Goal: Task Accomplishment & Management: Manage account settings

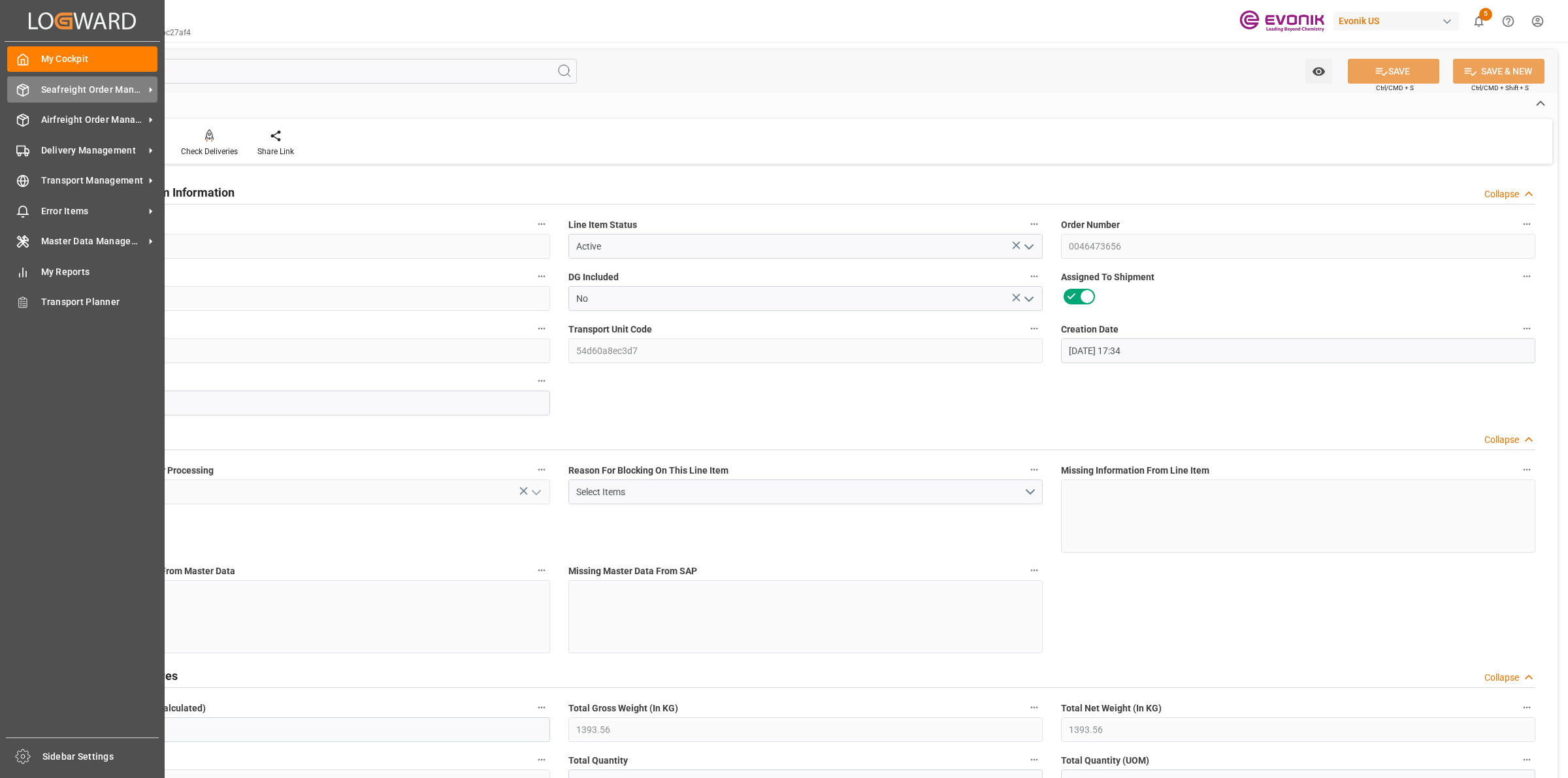
click at [21, 93] on icon at bounding box center [22, 89] width 13 height 13
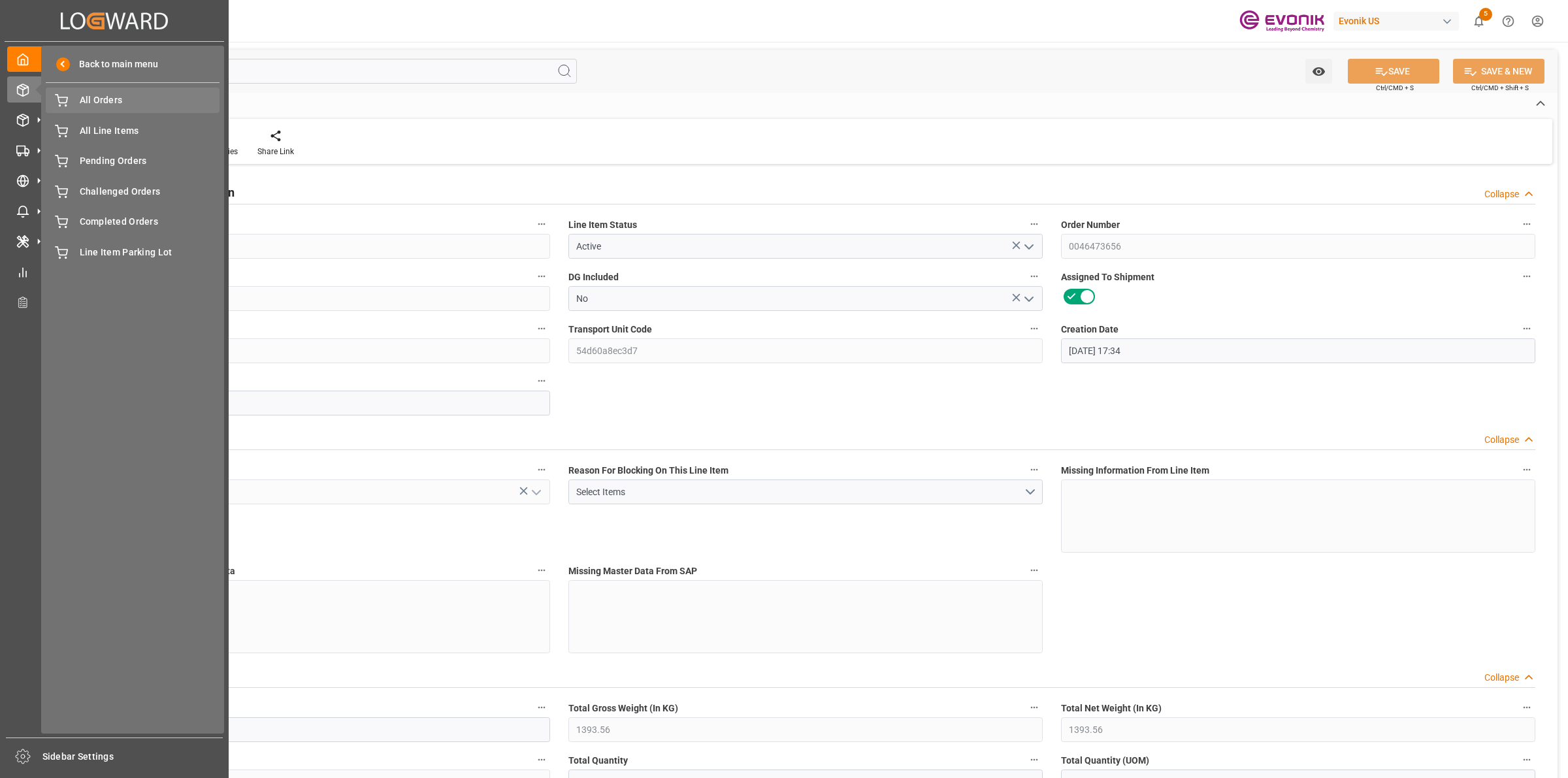
click at [126, 109] on div "All Orders All Orders" at bounding box center [132, 100] width 174 height 25
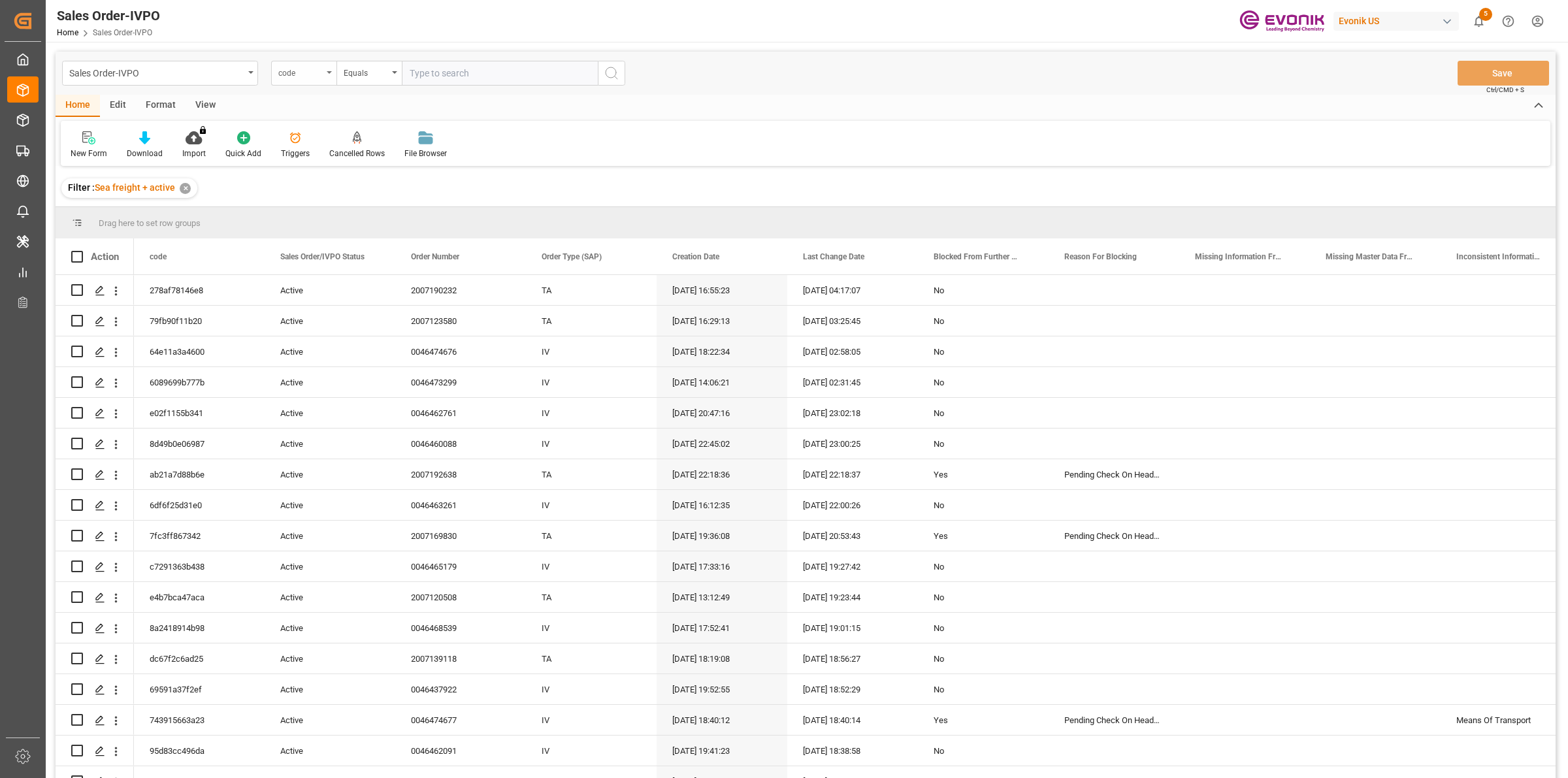
click at [317, 67] on div "code" at bounding box center [301, 71] width 45 height 15
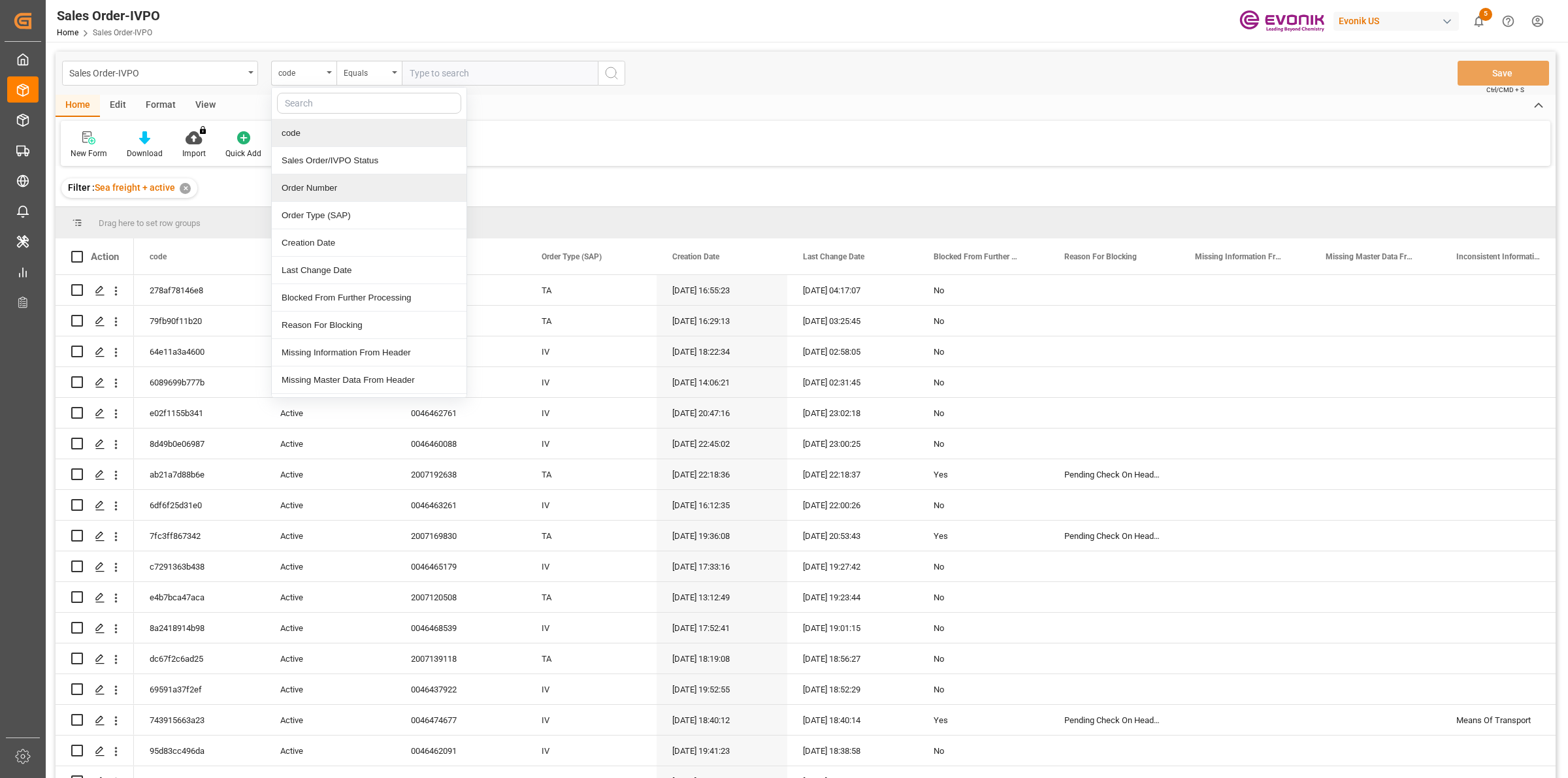
click at [314, 192] on div "Order Number" at bounding box center [369, 188] width 195 height 27
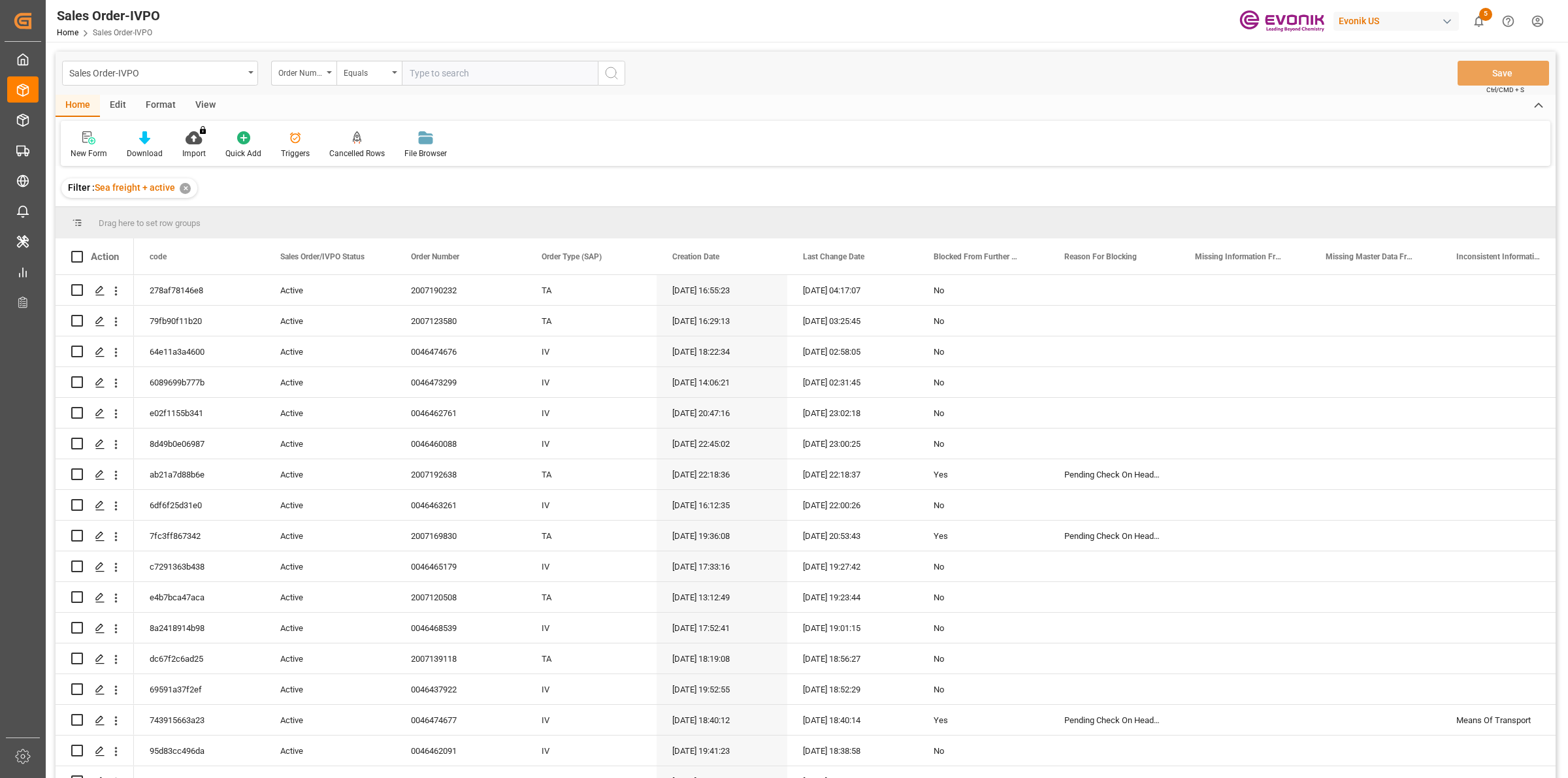
click at [499, 69] on input "text" at bounding box center [500, 73] width 196 height 25
paste input "2007185498"
type input "2007185498"
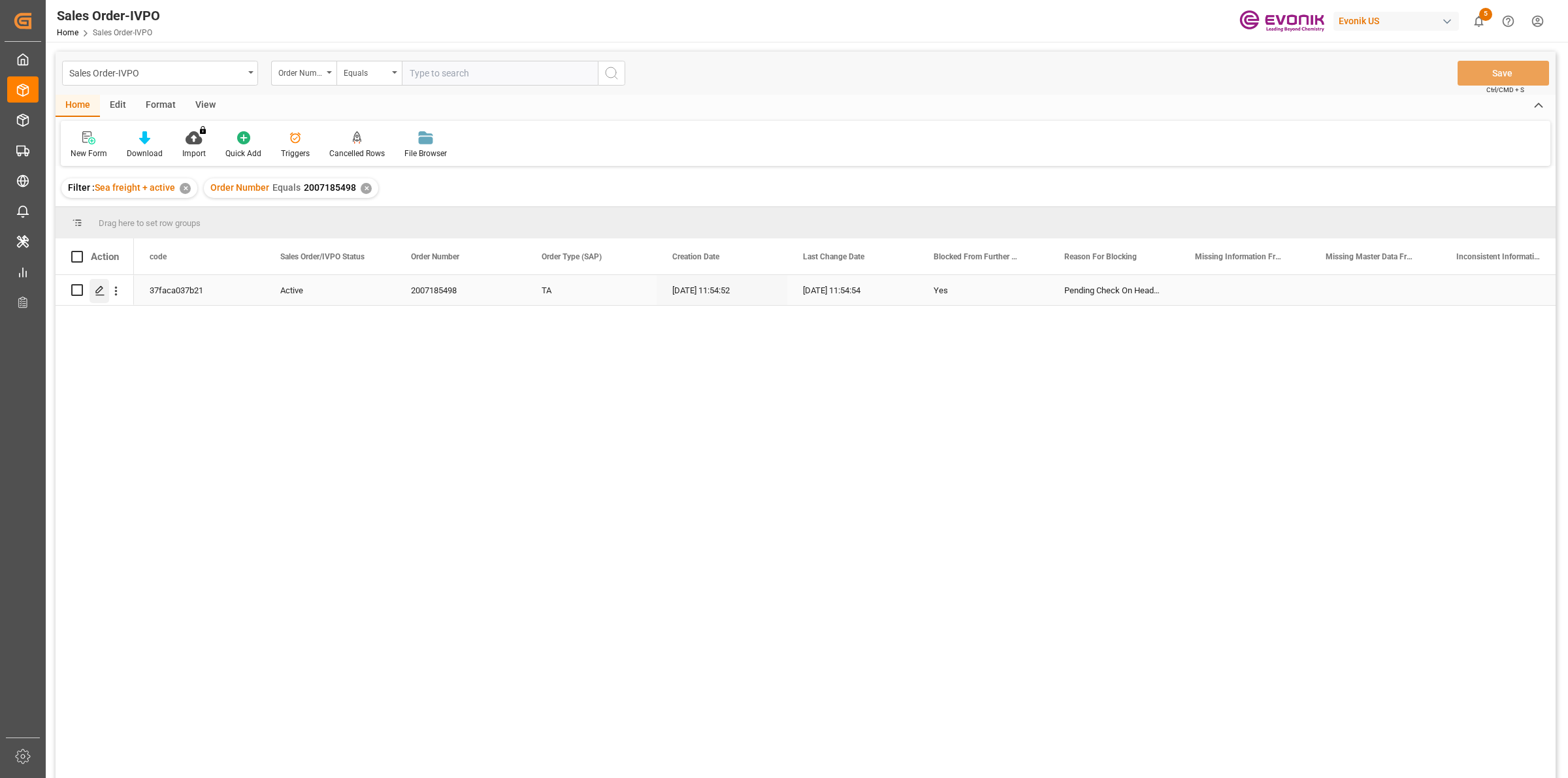
click at [101, 288] on icon "Press SPACE to select this row." at bounding box center [99, 291] width 11 height 11
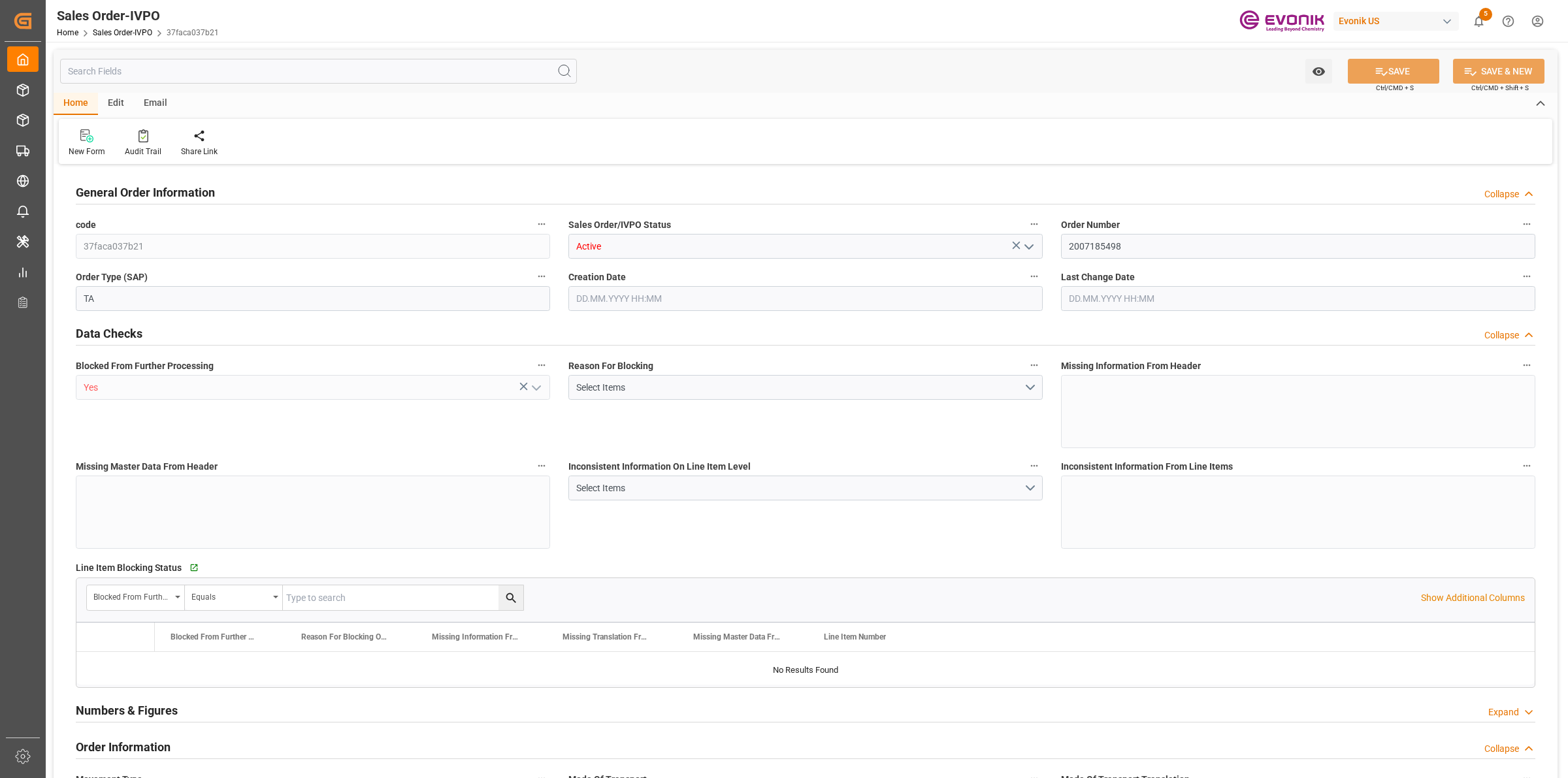
type input "DEBRV"
type input "0"
type input "1"
type input "846"
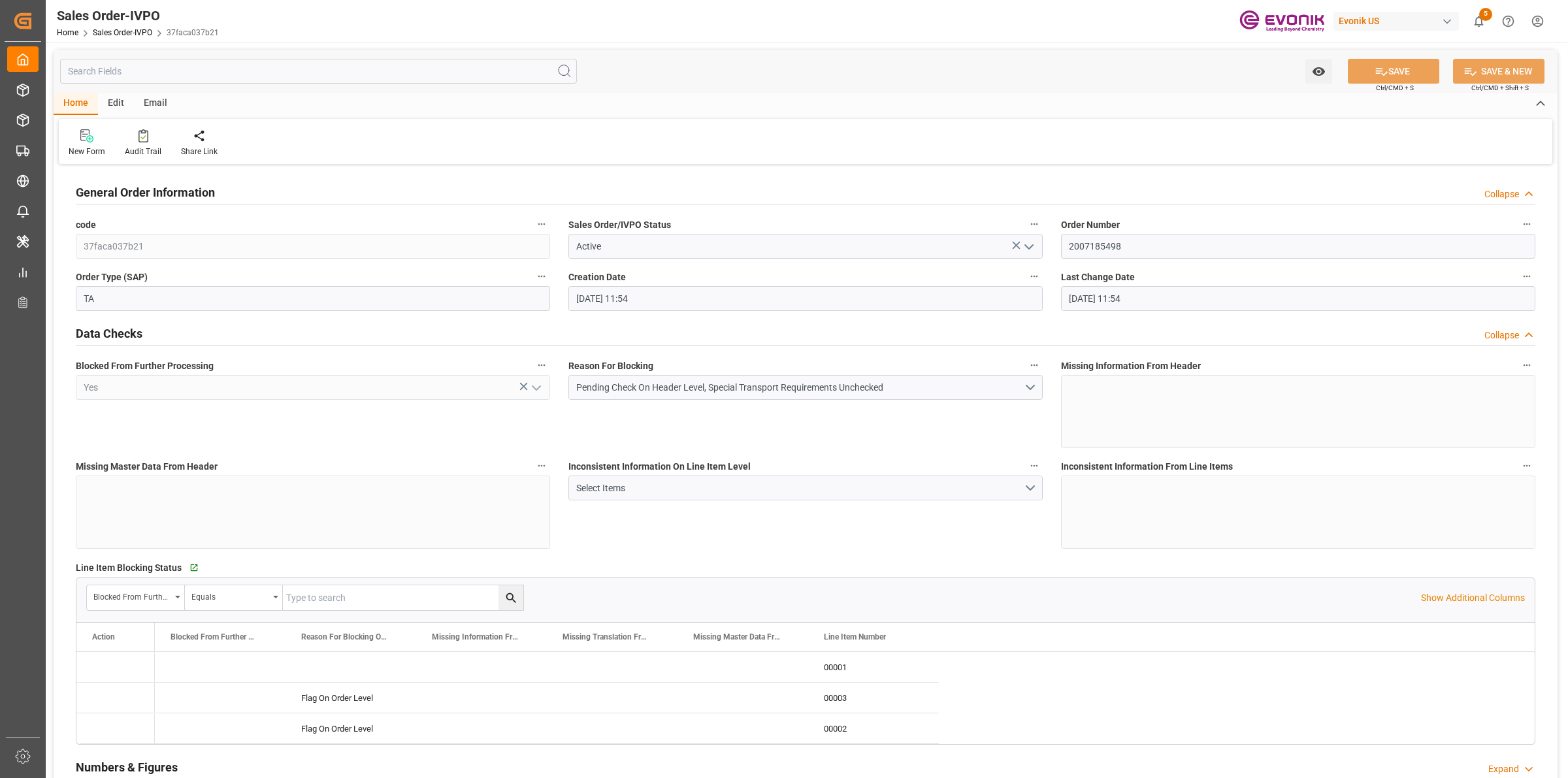
type input "18.09.2025 11:54"
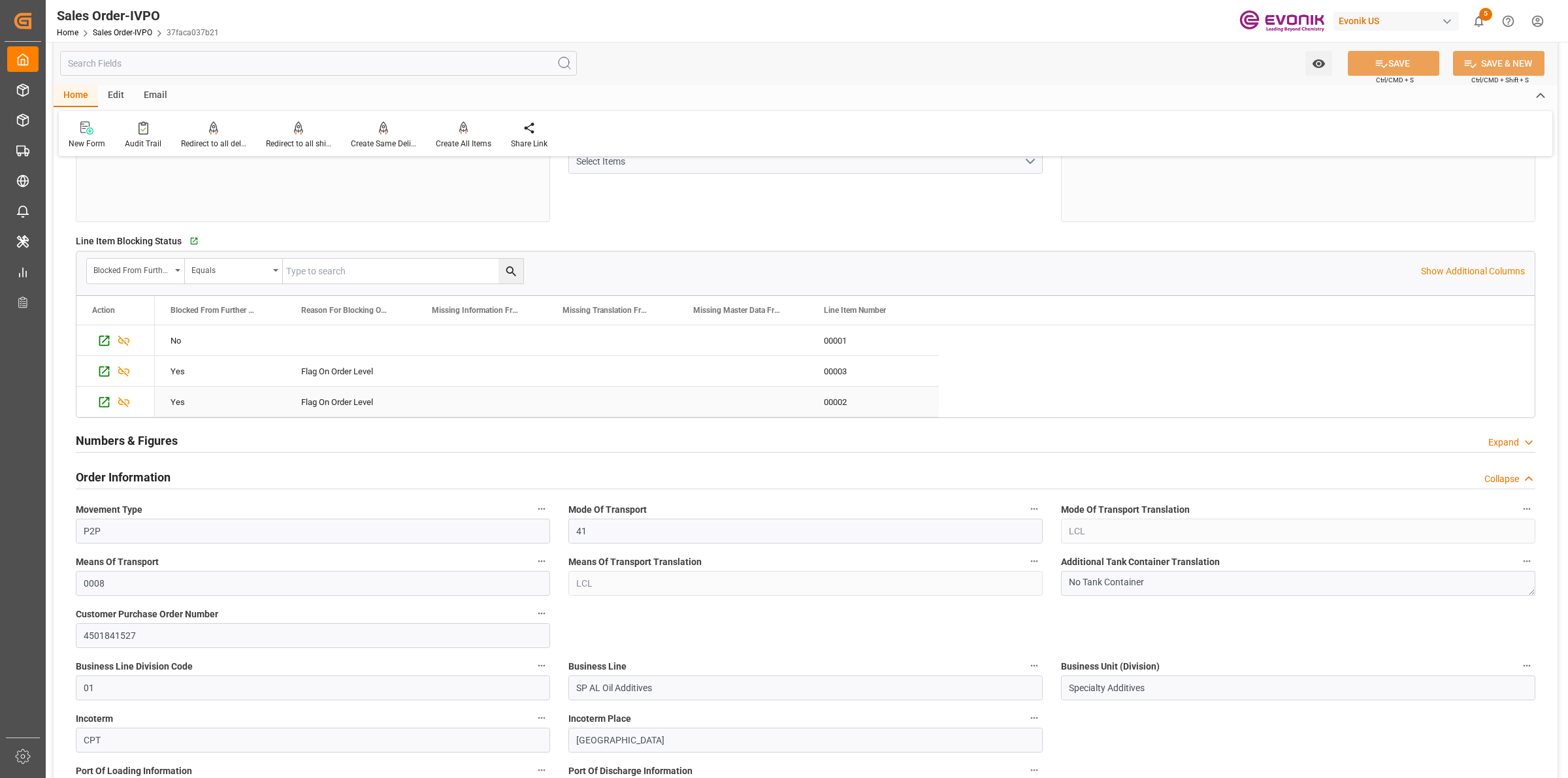
scroll to position [490, 0]
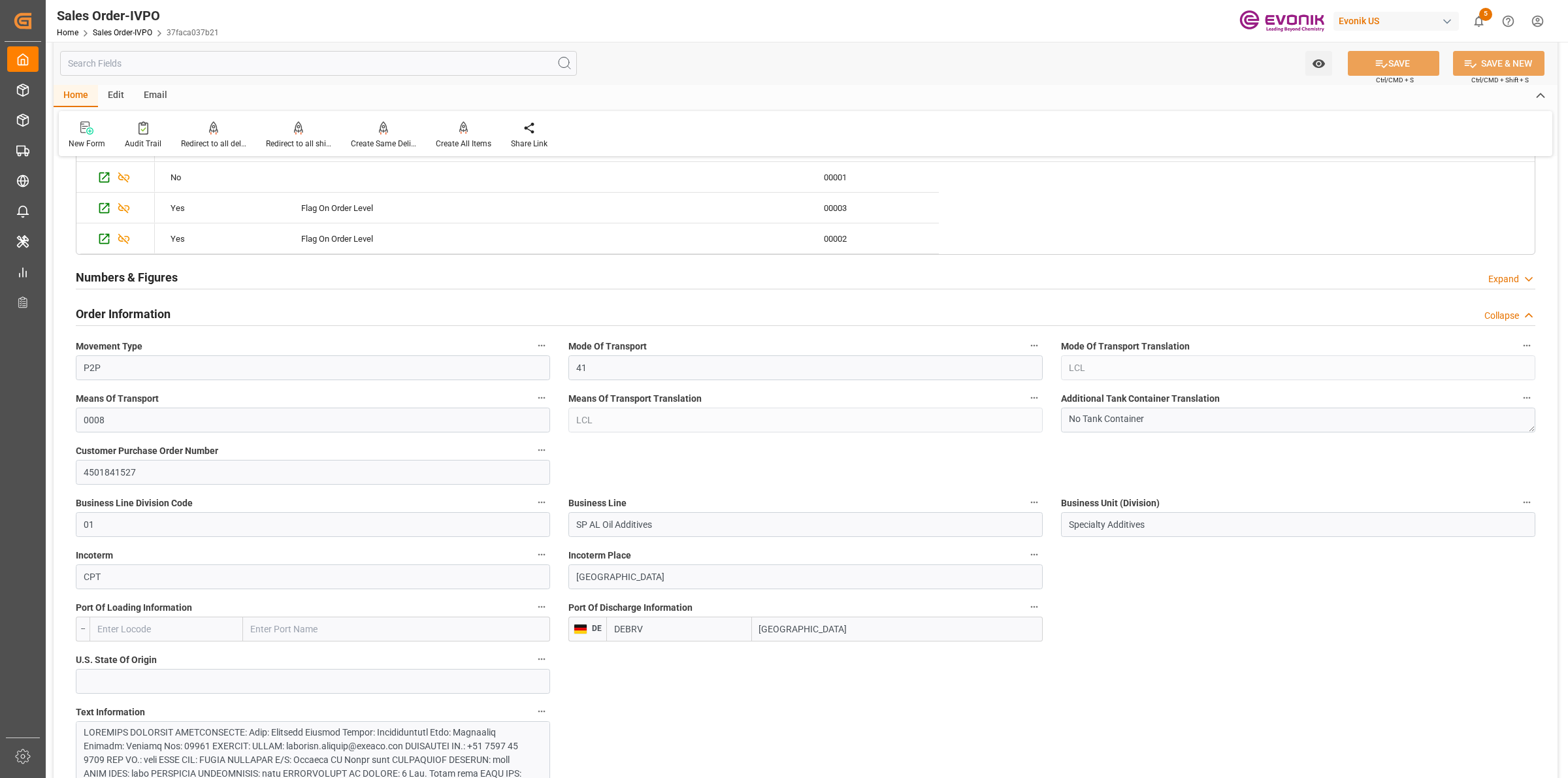
click at [796, 621] on input "Bremerhaven" at bounding box center [897, 629] width 291 height 25
drag, startPoint x: 834, startPoint y: 625, endPoint x: 726, endPoint y: 619, distance: 108.2
click at [726, 619] on div "DEBRV Bremerhaven" at bounding box center [824, 629] width 437 height 25
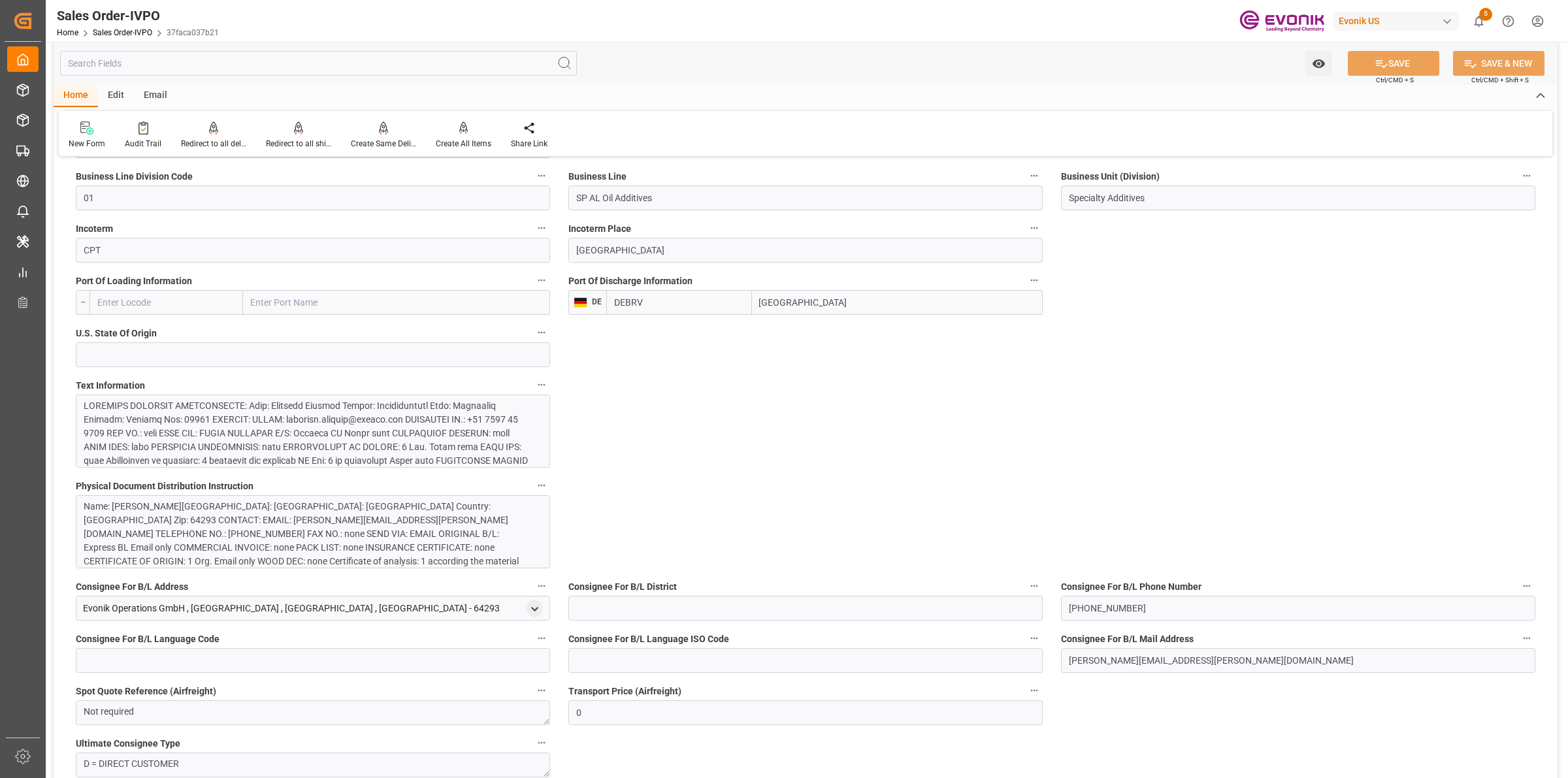
click at [262, 433] on div at bounding box center [306, 543] width 445 height 288
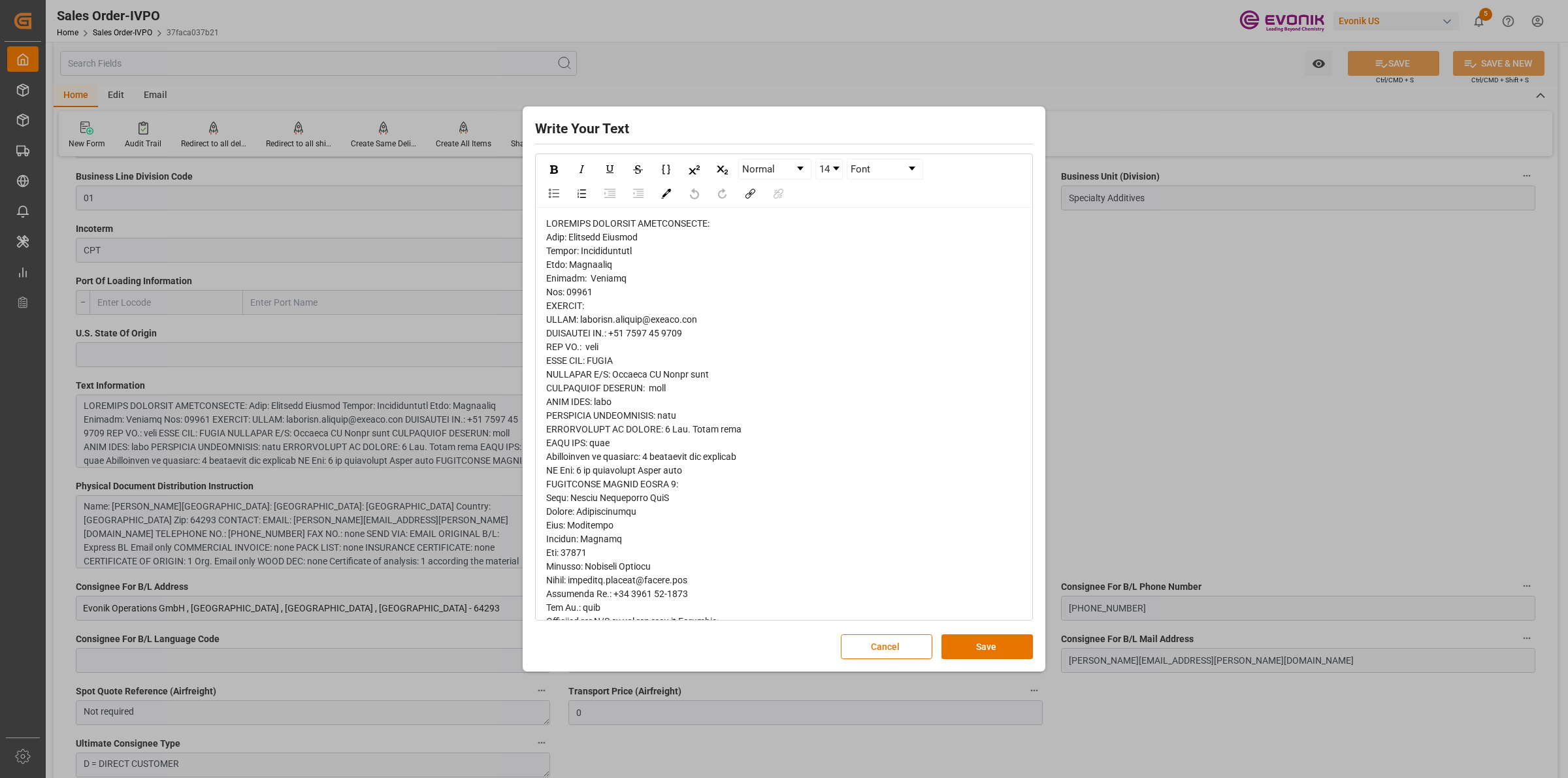
click at [531, 216] on div "Write Your Text Normal 14 Font Cancel Save" at bounding box center [784, 389] width 517 height 558
click at [642, 284] on div "rdw-editor" at bounding box center [785, 752] width 477 height 1070
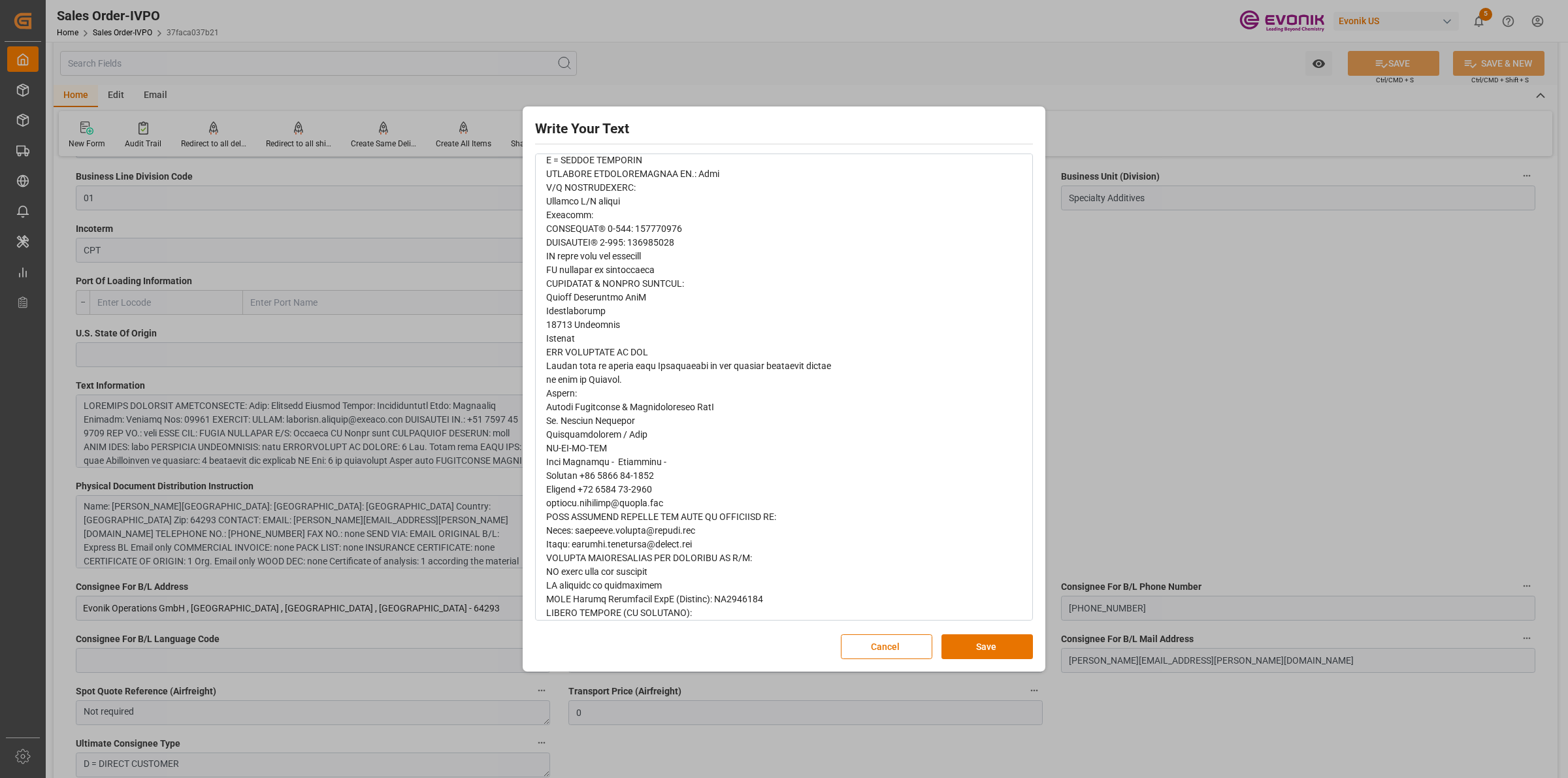
scroll to position [678, 0]
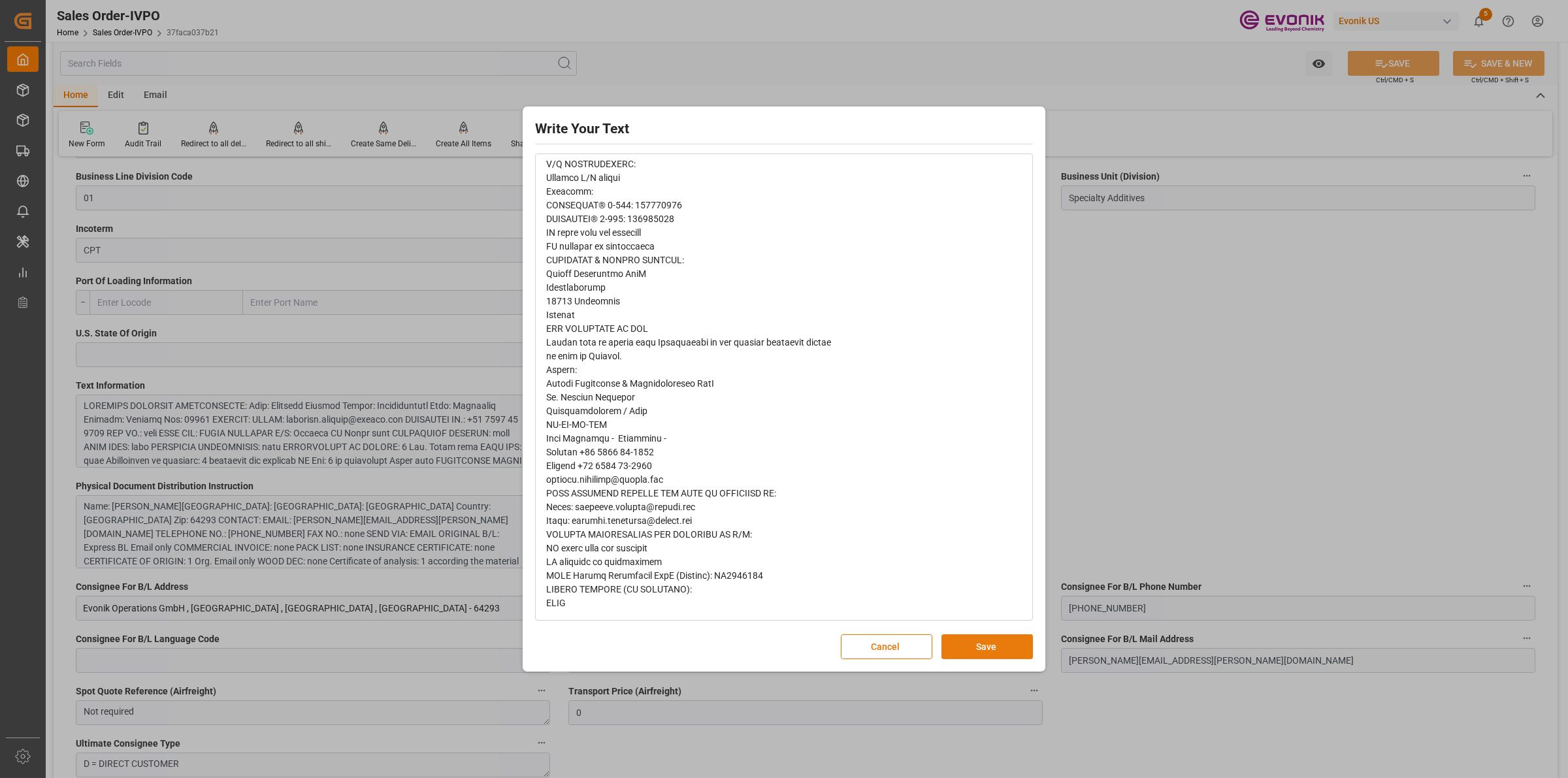
click at [996, 636] on button "Save" at bounding box center [987, 647] width 91 height 25
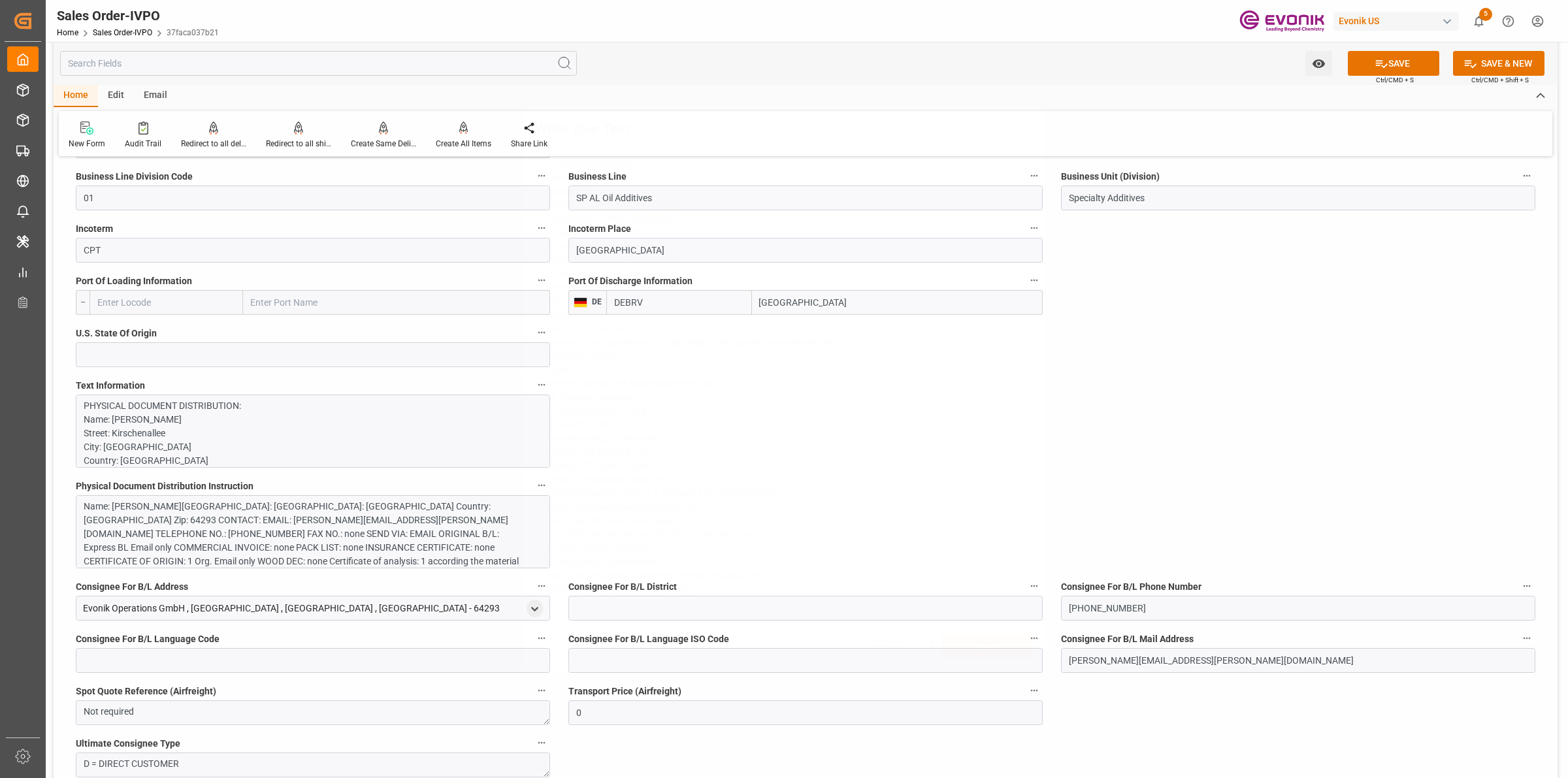
click at [1233, 474] on div "Write Your Text Normal 14 Font Cancel Save" at bounding box center [784, 389] width 1568 height 778
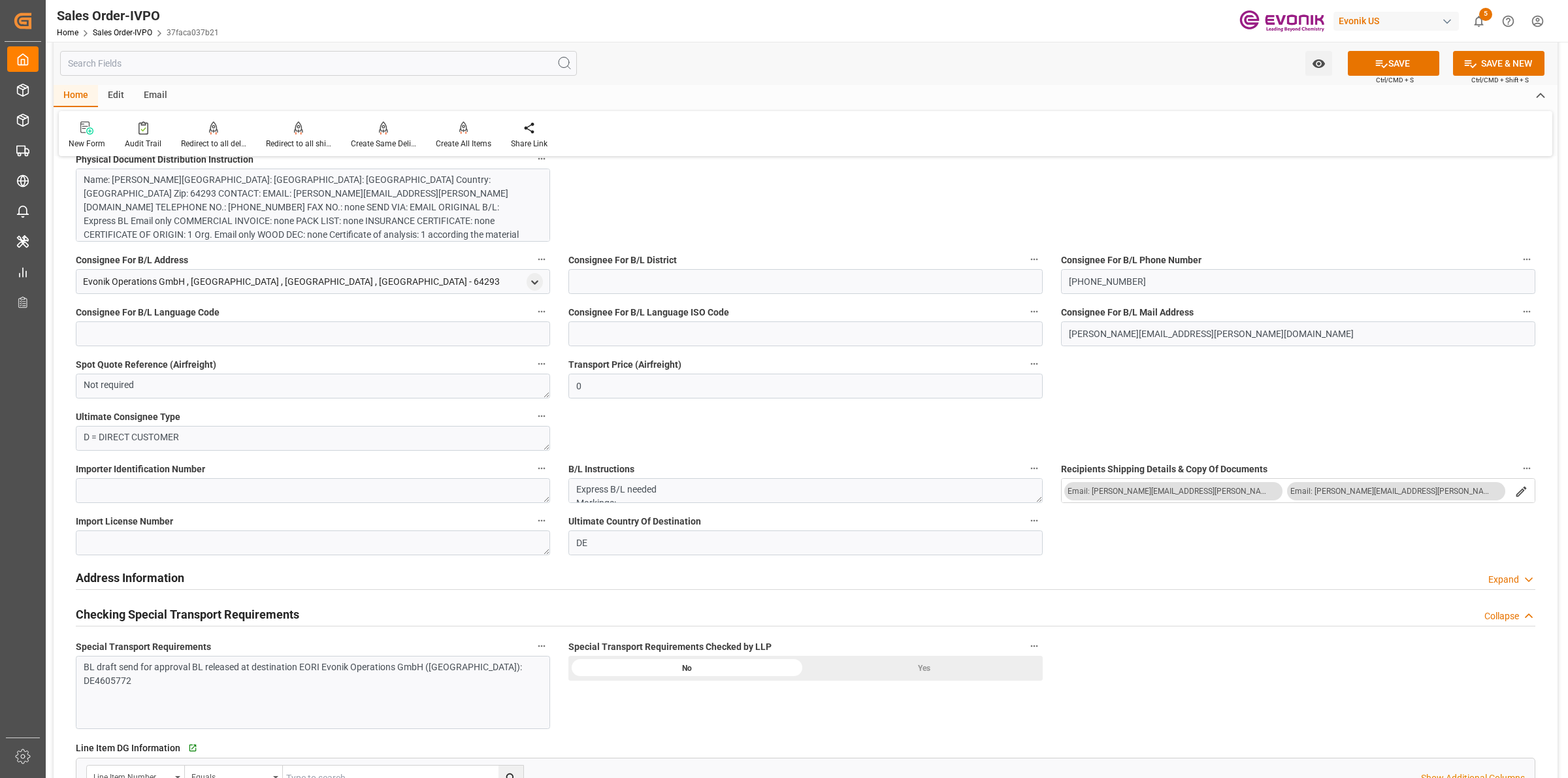
scroll to position [1388, 0]
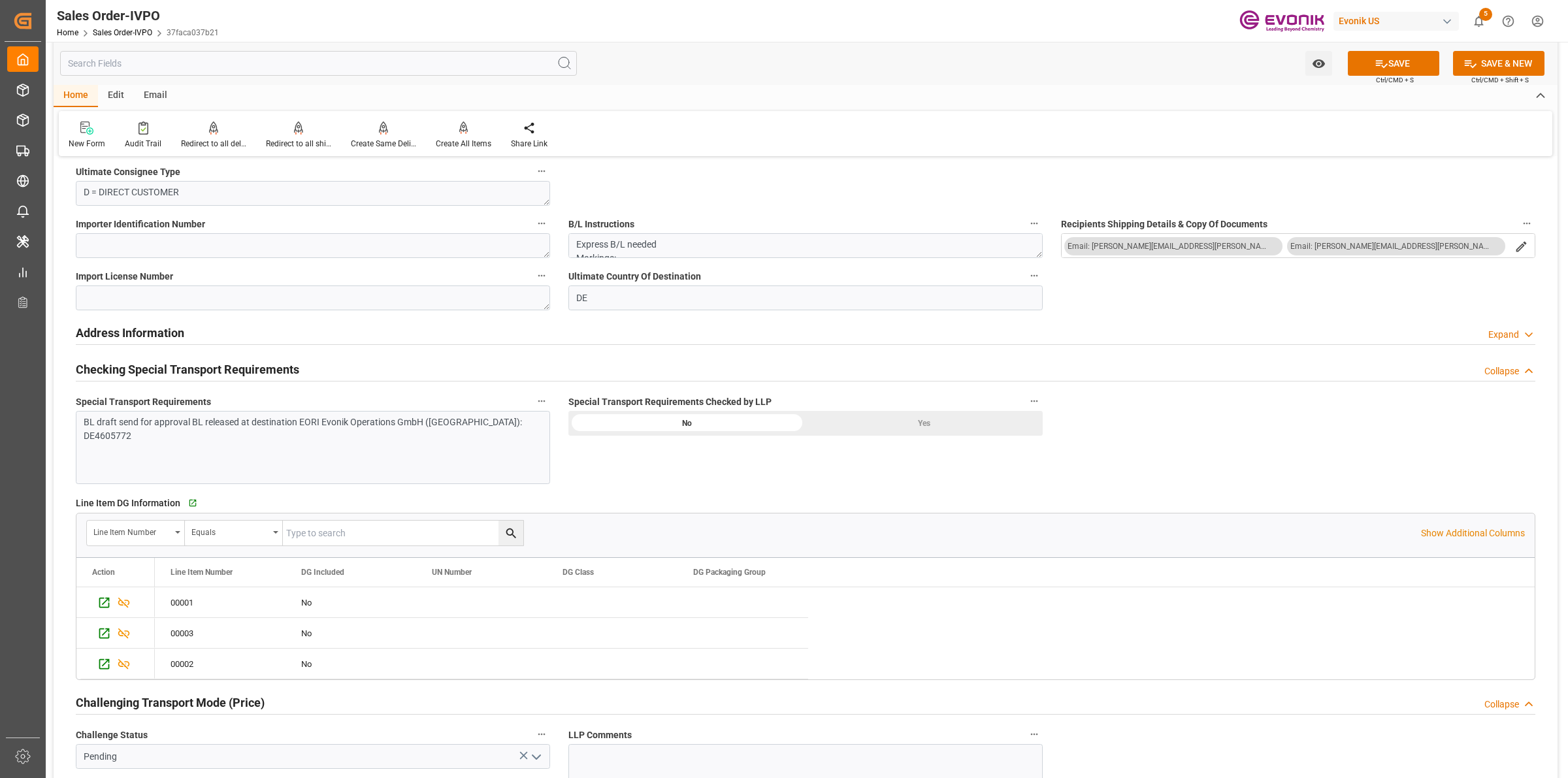
click at [941, 421] on div "Yes" at bounding box center [924, 424] width 237 height 25
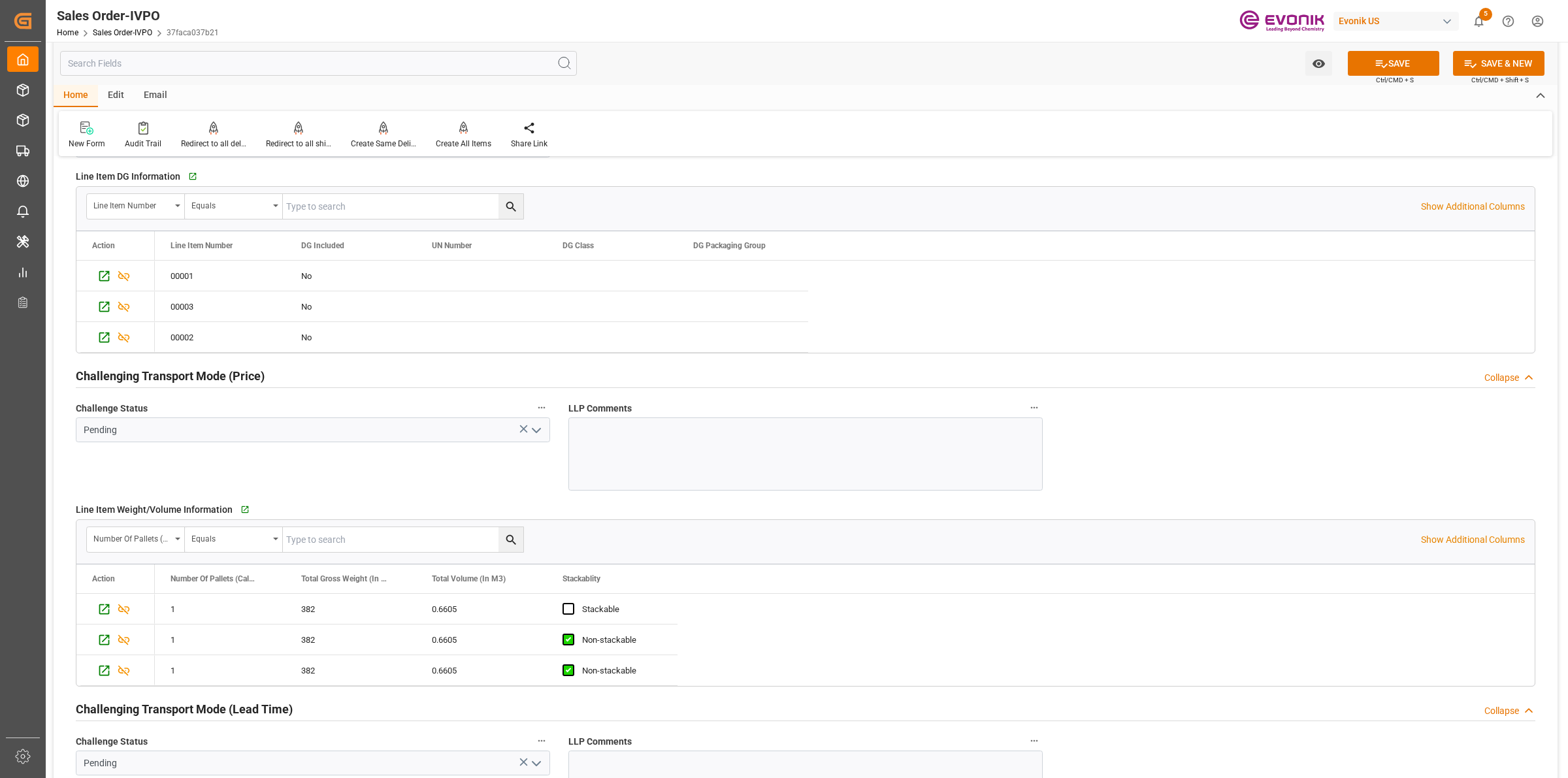
scroll to position [1796, 0]
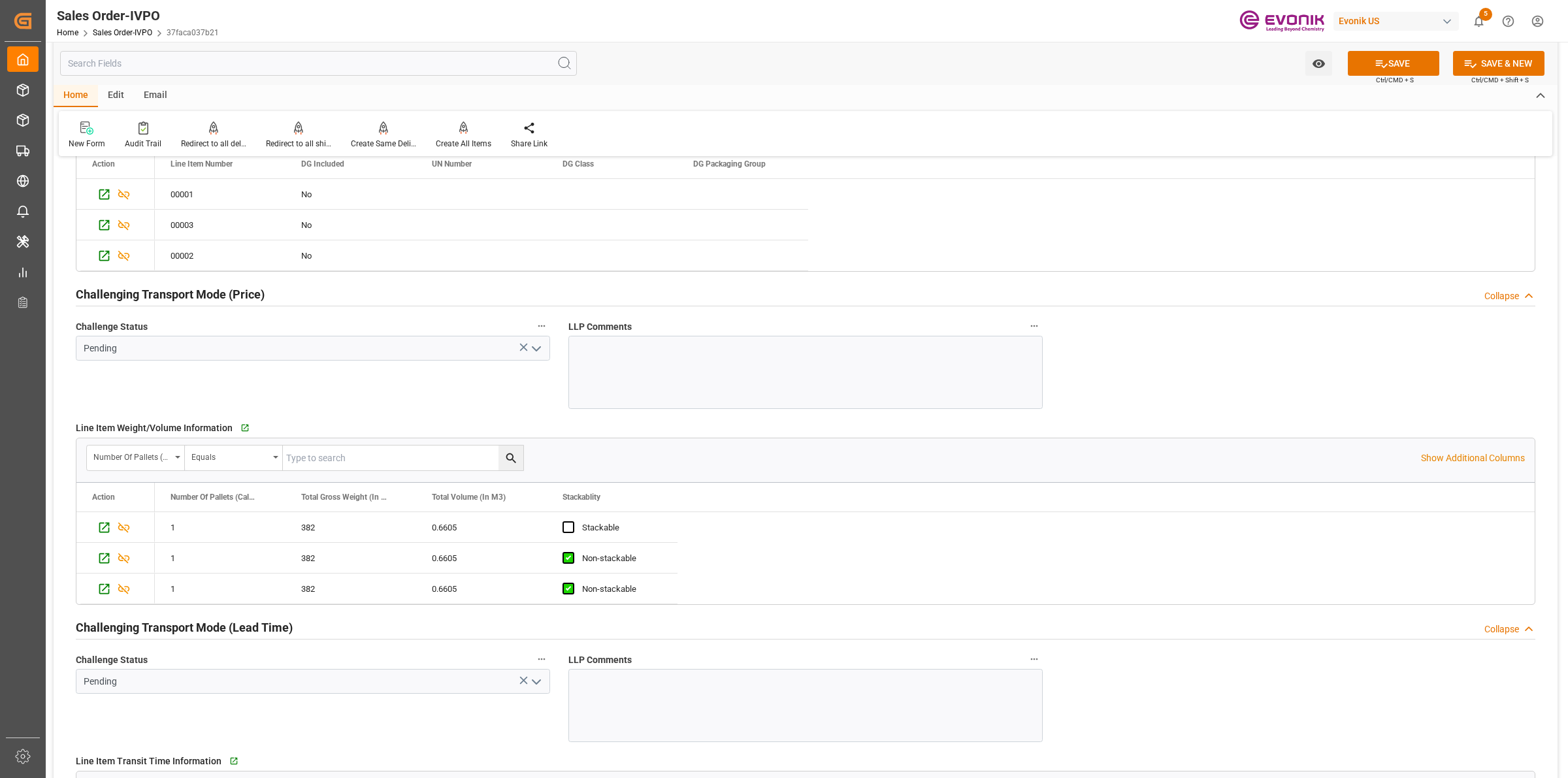
click at [530, 346] on icon "open menu" at bounding box center [536, 349] width 16 height 16
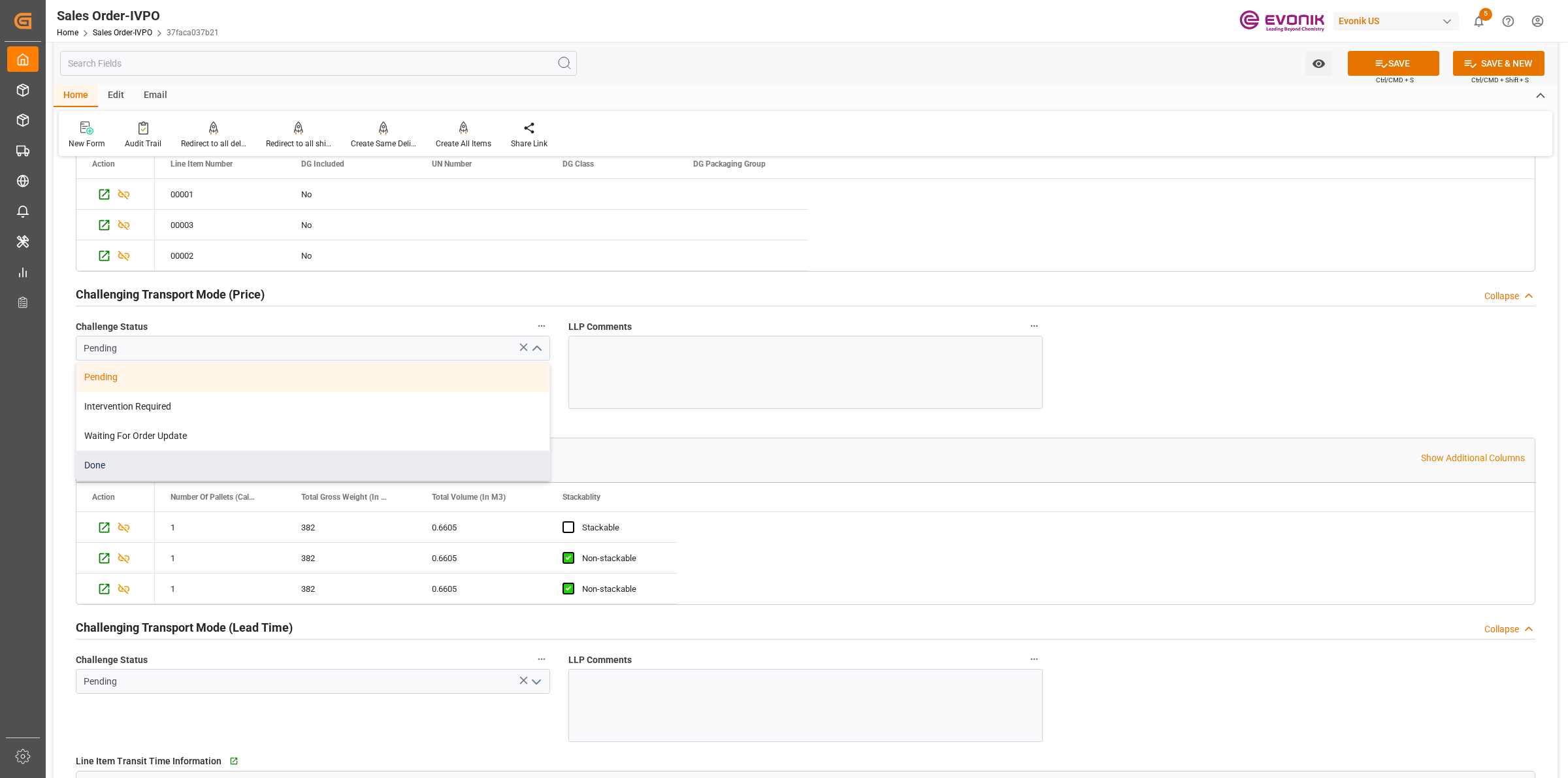
click at [122, 471] on div "Done" at bounding box center [313, 465] width 473 height 29
type input "Done"
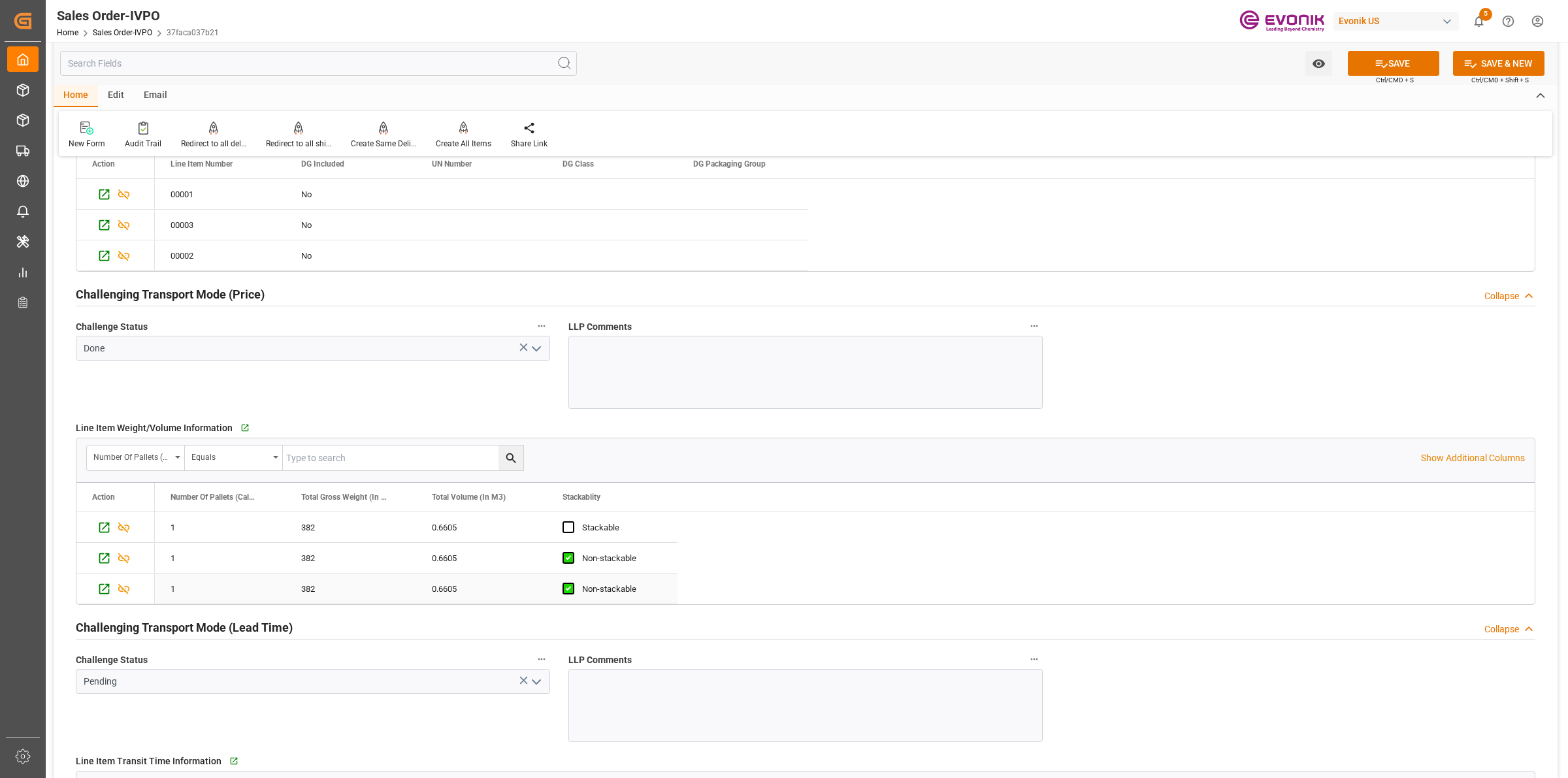
scroll to position [2123, 0]
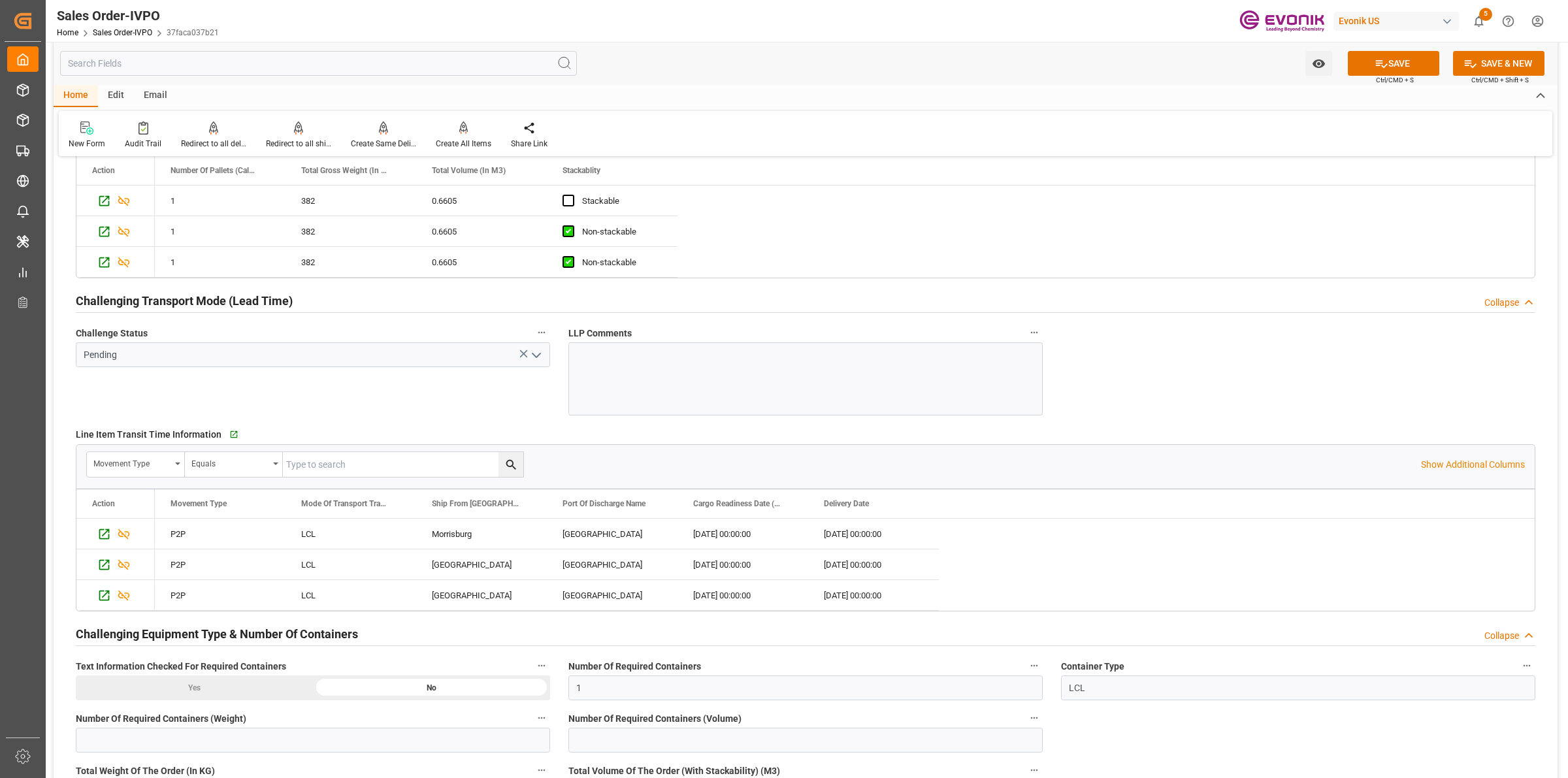
click at [533, 360] on icon "open menu" at bounding box center [536, 355] width 16 height 16
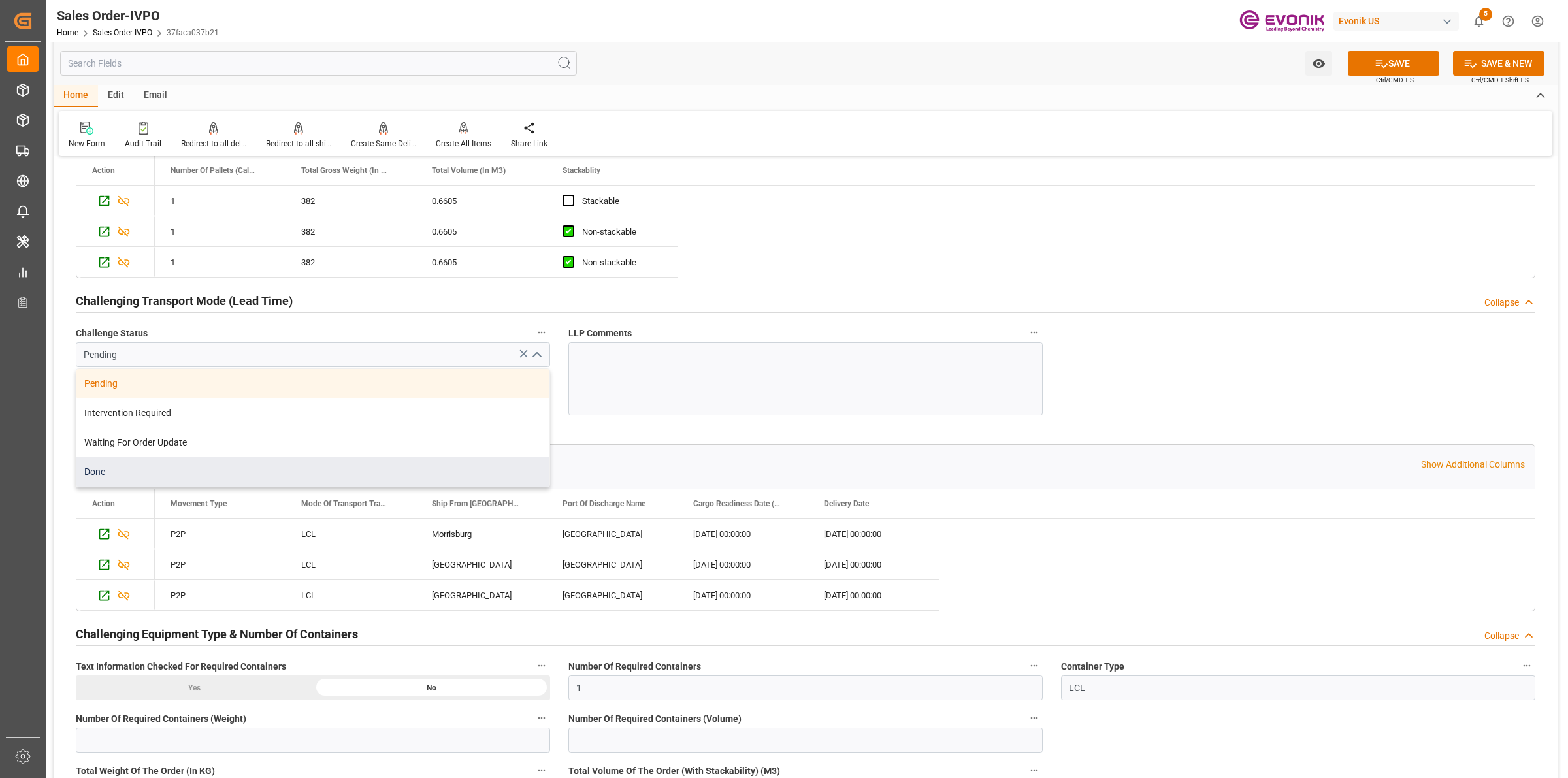
click at [125, 468] on div "Done" at bounding box center [313, 472] width 473 height 29
type input "Done"
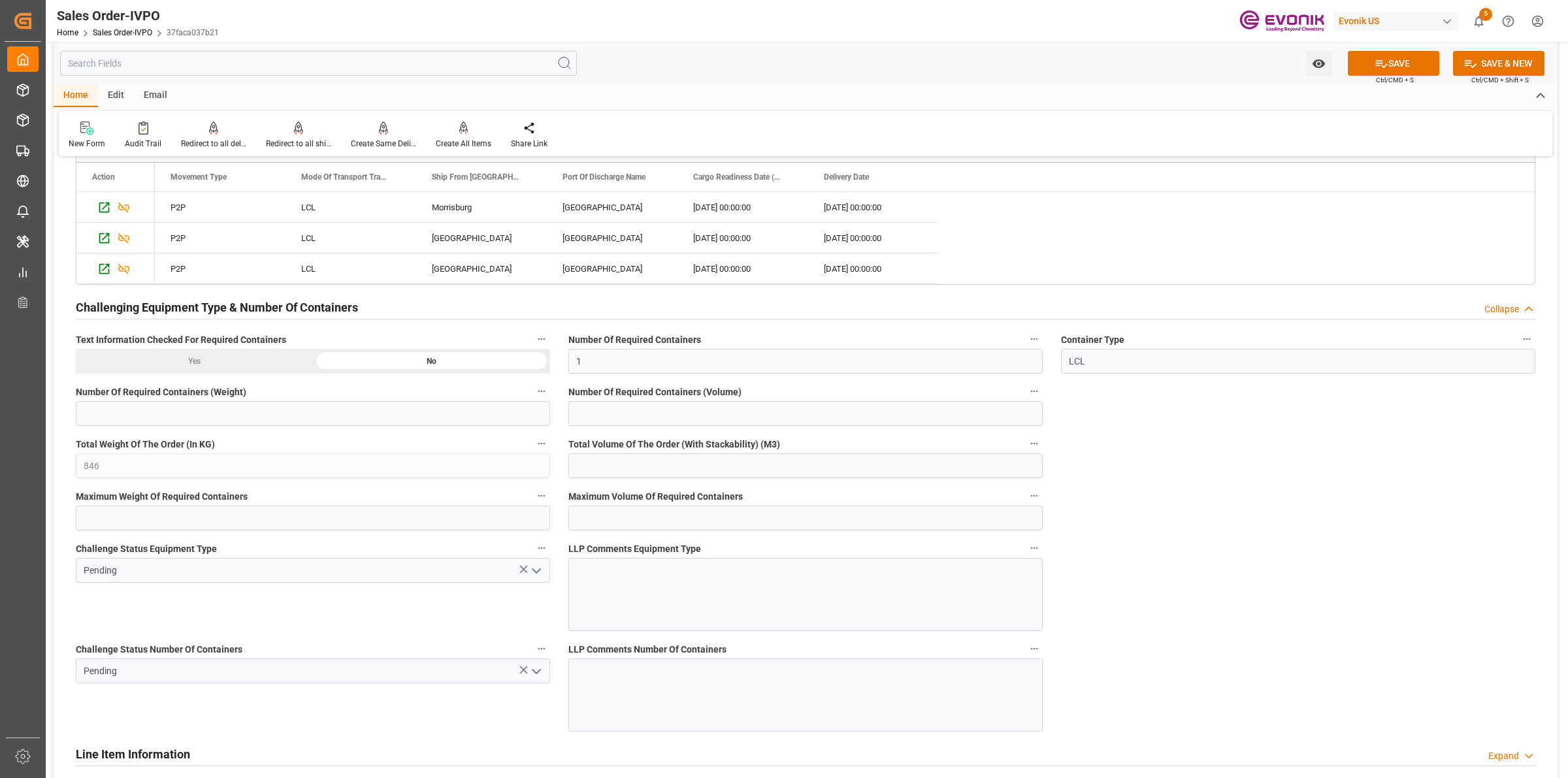
scroll to position [2286, 0]
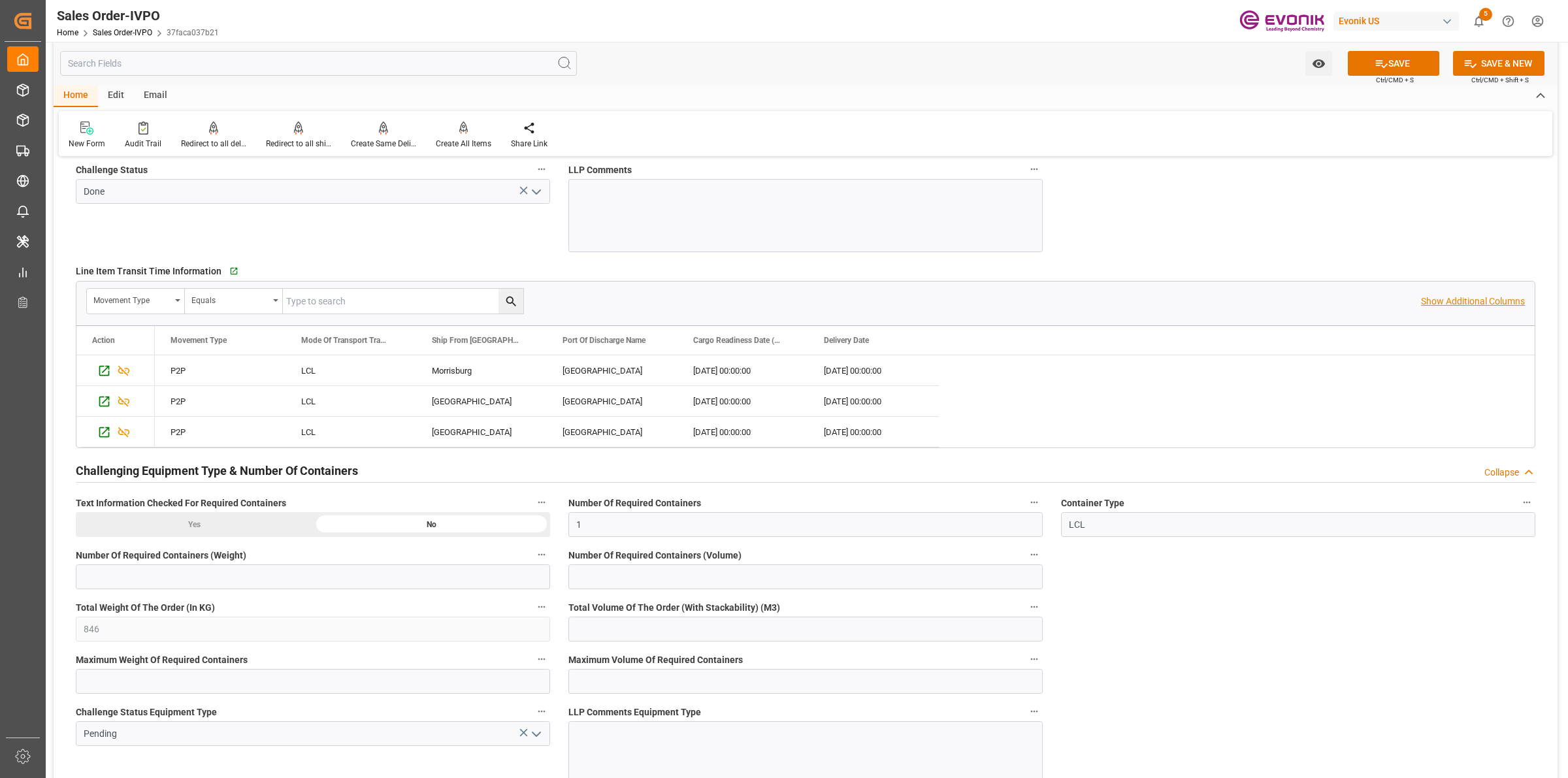
click at [1479, 298] on p "Show Additional Columns" at bounding box center [1473, 301] width 104 height 14
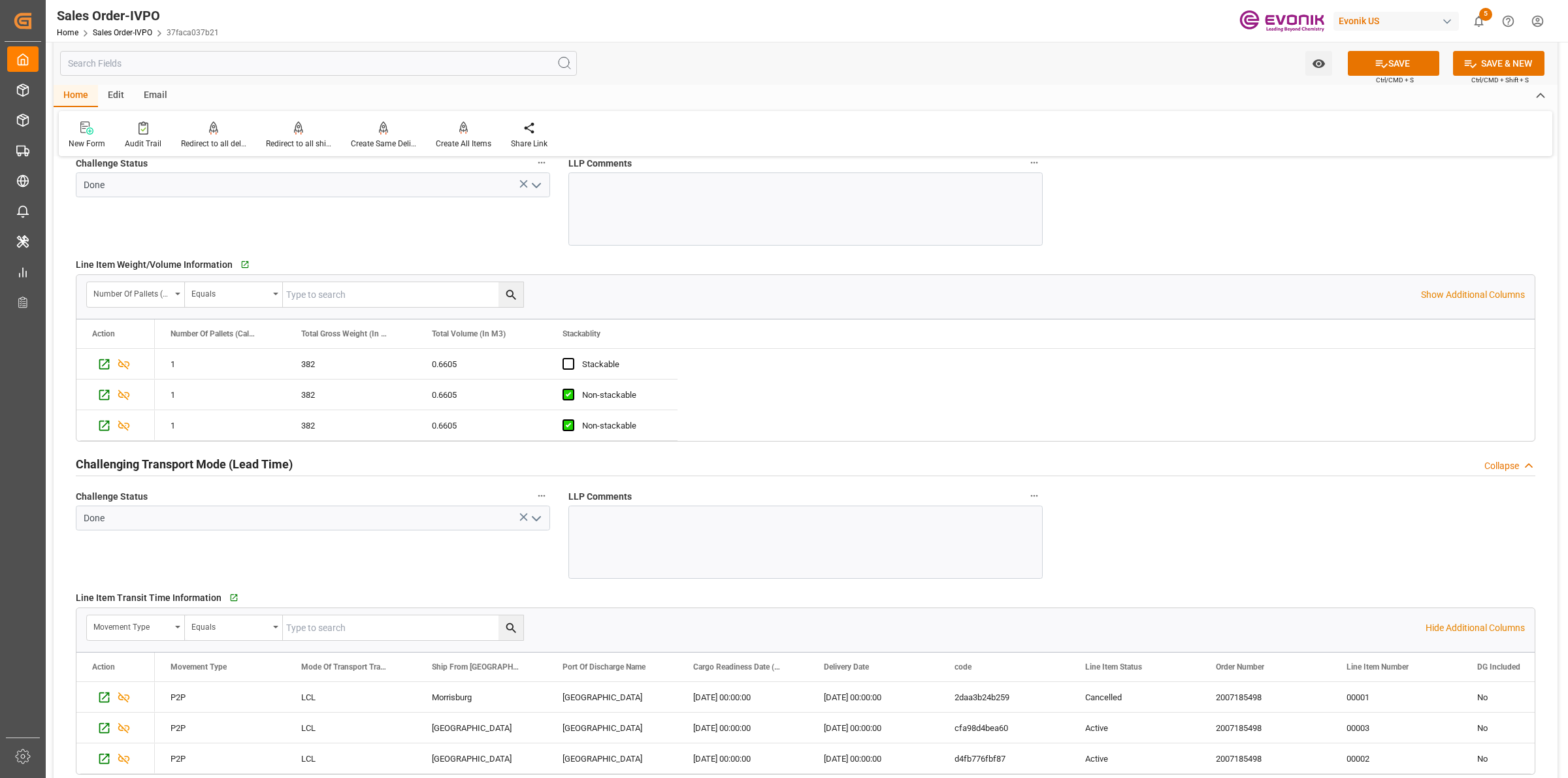
scroll to position [1796, 0]
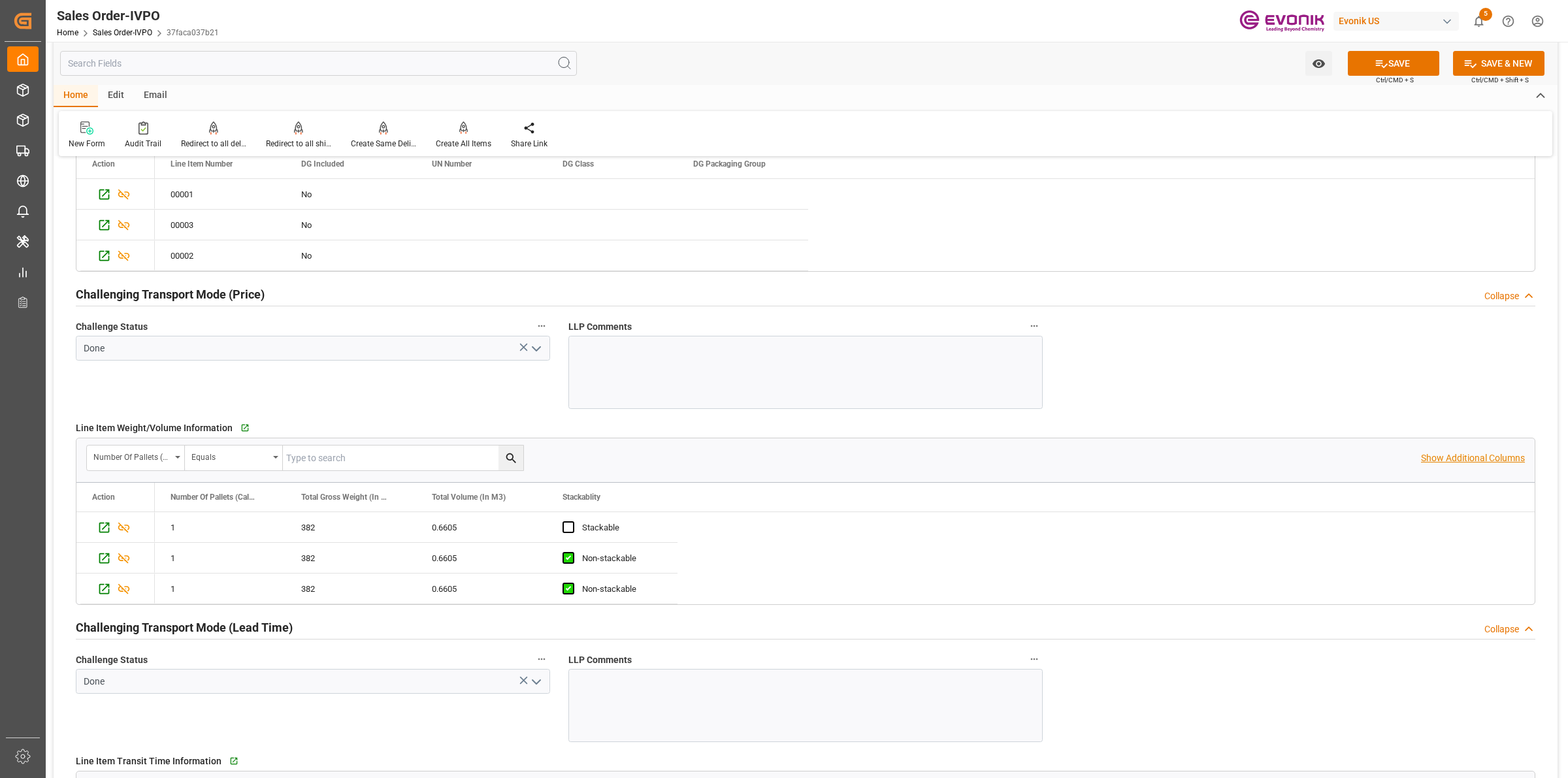
click at [1444, 457] on p "Show Additional Columns" at bounding box center [1473, 458] width 104 height 14
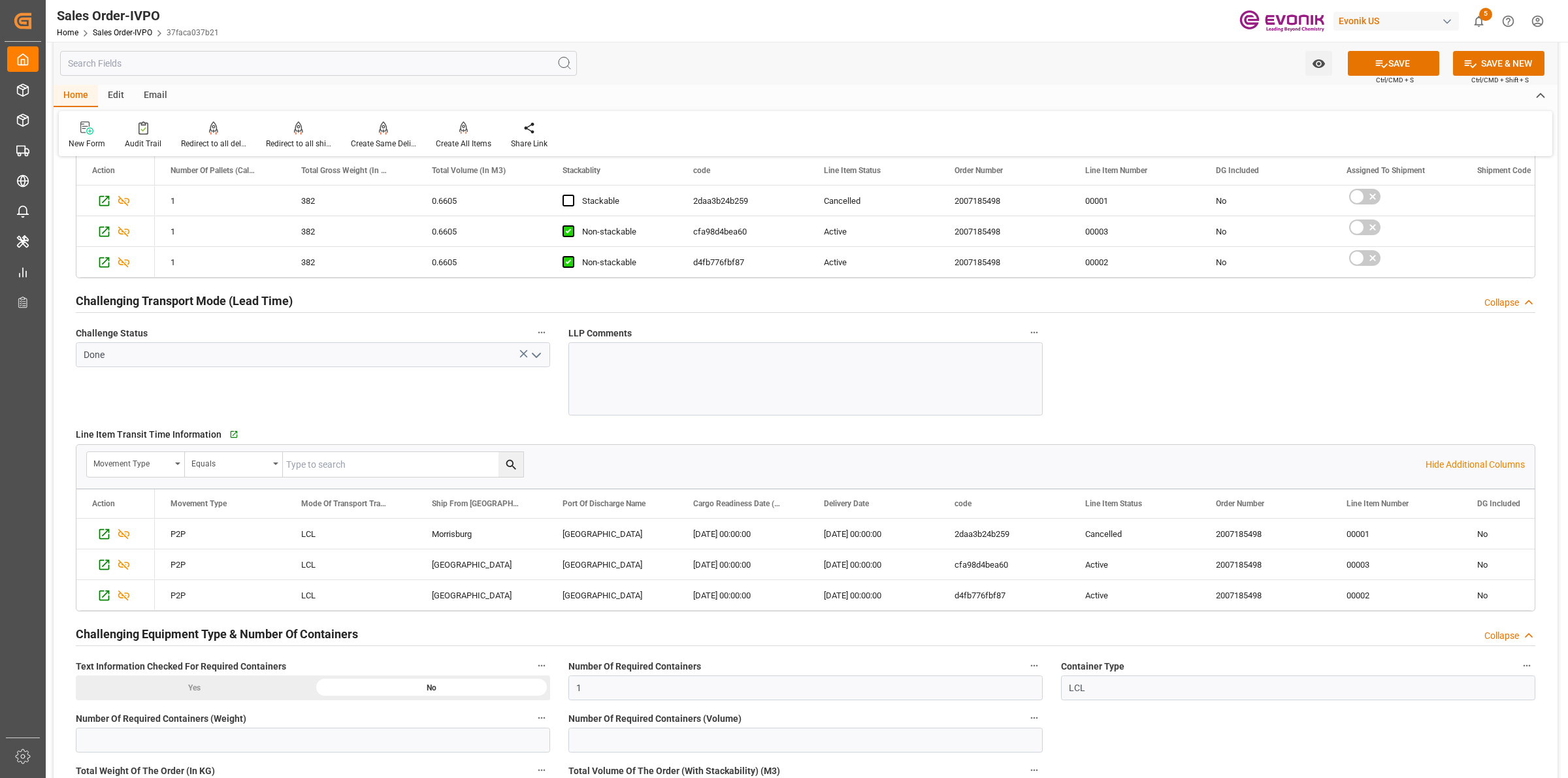
scroll to position [2450, 0]
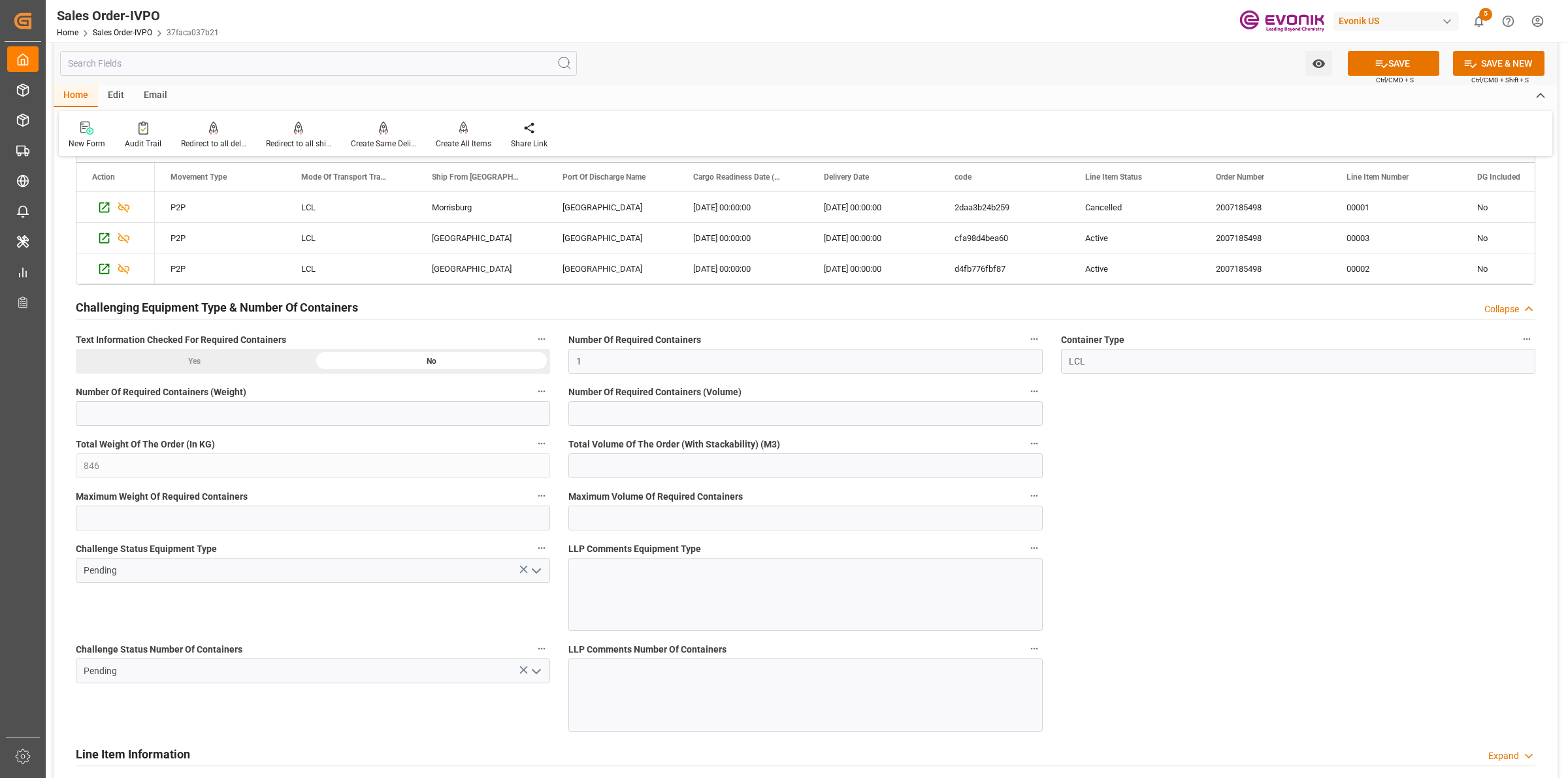
click at [543, 570] on icon "open menu" at bounding box center [536, 571] width 16 height 16
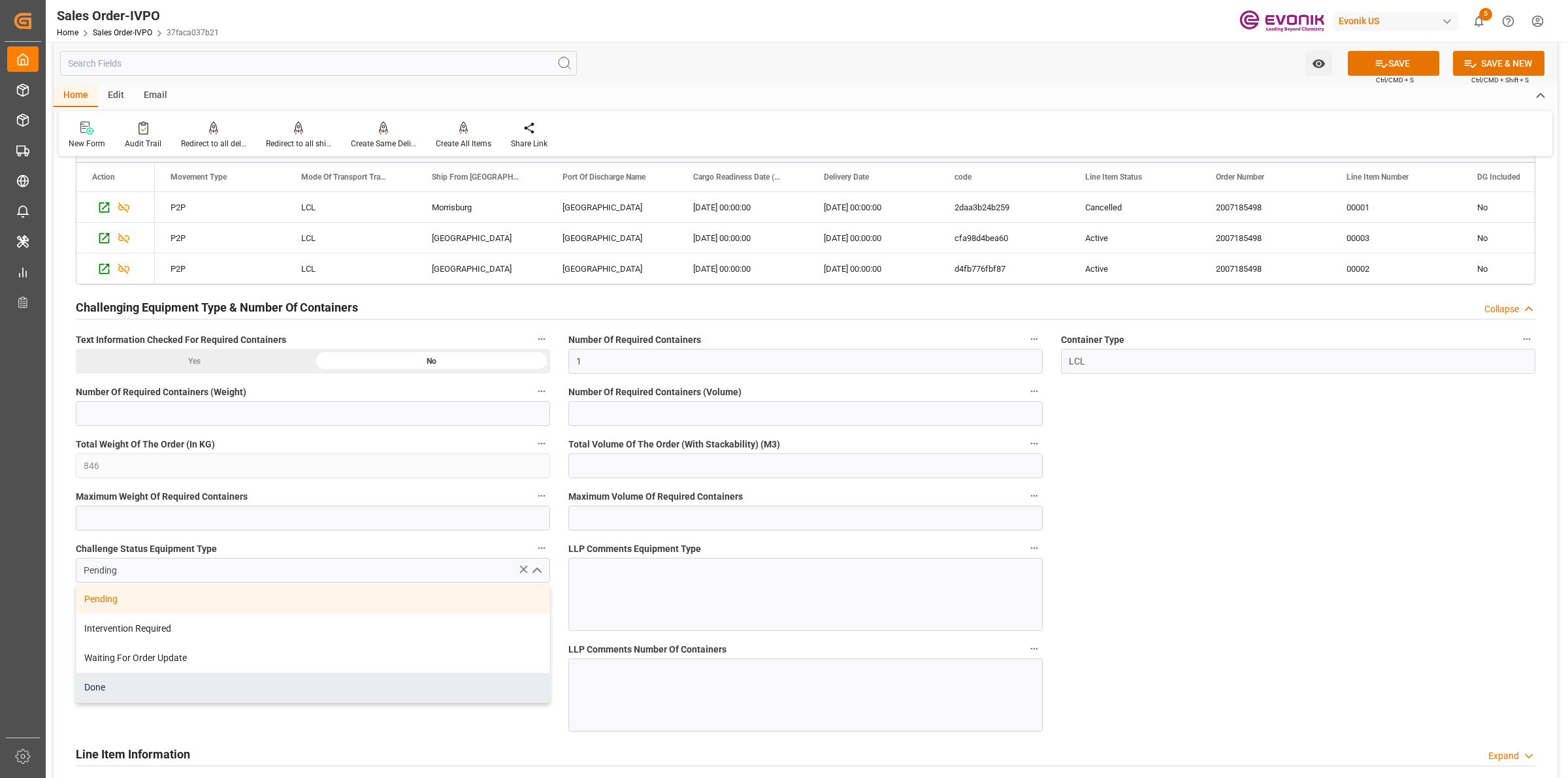
click at [148, 690] on div "Done" at bounding box center [313, 688] width 473 height 29
type input "Done"
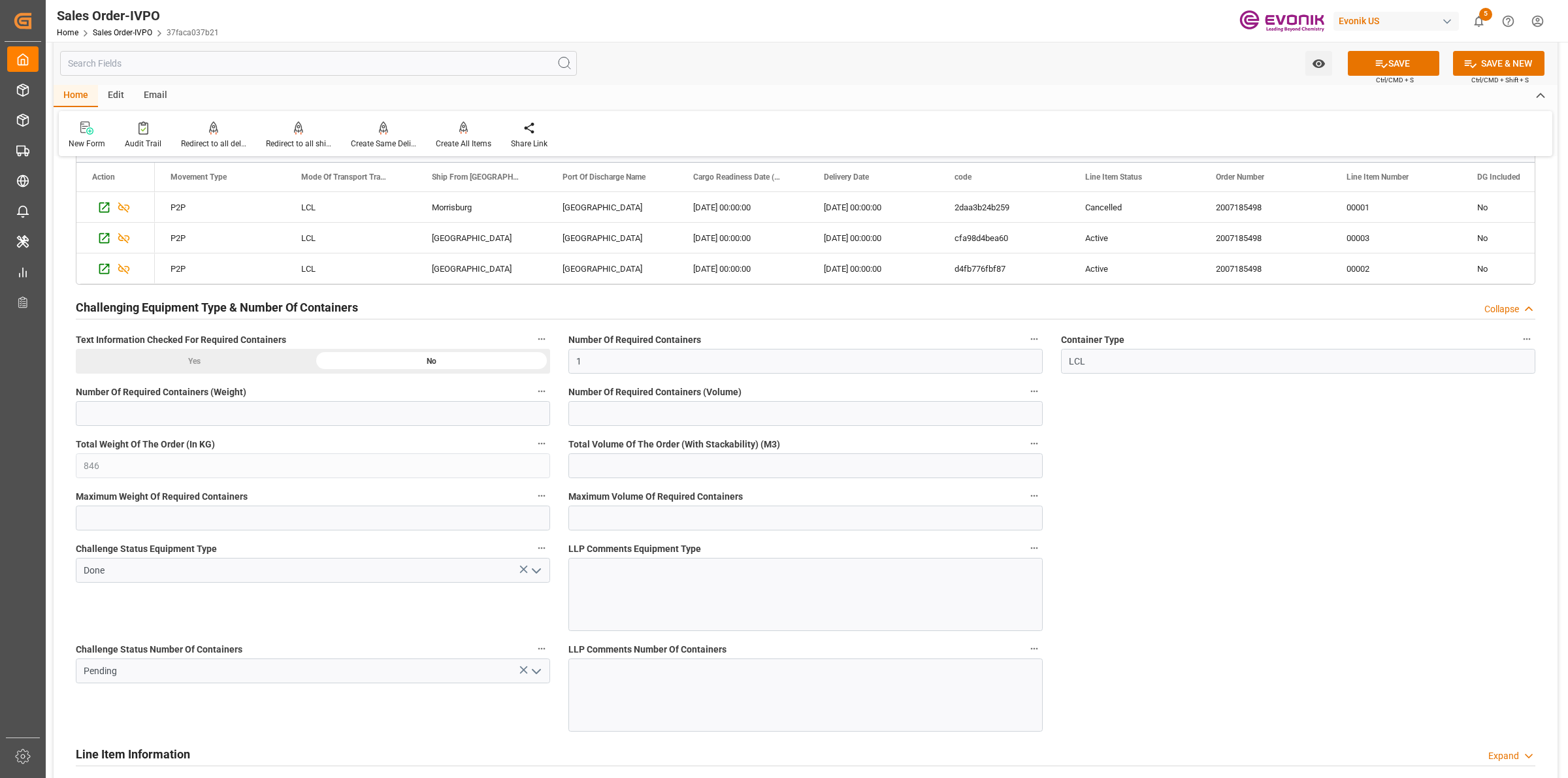
click at [463, 615] on div "Challenge Status Equipment Type Done" at bounding box center [313, 584] width 492 height 100
click at [534, 674] on icon "open menu" at bounding box center [536, 671] width 16 height 16
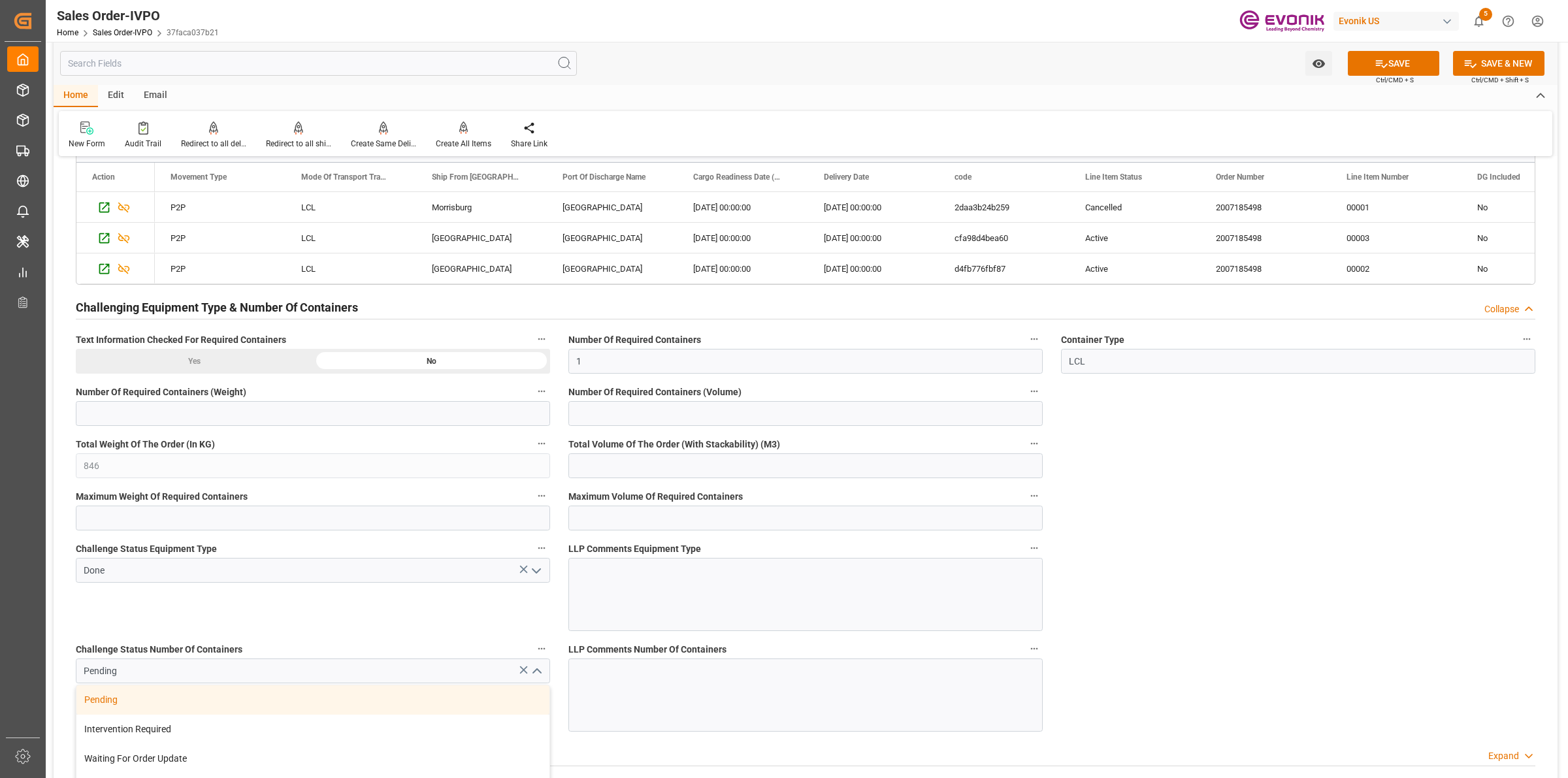
scroll to position [2695, 0]
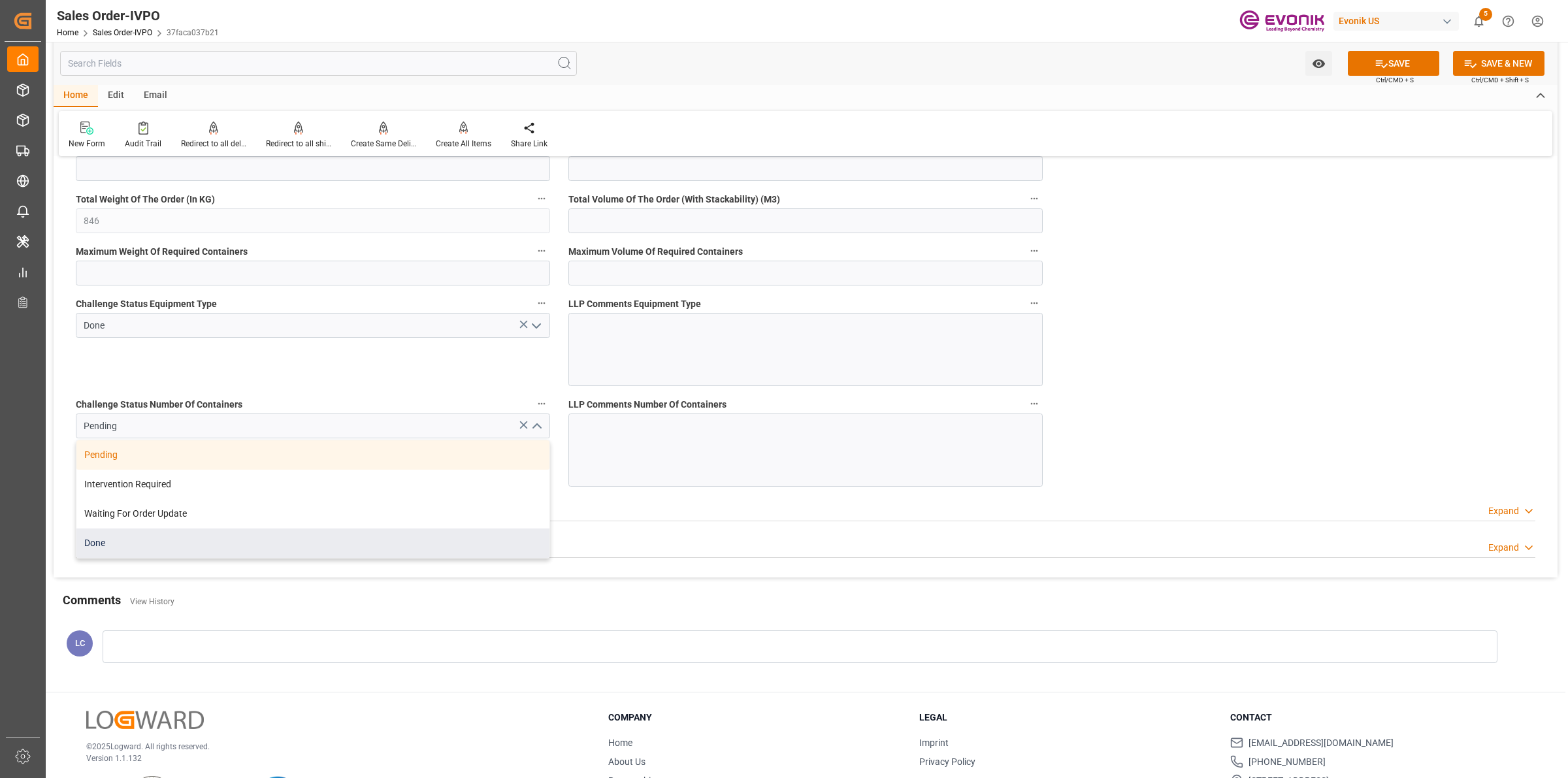
click at [130, 555] on div "Done" at bounding box center [313, 543] width 473 height 29
type input "Done"
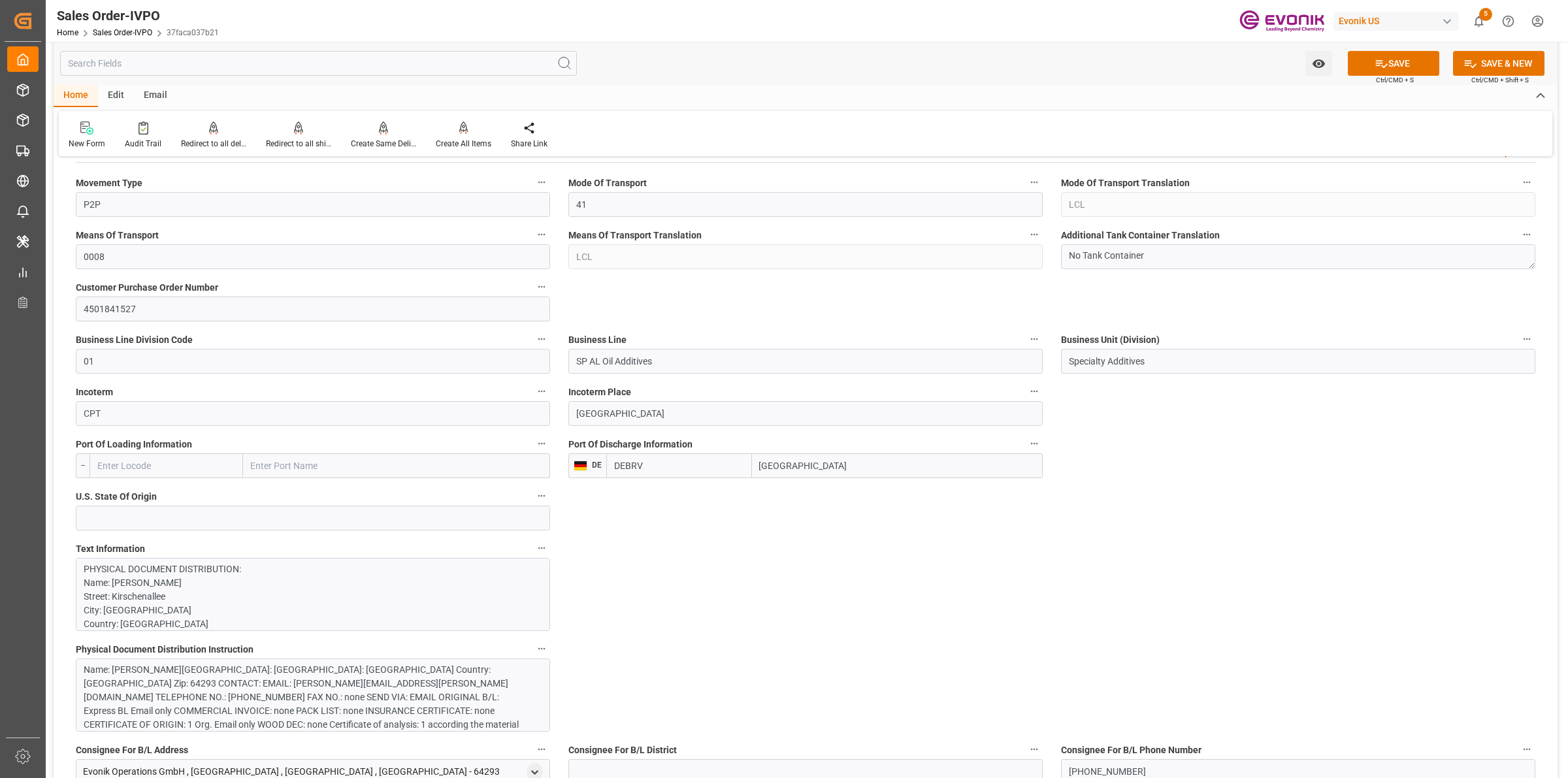
scroll to position [490, 0]
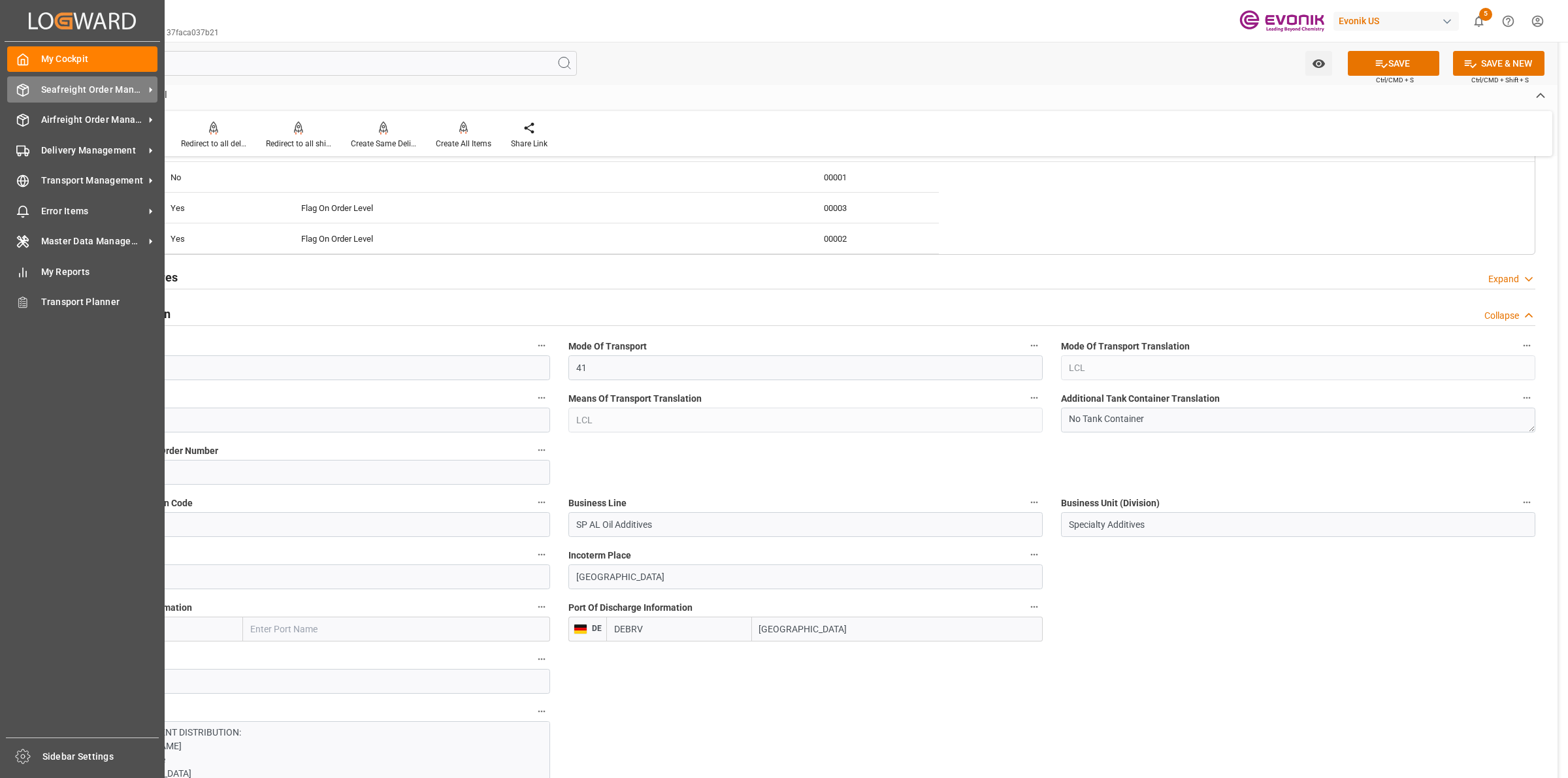
click at [21, 88] on polyline at bounding box center [22, 88] width 11 height 3
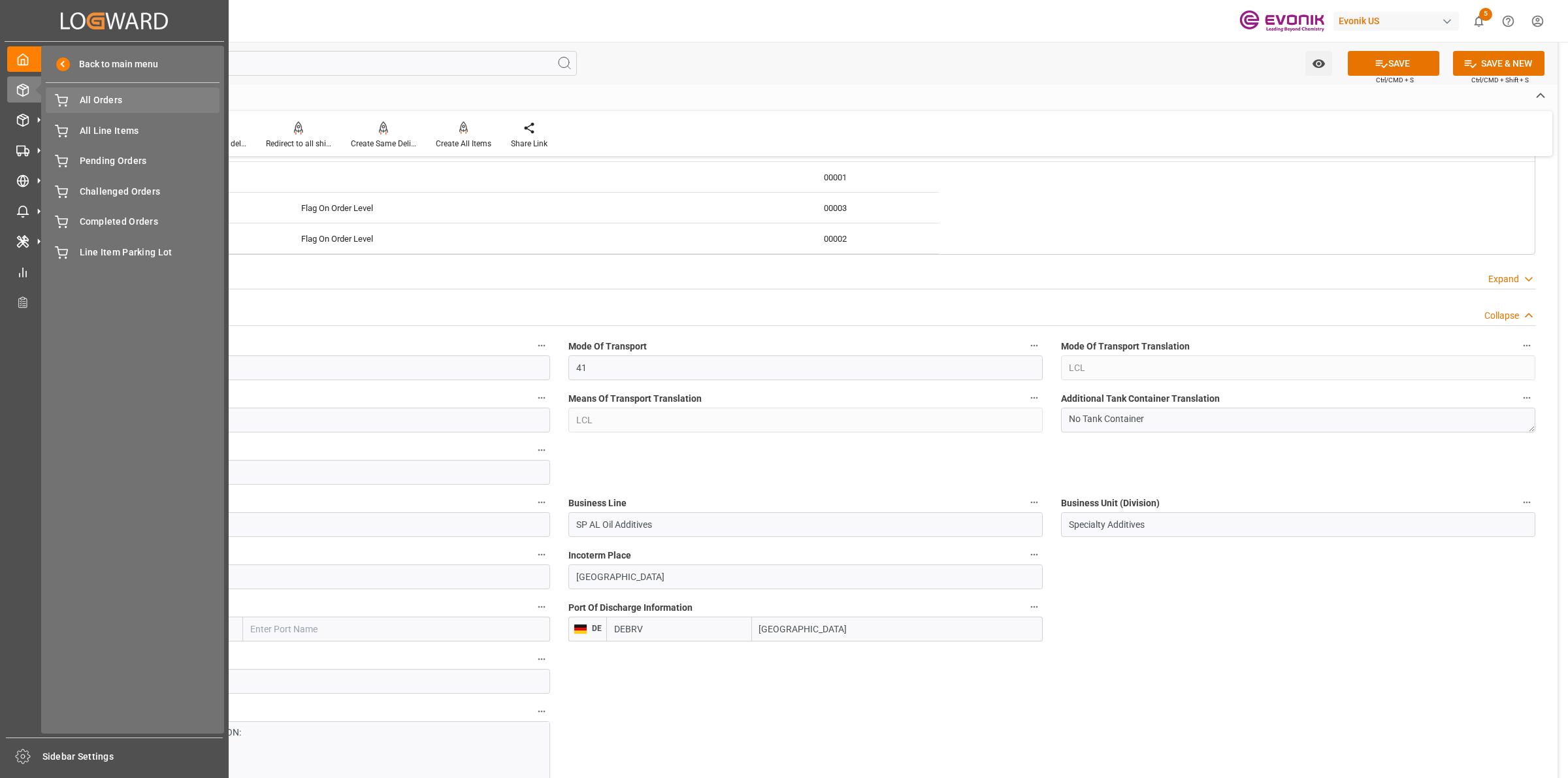
click at [102, 102] on span "All Orders" at bounding box center [150, 100] width 140 height 14
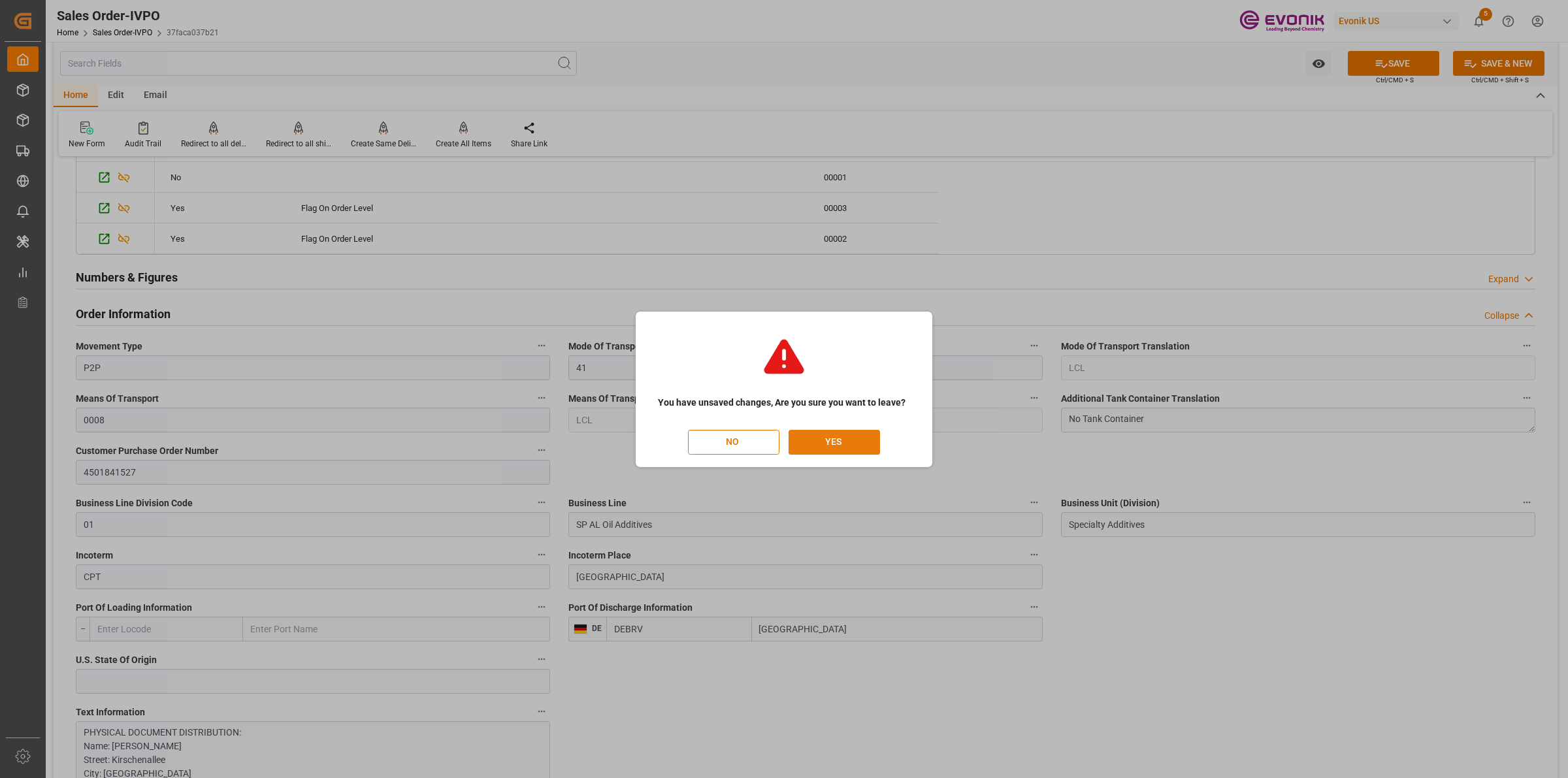
click at [830, 441] on button "YES" at bounding box center [835, 442] width 91 height 25
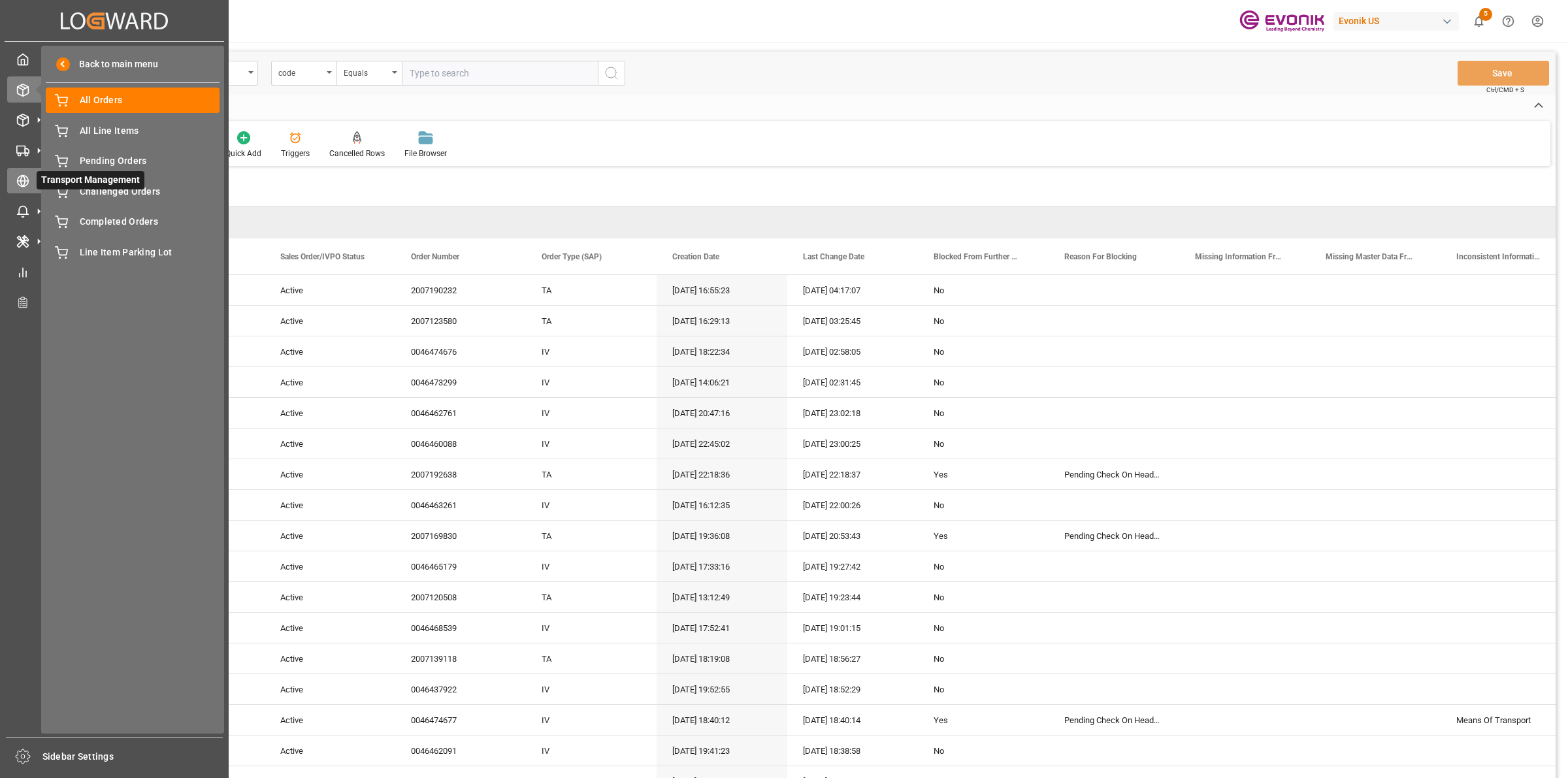
click at [20, 186] on circle at bounding box center [22, 181] width 11 height 11
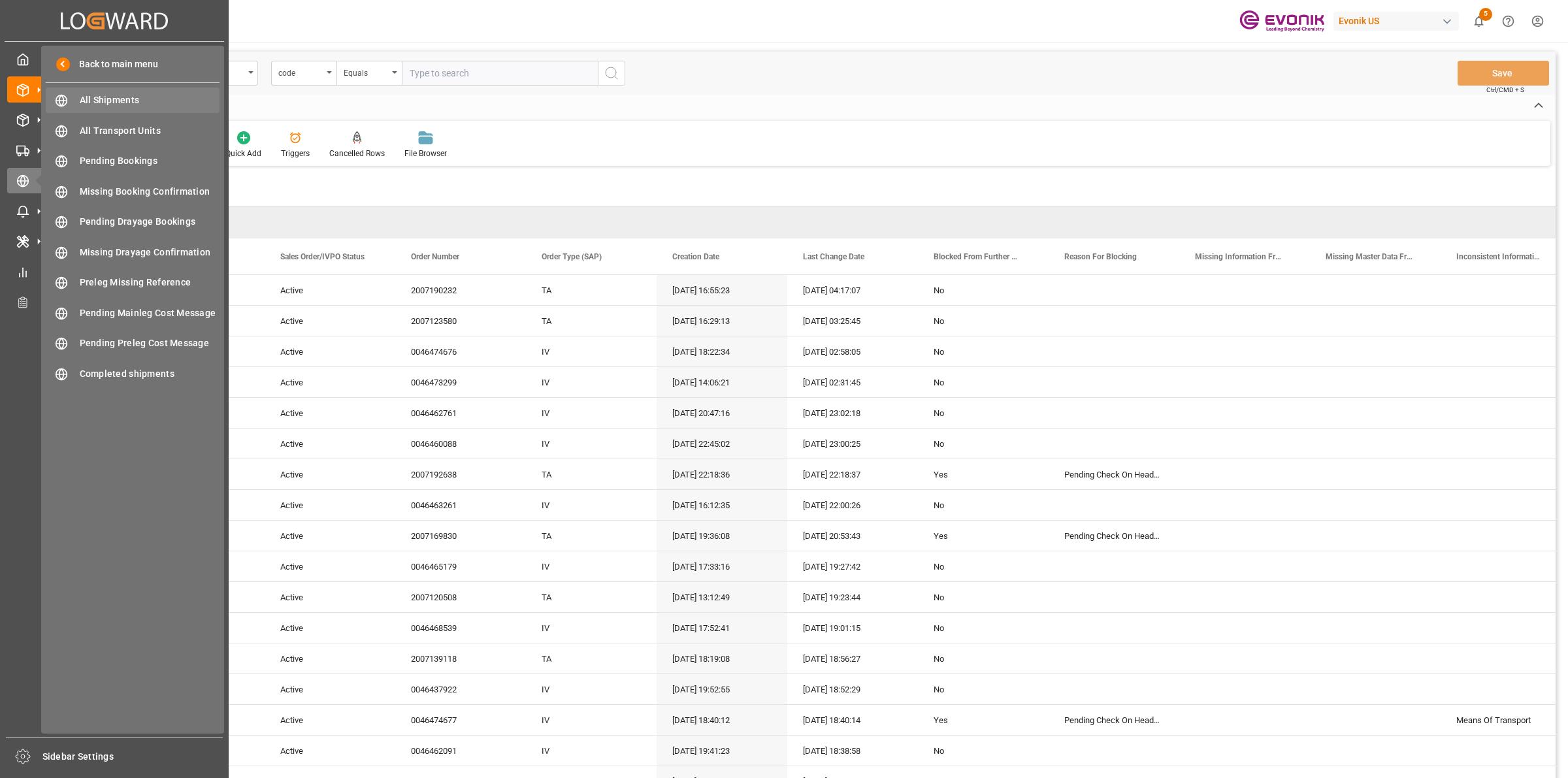
click at [125, 109] on div "All Shipments All Shipments" at bounding box center [132, 100] width 174 height 25
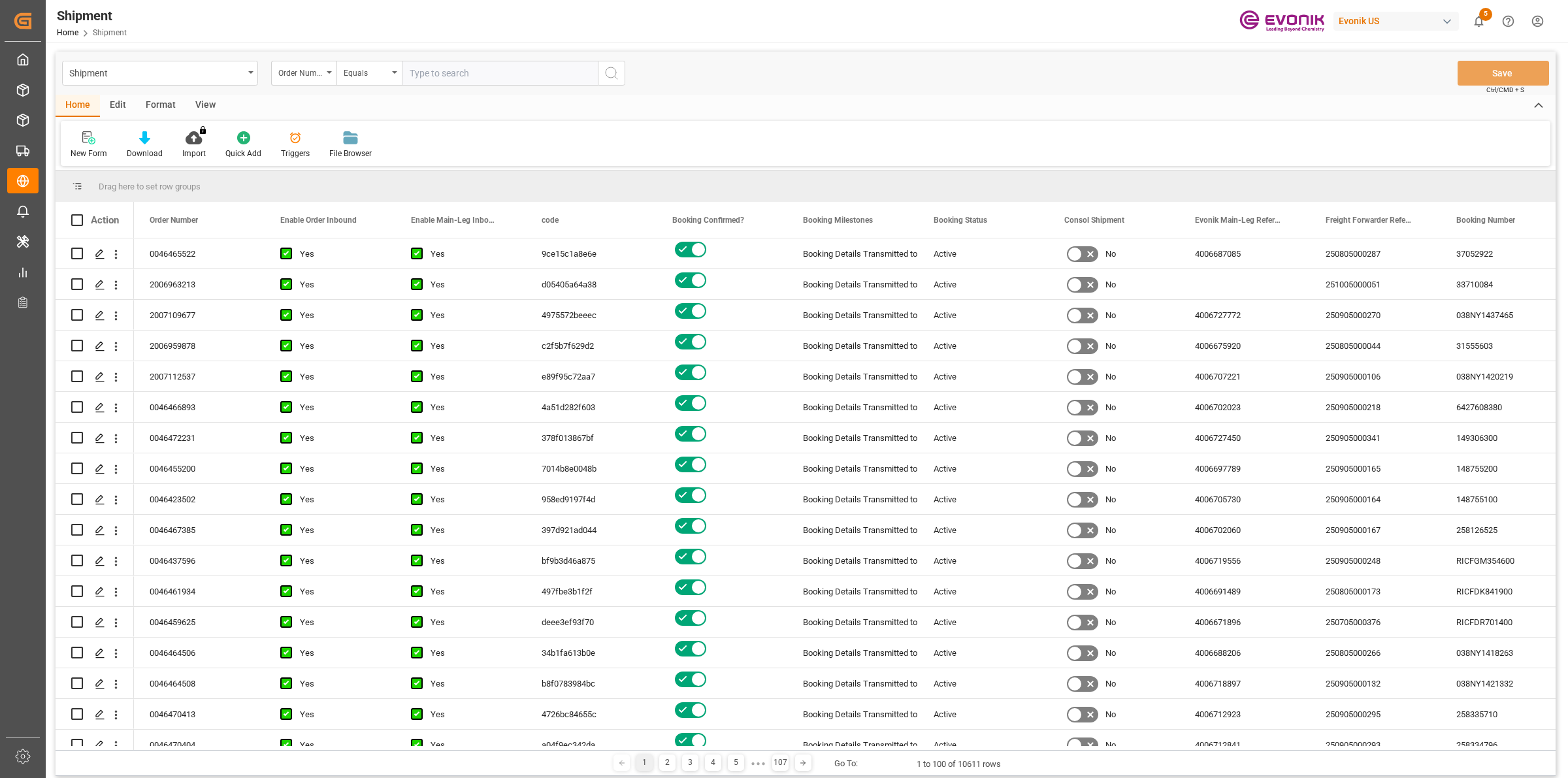
click at [469, 79] on input "text" at bounding box center [500, 73] width 196 height 25
paste input "2007182403"
type input "2007182403"
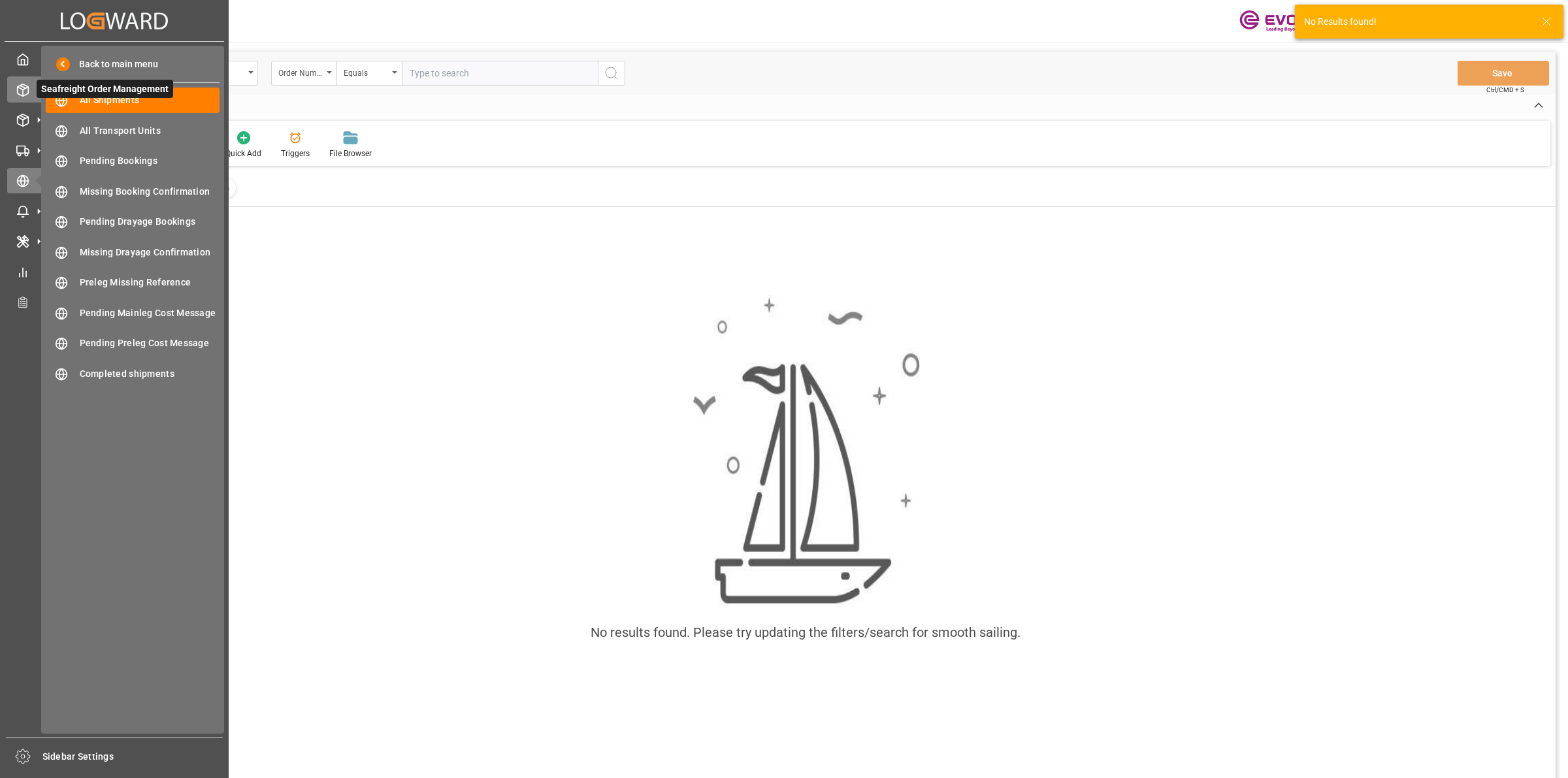
click at [26, 92] on icon at bounding box center [22, 89] width 13 height 13
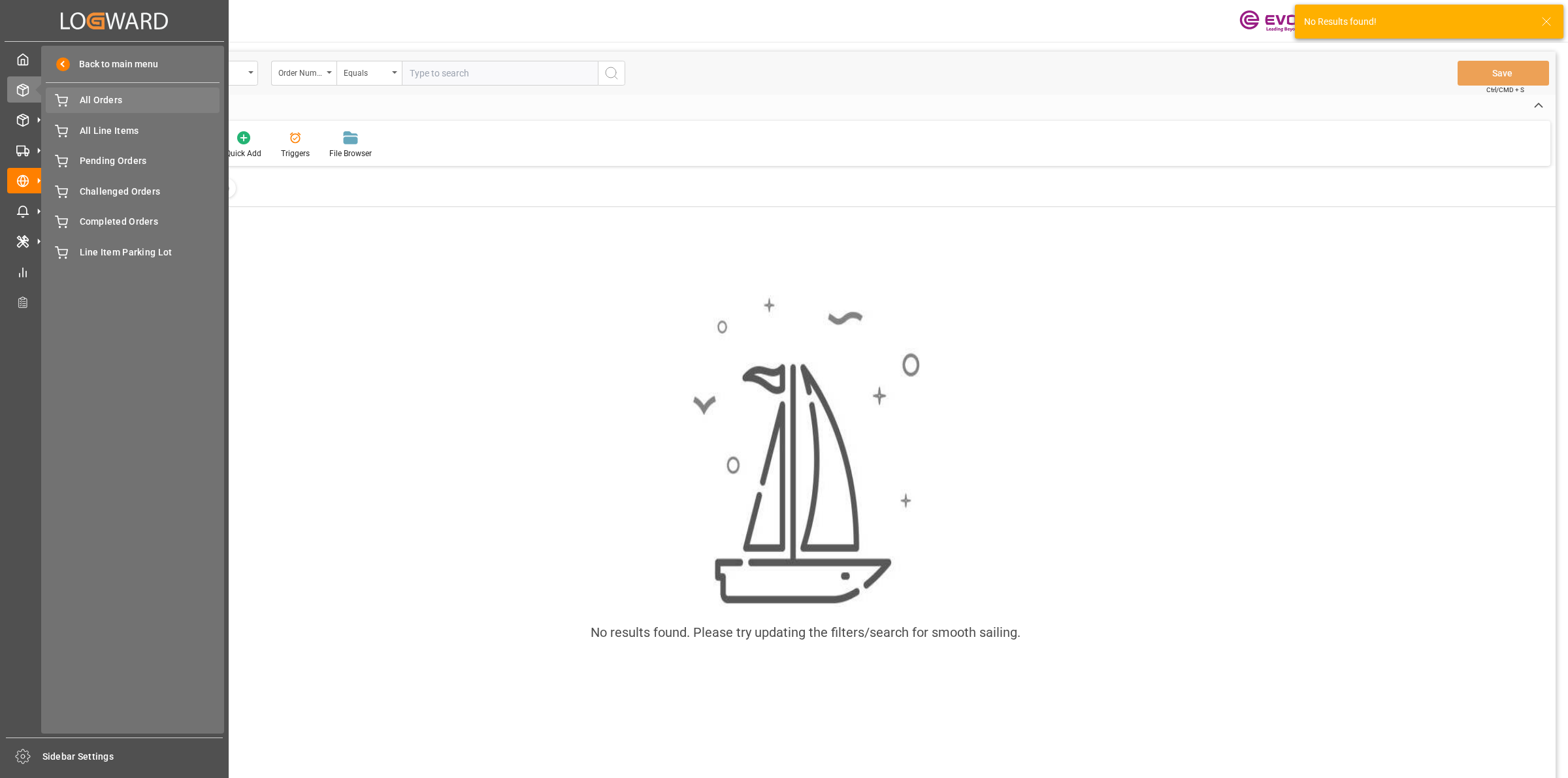
click at [104, 102] on span "All Orders" at bounding box center [150, 100] width 140 height 14
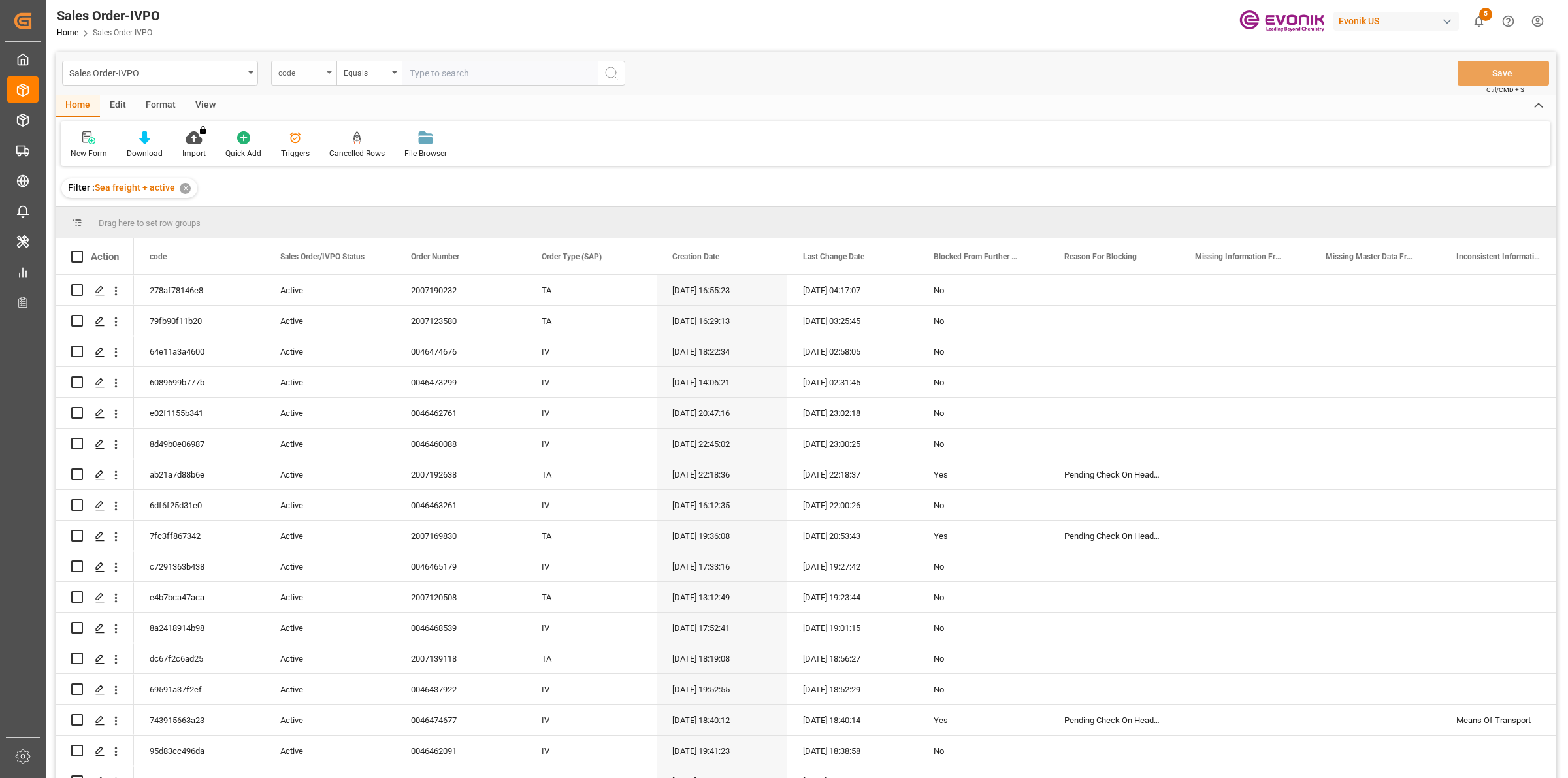
click at [283, 73] on div "code" at bounding box center [301, 71] width 45 height 15
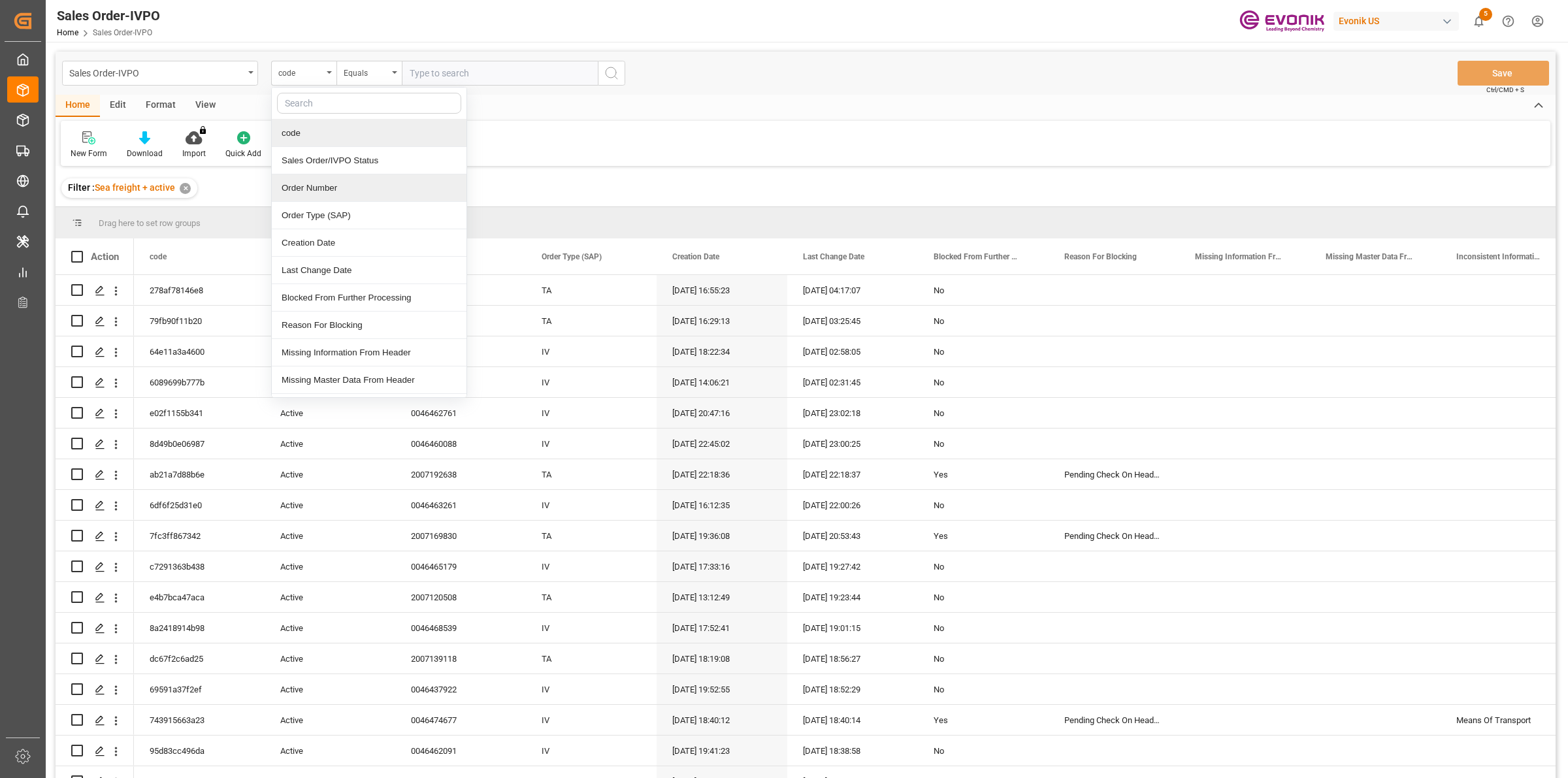
click at [317, 188] on div "Order Number" at bounding box center [369, 188] width 195 height 27
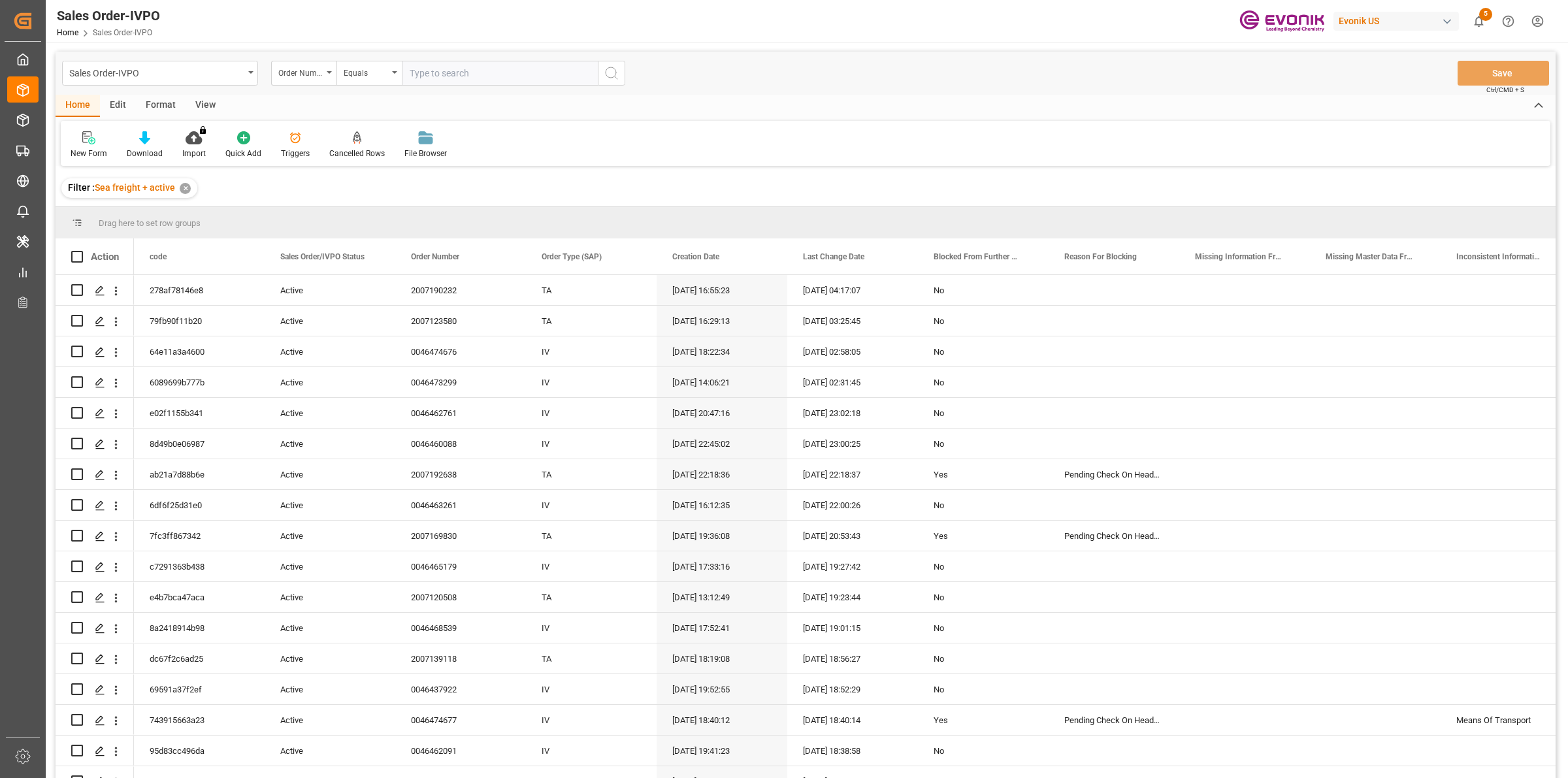
click at [436, 72] on input "text" at bounding box center [500, 73] width 196 height 25
paste input "2007182403"
type input "2007182403"
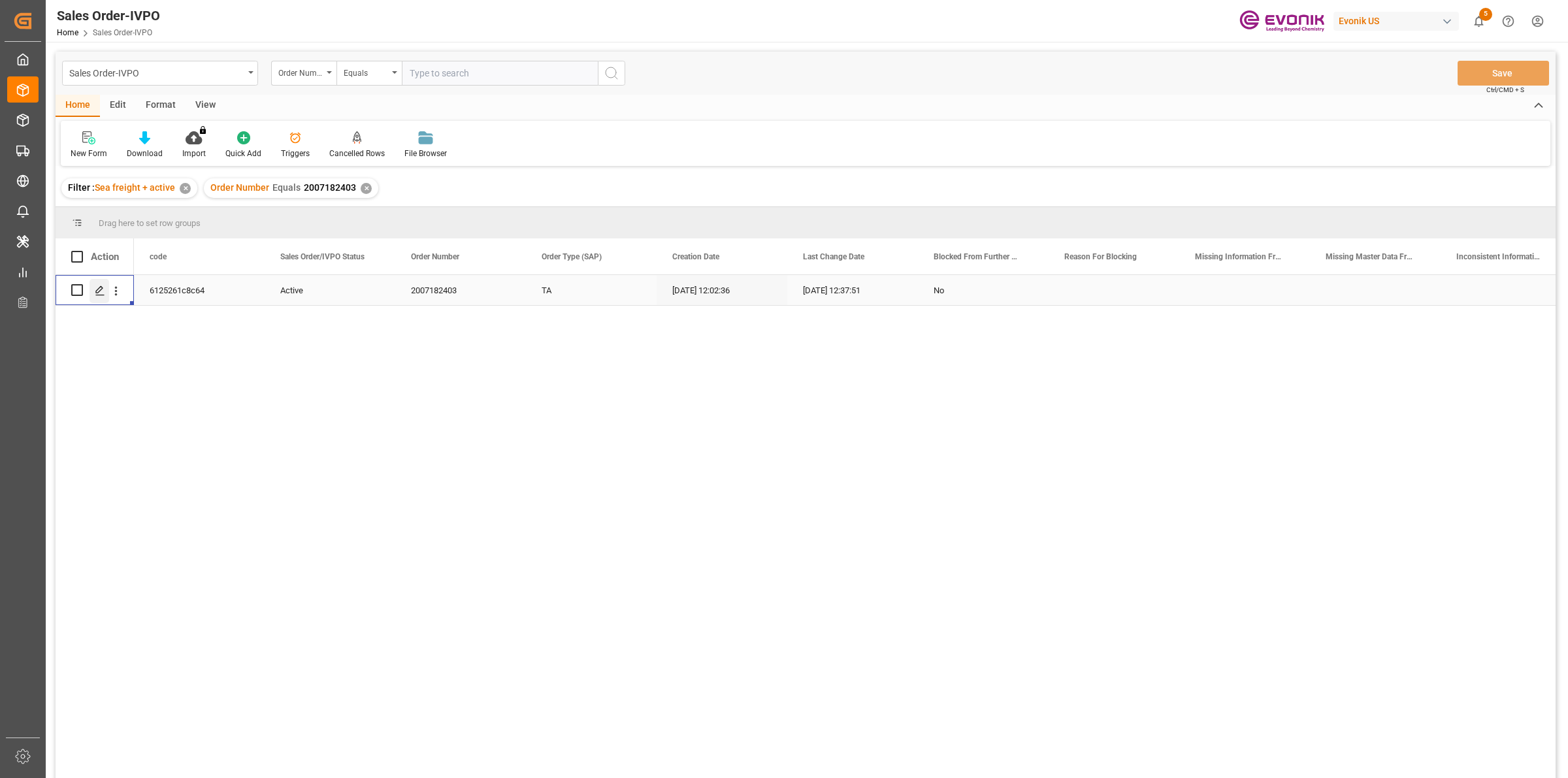
click at [99, 292] on icon "Press SPACE to select this row." at bounding box center [99, 291] width 11 height 11
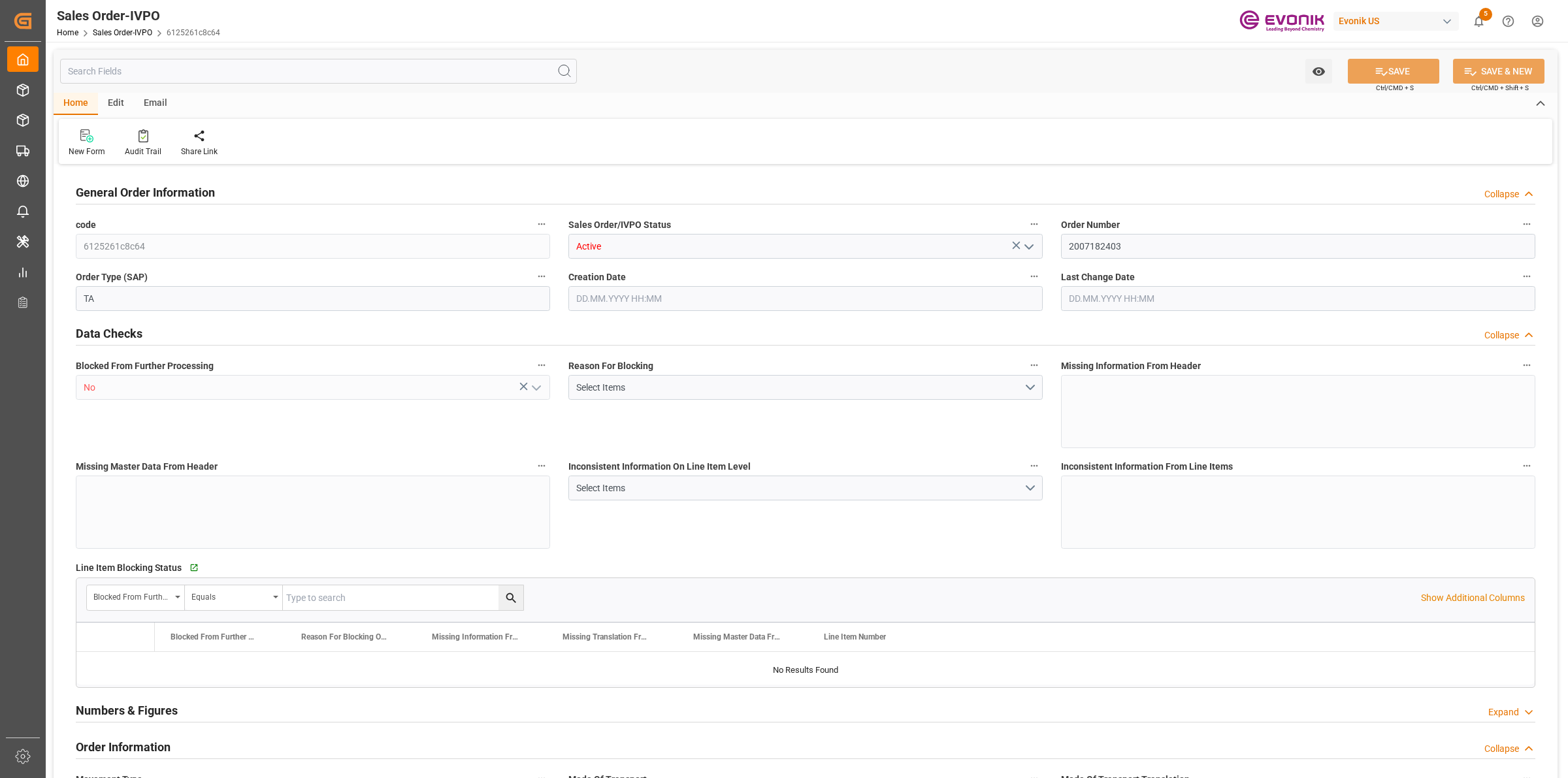
type input "UYMVD"
type input "0"
type input "1"
type input "1124.7"
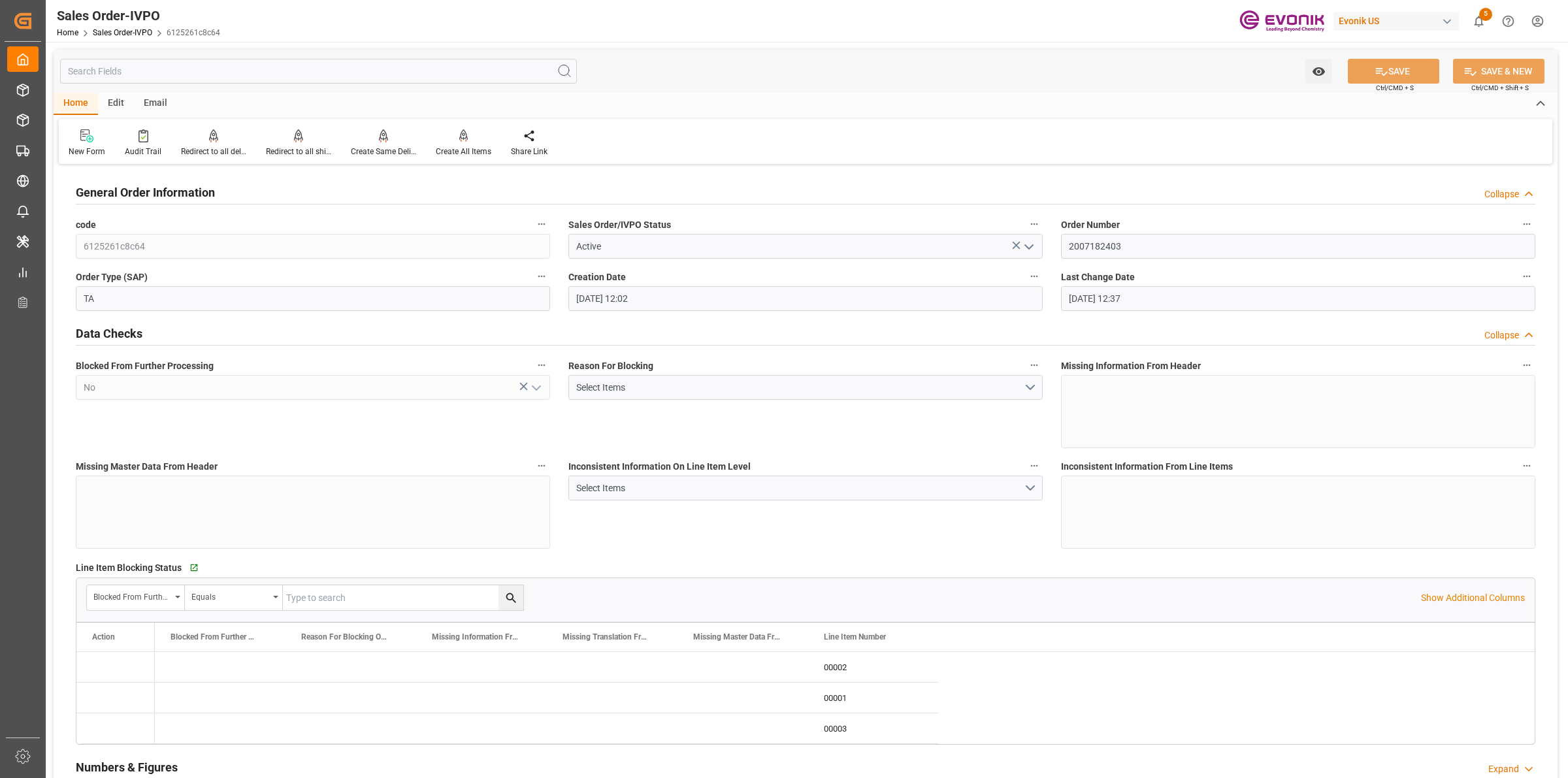
type input "16.09.2025 12:02"
type input "23.09.2025 12:37"
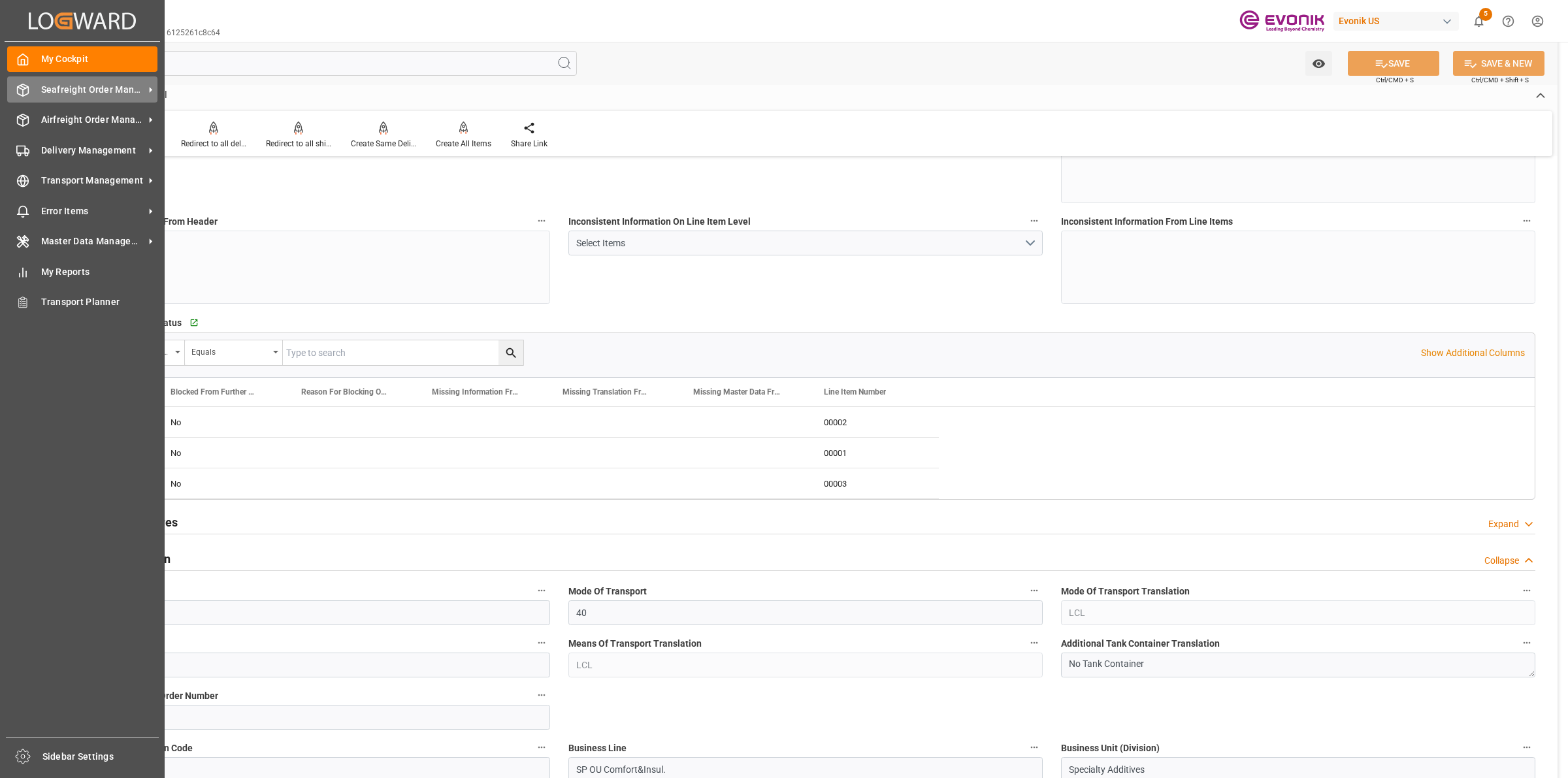
click at [30, 93] on div "Seafreight Order Management Seafreight Order Management" at bounding box center [82, 89] width 150 height 25
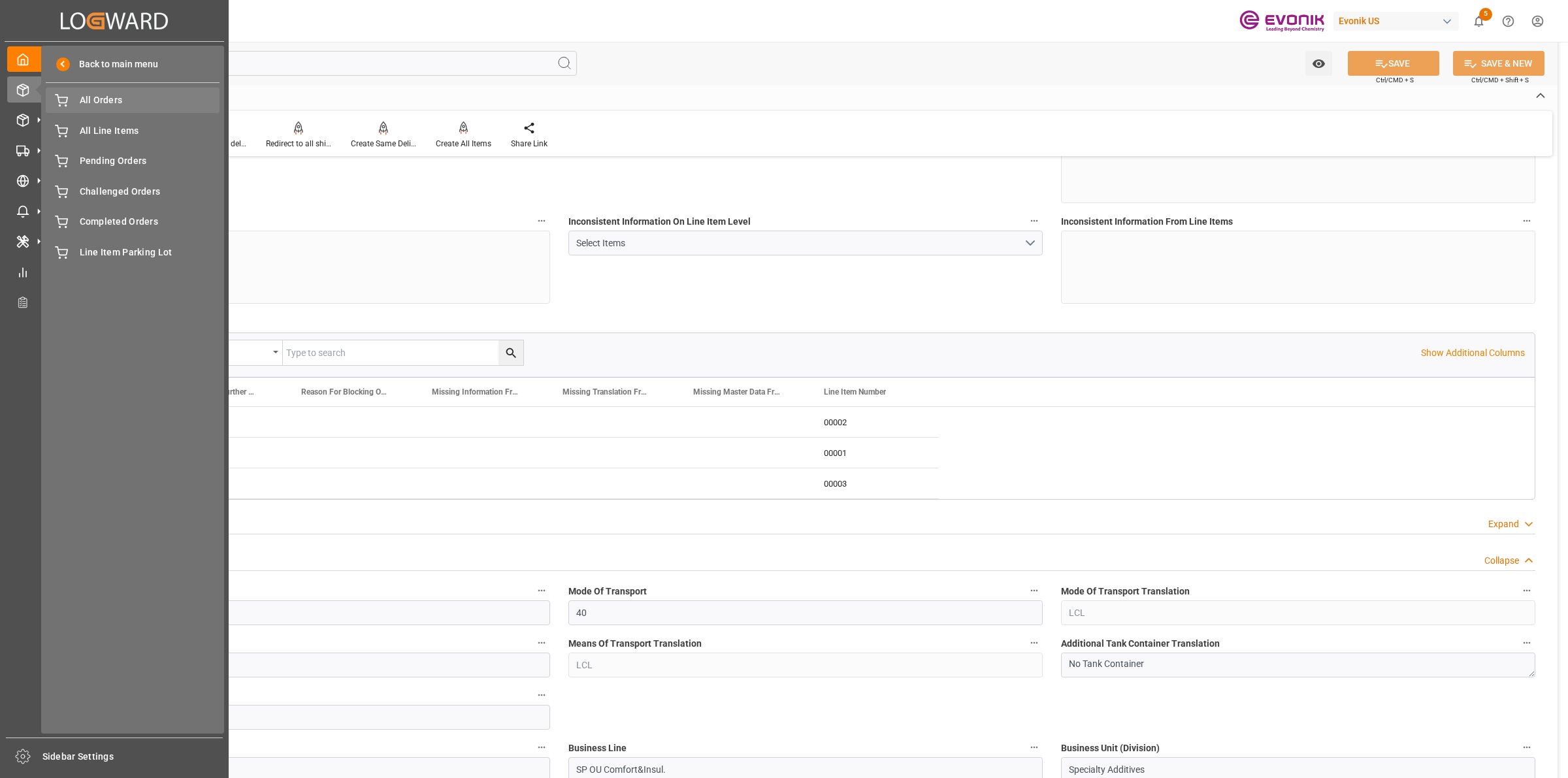
click at [128, 98] on span "All Orders" at bounding box center [150, 100] width 140 height 14
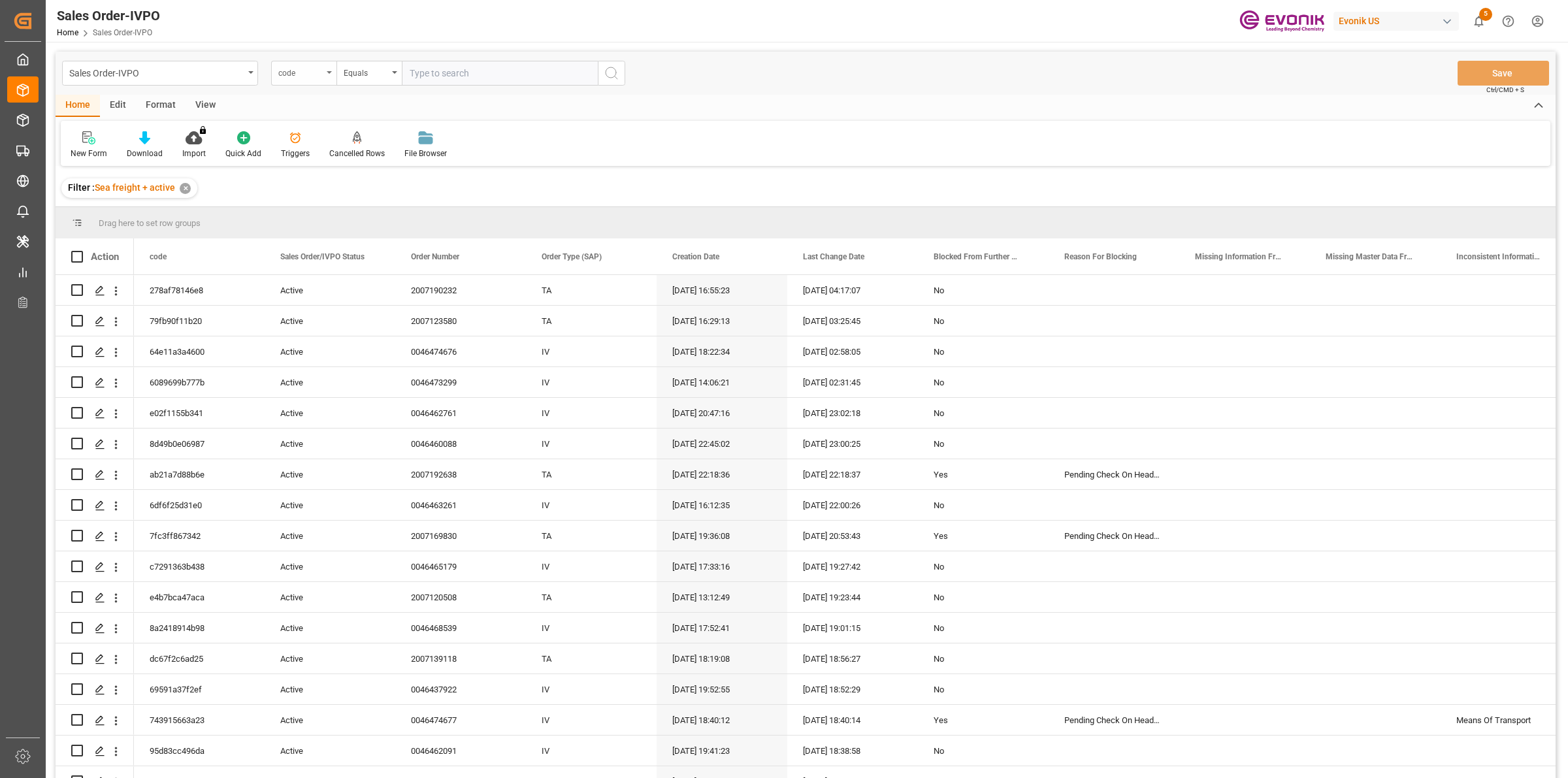
click at [308, 64] on div "code" at bounding box center [301, 71] width 45 height 15
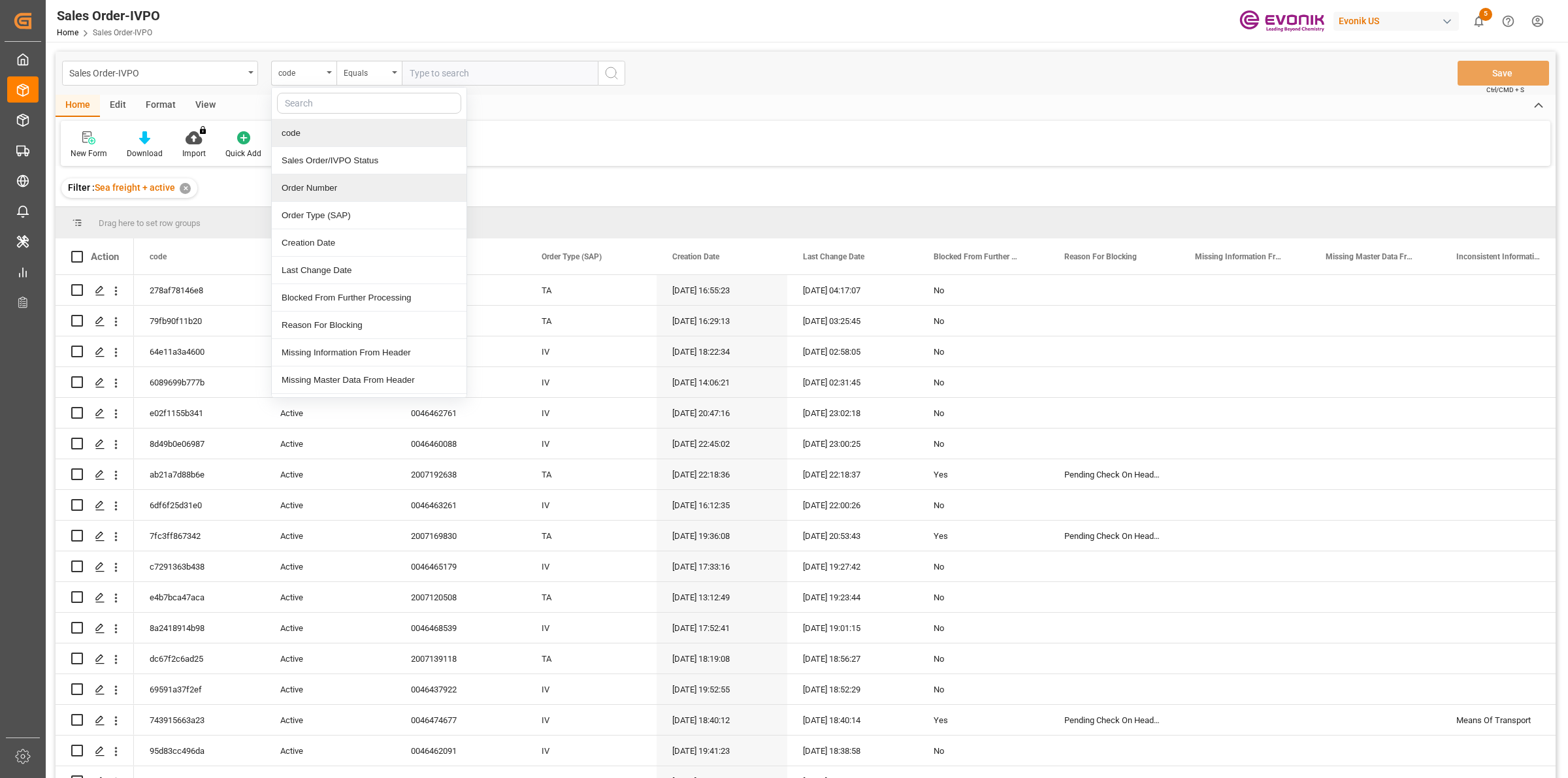
click at [307, 190] on div "Order Number" at bounding box center [369, 188] width 195 height 27
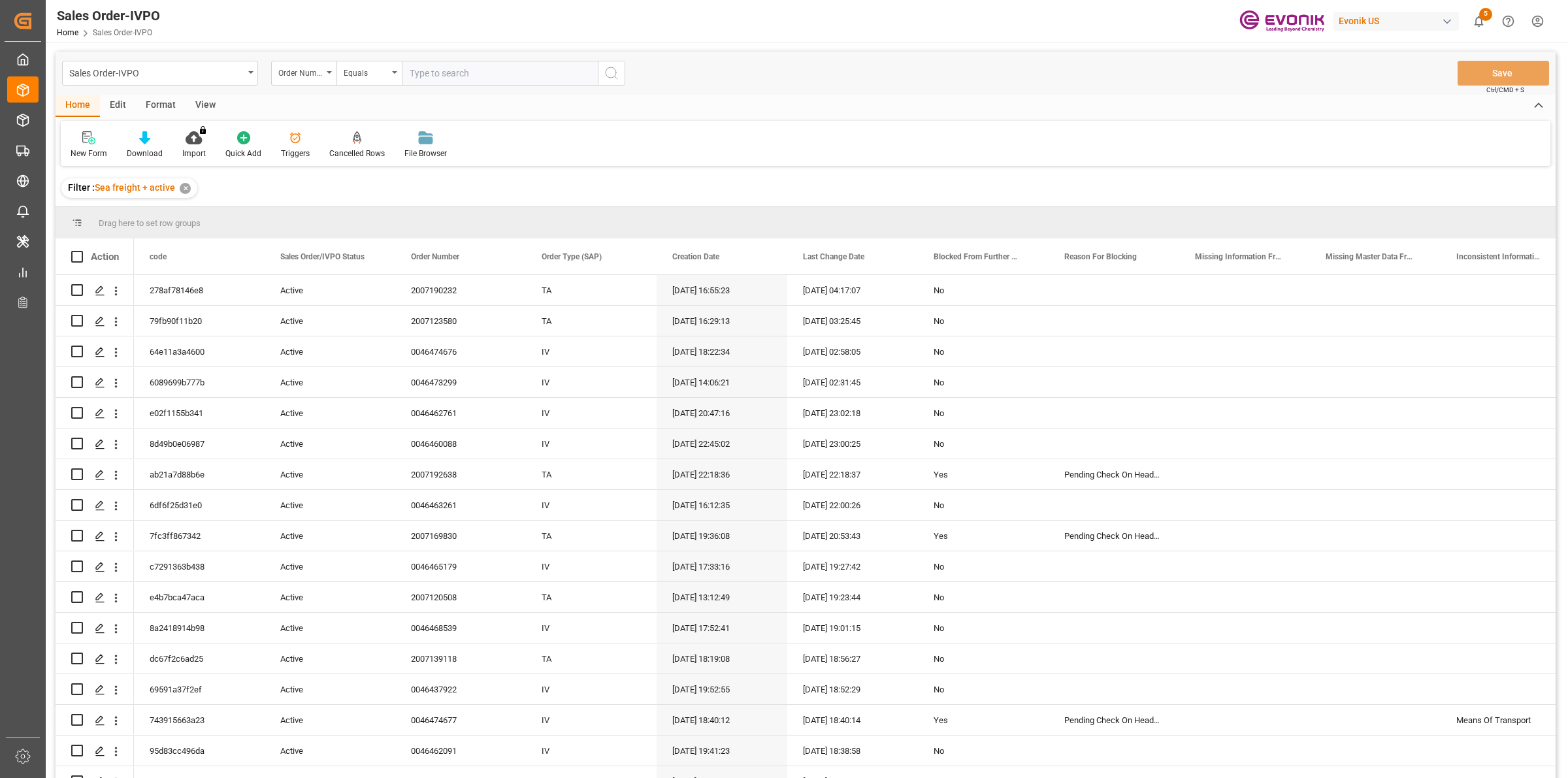
click at [437, 67] on input "text" at bounding box center [500, 73] width 196 height 25
paste input "2007193902"
type input "2007193902"
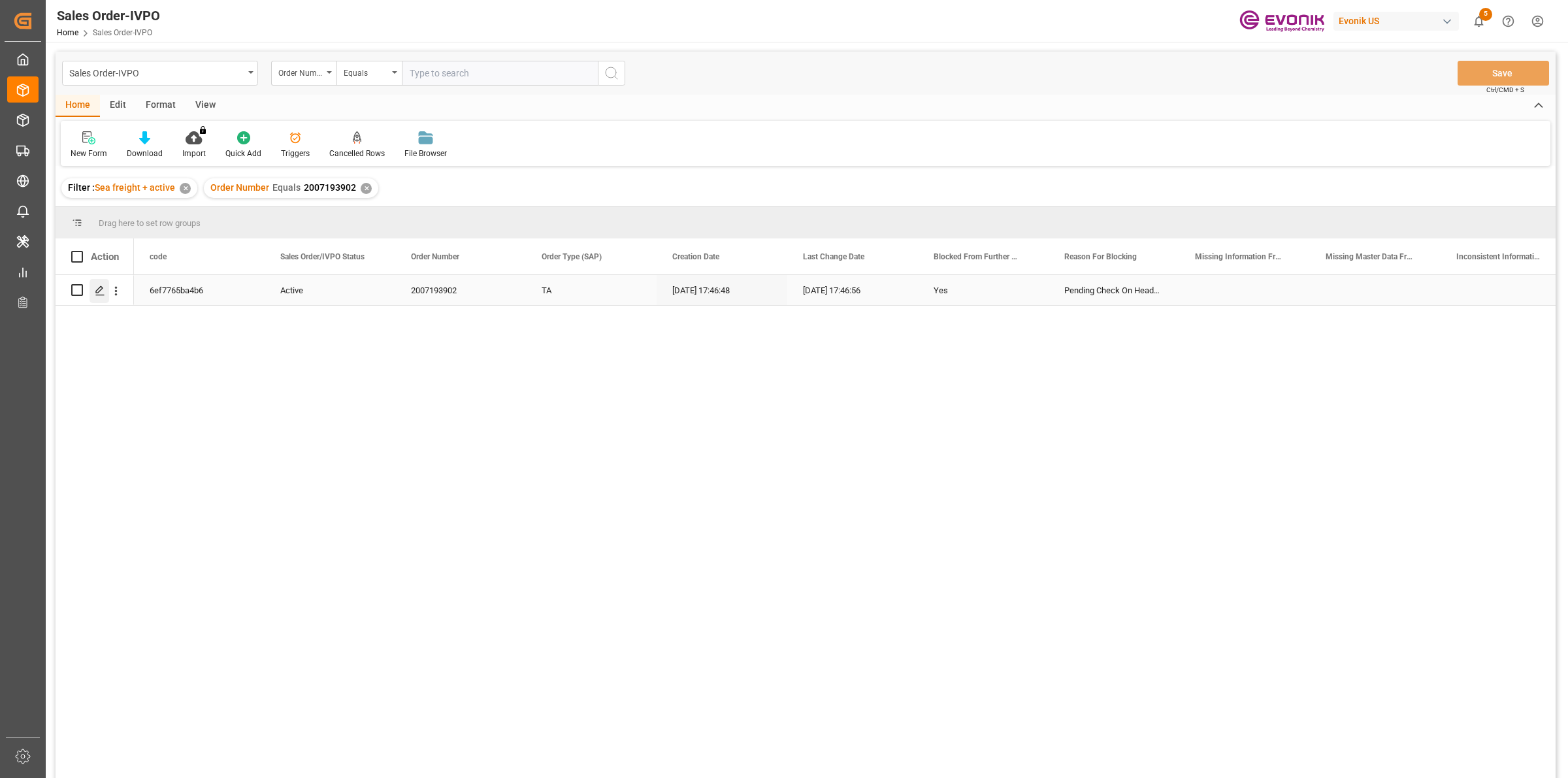
click at [101, 290] on polygon "Press SPACE to select this row." at bounding box center [99, 289] width 7 height 7
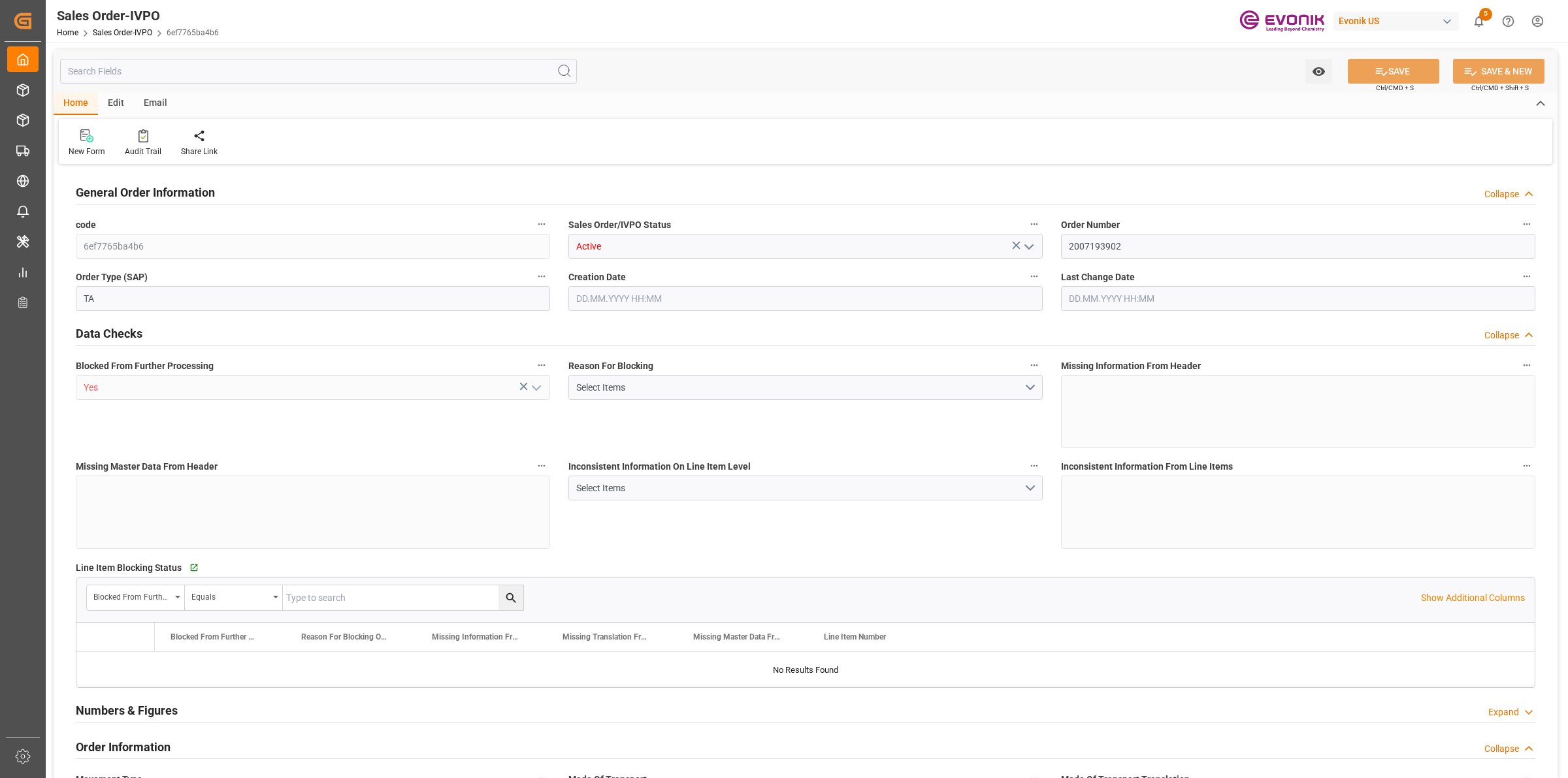
type input "PAONX"
type input "0"
type input "1"
type input "2116"
type input "22.09.2025 17:46"
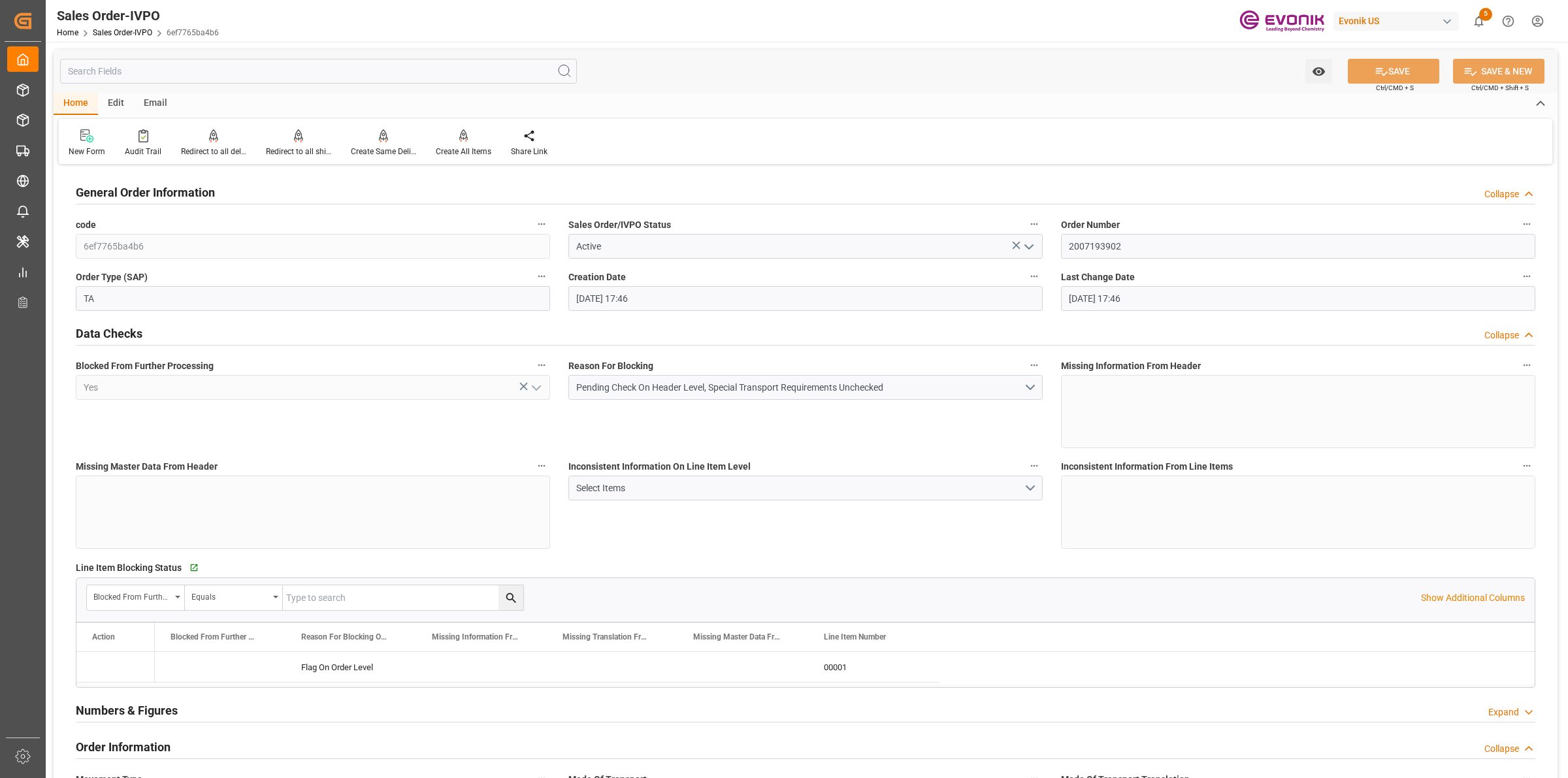
type input "22.09.2025 17:46"
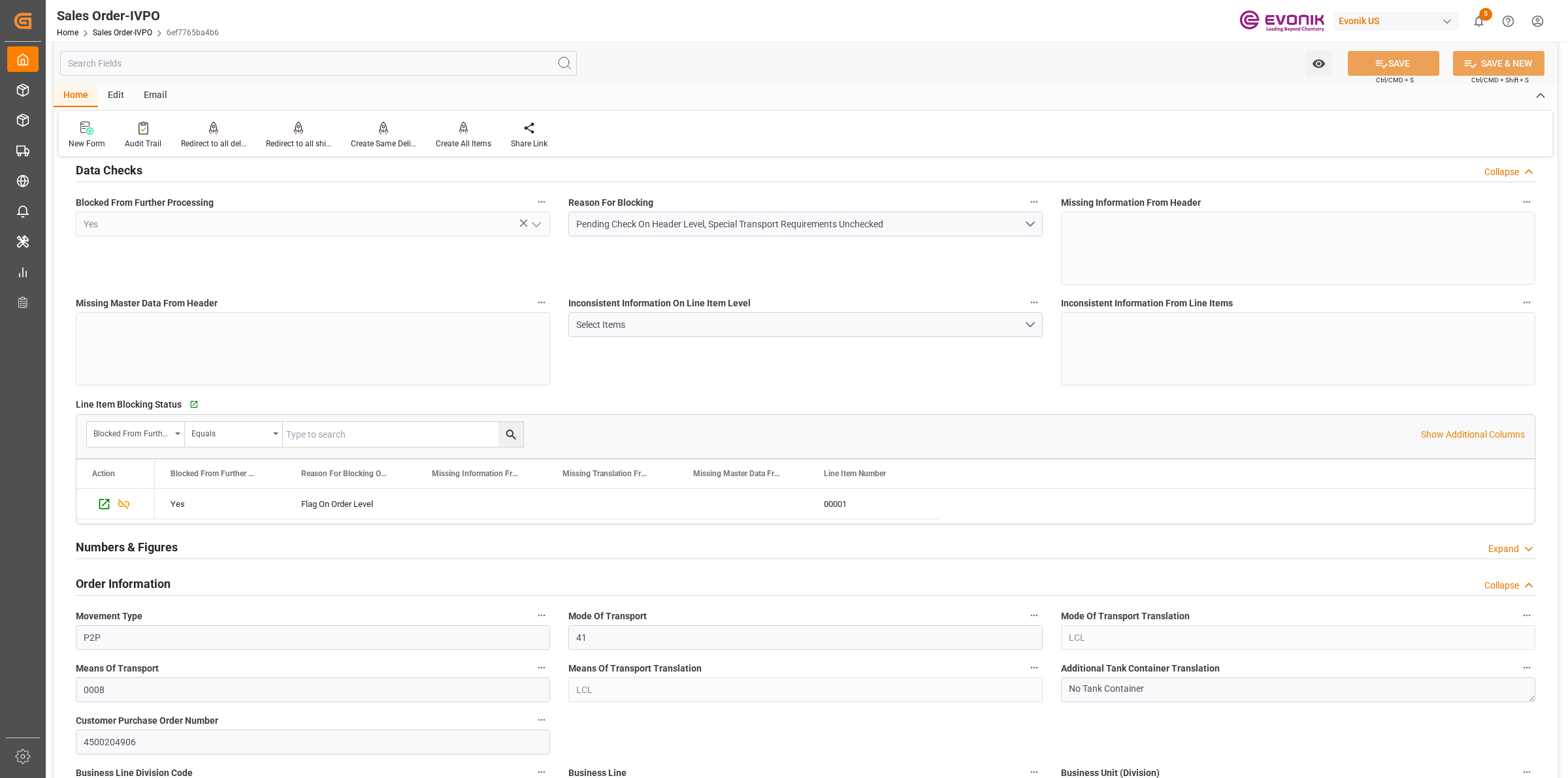
scroll to position [490, 0]
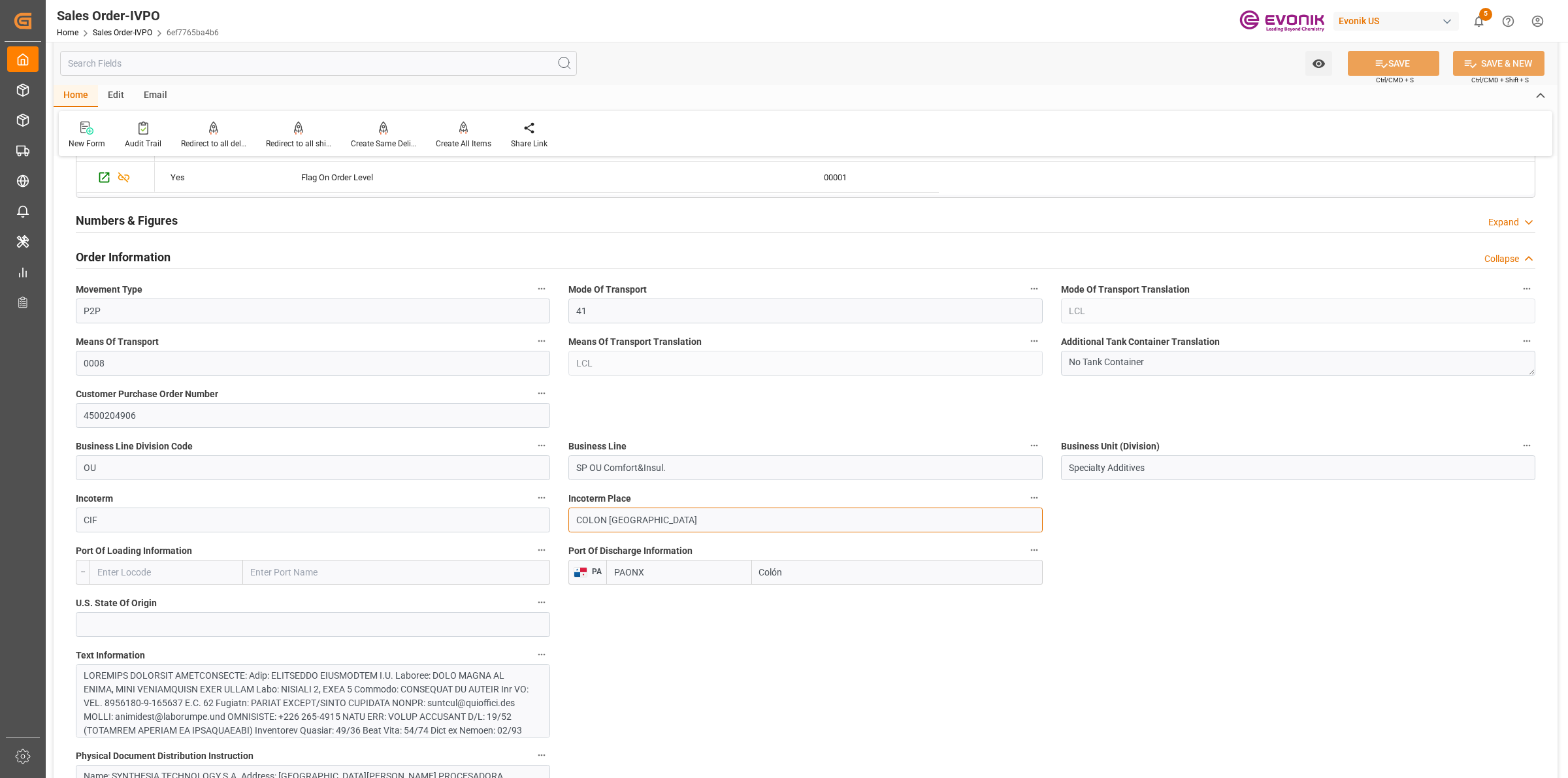
drag, startPoint x: 541, startPoint y: 512, endPoint x: 944, endPoint y: 509, distance: 403.0
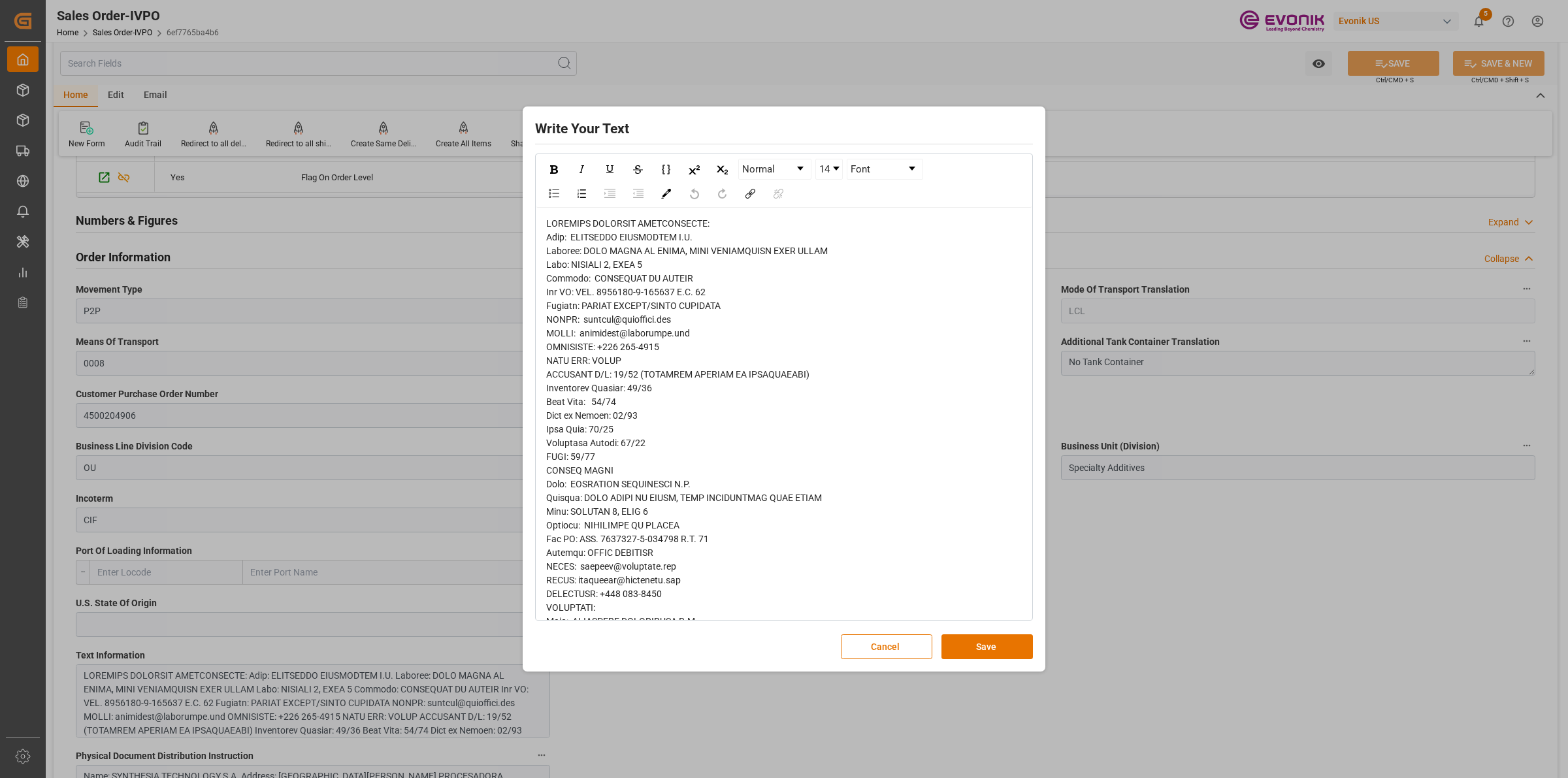
click at [721, 311] on span "rdw-editor" at bounding box center [713, 607] width 334 height 779
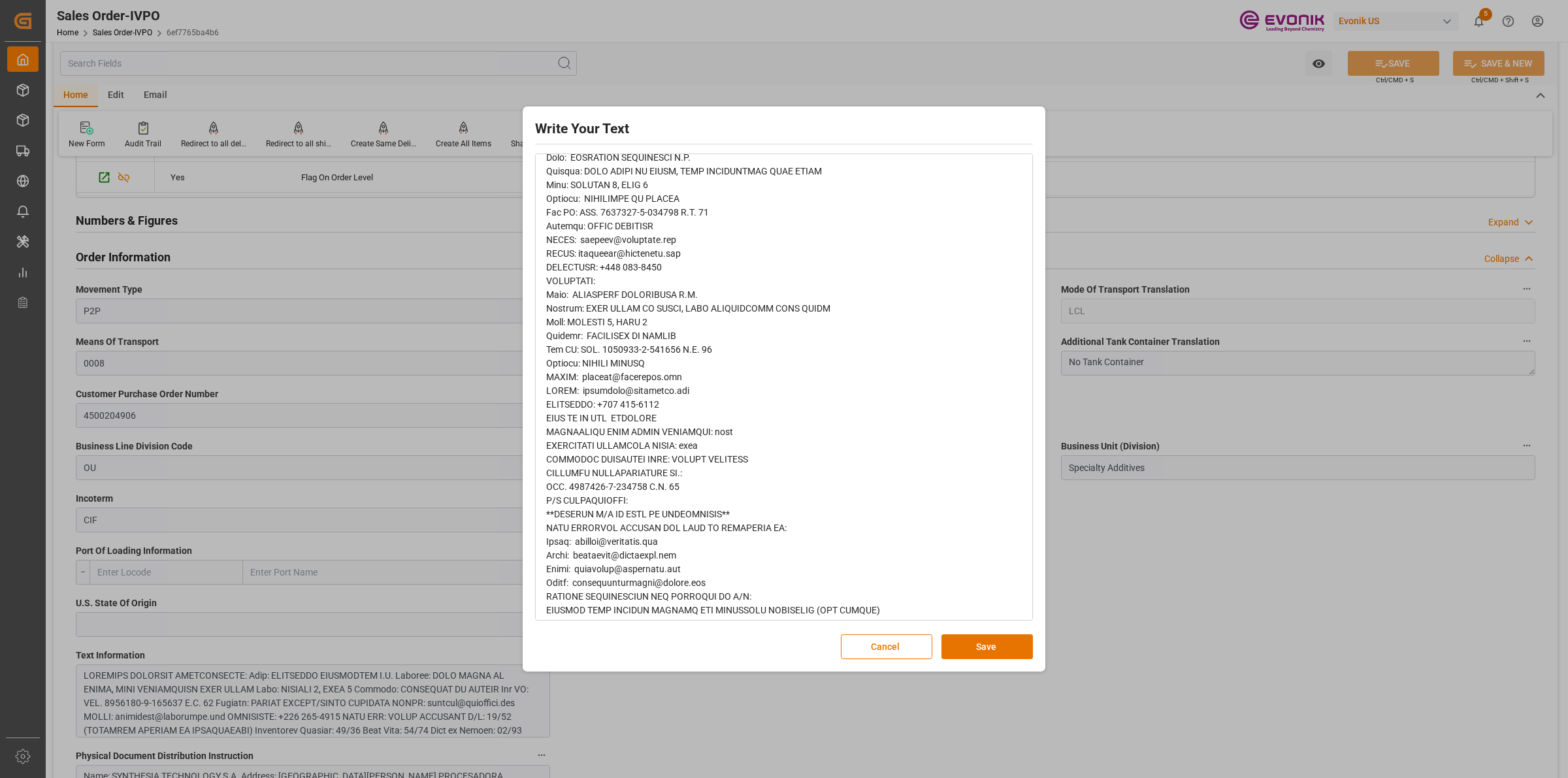
scroll to position [389, 0]
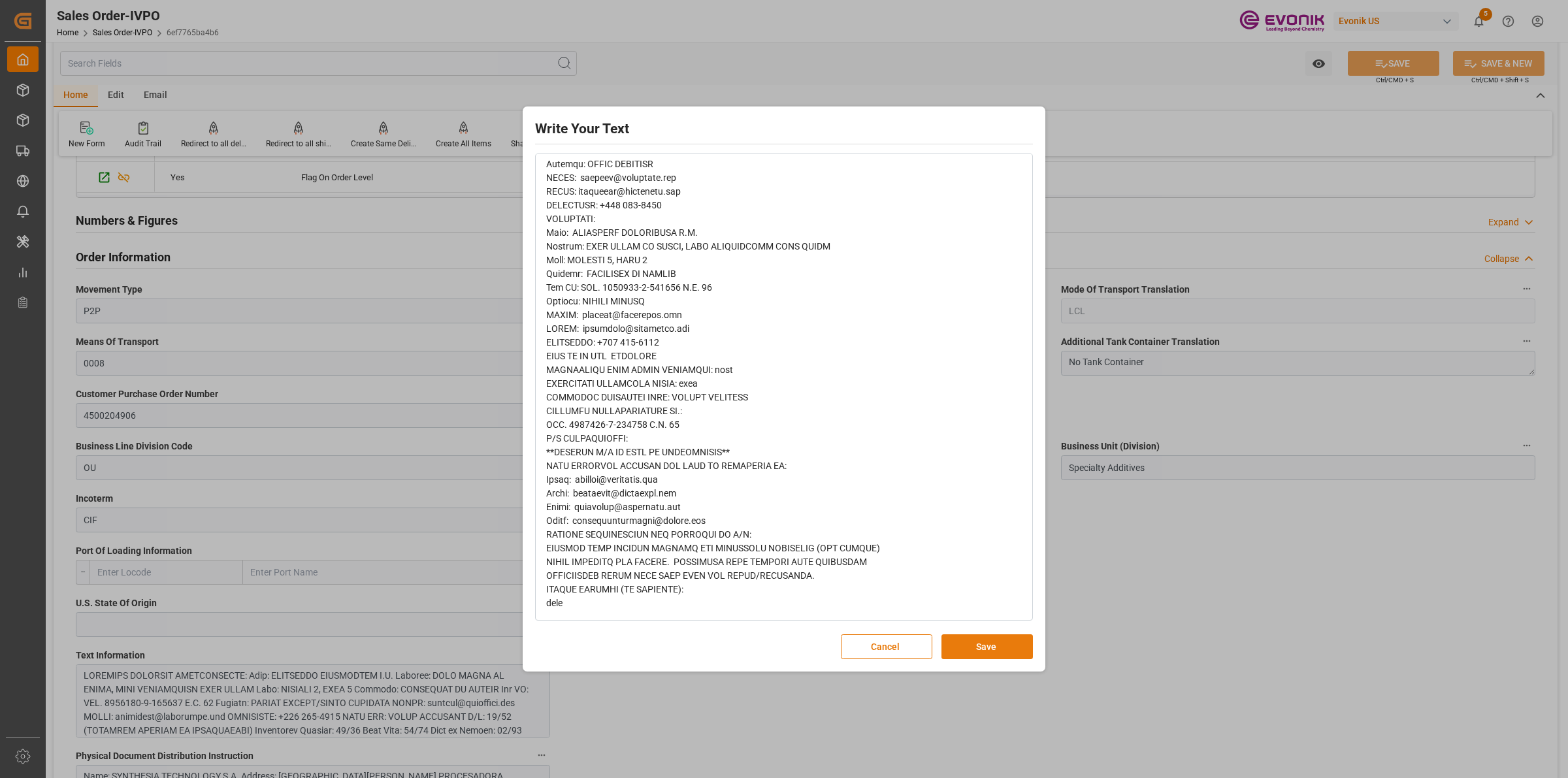
click at [960, 642] on button "Save" at bounding box center [987, 647] width 91 height 25
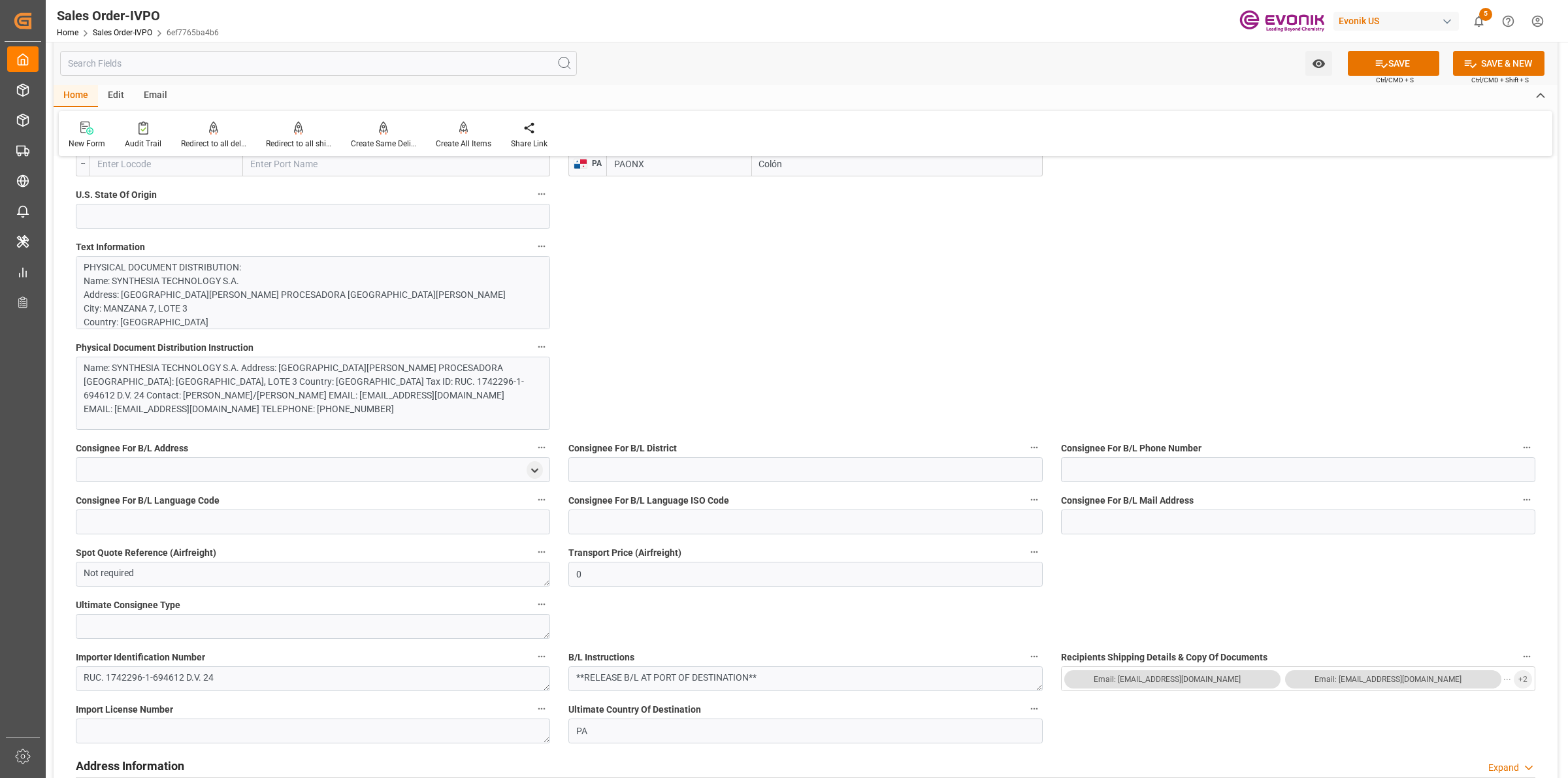
scroll to position [1144, 0]
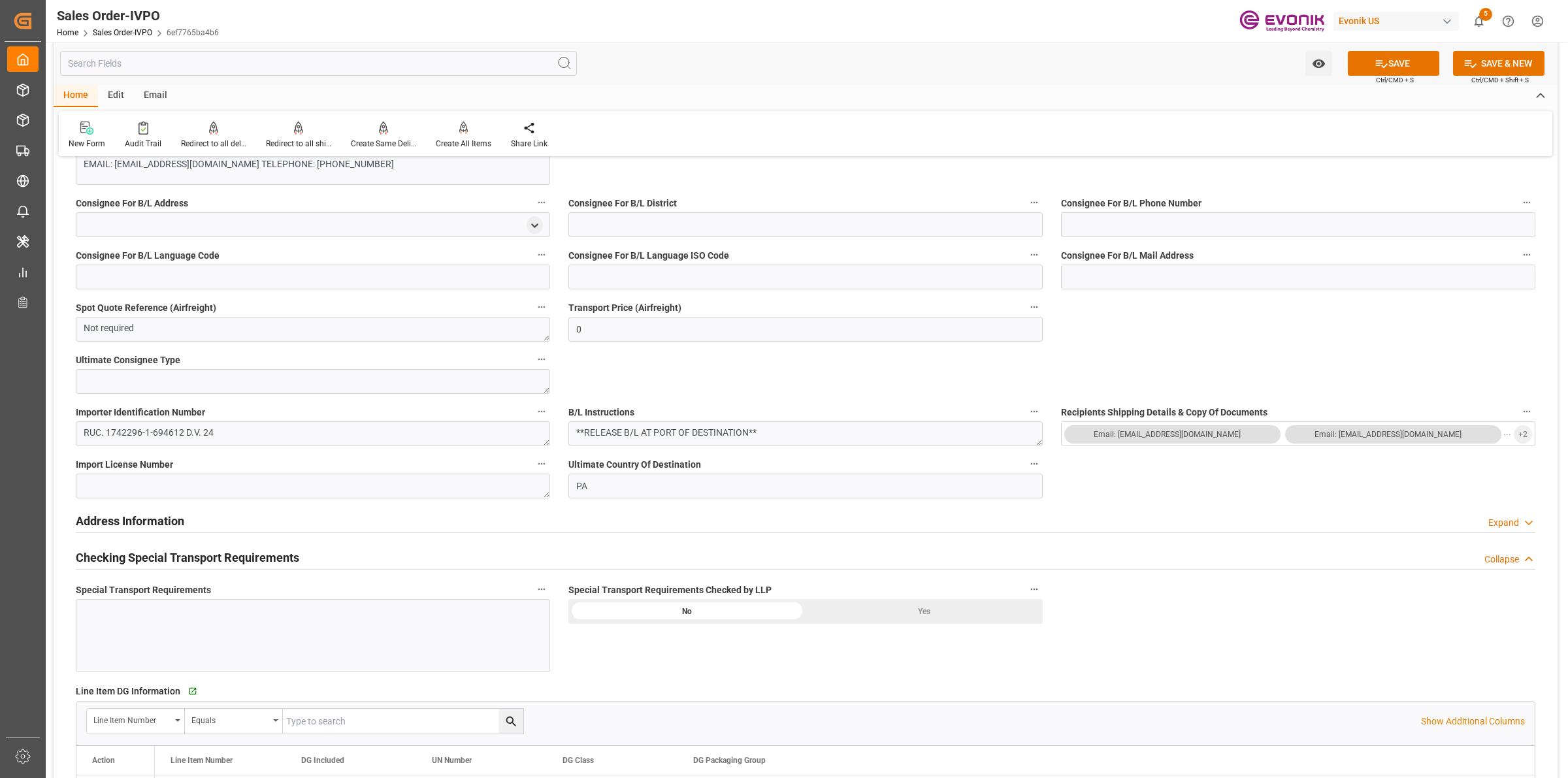
click at [916, 614] on div "Yes" at bounding box center [924, 612] width 237 height 25
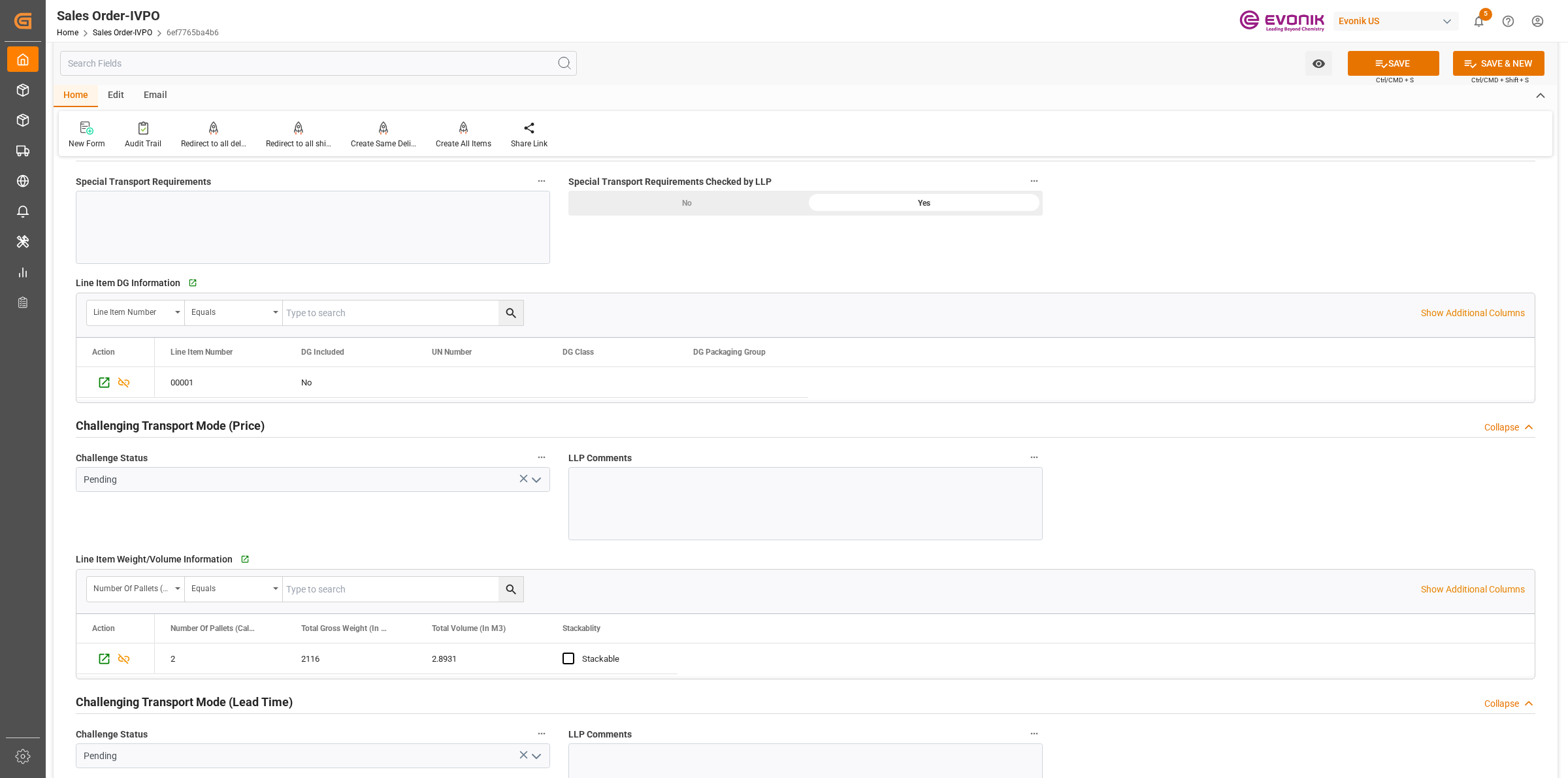
click at [536, 475] on icon "open menu" at bounding box center [536, 480] width 16 height 16
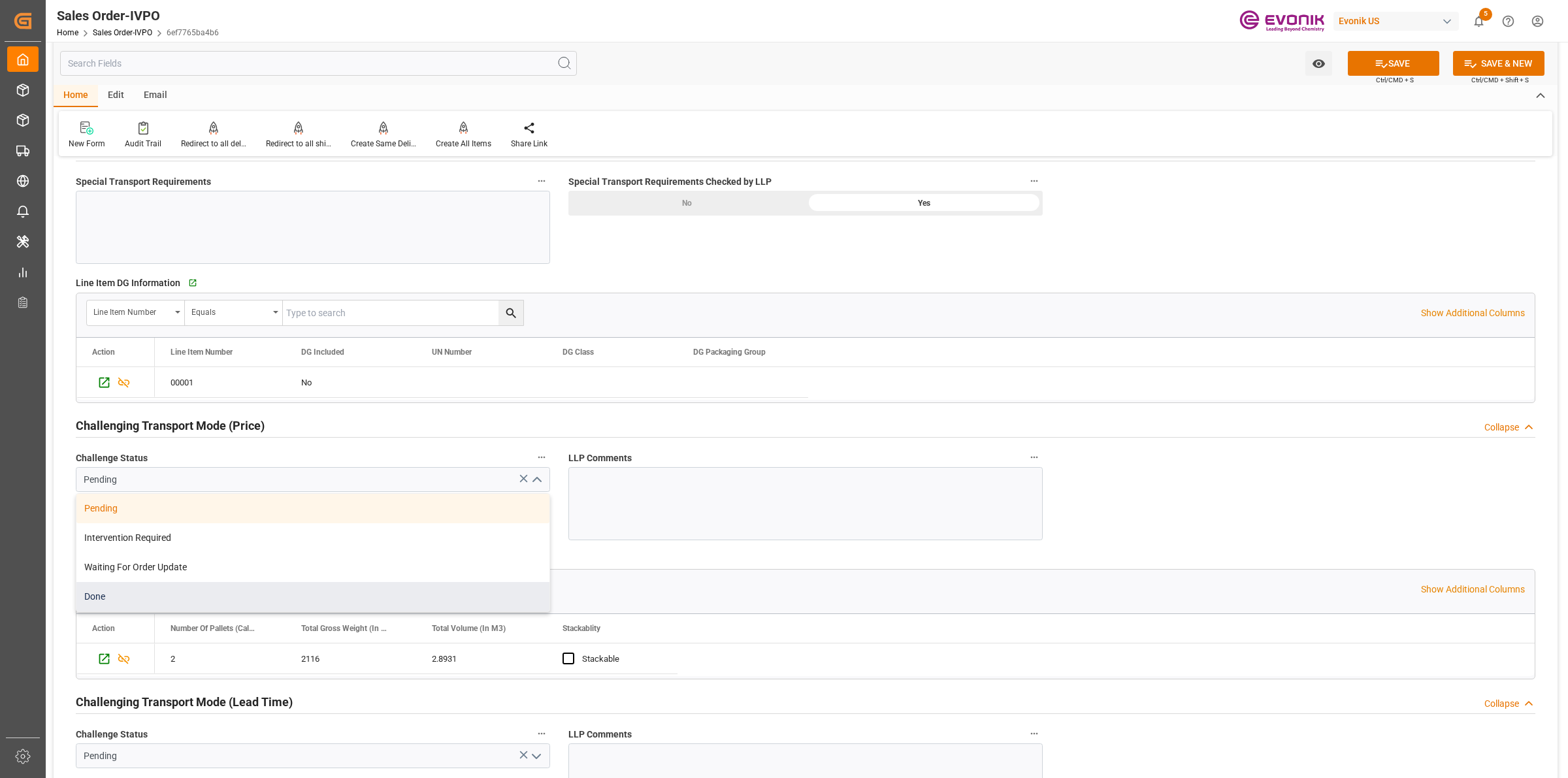
click at [305, 599] on div "Done" at bounding box center [313, 597] width 473 height 29
type input "Done"
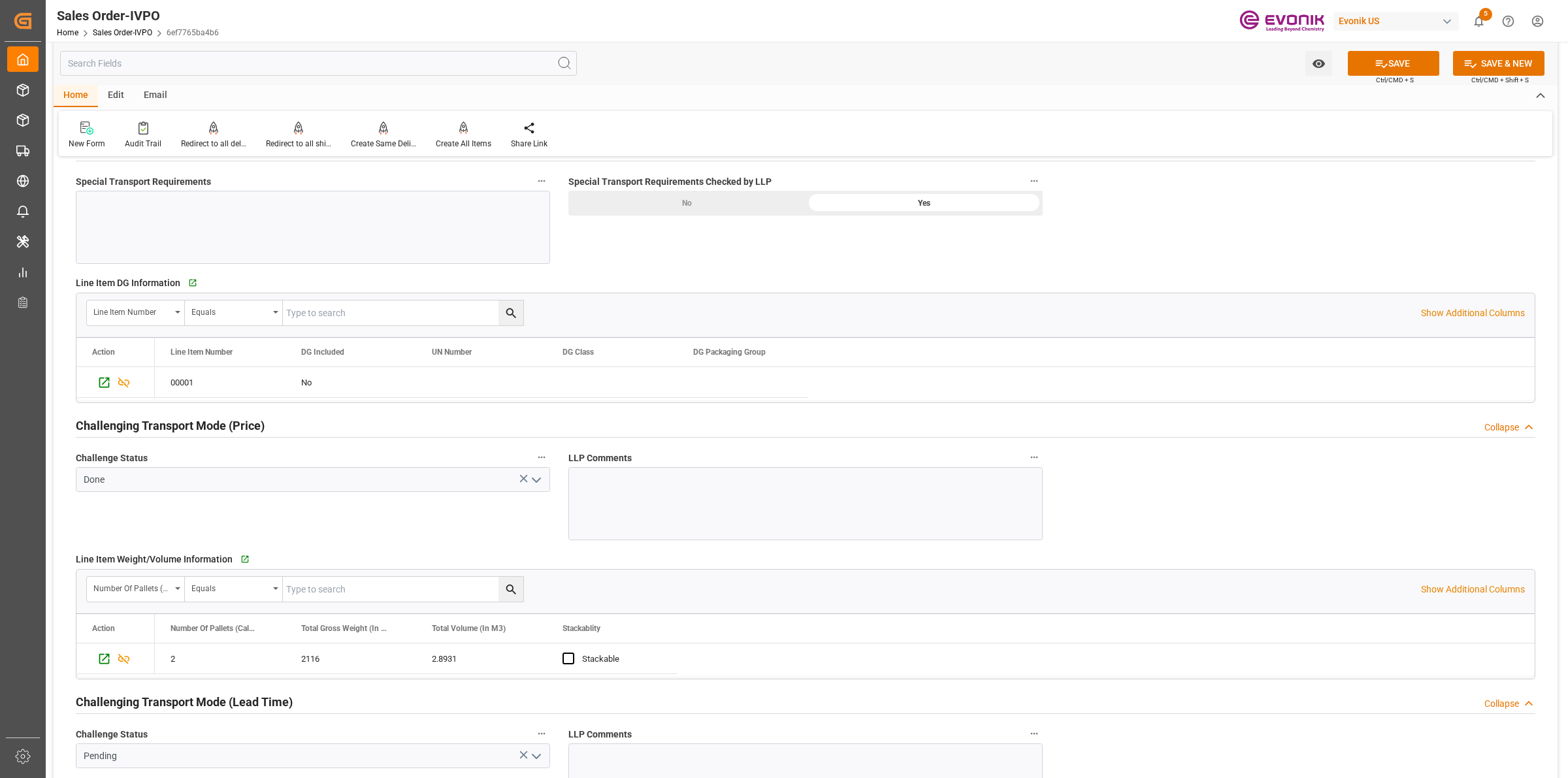
scroll to position [1878, 0]
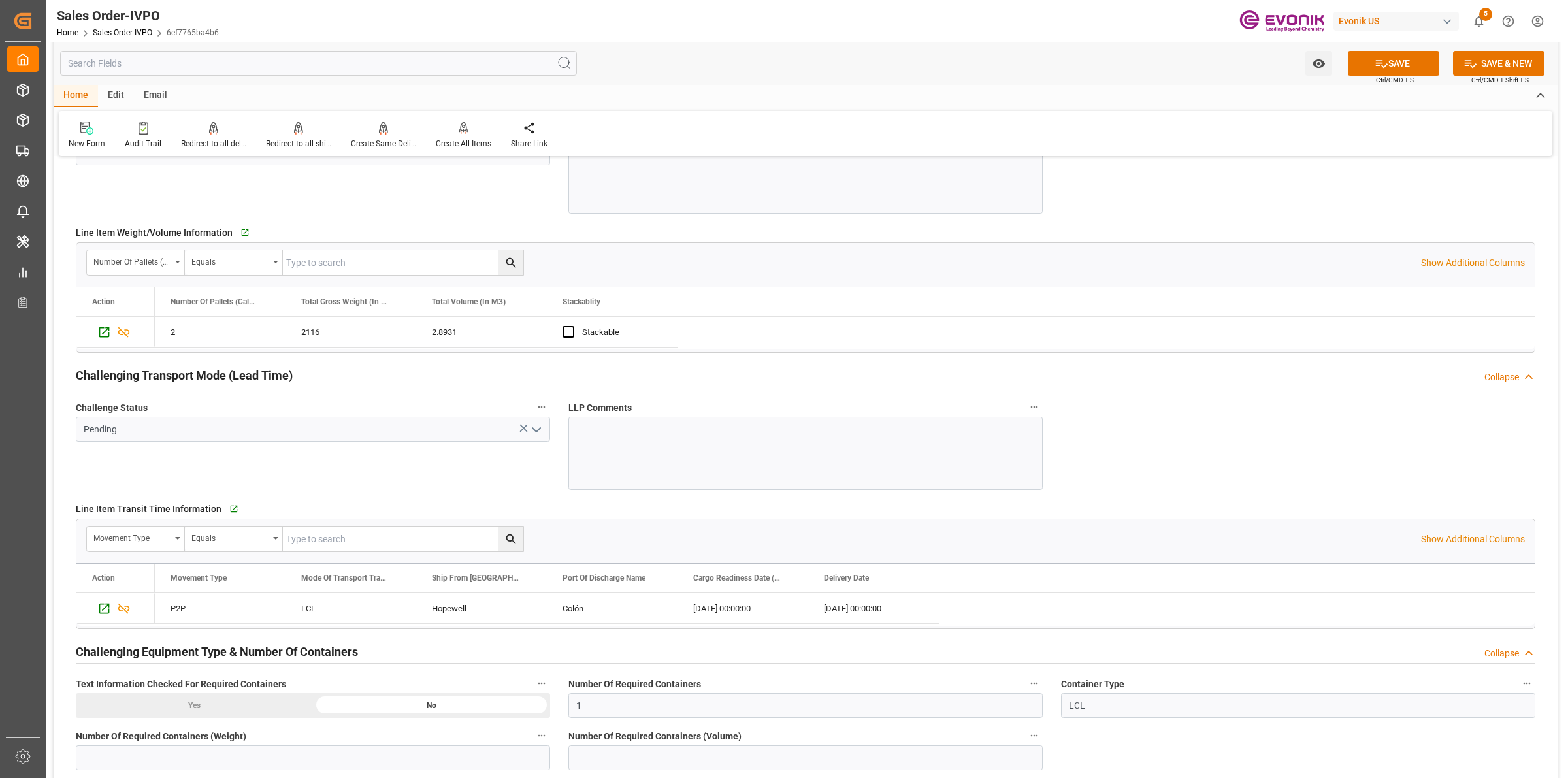
click at [536, 430] on icon "open menu" at bounding box center [536, 430] width 16 height 16
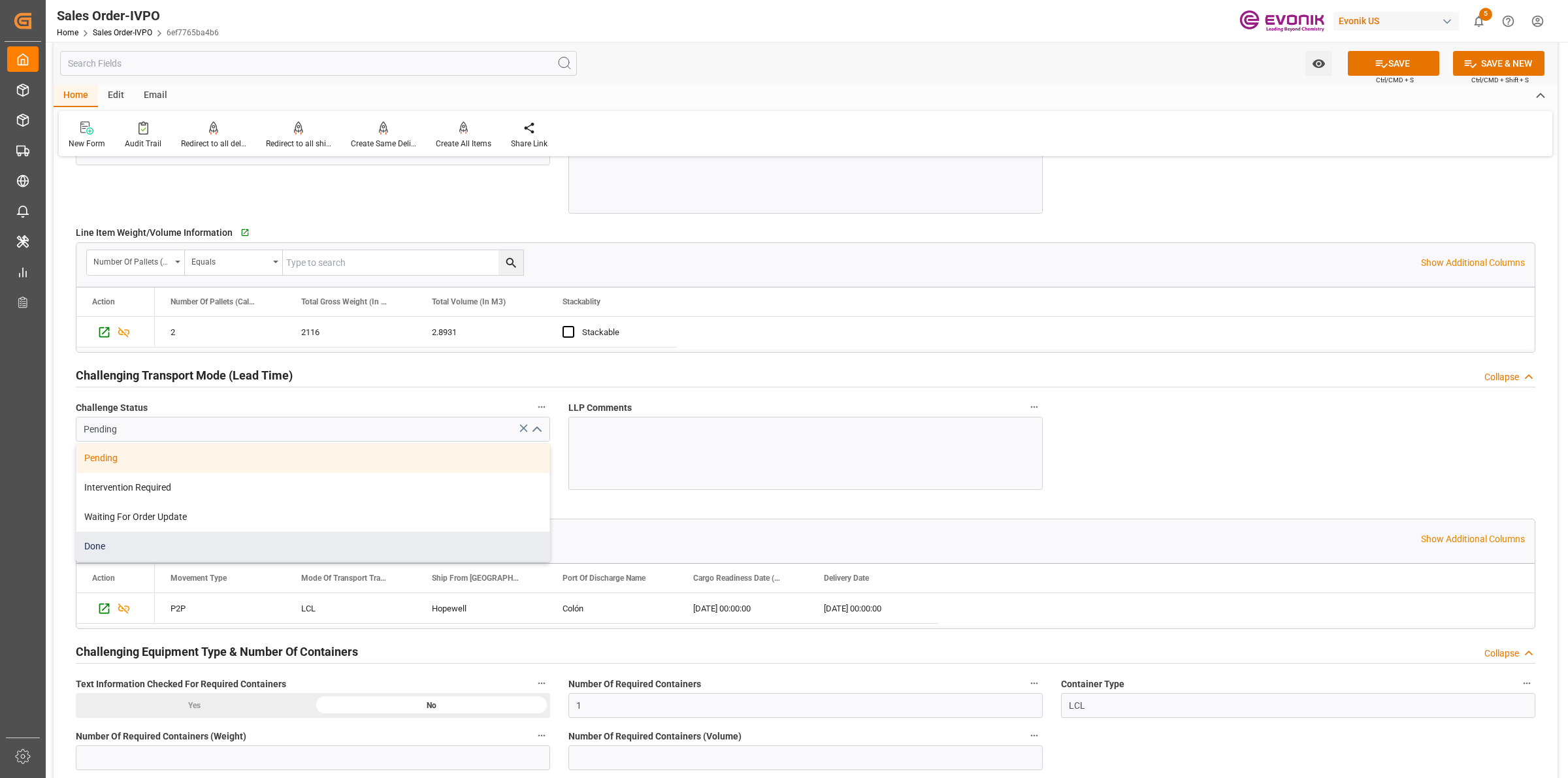
click at [109, 548] on div "Done" at bounding box center [313, 547] width 473 height 29
type input "Done"
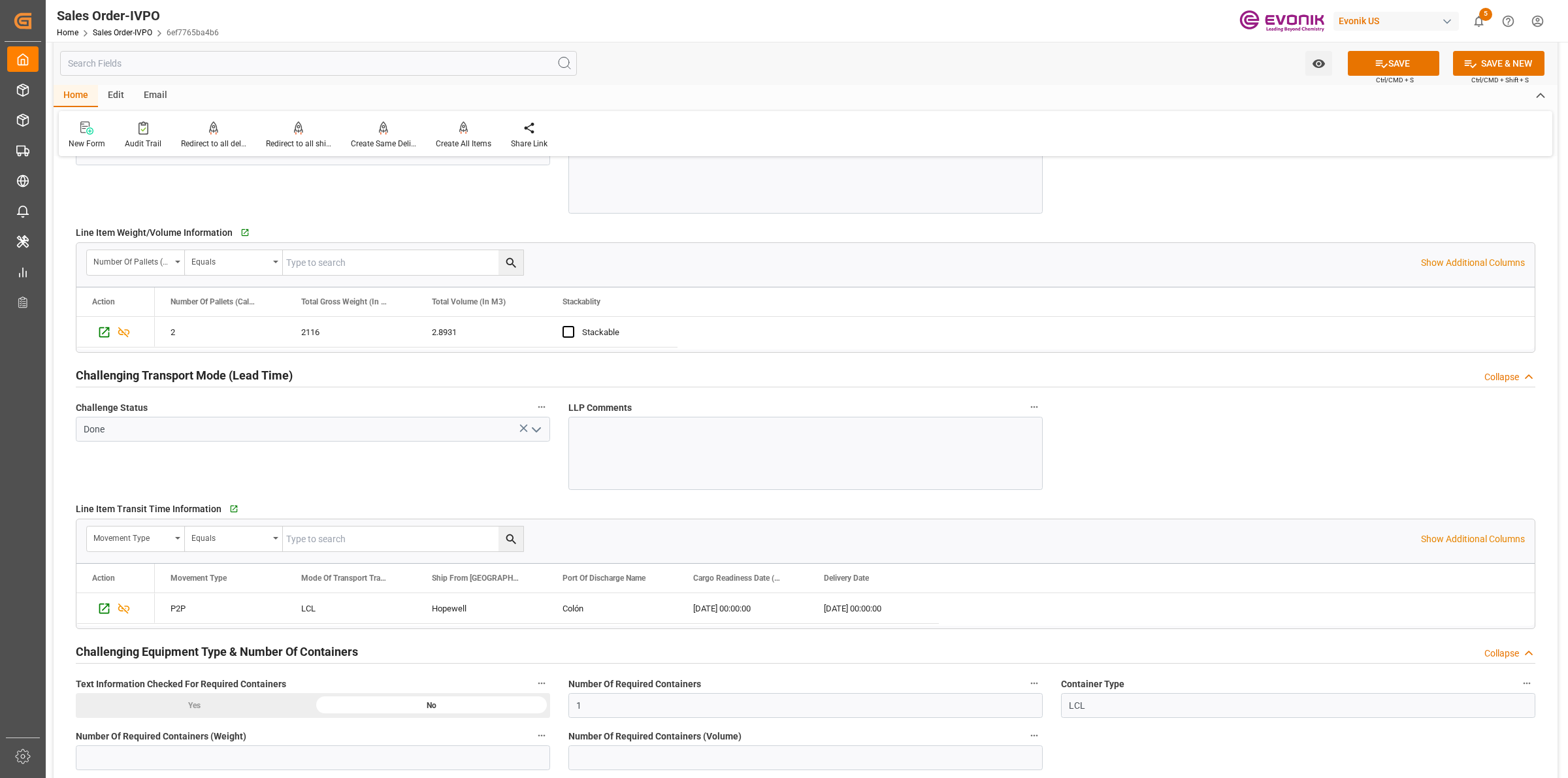
scroll to position [1960, 0]
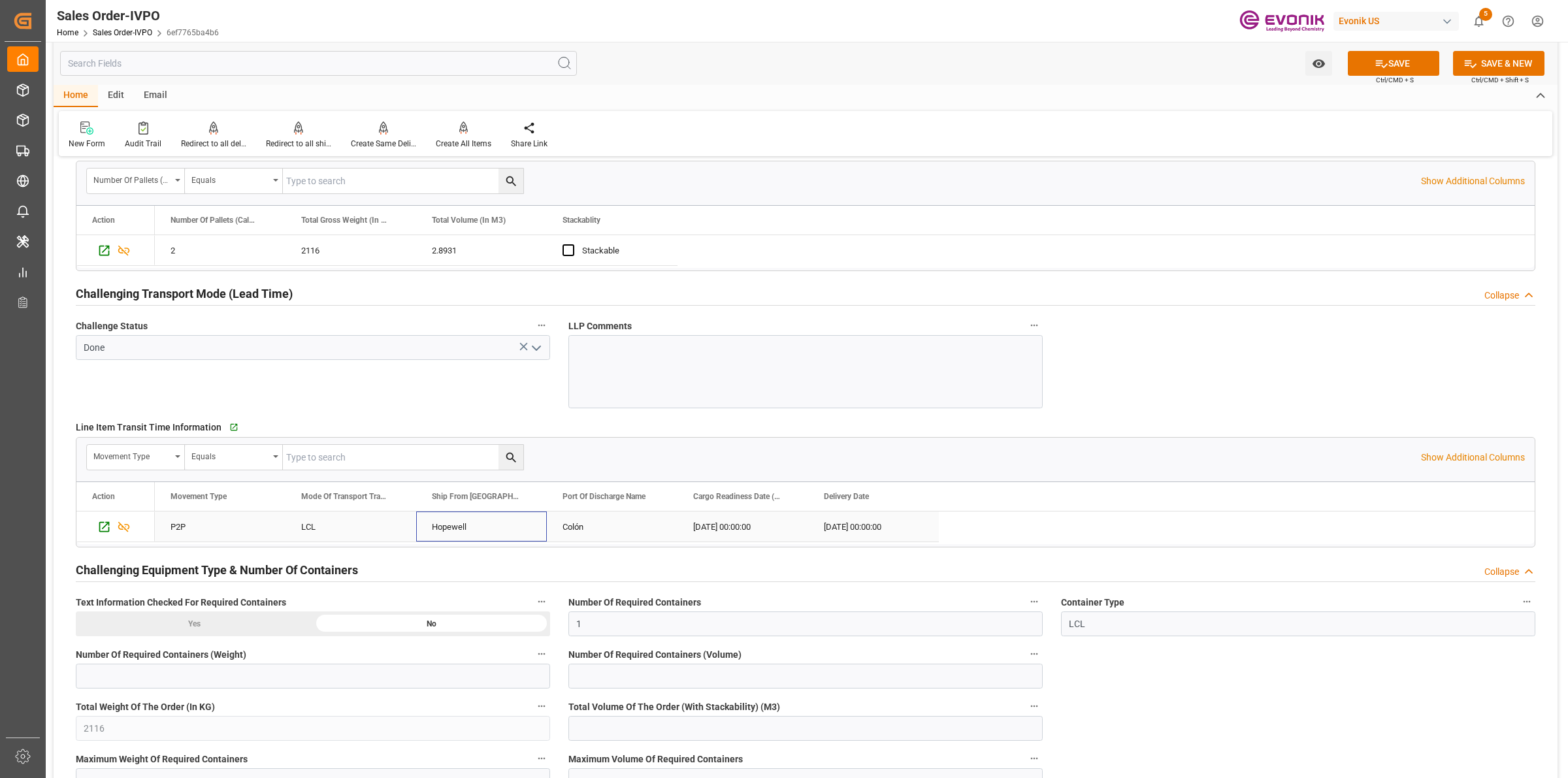
click at [473, 522] on div "Hopewell" at bounding box center [481, 526] width 130 height 30
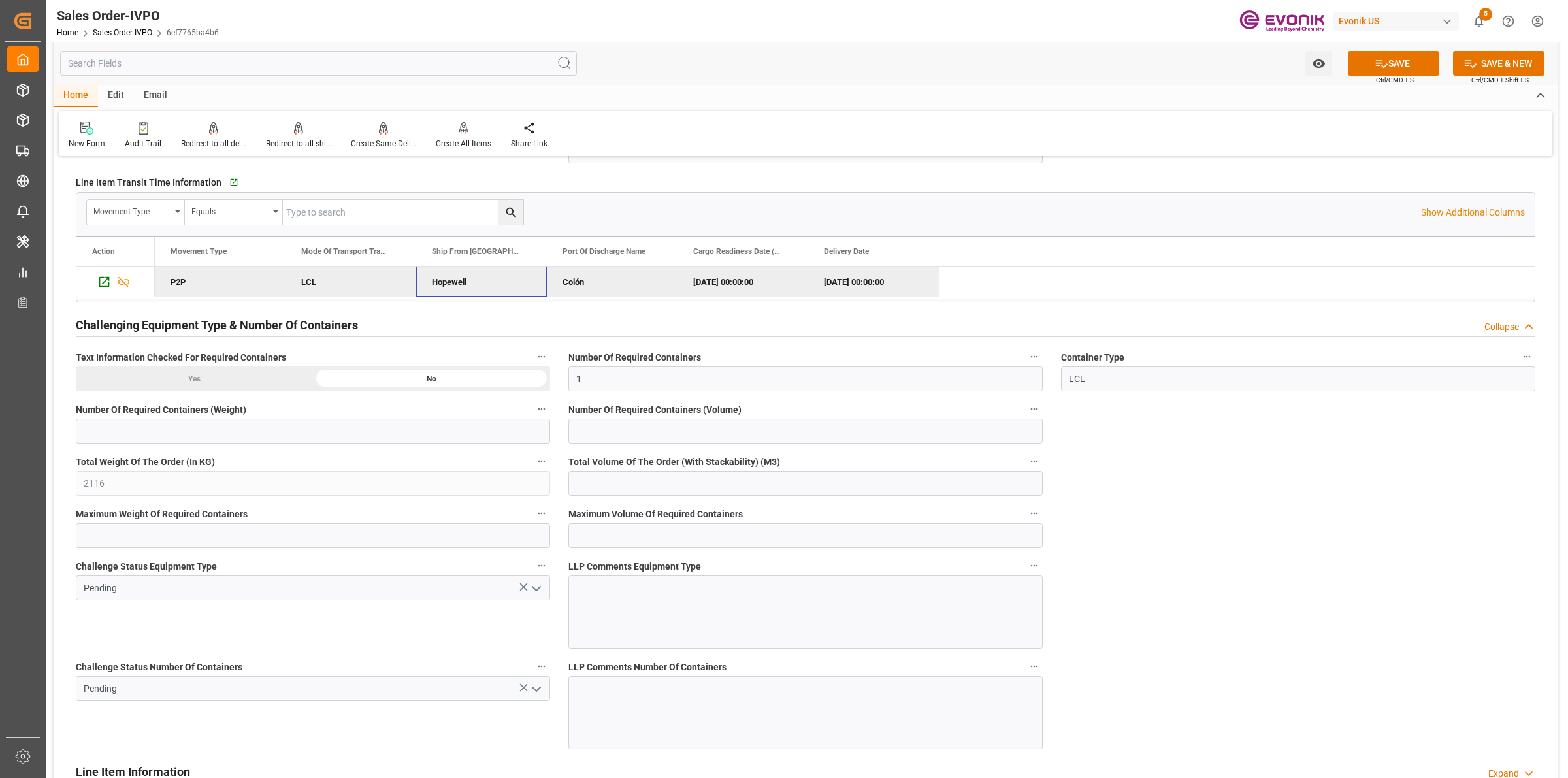
click at [543, 595] on icon "open menu" at bounding box center [536, 588] width 16 height 16
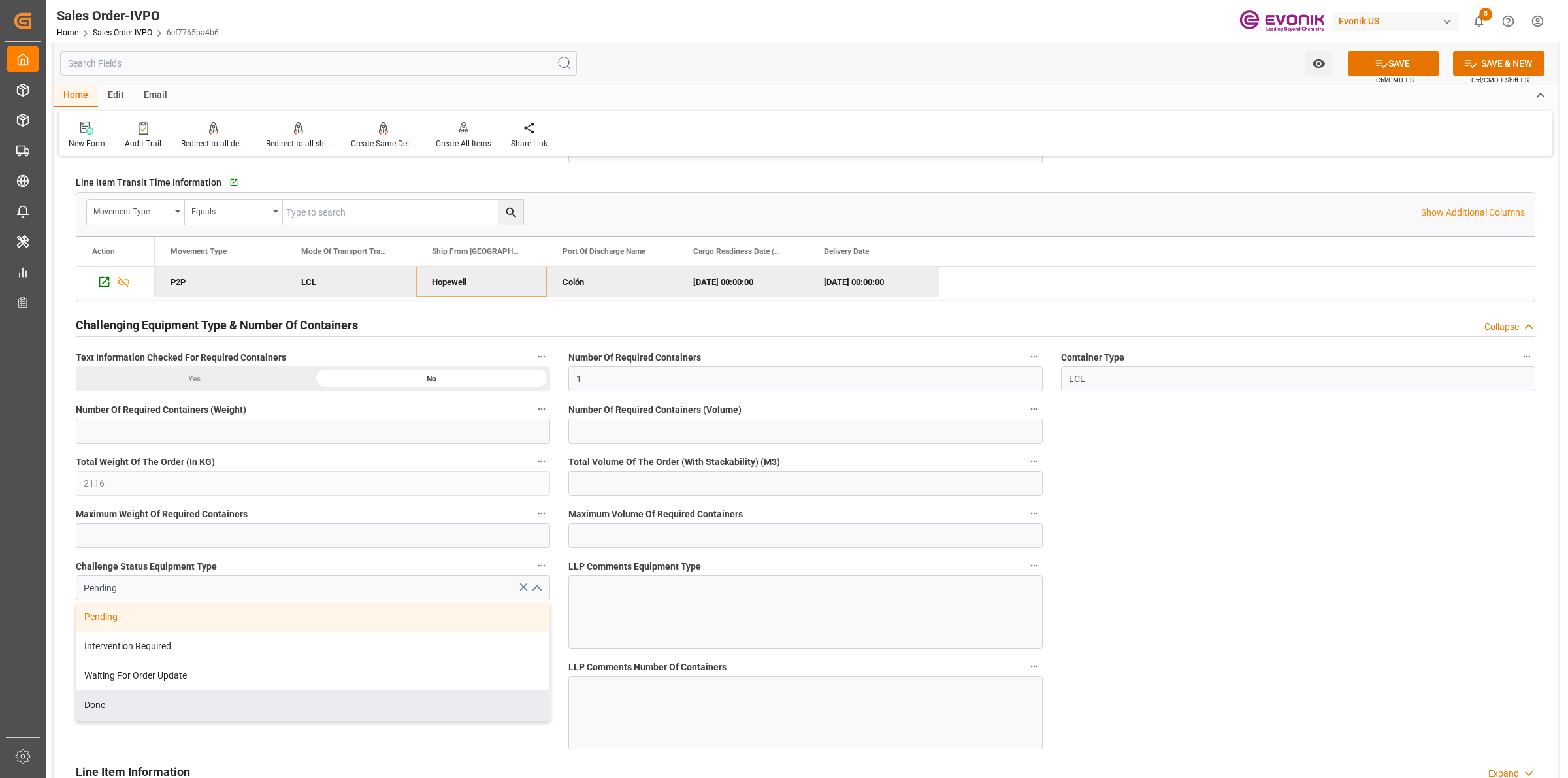
click at [121, 718] on div "Done" at bounding box center [313, 705] width 473 height 29
type input "Done"
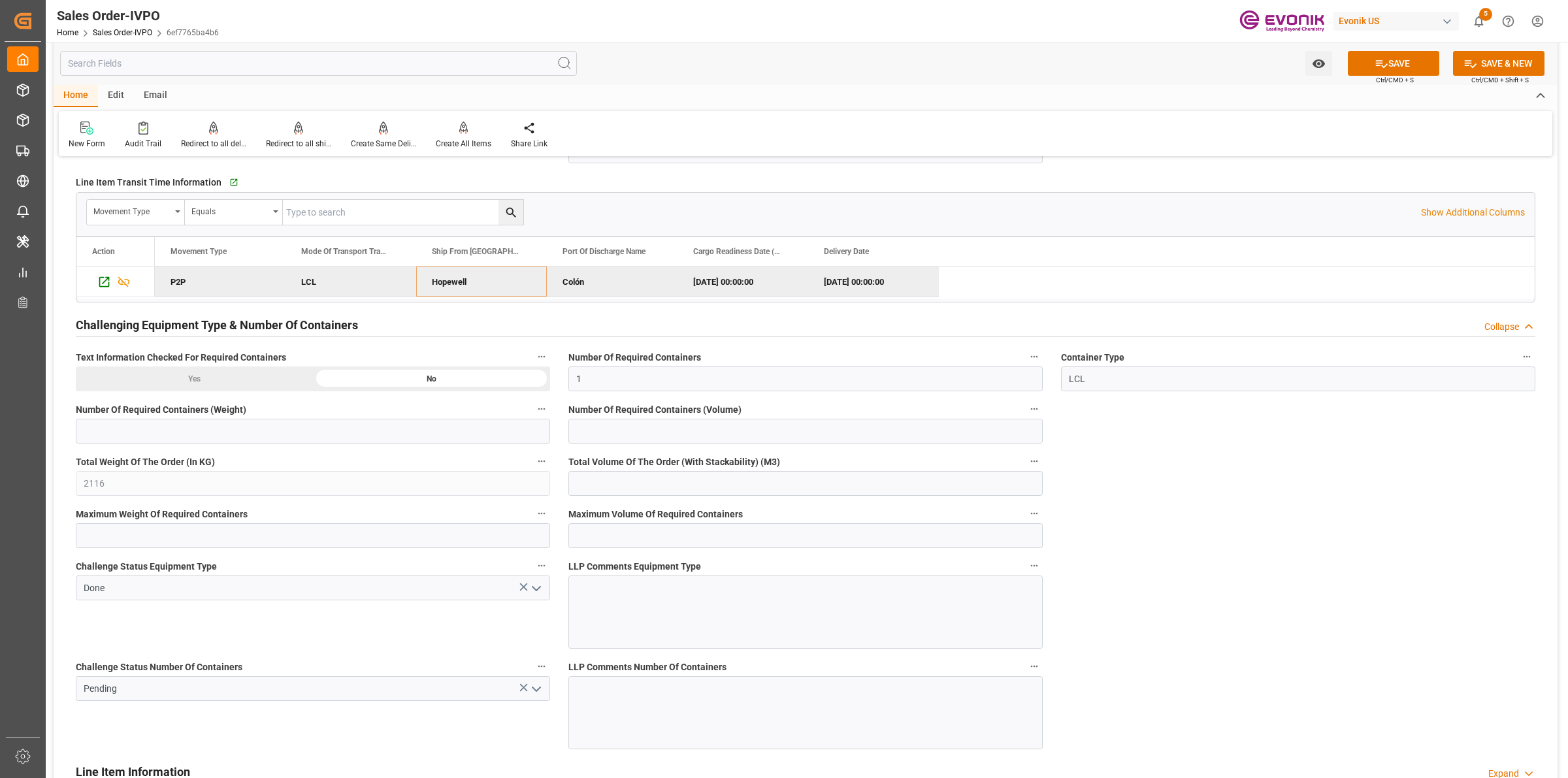
scroll to position [2450, 0]
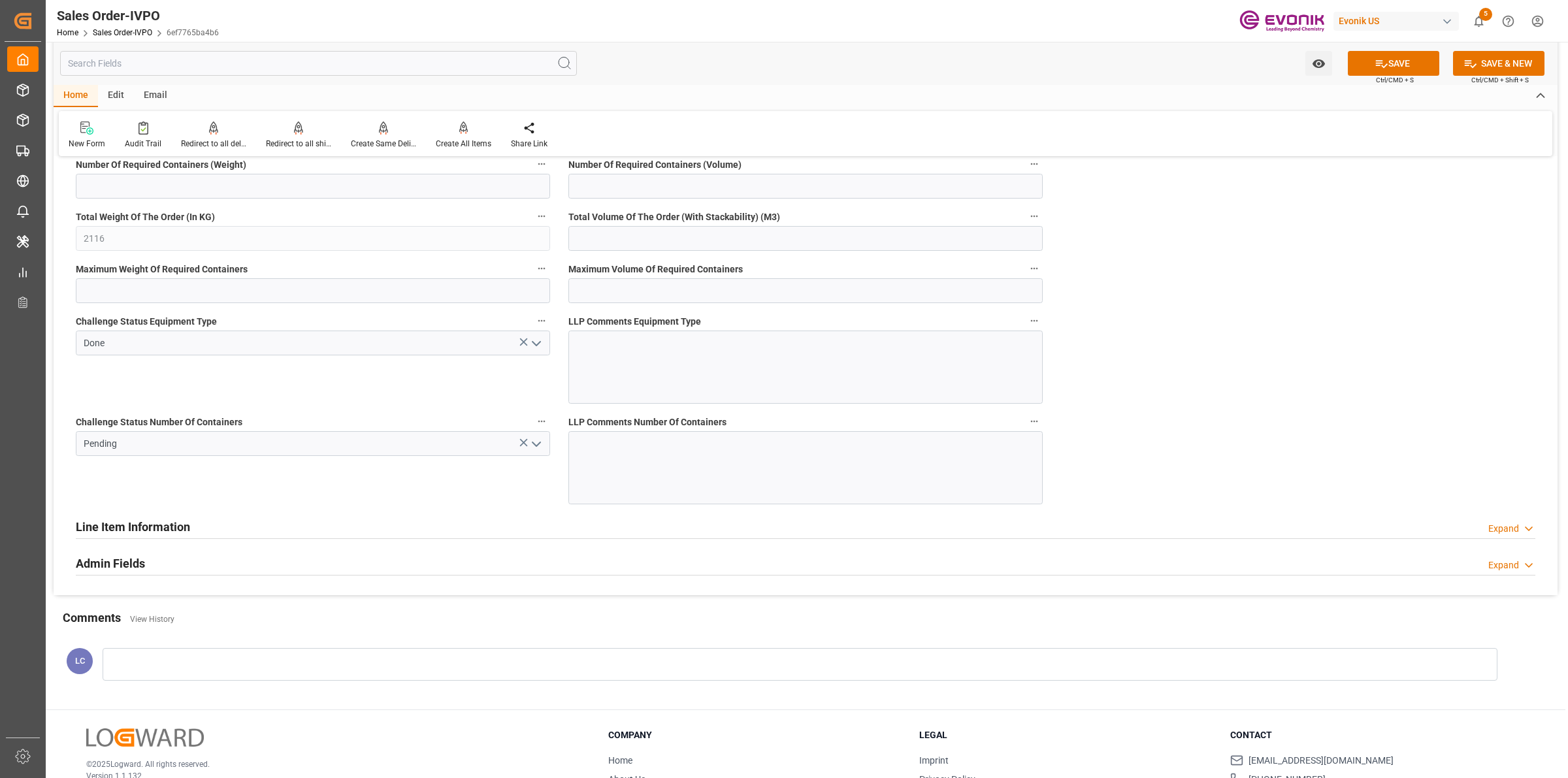
click at [534, 440] on icon "open menu" at bounding box center [536, 444] width 16 height 16
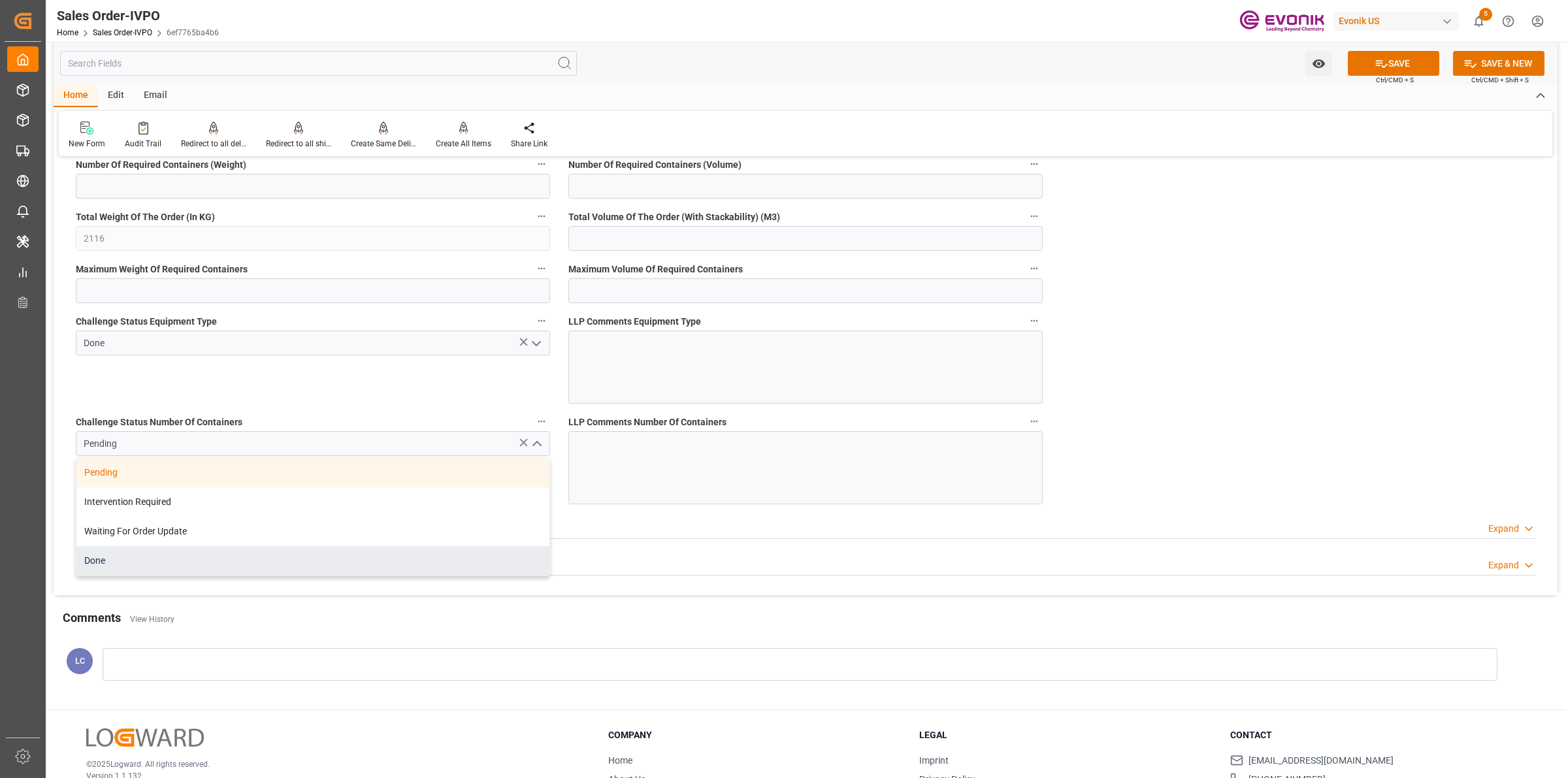
click at [119, 557] on div "Done" at bounding box center [313, 561] width 473 height 29
type input "Done"
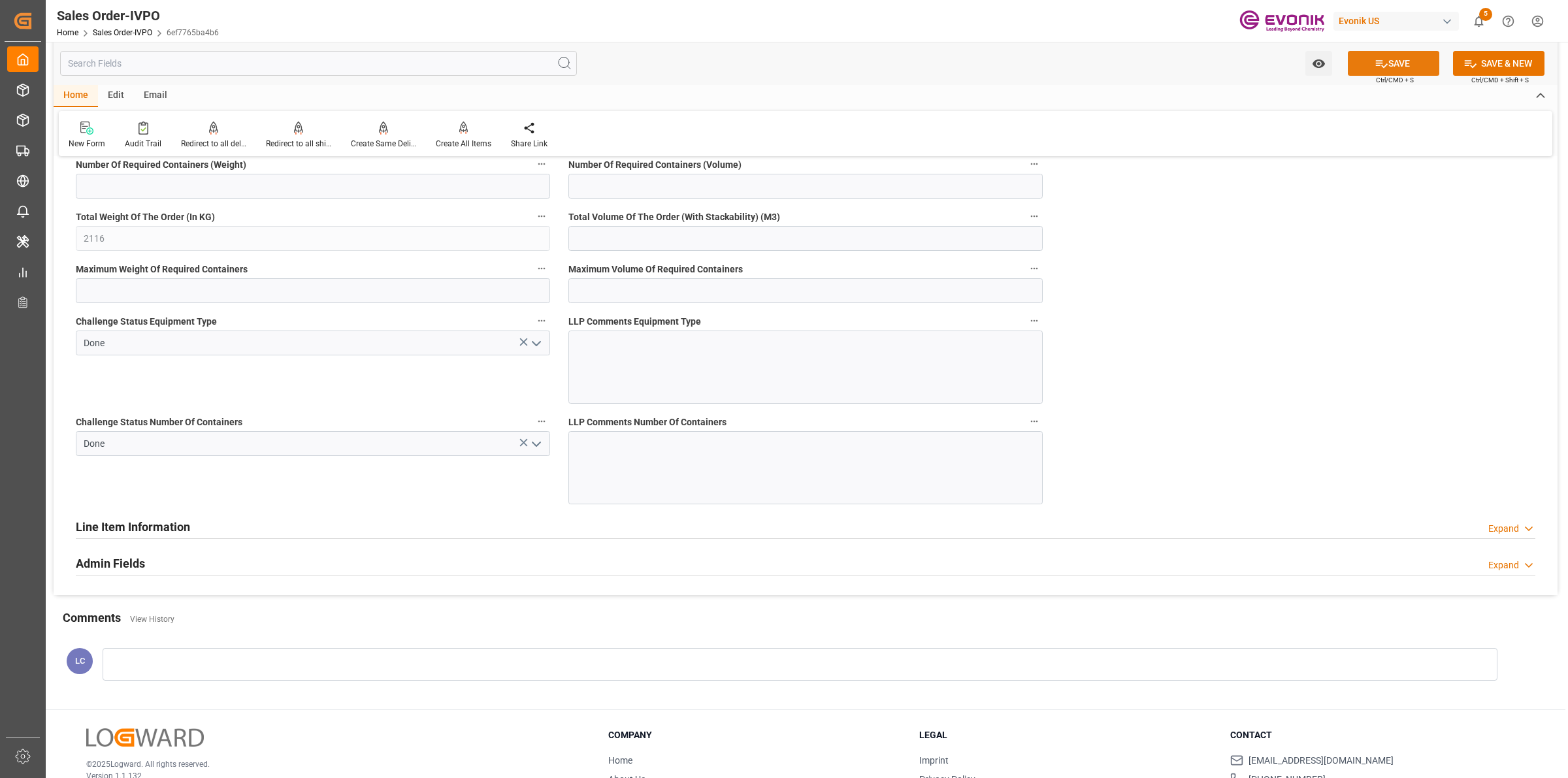
click at [1396, 57] on button "SAVE" at bounding box center [1394, 63] width 91 height 25
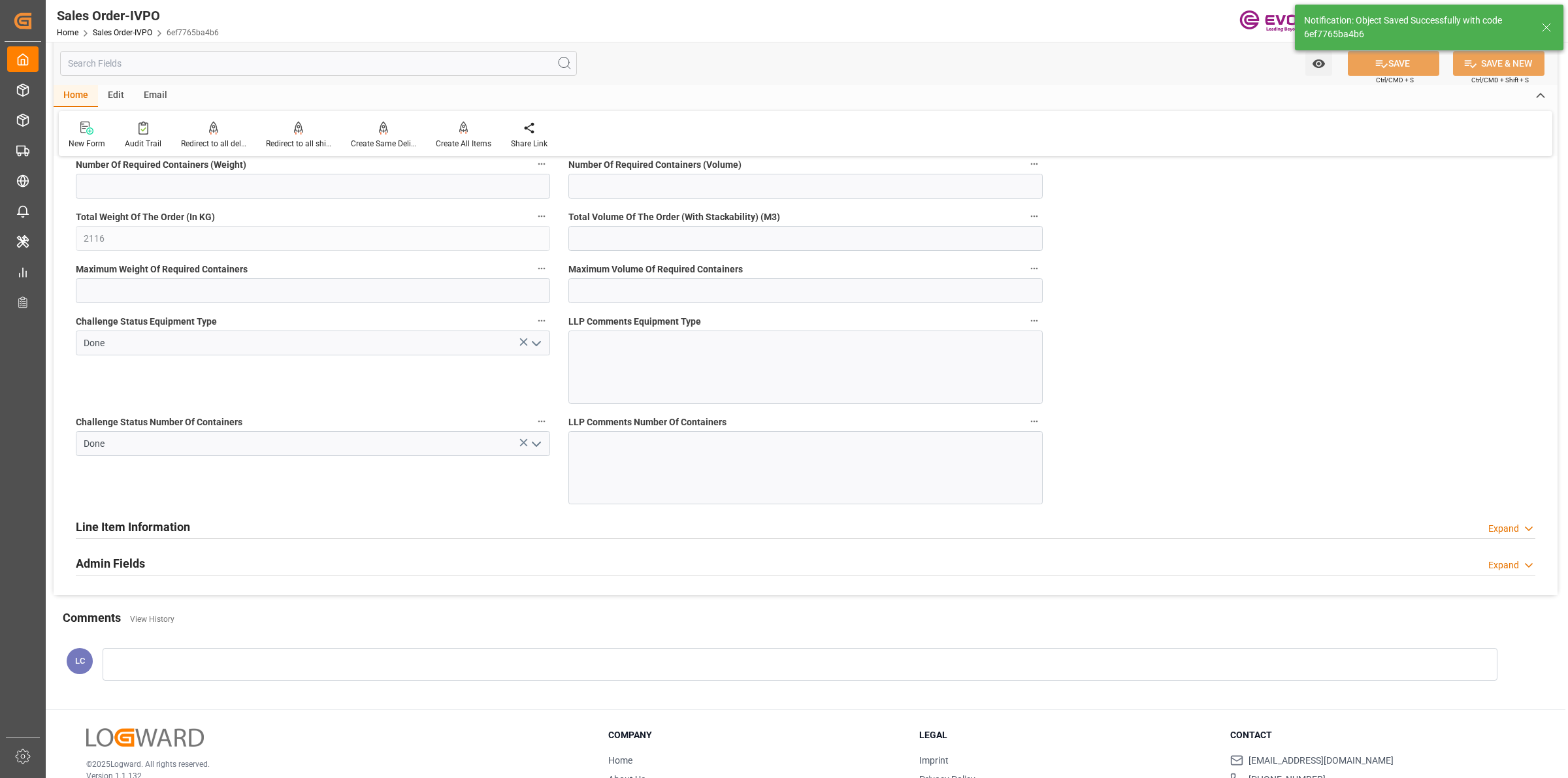
type input "24.09.2025 06:42"
type input "No"
click at [461, 132] on icon at bounding box center [464, 133] width 6 height 3
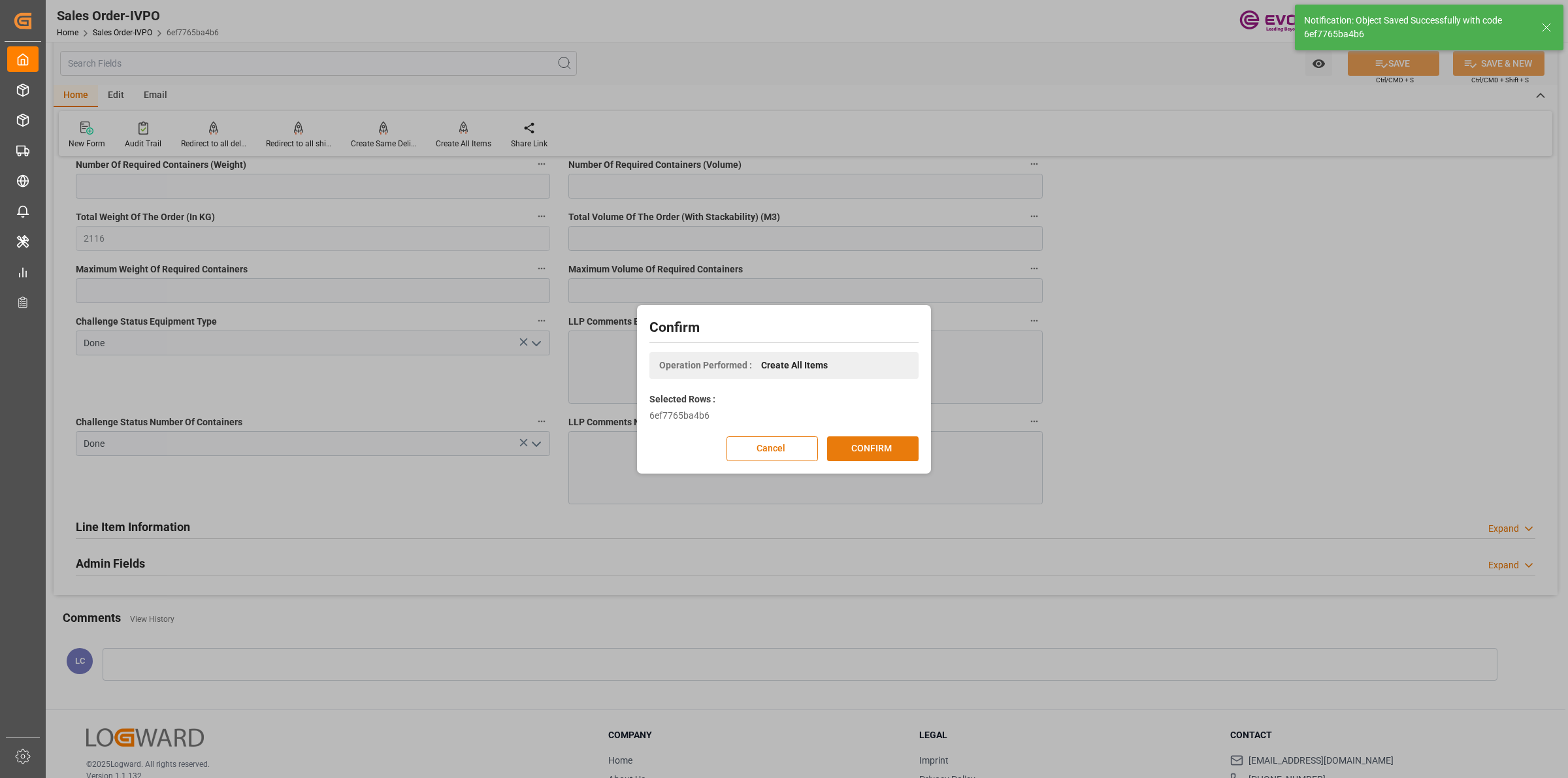
click at [879, 453] on button "CONFIRM" at bounding box center [873, 449] width 91 height 25
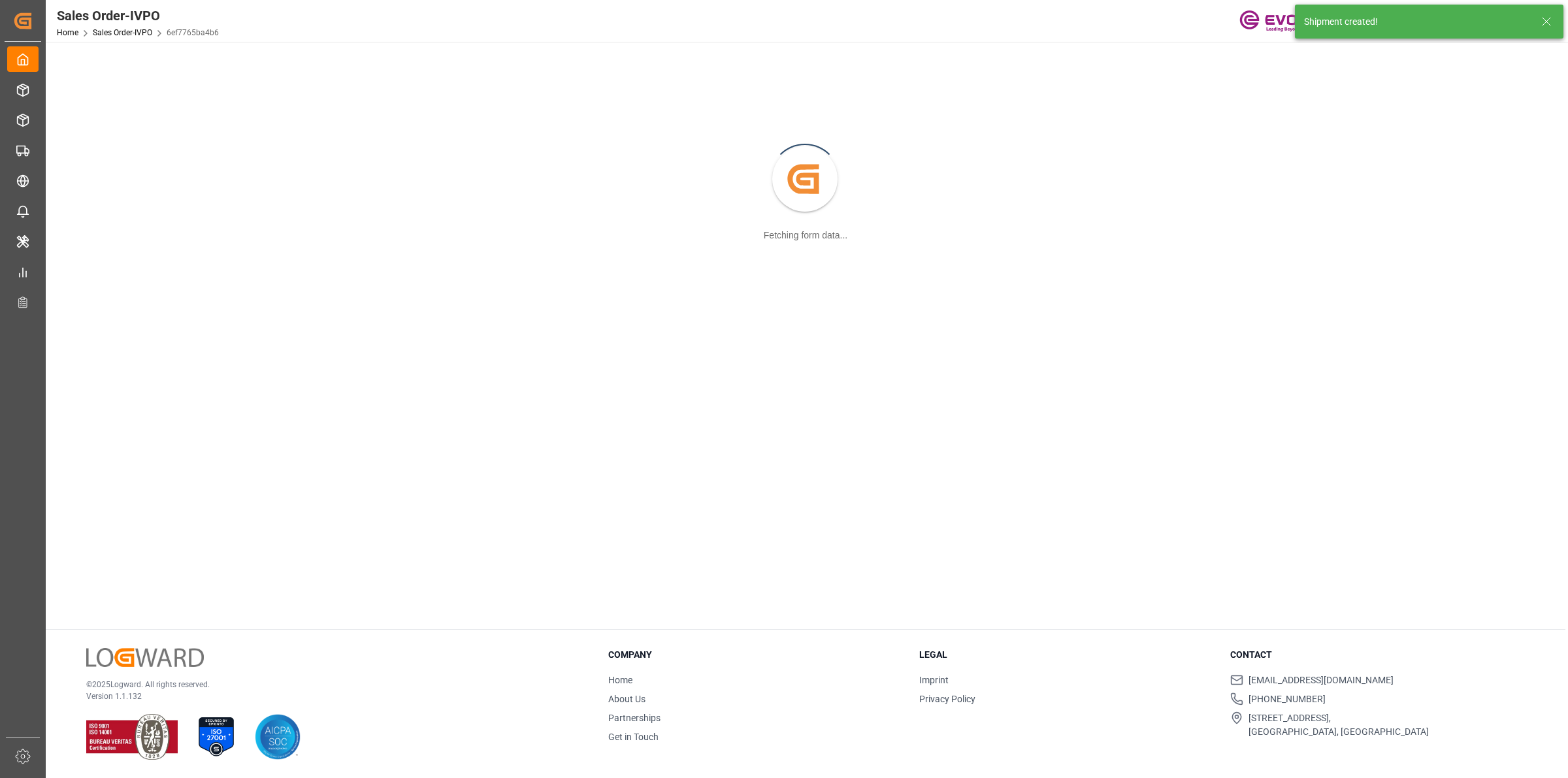
scroll to position [141, 0]
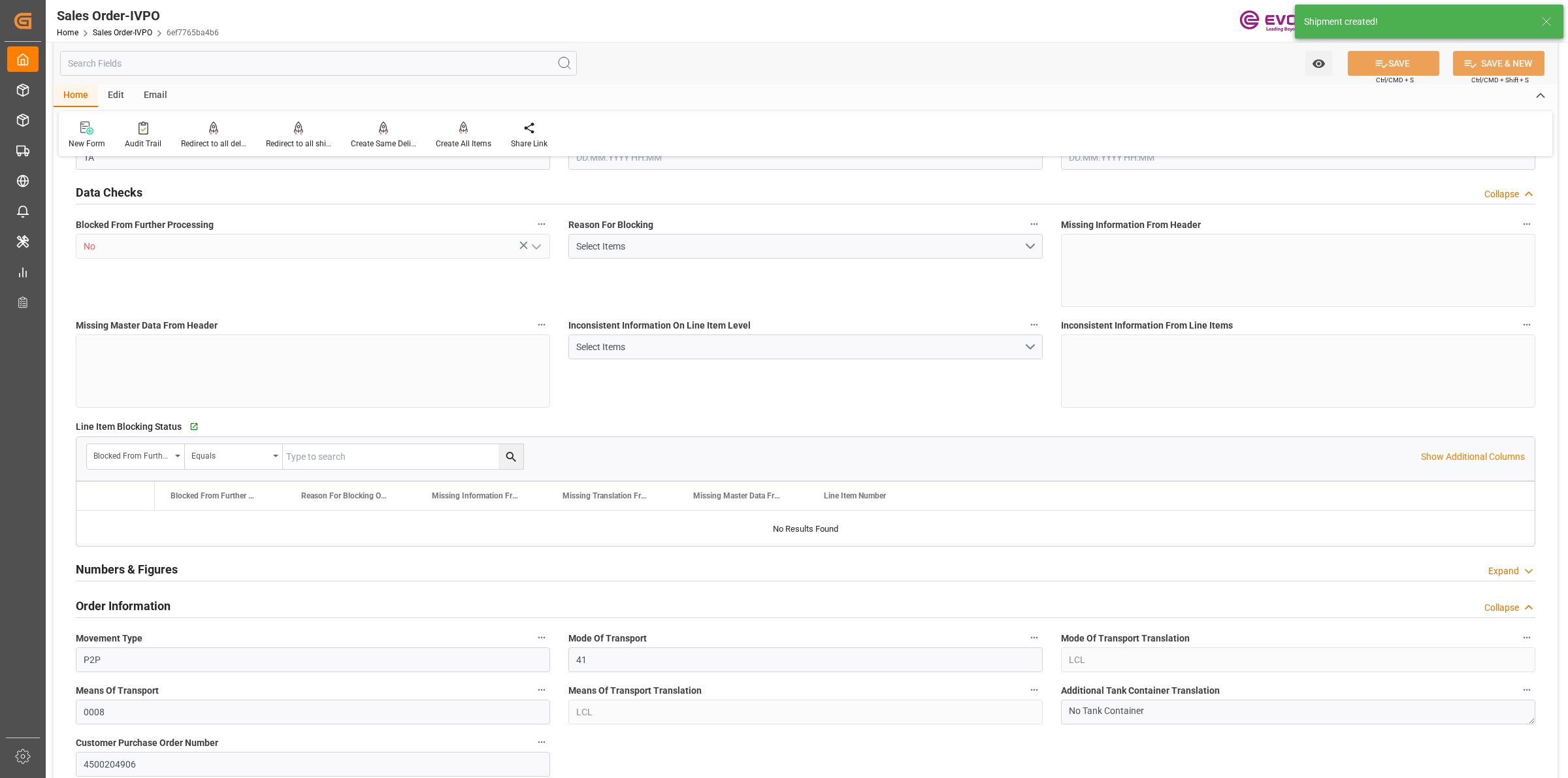
type input "PAONX"
type input "0"
type input "1"
type input "2116"
type input "22.09.2025 17:46"
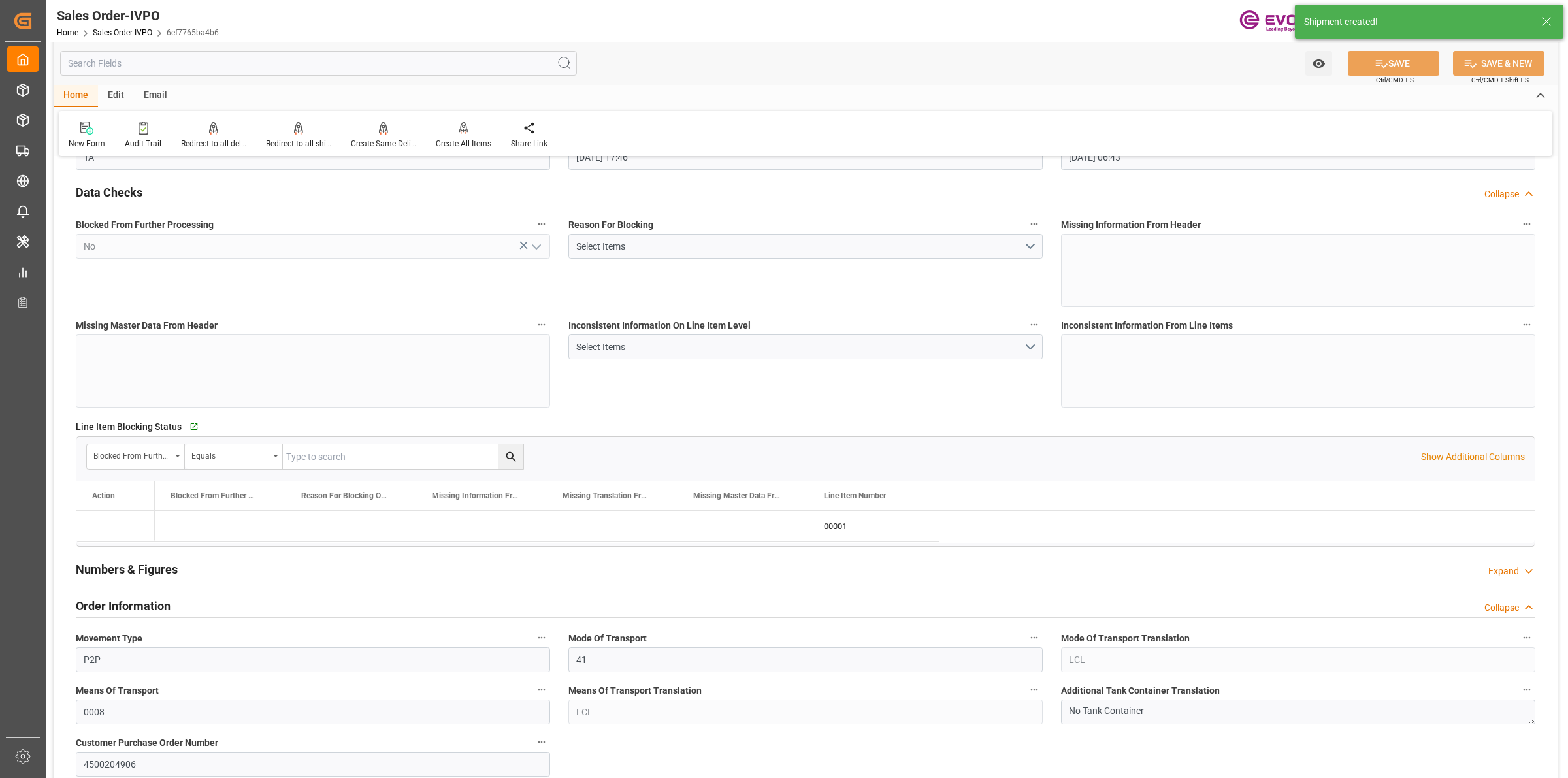
type input "24.09.2025 06:43"
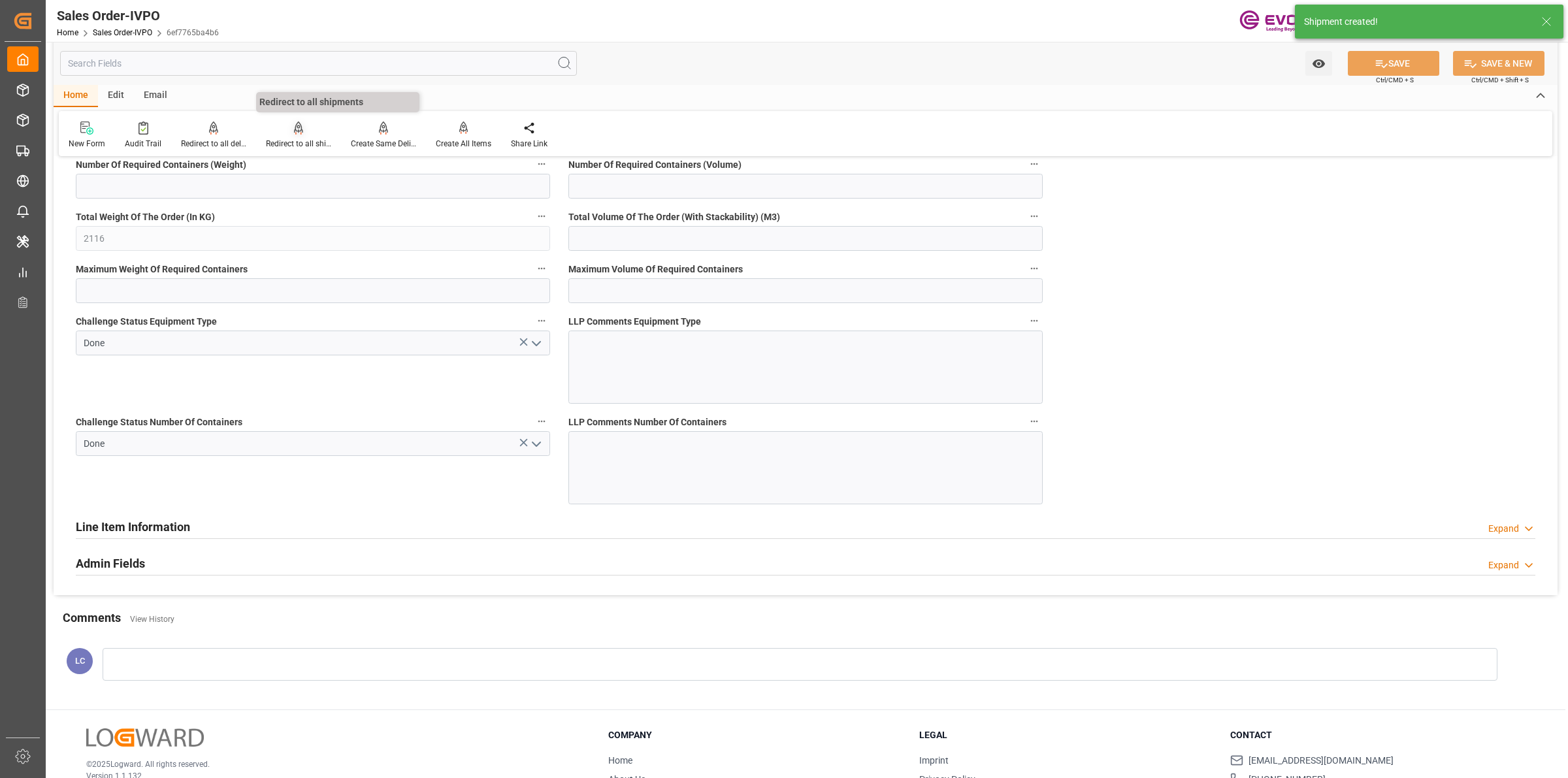
click at [302, 139] on div "Redirect to all shipments" at bounding box center [298, 144] width 65 height 12
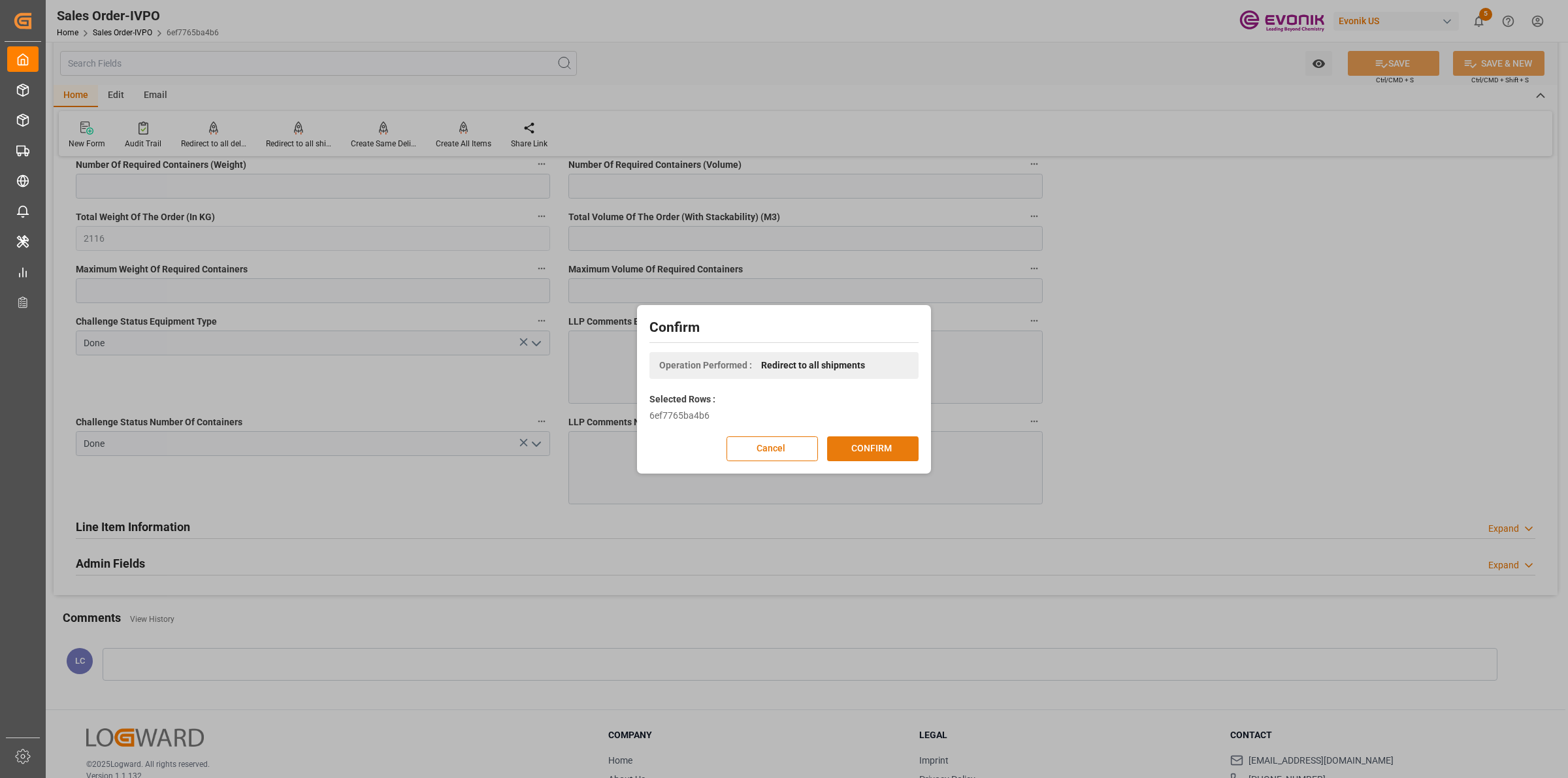
click at [867, 448] on button "CONFIRM" at bounding box center [873, 449] width 91 height 25
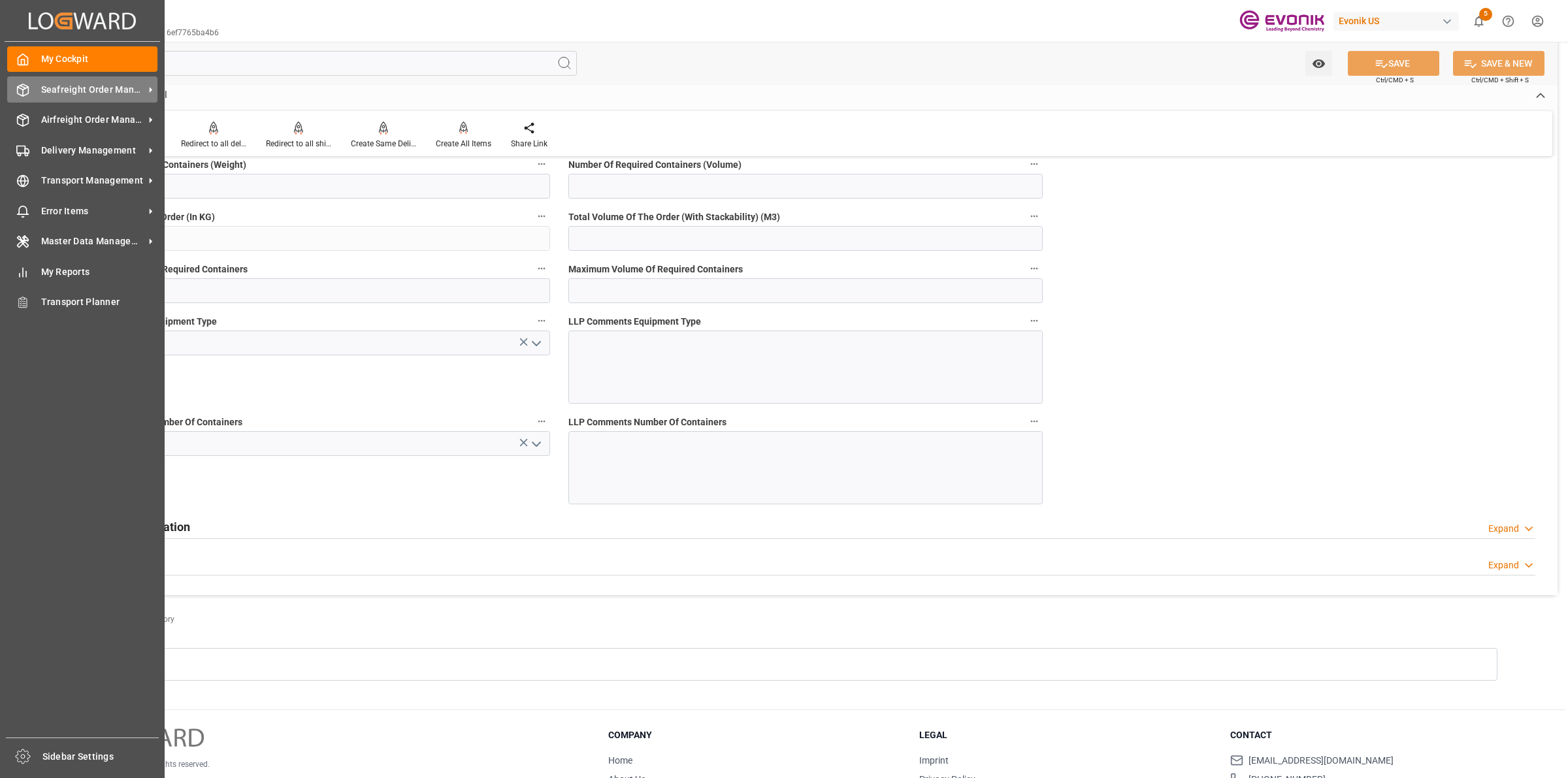
click at [30, 92] on div "Seafreight Order Management Seafreight Order Management" at bounding box center [82, 89] width 150 height 25
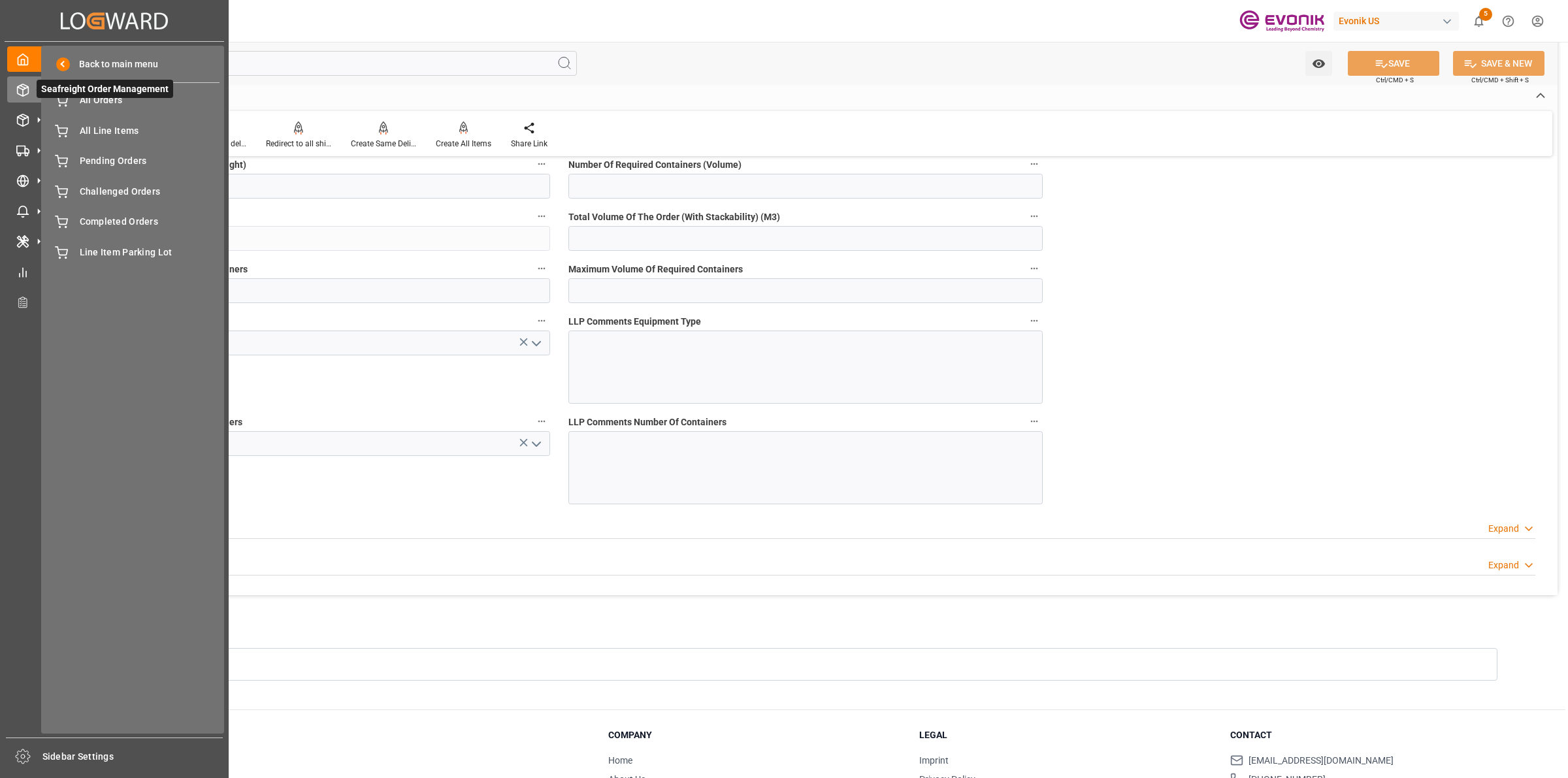
click at [99, 96] on span "Seafreight Order Management" at bounding box center [105, 88] width 136 height 18
click at [129, 100] on span "All Orders" at bounding box center [150, 100] width 140 height 14
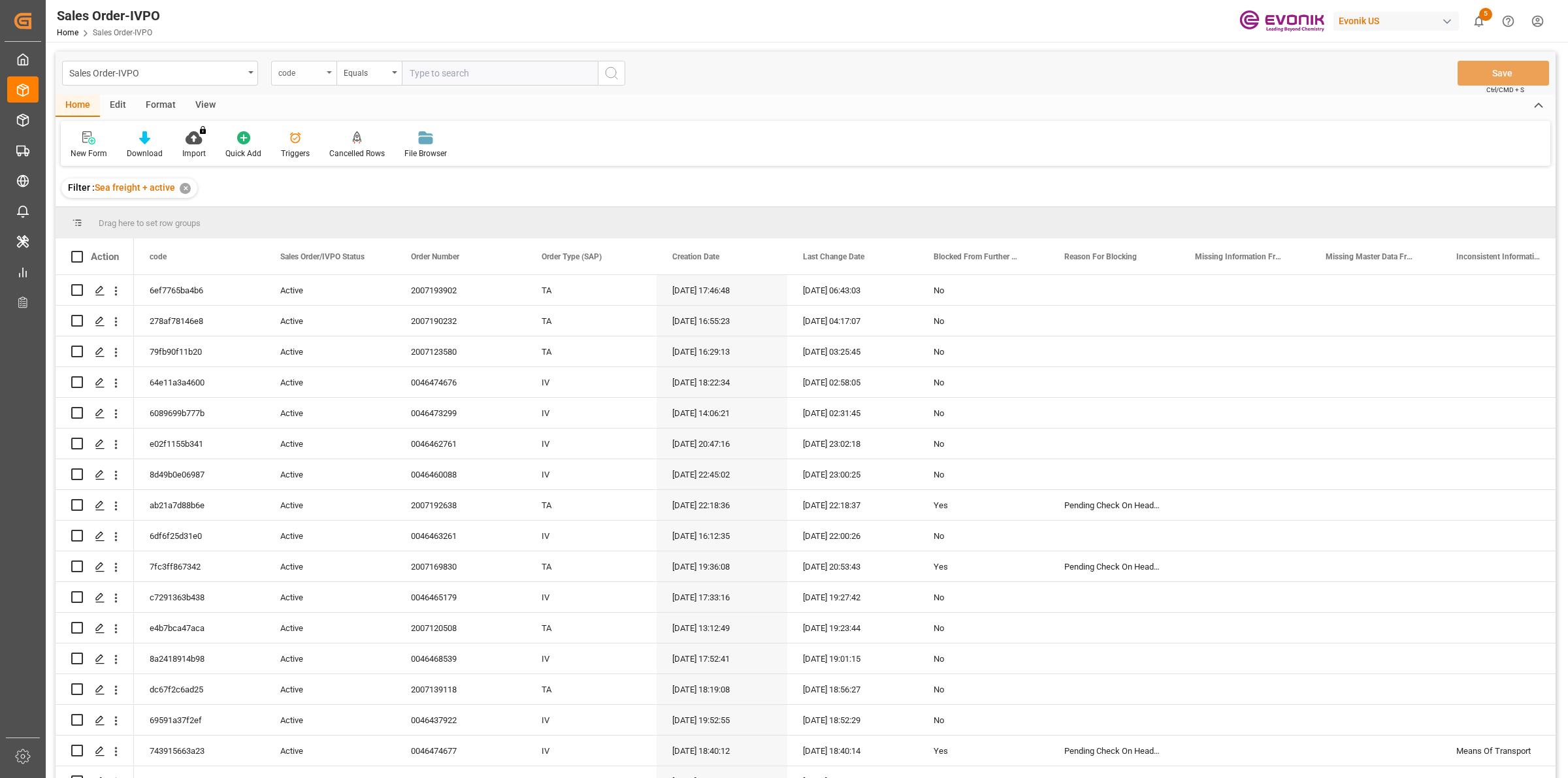
click at [319, 84] on div "code" at bounding box center [303, 73] width 65 height 25
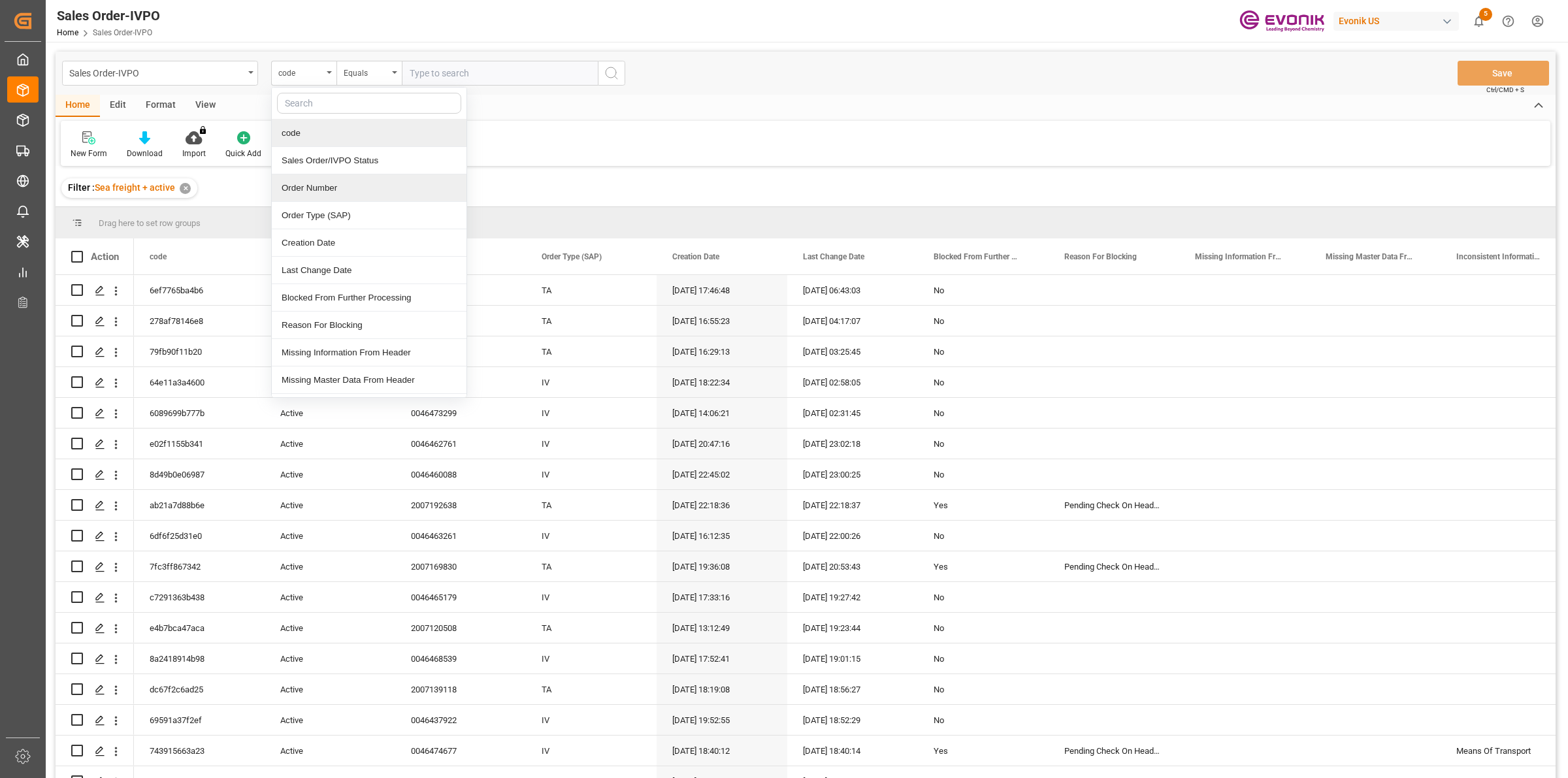
click at [347, 188] on div "Order Number" at bounding box center [369, 188] width 195 height 27
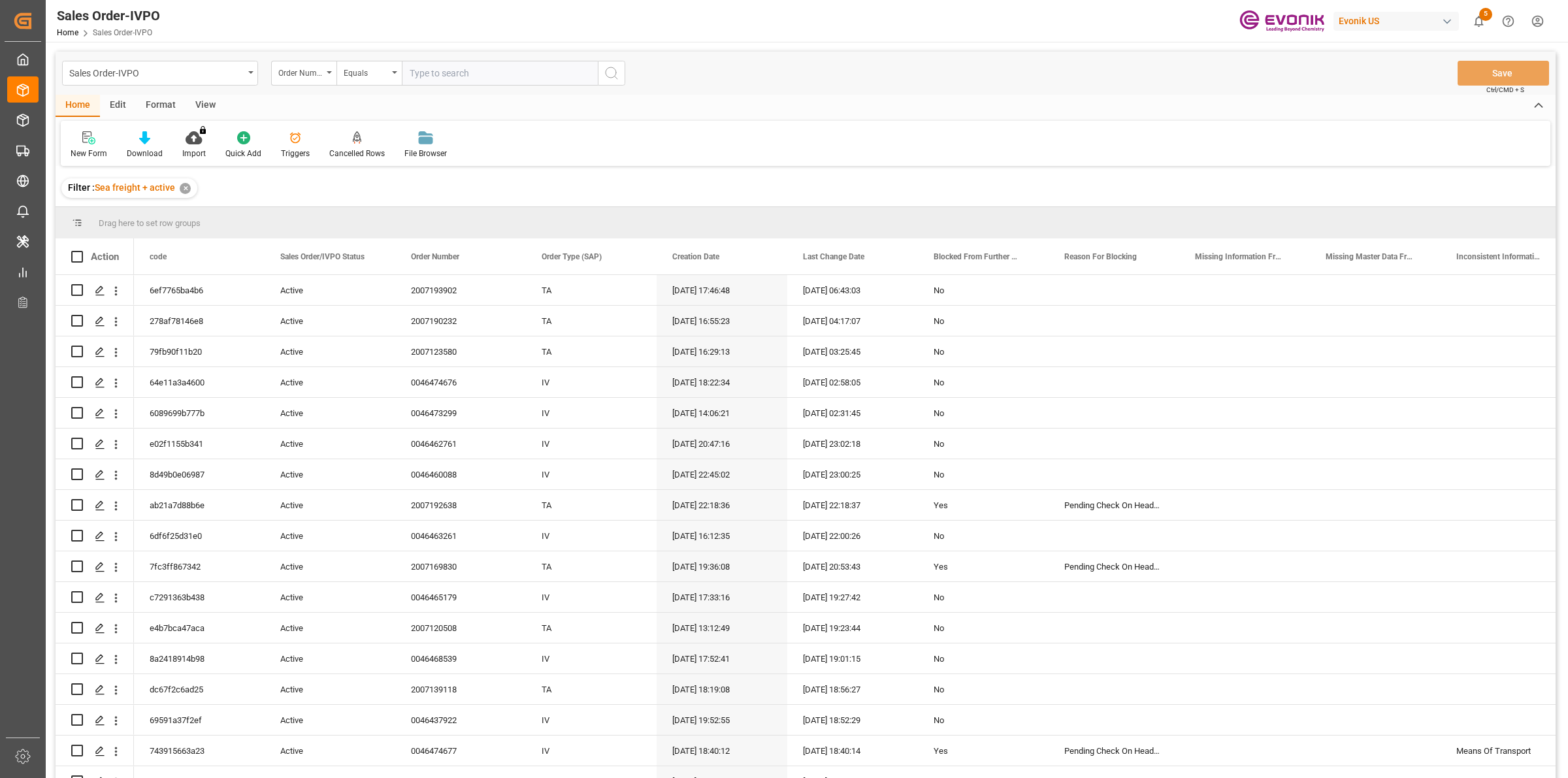
click at [469, 77] on input "text" at bounding box center [500, 73] width 196 height 25
paste input "2007183413"
type input "2007183413"
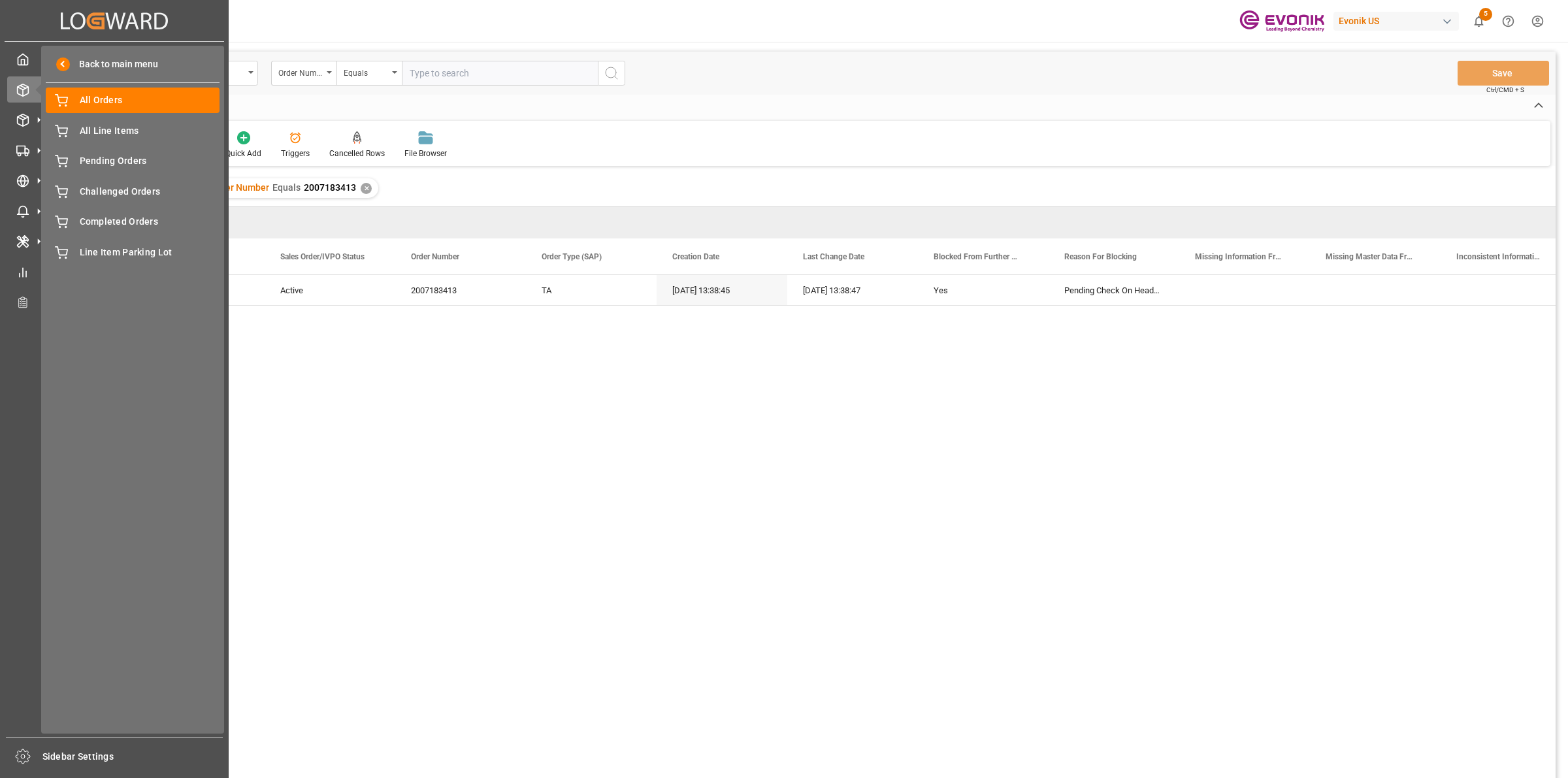
click at [33, 119] on icon at bounding box center [39, 120] width 14 height 14
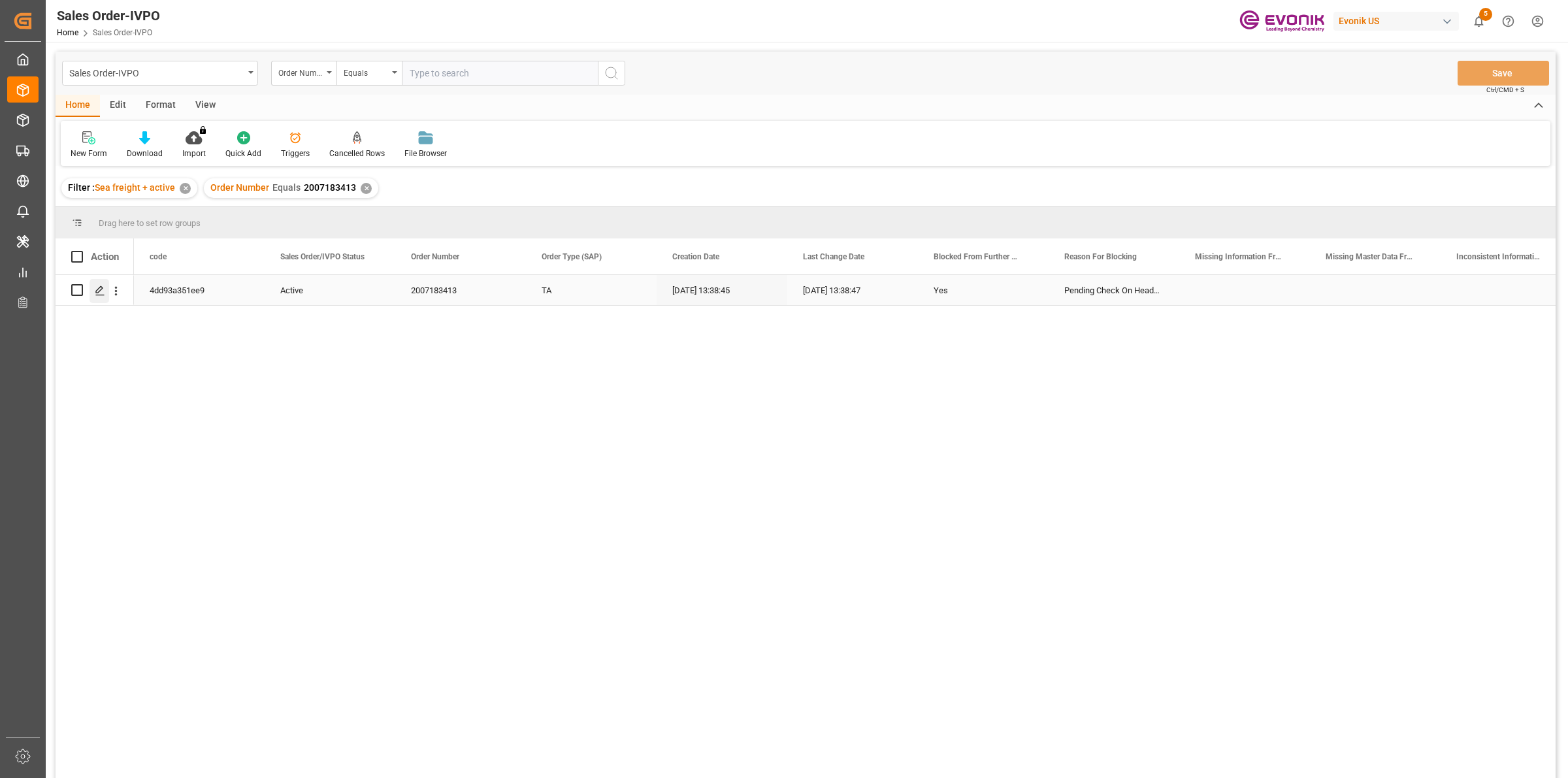
click at [100, 288] on icon "Press SPACE to select this row." at bounding box center [99, 291] width 11 height 11
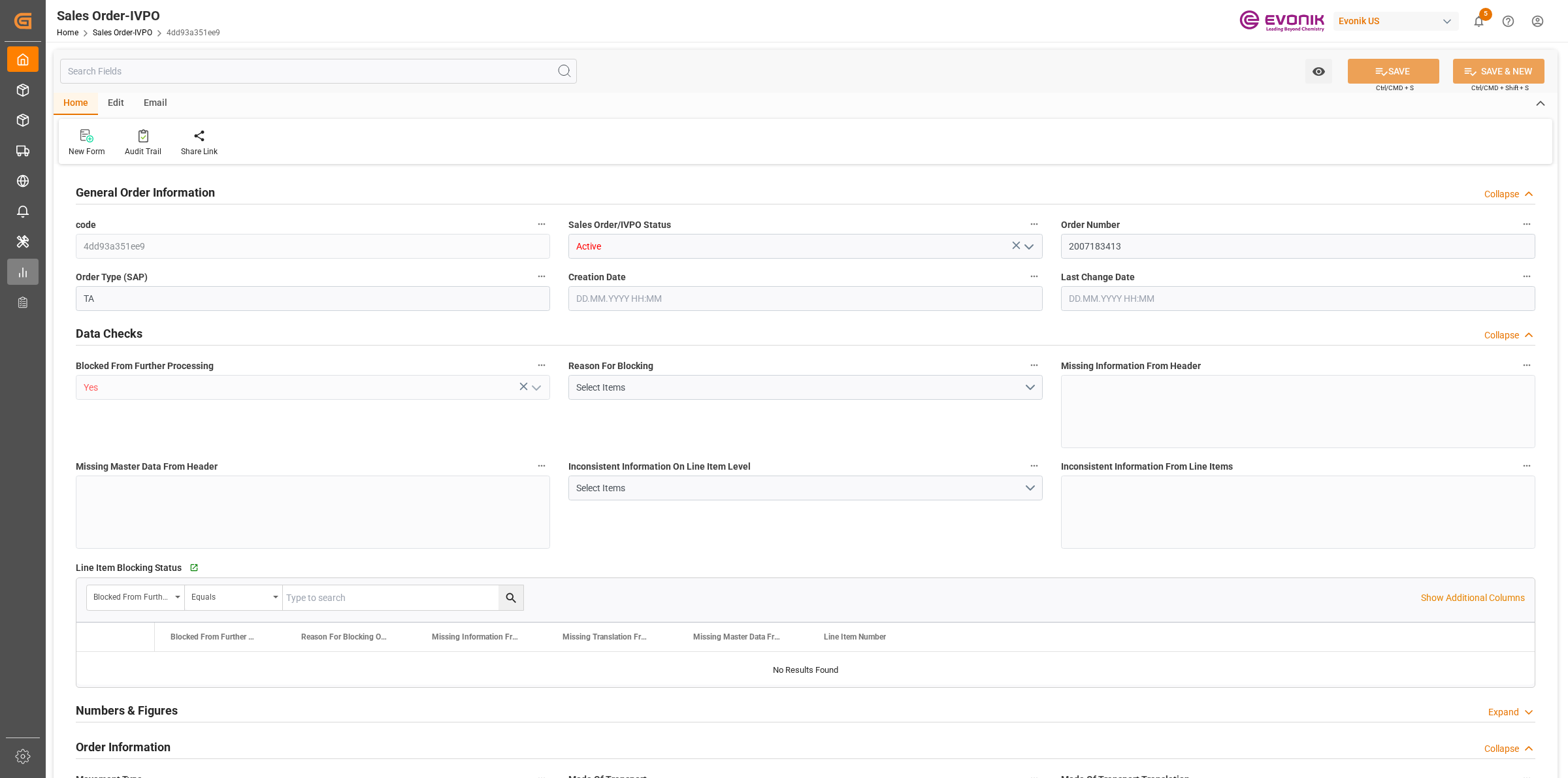
type input "AUSYD"
type input "0"
type input "1"
type input "5275"
type input "23.09.2025 13:38"
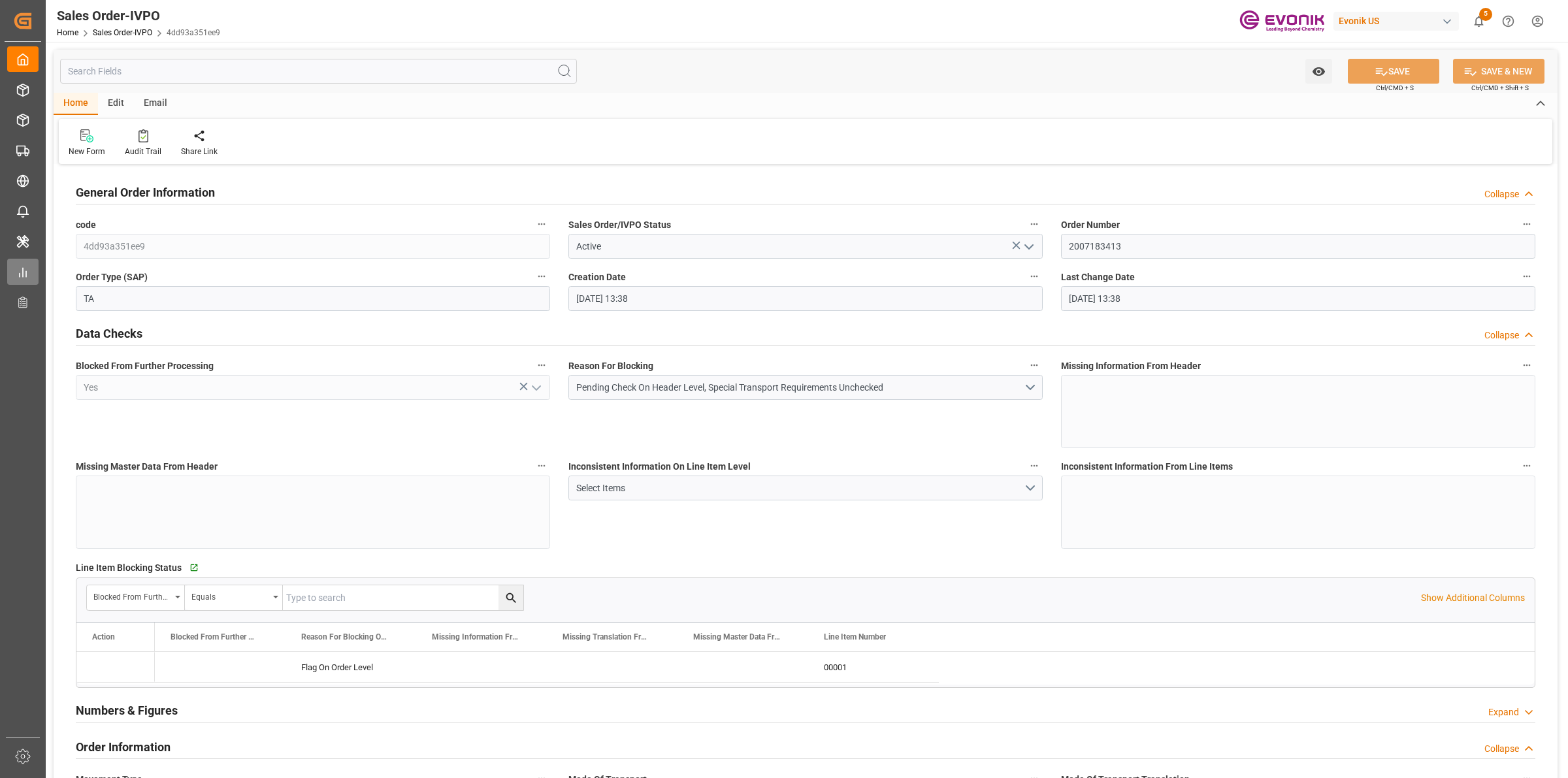
type input "23.09.2025 13:38"
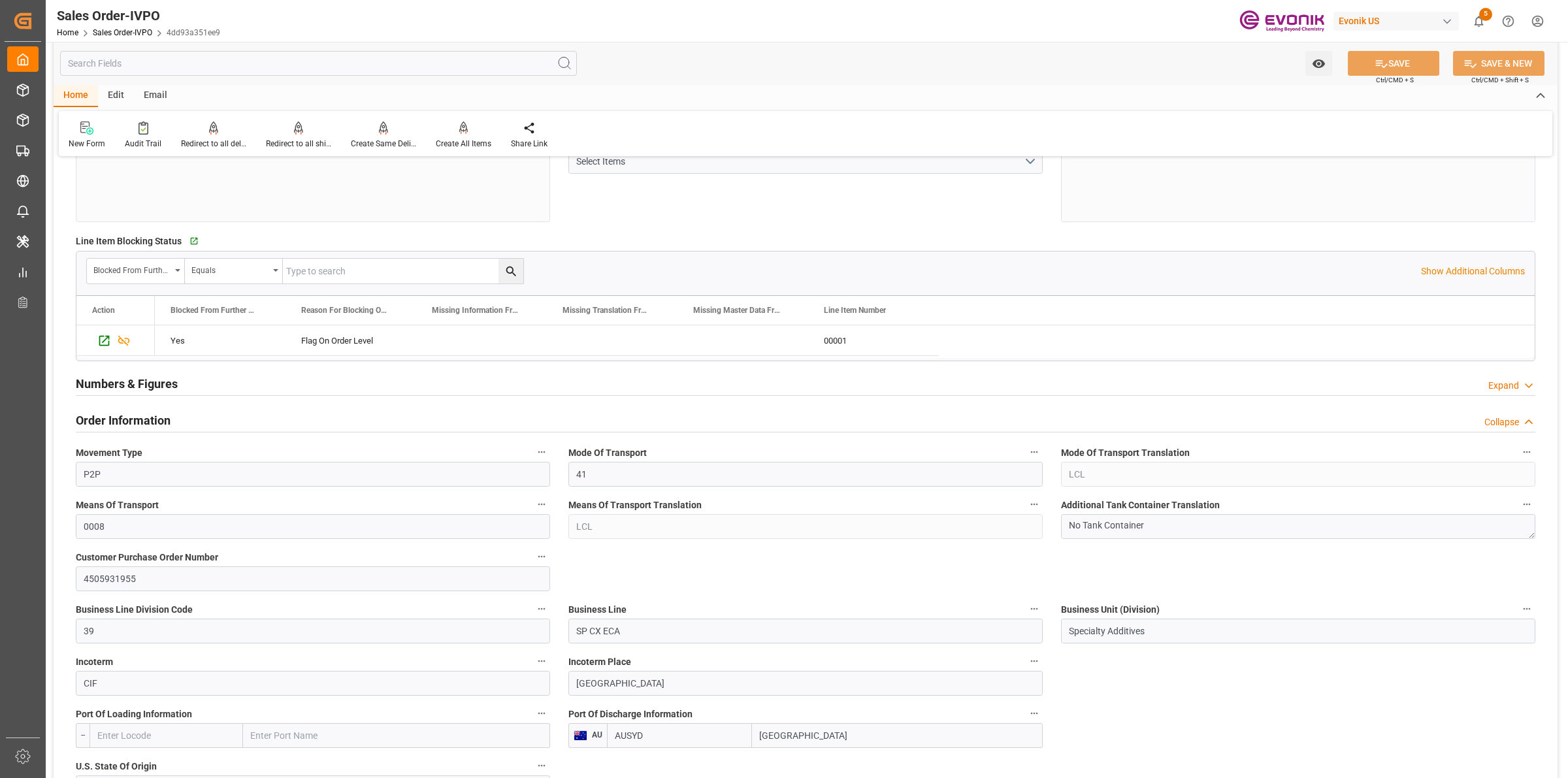
scroll to position [408, 0]
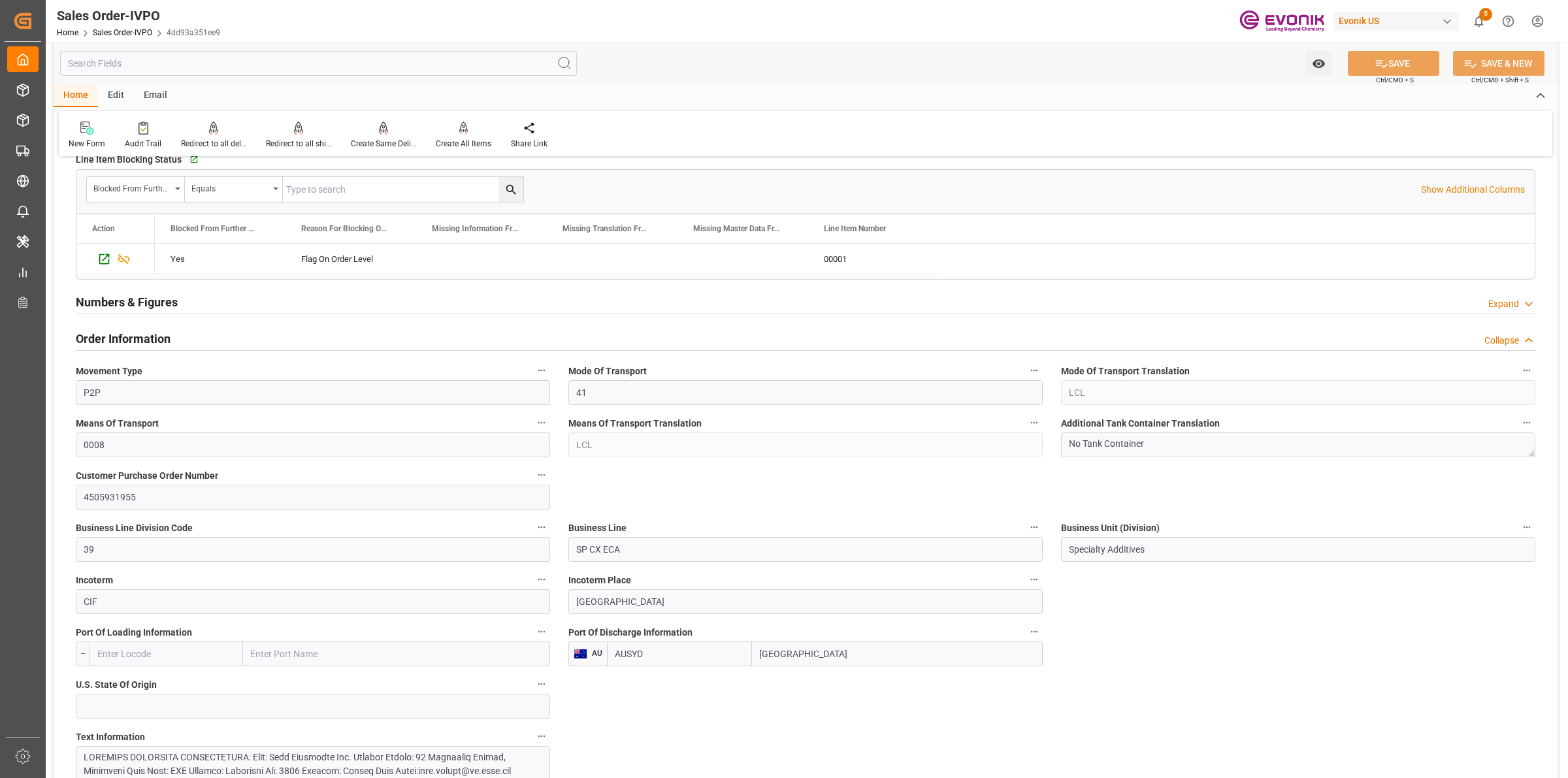
drag, startPoint x: 756, startPoint y: 654, endPoint x: 874, endPoint y: 646, distance: 118.3
click at [717, 652] on div "AUSYD Sydney" at bounding box center [825, 654] width 436 height 25
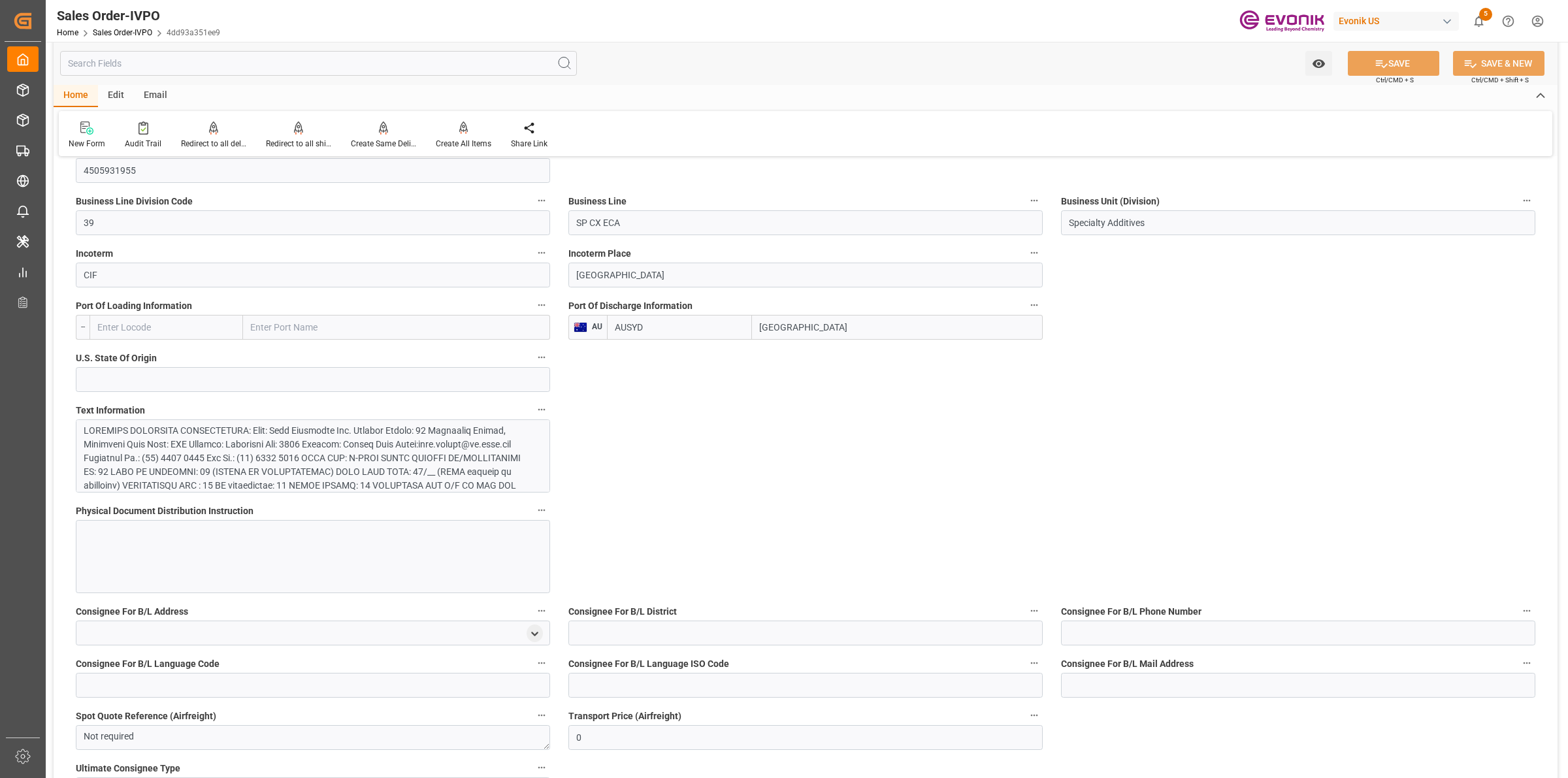
click at [325, 442] on div at bounding box center [306, 541] width 445 height 233
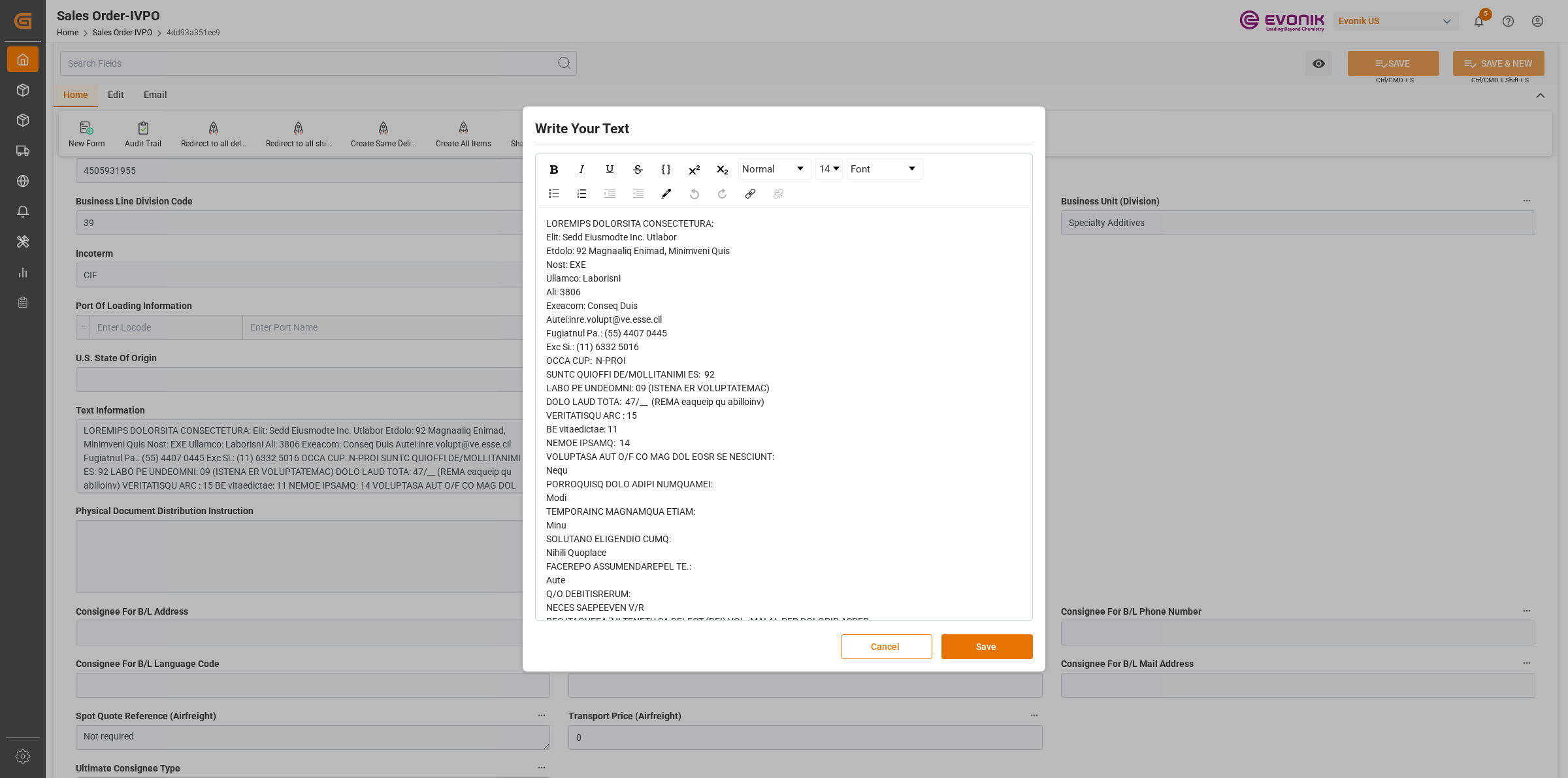
click at [661, 301] on div "rdw-editor" at bounding box center [785, 559] width 477 height 686
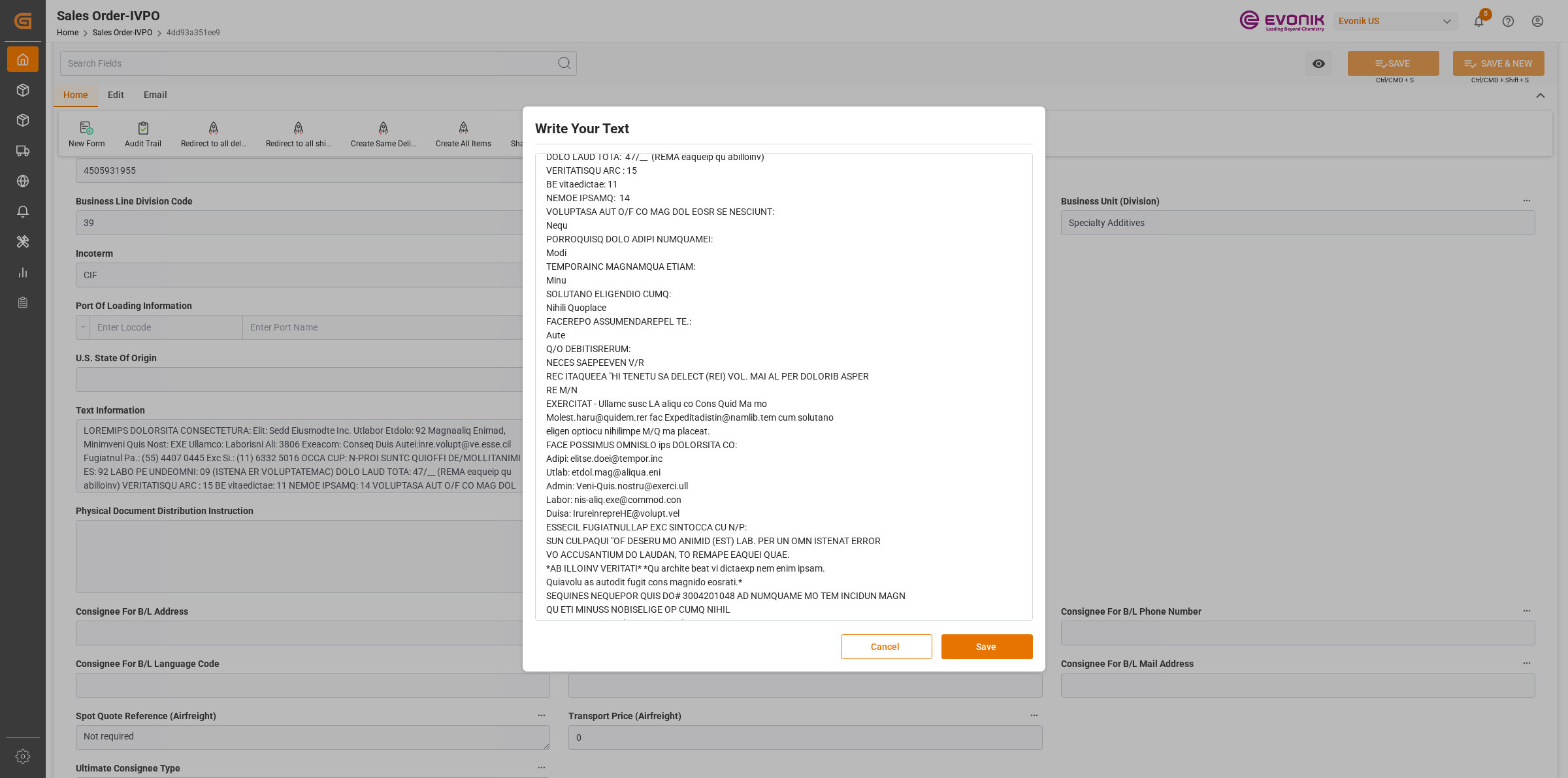
scroll to position [293, 0]
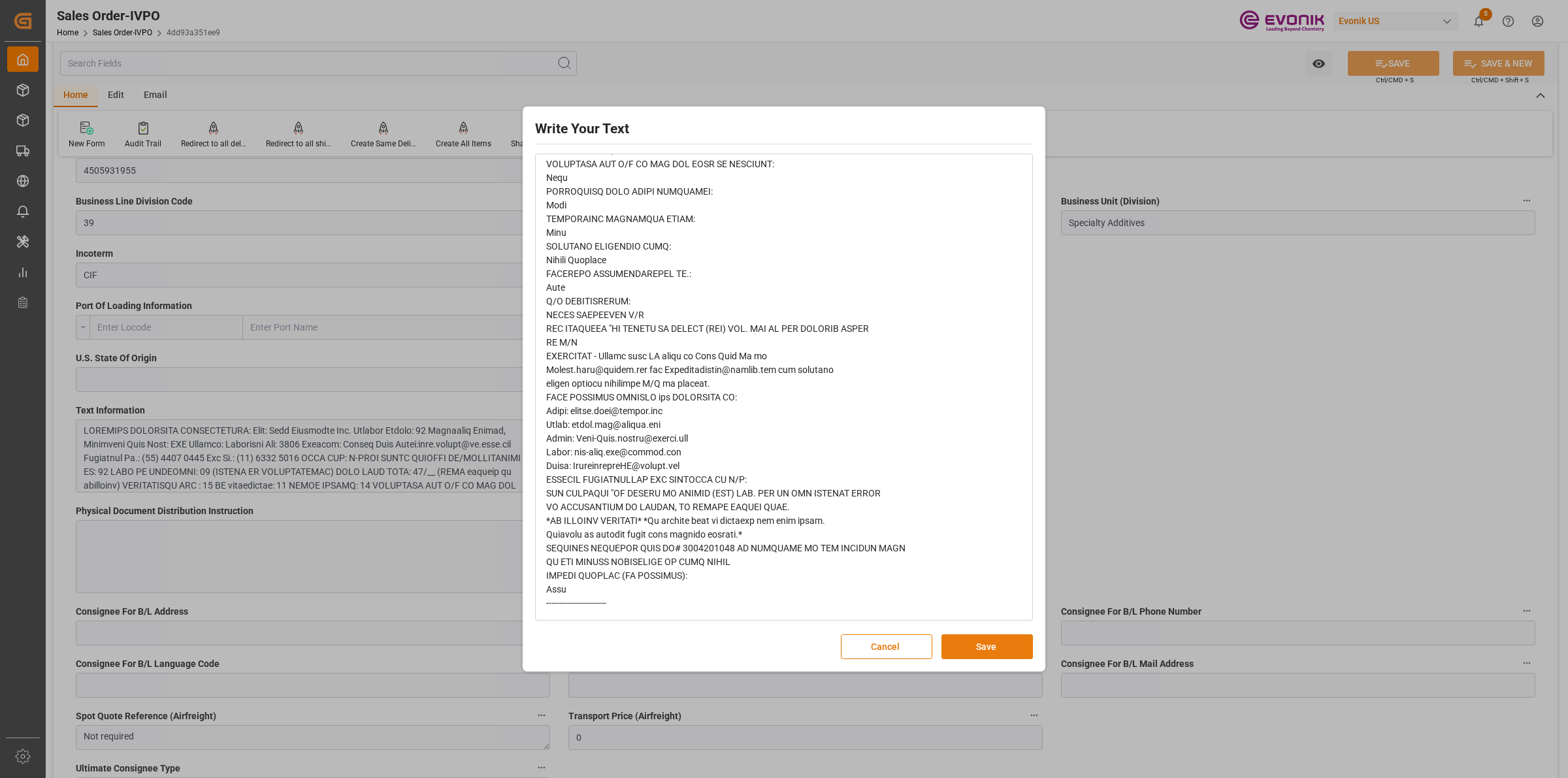
click at [1000, 651] on button "Save" at bounding box center [987, 647] width 91 height 25
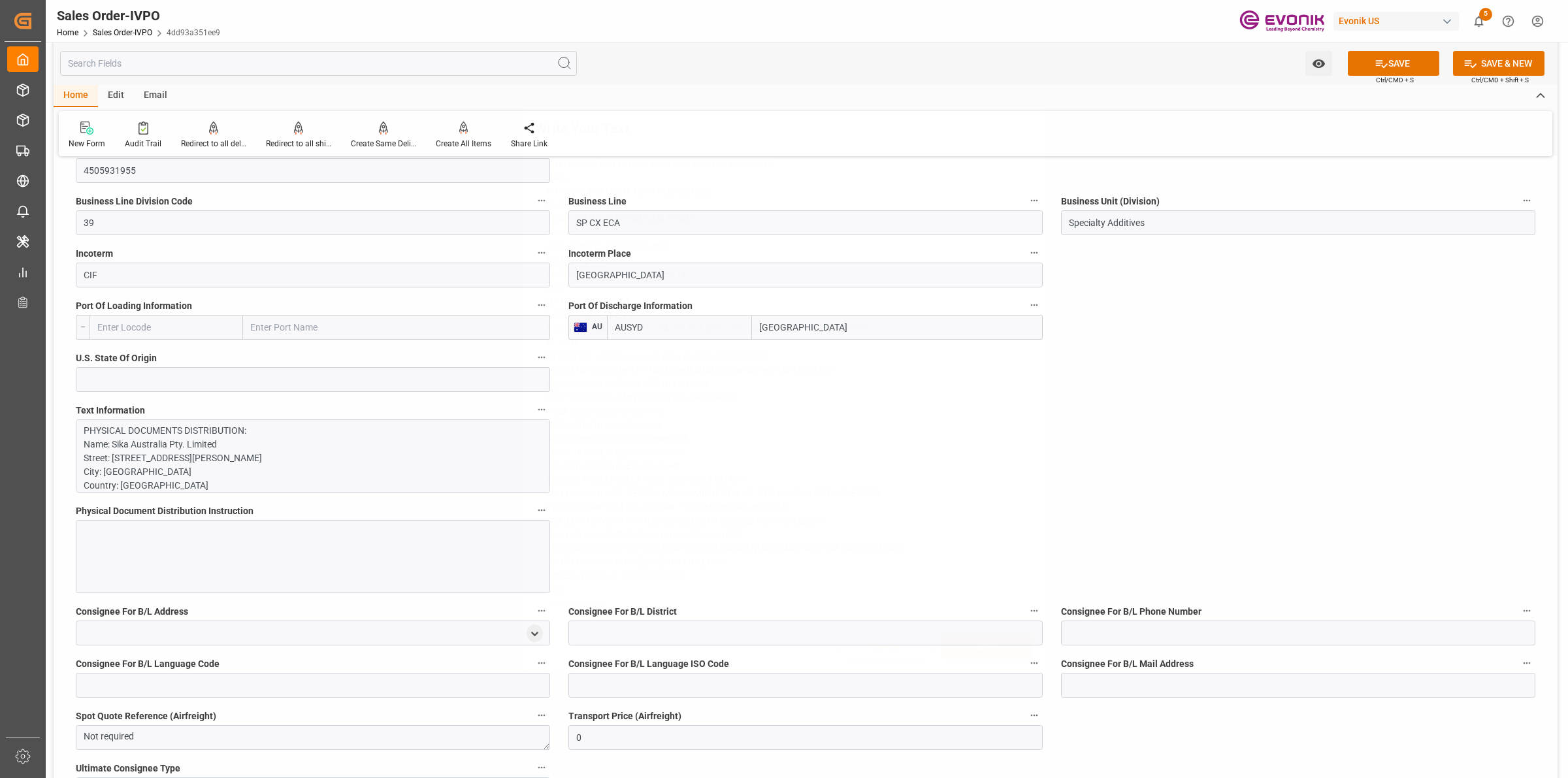
click at [1178, 474] on div "Write Your Text Normal 14 Font Cancel Save" at bounding box center [784, 389] width 1568 height 778
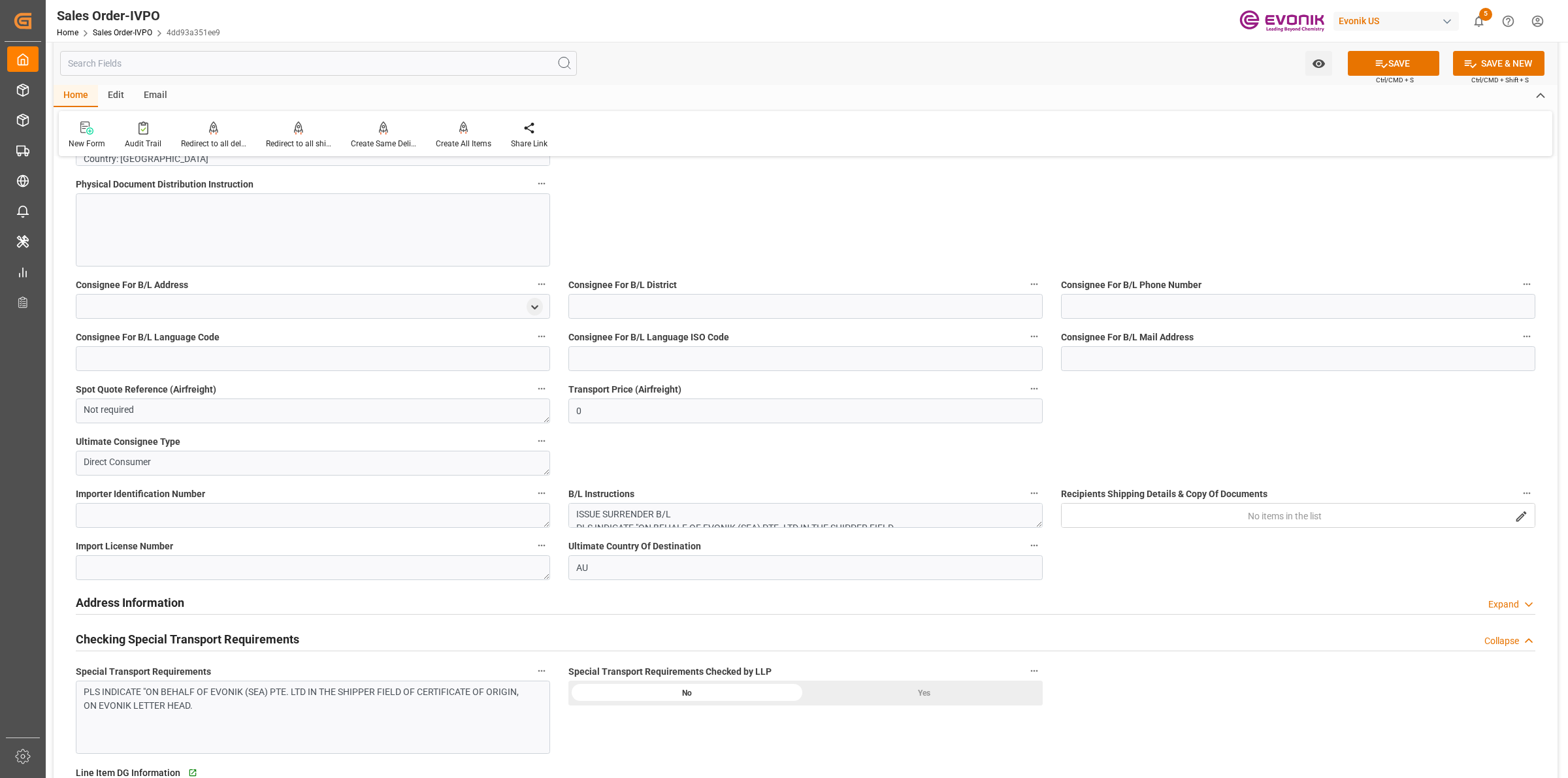
scroll to position [1388, 0]
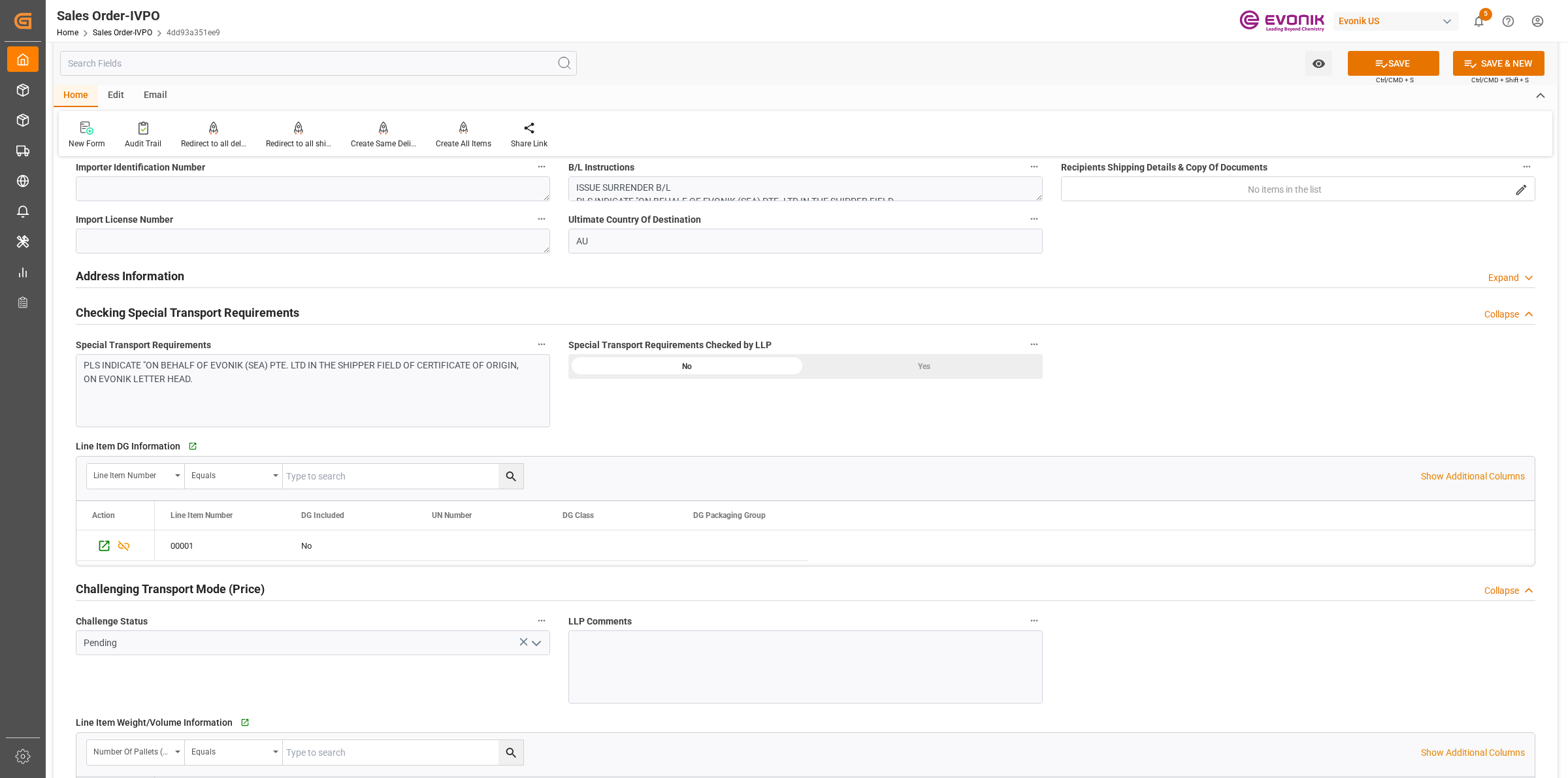
click at [929, 363] on div "Yes" at bounding box center [924, 367] width 237 height 25
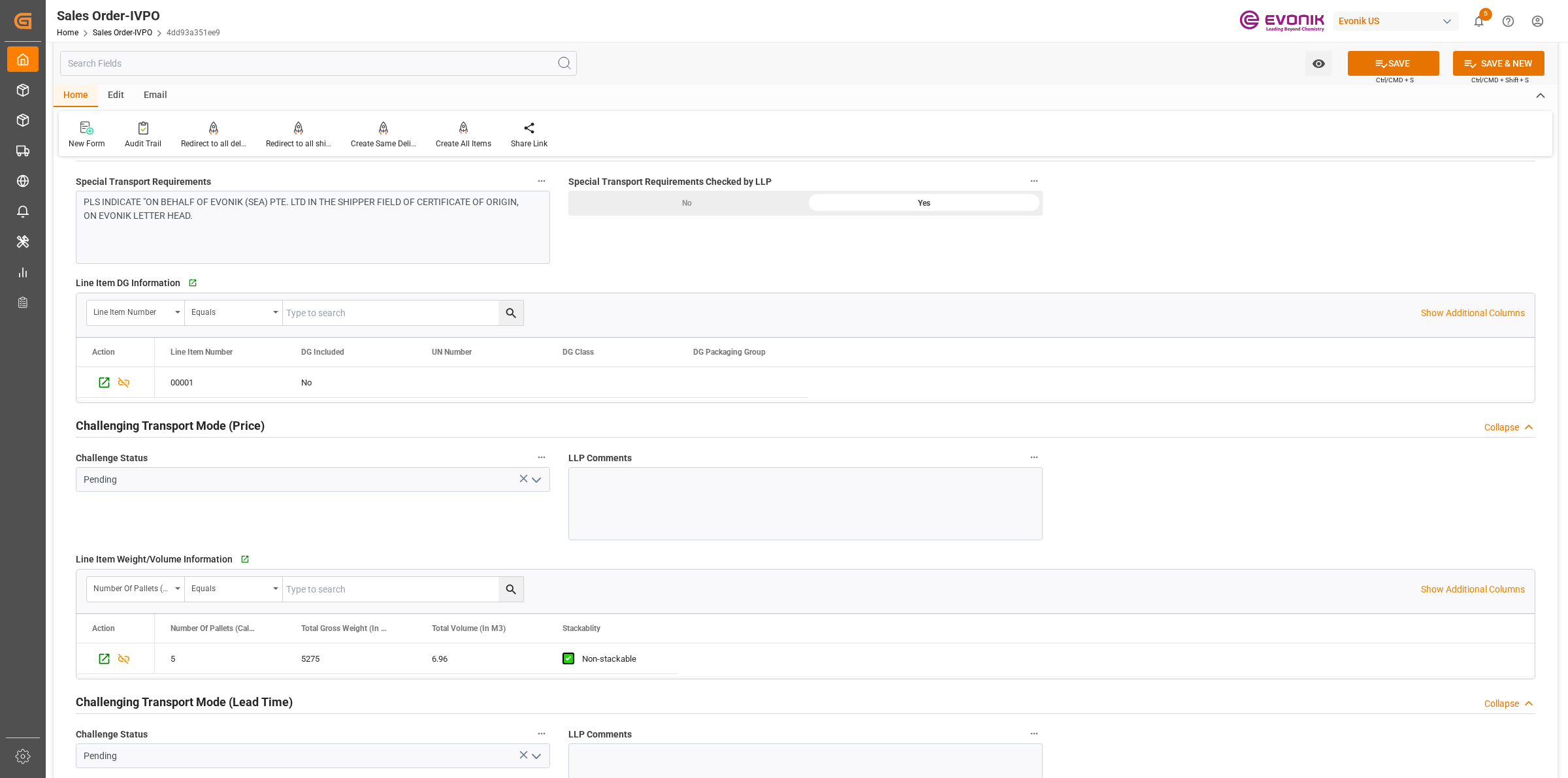
click at [537, 475] on icon "open menu" at bounding box center [536, 480] width 16 height 16
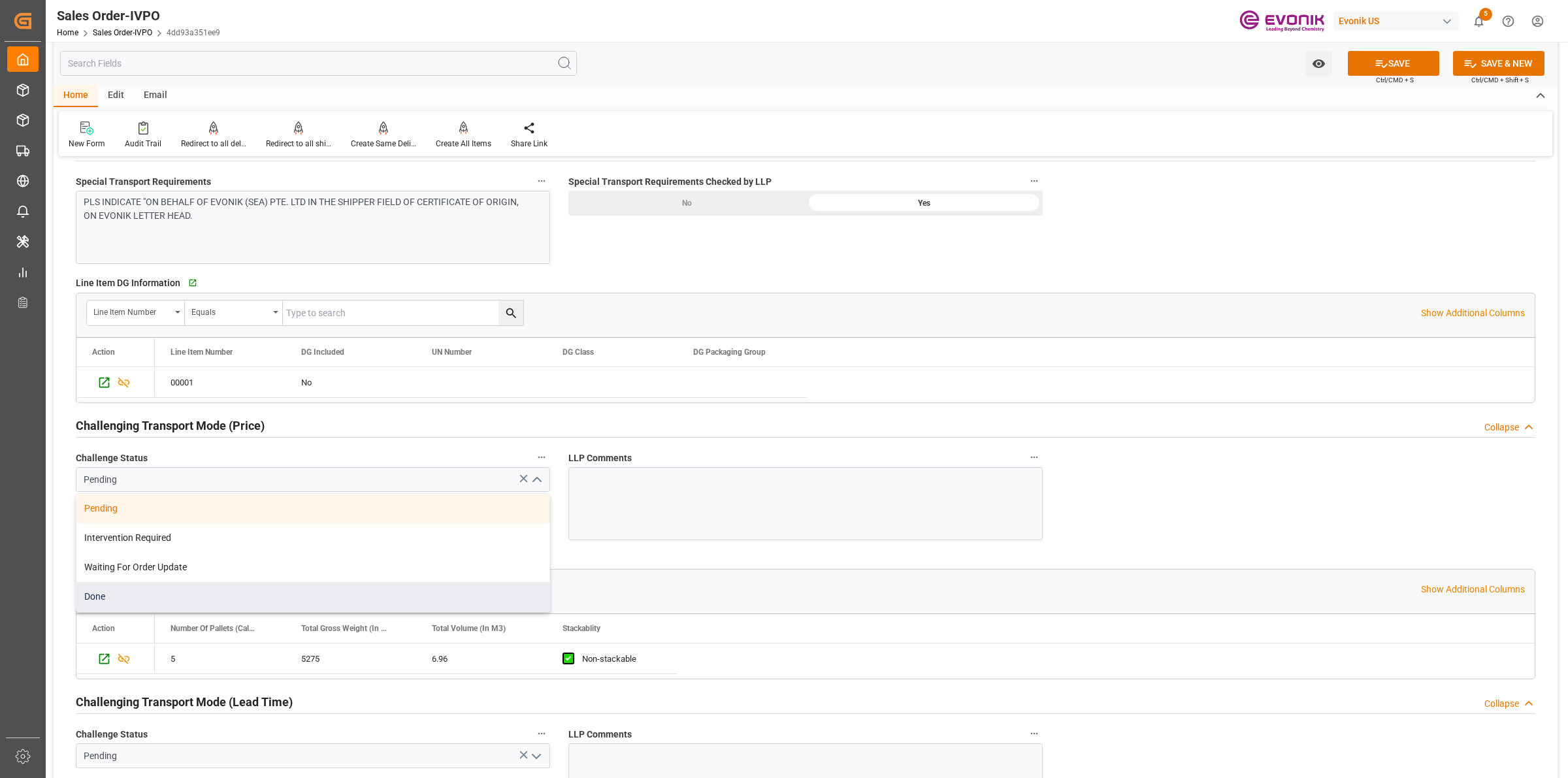
click at [173, 606] on div "Done" at bounding box center [313, 597] width 473 height 29
type input "Done"
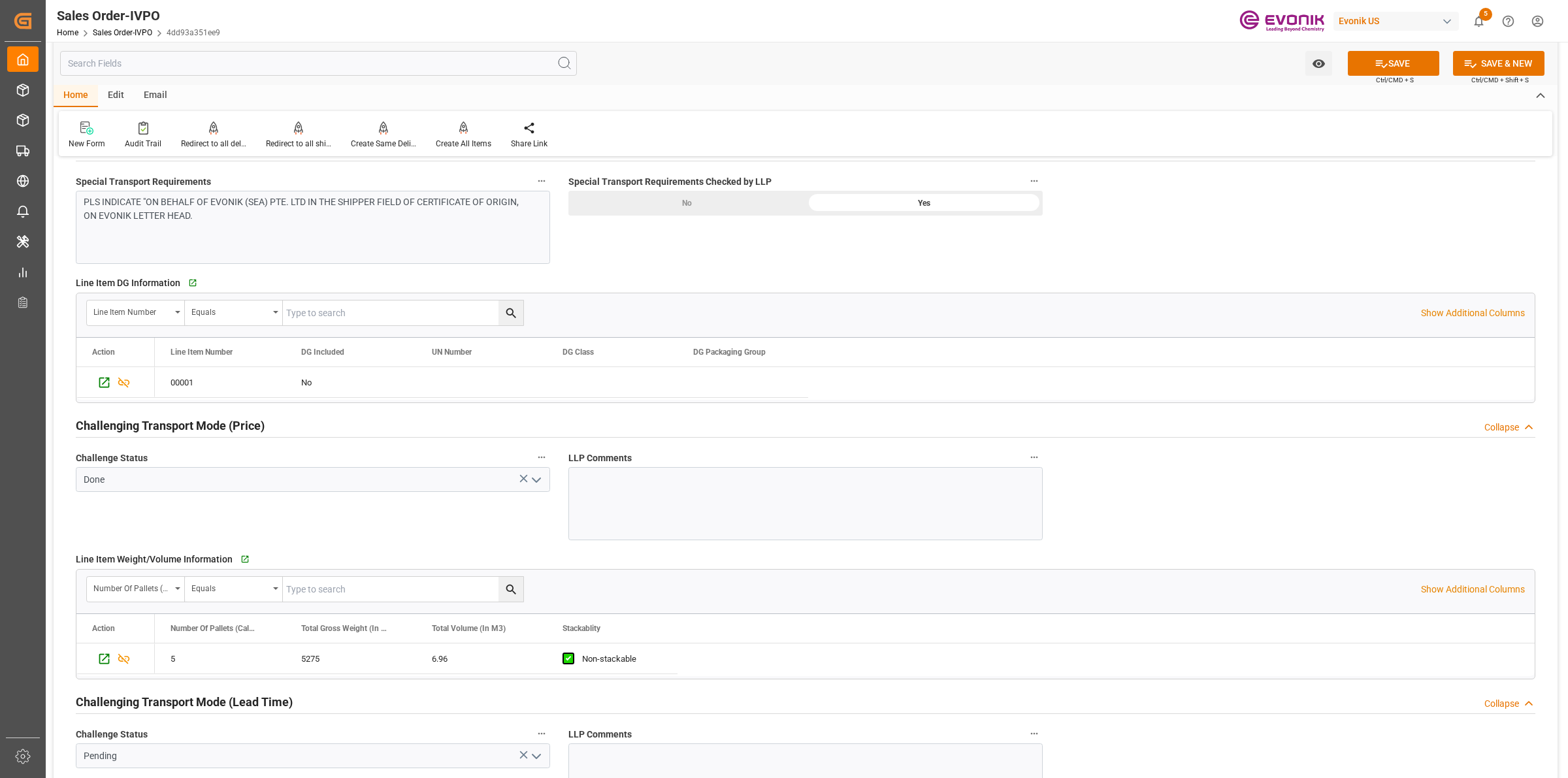
scroll to position [1878, 0]
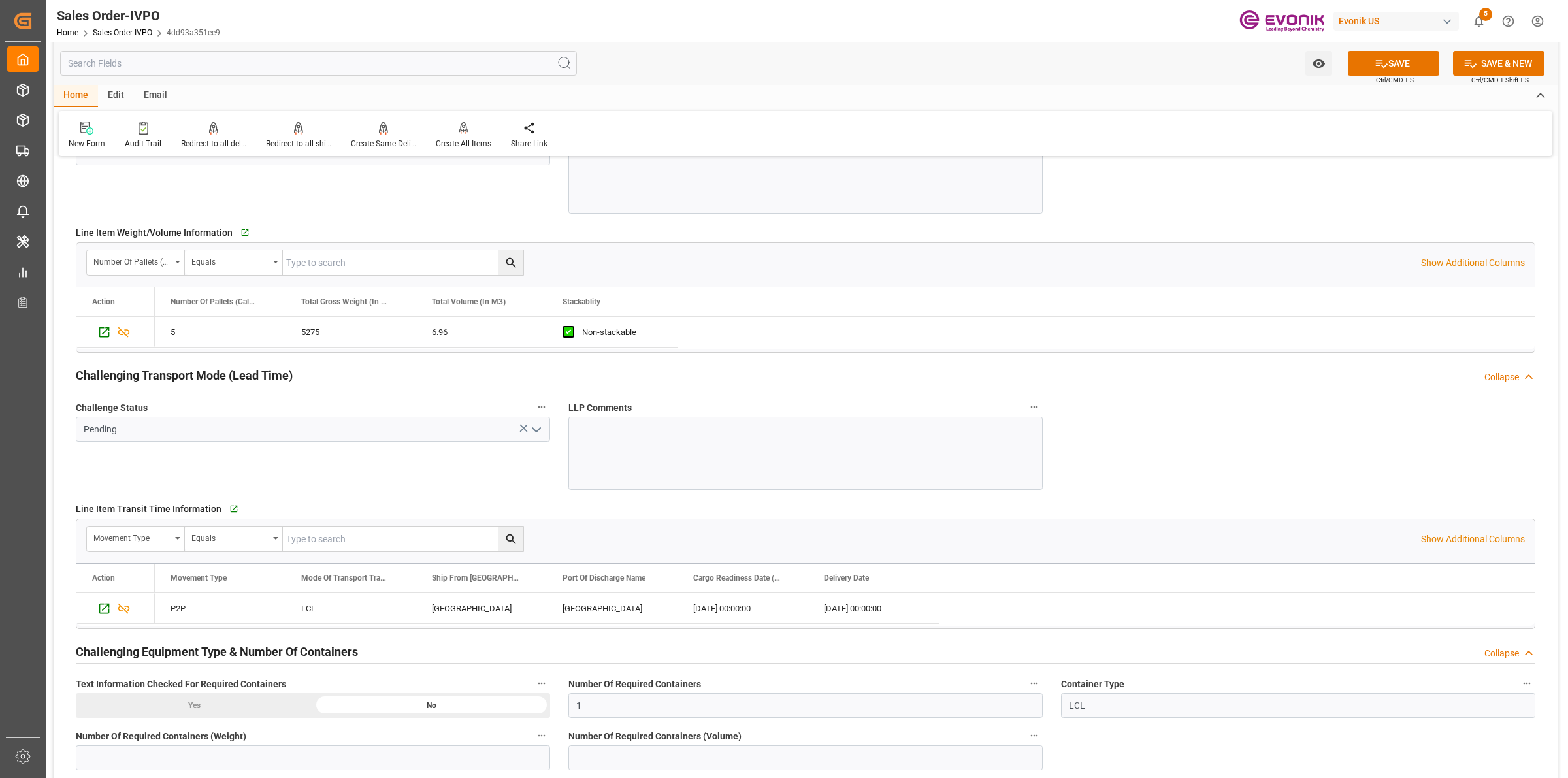
click at [543, 436] on icon "open menu" at bounding box center [536, 430] width 16 height 16
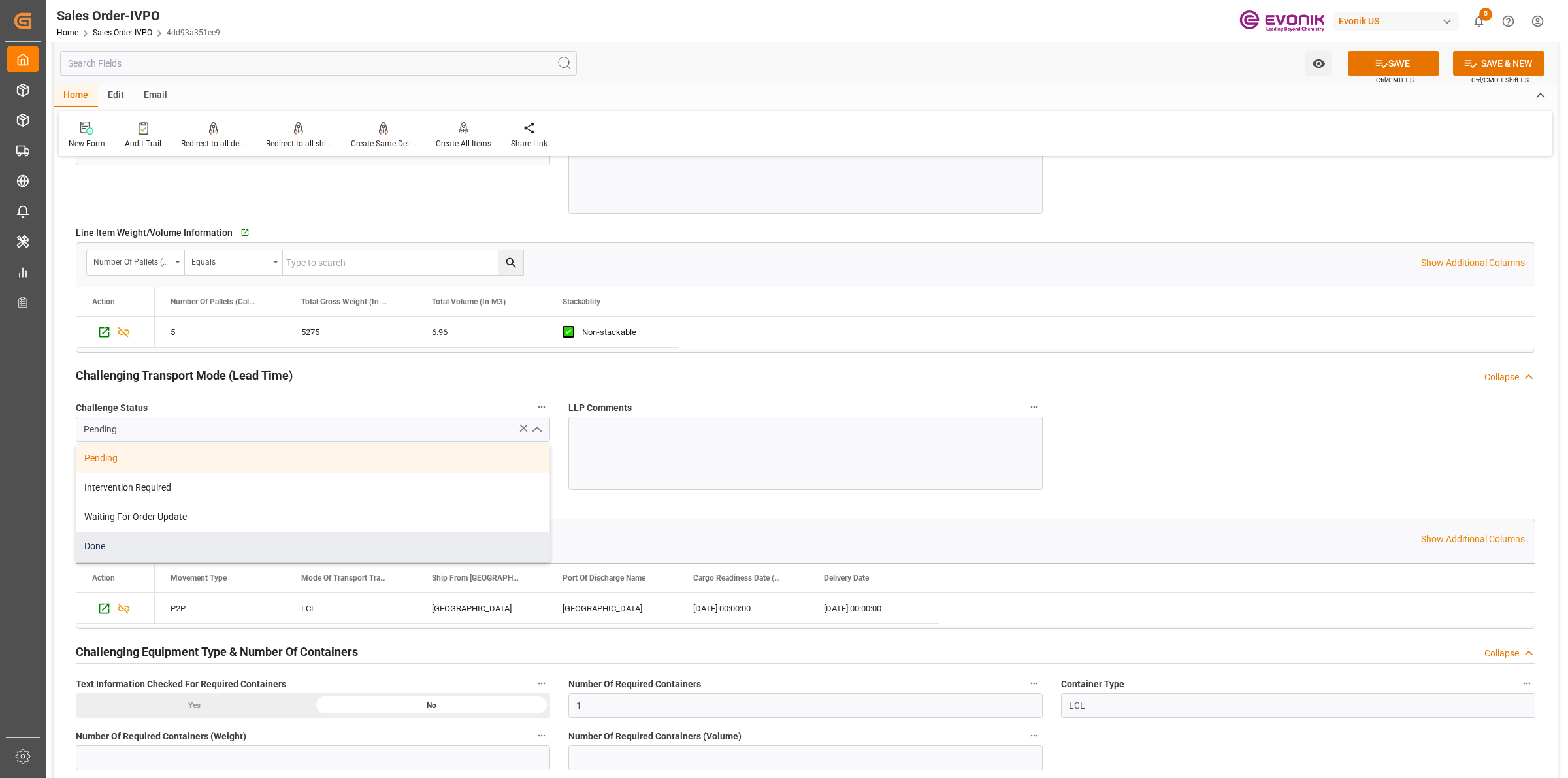
click at [183, 540] on div "Done" at bounding box center [313, 547] width 473 height 29
type input "Done"
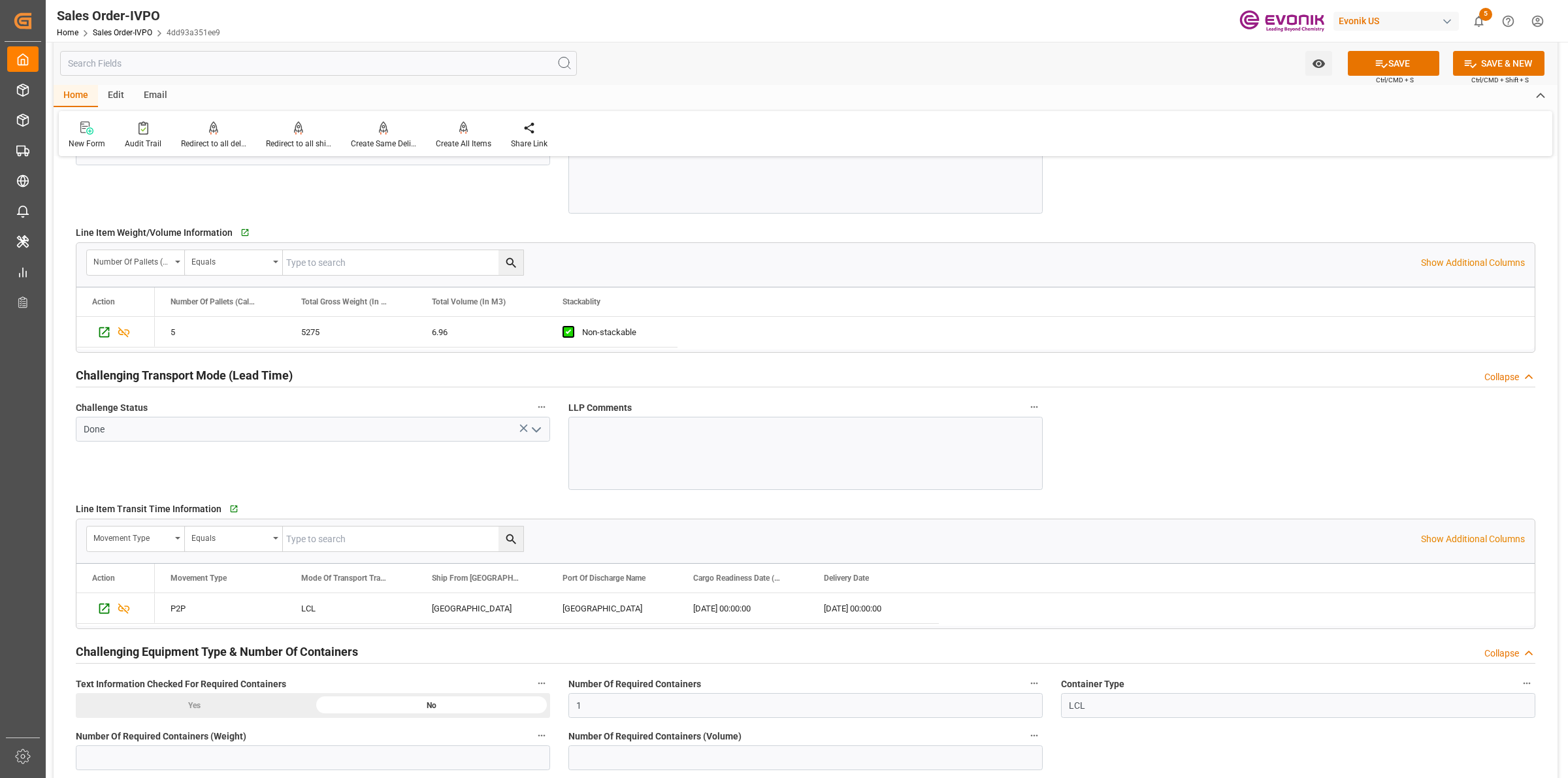
scroll to position [2123, 0]
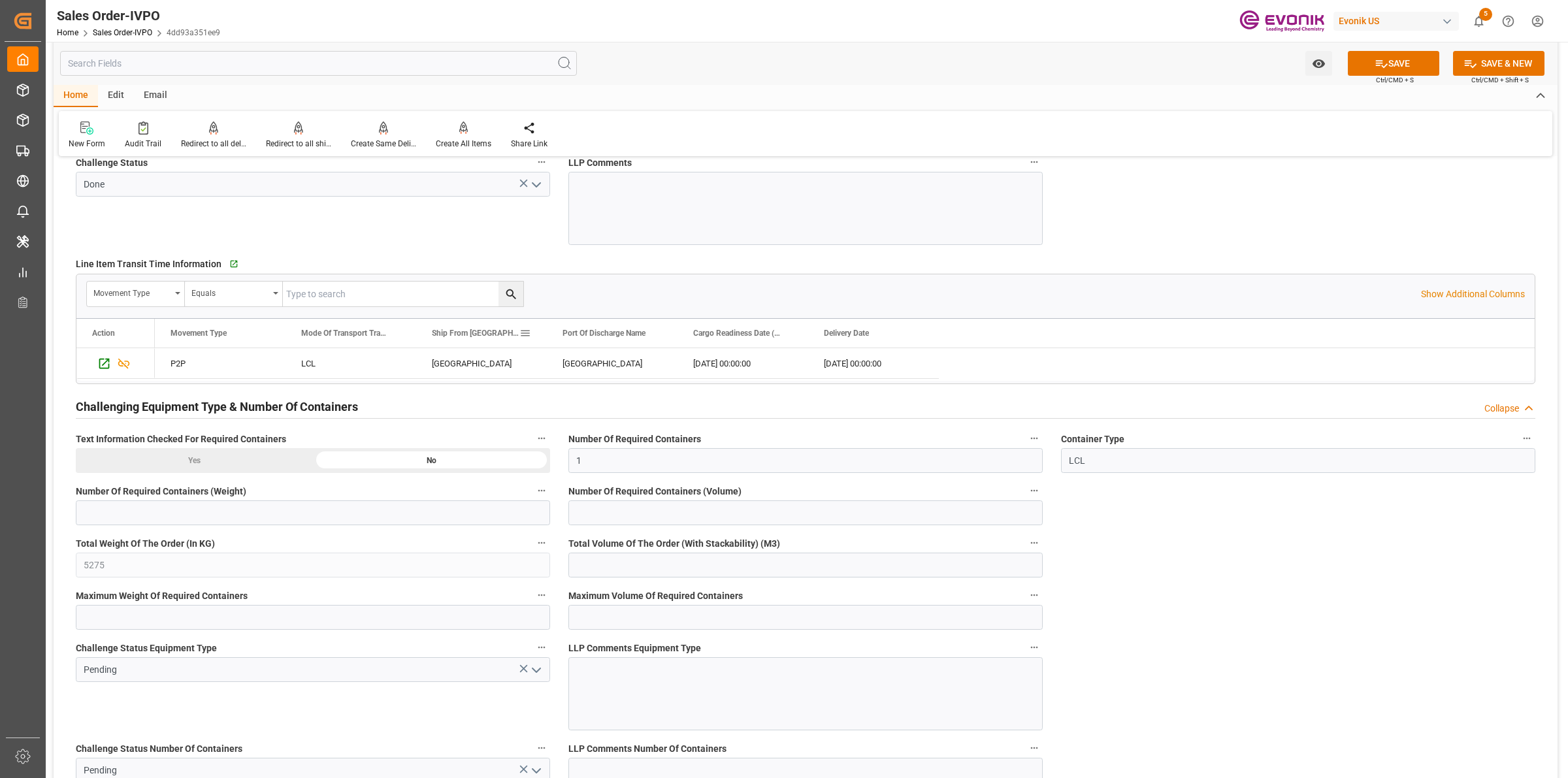
click at [465, 360] on div "CALUMET CITY" at bounding box center [481, 363] width 130 height 30
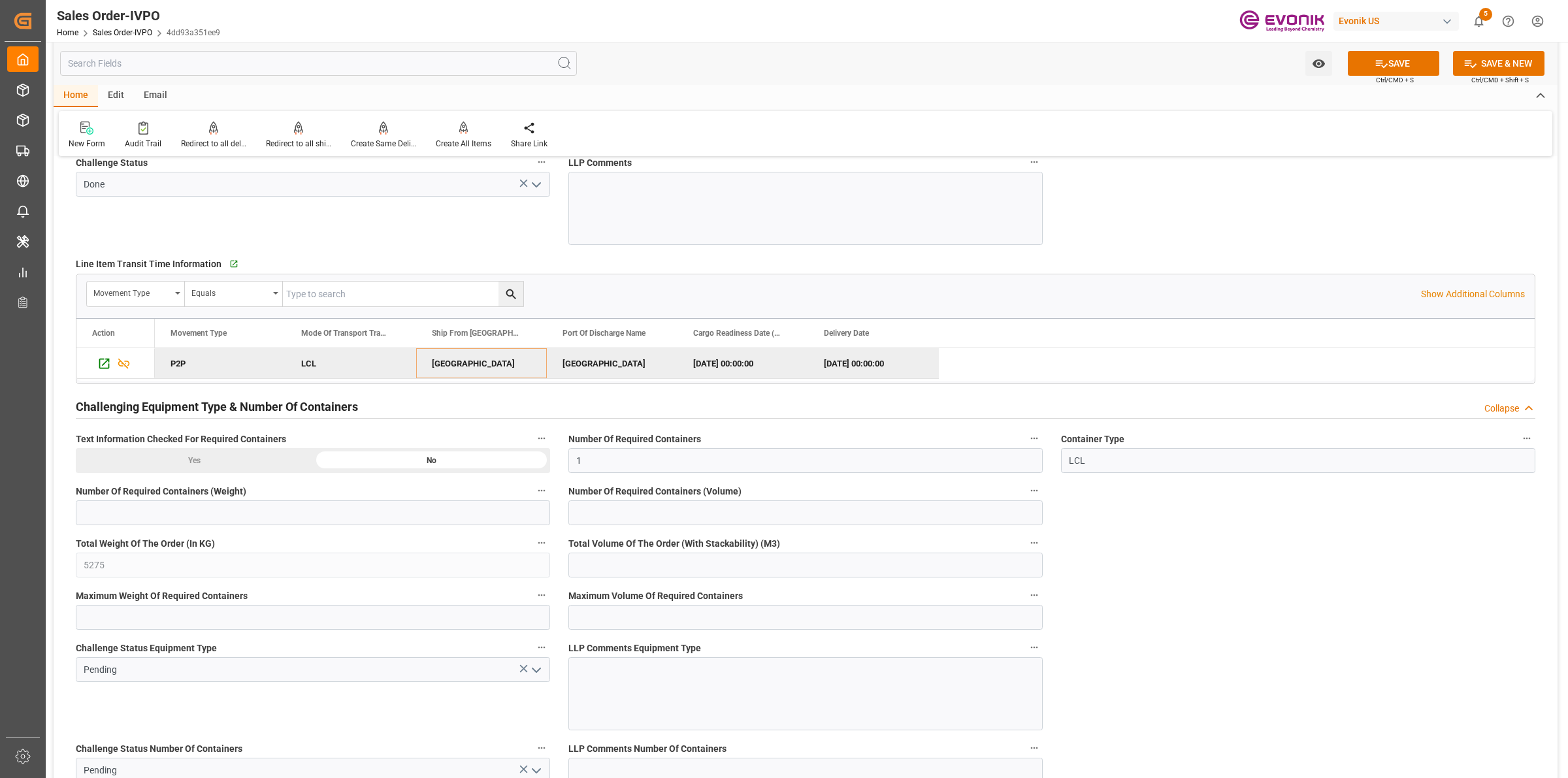
click at [731, 79] on div "Watch Option SAVE Ctrl/CMD + S SAVE & NEW Ctrl/CMD + Shift + S" at bounding box center [805, 63] width 1504 height 43
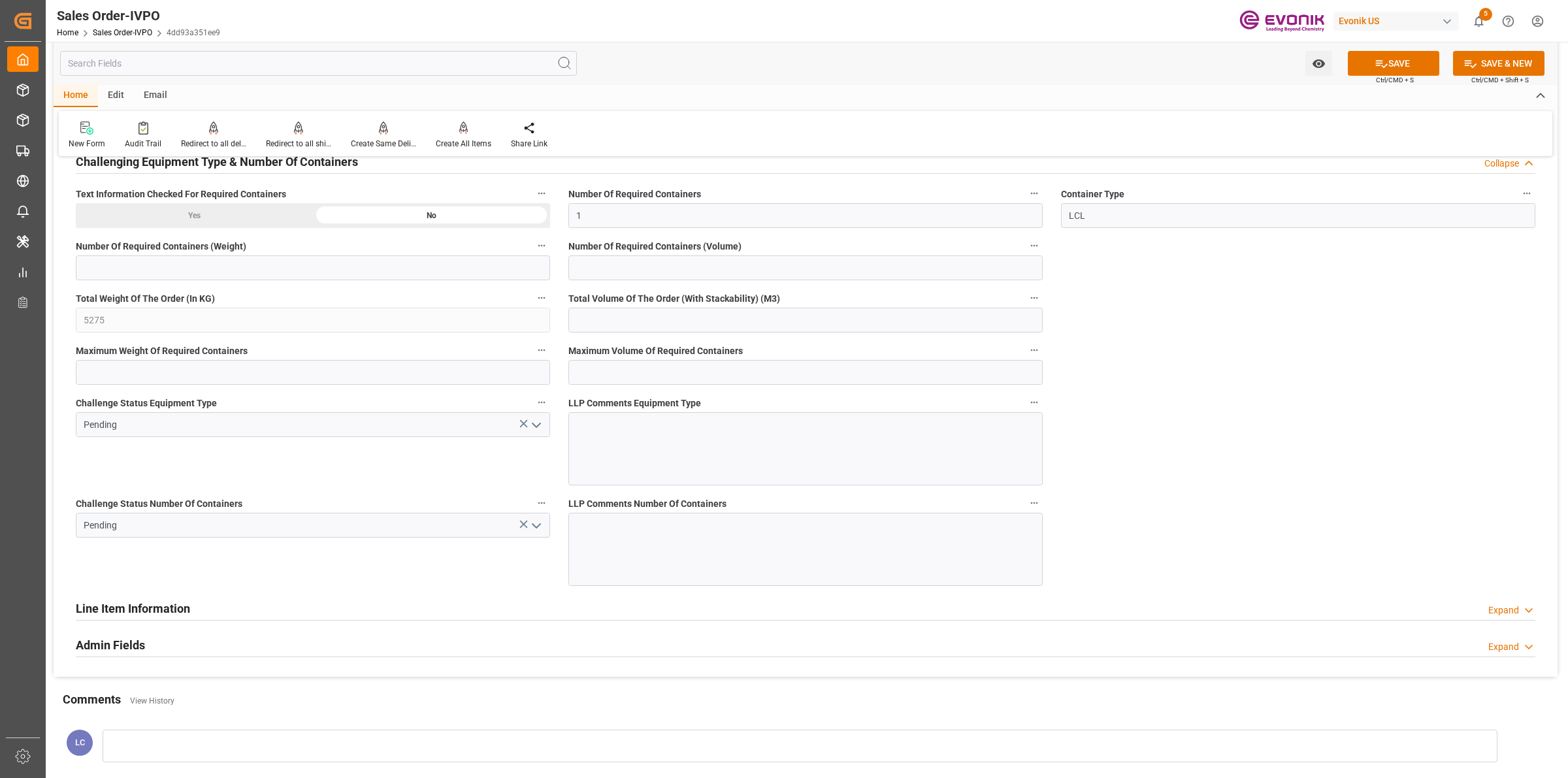
click at [543, 431] on icon "open menu" at bounding box center [536, 425] width 16 height 16
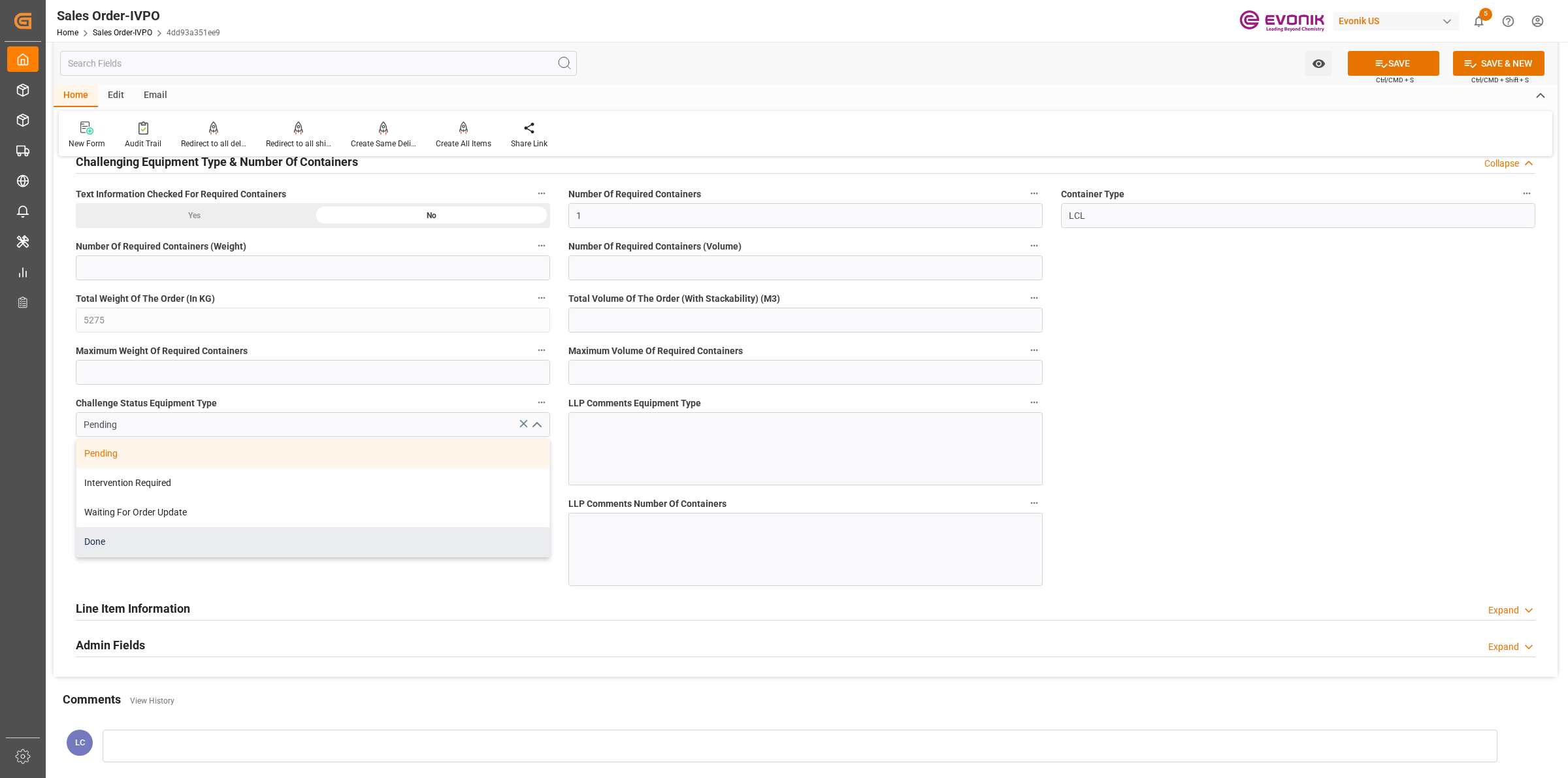
click at [125, 541] on div "Done" at bounding box center [313, 542] width 473 height 29
type input "Done"
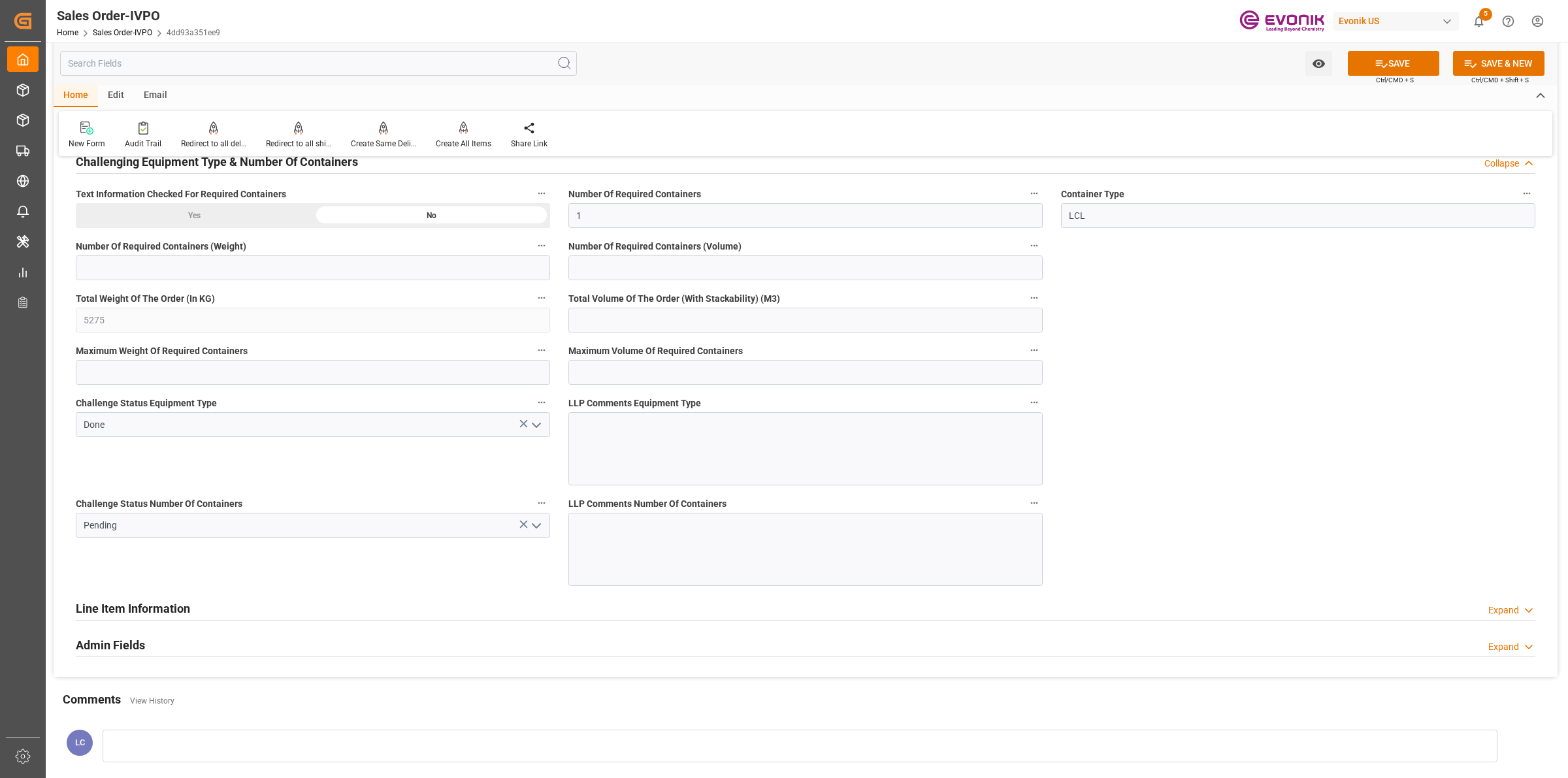
click at [537, 528] on icon "open menu" at bounding box center [536, 526] width 16 height 16
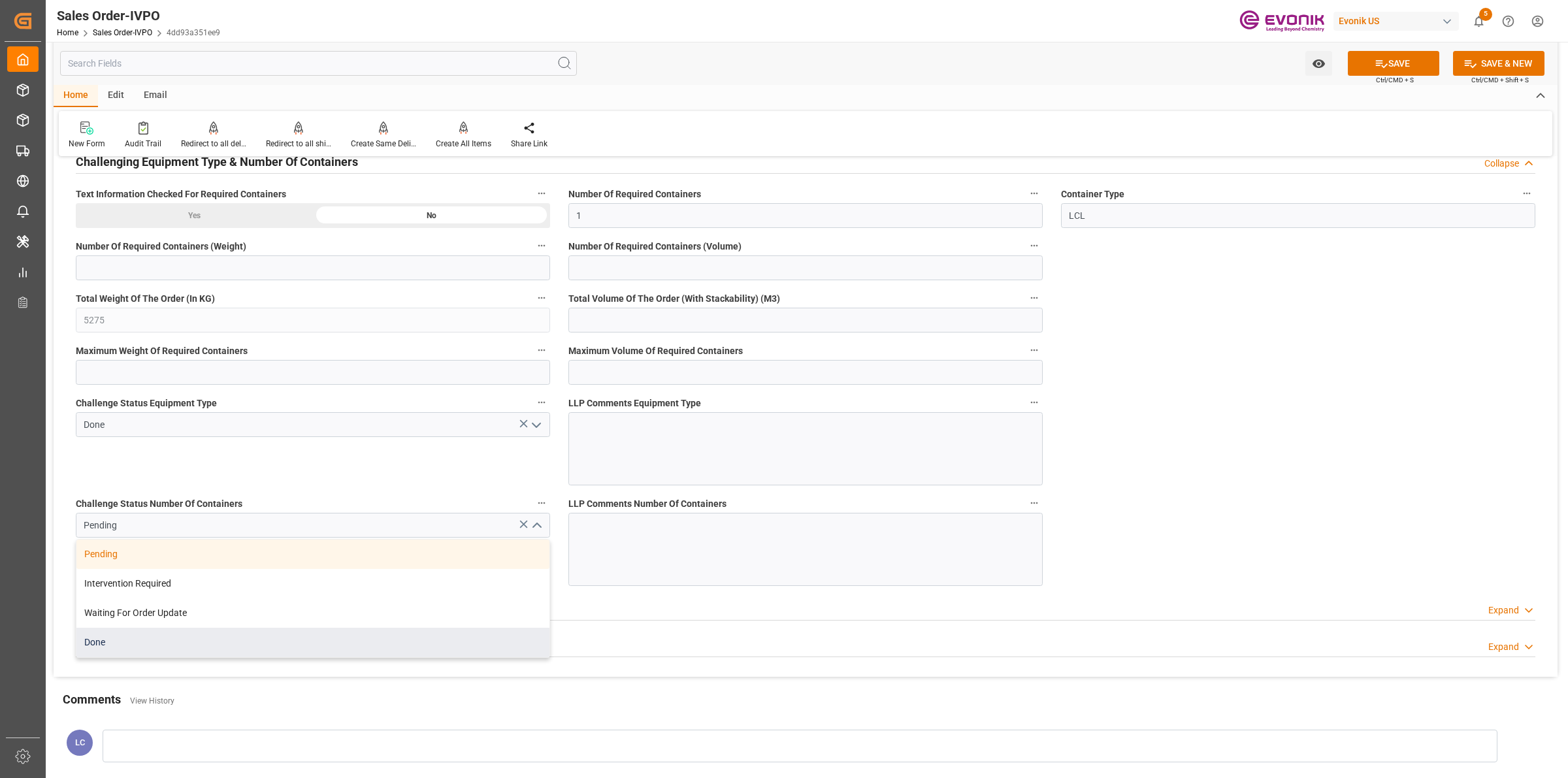
click at [120, 648] on div "Done" at bounding box center [313, 643] width 473 height 29
type input "Done"
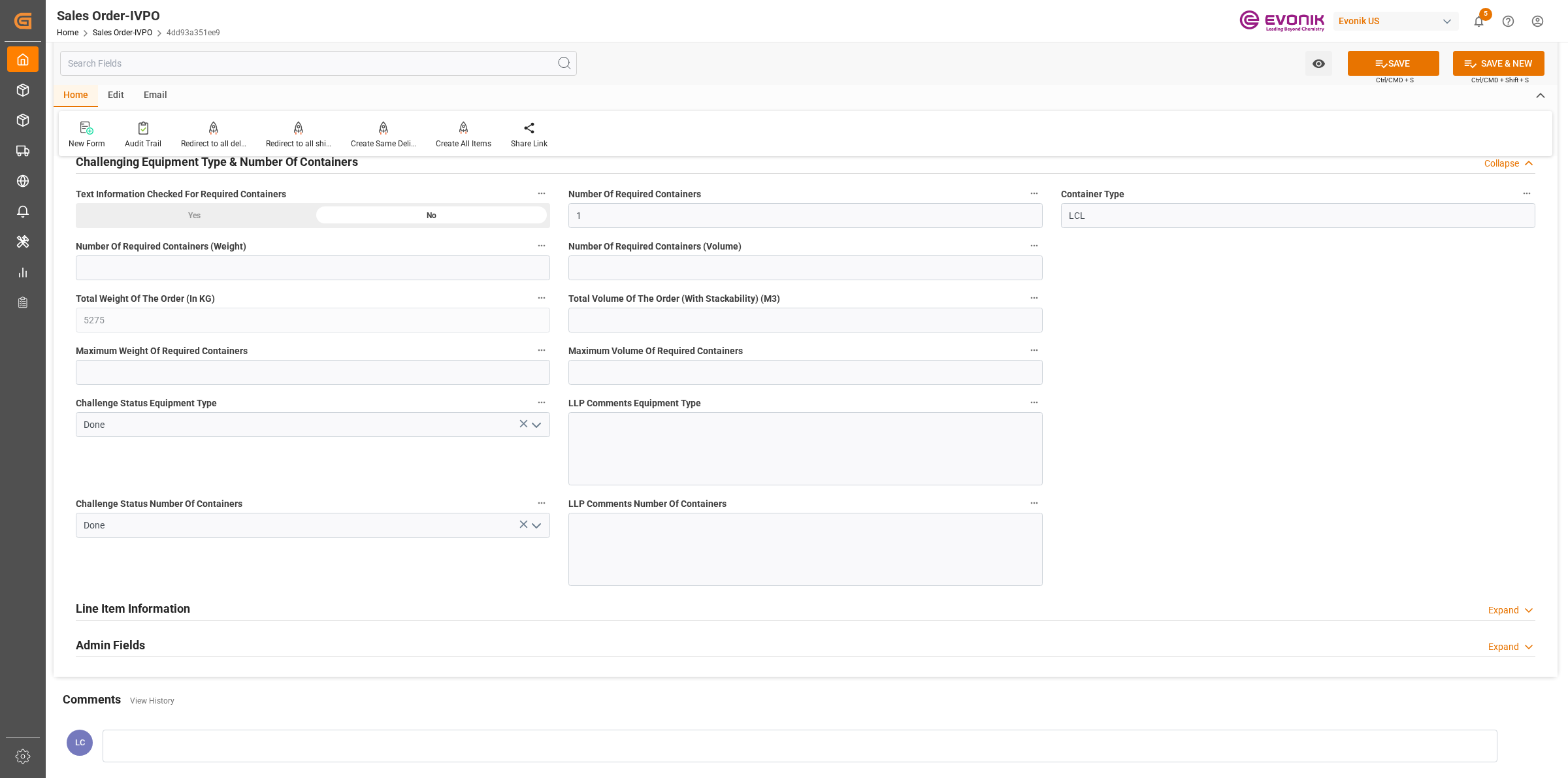
drag, startPoint x: 1367, startPoint y: 397, endPoint x: 1367, endPoint y: 330, distance: 67.0
click at [1386, 63] on button "SAVE" at bounding box center [1394, 63] width 91 height 25
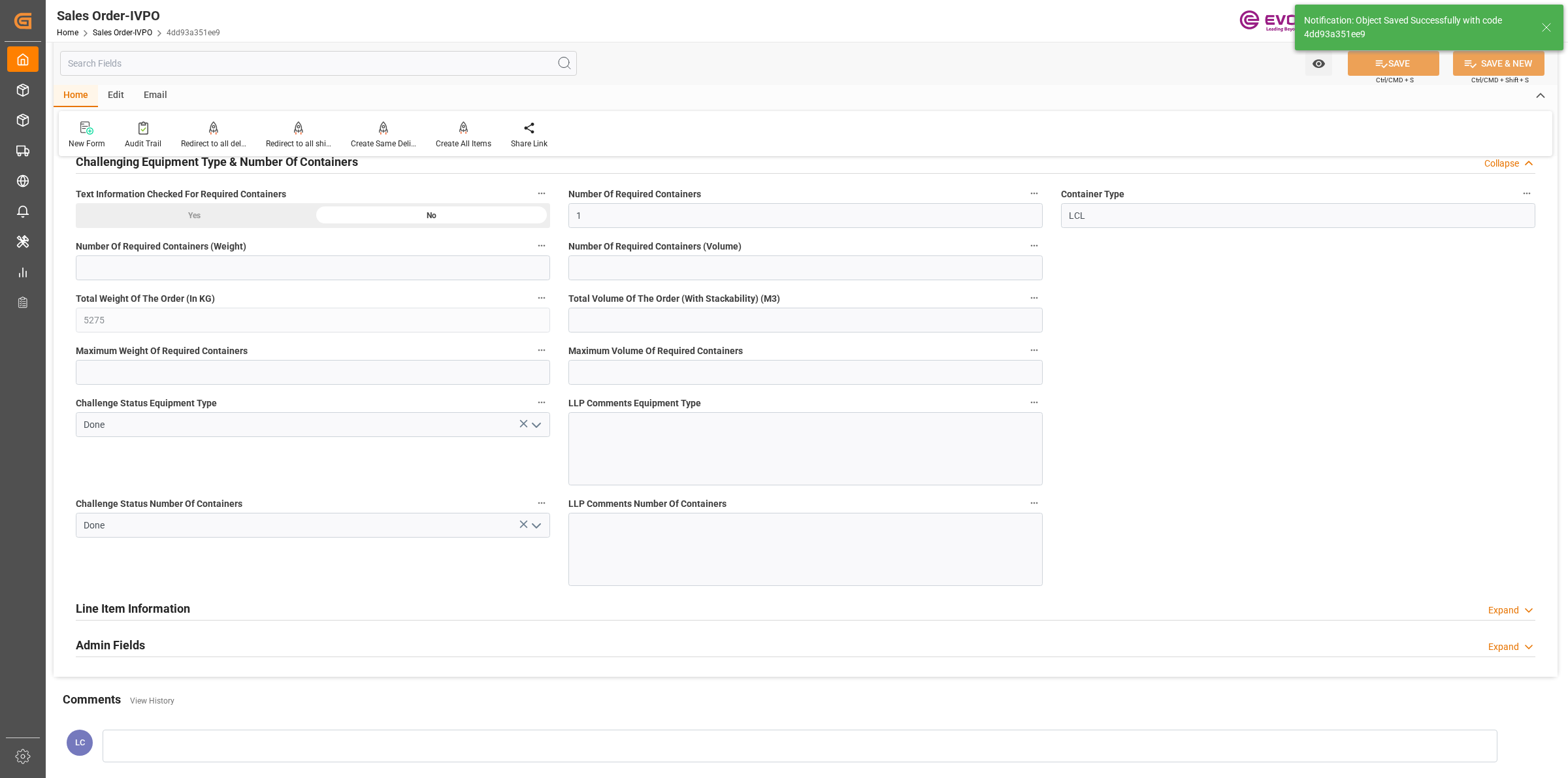
type input "[DATE] 07:00"
type input "No"
click at [468, 142] on div "Create All Items" at bounding box center [463, 144] width 55 height 12
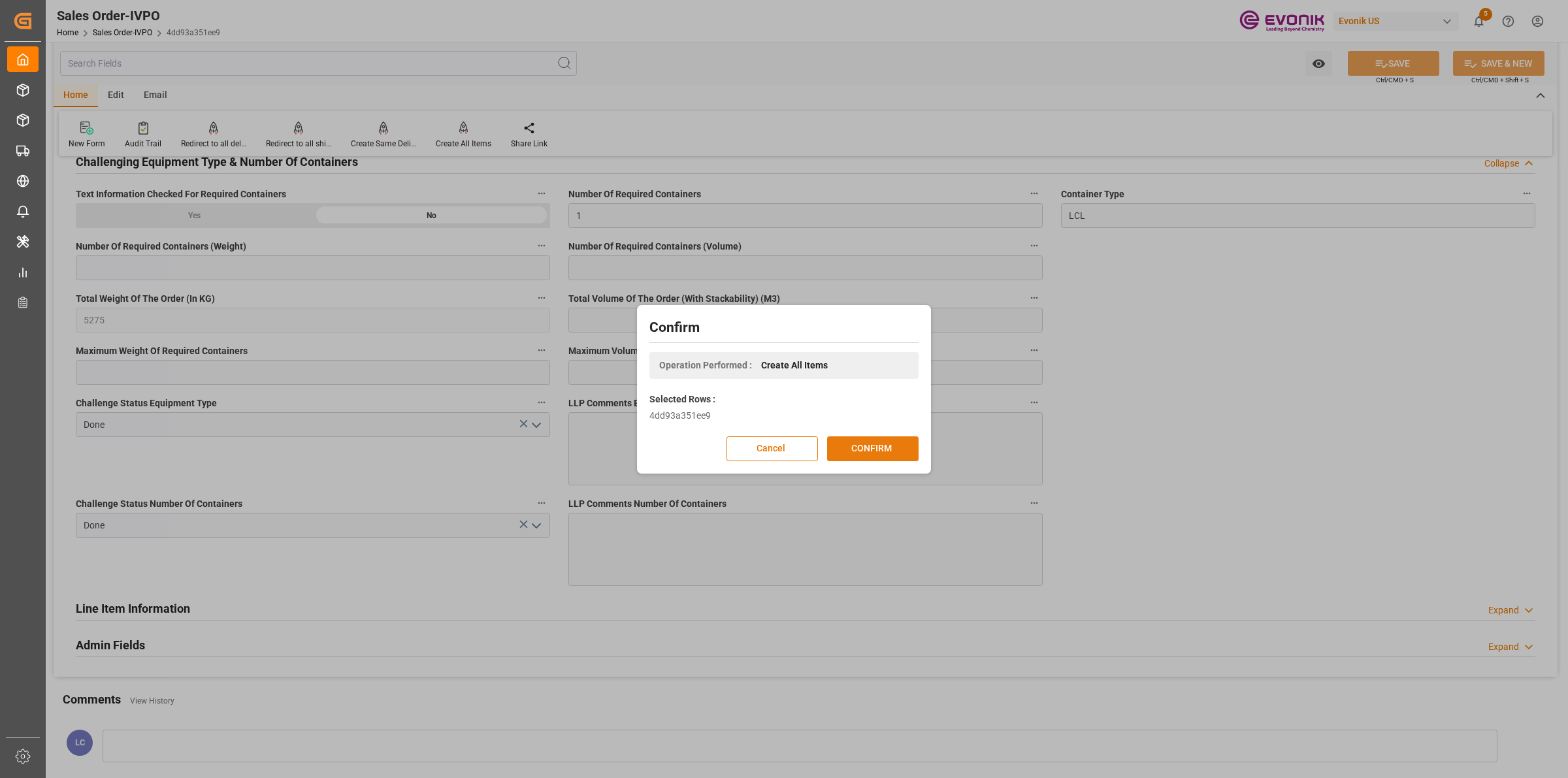
click at [887, 445] on button "CONFIRM" at bounding box center [873, 449] width 91 height 25
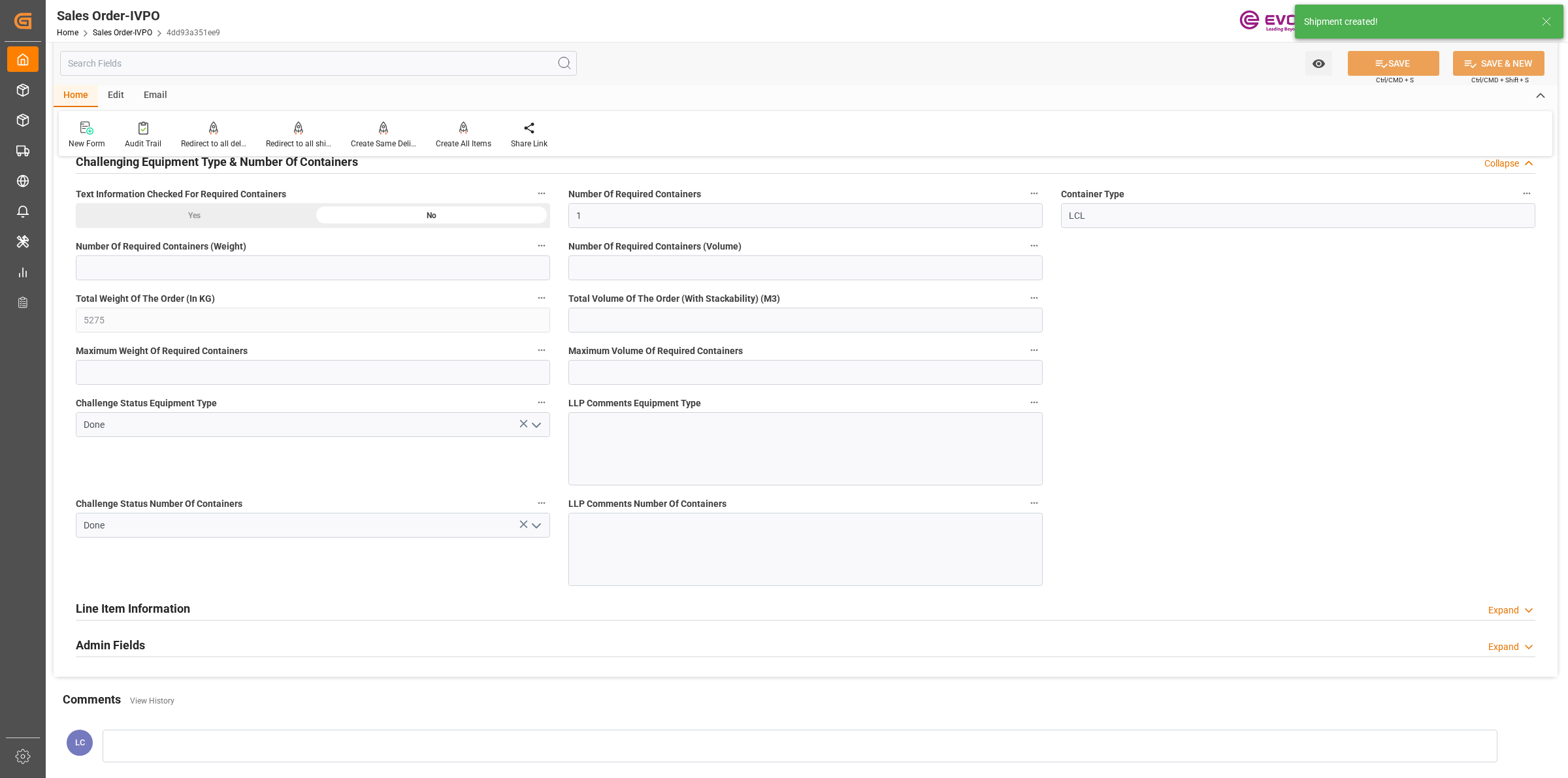
type input "AUSYD"
type input "0"
type input "1"
type input "5275"
type input "23.09.2025 13:38"
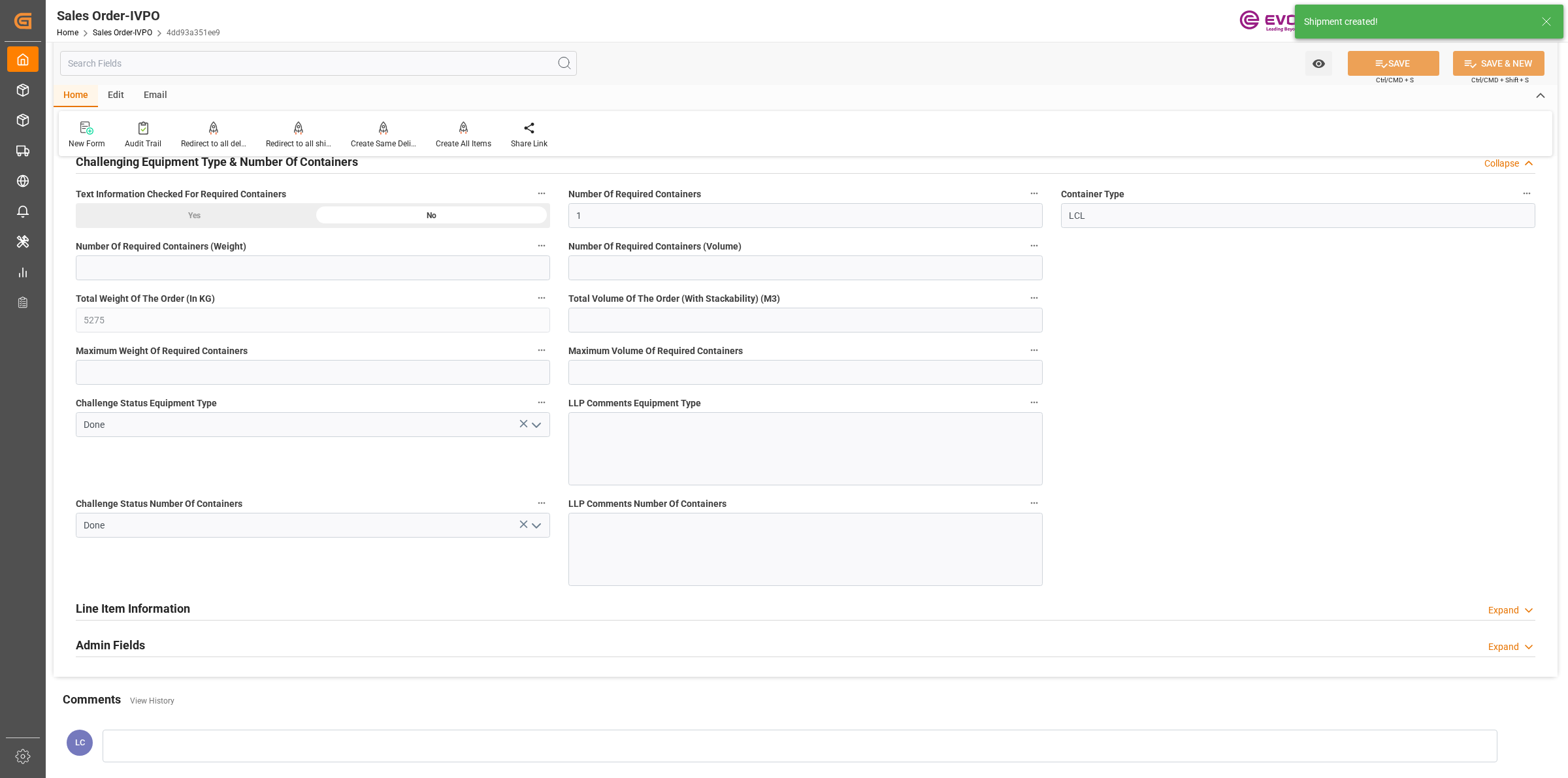
type input "[DATE] 07:00"
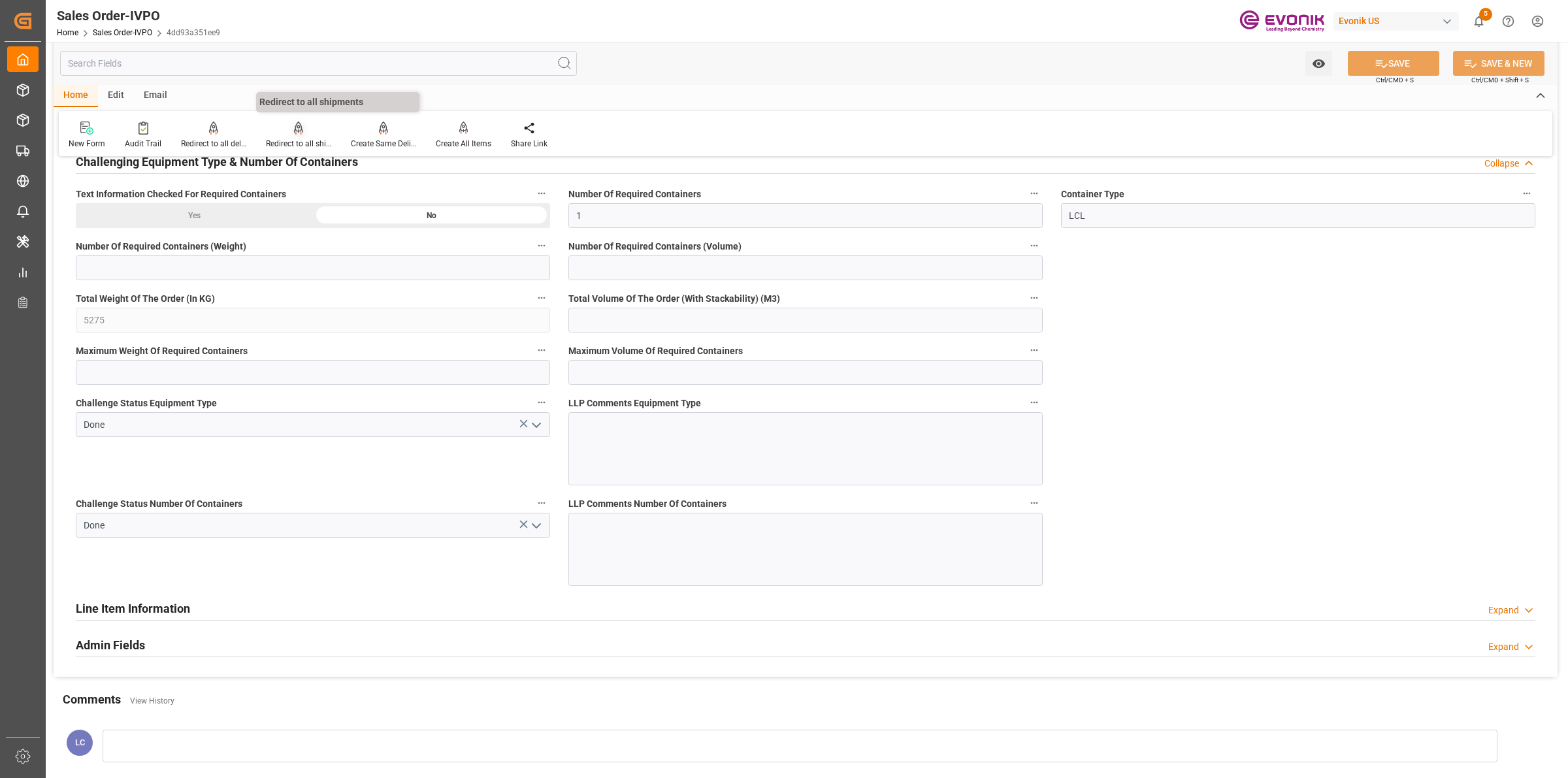
click at [300, 136] on div "Redirect to all shipments" at bounding box center [298, 135] width 85 height 29
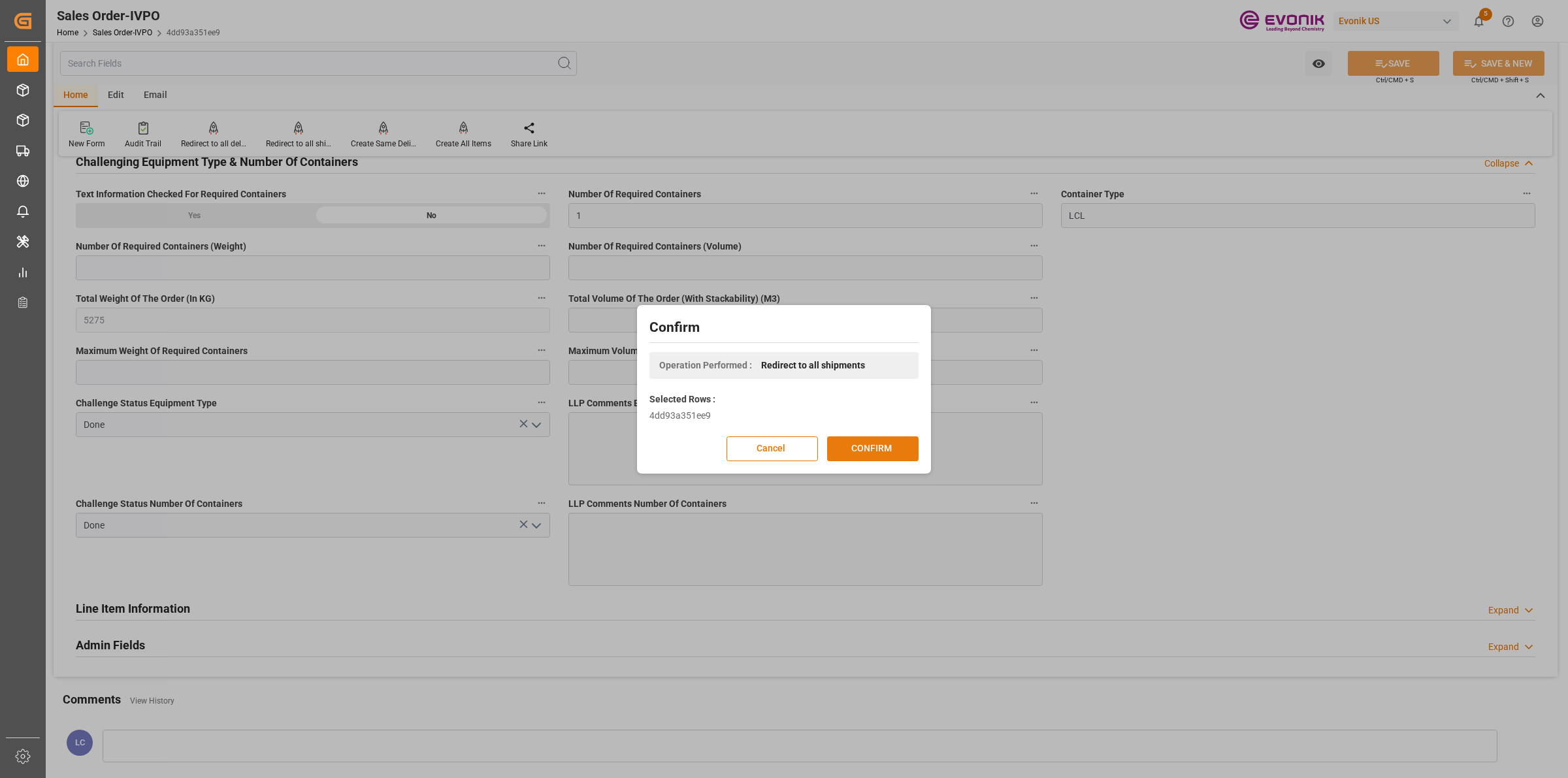
click at [878, 447] on button "CONFIRM" at bounding box center [873, 449] width 91 height 25
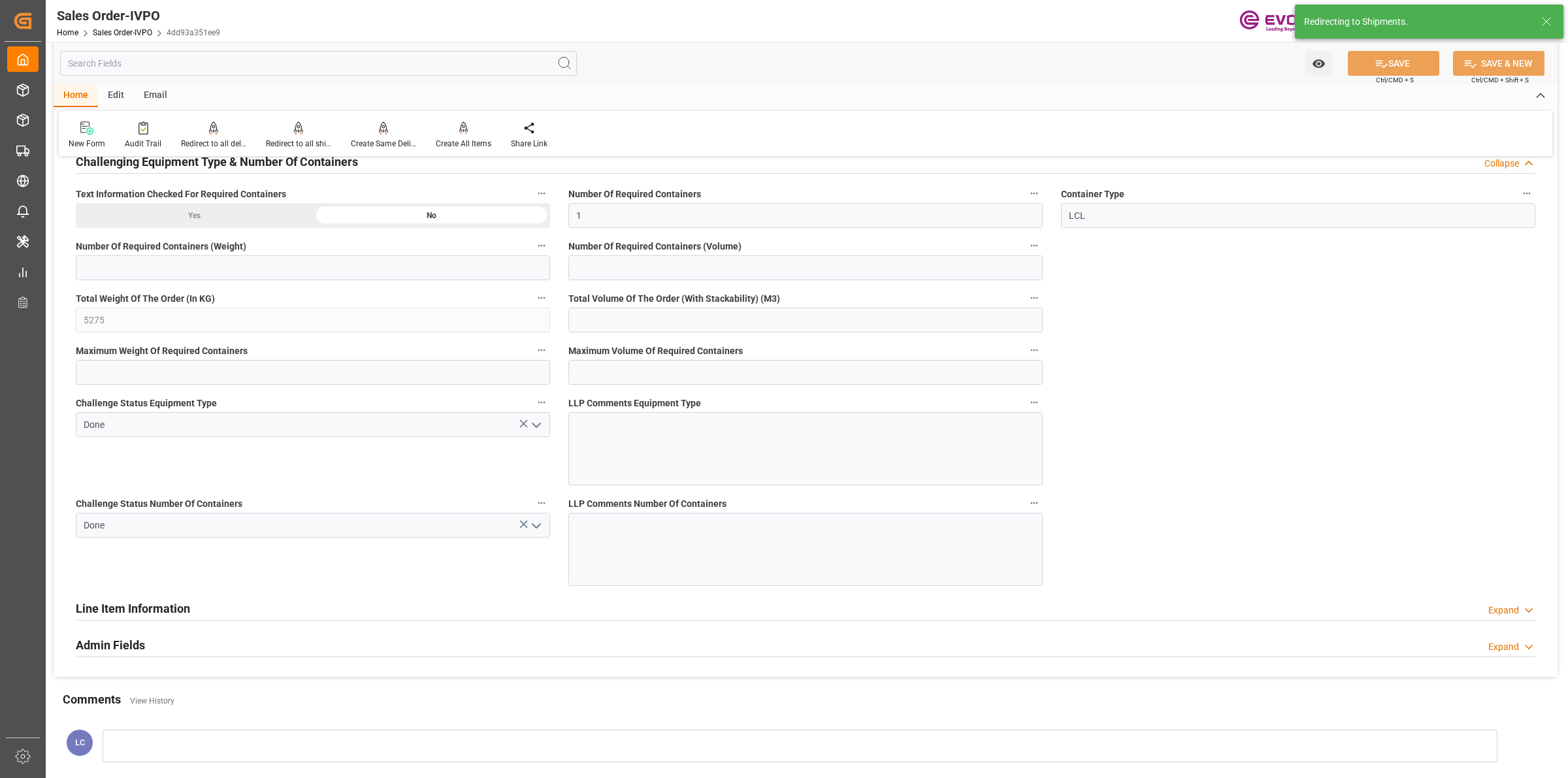
type input "[DATE] 13:38"
type input "[DATE] 07:00"
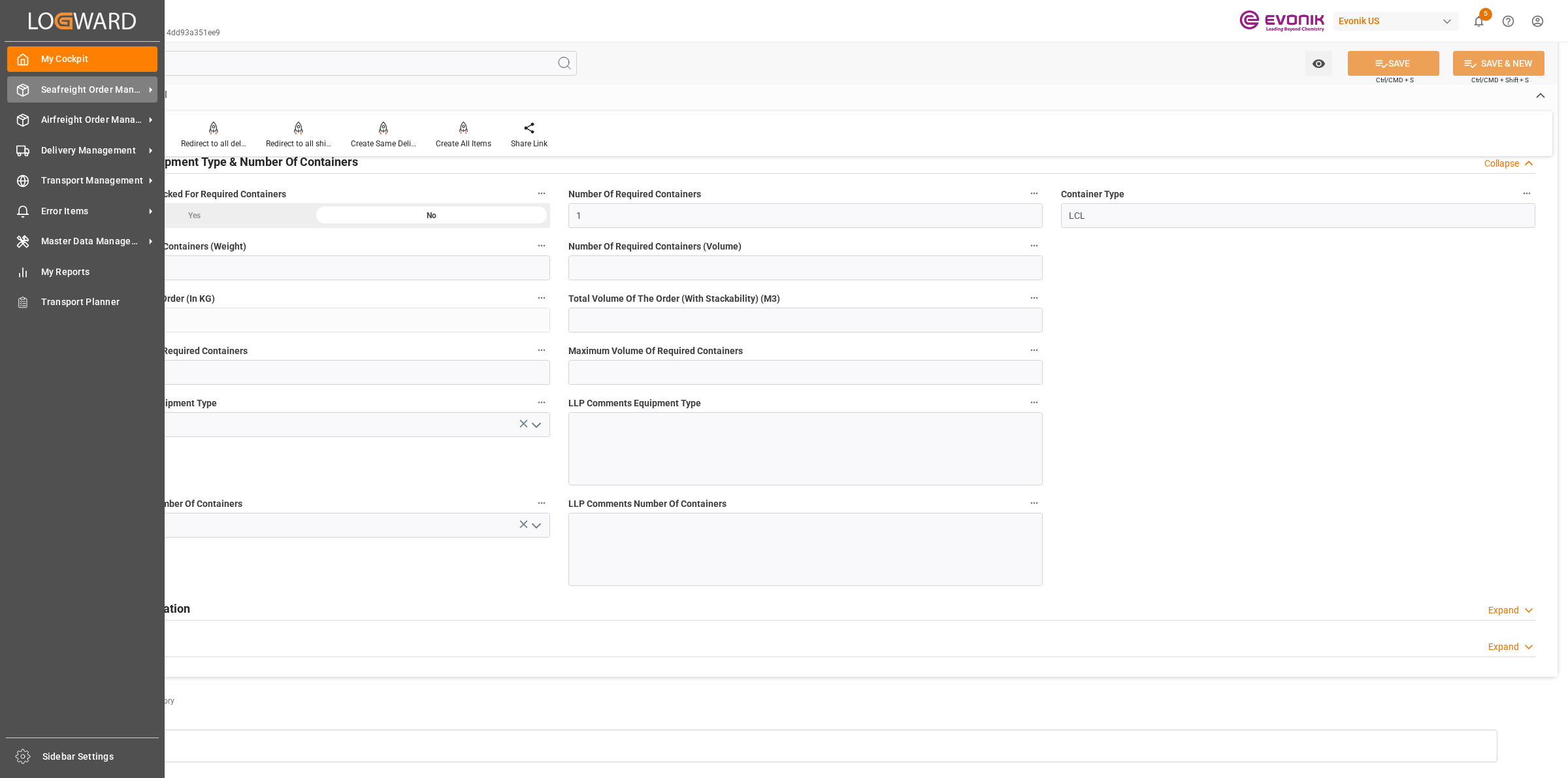
click at [21, 93] on icon at bounding box center [22, 89] width 13 height 13
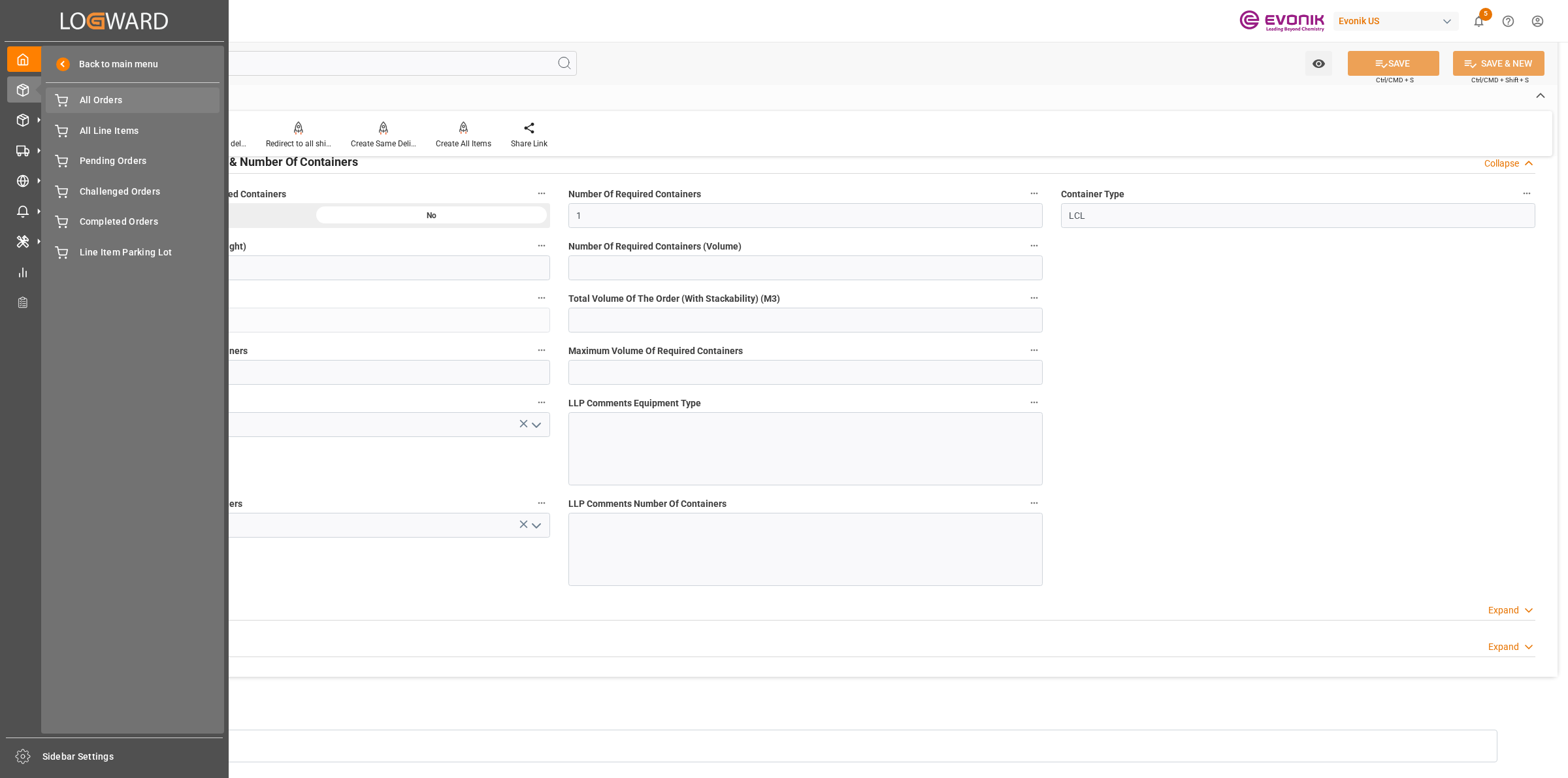
click at [81, 105] on span "All Orders" at bounding box center [150, 100] width 140 height 14
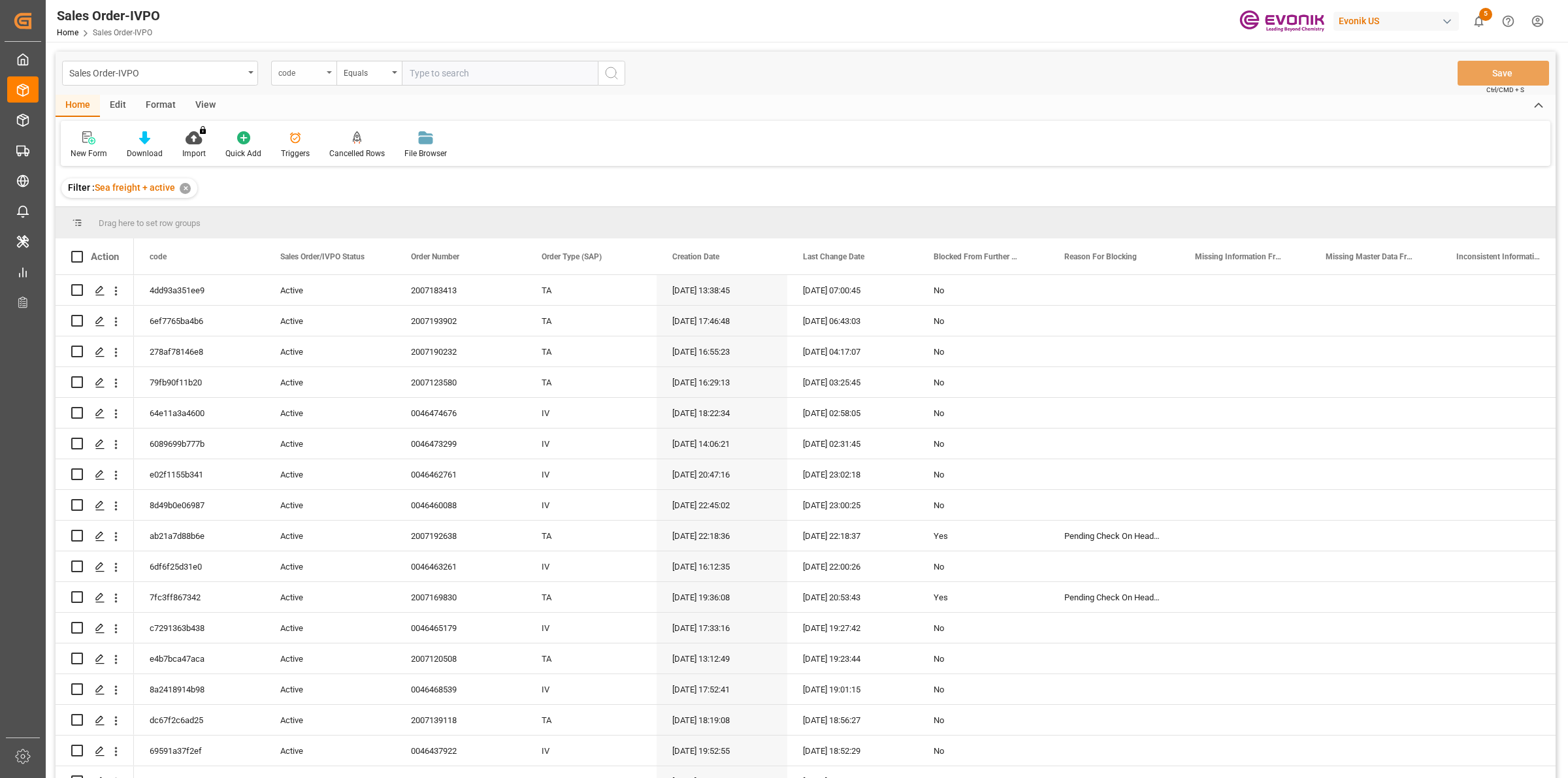
click at [308, 76] on div "code" at bounding box center [301, 71] width 45 height 15
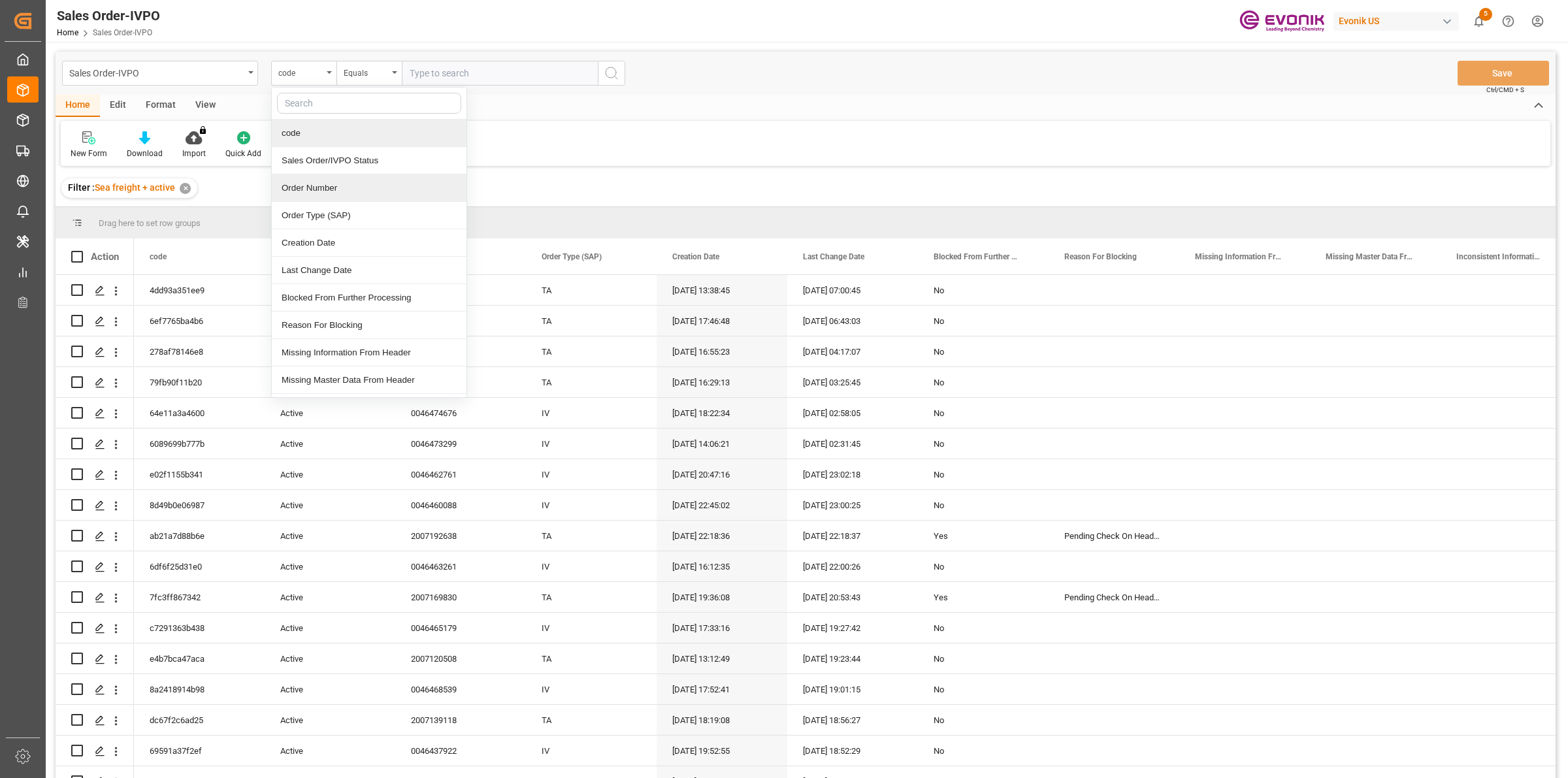
drag, startPoint x: 328, startPoint y: 187, endPoint x: 466, endPoint y: 79, distance: 175.2
click at [328, 188] on div "Order Number" at bounding box center [369, 188] width 195 height 27
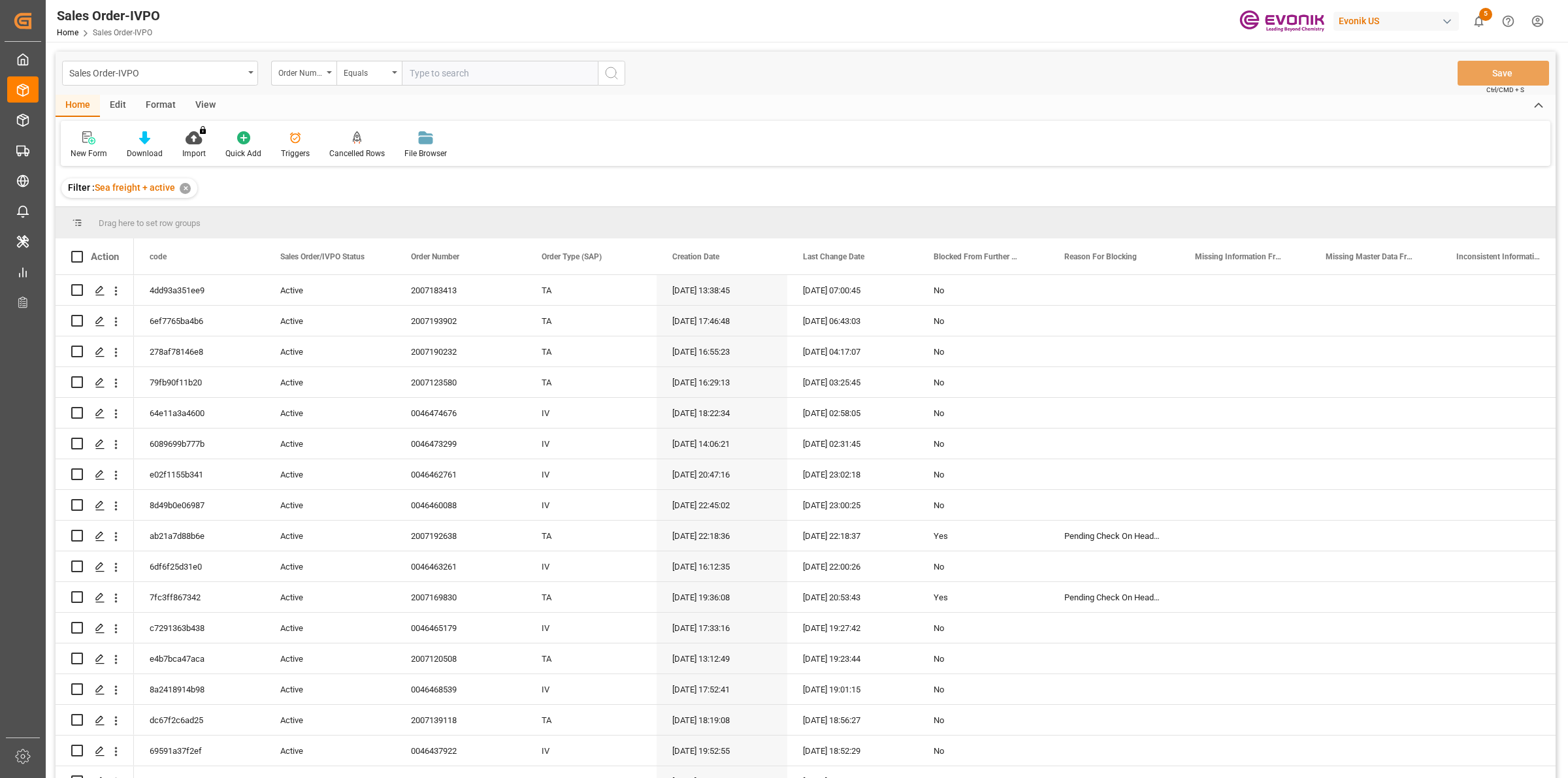
click at [466, 77] on input "text" at bounding box center [500, 73] width 196 height 25
paste input "0046473400"
type input "0046473400"
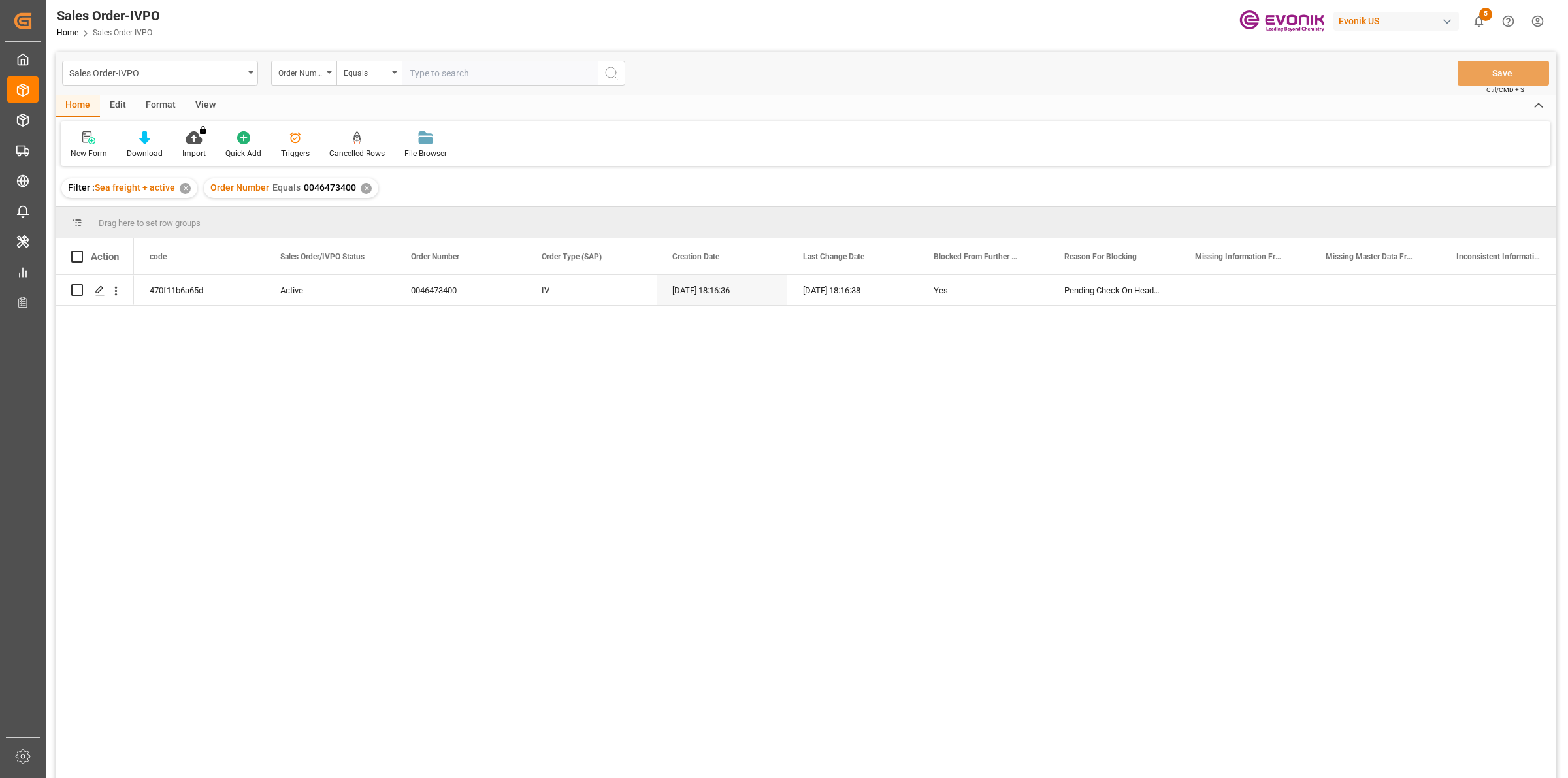
click at [307, 390] on div "470f11b6a65d Active 0046473400 IV 23.09.2025 18:16:36 23.09.2025 18:16:38 Yes P…" at bounding box center [845, 531] width 1422 height 512
click at [103, 294] on icon "Press SPACE to select this row." at bounding box center [99, 291] width 11 height 11
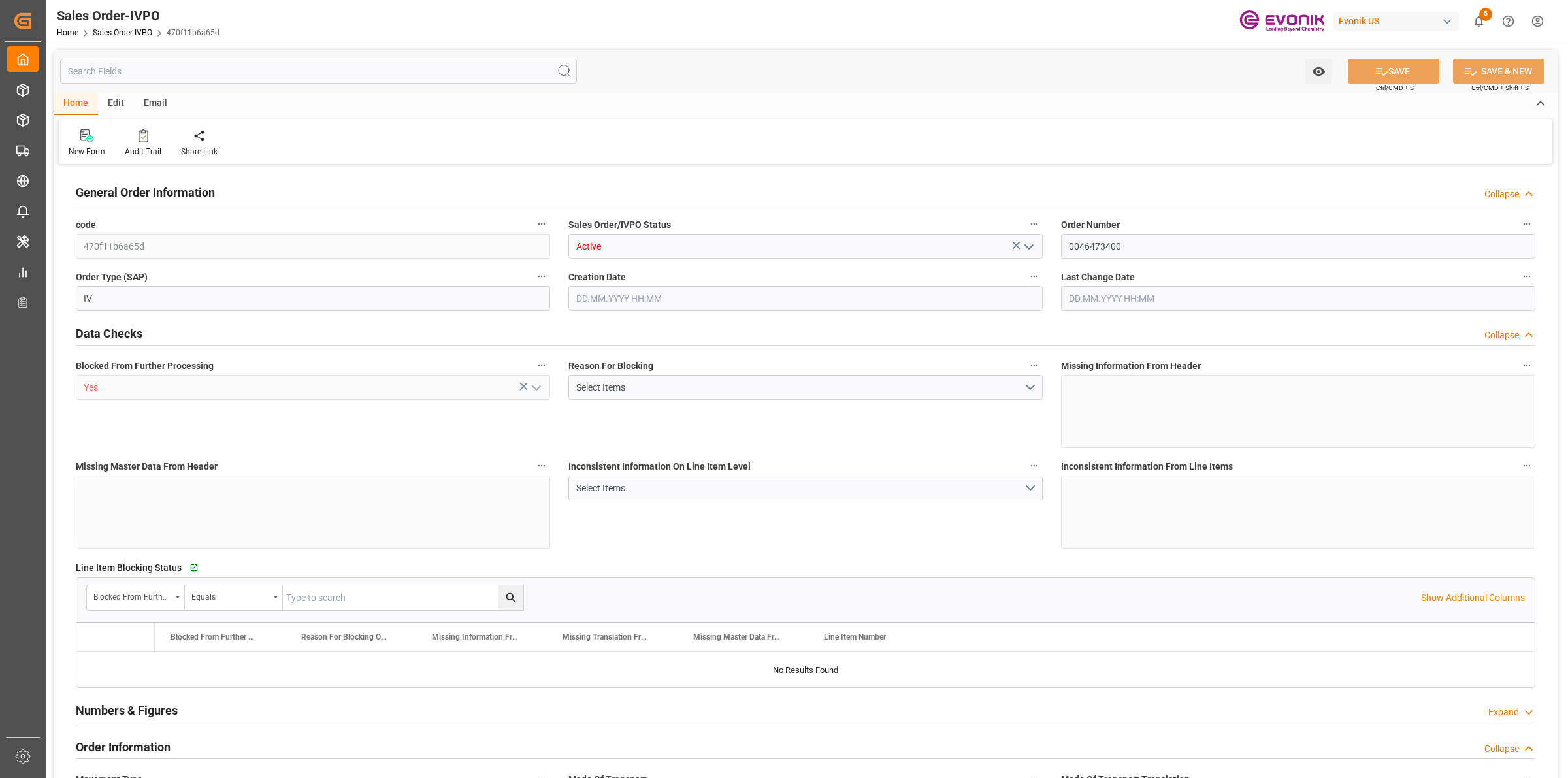
type input "INNSA"
type input "0"
type input "1"
type input "5347.6"
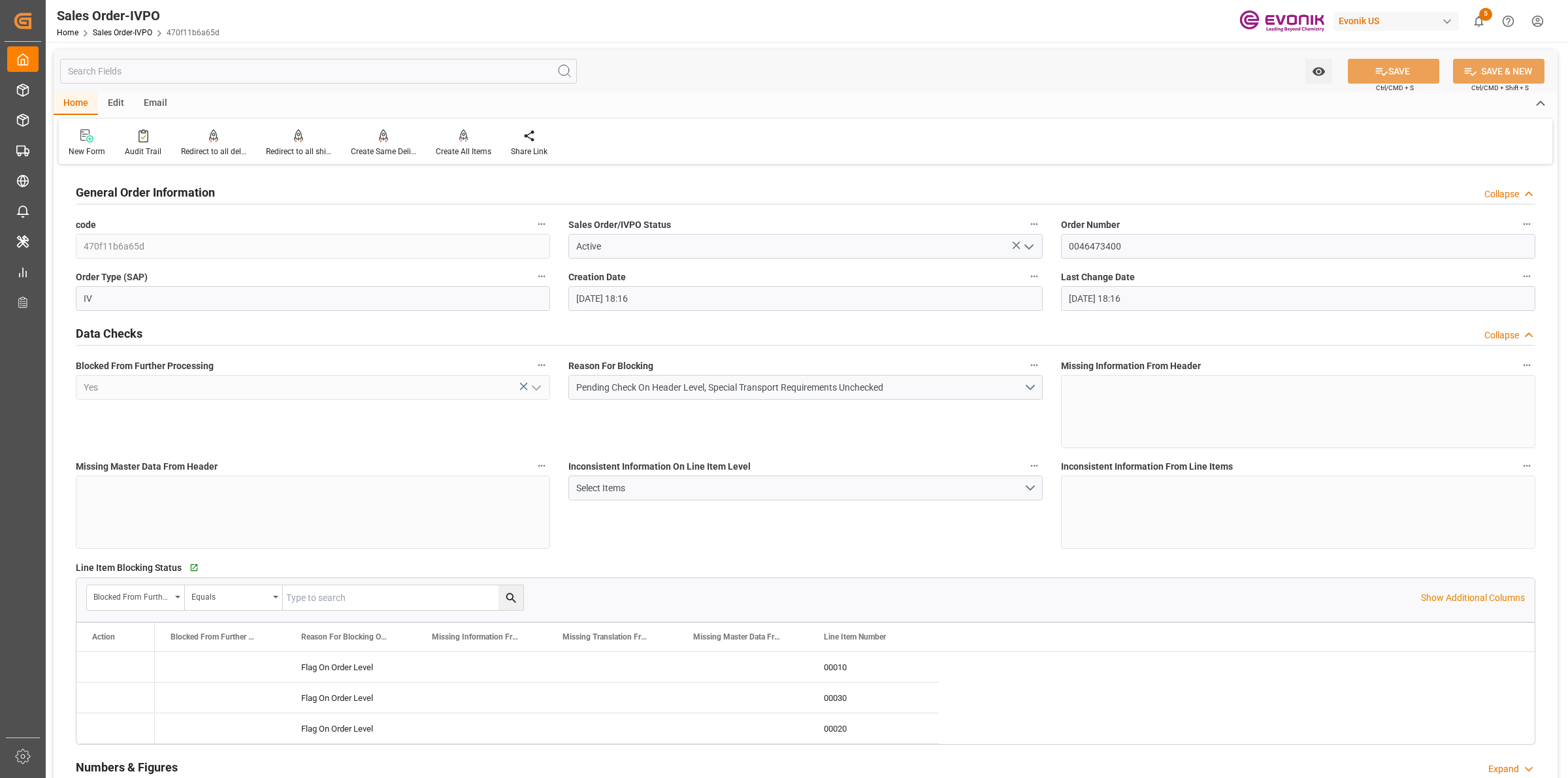
type input "23.09.2025 18:16"
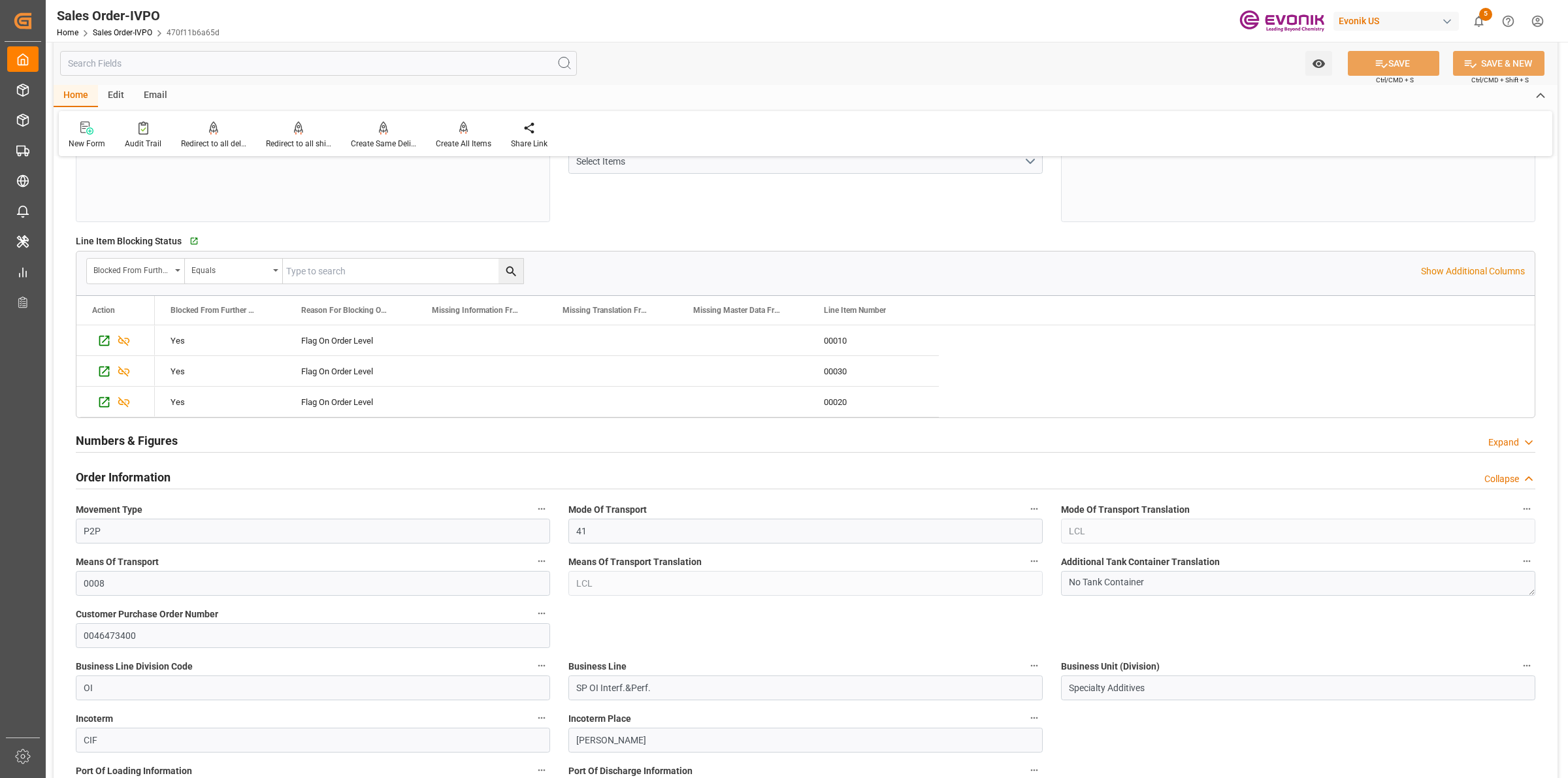
scroll to position [654, 0]
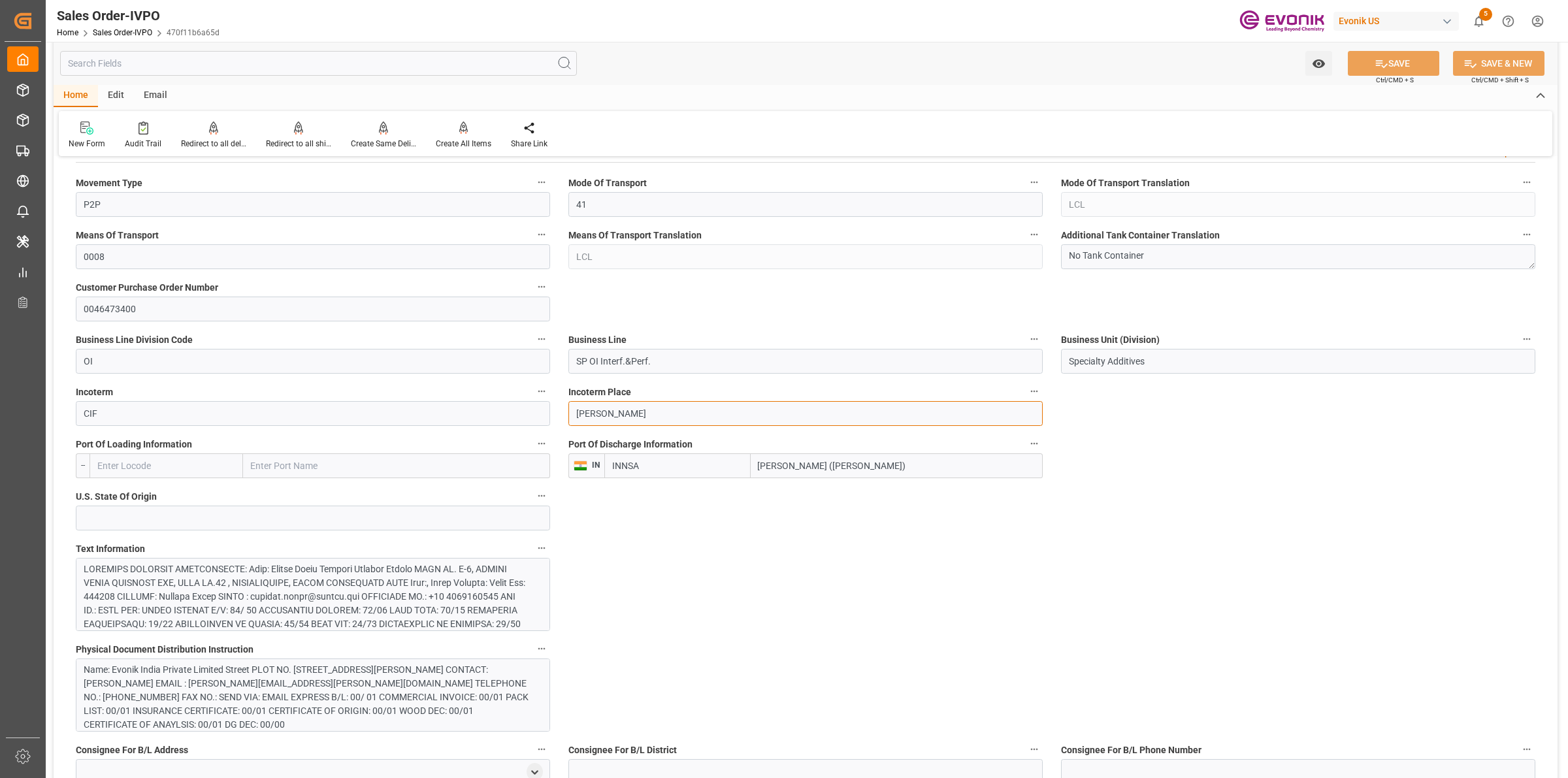
drag, startPoint x: 644, startPoint y: 423, endPoint x: 547, endPoint y: 419, distance: 97.1
click at [462, 586] on div at bounding box center [306, 706] width 445 height 288
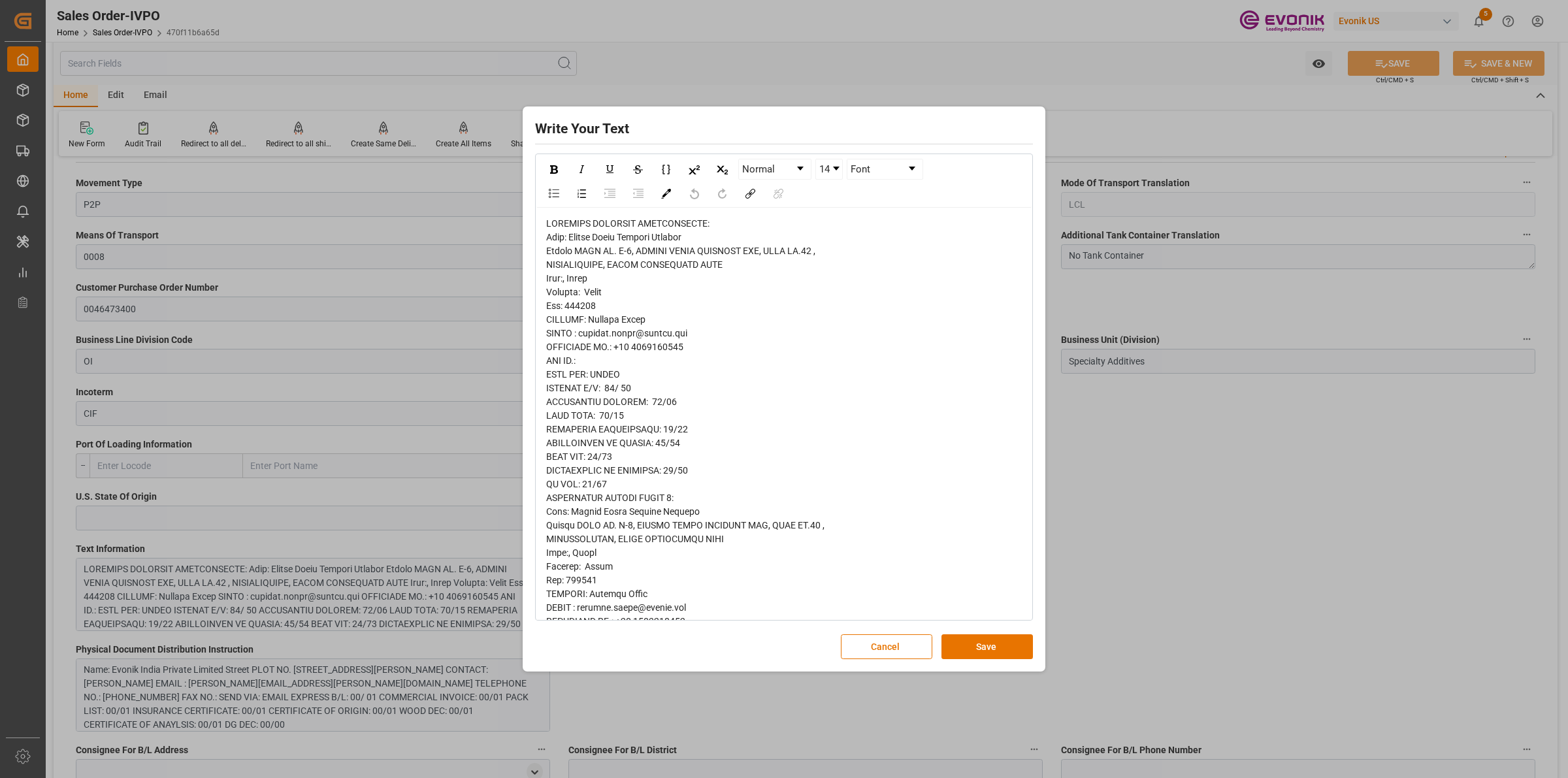
click at [825, 332] on div "rdw-editor" at bounding box center [785, 745] width 477 height 1056
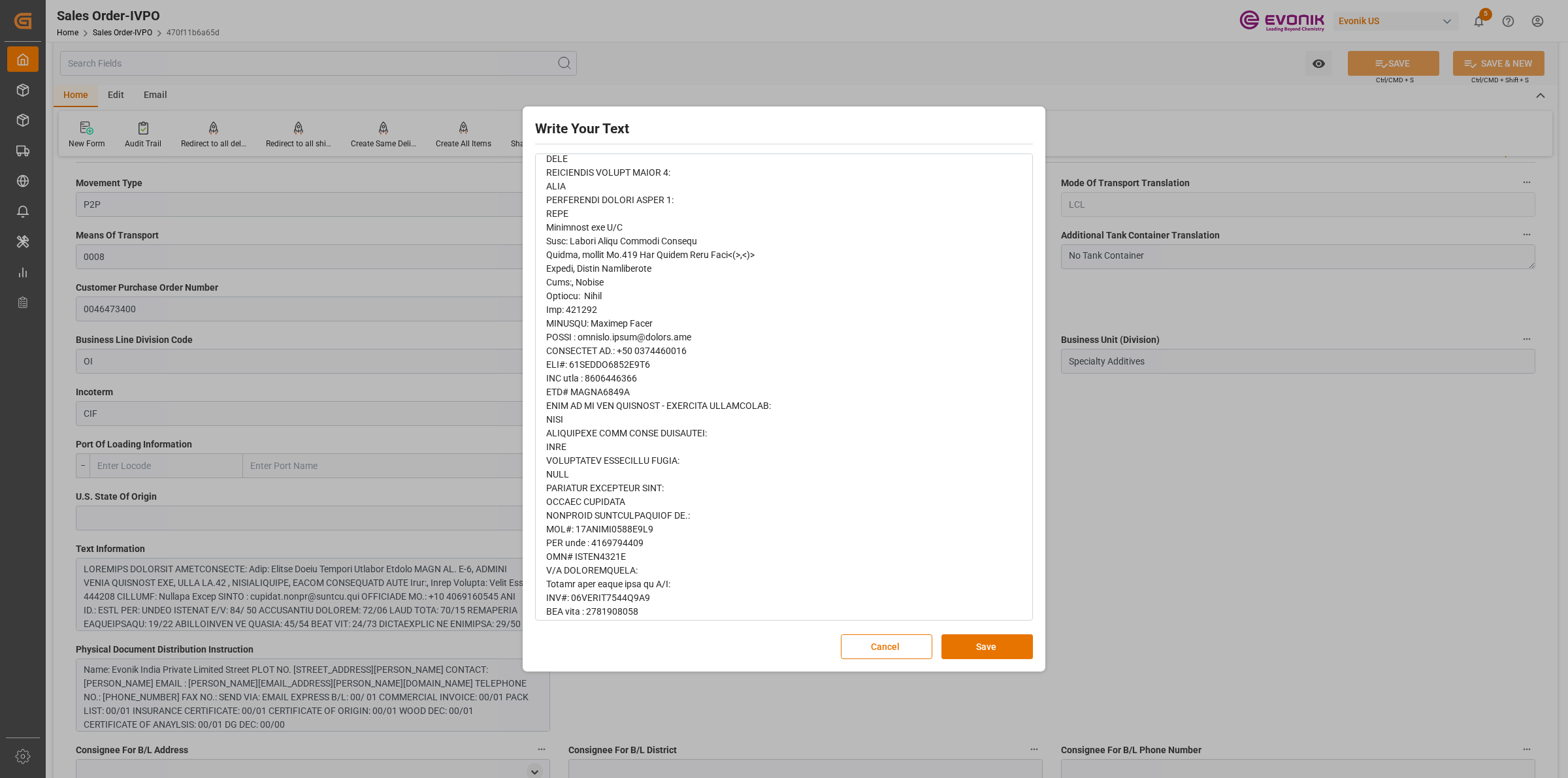
scroll to position [663, 0]
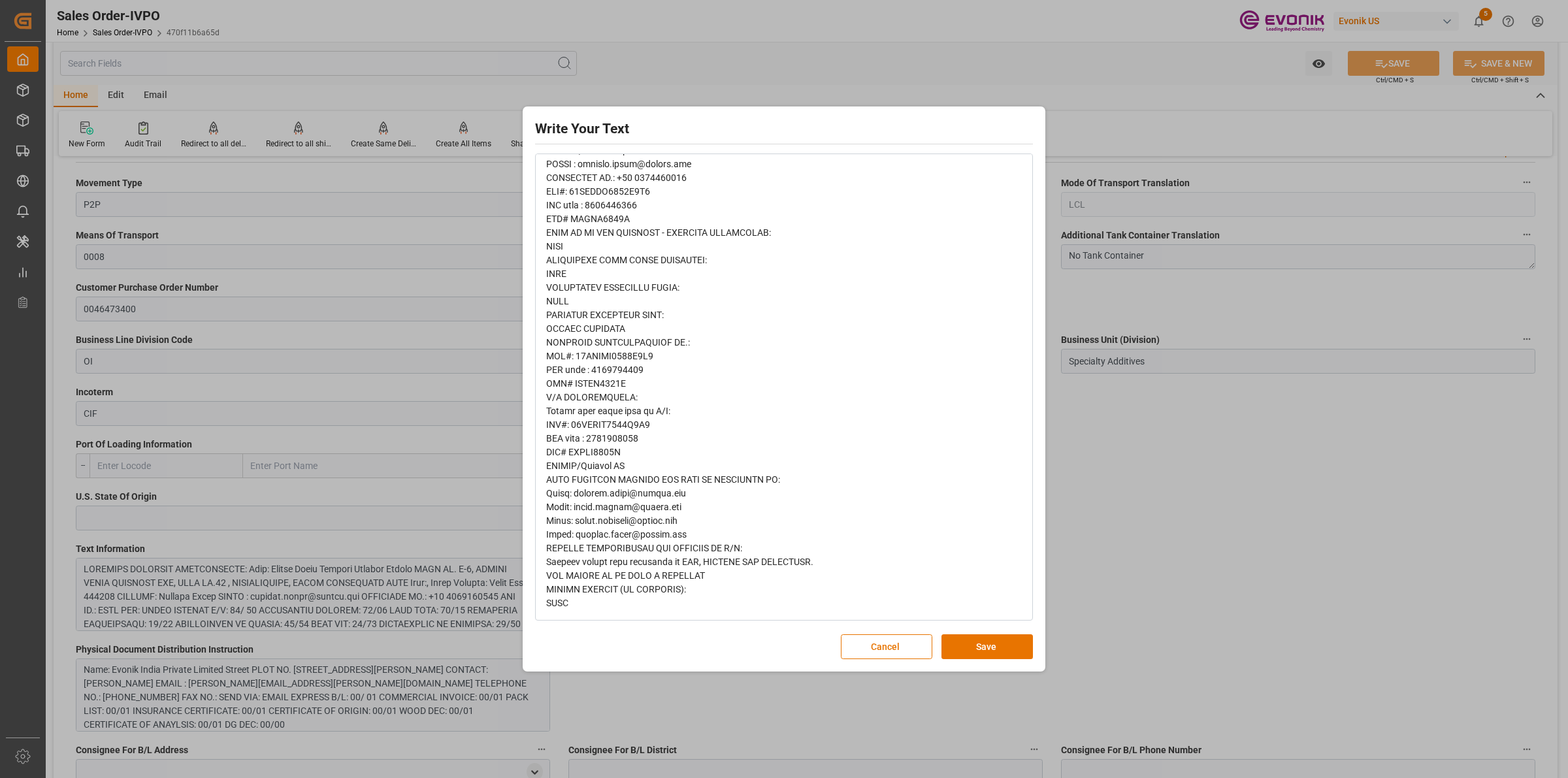
click at [735, 363] on div "rdw-editor" at bounding box center [785, 82] width 477 height 1056
click at [979, 650] on button "Save" at bounding box center [987, 647] width 91 height 25
click at [1311, 548] on div "Write Your Text Normal 14 Font Cancel Save" at bounding box center [784, 389] width 1568 height 778
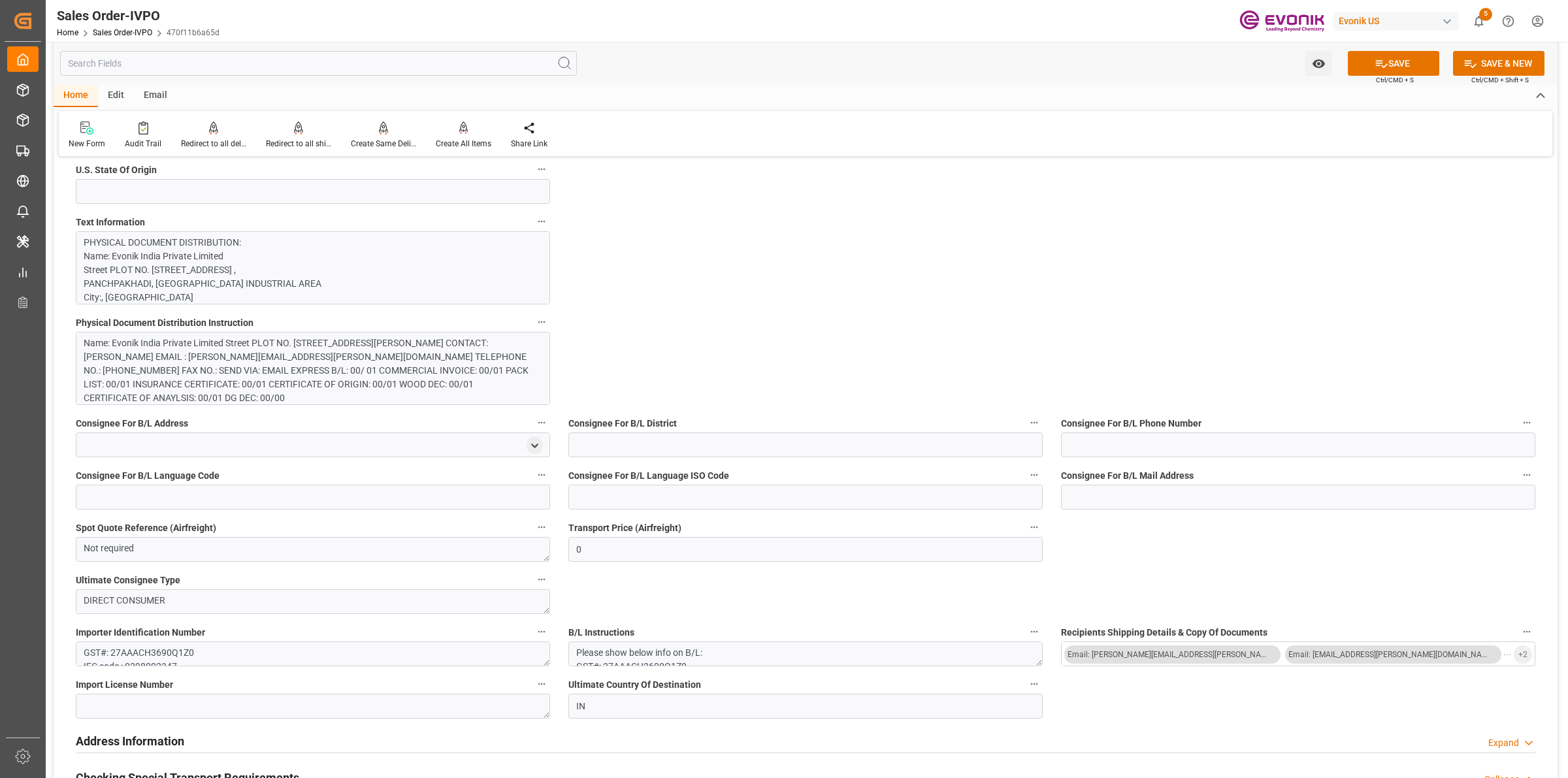
scroll to position [1225, 0]
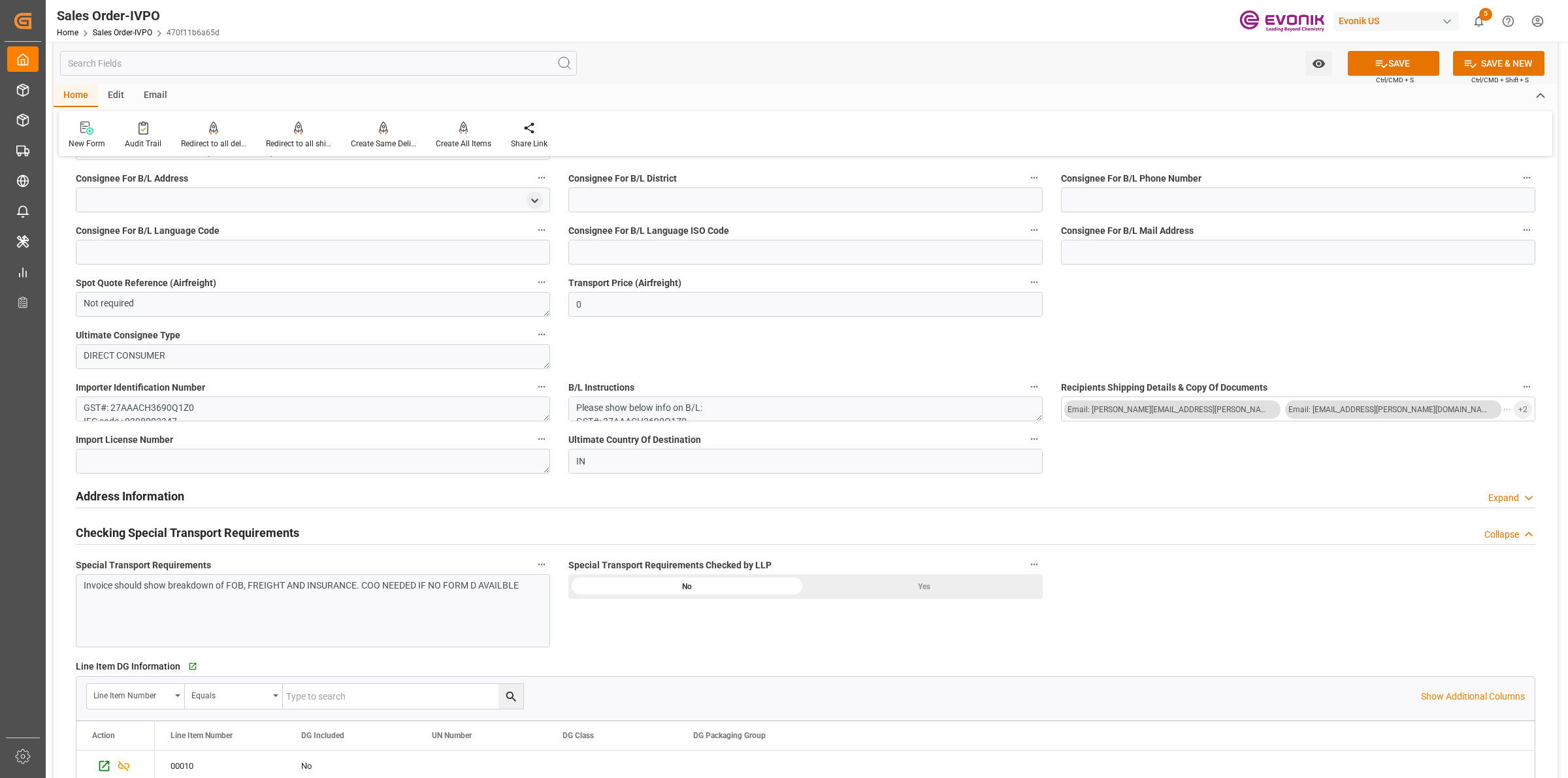
click at [914, 591] on div "Yes" at bounding box center [924, 586] width 237 height 25
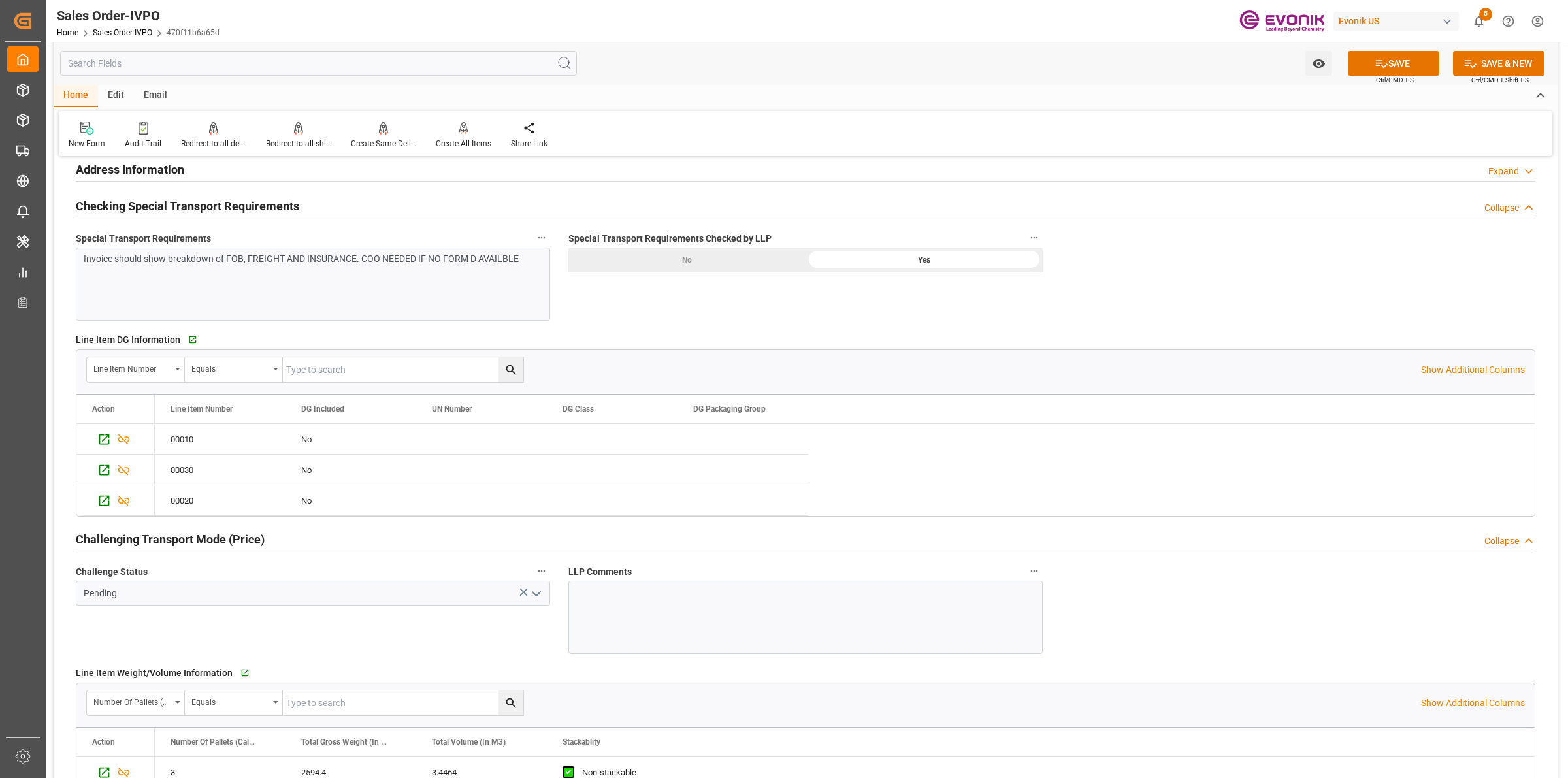
scroll to position [1633, 0]
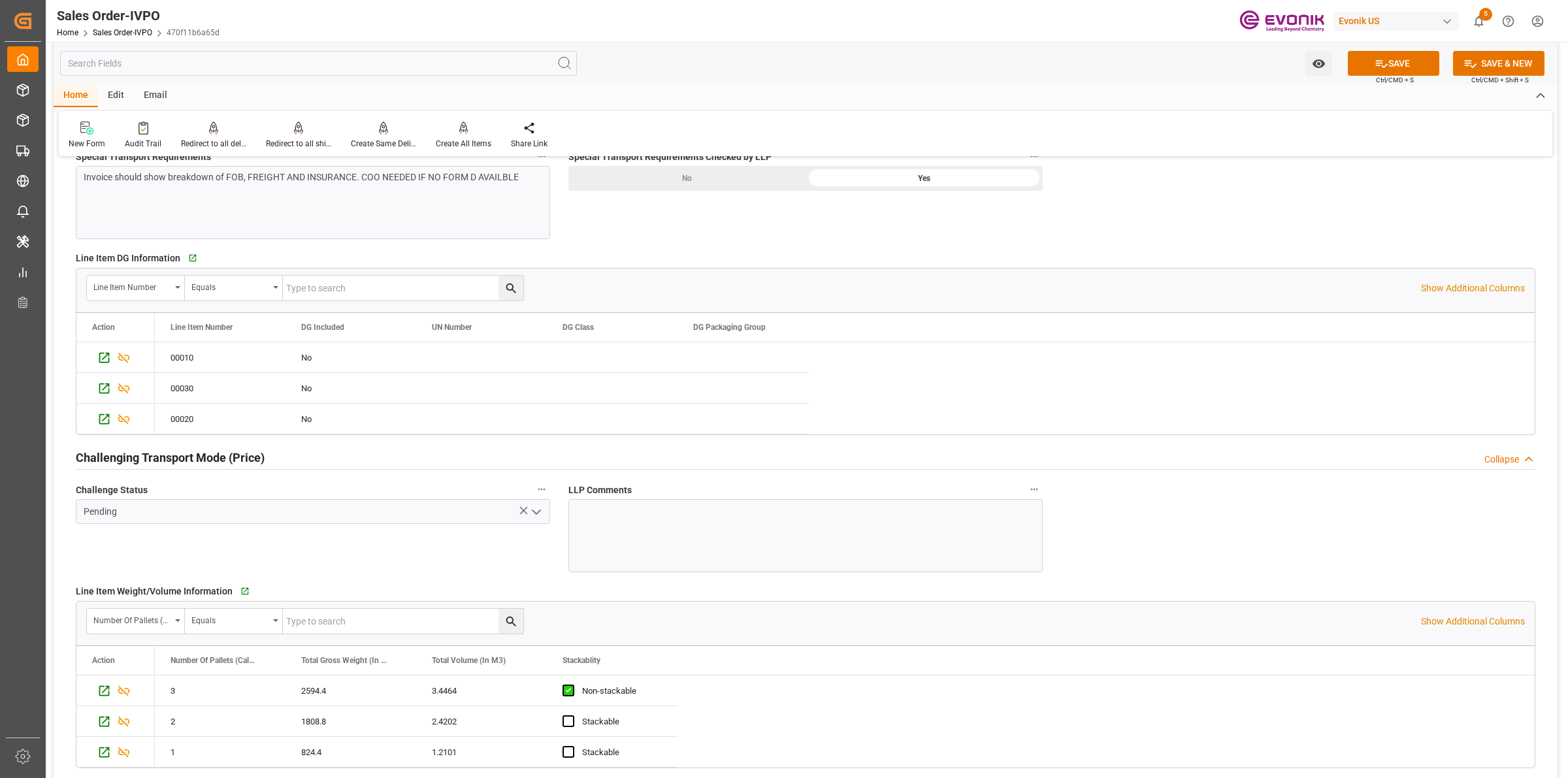
click at [543, 520] on icon "open menu" at bounding box center [536, 513] width 16 height 16
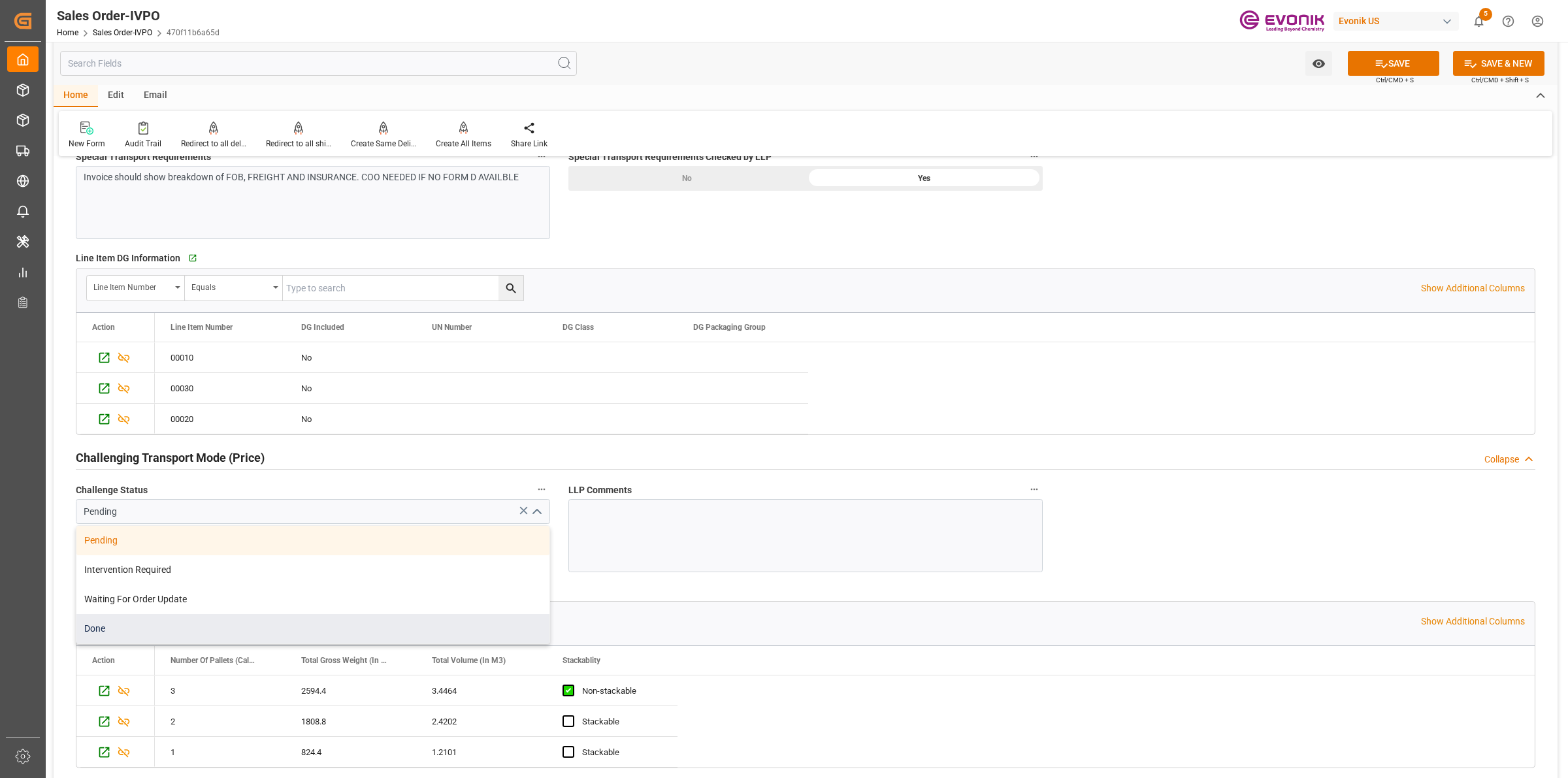
click at [123, 628] on div "Done" at bounding box center [313, 628] width 473 height 29
type input "Done"
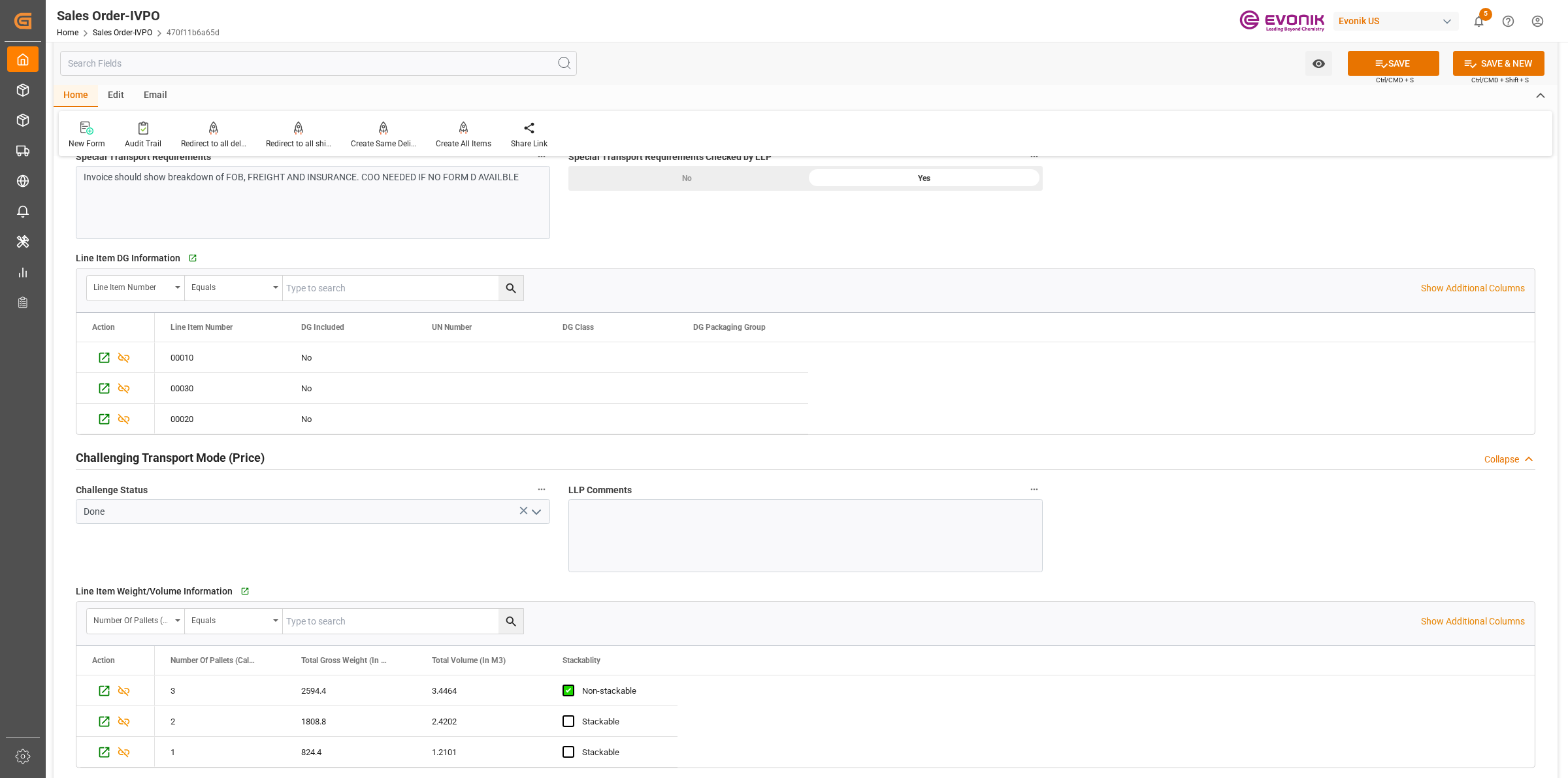
scroll to position [1878, 0]
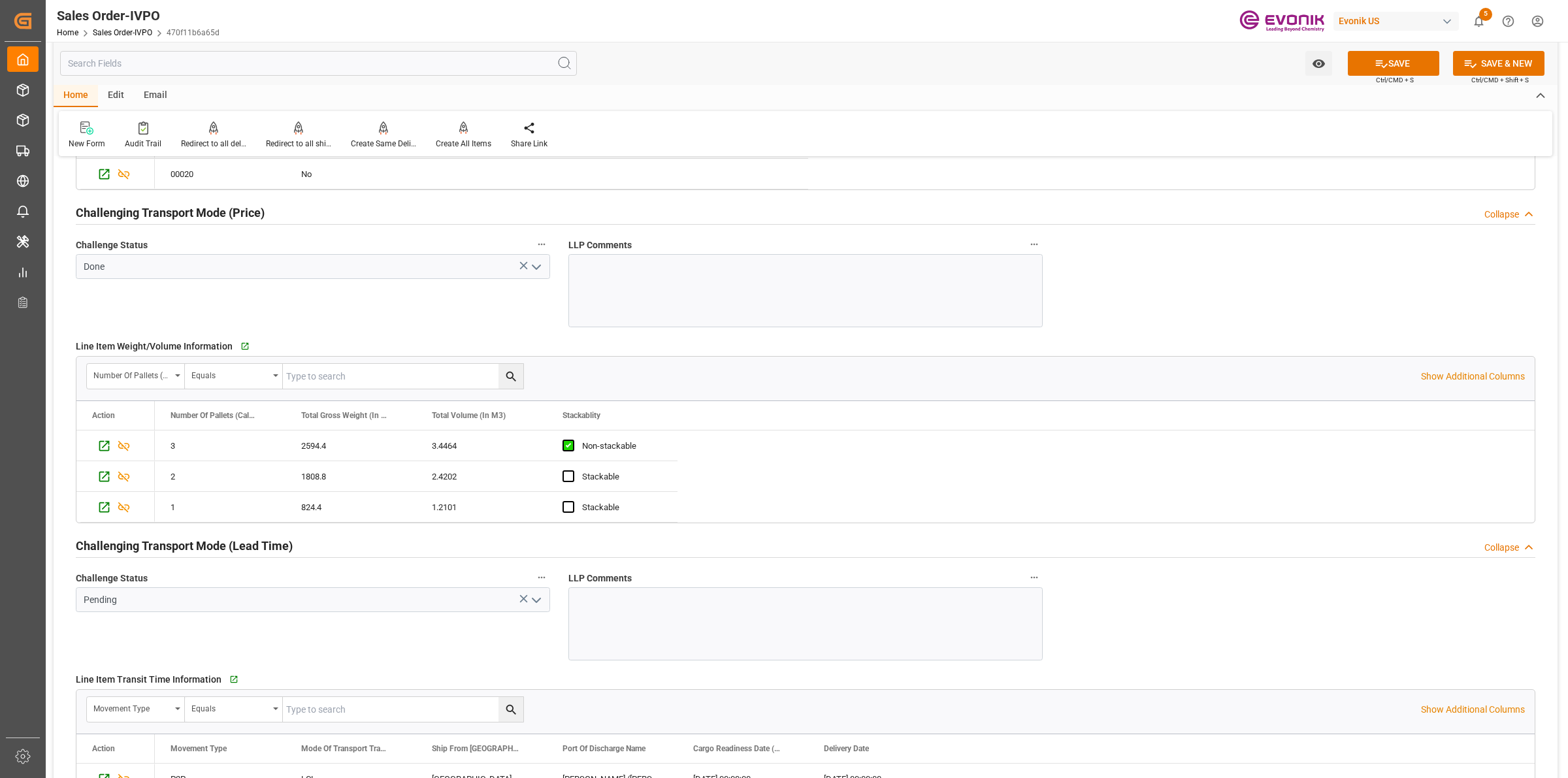
click at [536, 602] on polyline "open menu" at bounding box center [536, 600] width 8 height 4
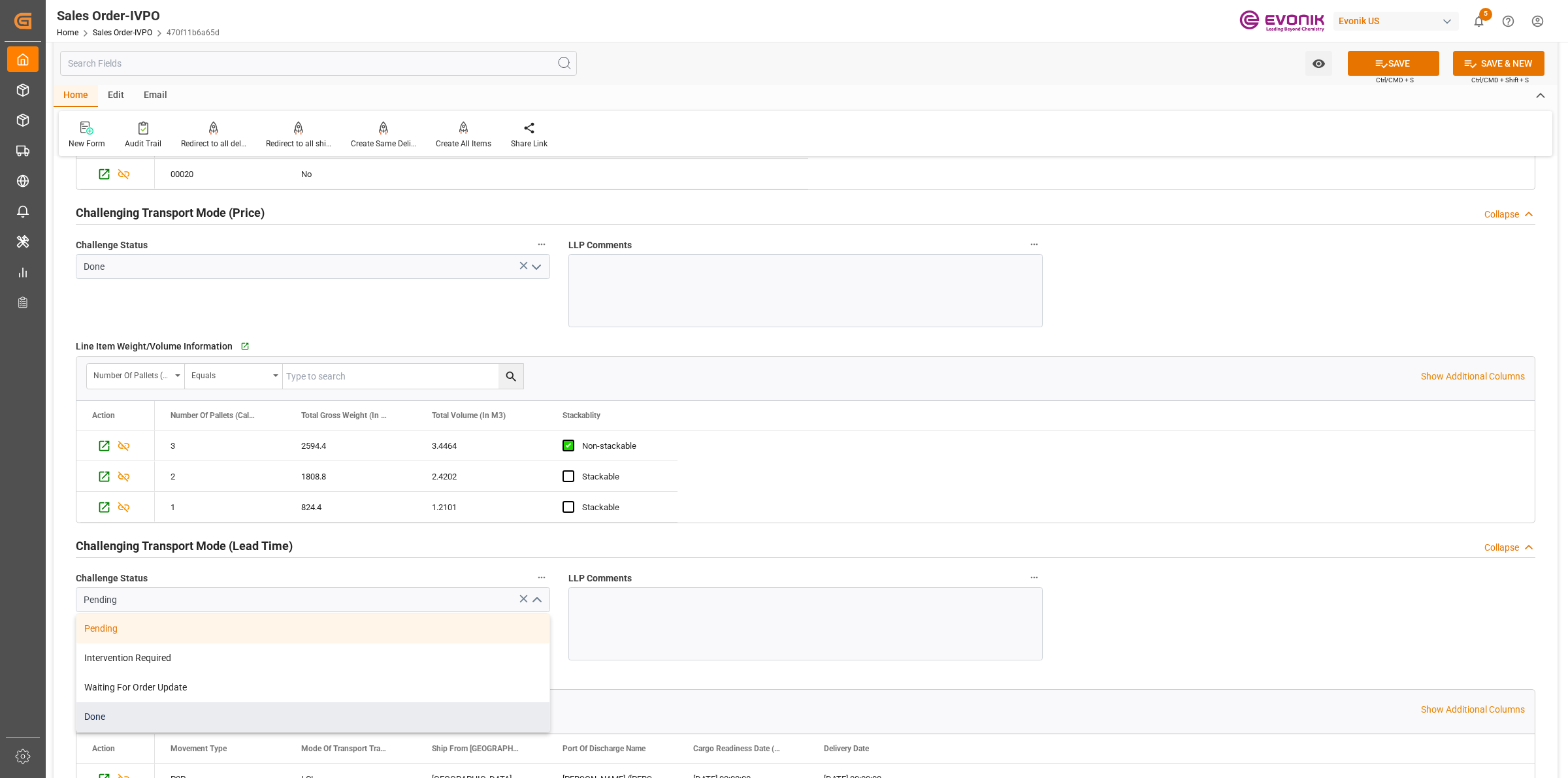
click at [138, 725] on div "Done" at bounding box center [313, 717] width 473 height 29
type input "Done"
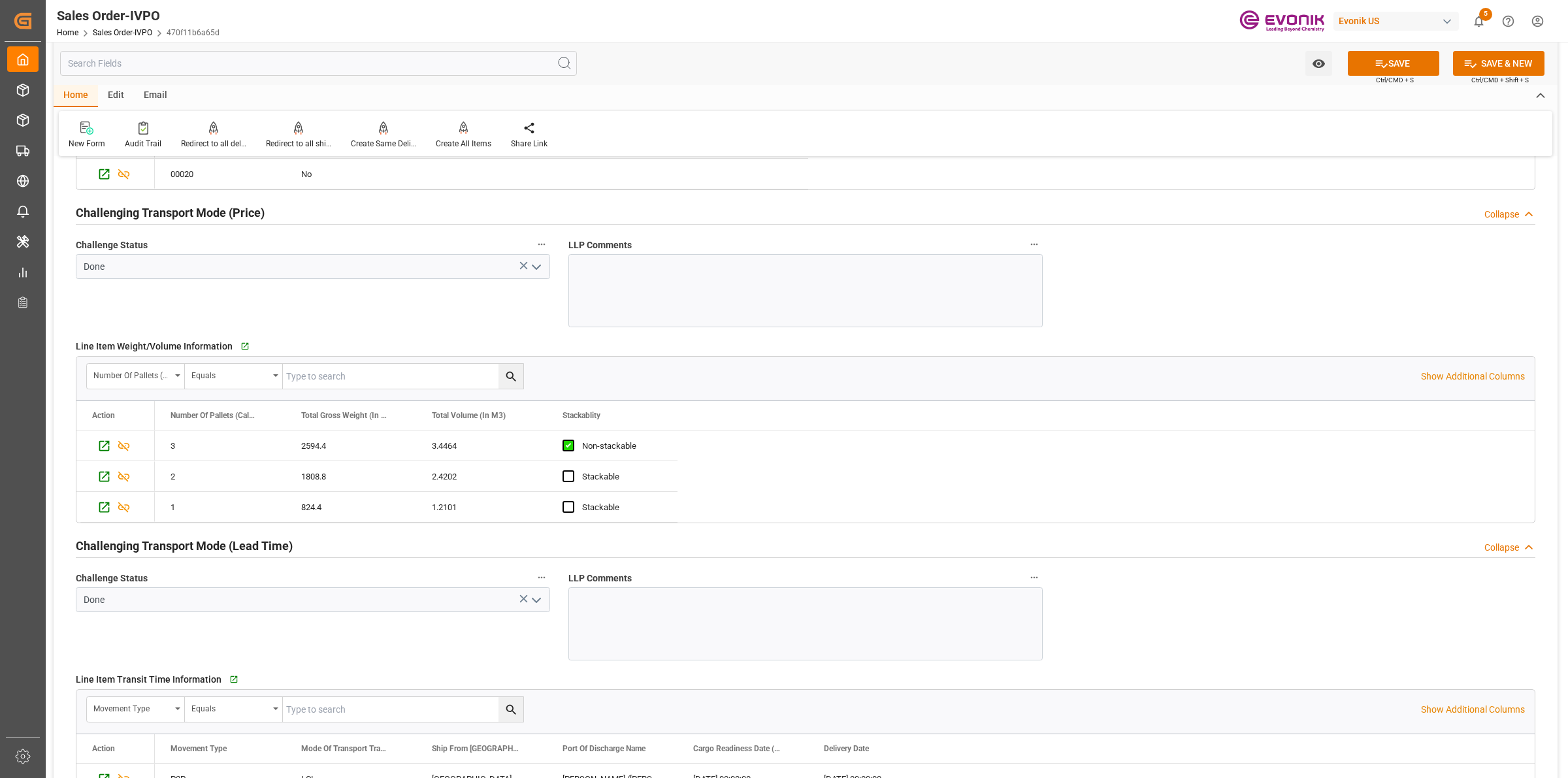
scroll to position [2123, 0]
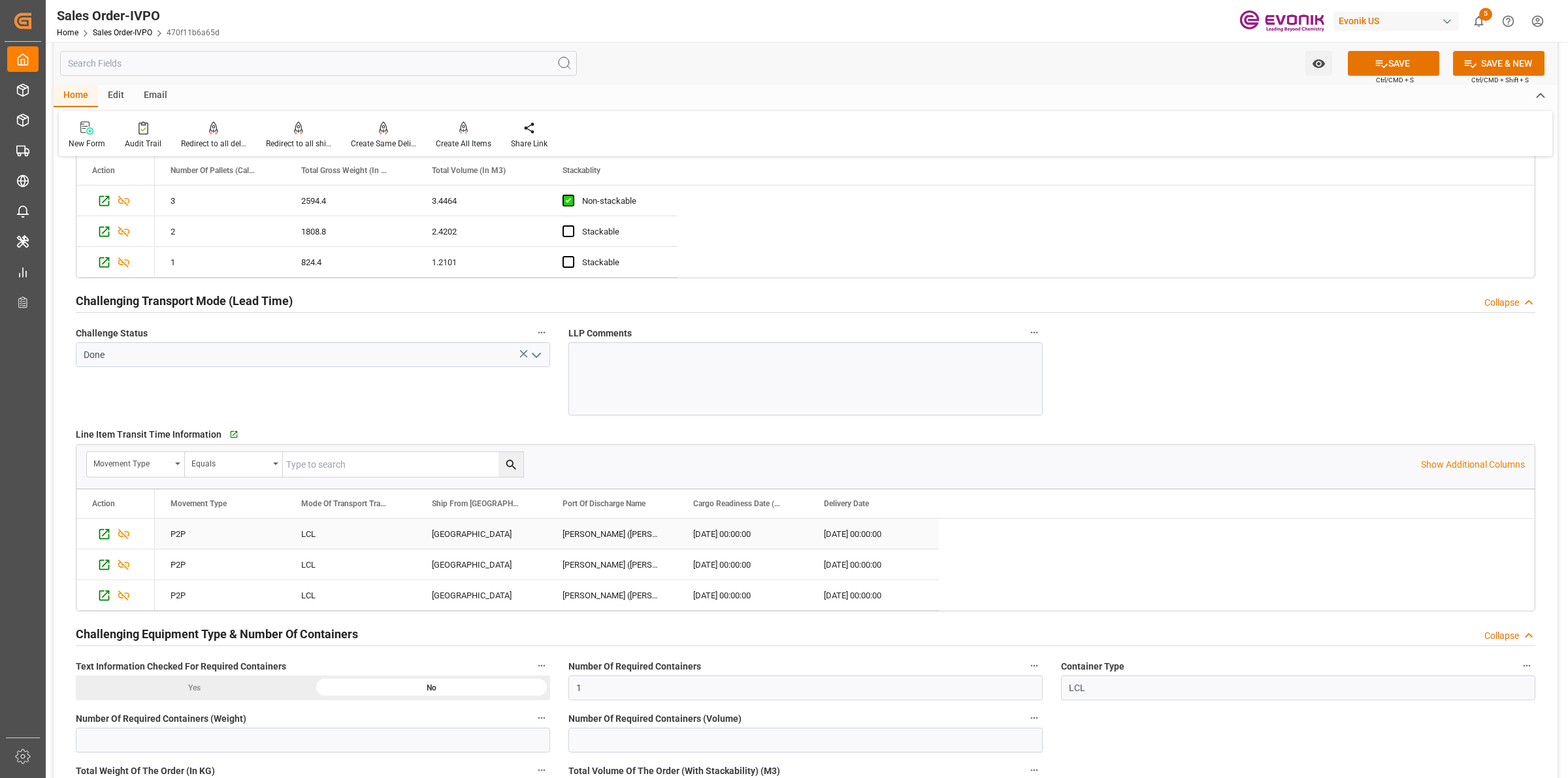
click at [443, 541] on div "CALVERT CITY" at bounding box center [481, 533] width 130 height 30
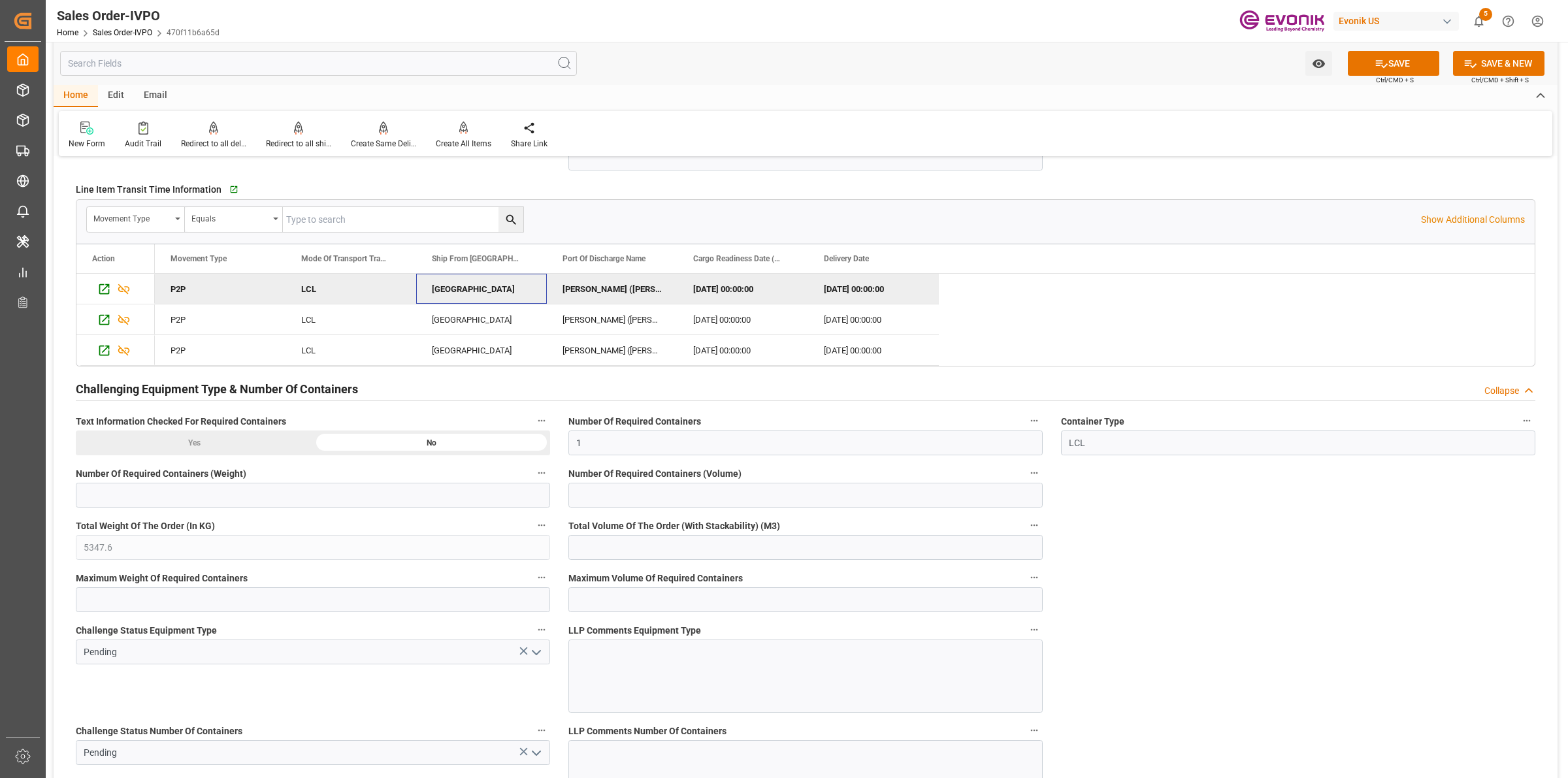
scroll to position [2761, 0]
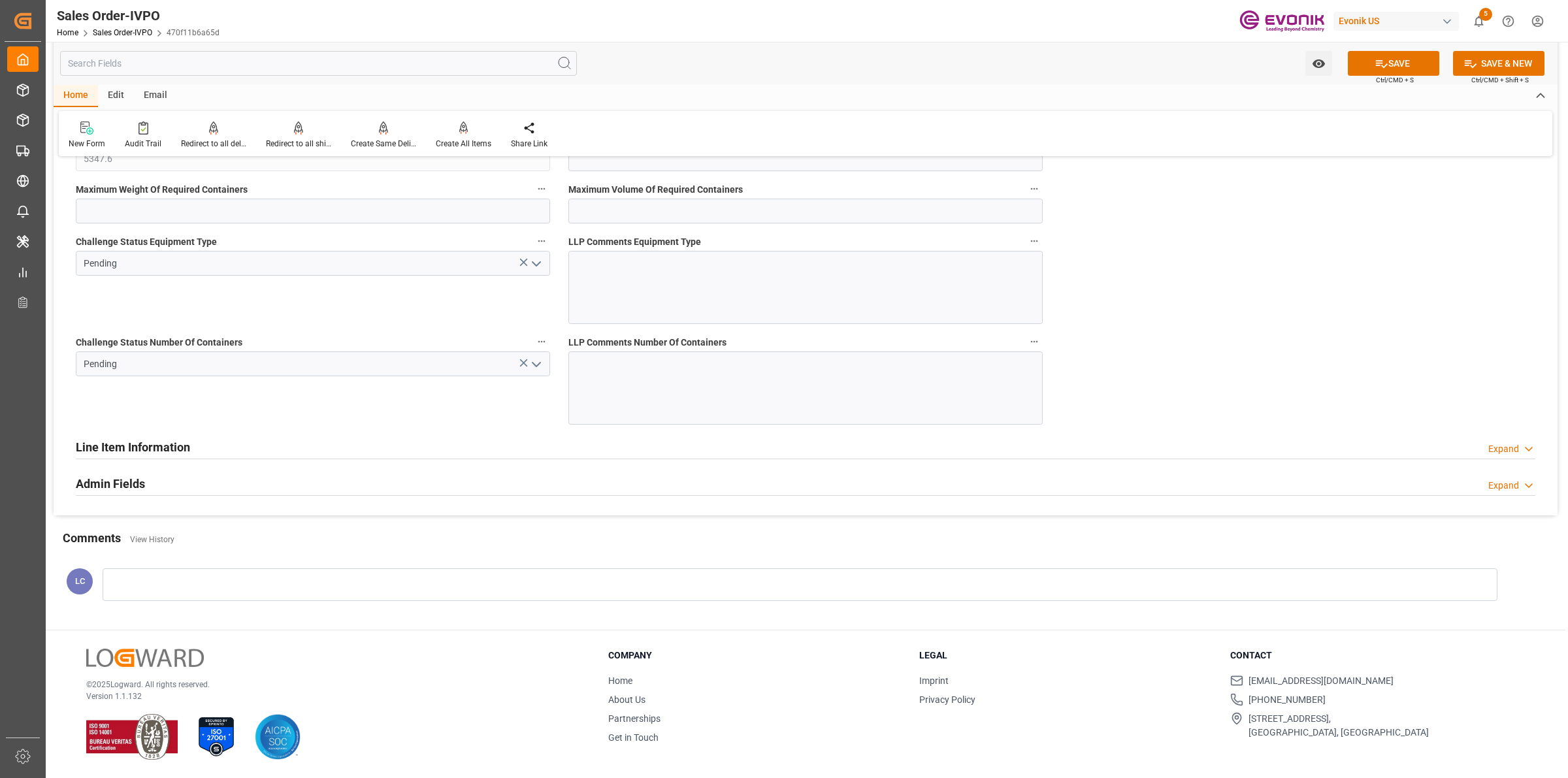
click at [544, 365] on icon "open menu" at bounding box center [536, 365] width 16 height 16
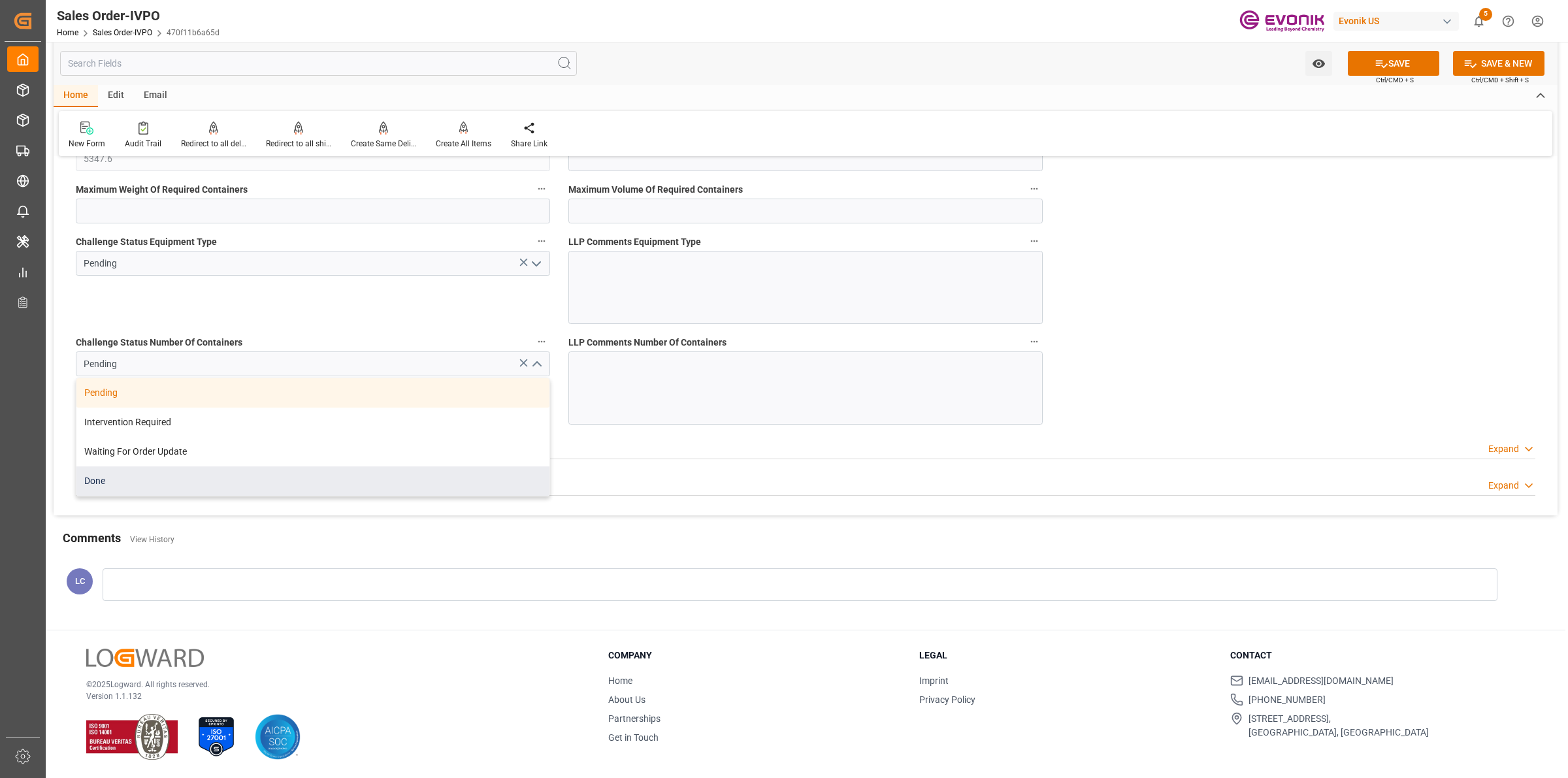
drag, startPoint x: 200, startPoint y: 485, endPoint x: 206, endPoint y: 482, distance: 6.7
click at [201, 484] on div "Done" at bounding box center [313, 481] width 473 height 29
type input "Done"
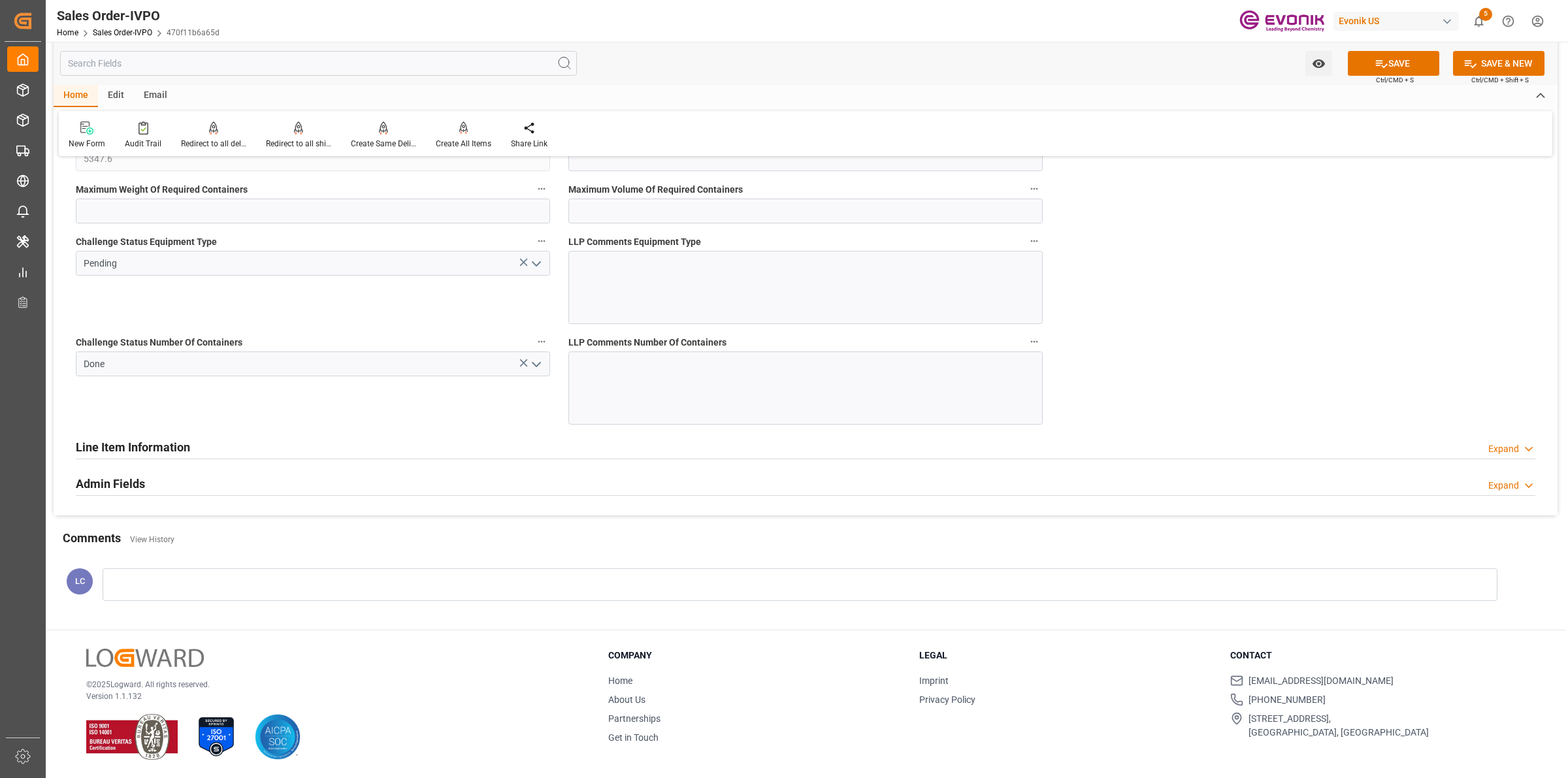
click at [524, 262] on icon at bounding box center [524, 263] width 8 height 8
click at [534, 265] on icon "open menu" at bounding box center [536, 264] width 16 height 16
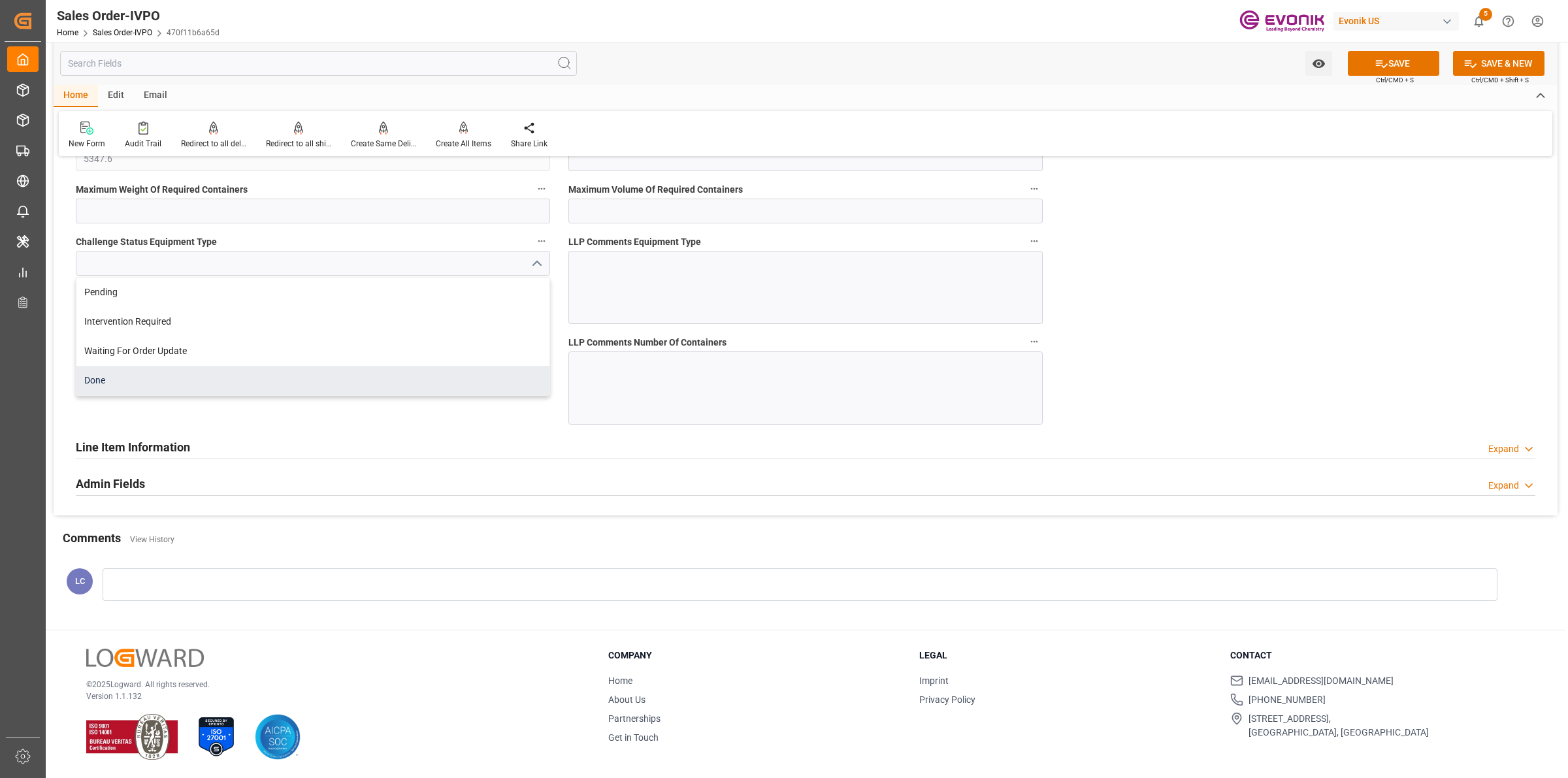
click at [149, 368] on div "Done" at bounding box center [313, 380] width 473 height 29
type input "Done"
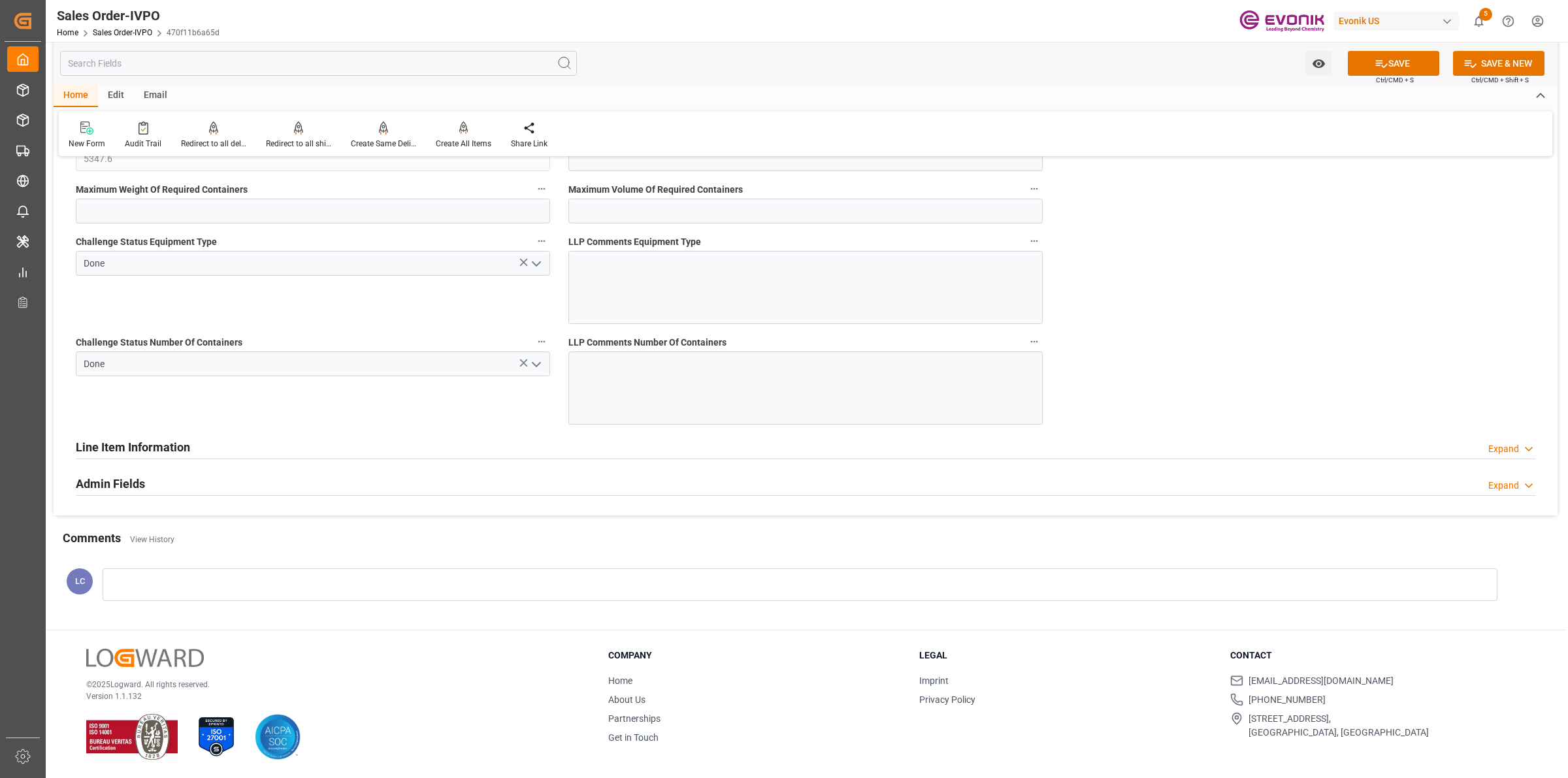
click at [1371, 63] on button "SAVE" at bounding box center [1394, 63] width 91 height 25
type input "No"
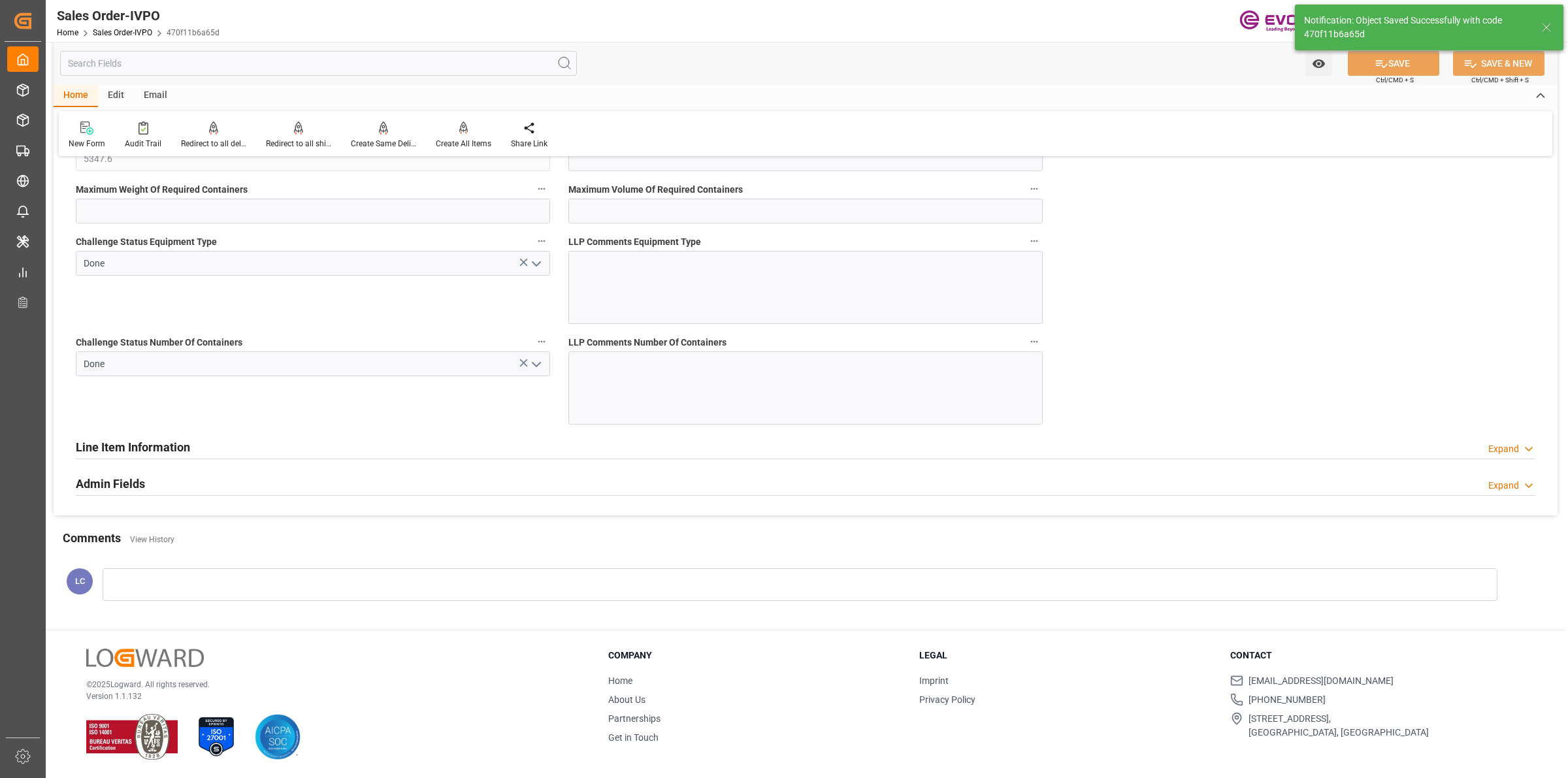
type input "24.09.2025 07:14"
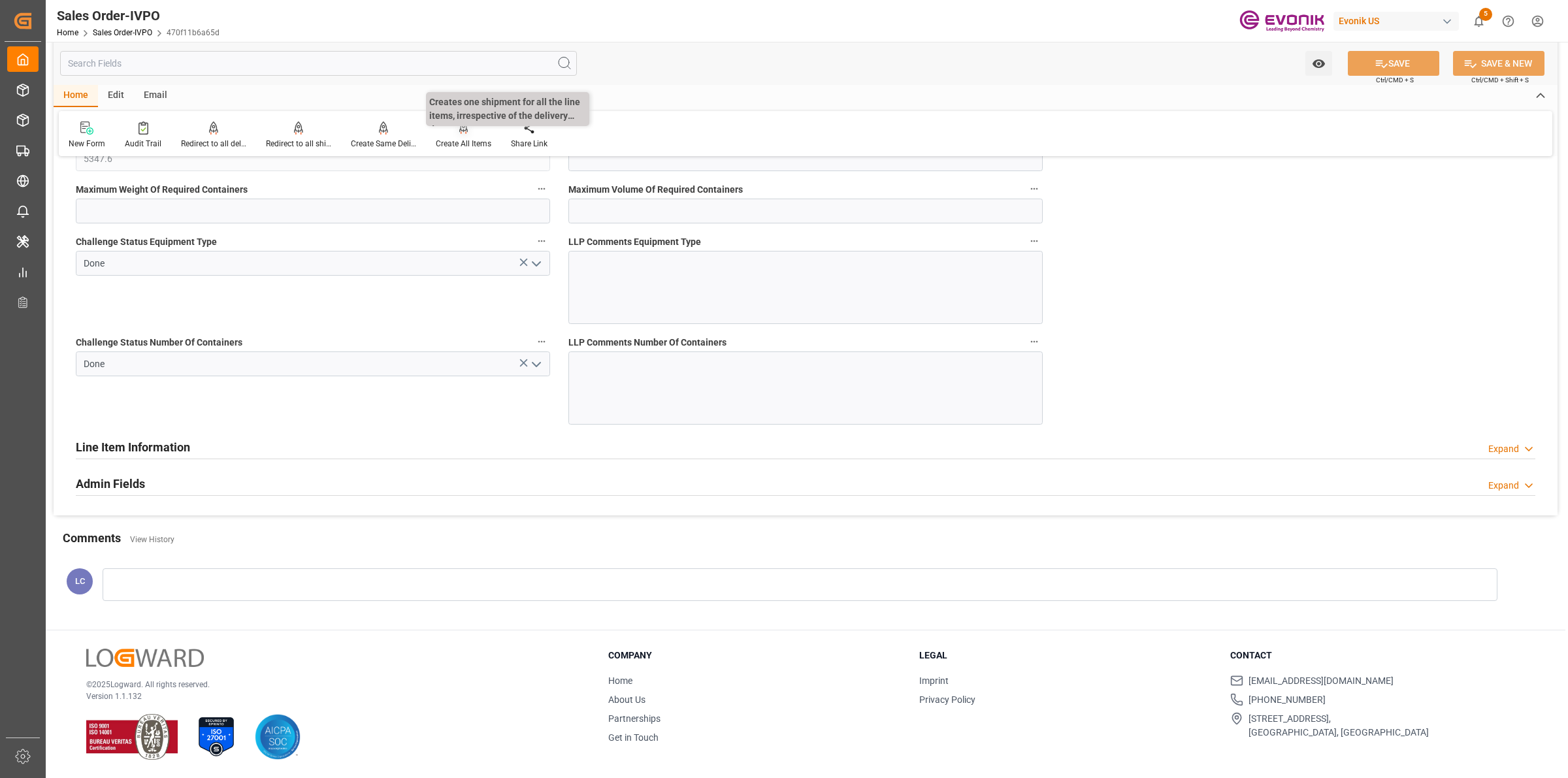
click at [465, 144] on div "Create All Items" at bounding box center [463, 144] width 55 height 12
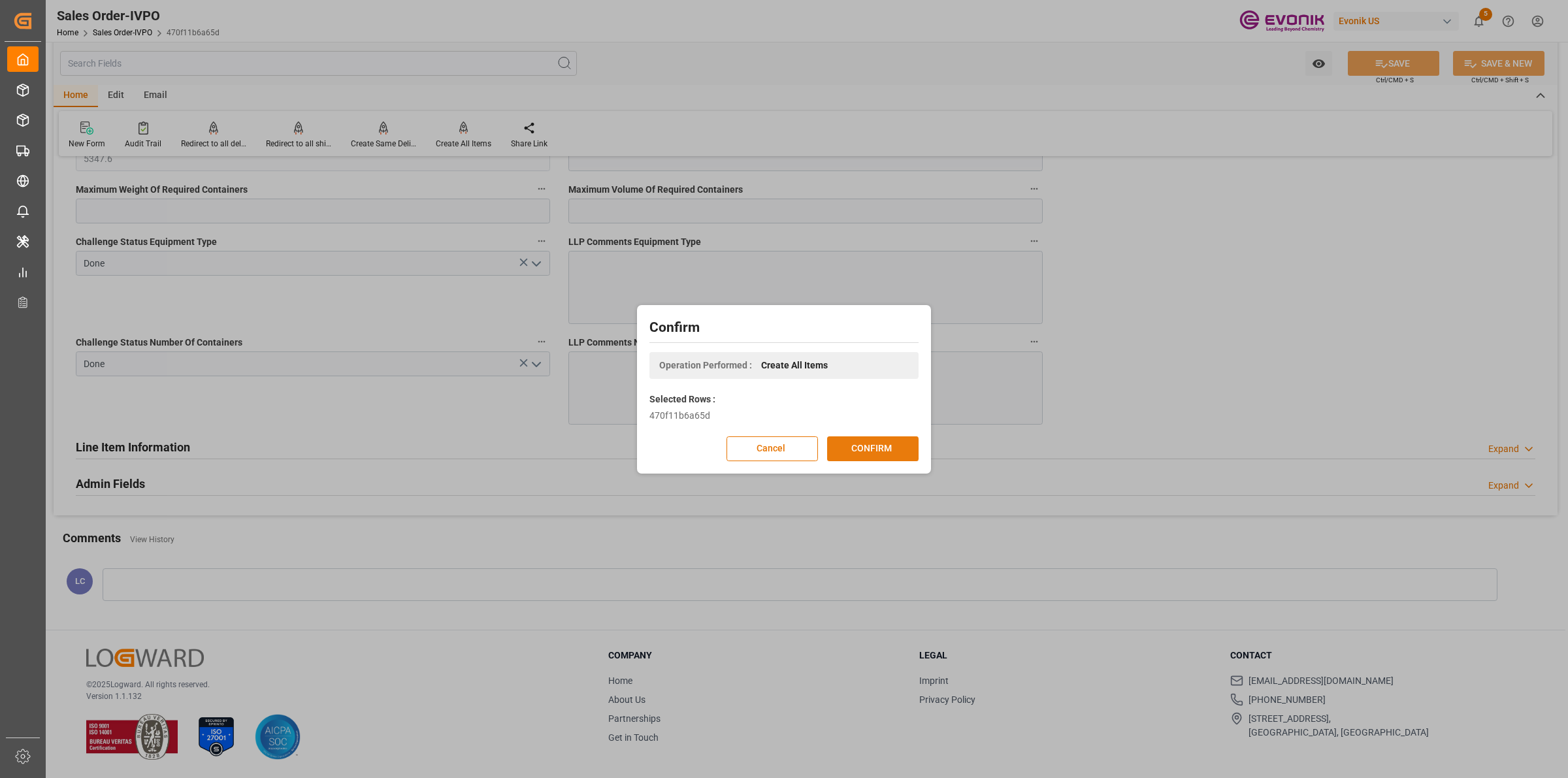
click at [886, 454] on button "CONFIRM" at bounding box center [873, 449] width 91 height 25
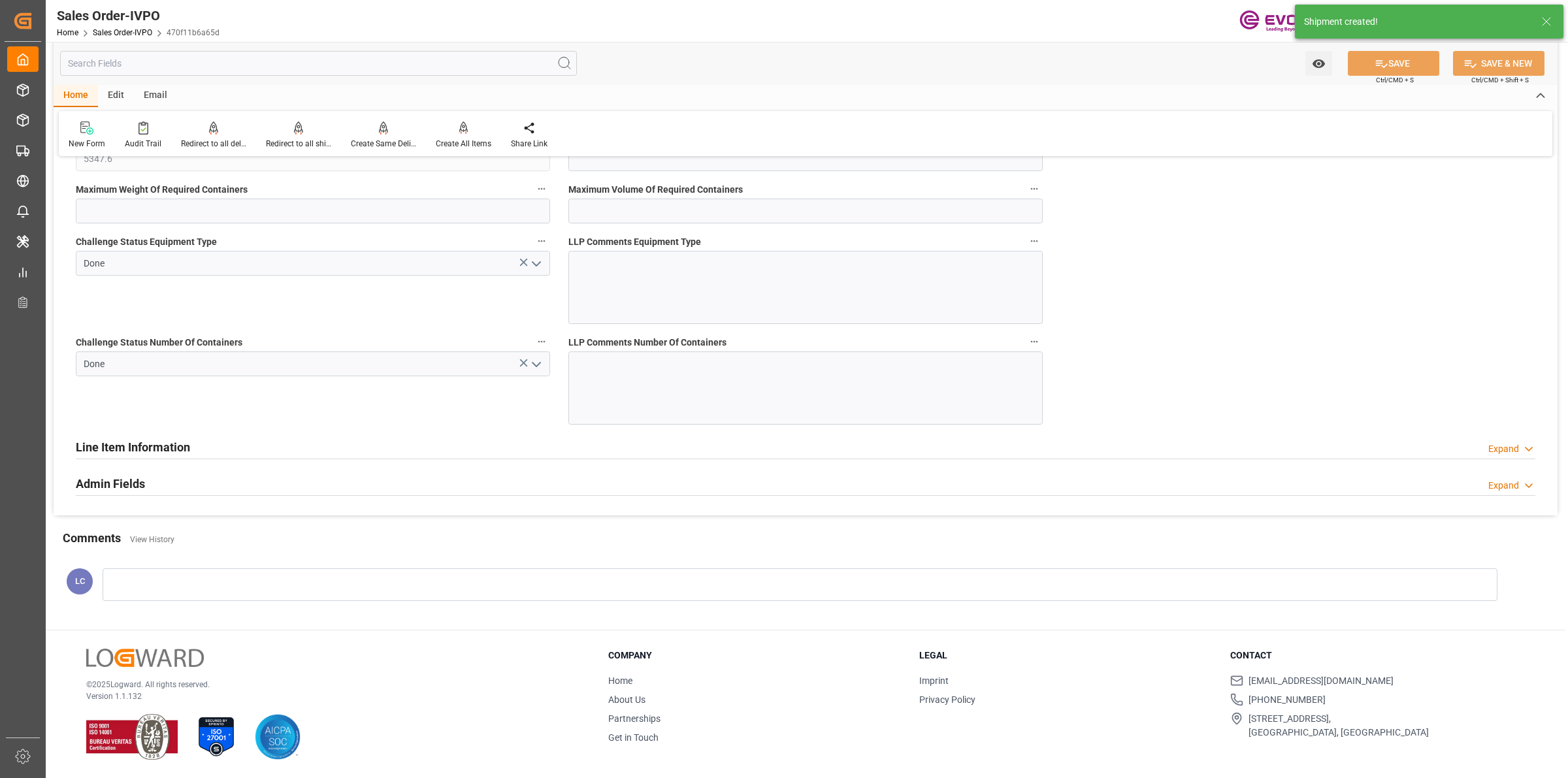
type input "INNSA"
type input "0"
type input "1"
type input "5347.6"
type input "23.09.2025 18:16"
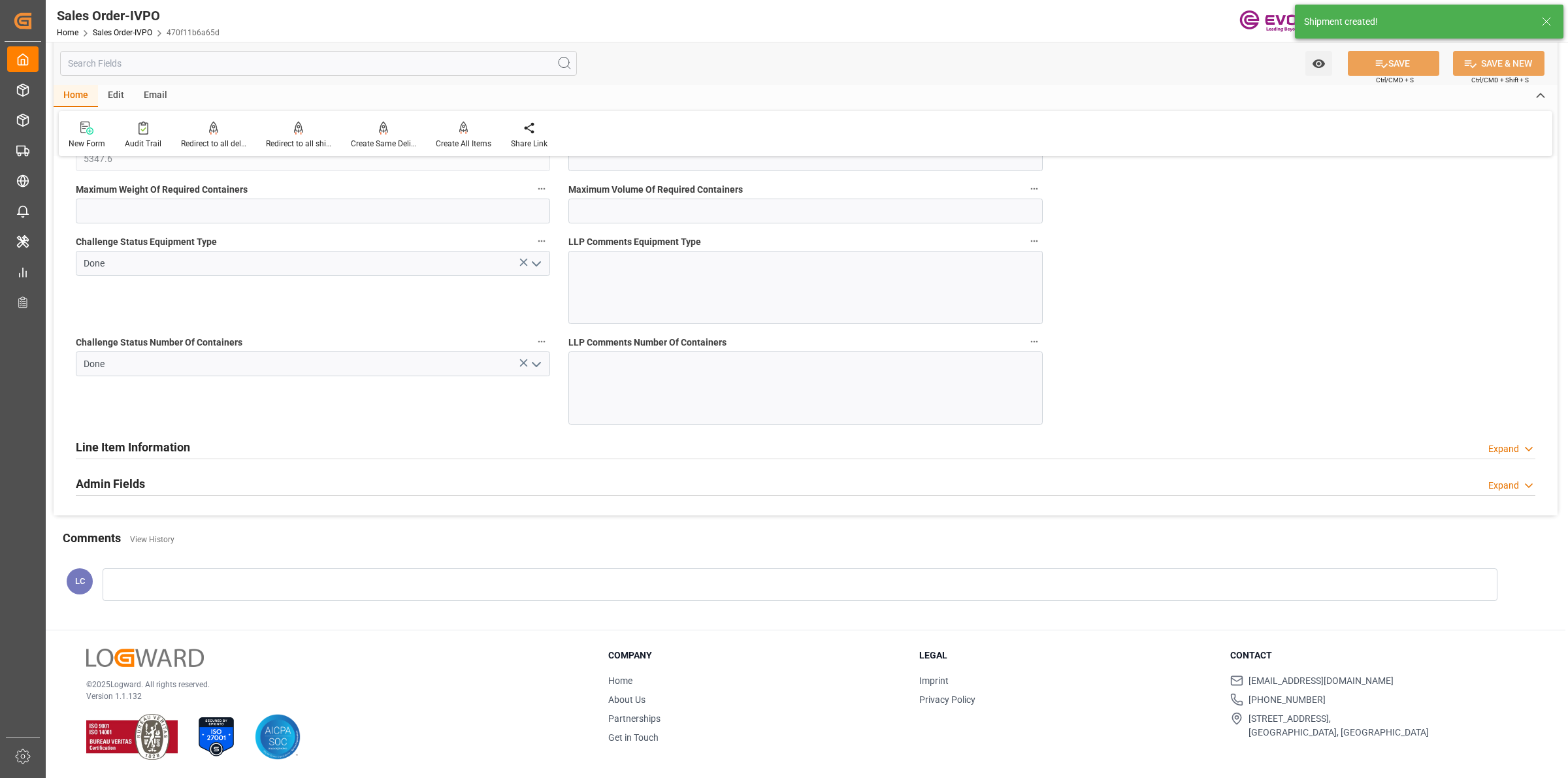
type input "[DATE] 07:16"
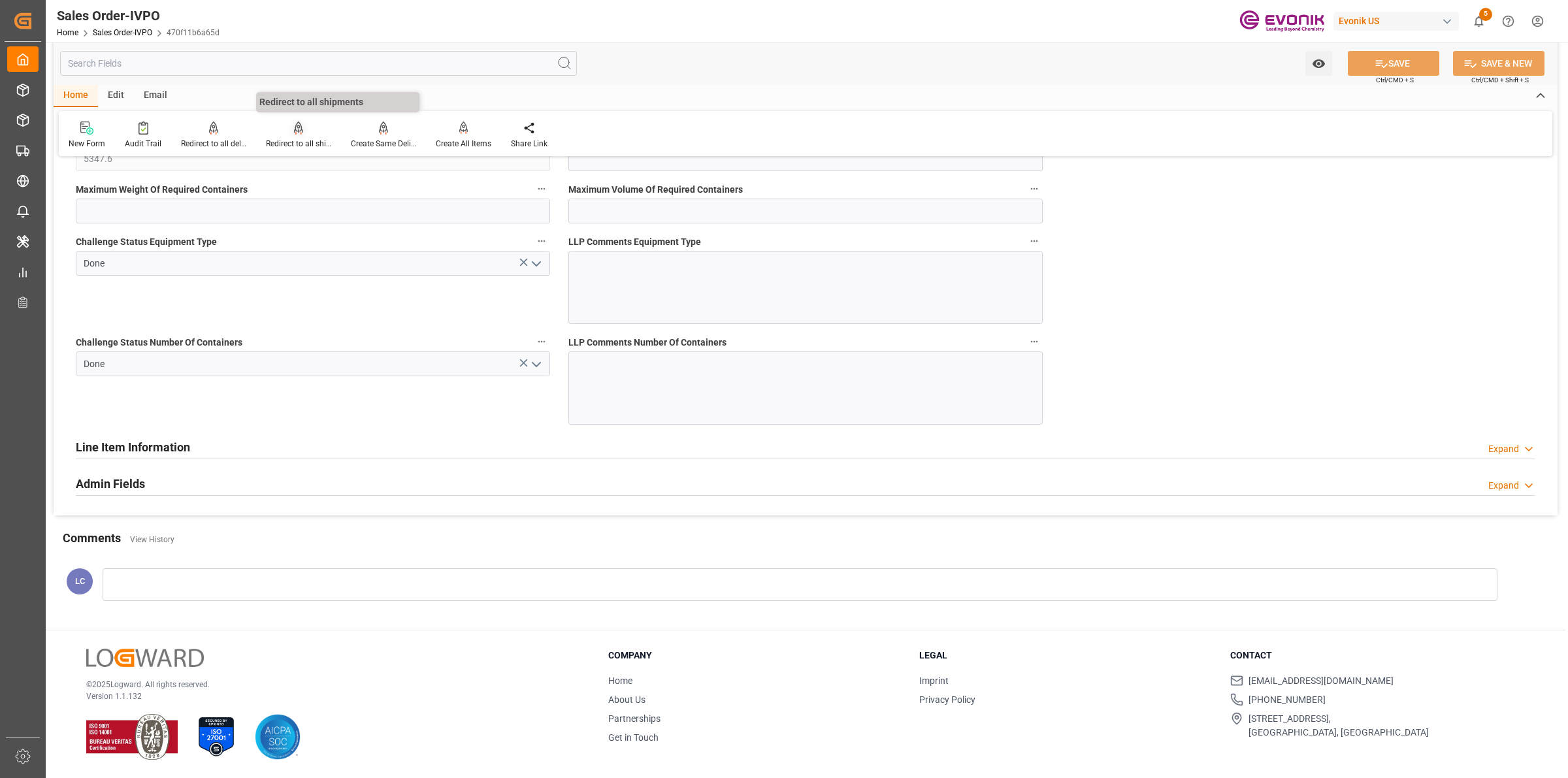
click at [291, 141] on div "Redirect to all shipments" at bounding box center [298, 144] width 65 height 12
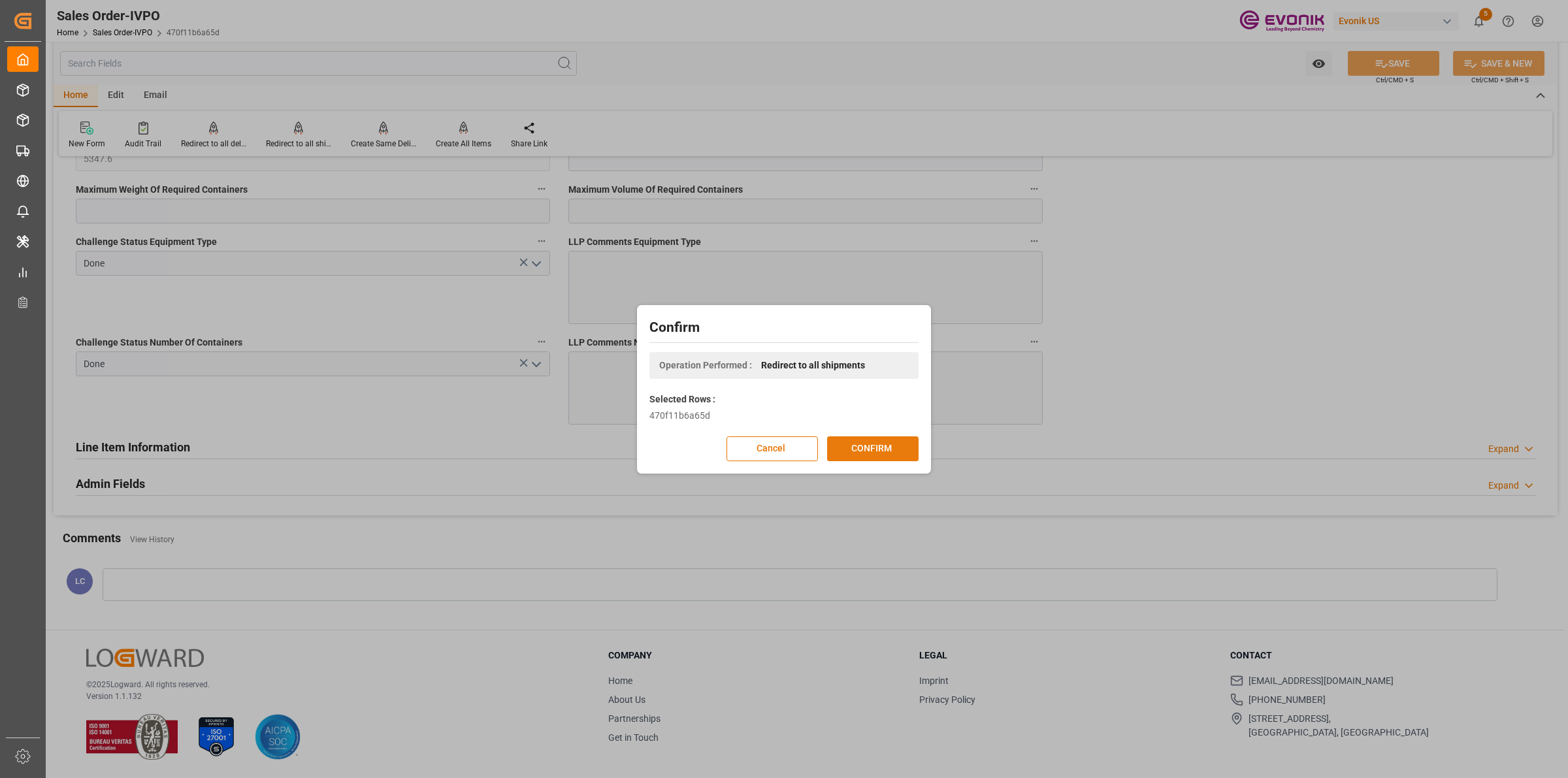
click at [877, 442] on button "CONFIRM" at bounding box center [873, 449] width 91 height 25
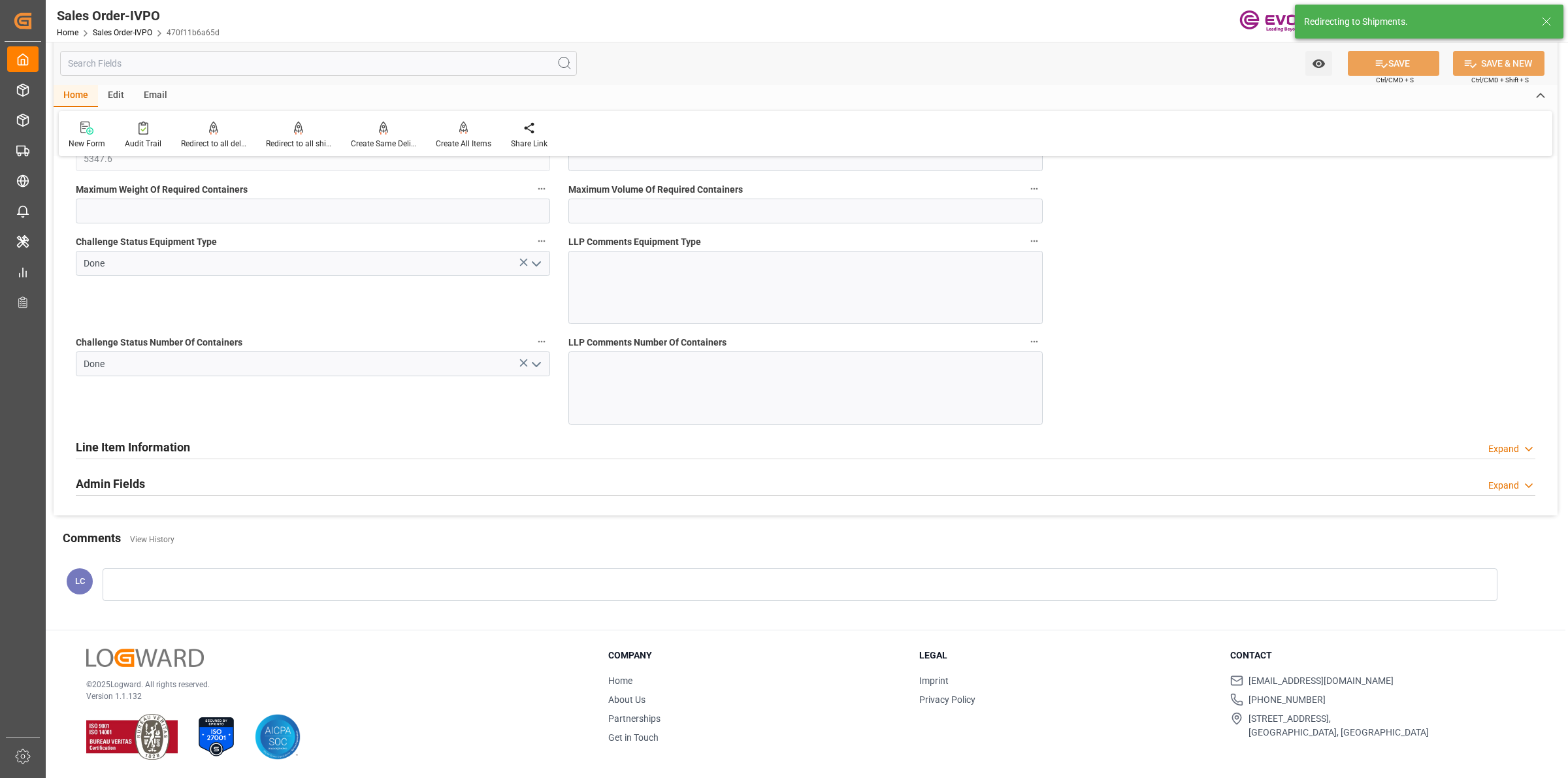
type input "23.09.2025 18:16"
type input "[DATE] 07:16"
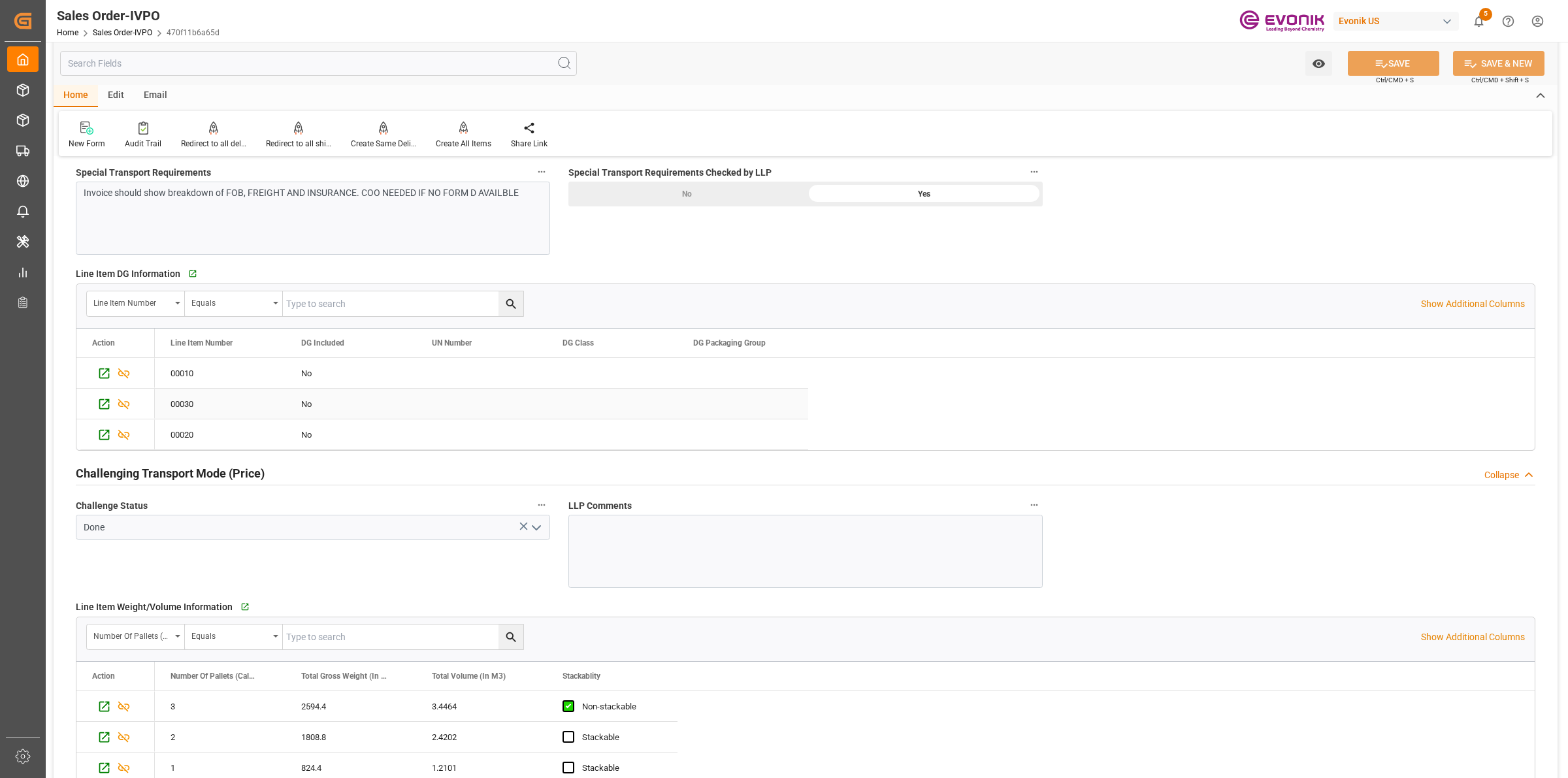
scroll to position [1454, 0]
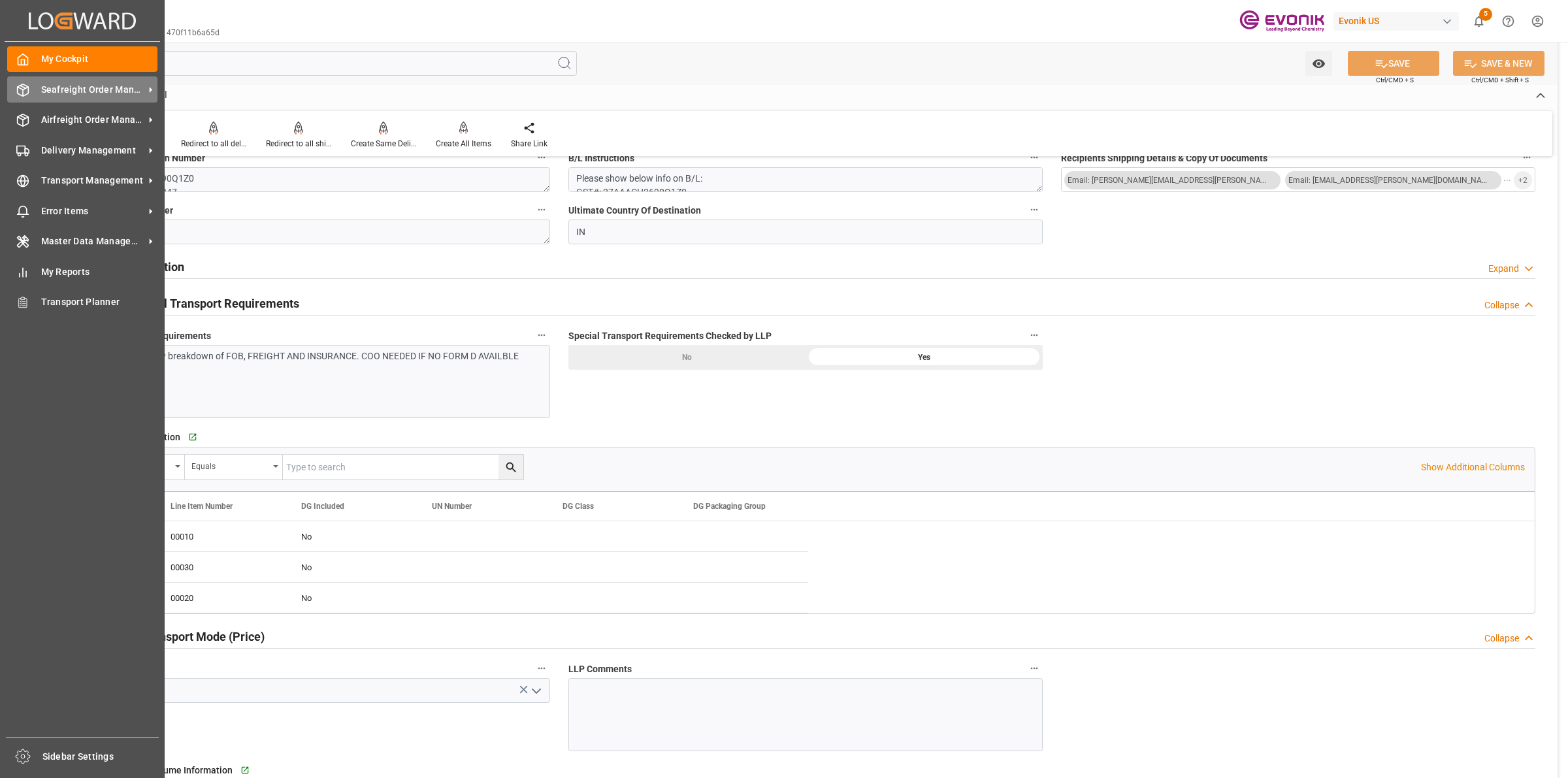
click at [23, 86] on icon at bounding box center [22, 89] width 13 height 13
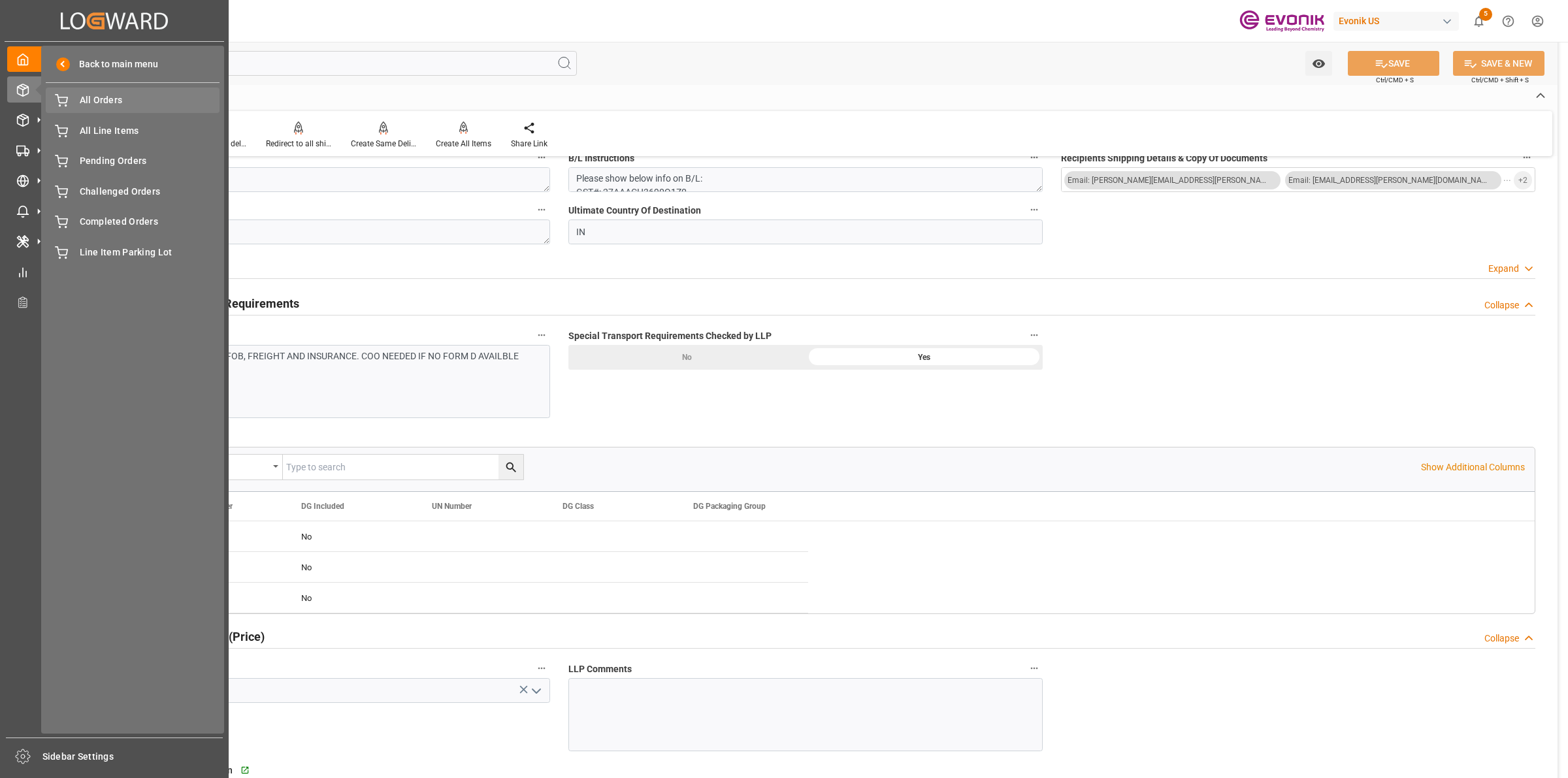
click at [89, 102] on span "All Orders" at bounding box center [150, 100] width 140 height 14
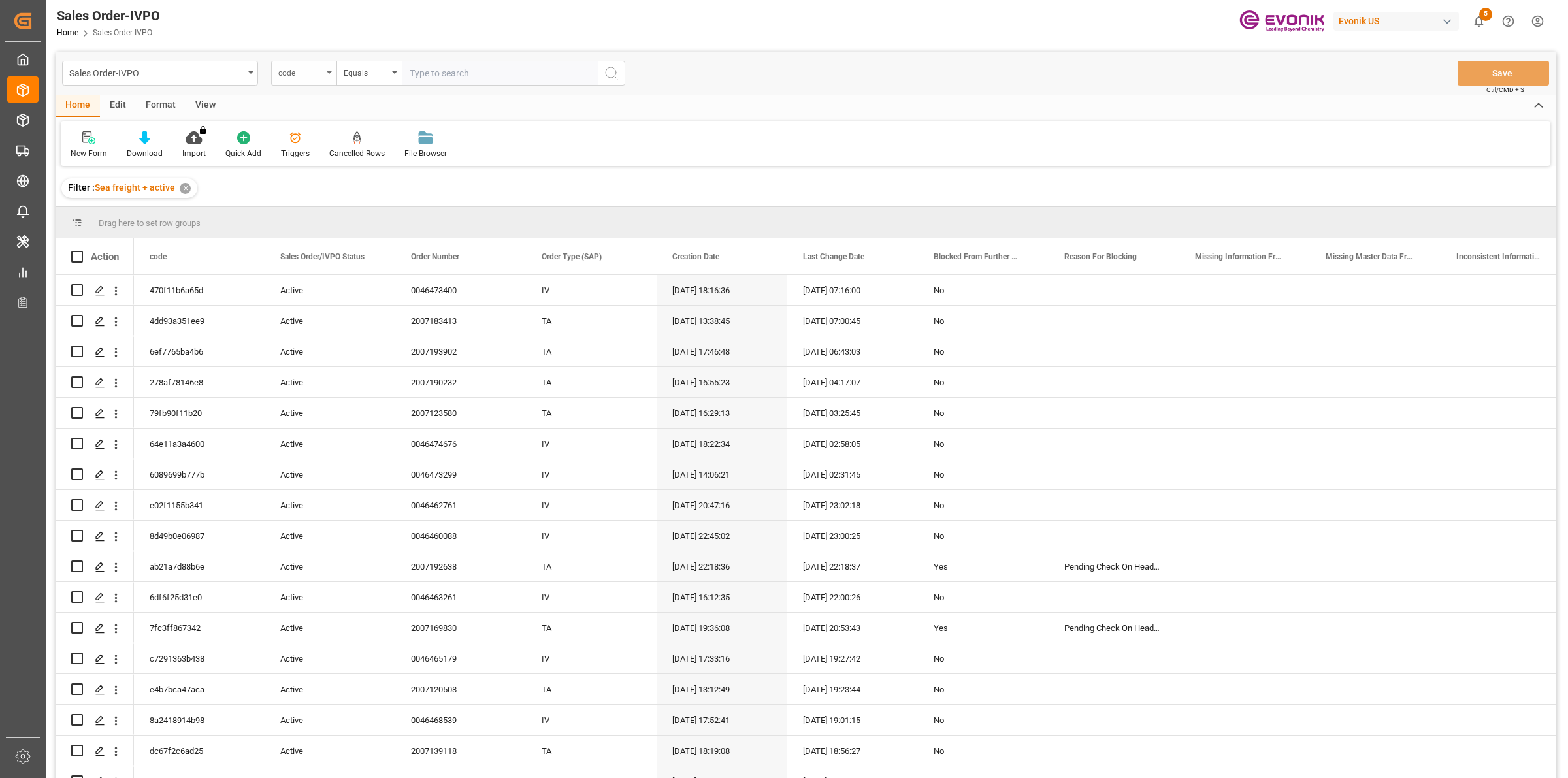
click at [283, 73] on div "code" at bounding box center [301, 71] width 45 height 15
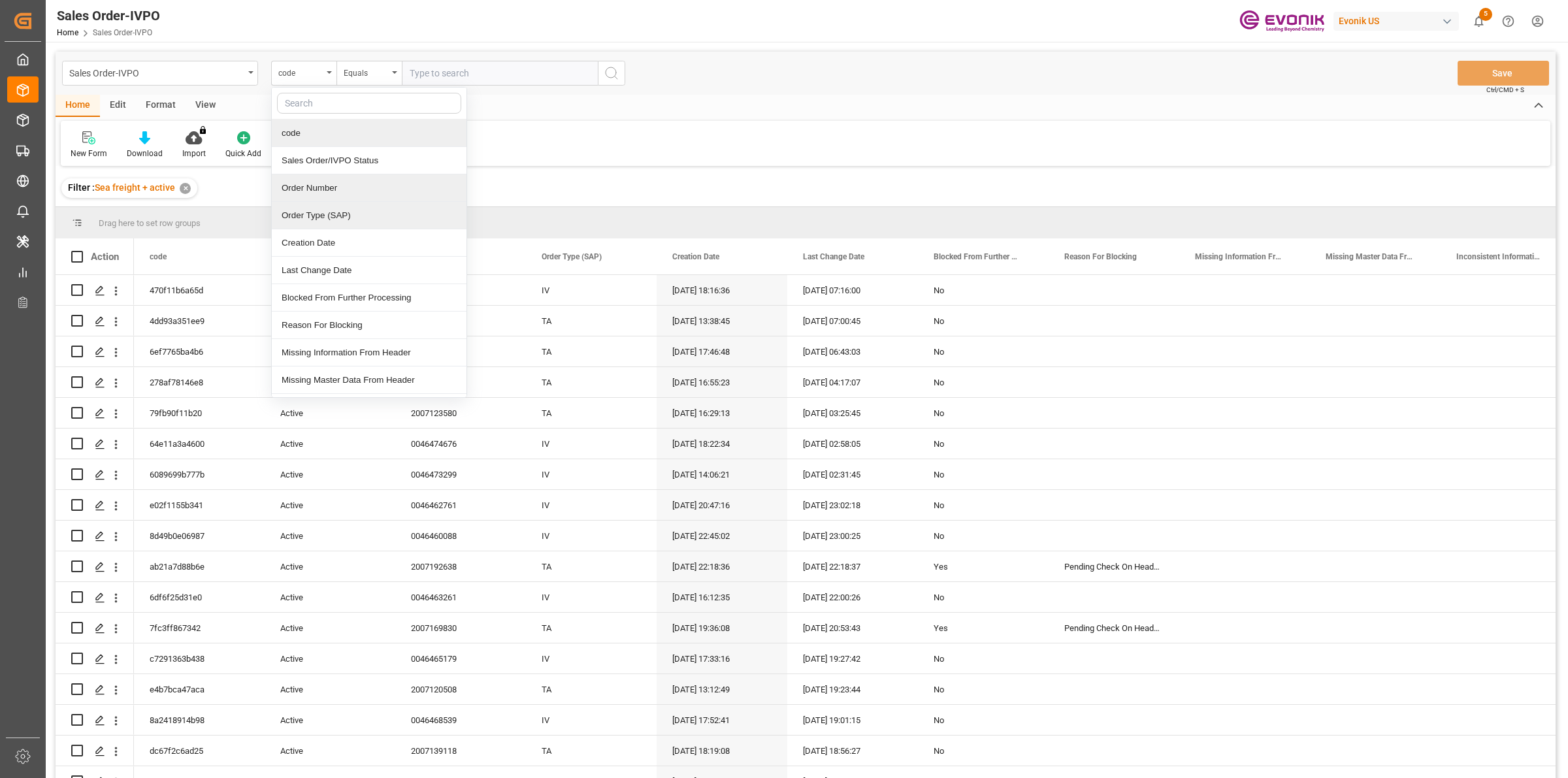
click at [324, 190] on div "Order Number" at bounding box center [369, 188] width 195 height 27
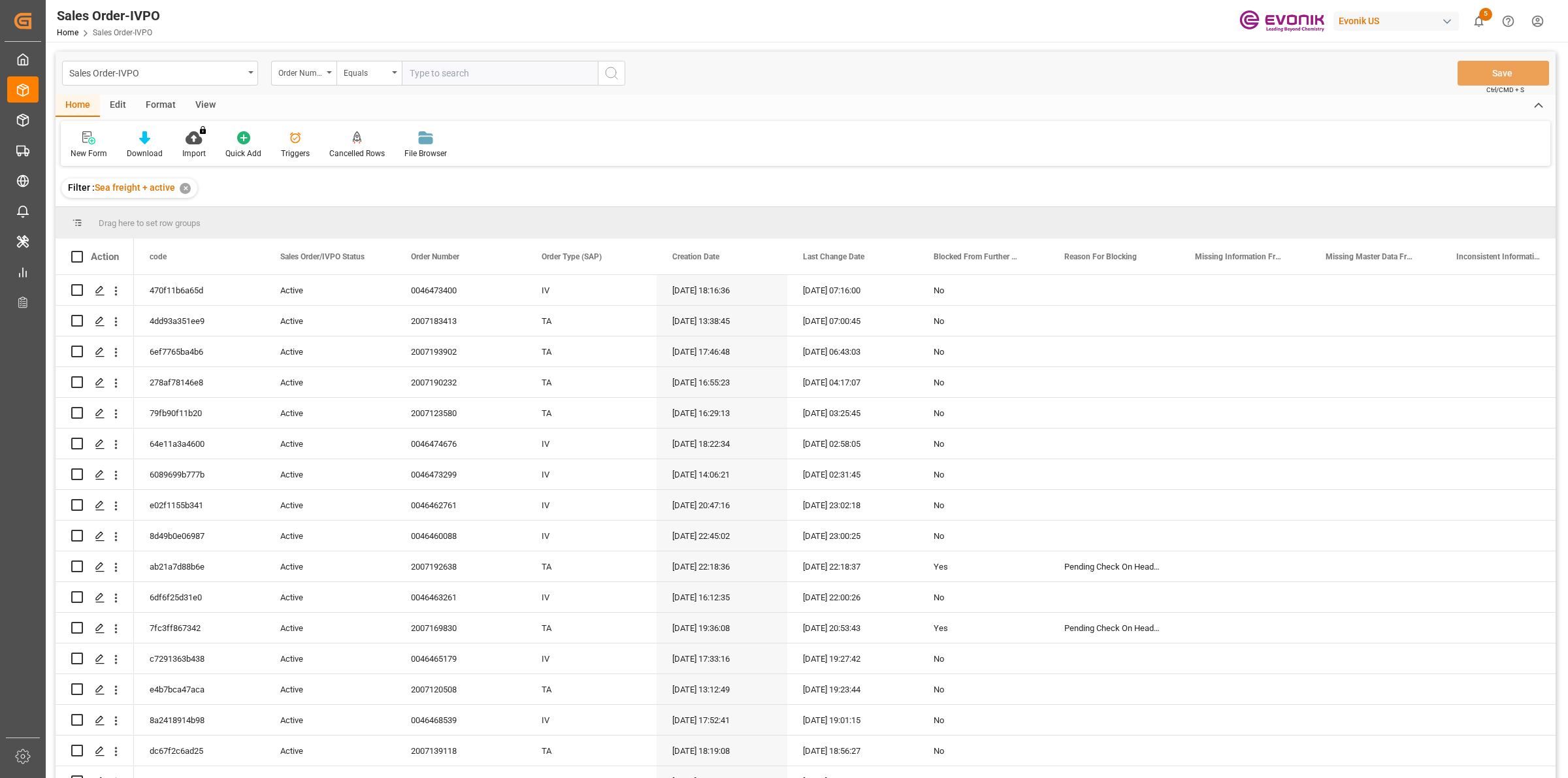
click at [435, 77] on input "text" at bounding box center [500, 73] width 196 height 25
click at [503, 57] on div "Sales Order-IVPO Order Number Equals Save Ctrl/CMD + S" at bounding box center [805, 73] width 1500 height 43
click at [495, 71] on input "text" at bounding box center [500, 73] width 196 height 25
paste input "2007192638"
type input "2007192638"
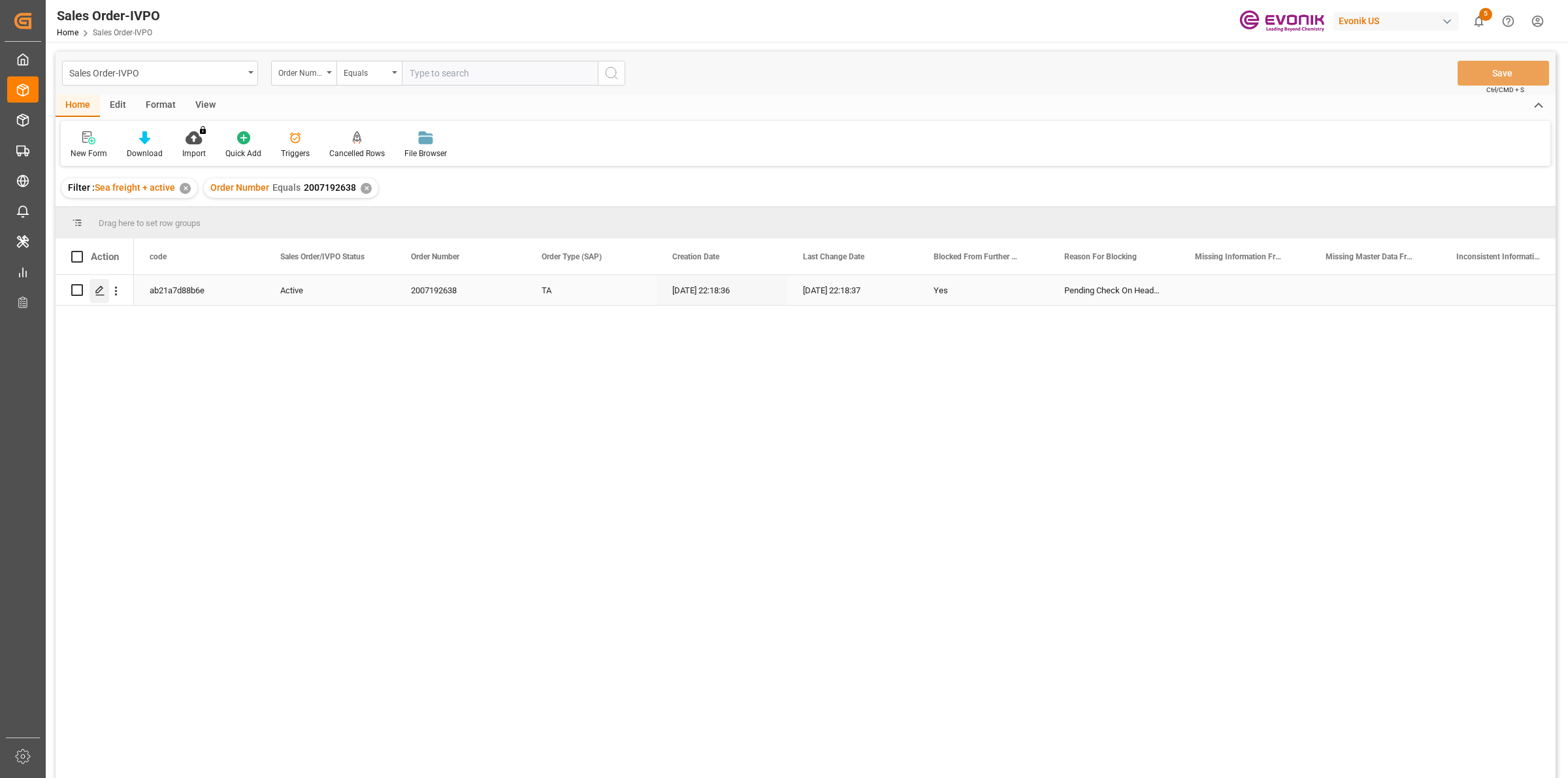
click at [100, 291] on polygon "Press SPACE to select this row." at bounding box center [99, 289] width 7 height 7
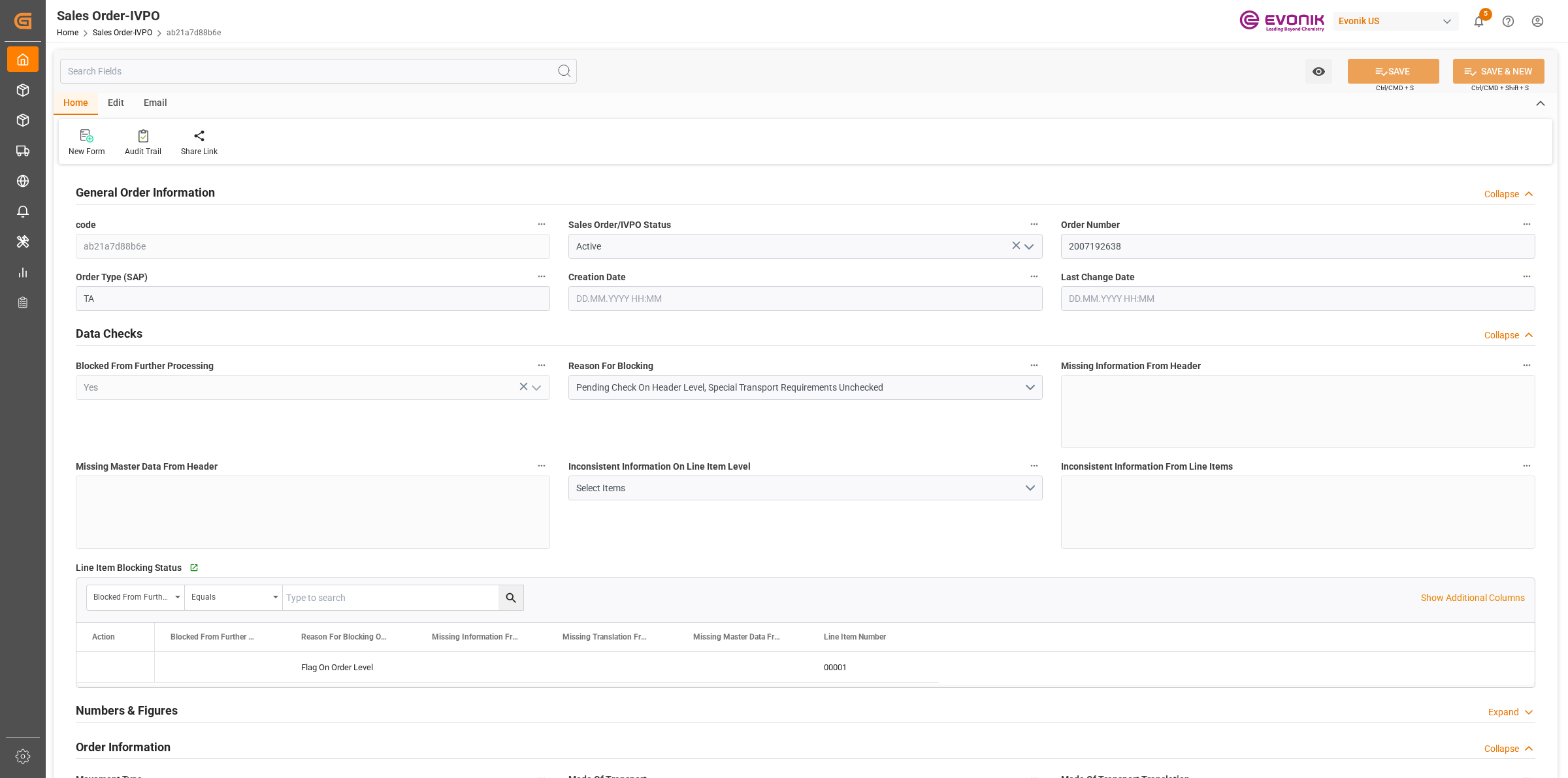
type input "CNSHA"
type input "0"
type input "1"
type input "1614"
type input "23.09.2025 22:18"
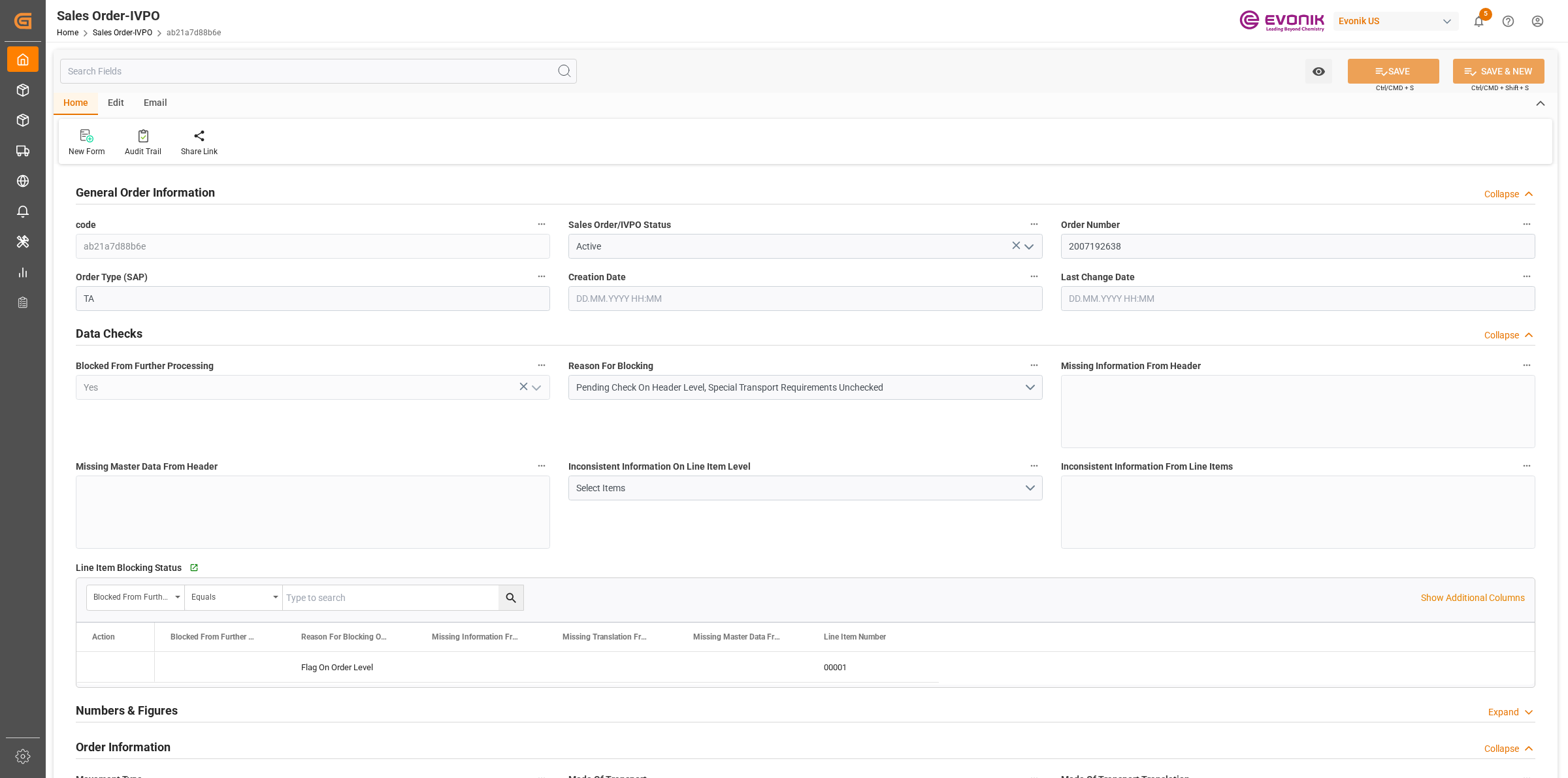
type input "23.09.2025 22:18"
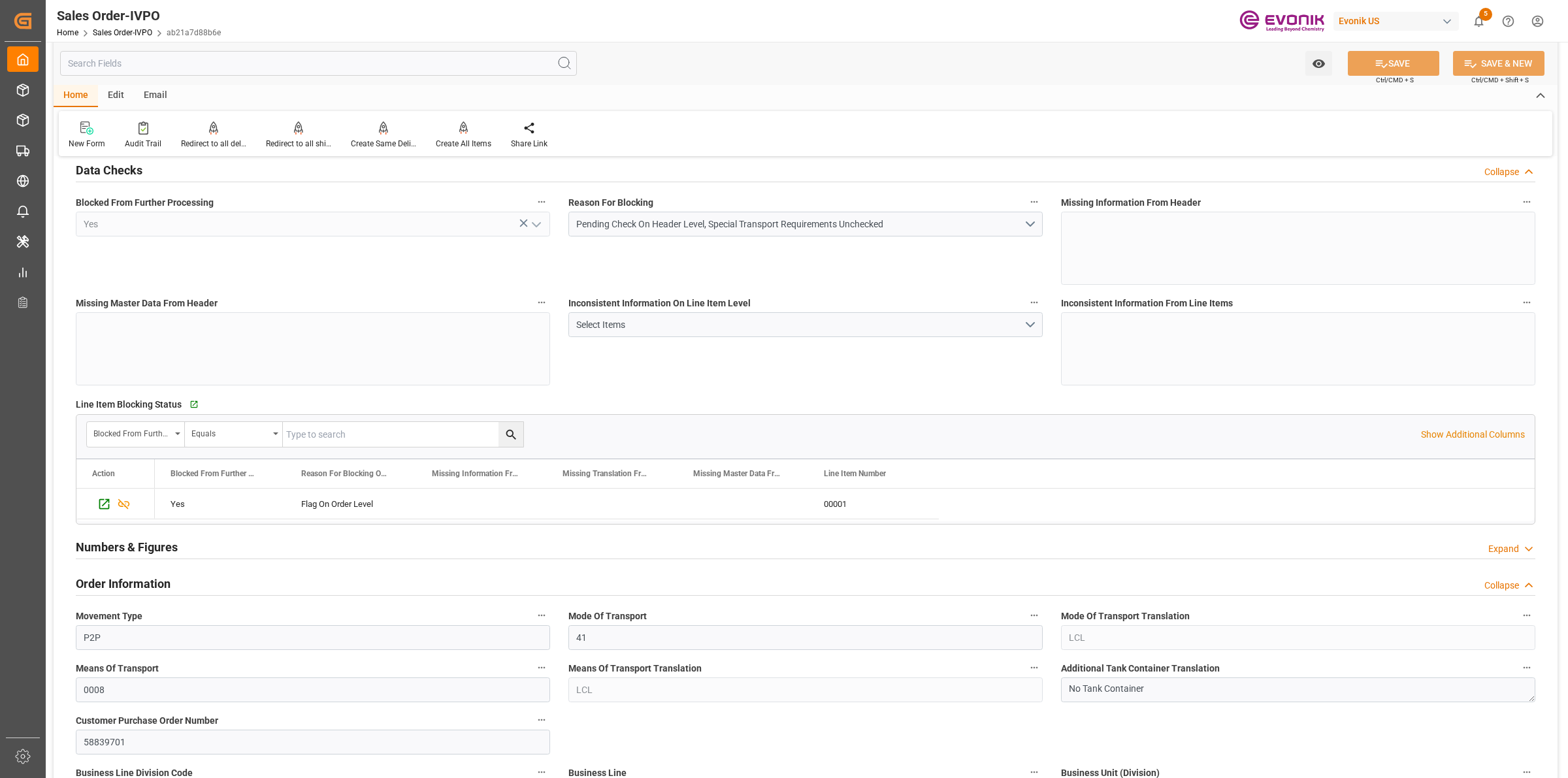
scroll to position [490, 0]
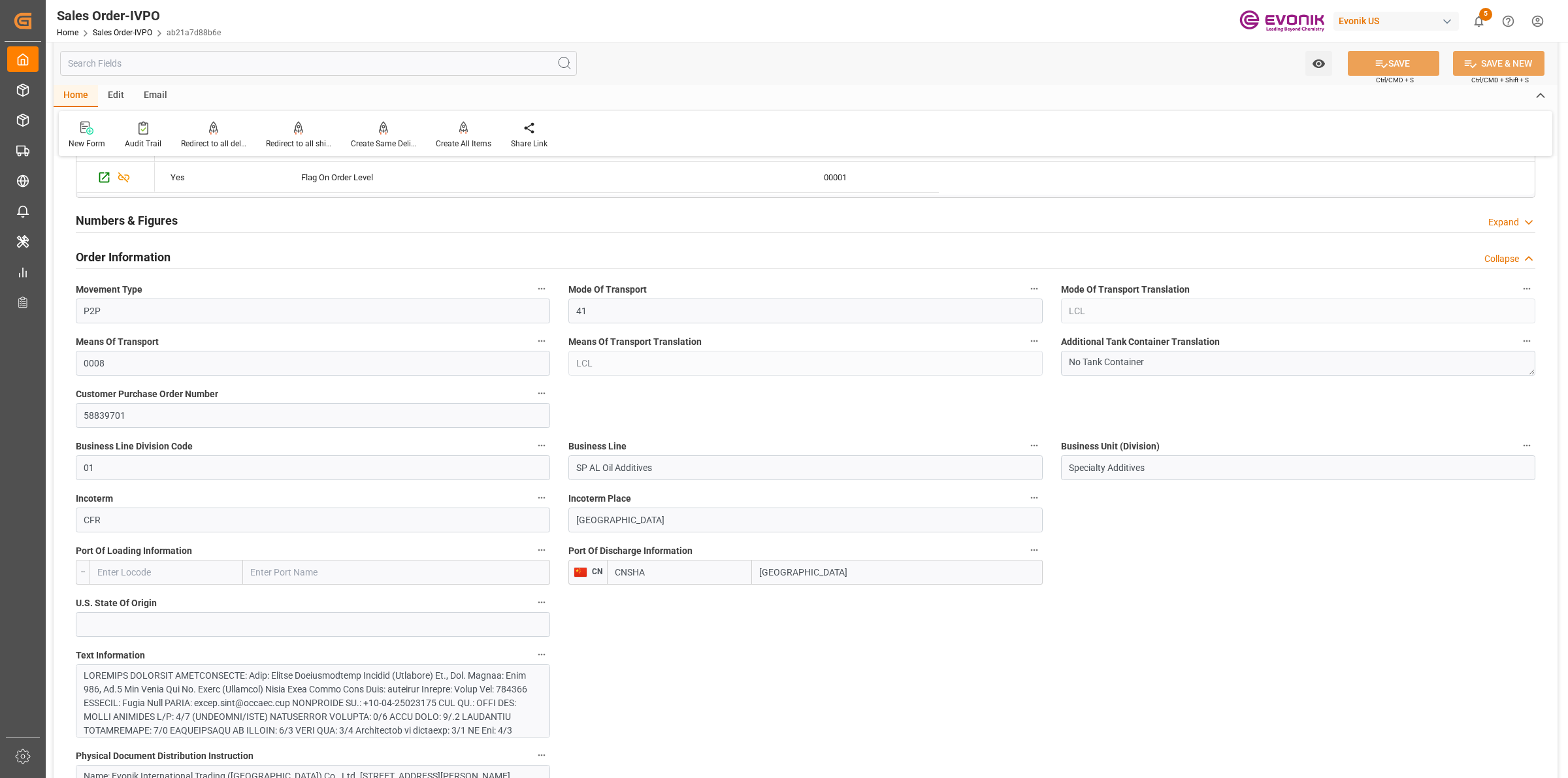
drag, startPoint x: 808, startPoint y: 575, endPoint x: 1075, endPoint y: 570, distance: 267.0
click at [724, 570] on div "CNSHA Shanghai" at bounding box center [825, 573] width 436 height 25
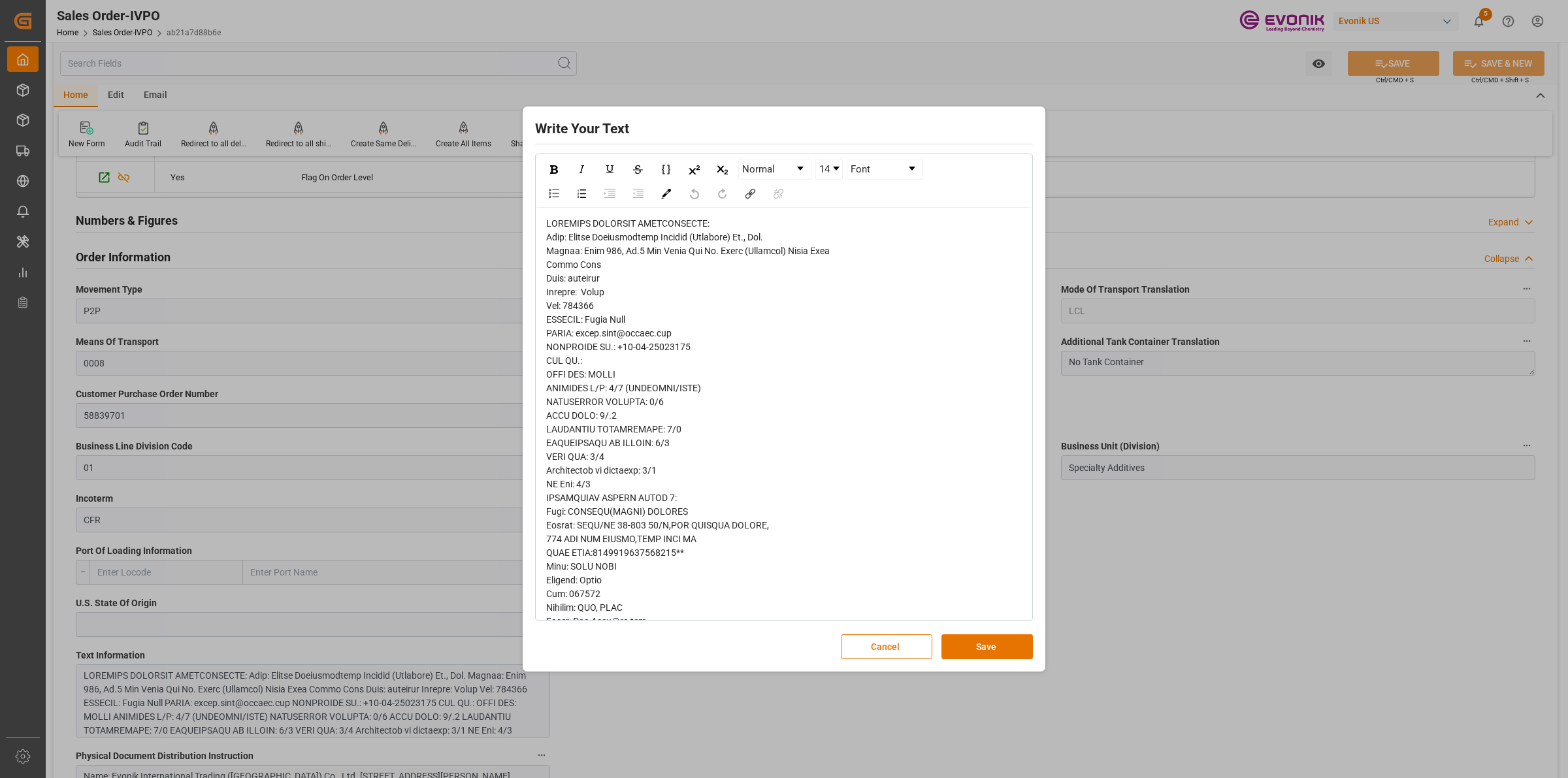
click at [791, 304] on div "rdw-editor" at bounding box center [785, 676] width 477 height 919
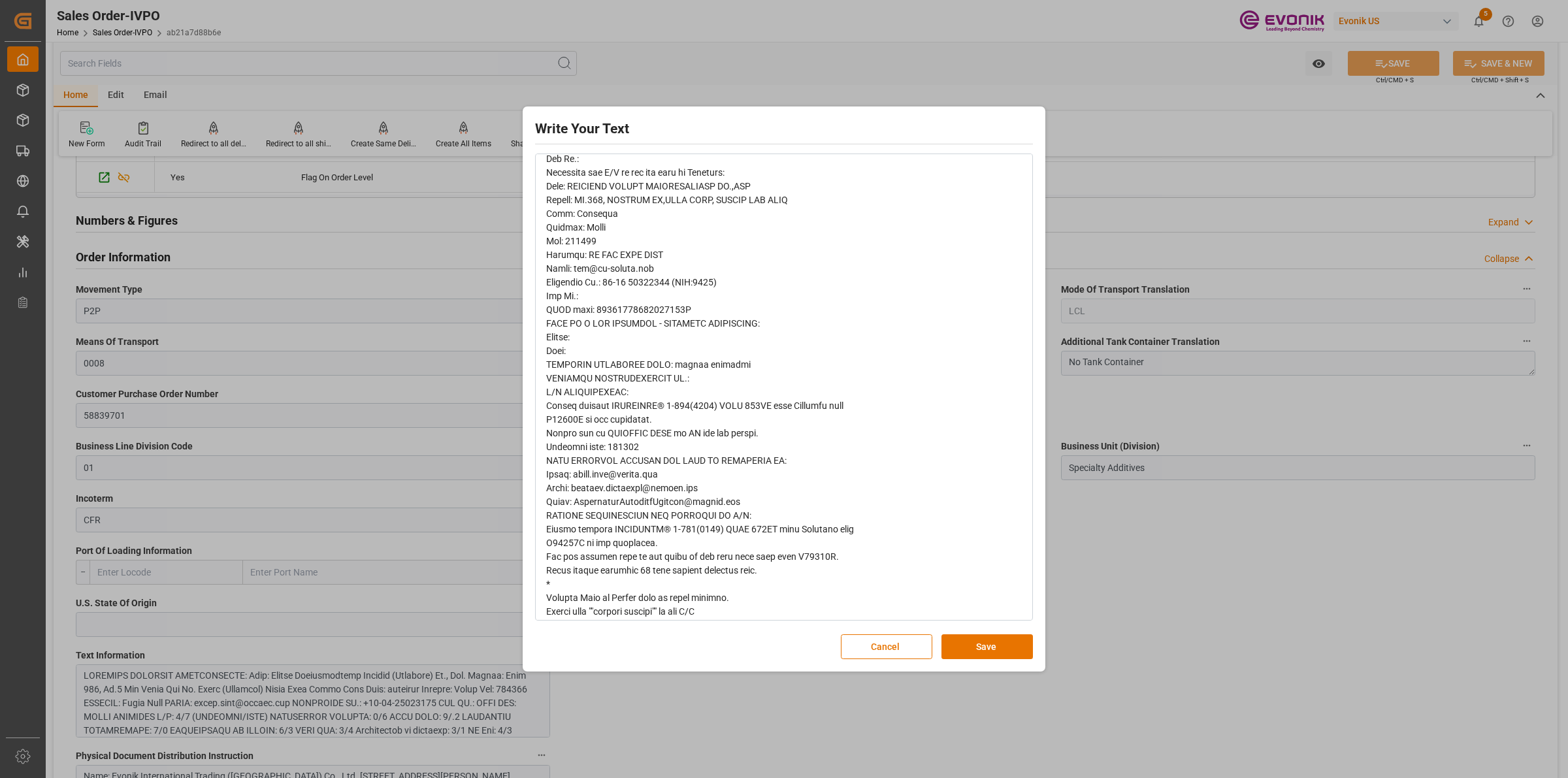
scroll to position [526, 0]
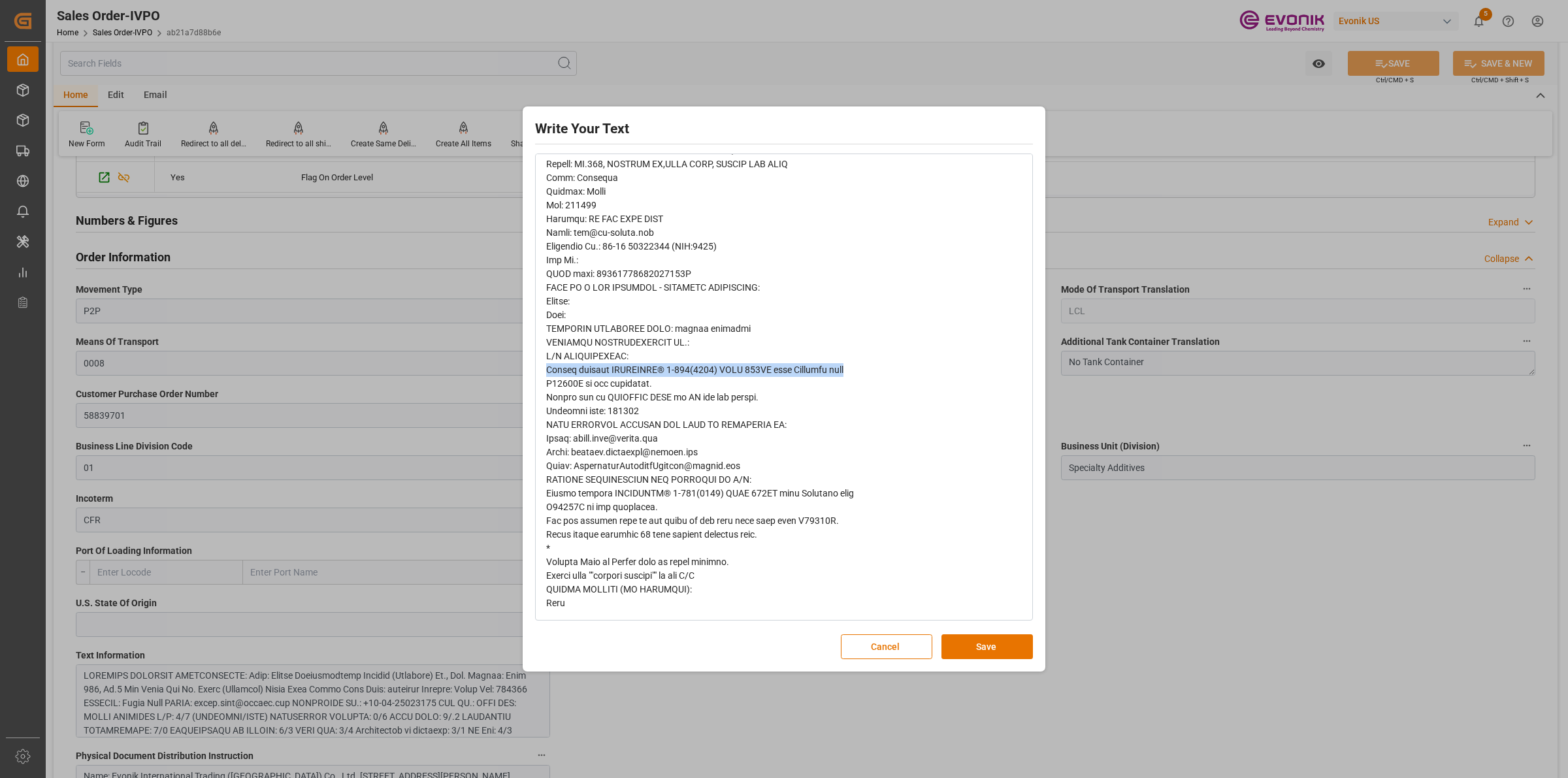
drag, startPoint x: 841, startPoint y: 370, endPoint x: 488, endPoint y: 373, distance: 353.0
click at [488, 373] on div "Write Your Text Normal 14 Font Cancel Save" at bounding box center [784, 389] width 1568 height 778
drag, startPoint x: 663, startPoint y: 385, endPoint x: 556, endPoint y: 383, distance: 107.0
click at [533, 370] on div "Write Your Text Normal 14 Font Cancel Save" at bounding box center [784, 389] width 517 height 558
copy span "Please replace VISCOPLEX® 7-305(5001) DRUM 175KG with Customer name R04552A on …"
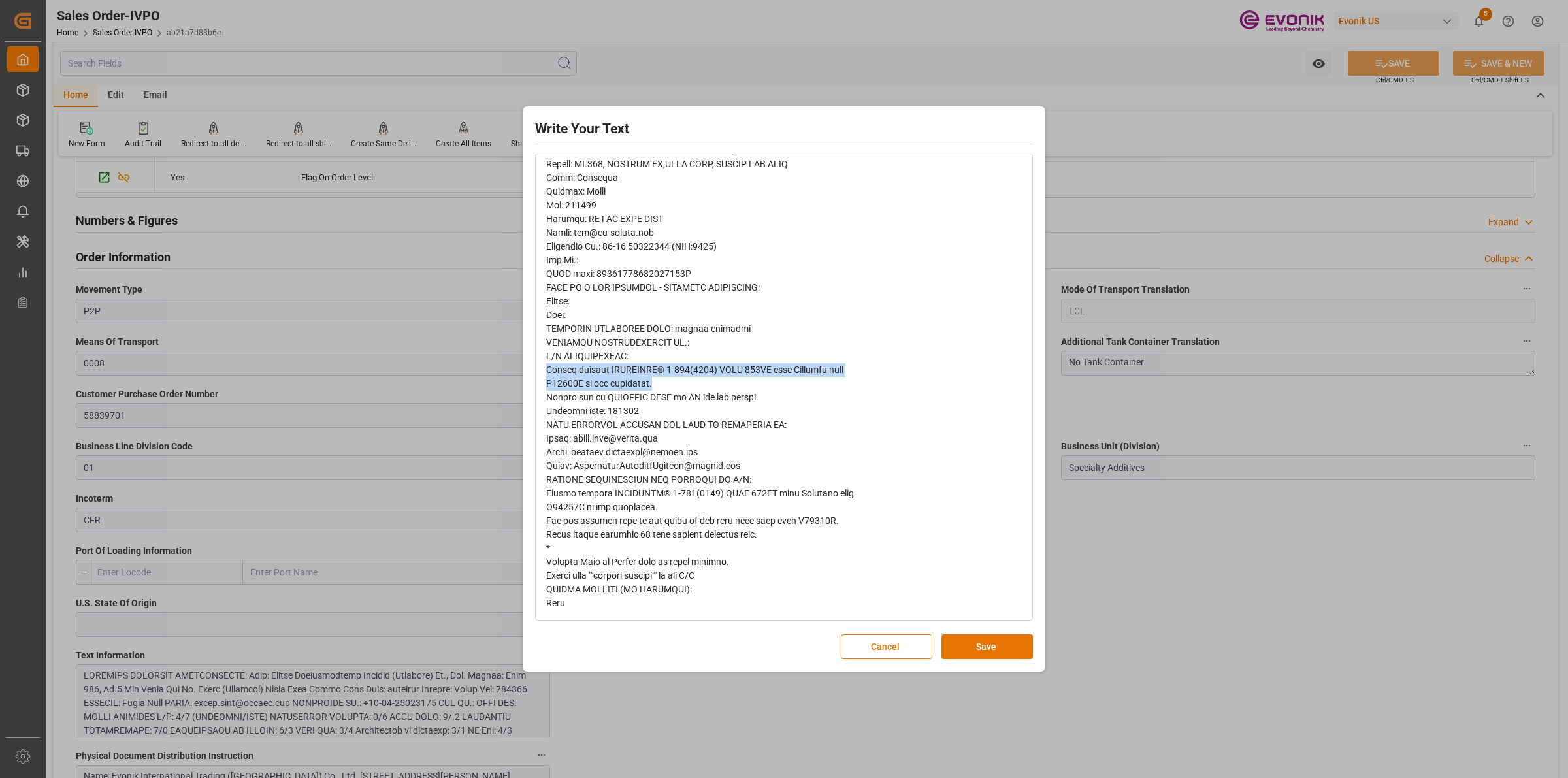
drag, startPoint x: 1000, startPoint y: 645, endPoint x: 1091, endPoint y: 616, distance: 95.5
click at [1000, 645] on button "Save" at bounding box center [987, 647] width 91 height 25
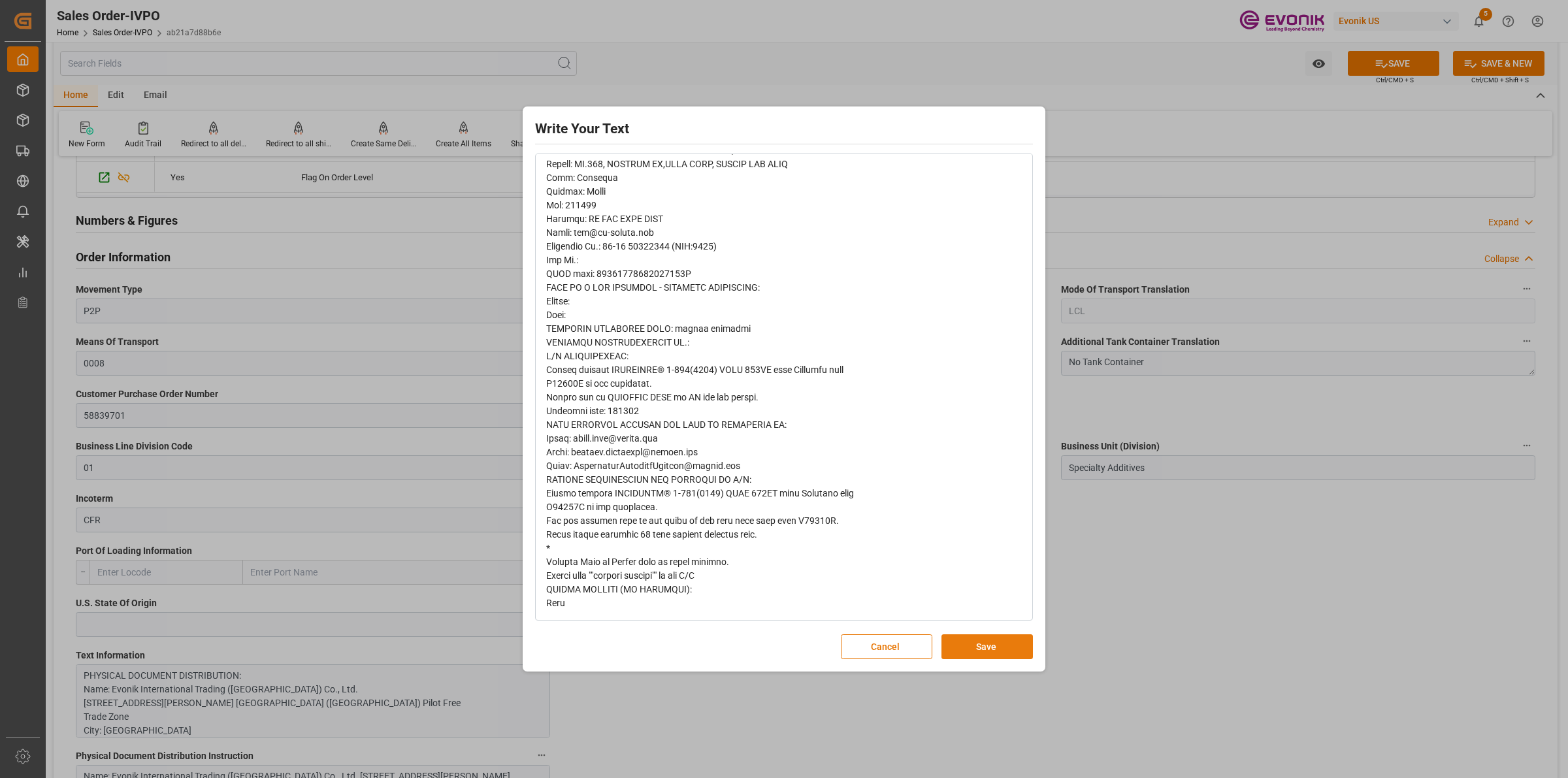
click at [985, 652] on button "Save" at bounding box center [987, 647] width 91 height 25
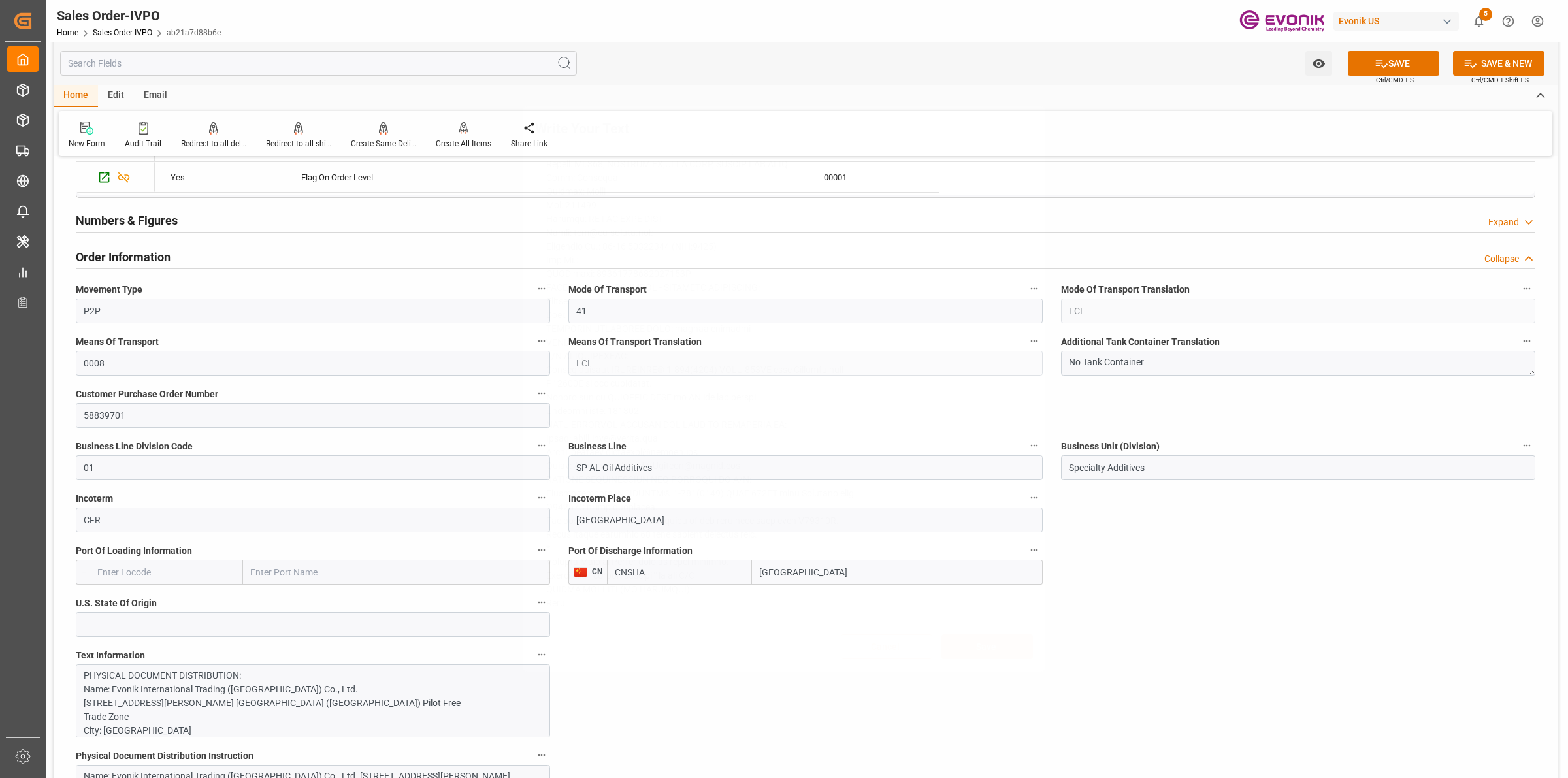
scroll to position [0, 0]
click at [1185, 652] on div "Write Your Text Normal 14 Font Cancel Save" at bounding box center [784, 389] width 1568 height 778
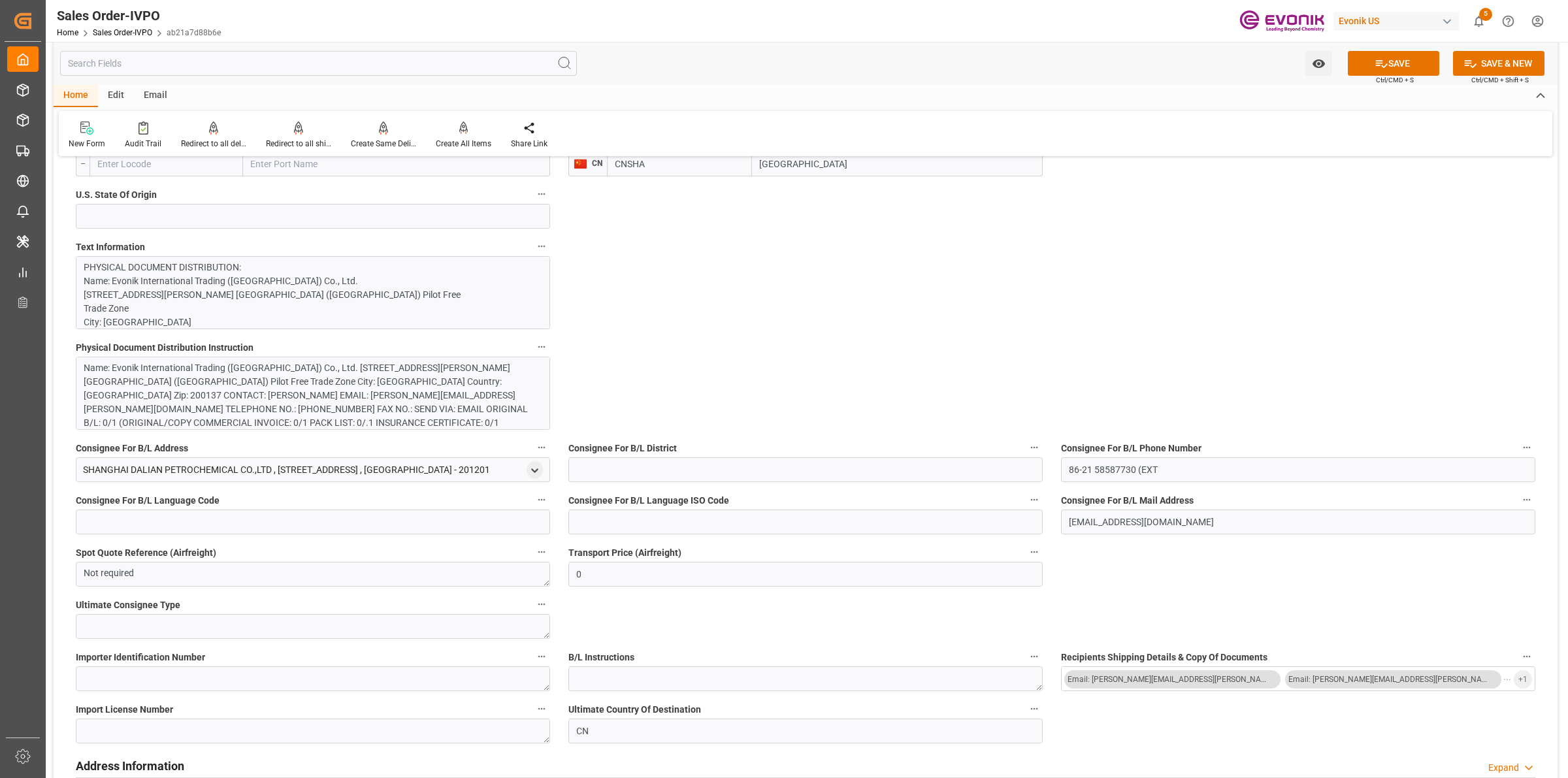
scroll to position [1306, 0]
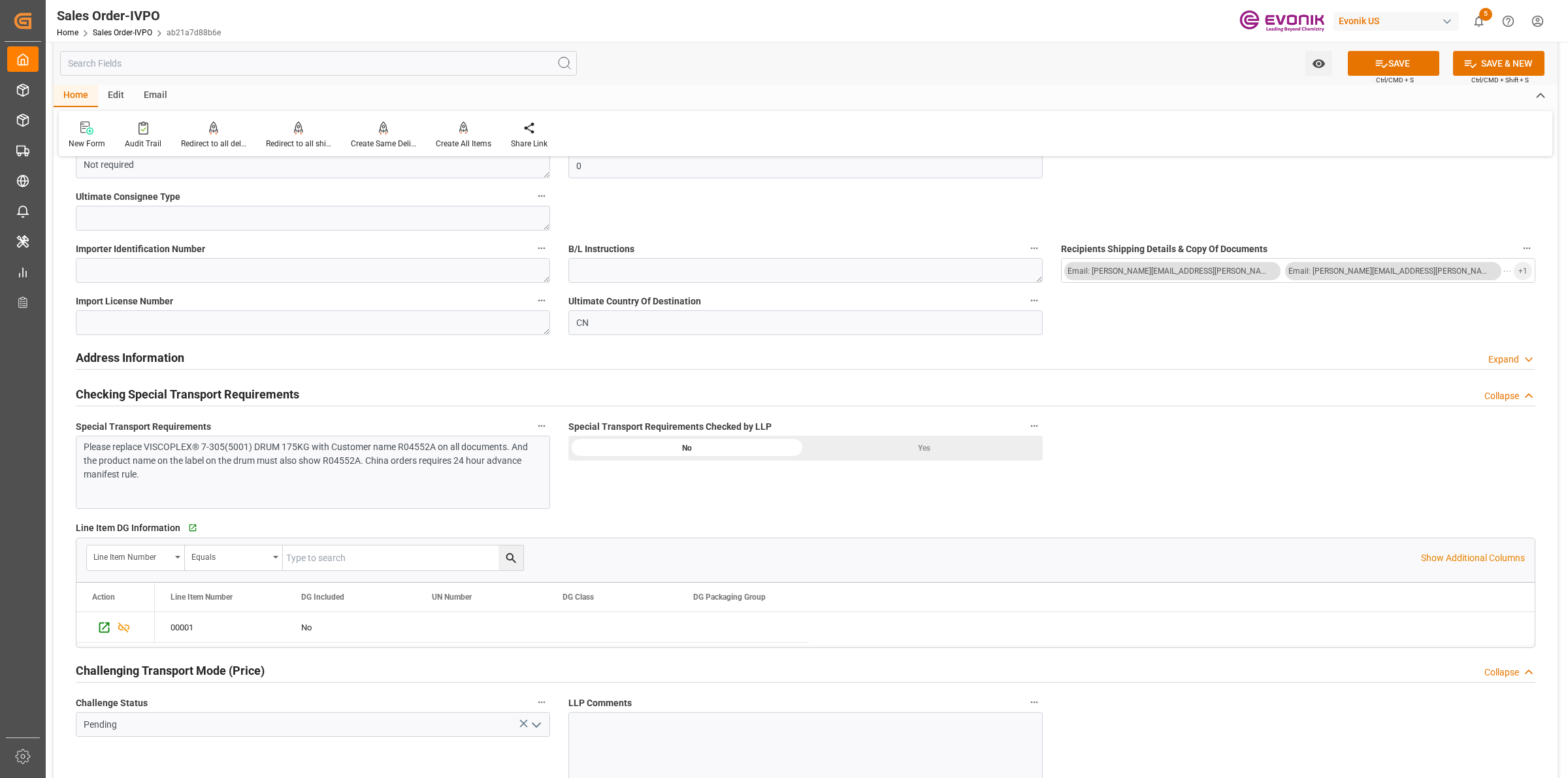
click at [941, 453] on div "Yes" at bounding box center [924, 448] width 237 height 25
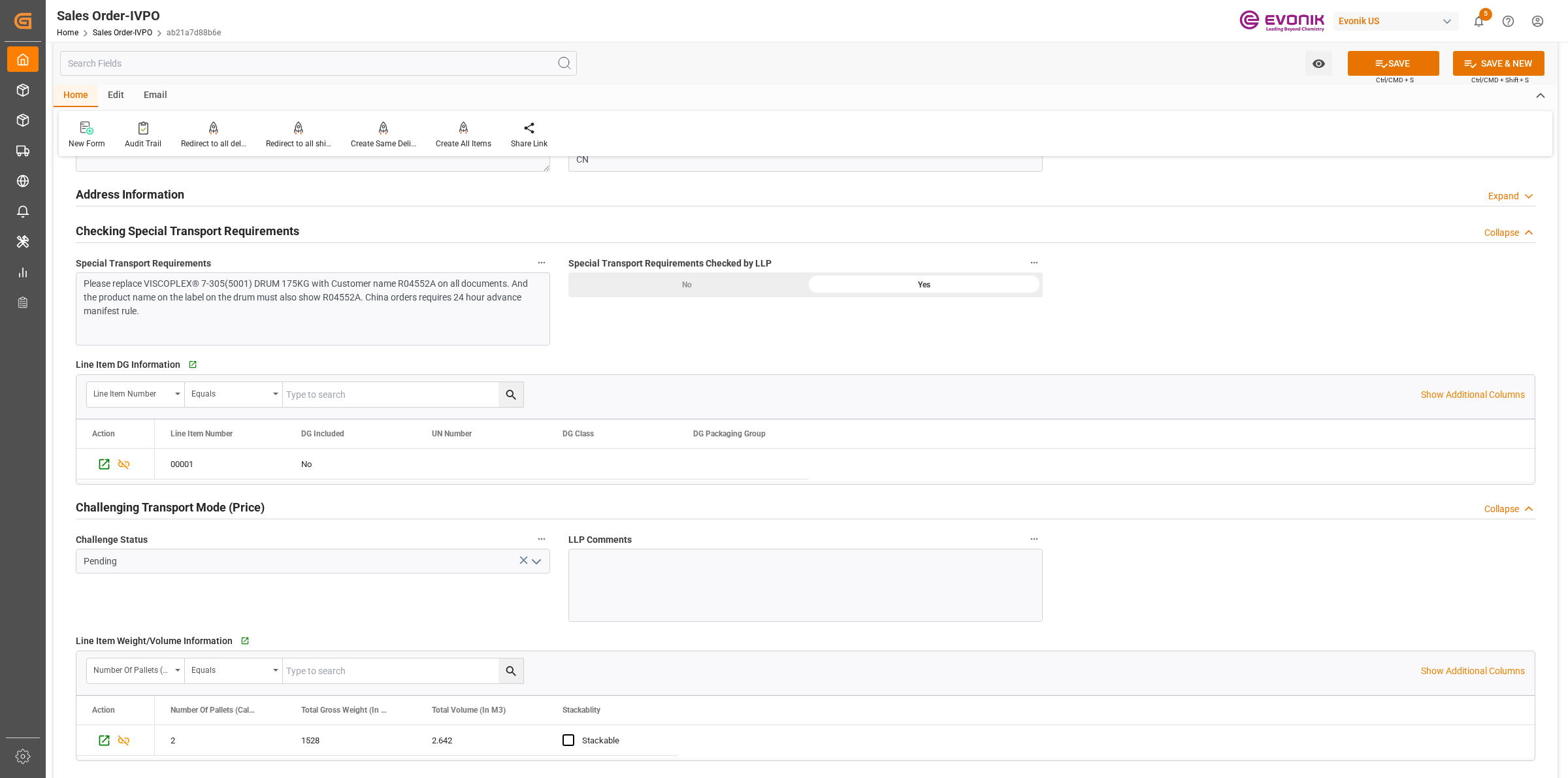
click at [538, 556] on icon "open menu" at bounding box center [536, 562] width 16 height 16
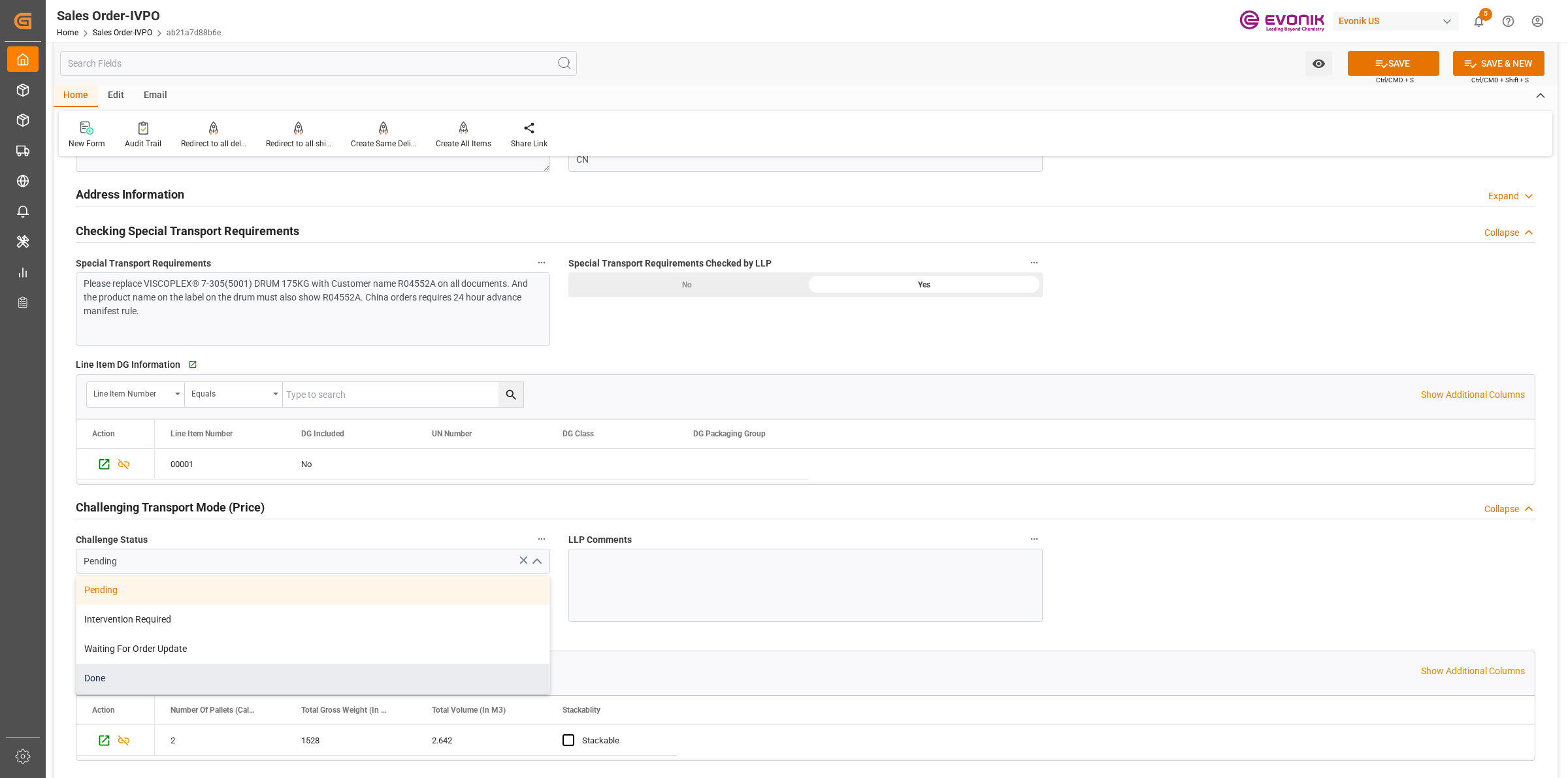
click at [119, 677] on div "Done" at bounding box center [313, 678] width 473 height 29
type input "Done"
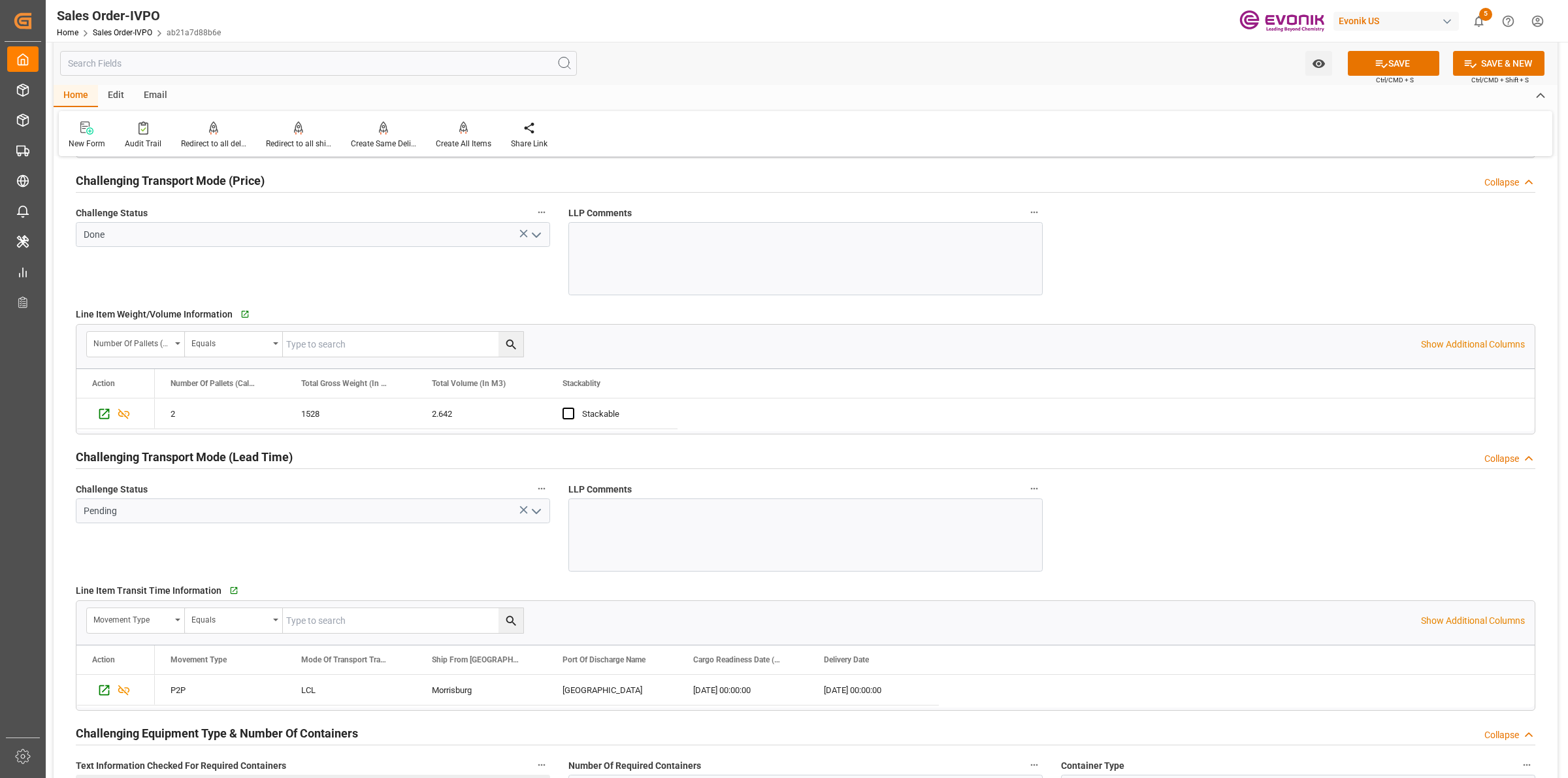
scroll to position [1878, 0]
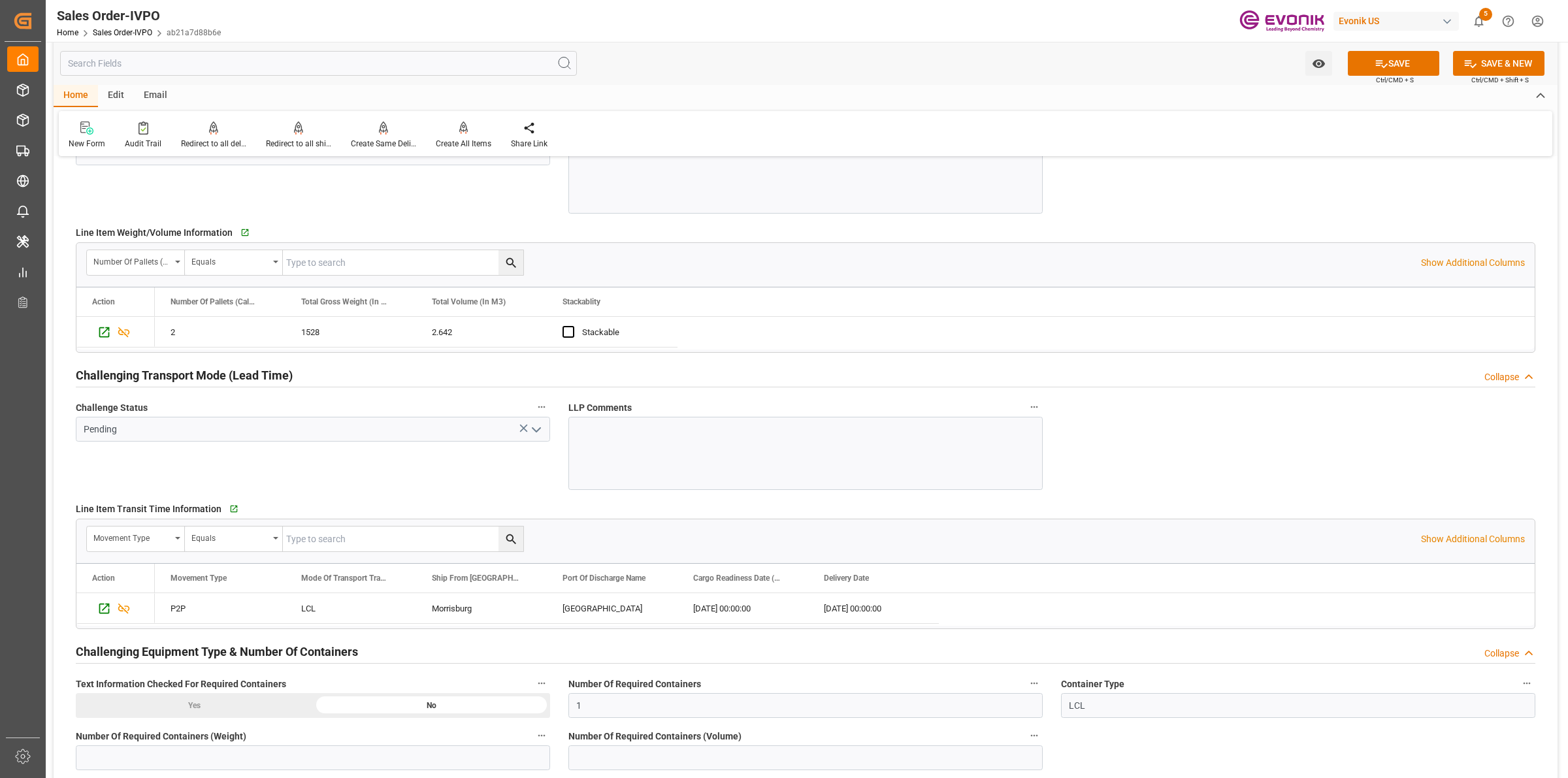
click at [534, 425] on icon "open menu" at bounding box center [536, 430] width 16 height 16
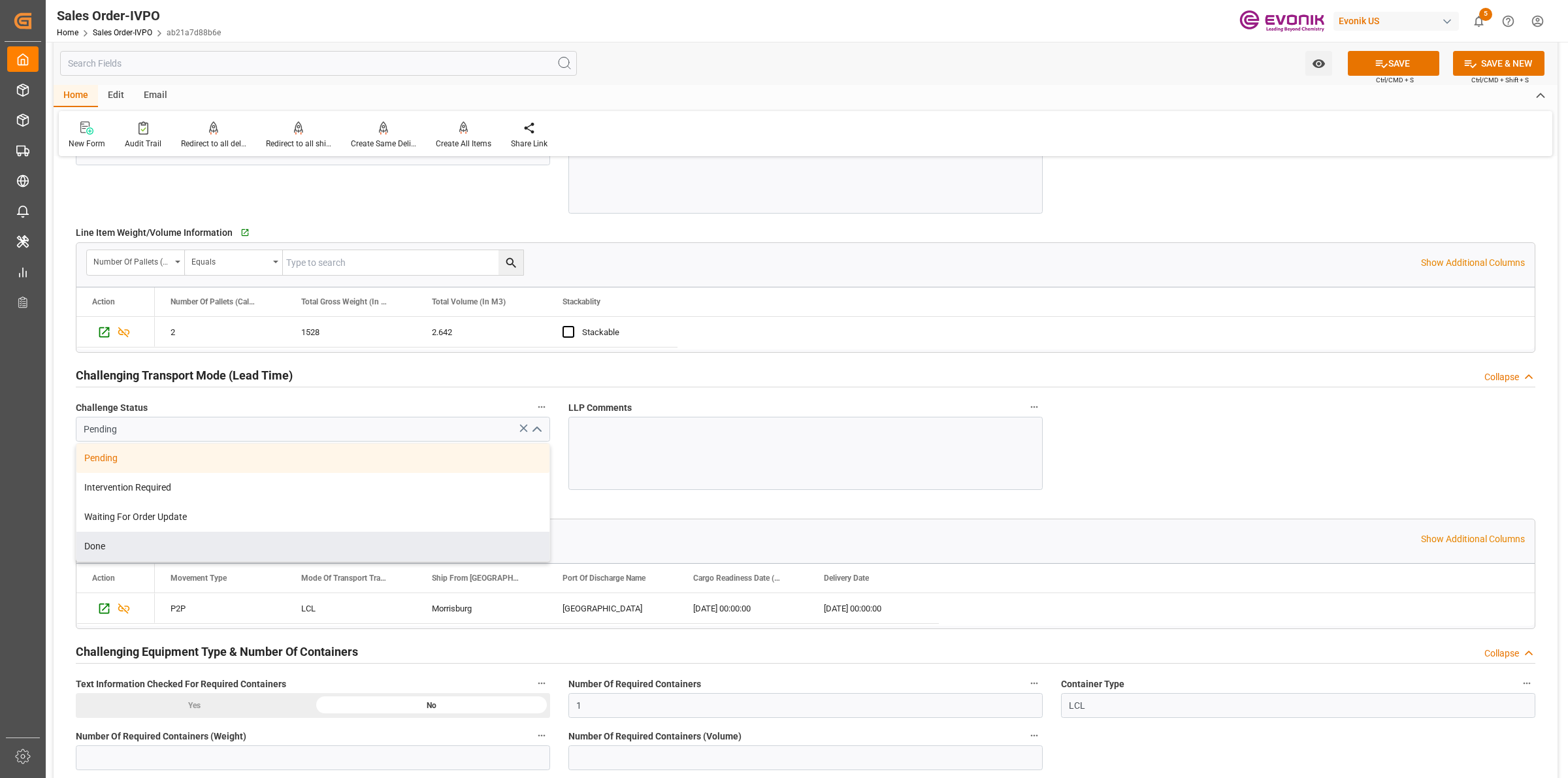
click at [138, 550] on div "Done" at bounding box center [313, 547] width 473 height 29
type input "Done"
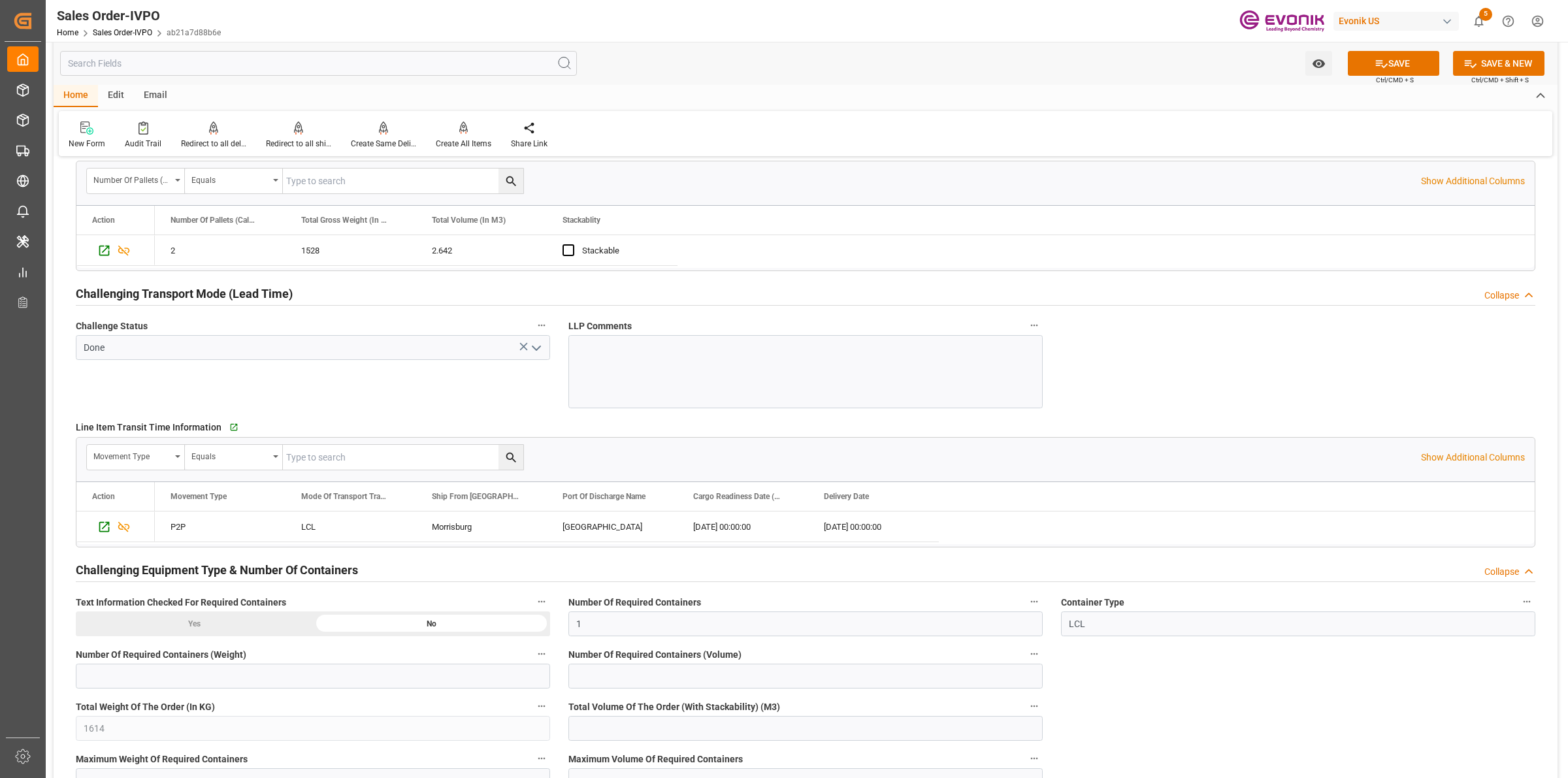
scroll to position [2205, 0]
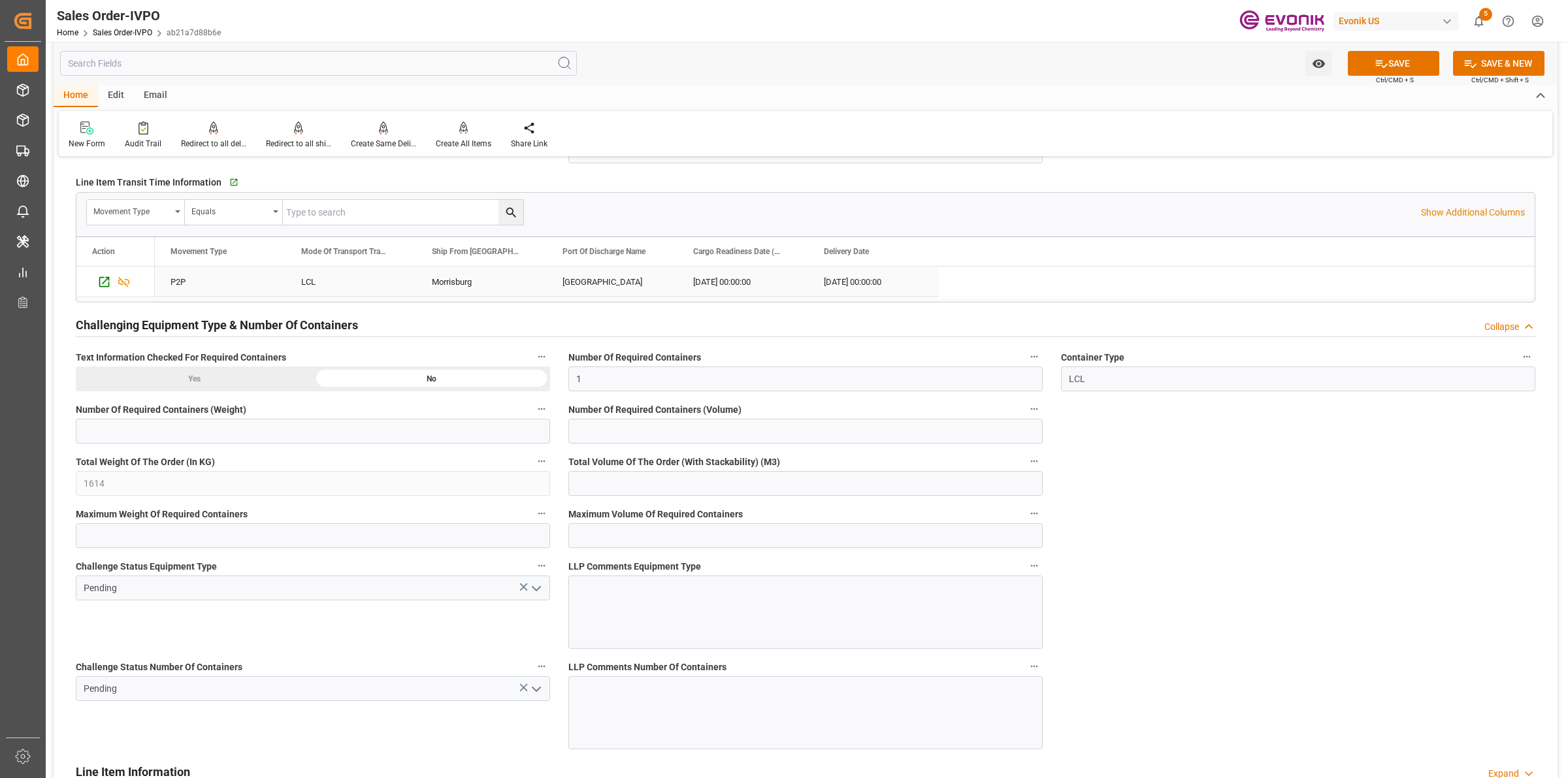
click at [466, 283] on div "Morrisburg" at bounding box center [481, 281] width 130 height 30
click at [537, 595] on icon "open menu" at bounding box center [536, 588] width 16 height 16
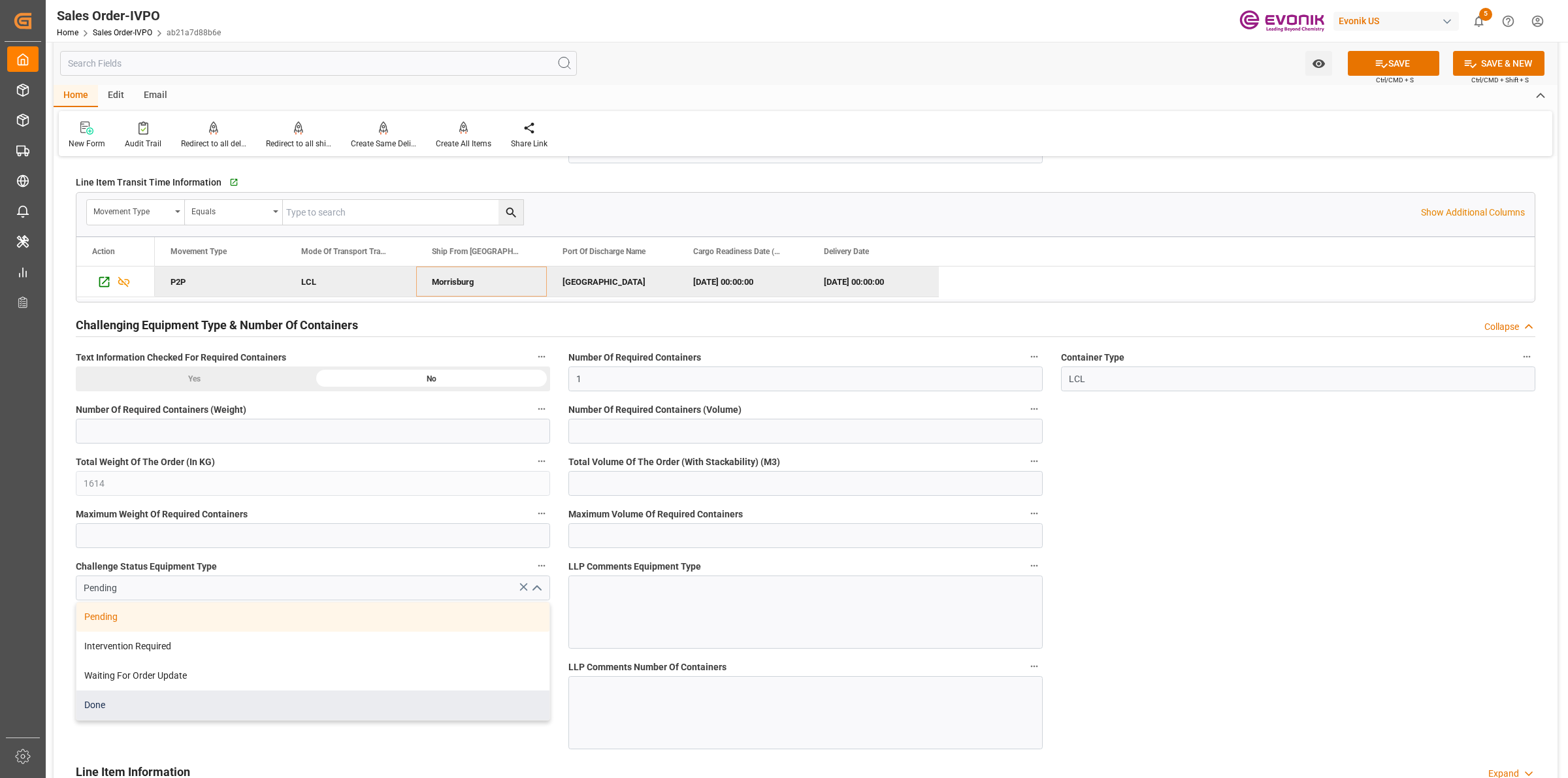
click at [160, 710] on div "Done" at bounding box center [313, 705] width 473 height 29
type input "Done"
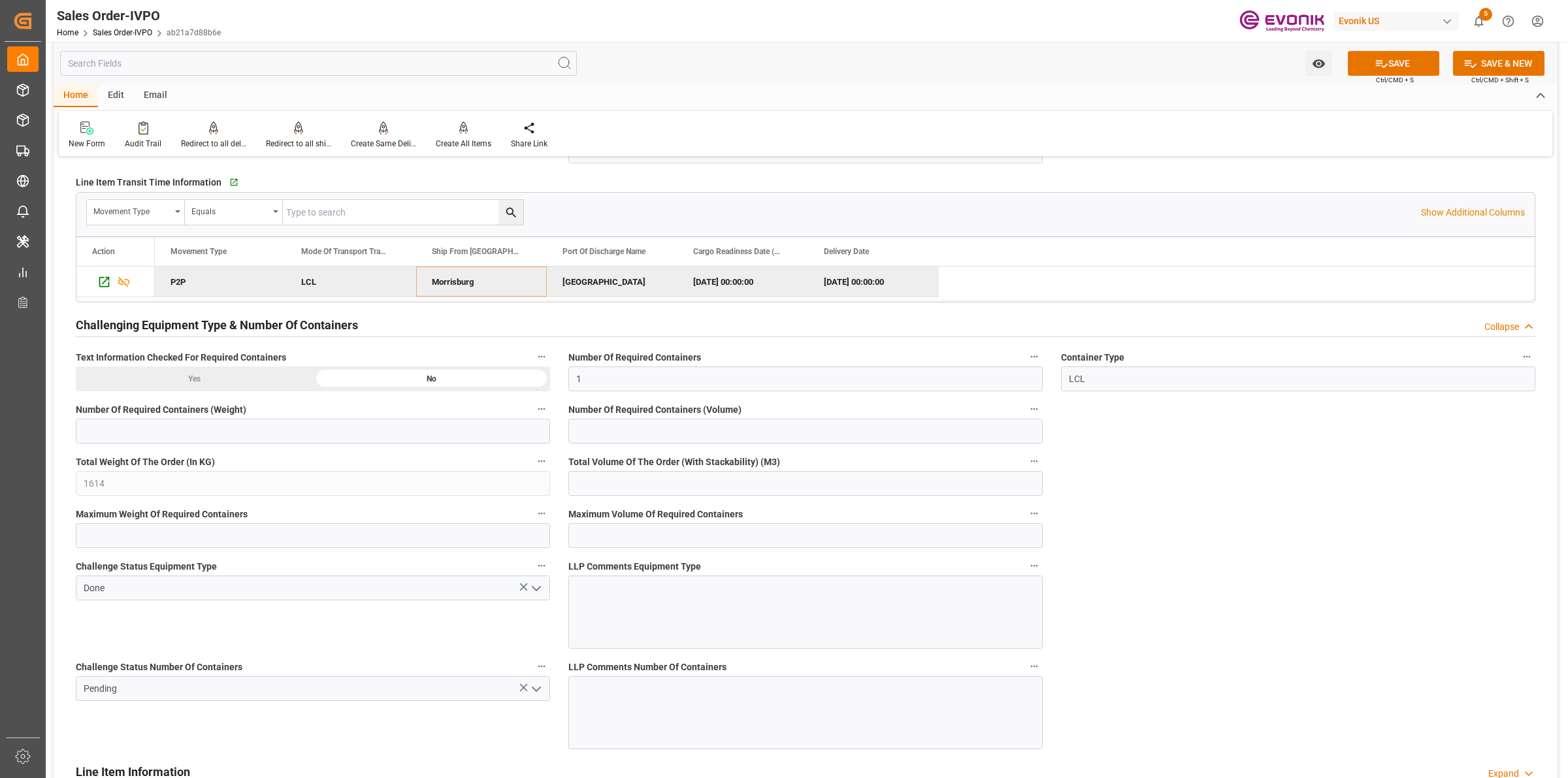
scroll to position [2286, 0]
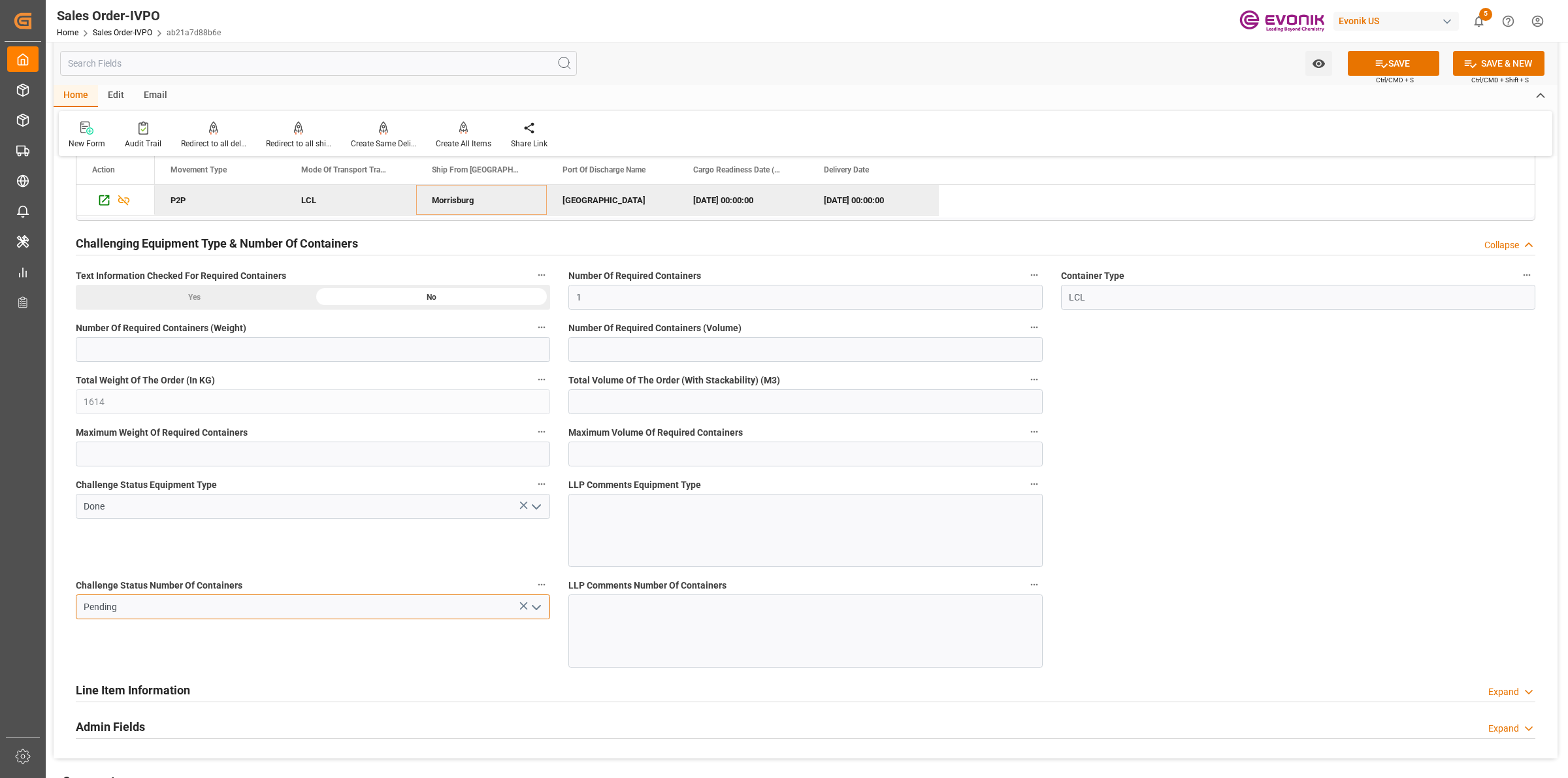
click at [533, 598] on input "Pending" at bounding box center [313, 607] width 475 height 25
click at [533, 612] on icon "open menu" at bounding box center [536, 608] width 16 height 16
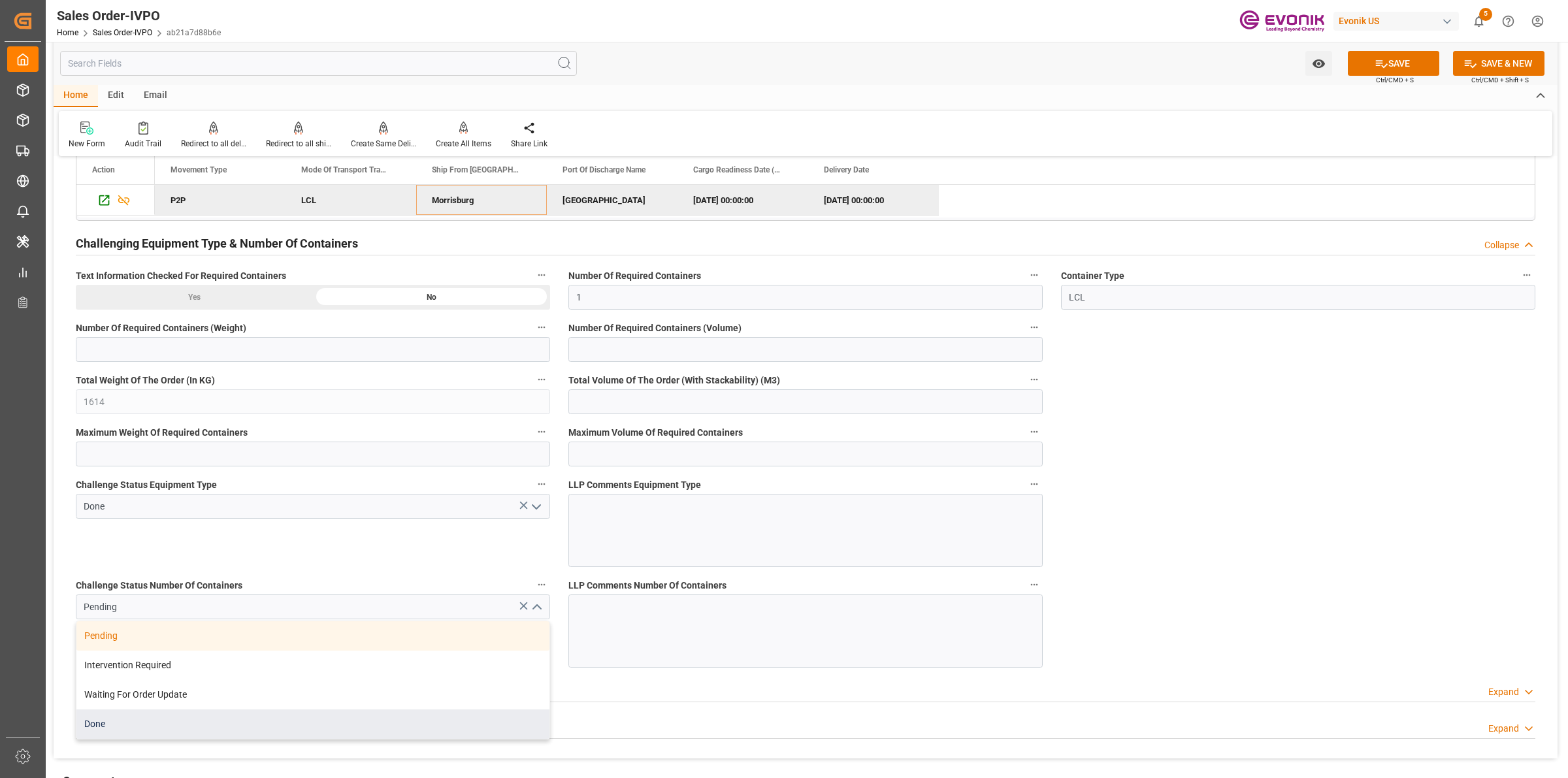
click at [116, 720] on div "Done" at bounding box center [313, 725] width 473 height 29
type input "Done"
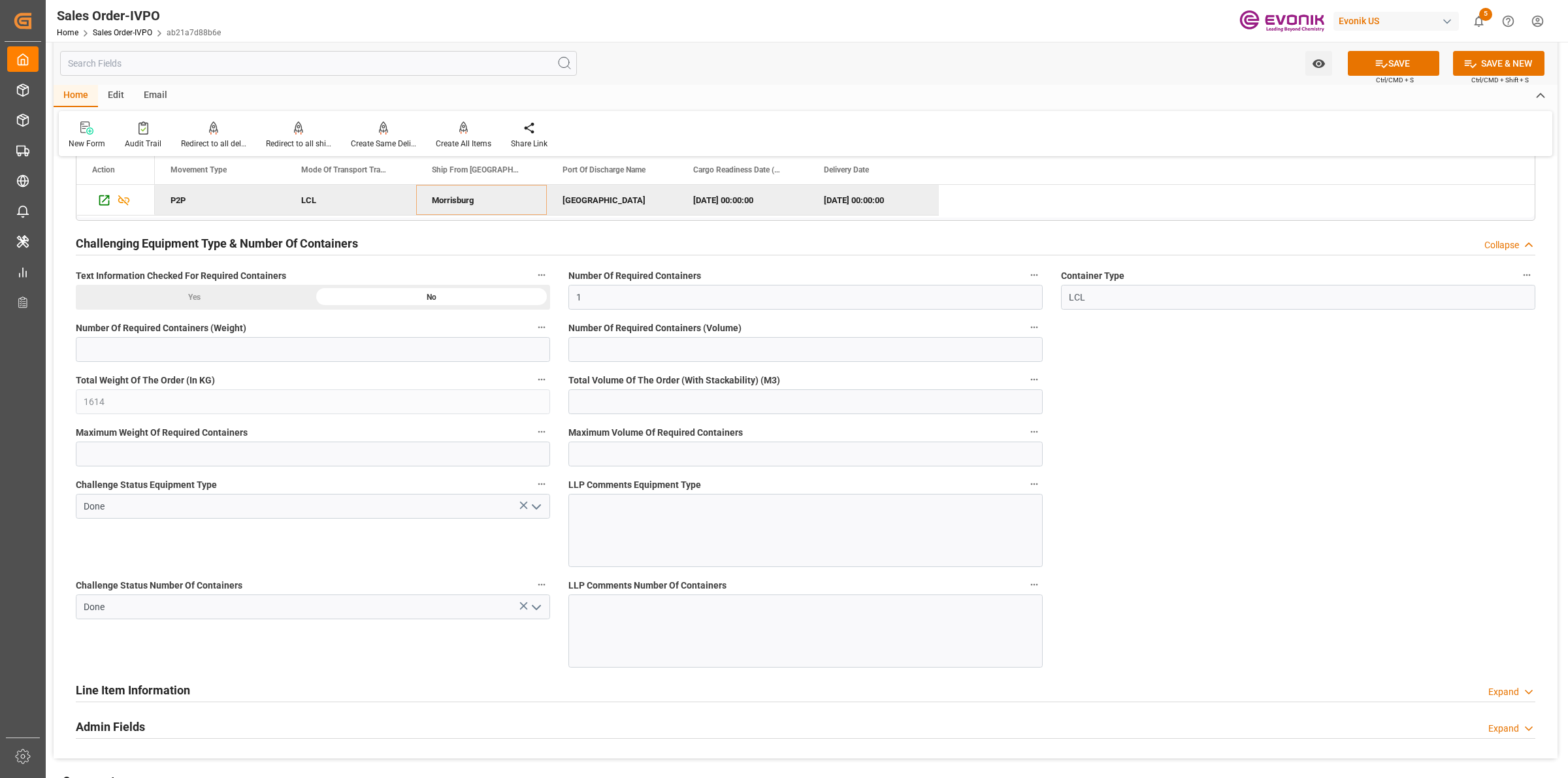
click at [1390, 67] on button "SAVE" at bounding box center [1394, 63] width 91 height 25
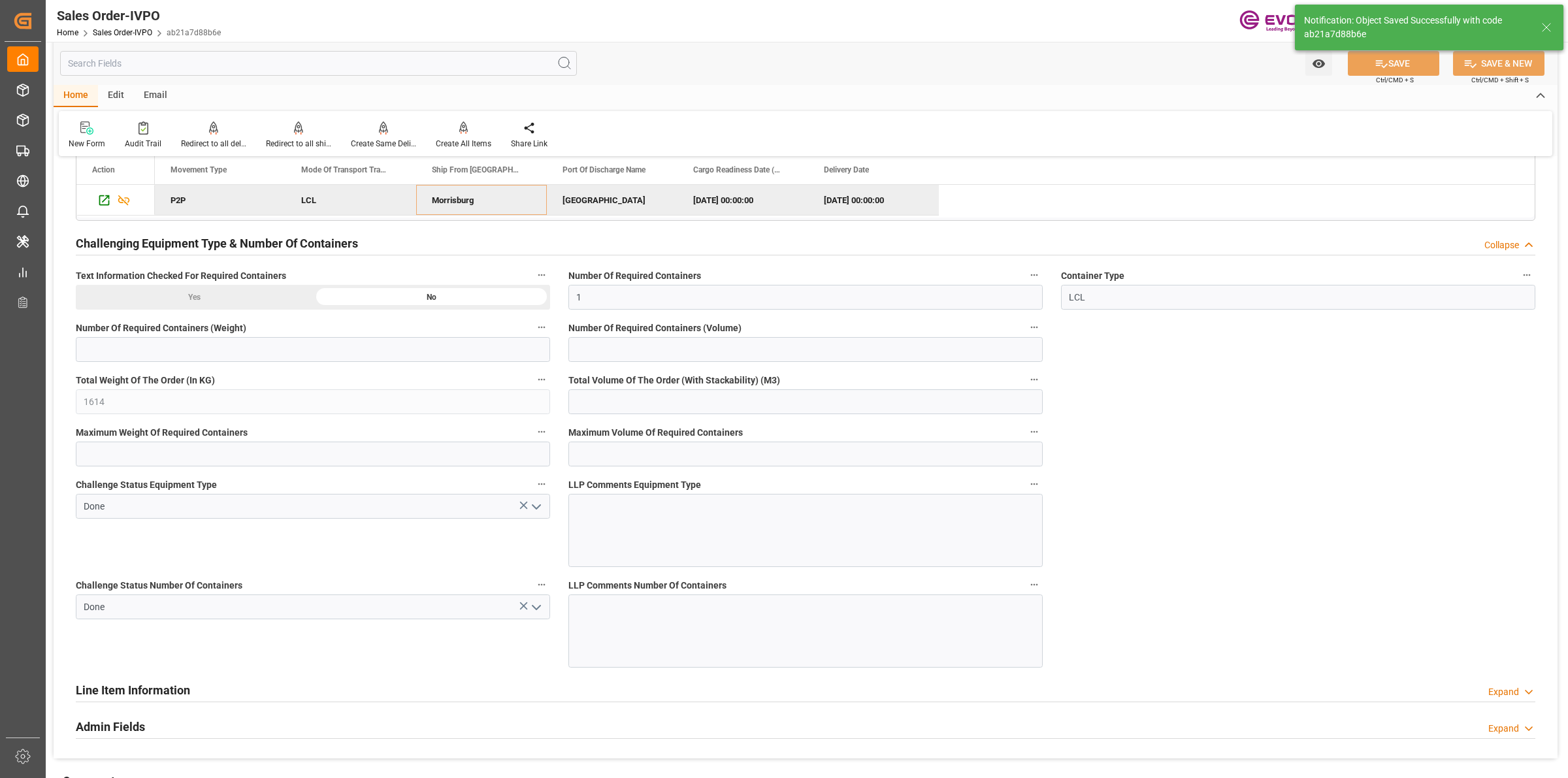
type input "[DATE] 07:26"
type input "No"
click at [469, 130] on div at bounding box center [463, 127] width 55 height 14
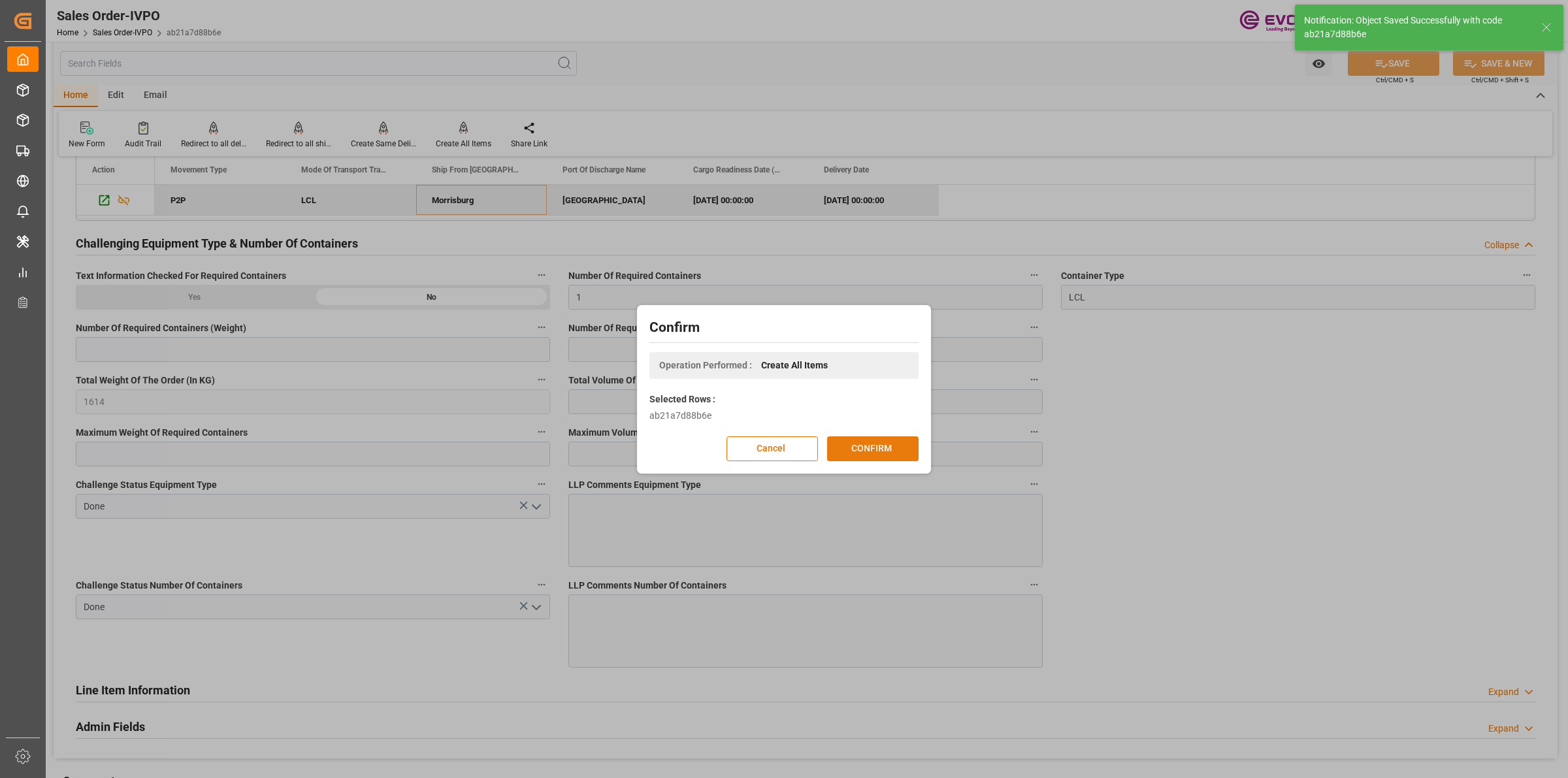
click at [885, 455] on button "CONFIRM" at bounding box center [873, 449] width 91 height 25
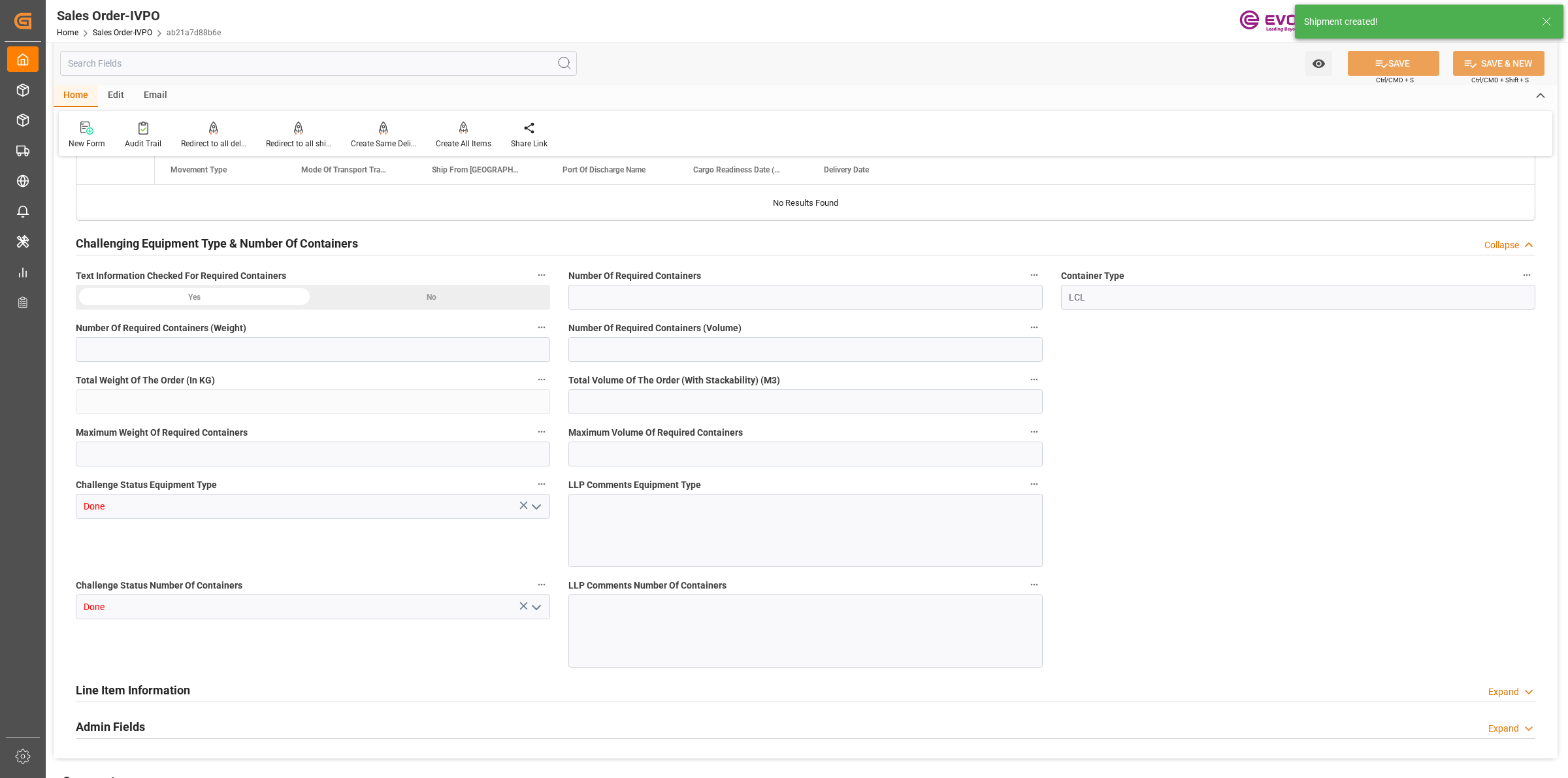
type input "CNSHA"
type input "0"
type input "1"
type input "1614"
type input "23.09.2025 22:18"
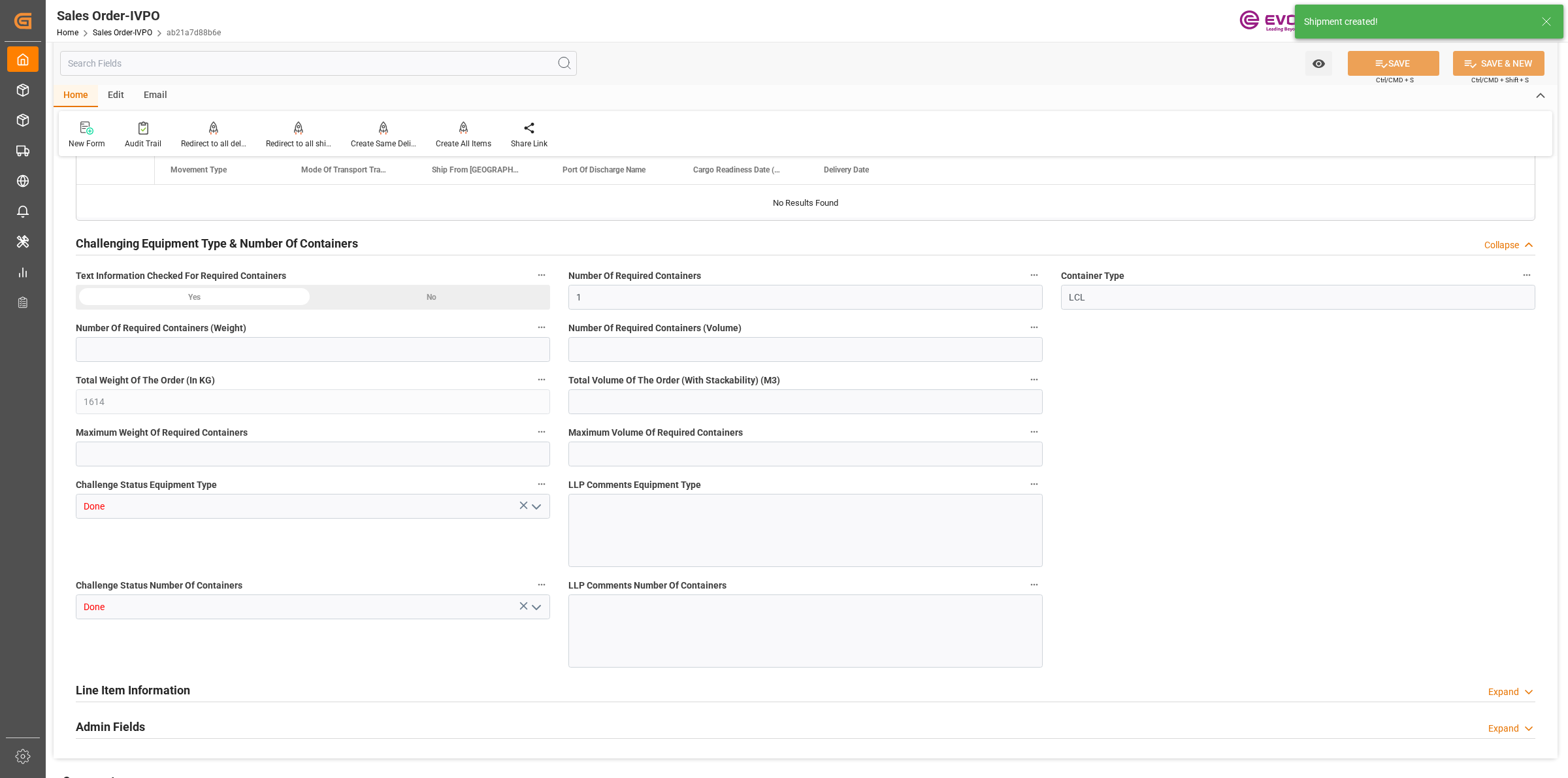
type input "[DATE] 07:26"
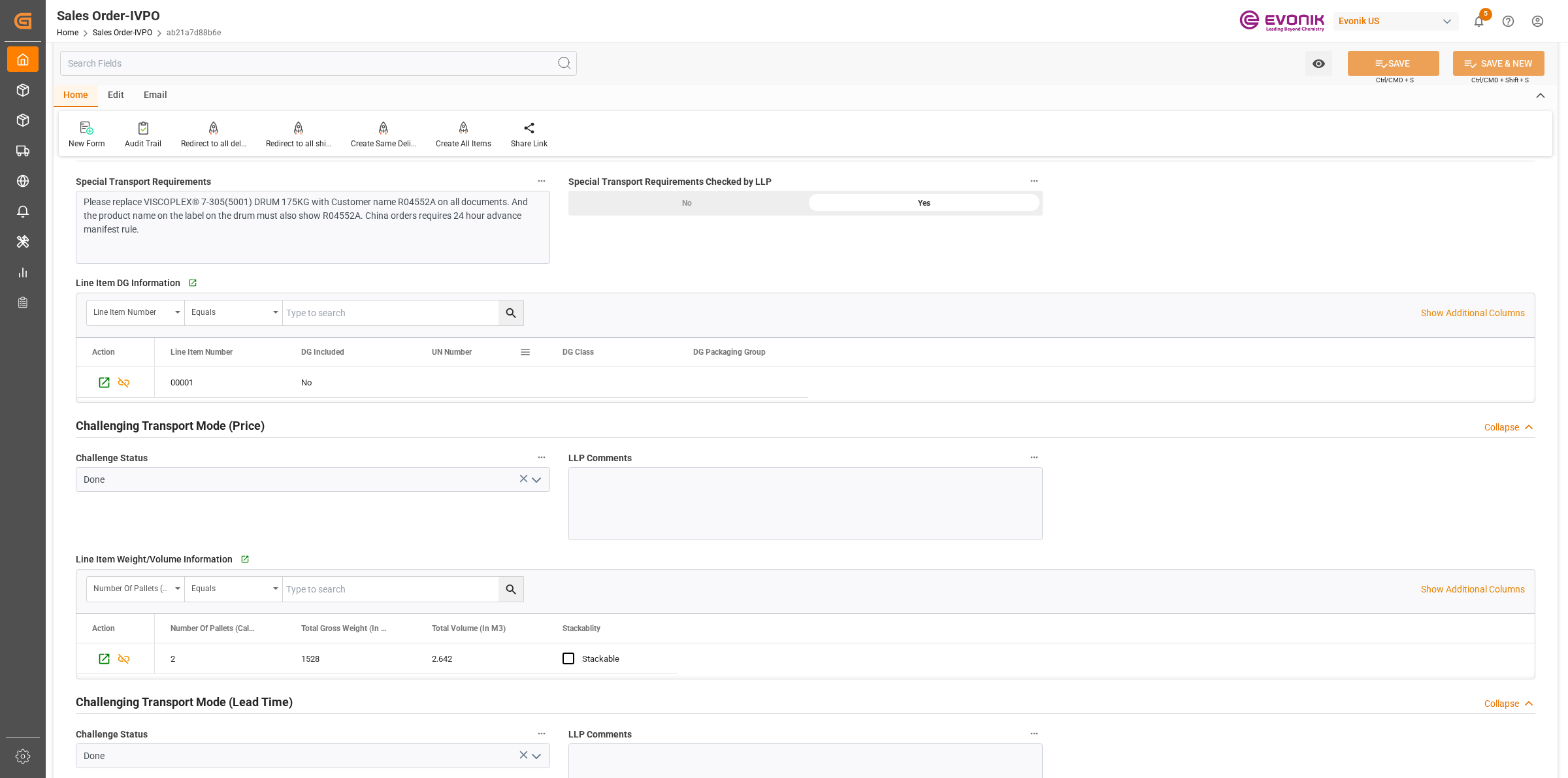
scroll to position [1225, 0]
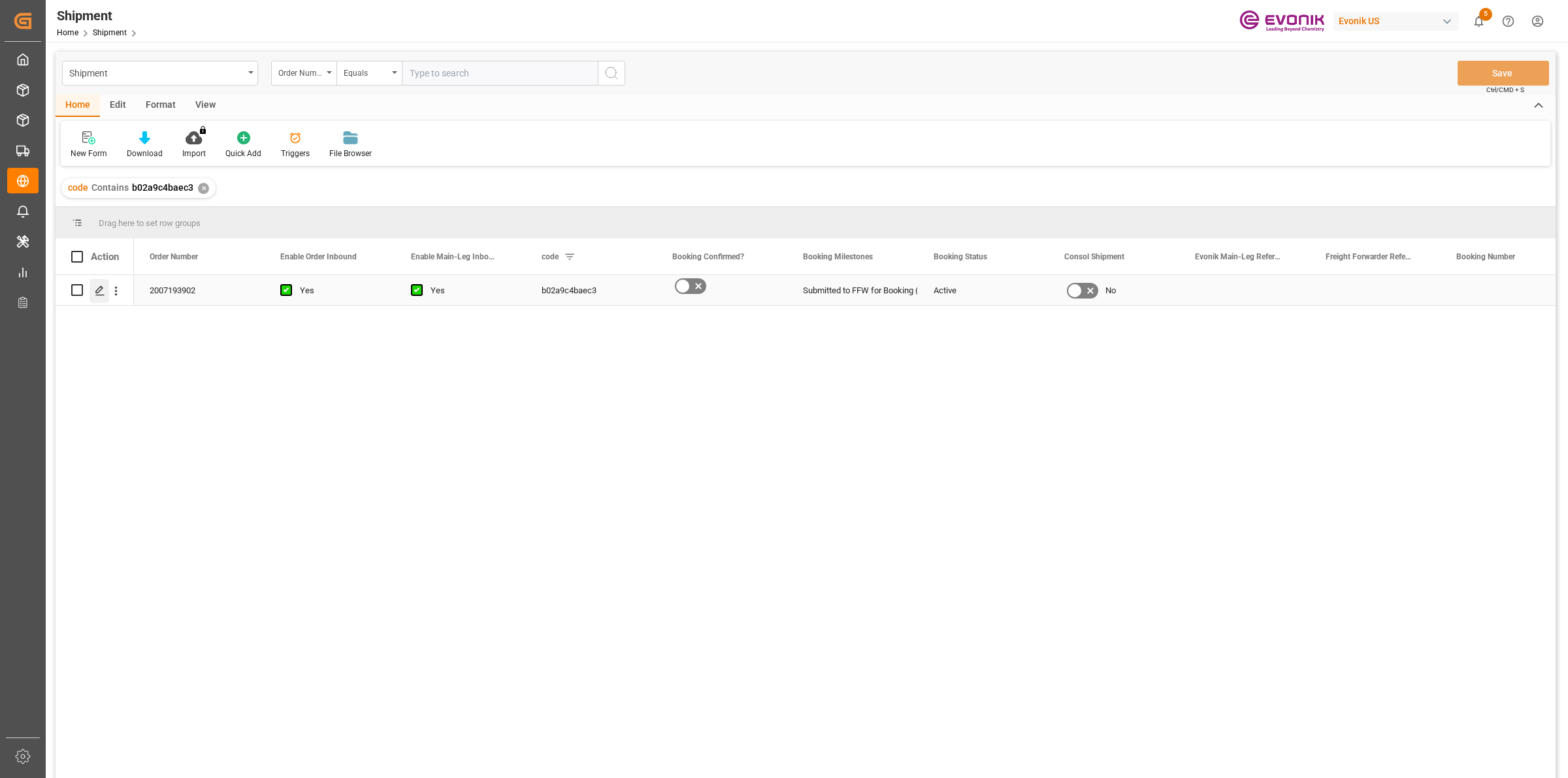
click at [91, 283] on div "Press SPACE to select this row." at bounding box center [99, 291] width 19 height 24
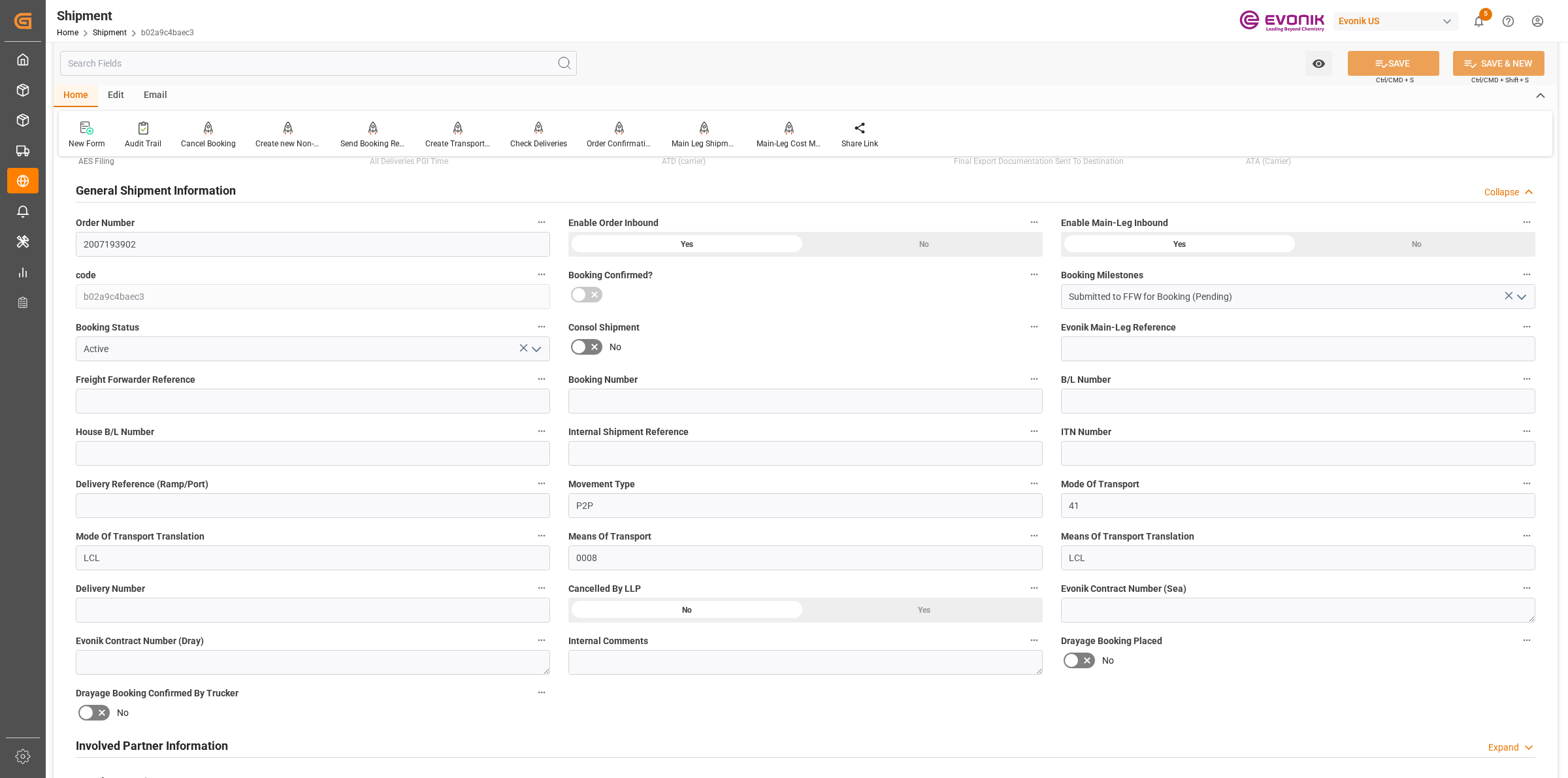
scroll to position [408, 0]
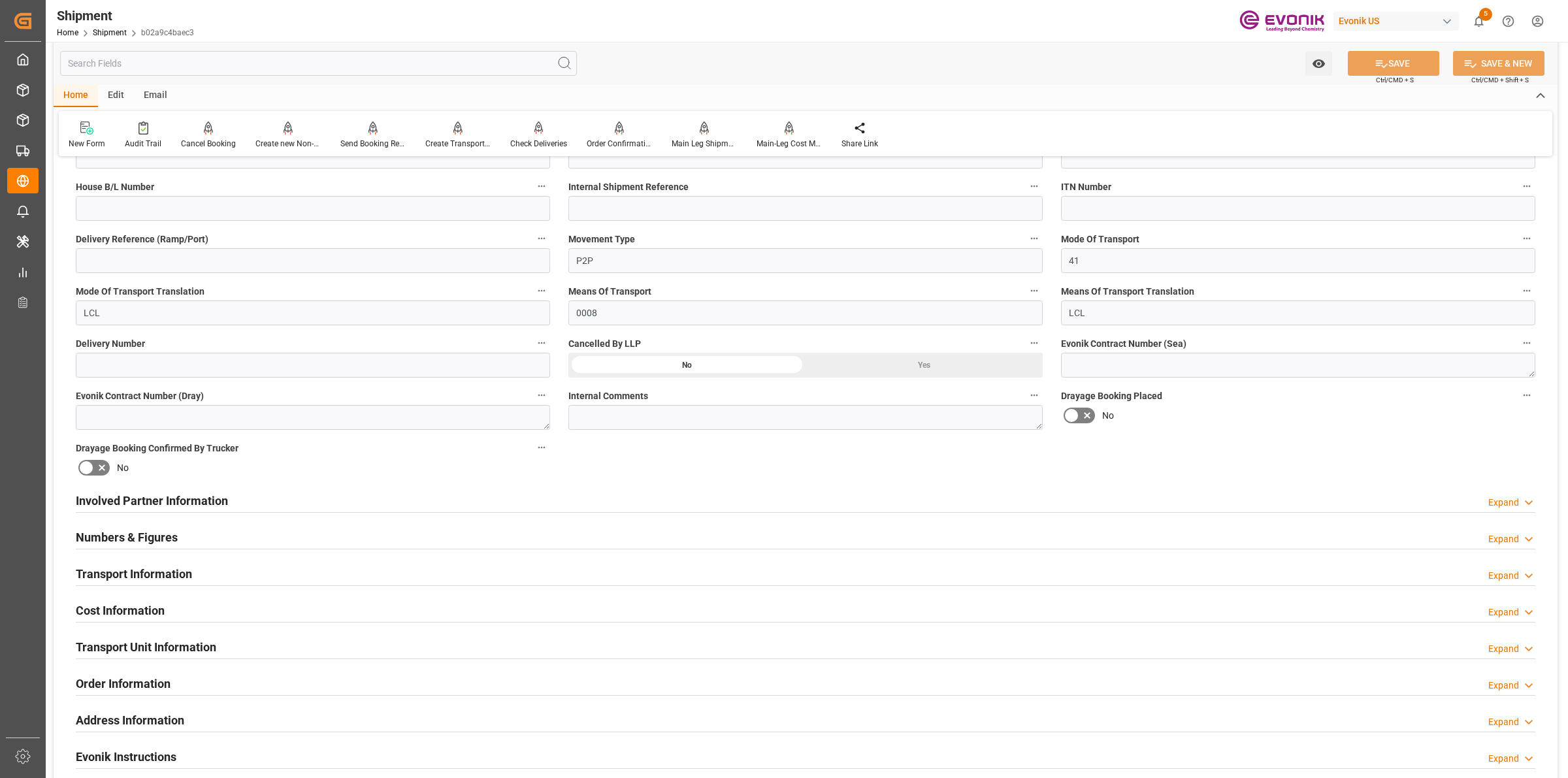
click at [344, 495] on div "Involved Partner Information Expand" at bounding box center [805, 500] width 1460 height 25
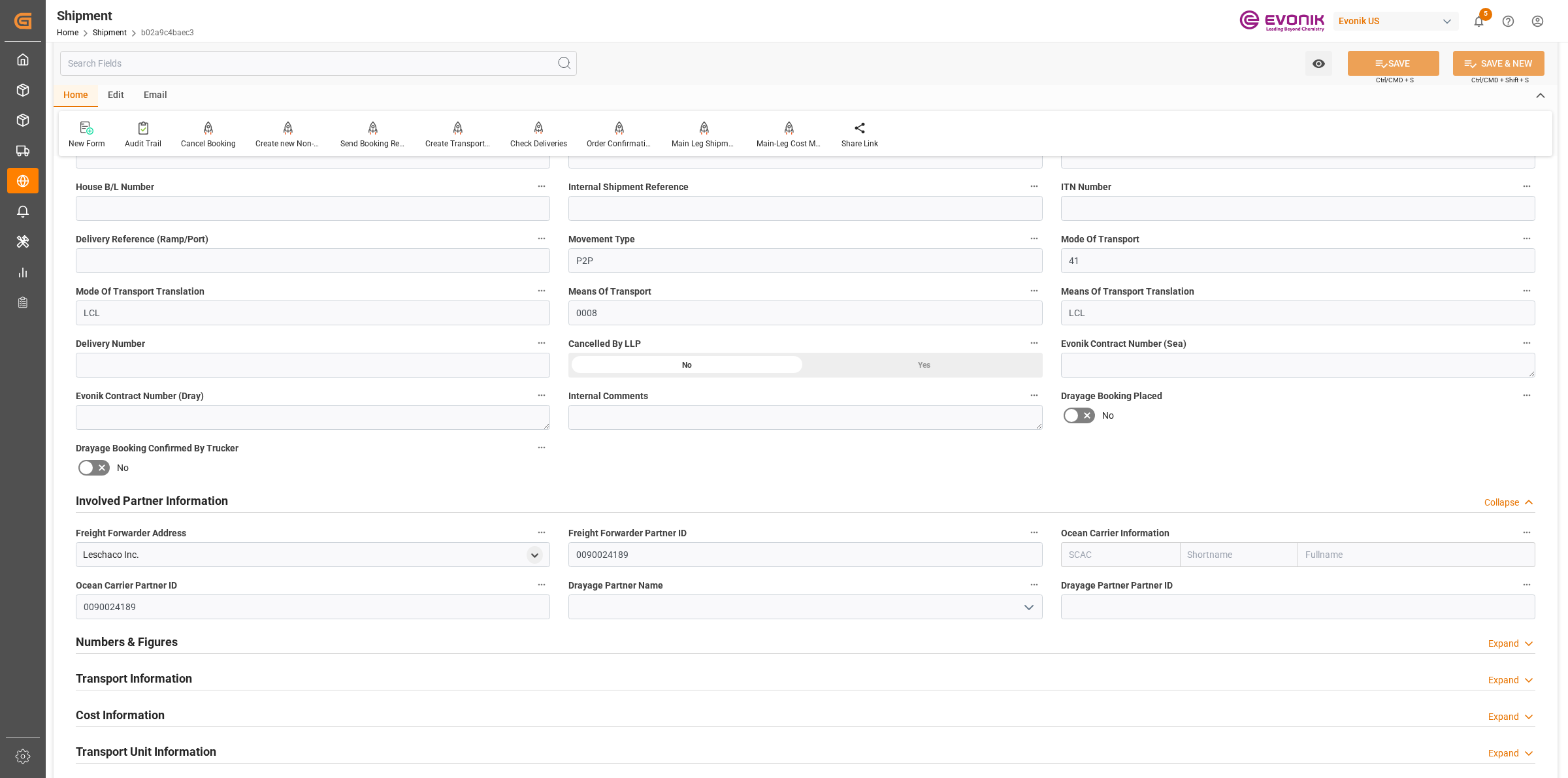
scroll to position [654, 0]
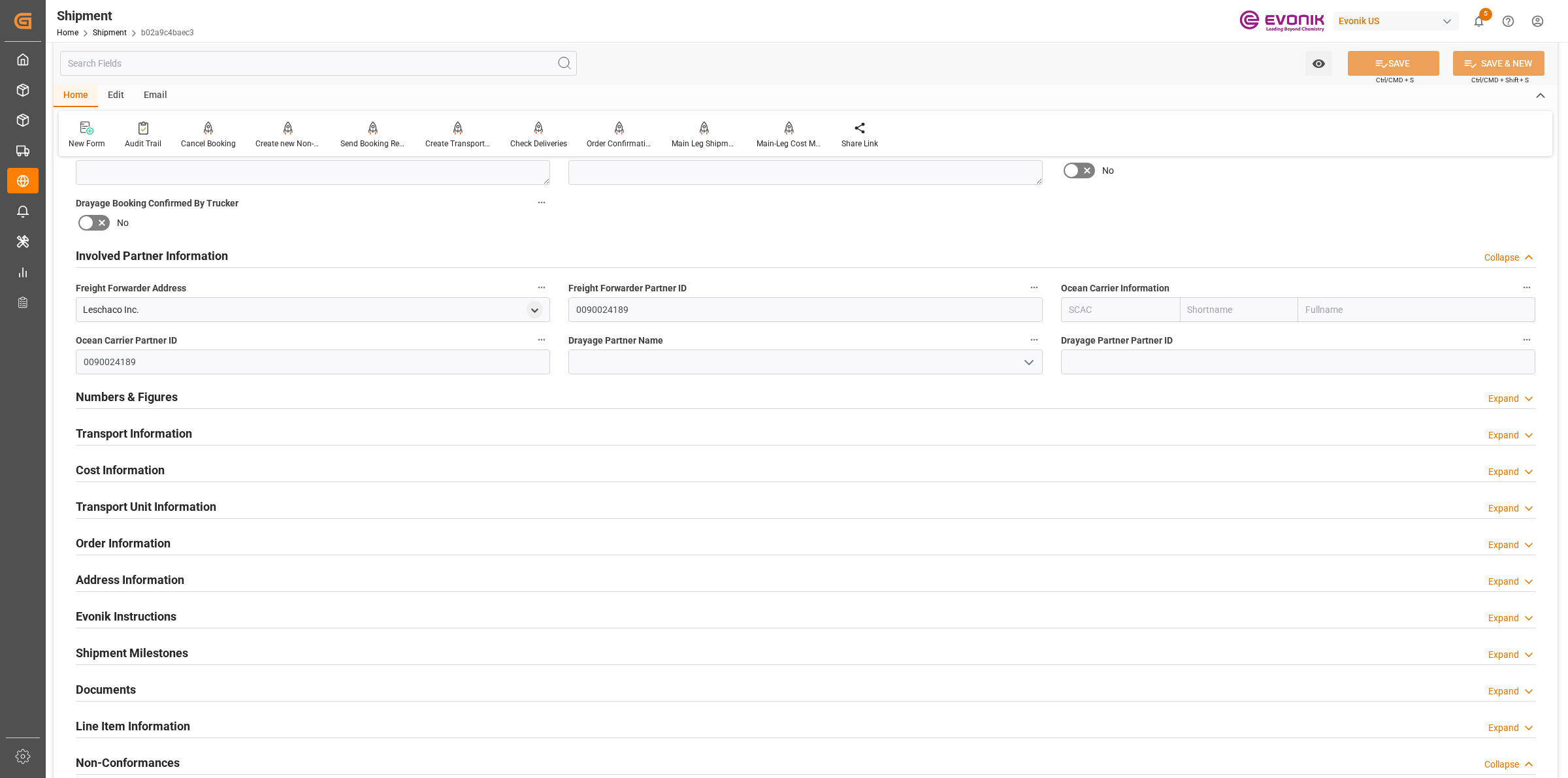
click at [1098, 302] on input "text" at bounding box center [1121, 310] width 119 height 25
click at [1084, 351] on div "ALRB" at bounding box center [1082, 338] width 39 height 29
type input "ALRB"
type input "AC Containerline"
type input "AC Containerline GmbH"
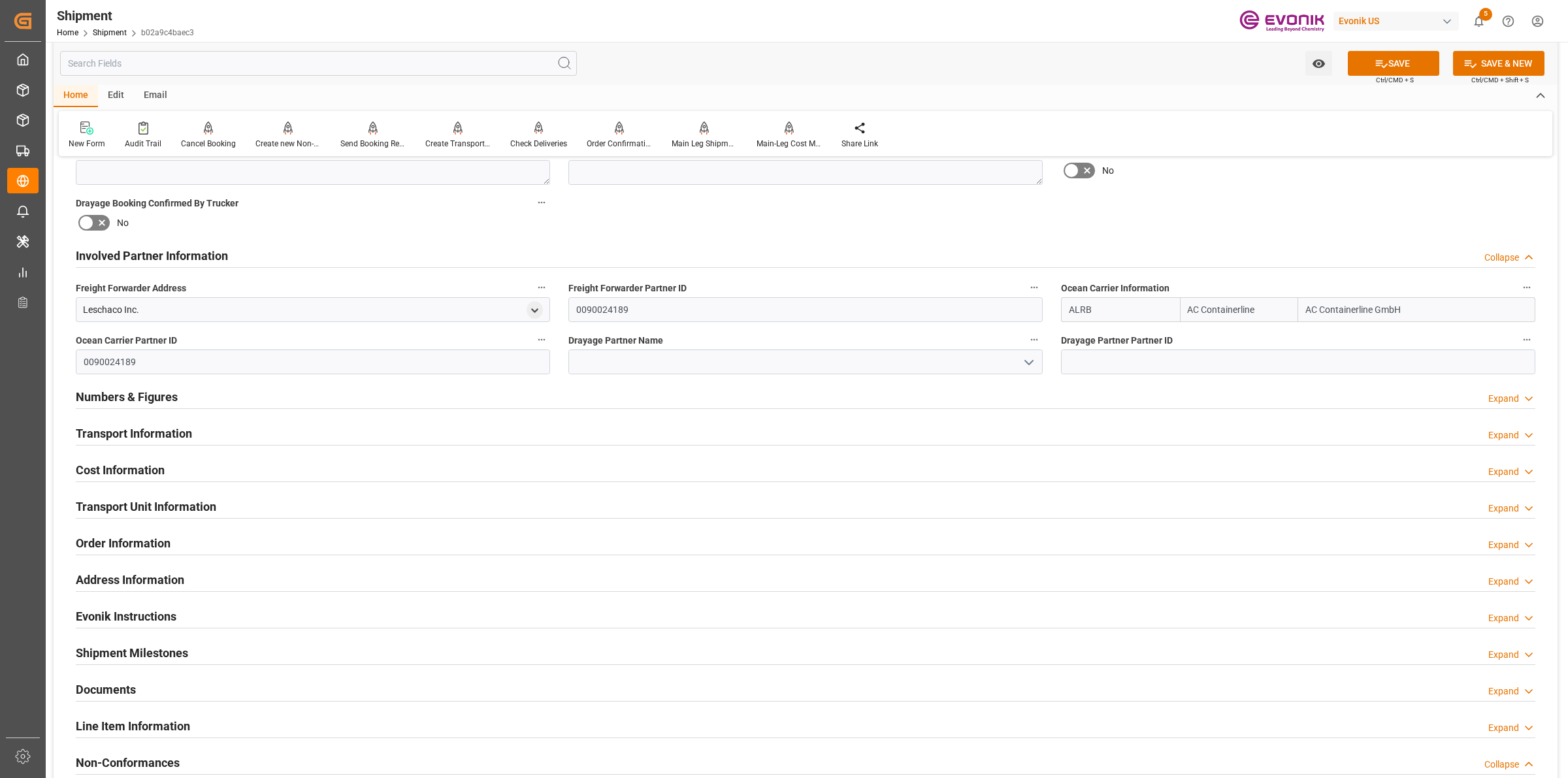
type input "ALRB"
click at [1086, 337] on span "Drayage Partner Partner ID" at bounding box center [1117, 340] width 112 height 14
click at [1518, 337] on button "Drayage Partner Partner ID" at bounding box center [1526, 339] width 17 height 17
click at [629, 357] on div at bounding box center [784, 389] width 1568 height 778
click at [661, 356] on input at bounding box center [805, 362] width 475 height 25
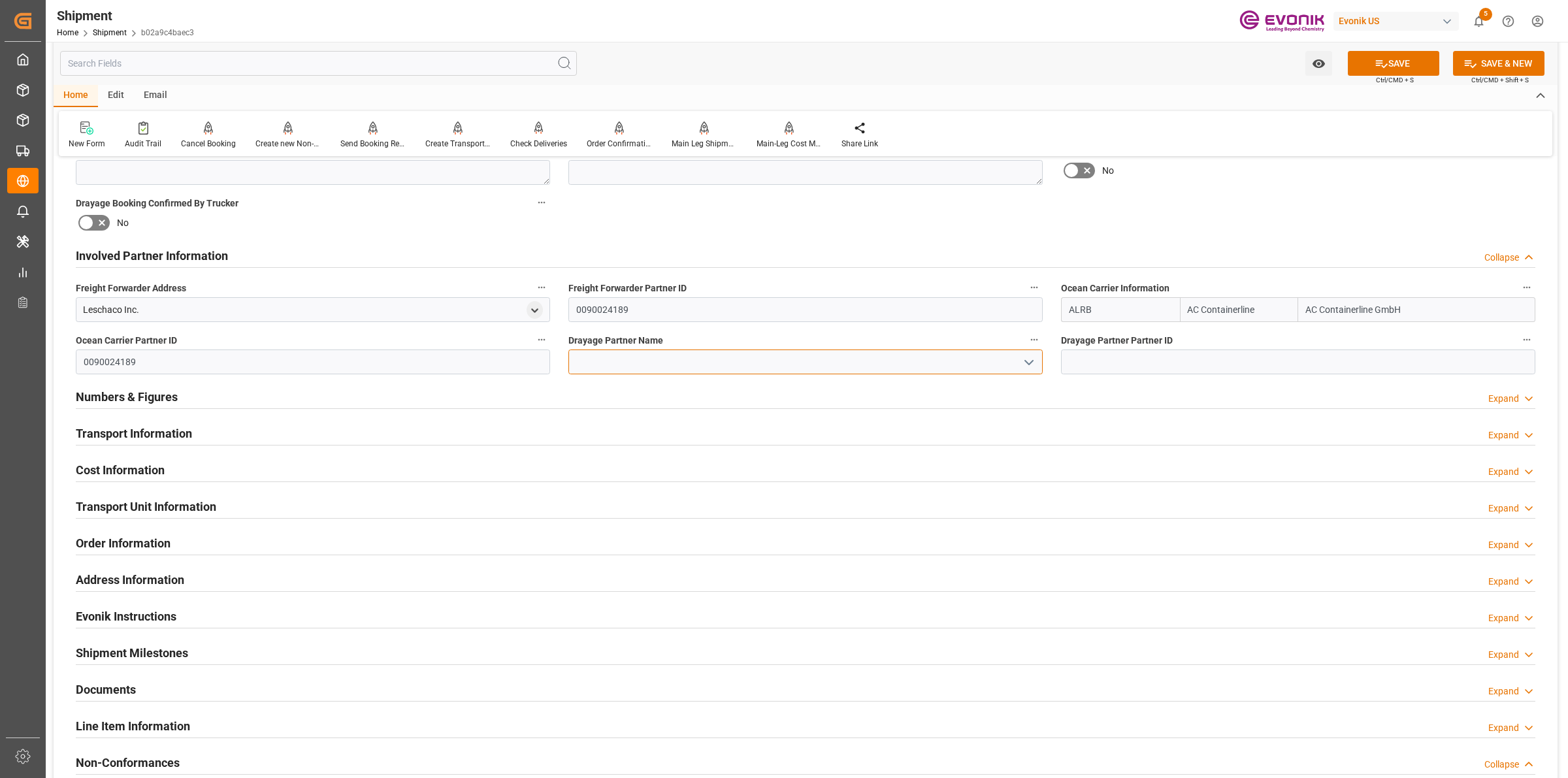
paste input "Pitt Ohio"
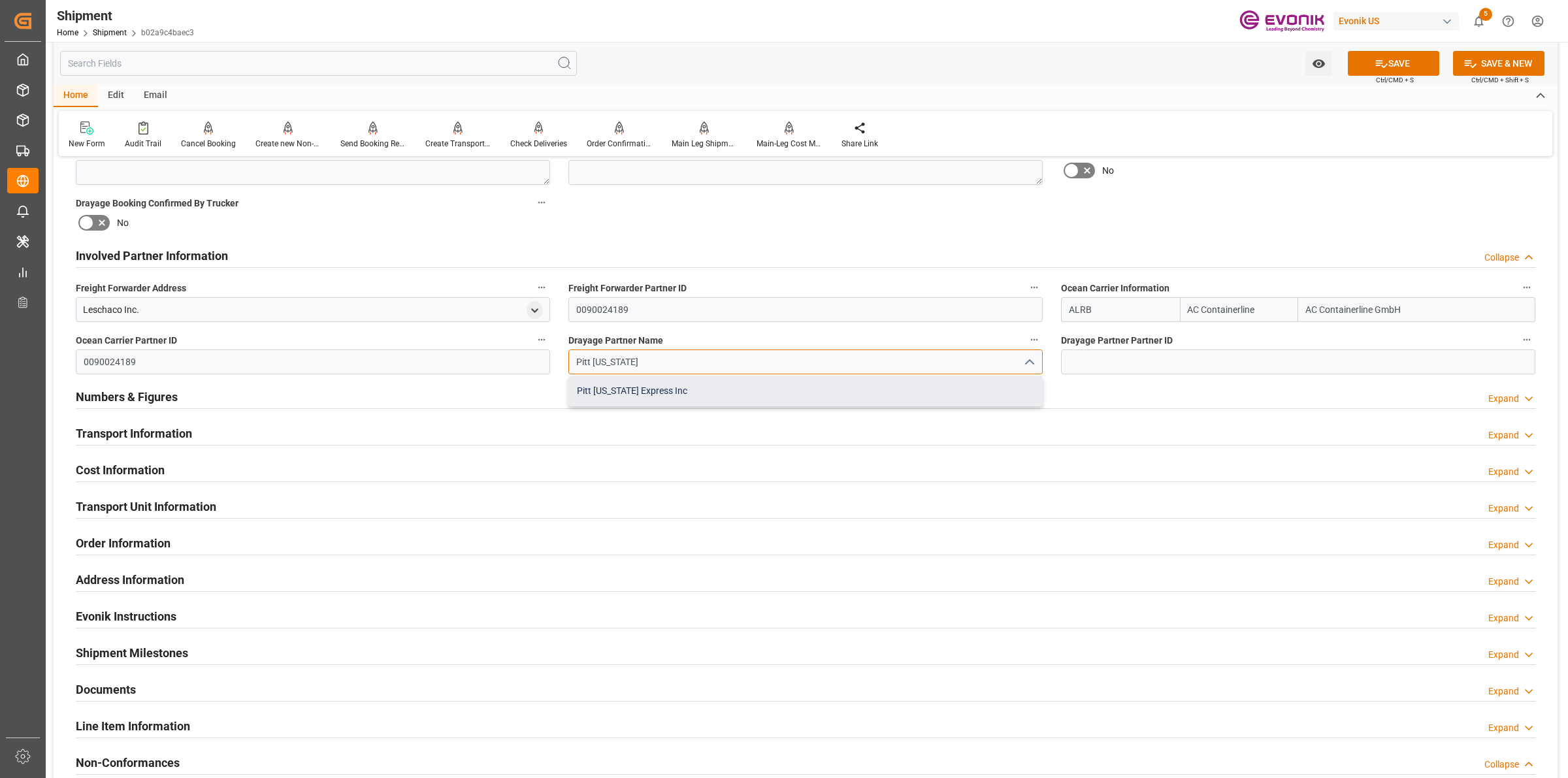
click at [626, 387] on div "Pitt Ohio Express Inc" at bounding box center [805, 391] width 473 height 29
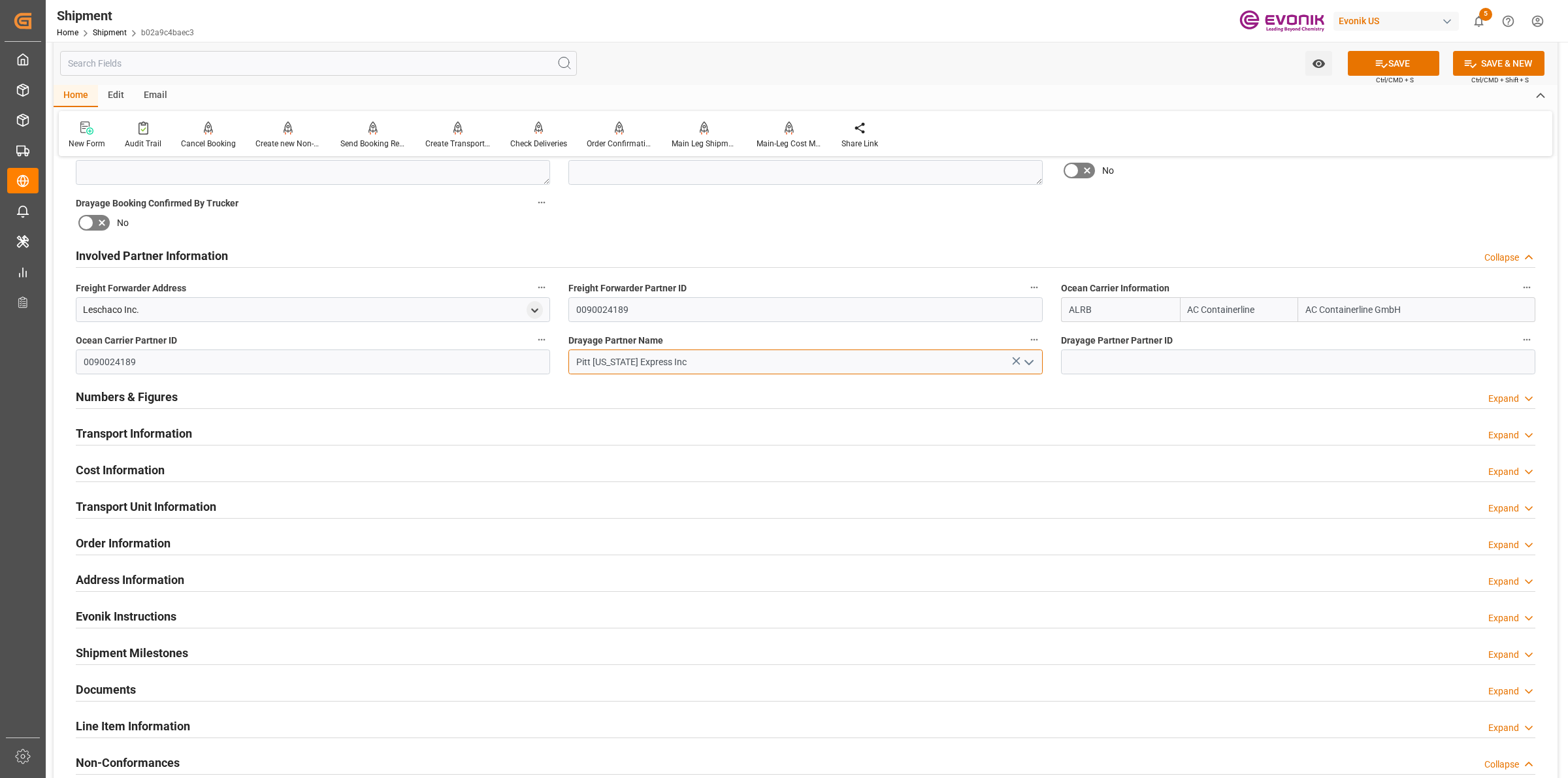
type input "Pitt Ohio Express Inc"
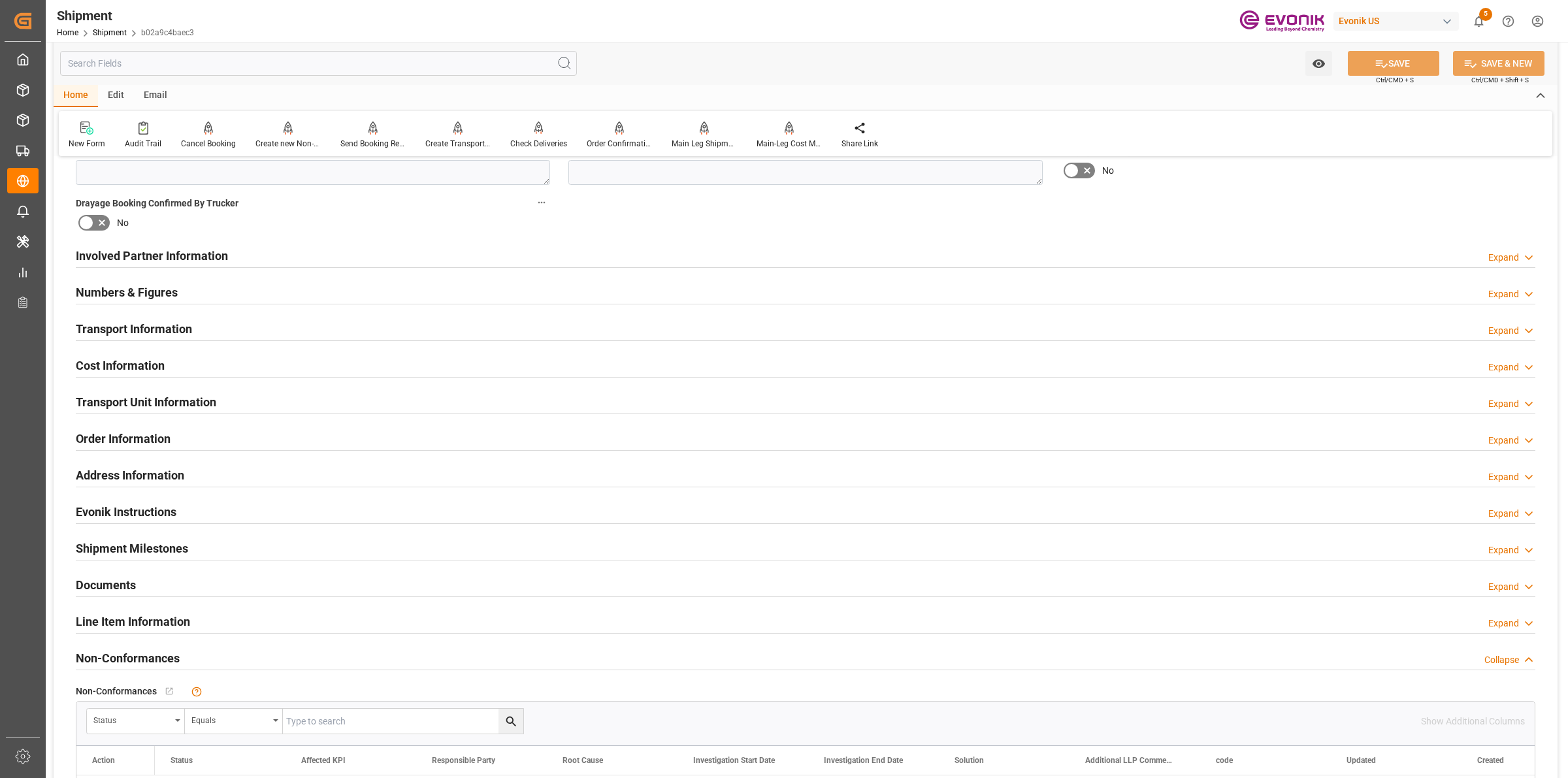
click at [173, 265] on div "Involved Partner Information" at bounding box center [152, 255] width 153 height 25
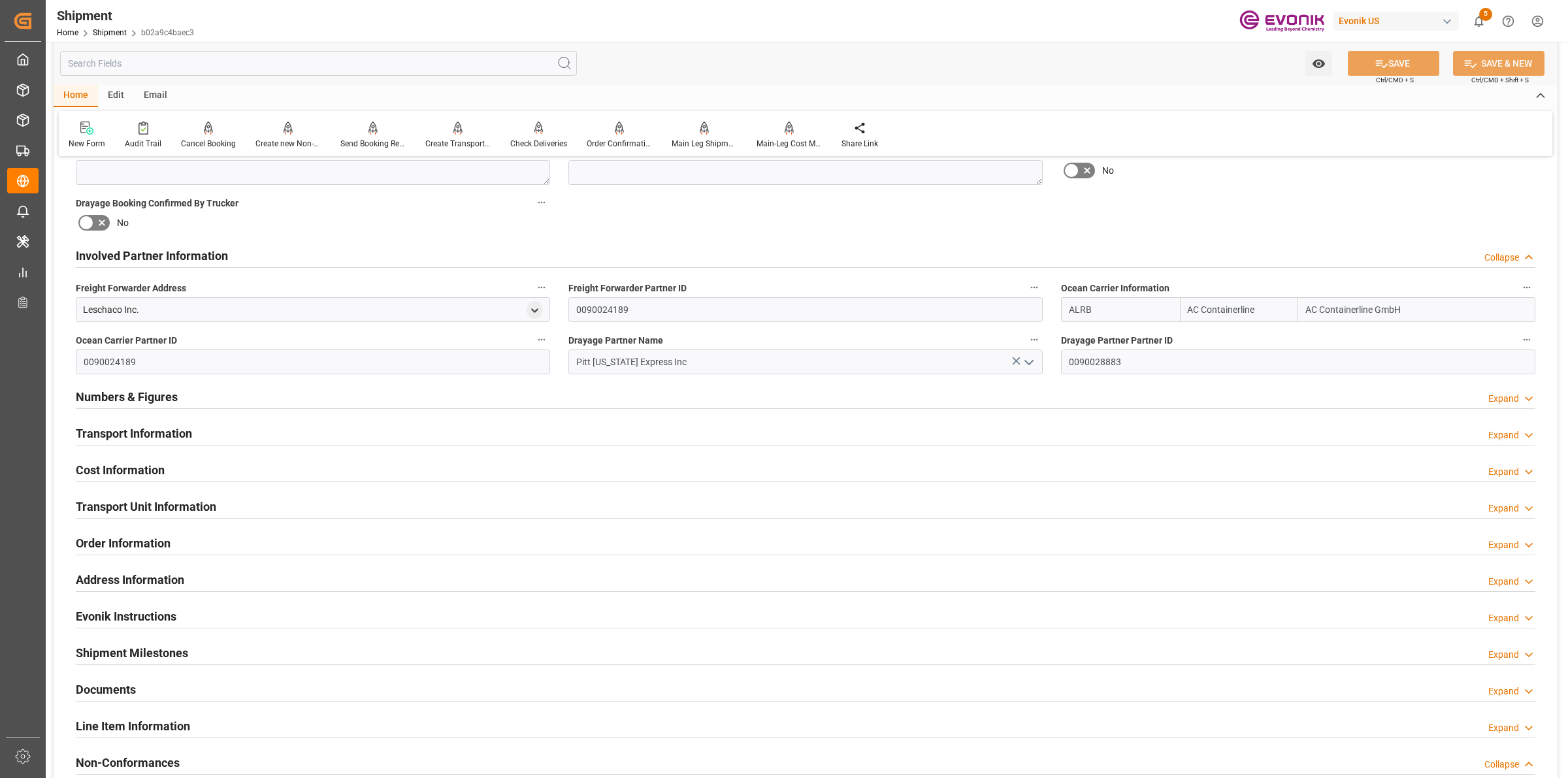
click at [176, 262] on h2 "Involved Partner Information" at bounding box center [152, 256] width 153 height 18
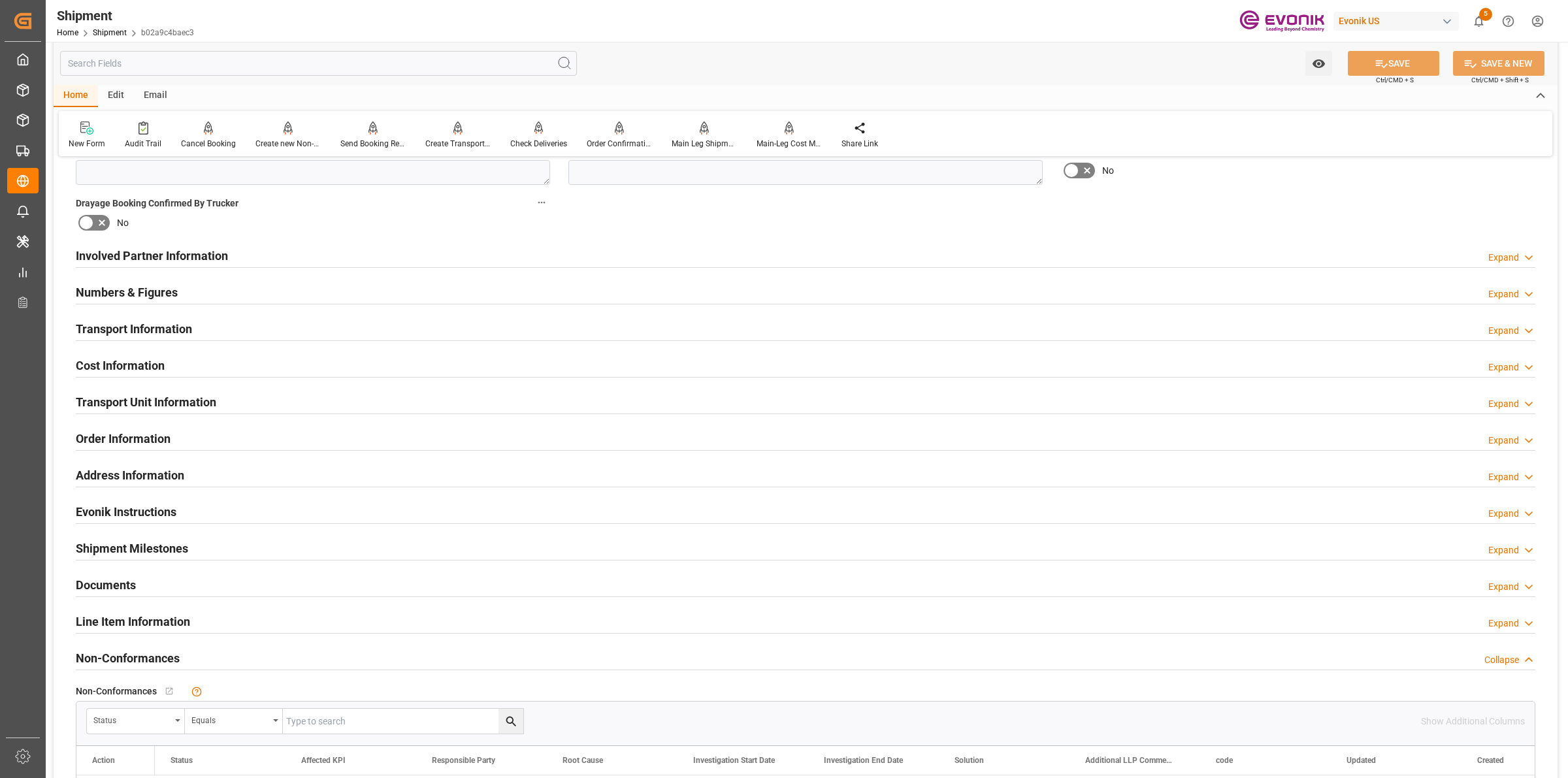
click at [168, 290] on h2 "Numbers & Figures" at bounding box center [126, 293] width 102 height 18
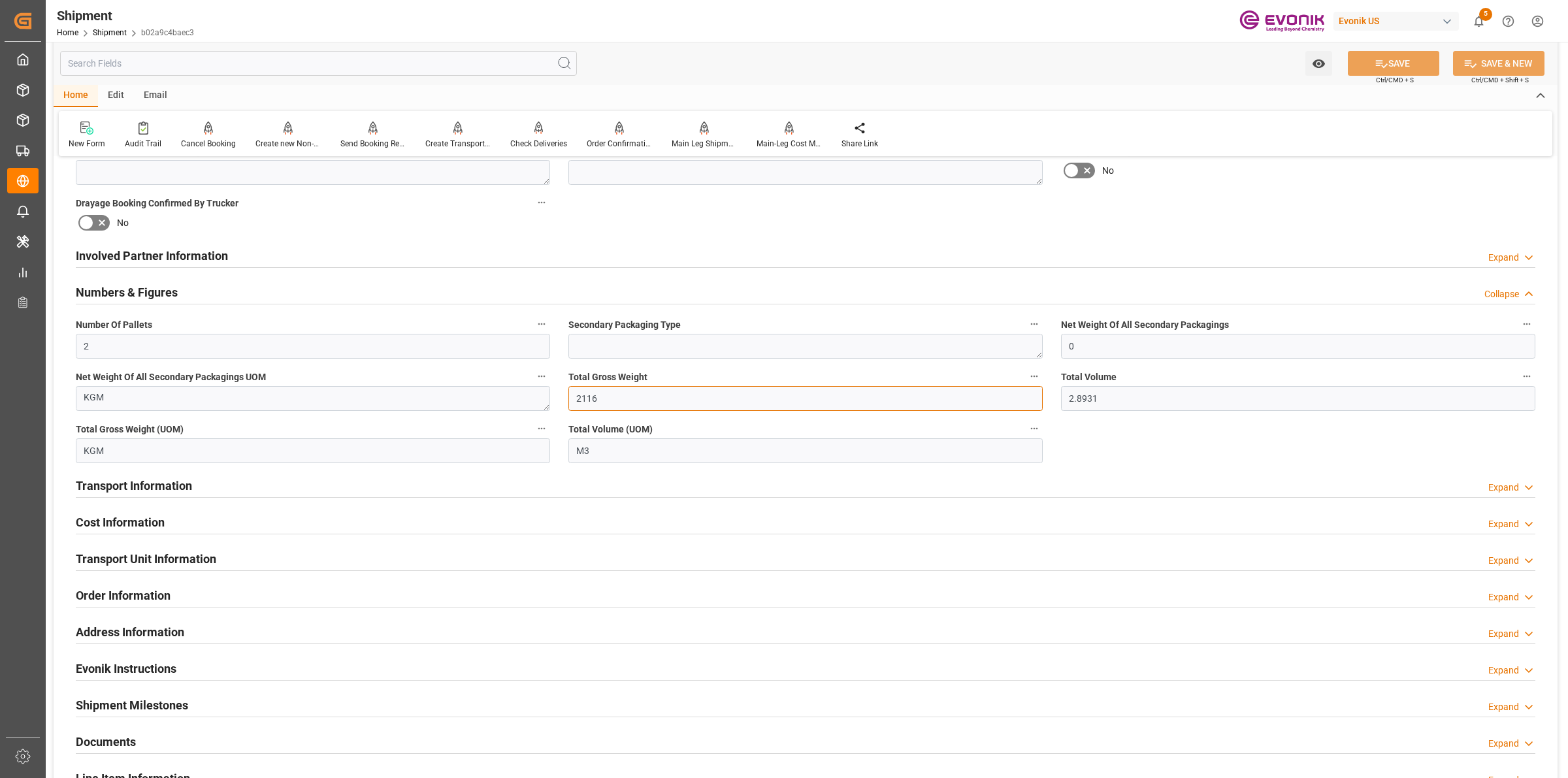
drag, startPoint x: 624, startPoint y: 403, endPoint x: 654, endPoint y: 400, distance: 30.1
click at [514, 403] on div "Booking Confirmation Milestone Bar Collapse Submitted to FFW for Booking (Pendi…" at bounding box center [805, 268] width 1504 height 1507
click at [1036, 394] on div "Booking Confirmation Milestone Bar Collapse Submitted to FFW for Booking (Pendi…" at bounding box center [805, 268] width 1504 height 1507
click at [204, 303] on div "Numbers & Figures Collapse" at bounding box center [805, 293] width 1478 height 37
click at [206, 298] on div "Numbers & Figures Collapse" at bounding box center [805, 292] width 1460 height 25
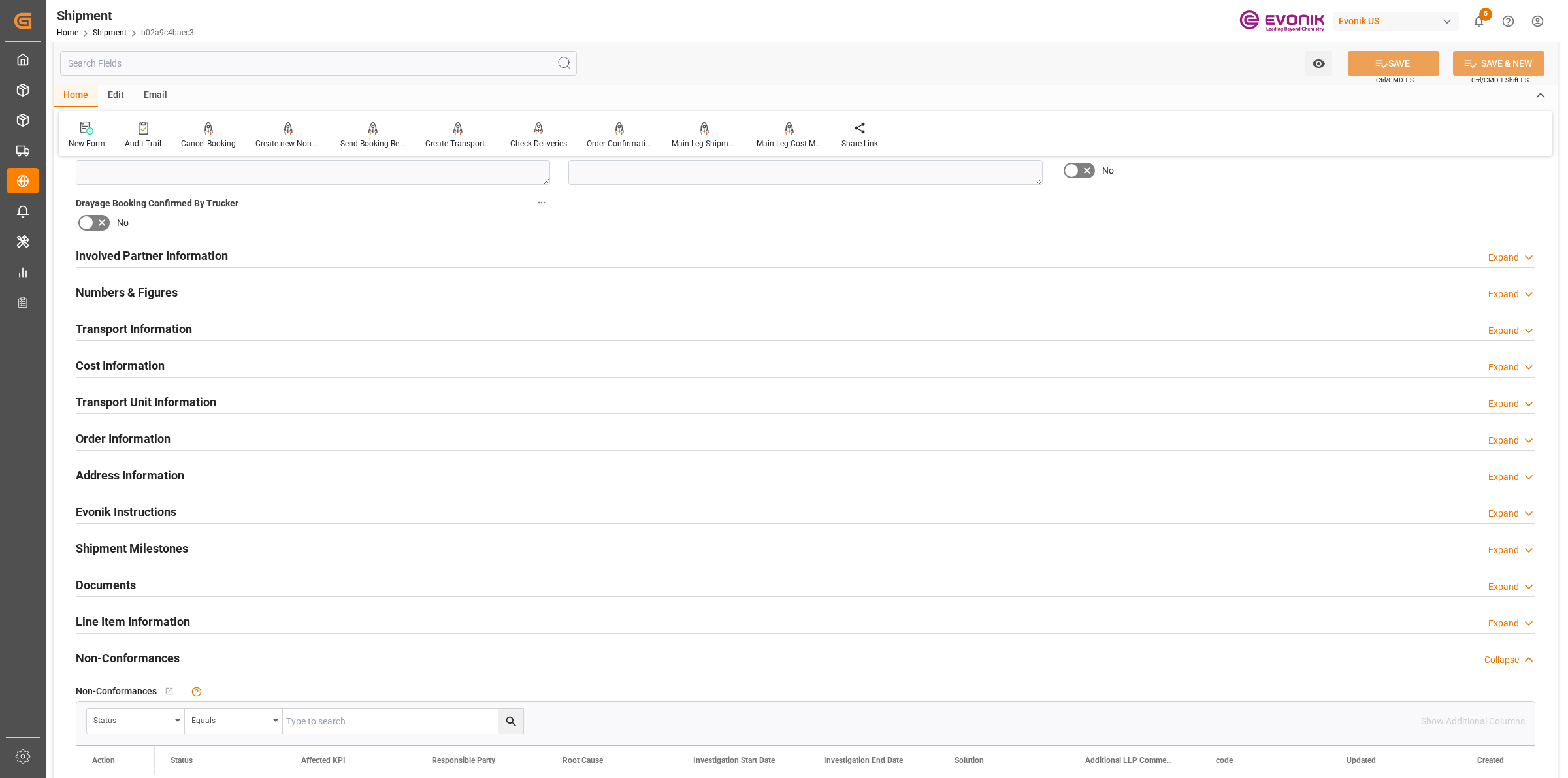
click at [144, 334] on h2 "Transport Information" at bounding box center [134, 329] width 117 height 18
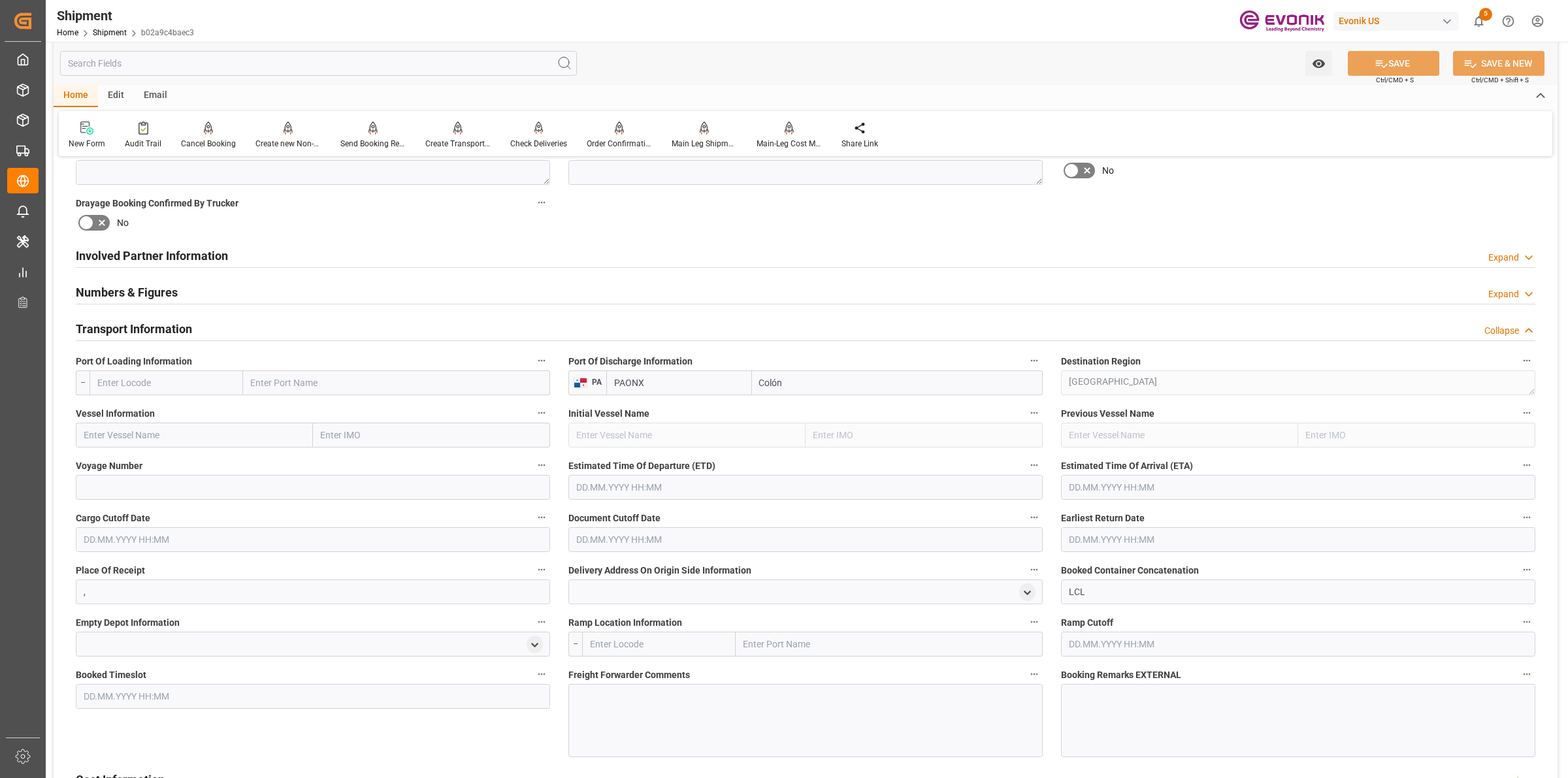
click at [217, 389] on input "text" at bounding box center [166, 383] width 154 height 25
paste input "Port Everglades"
click at [147, 407] on span "USPEF - Port Everglades" at bounding box center [158, 411] width 119 height 11
type input "USPEF"
type input "Port Everglades"
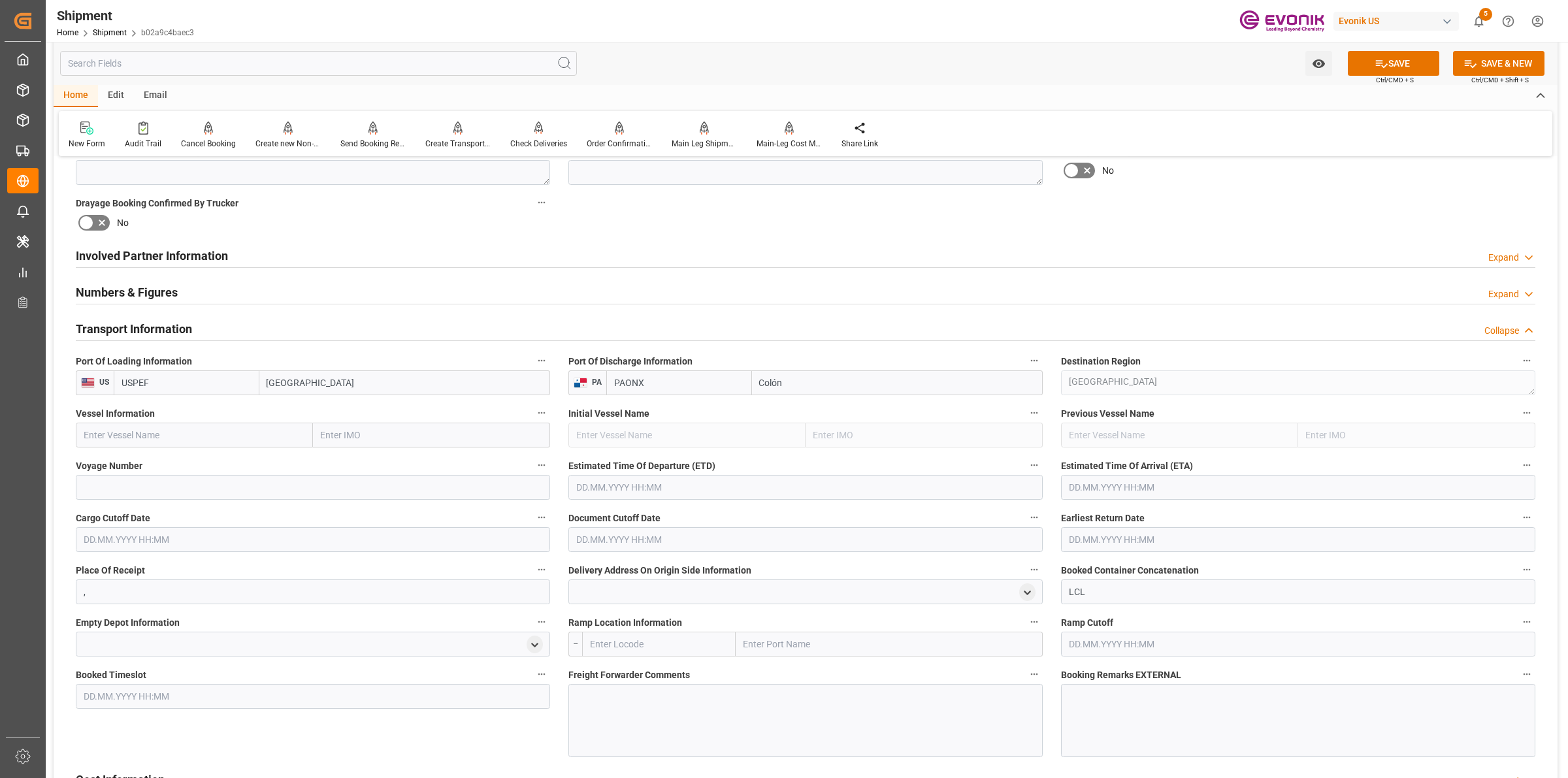
type input "USPEF"
click at [288, 423] on input "text" at bounding box center [195, 436] width 237 height 25
click at [281, 430] on input "text" at bounding box center [195, 436] width 237 height 25
paste input "SEASPAN SAIGO"
click at [164, 469] on span "Seaspan Saigon - 9301809" at bounding box center [138, 464] width 107 height 11
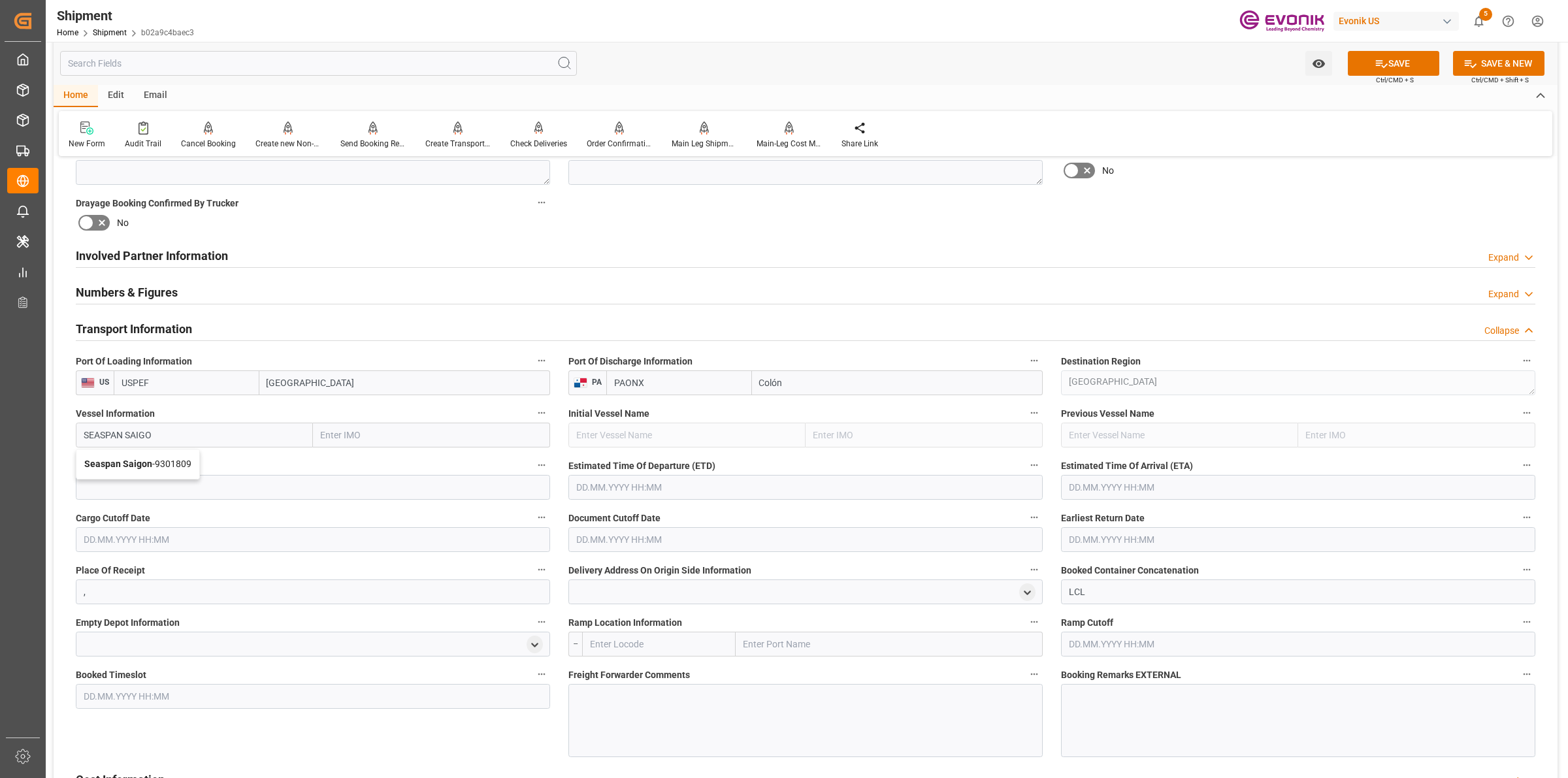
type input "Seaspan Saigon"
type input "9301809"
type input "Seaspan Saigon"
click at [282, 488] on input at bounding box center [313, 487] width 475 height 25
paste input "542S"
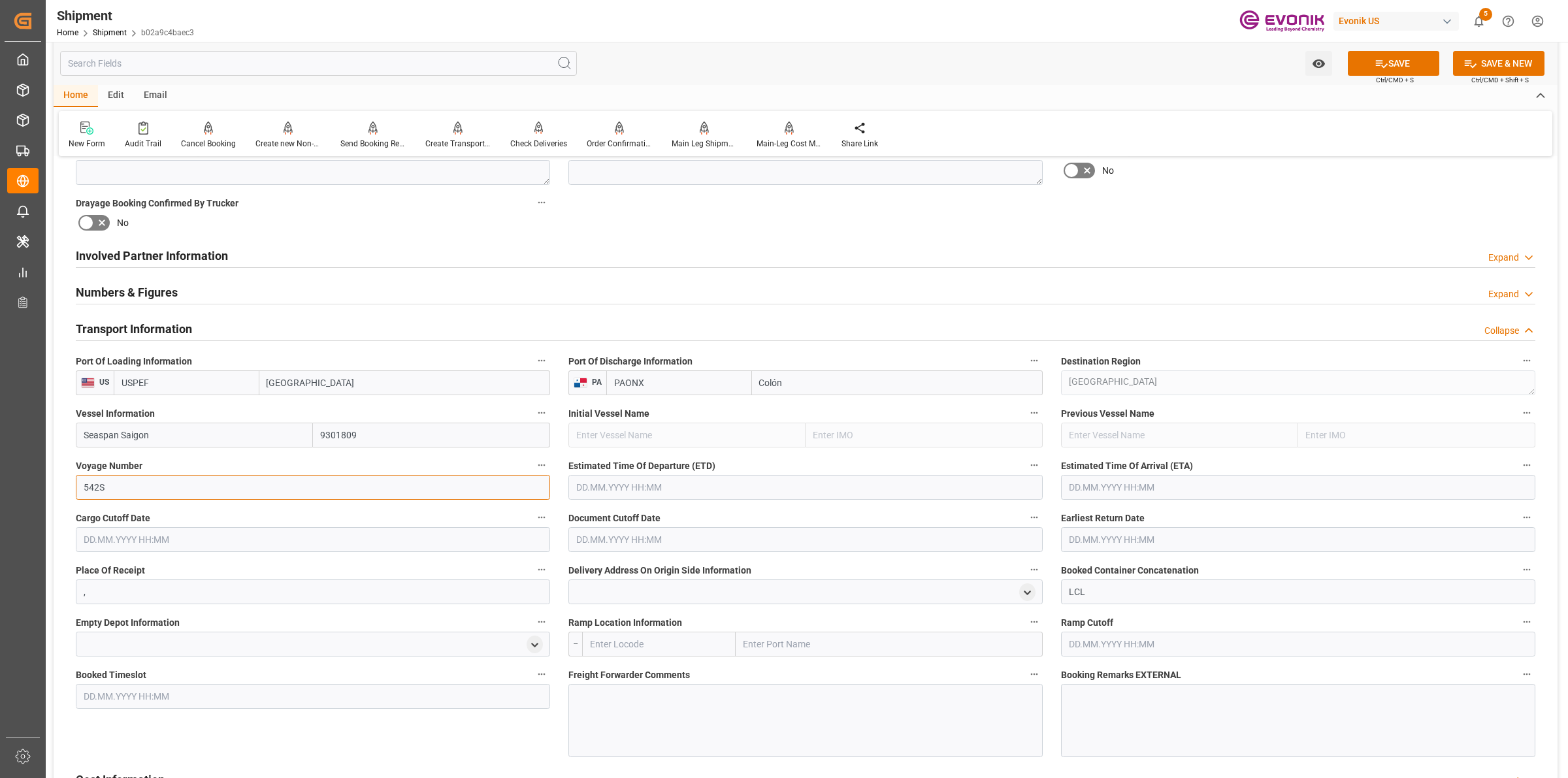
type input "542S"
type input "23.10.2025 00:00"
type input "01.11.2025 00:00"
type input "06.10.2025 00:00"
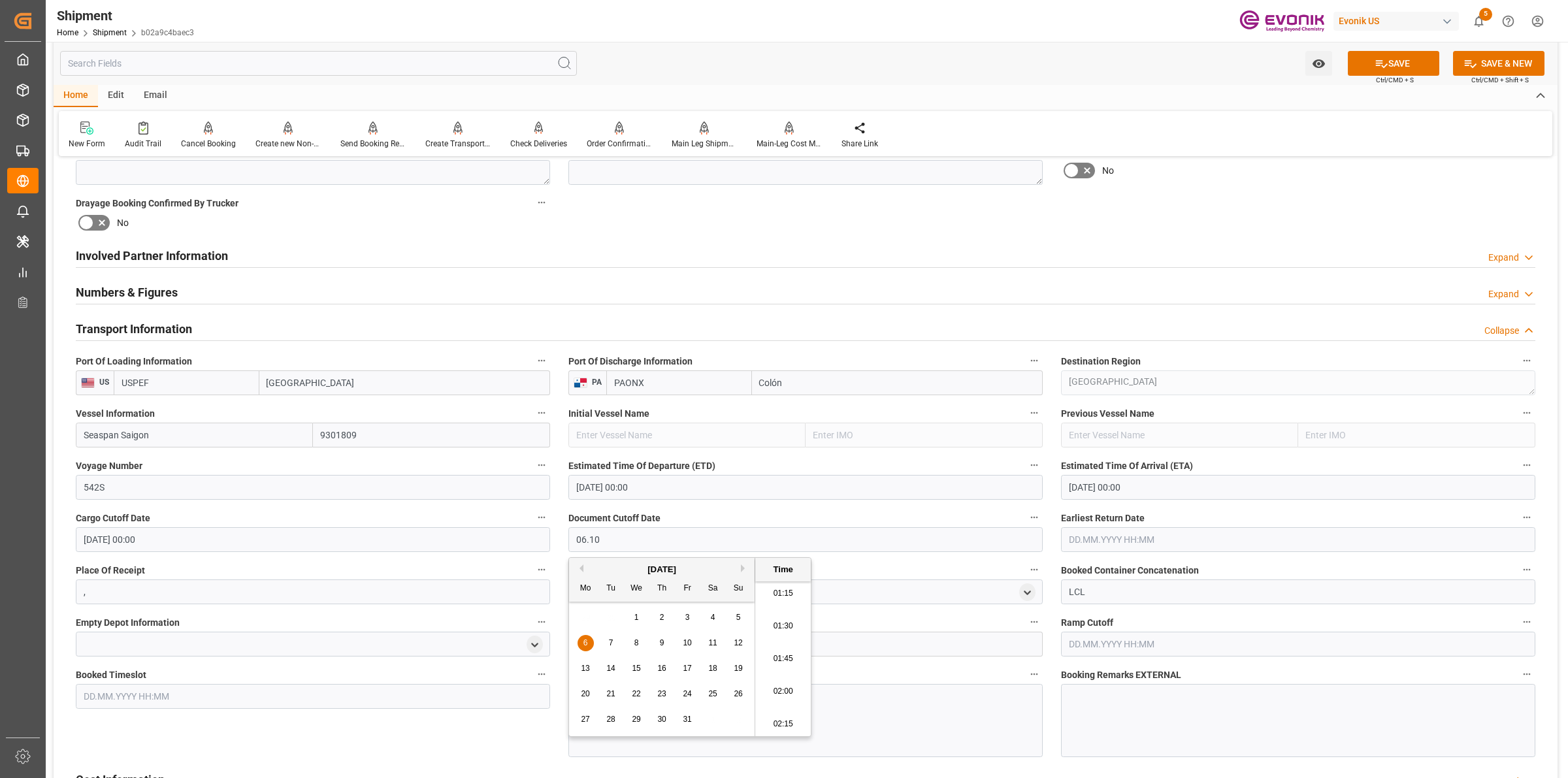
type input "06.10.2025 00:00"
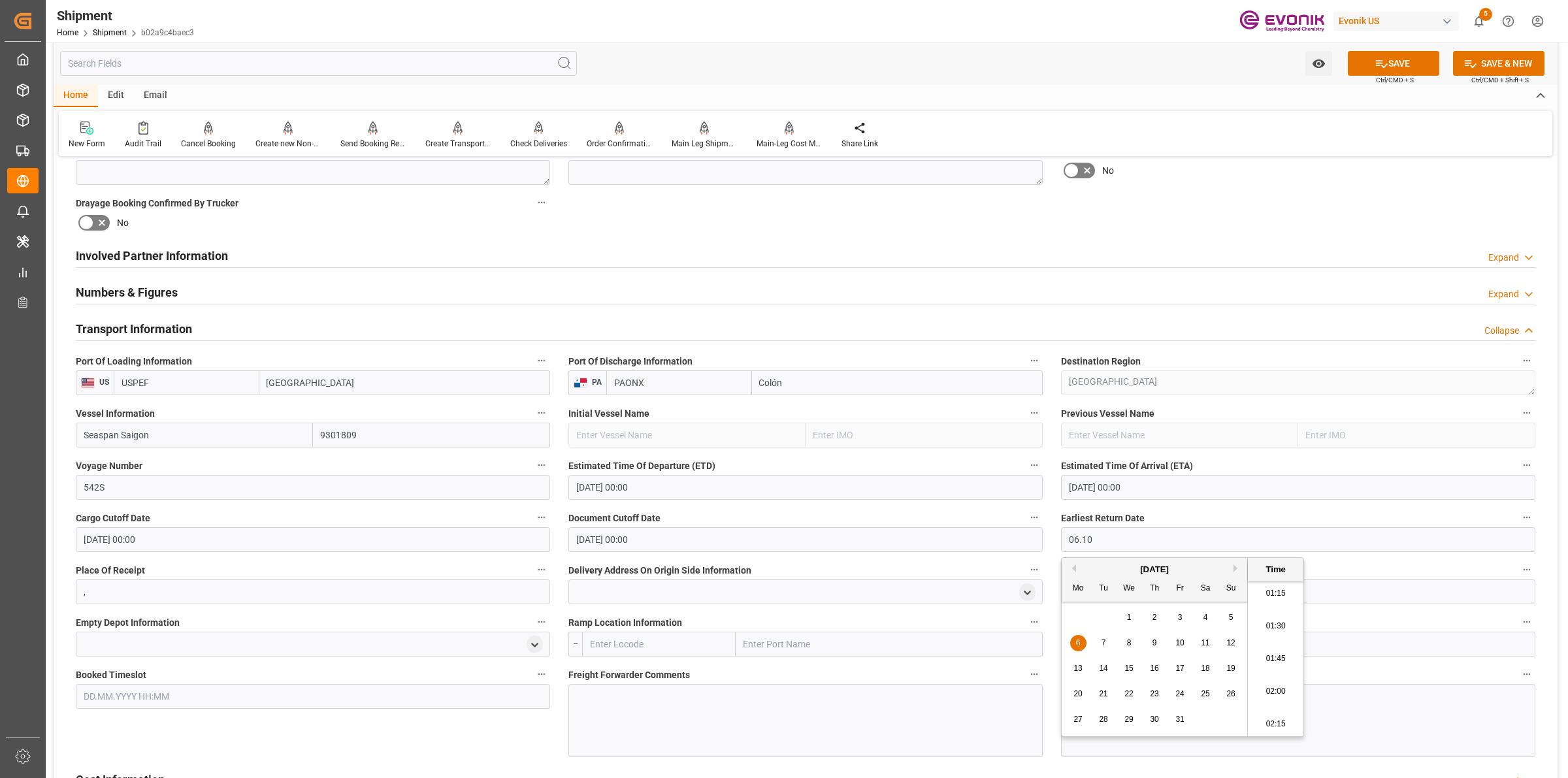
type input "06.10"
type input "06.10.2025 00:00"
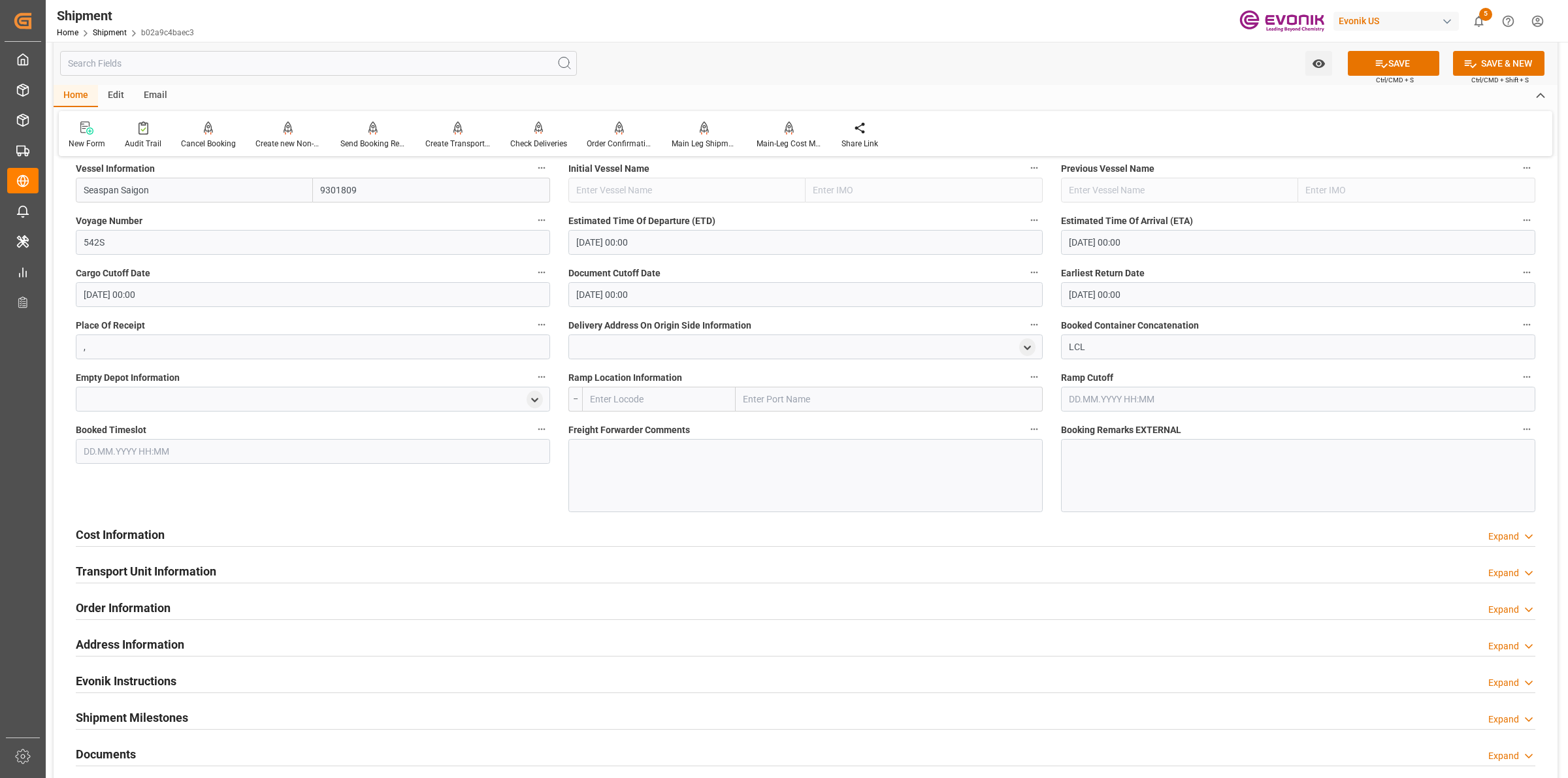
click at [648, 387] on input "text" at bounding box center [659, 400] width 154 height 25
click at [693, 401] on input "text" at bounding box center [659, 400] width 154 height 25
paste input "New York"
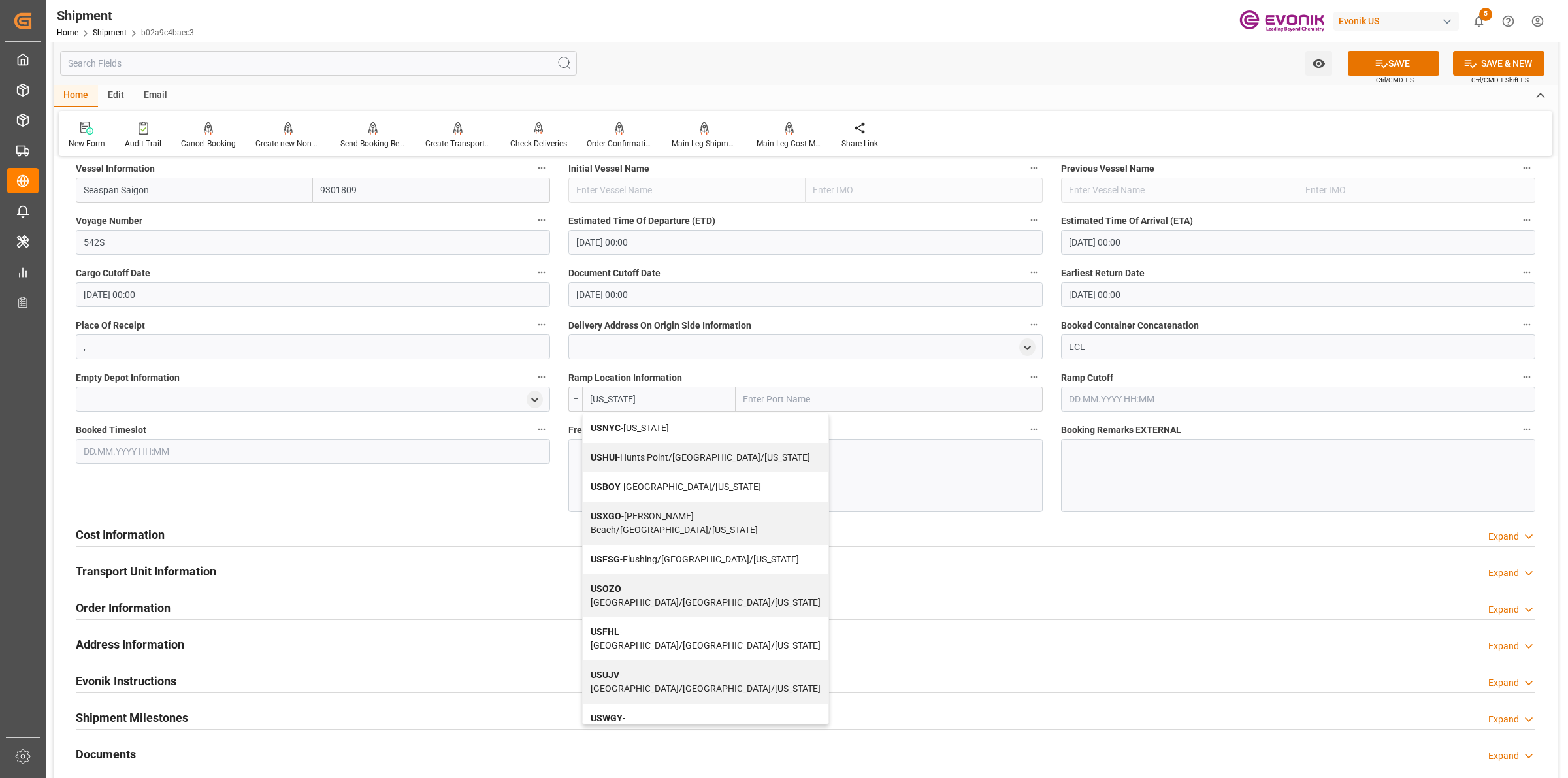
click at [632, 423] on span "USNYC - New York" at bounding box center [629, 428] width 79 height 11
type input "USNYC"
type input "New York"
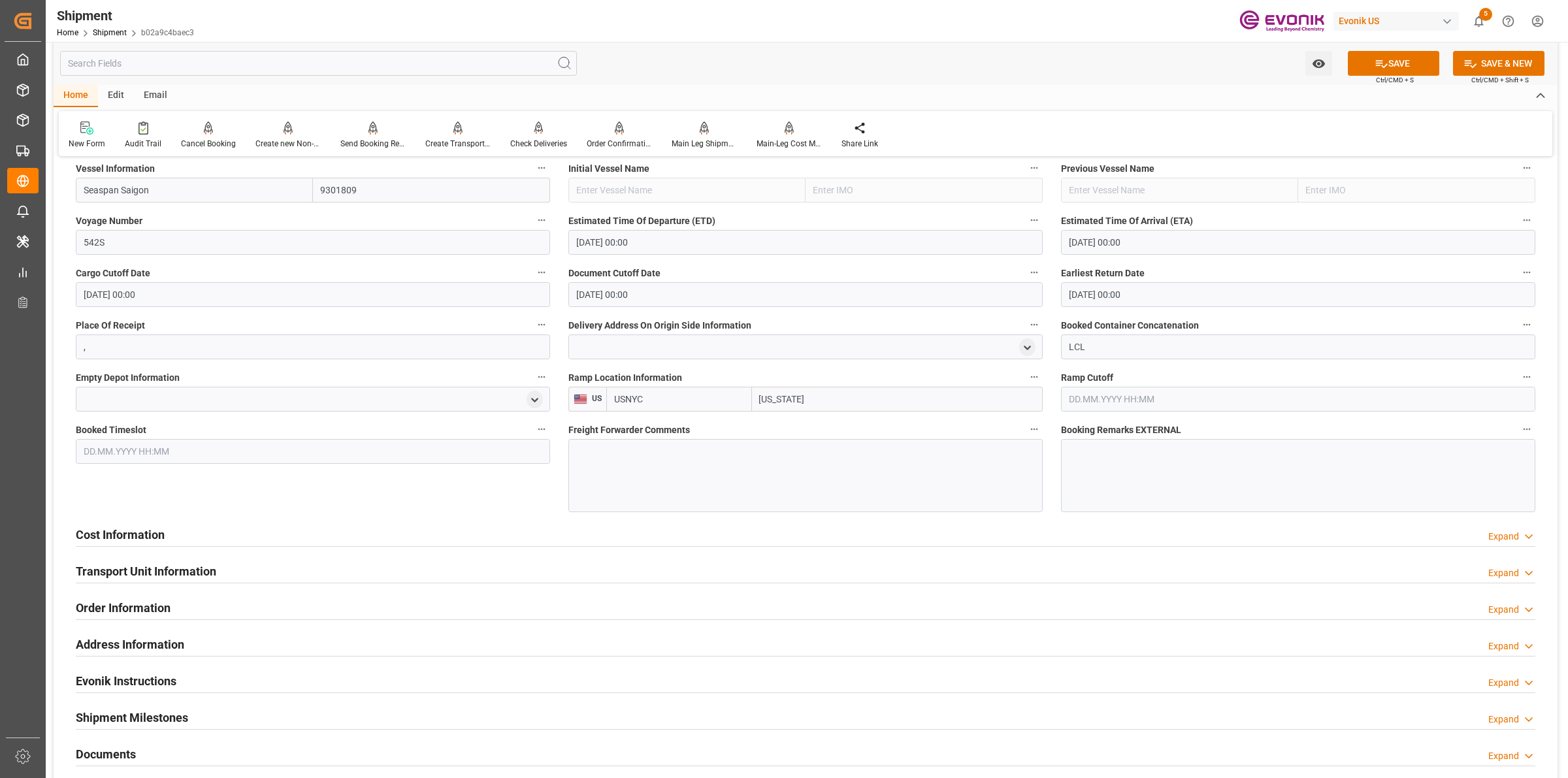
type input "USNYC"
click at [821, 454] on div at bounding box center [805, 475] width 475 height 73
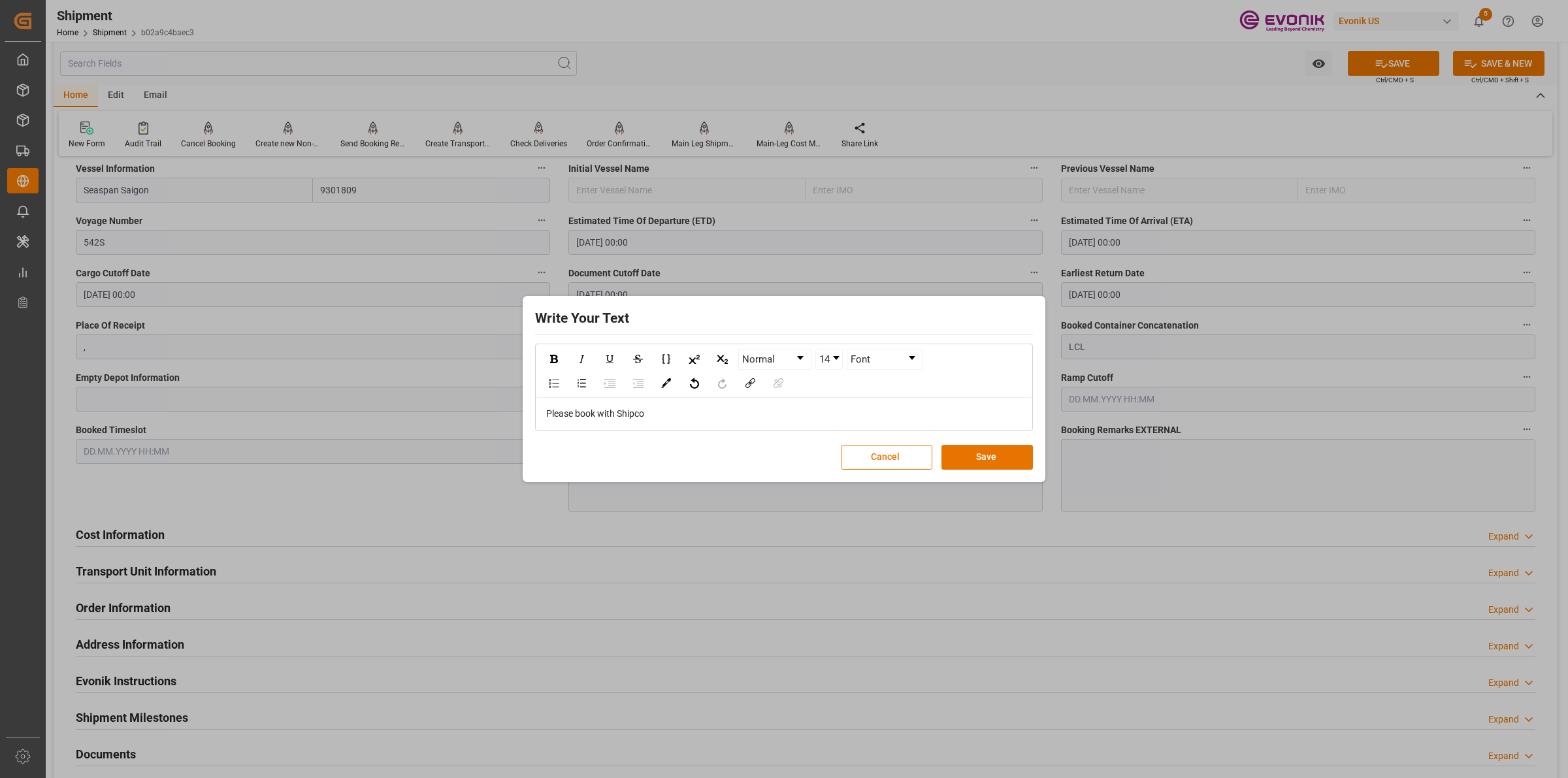
drag, startPoint x: 1005, startPoint y: 459, endPoint x: 1217, endPoint y: 222, distance: 318.0
click at [1006, 459] on button "Save" at bounding box center [987, 457] width 91 height 25
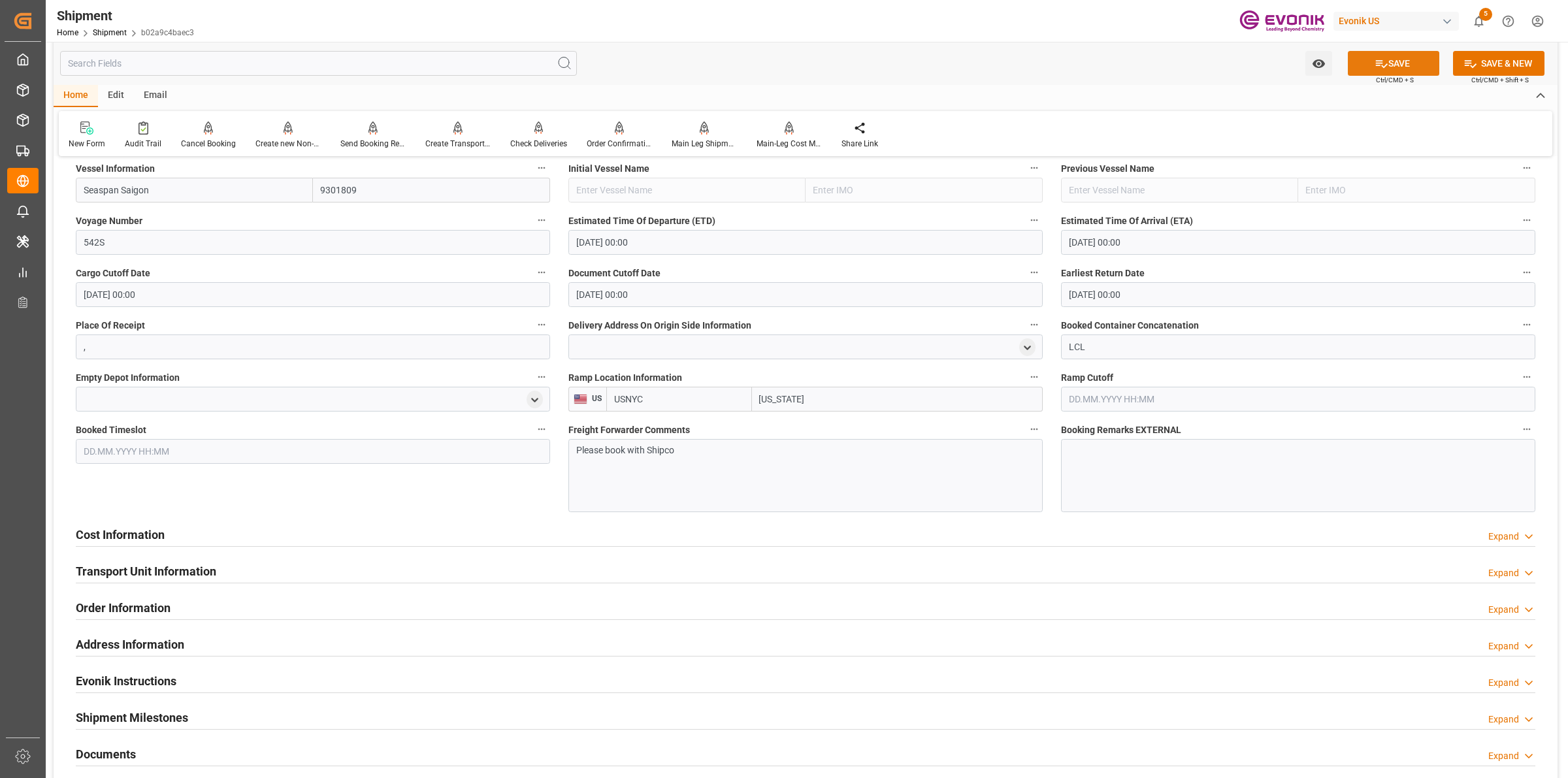
click at [1361, 67] on button "SAVE" at bounding box center [1394, 63] width 91 height 25
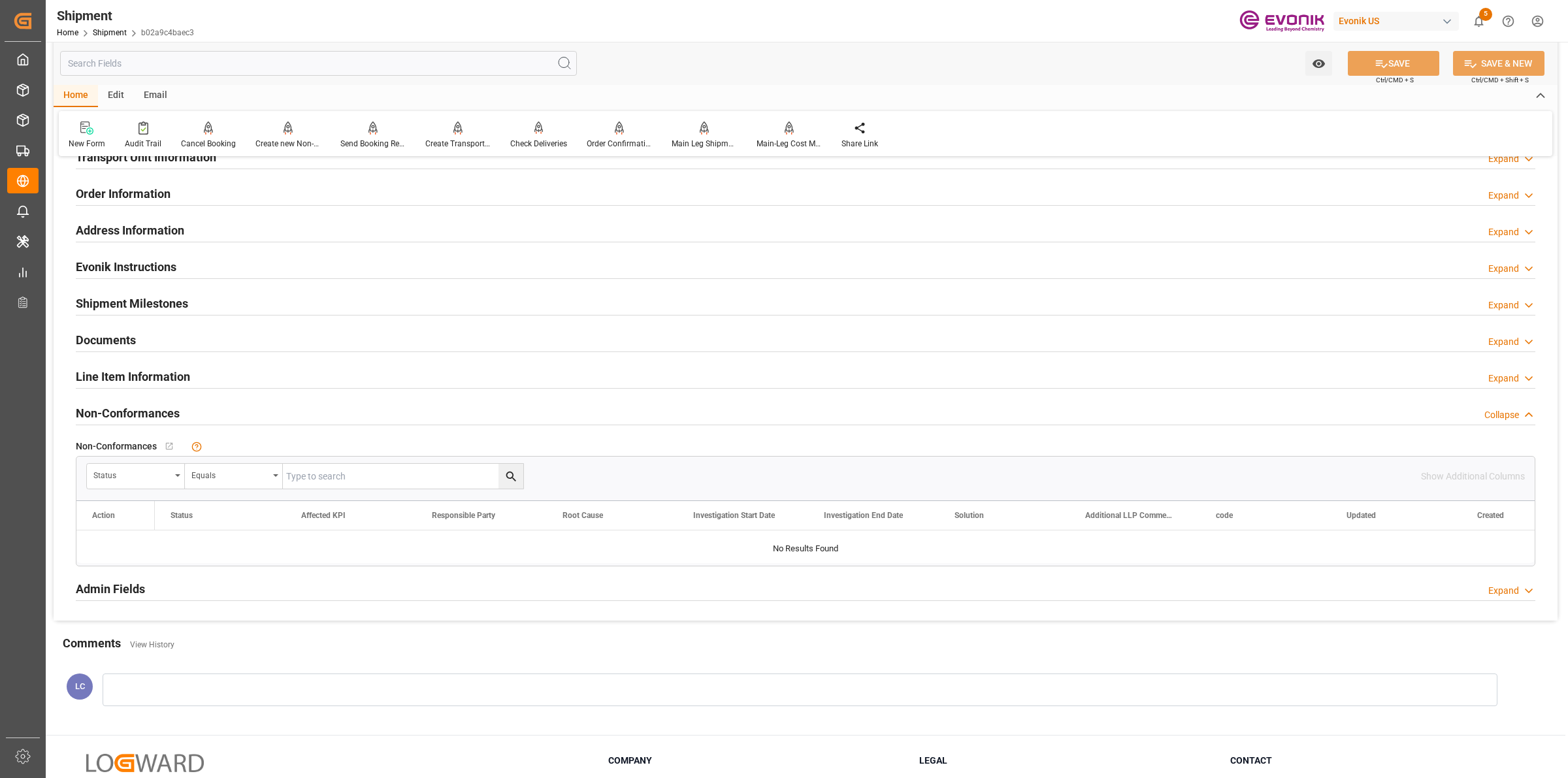
scroll to position [735, 0]
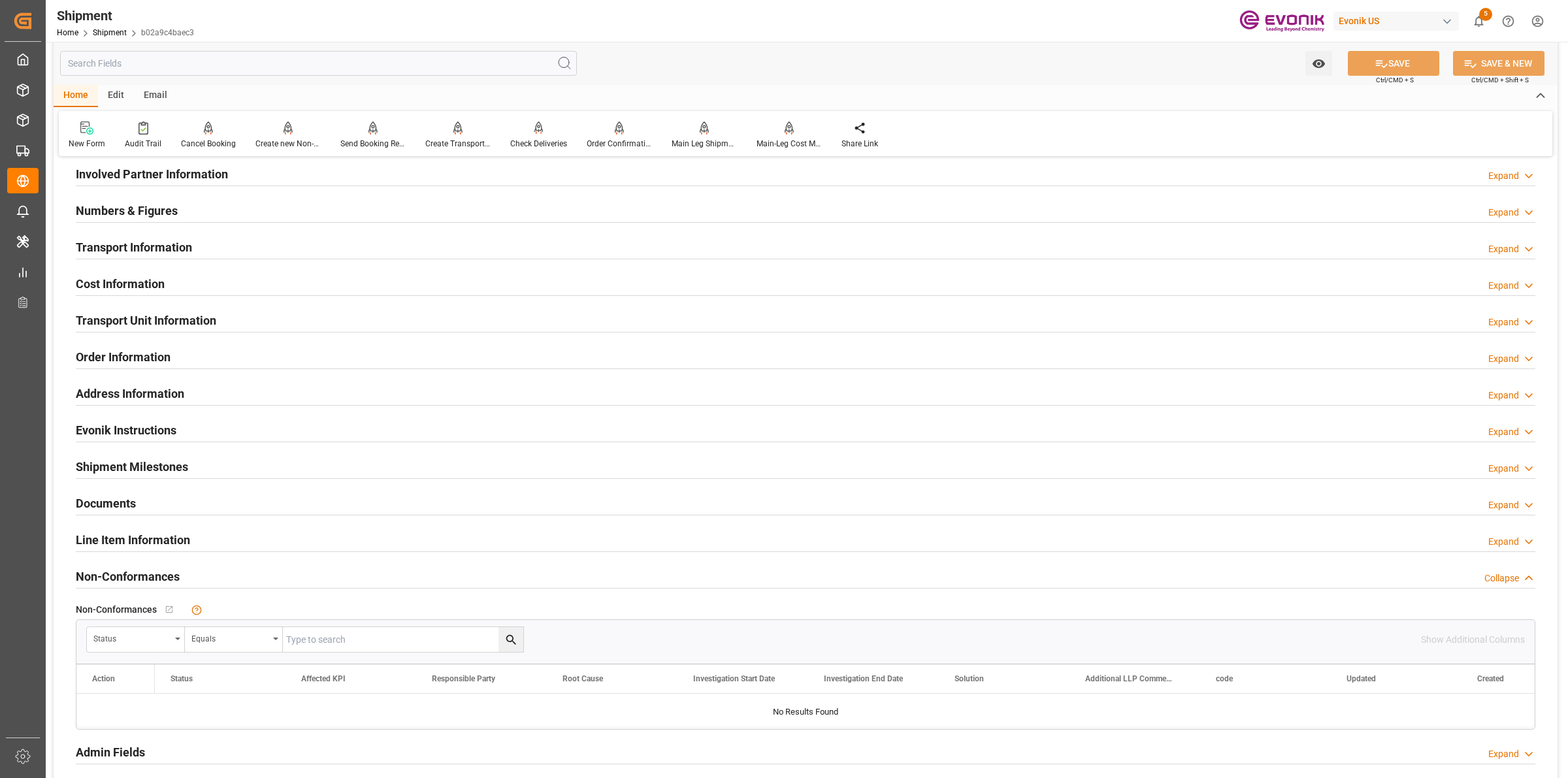
click at [160, 245] on h2 "Transport Information" at bounding box center [134, 247] width 117 height 18
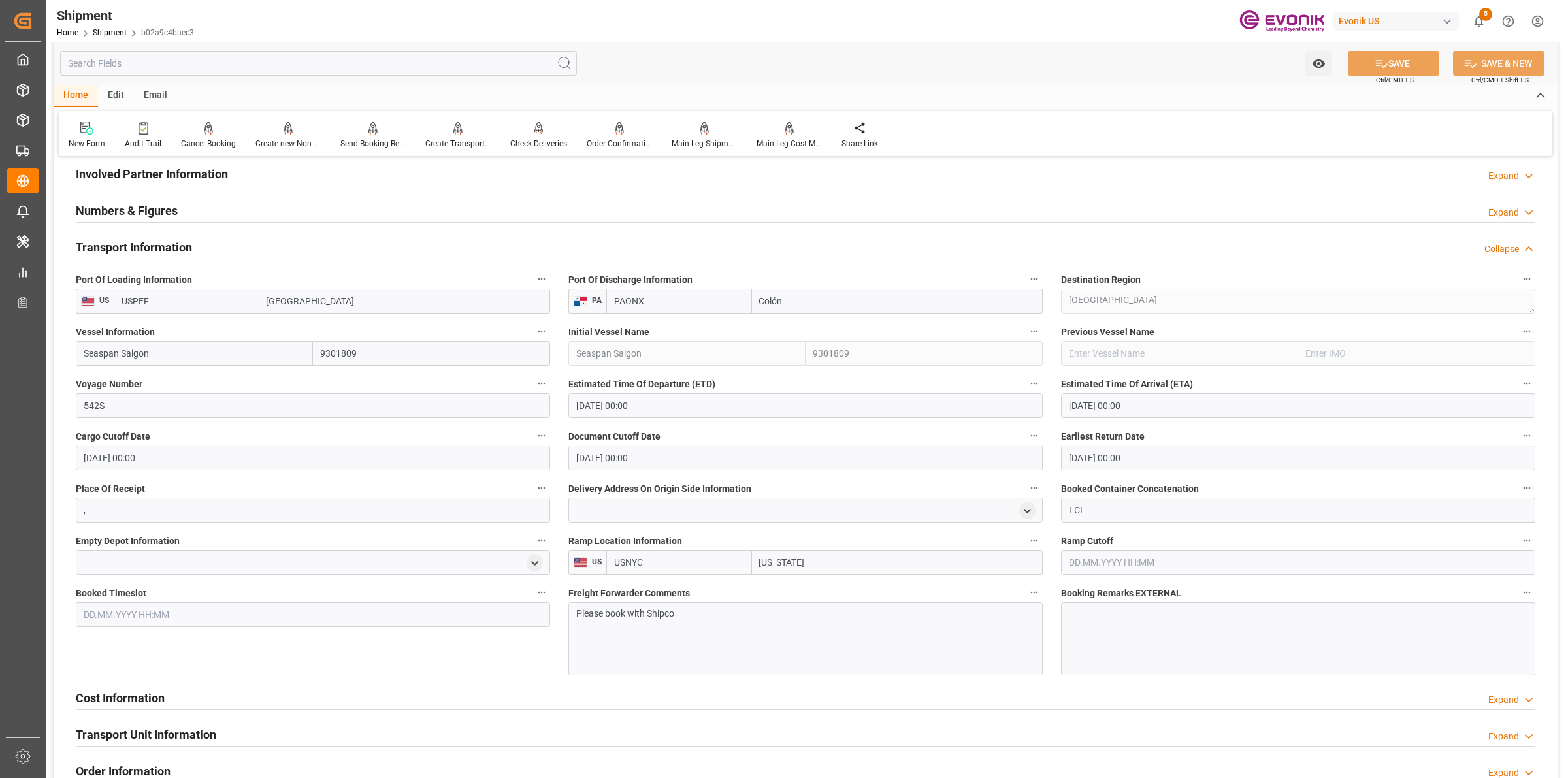
click at [160, 245] on h2 "Transport Information" at bounding box center [134, 247] width 117 height 18
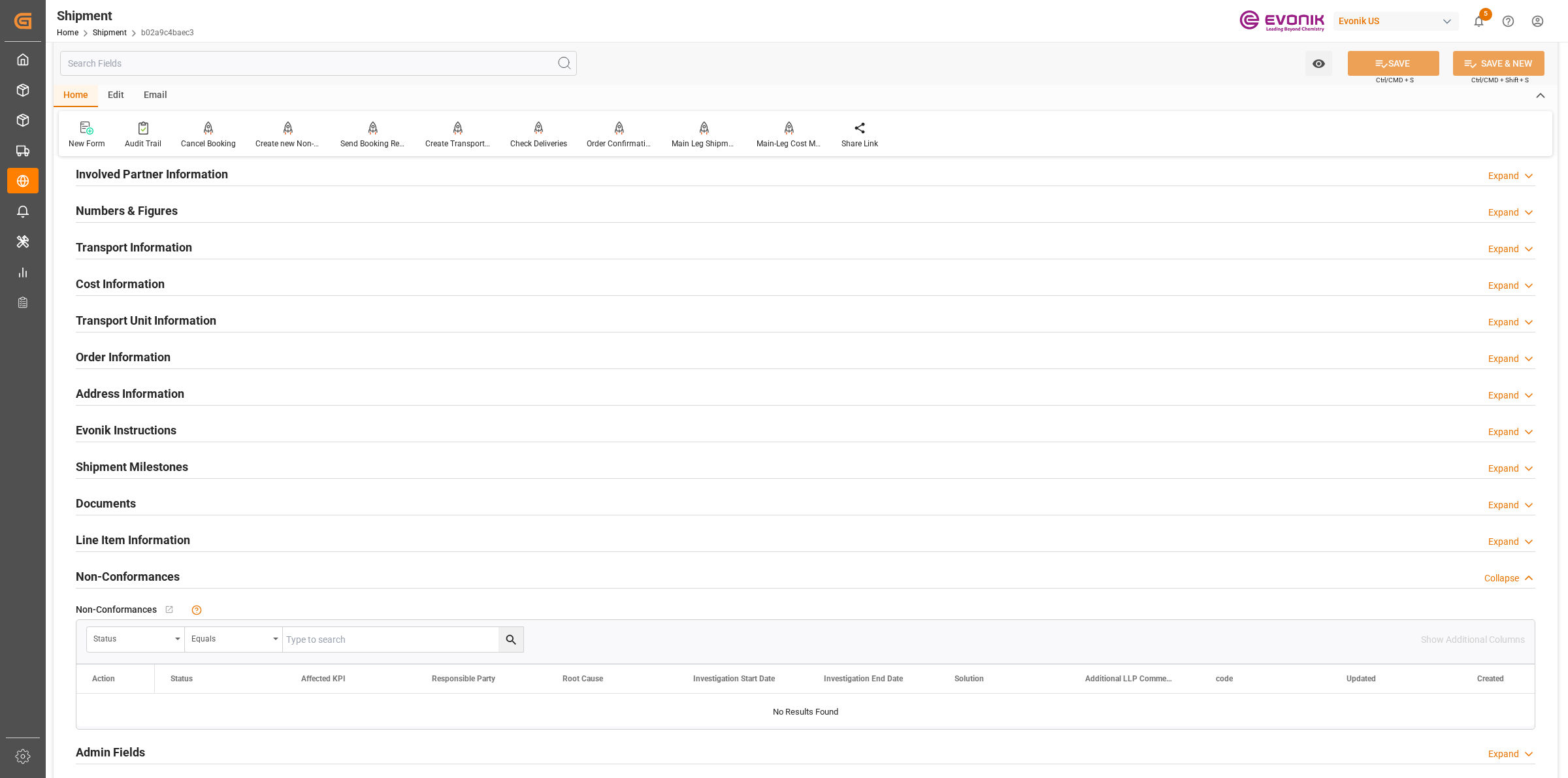
click at [109, 279] on h2 "Cost Information" at bounding box center [120, 284] width 89 height 18
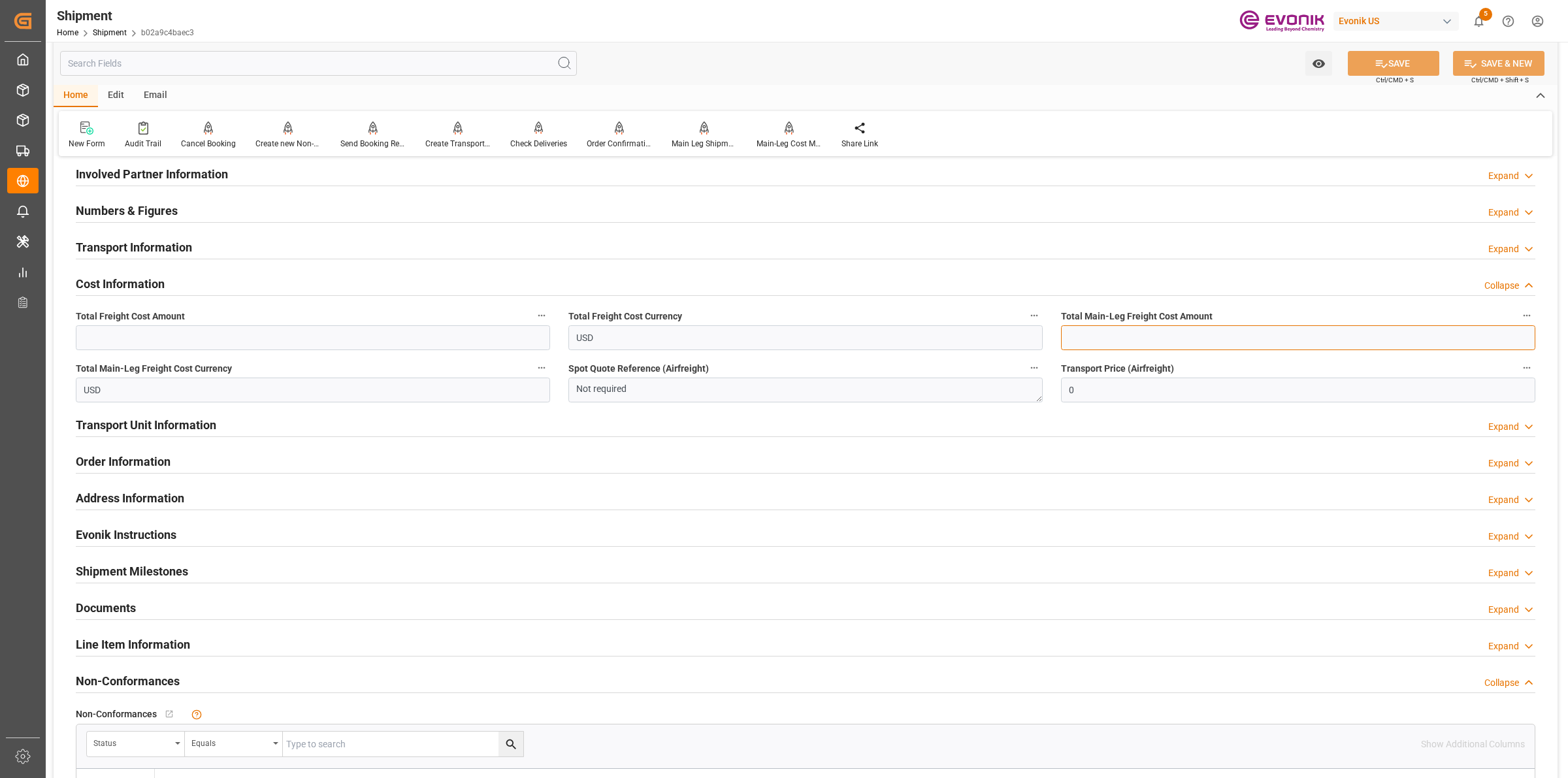
click at [1131, 343] on input "text" at bounding box center [1299, 338] width 475 height 25
paste input "482.5"
type input "482.5"
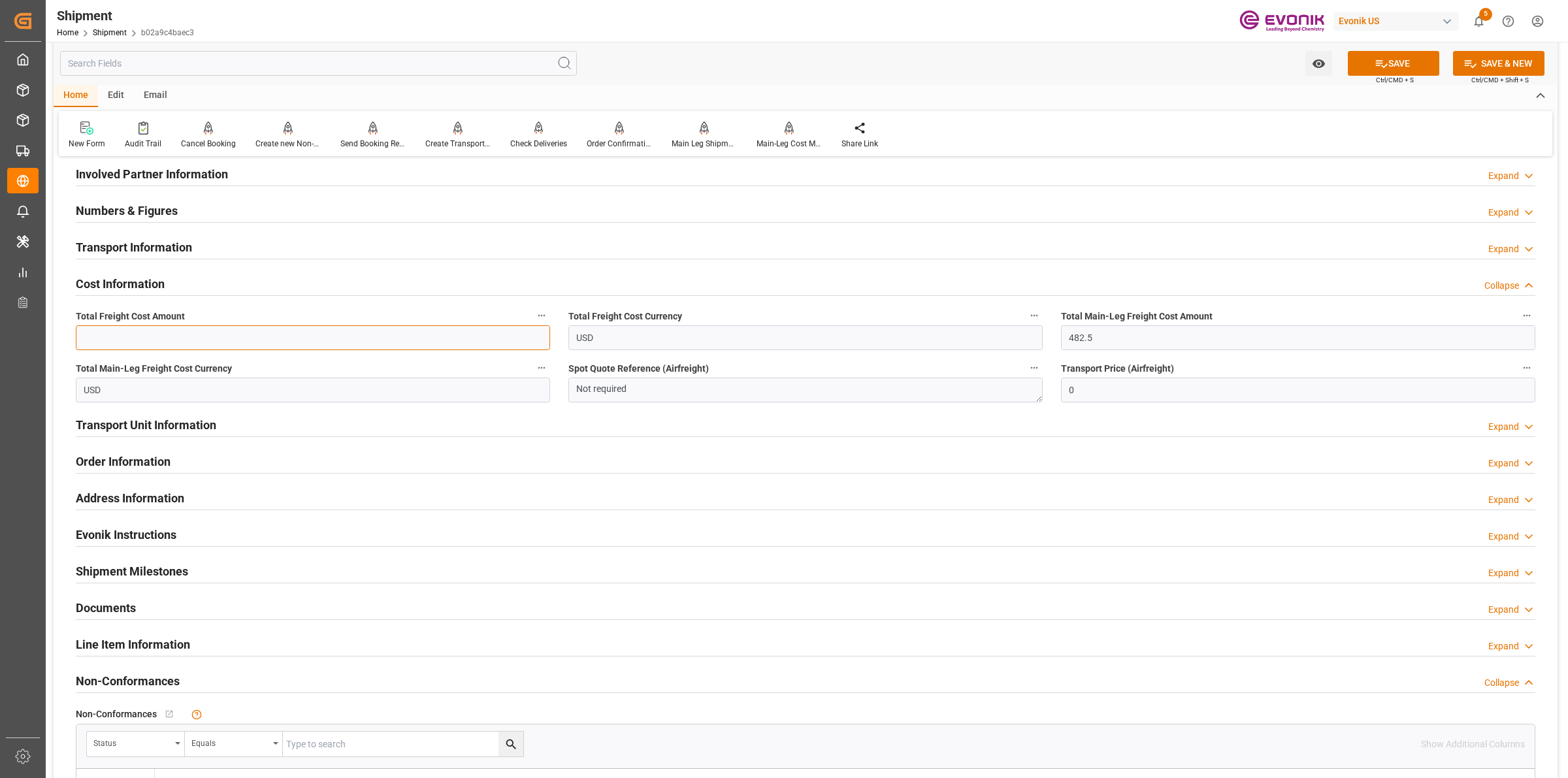
click at [351, 334] on input "text" at bounding box center [313, 338] width 475 height 25
type input "893.5"
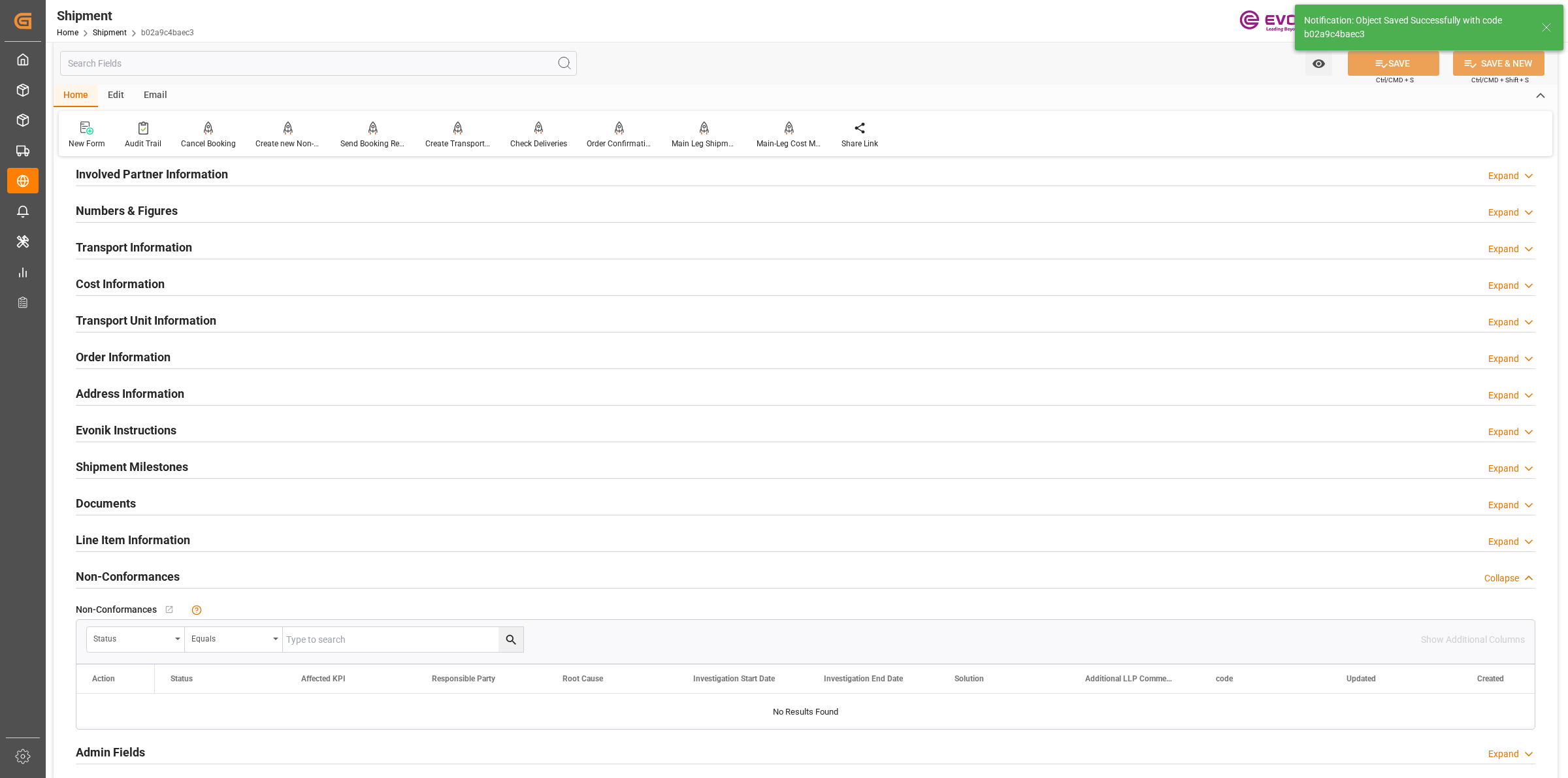
click at [130, 267] on div "Cost Information Expand" at bounding box center [805, 284] width 1478 height 37
click at [128, 278] on h2 "Cost Information" at bounding box center [120, 284] width 89 height 18
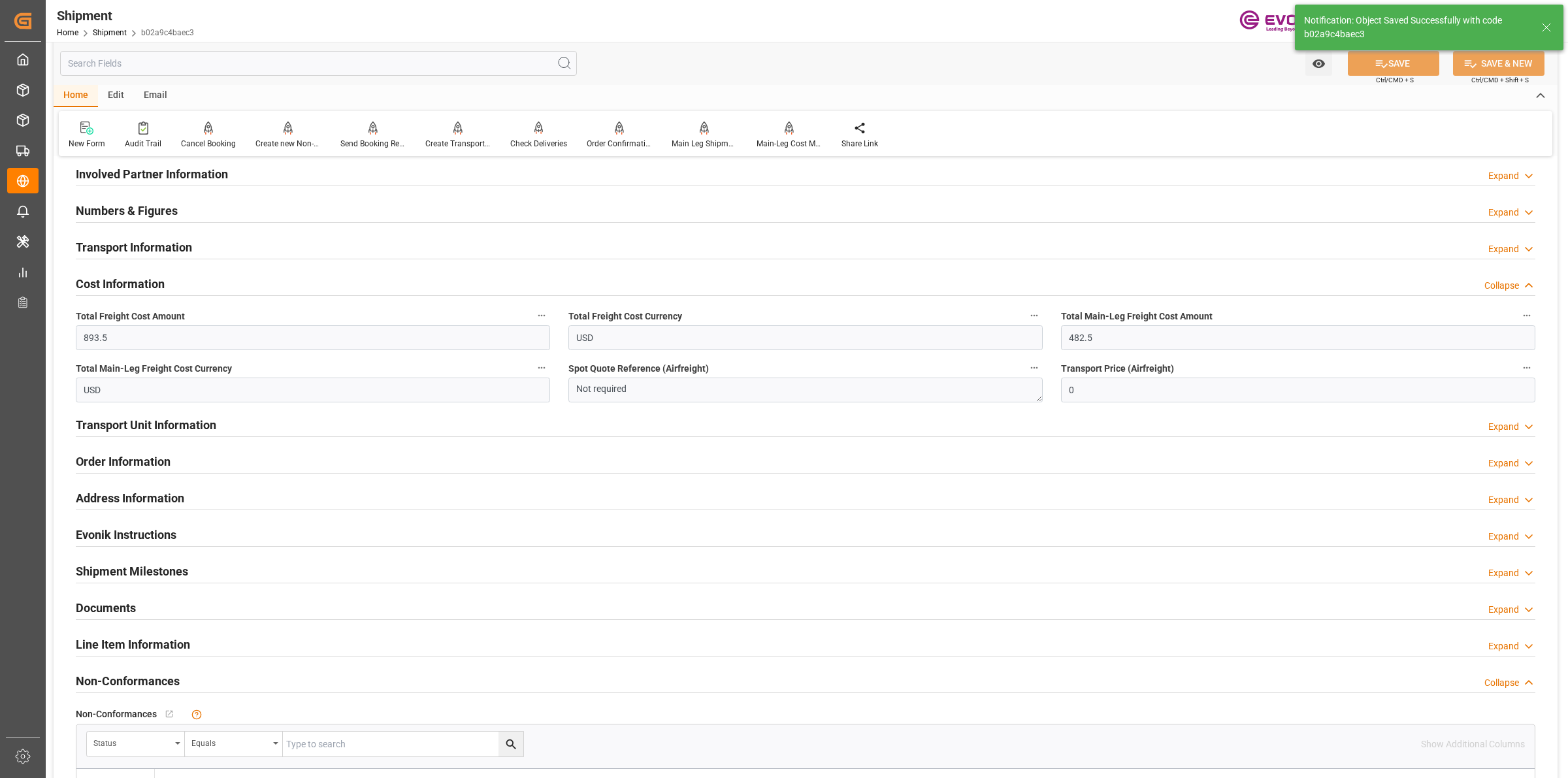
click at [128, 278] on h2 "Cost Information" at bounding box center [120, 284] width 89 height 18
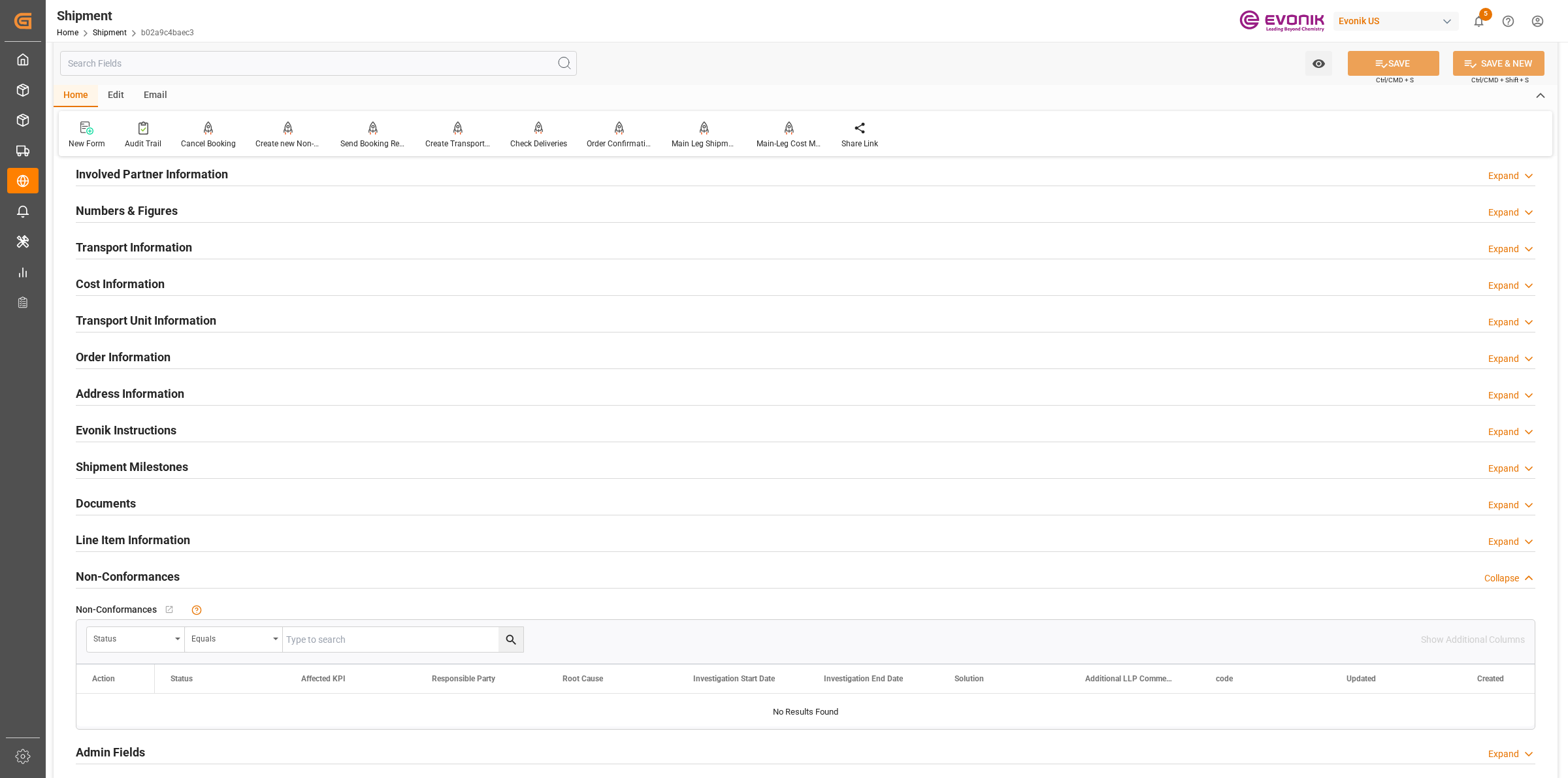
click at [122, 325] on h2 "Transport Unit Information" at bounding box center [146, 320] width 140 height 18
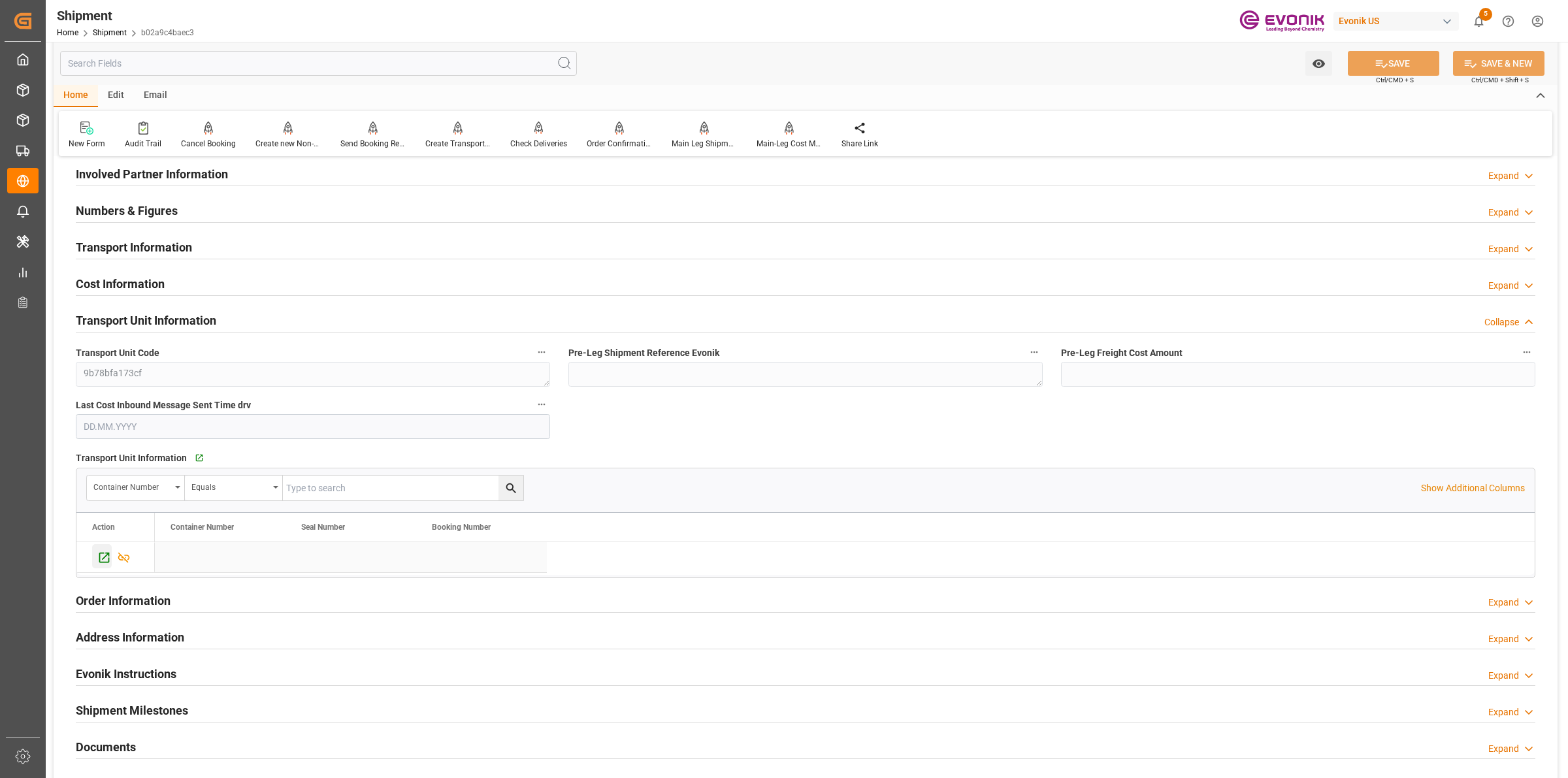
click at [106, 560] on icon "Press SPACE to select this row." at bounding box center [104, 557] width 14 height 14
click at [379, 138] on div "Send Booking Request To ABS" at bounding box center [373, 144] width 65 height 12
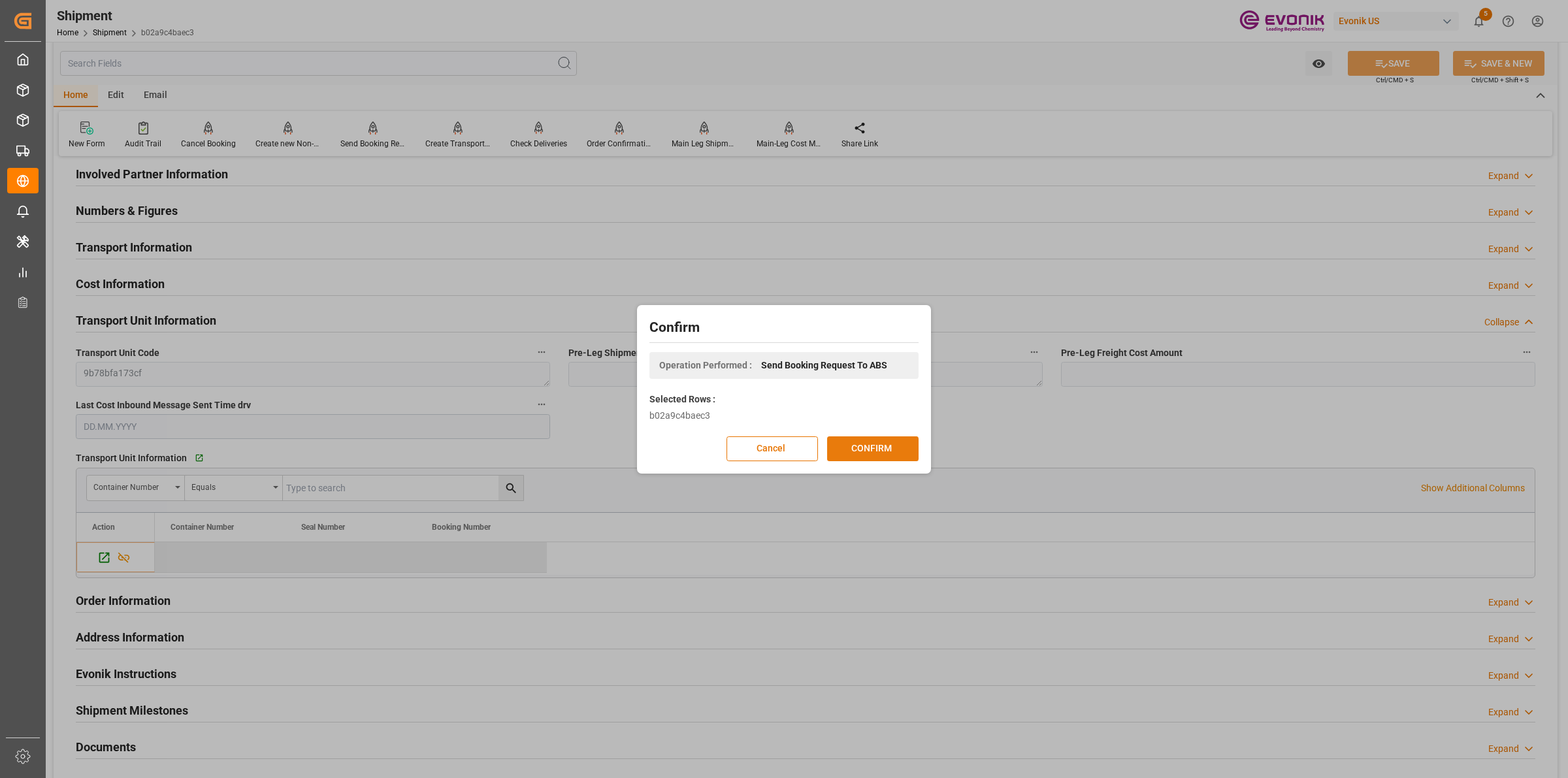
click at [863, 448] on button "CONFIRM" at bounding box center [873, 449] width 91 height 25
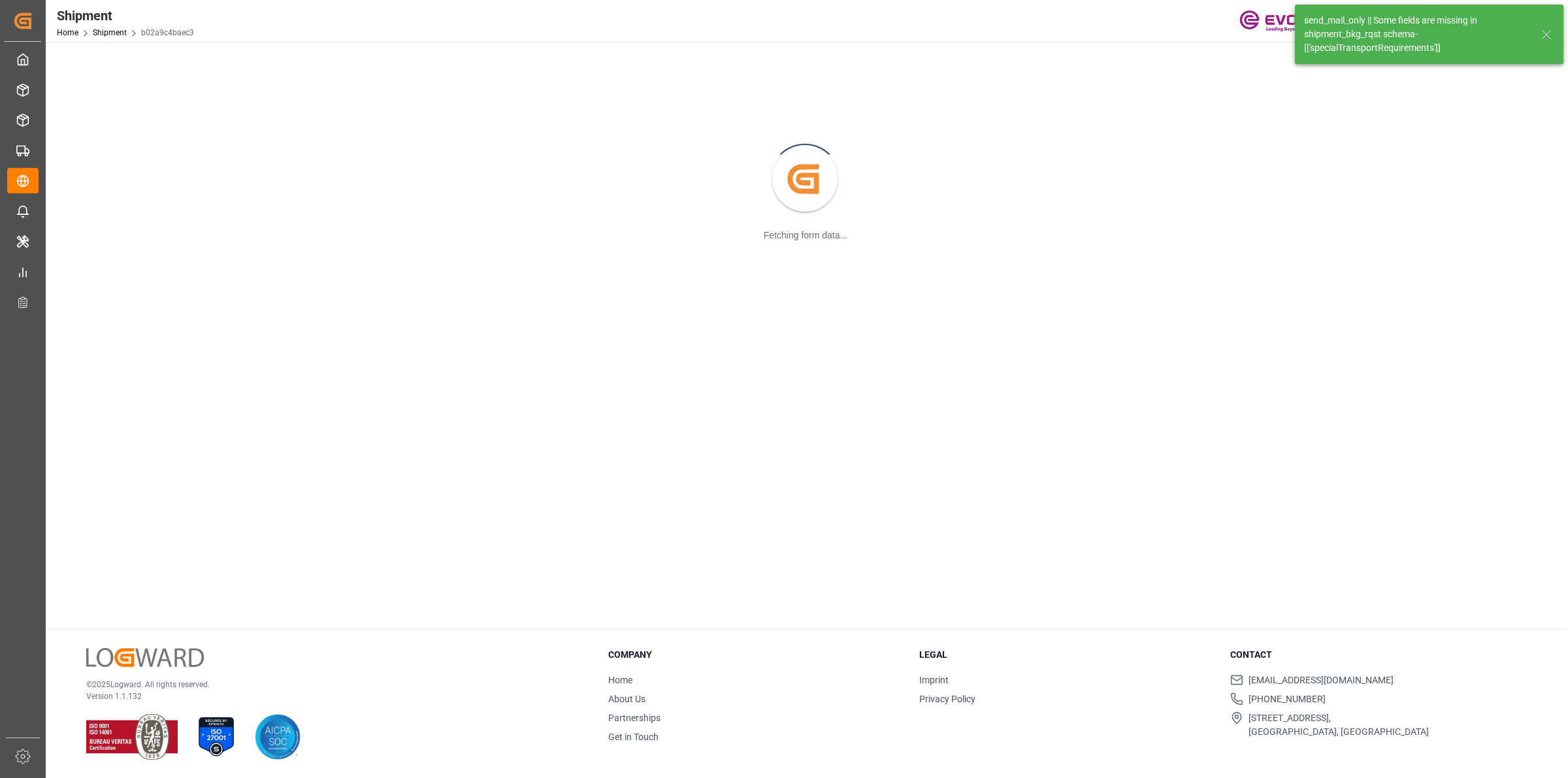
scroll to position [141, 0]
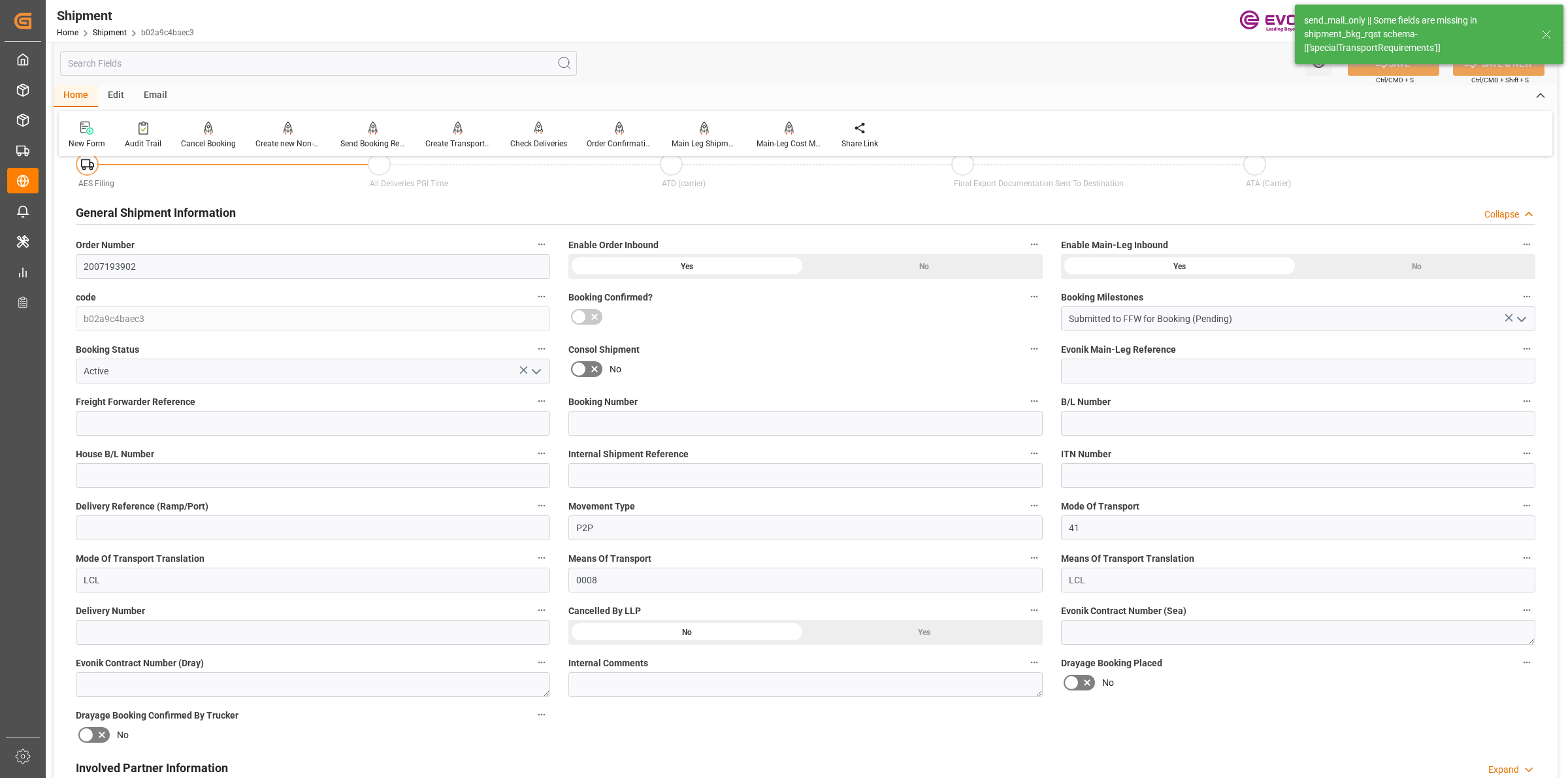
type input "2"
type input "IBC"
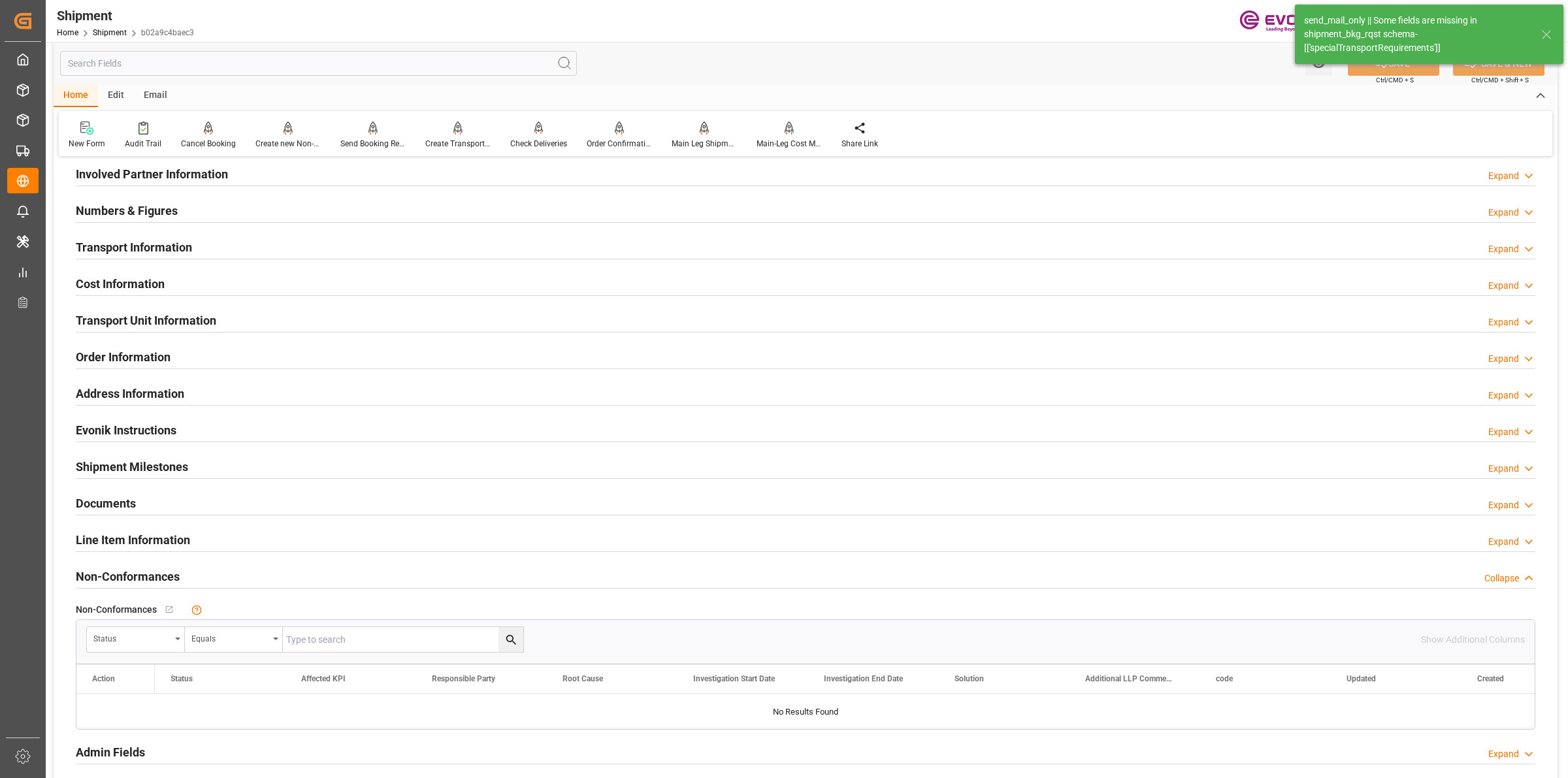
scroll to position [980, 0]
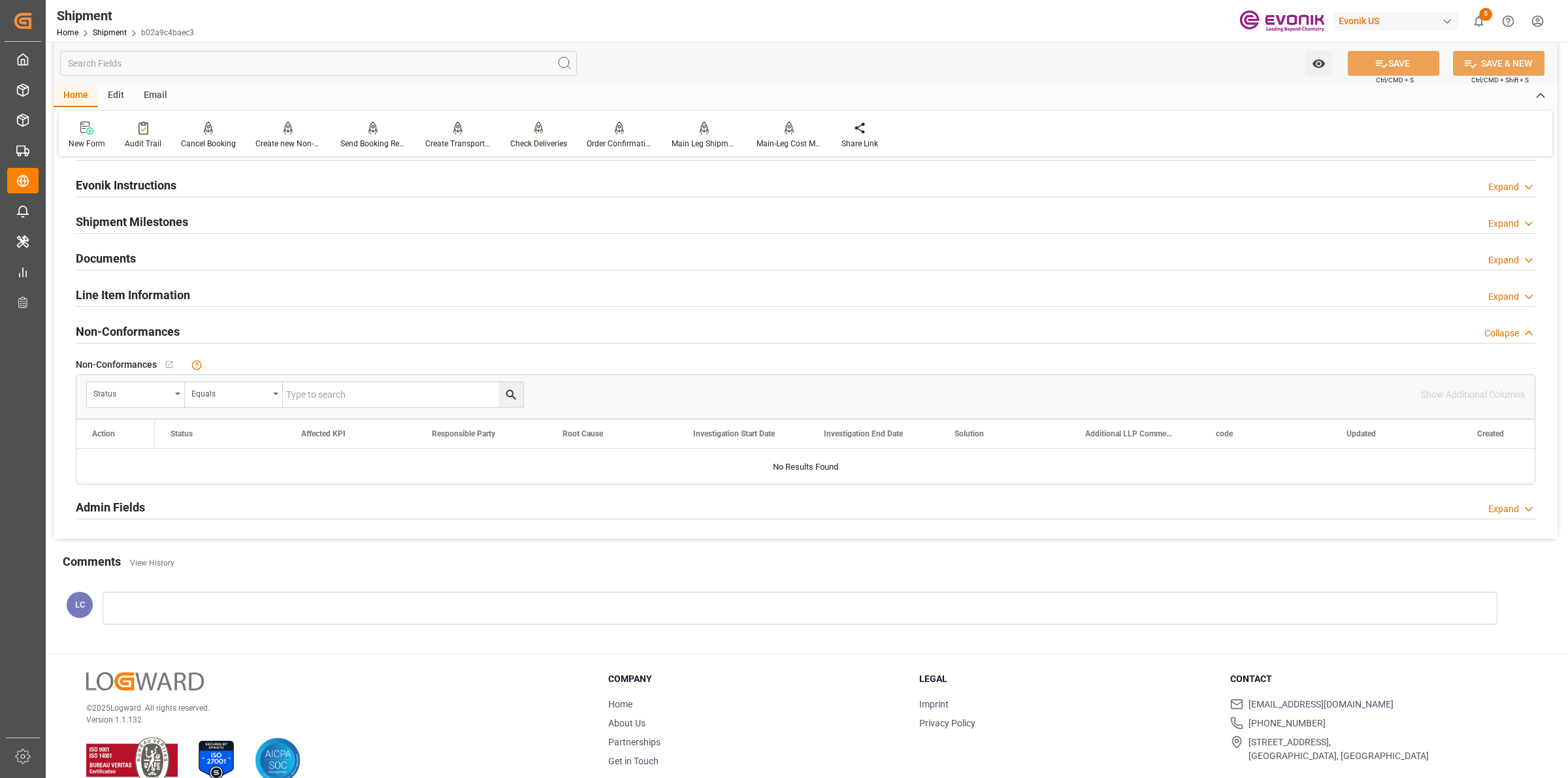
click at [116, 293] on h2 "Line Item Information" at bounding box center [133, 295] width 115 height 18
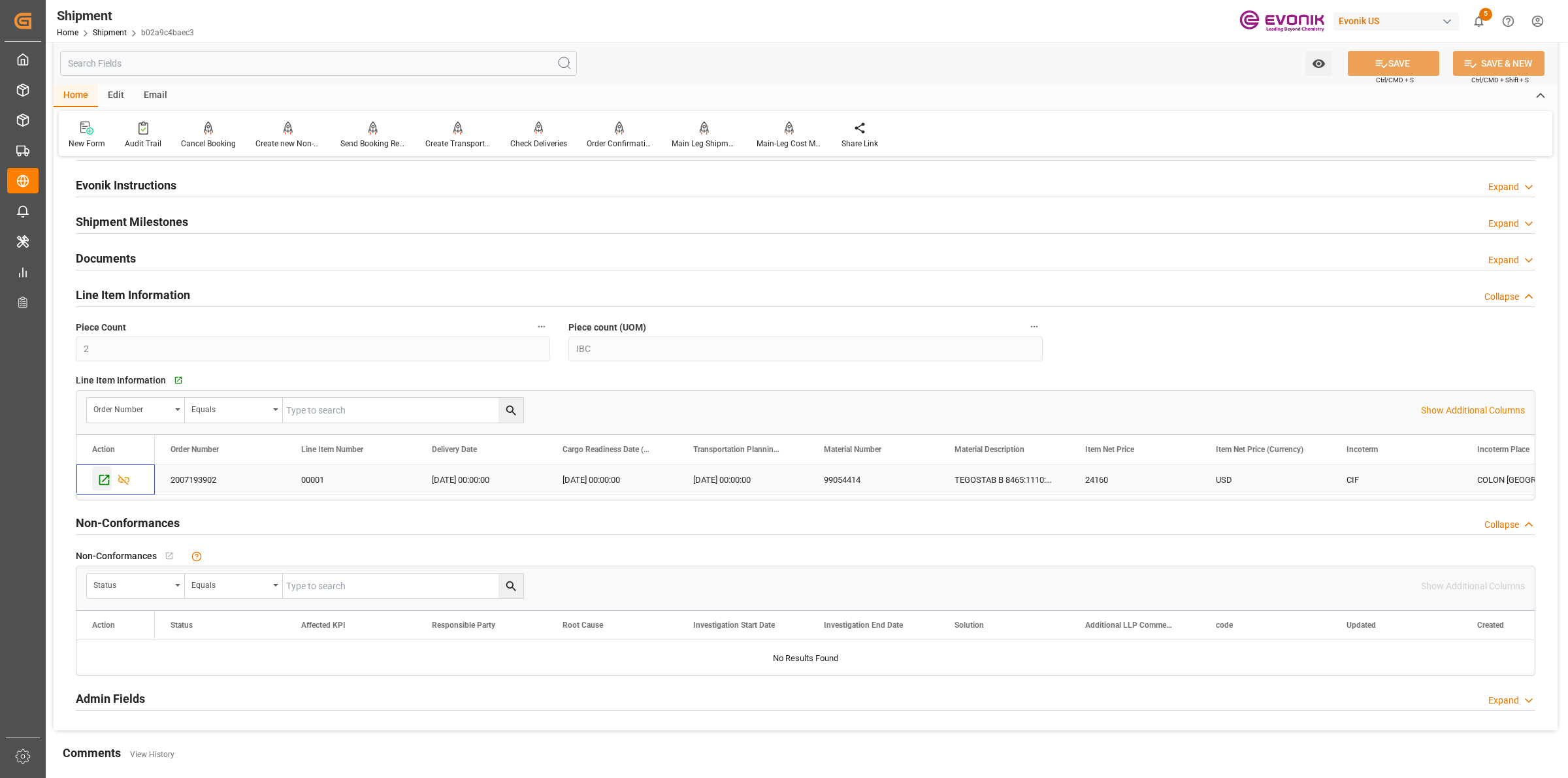
click at [104, 485] on icon "Press SPACE to select this row." at bounding box center [104, 479] width 11 height 11
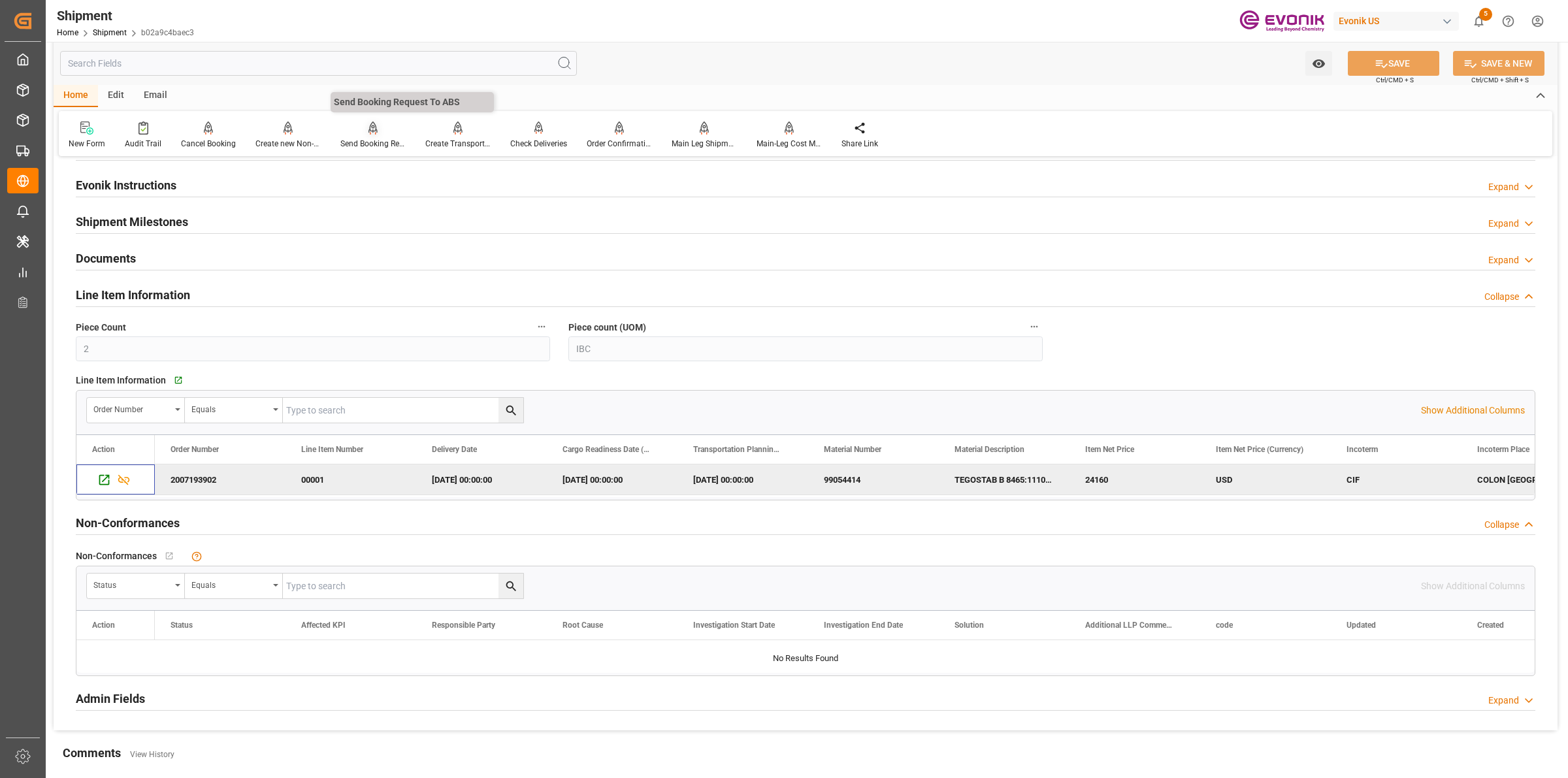
click at [380, 132] on div at bounding box center [373, 127] width 65 height 14
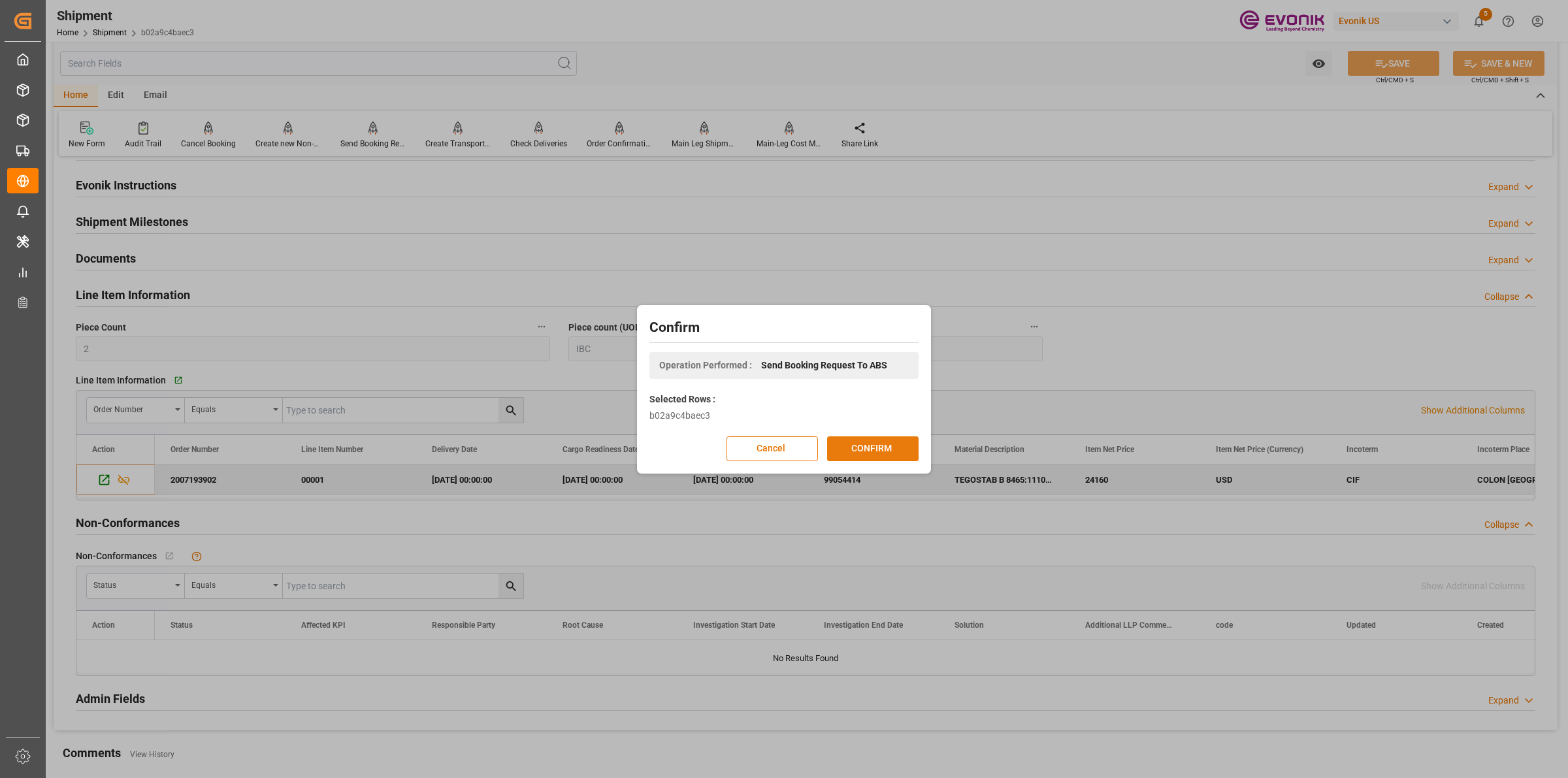
click at [879, 450] on button "CONFIRM" at bounding box center [873, 449] width 91 height 25
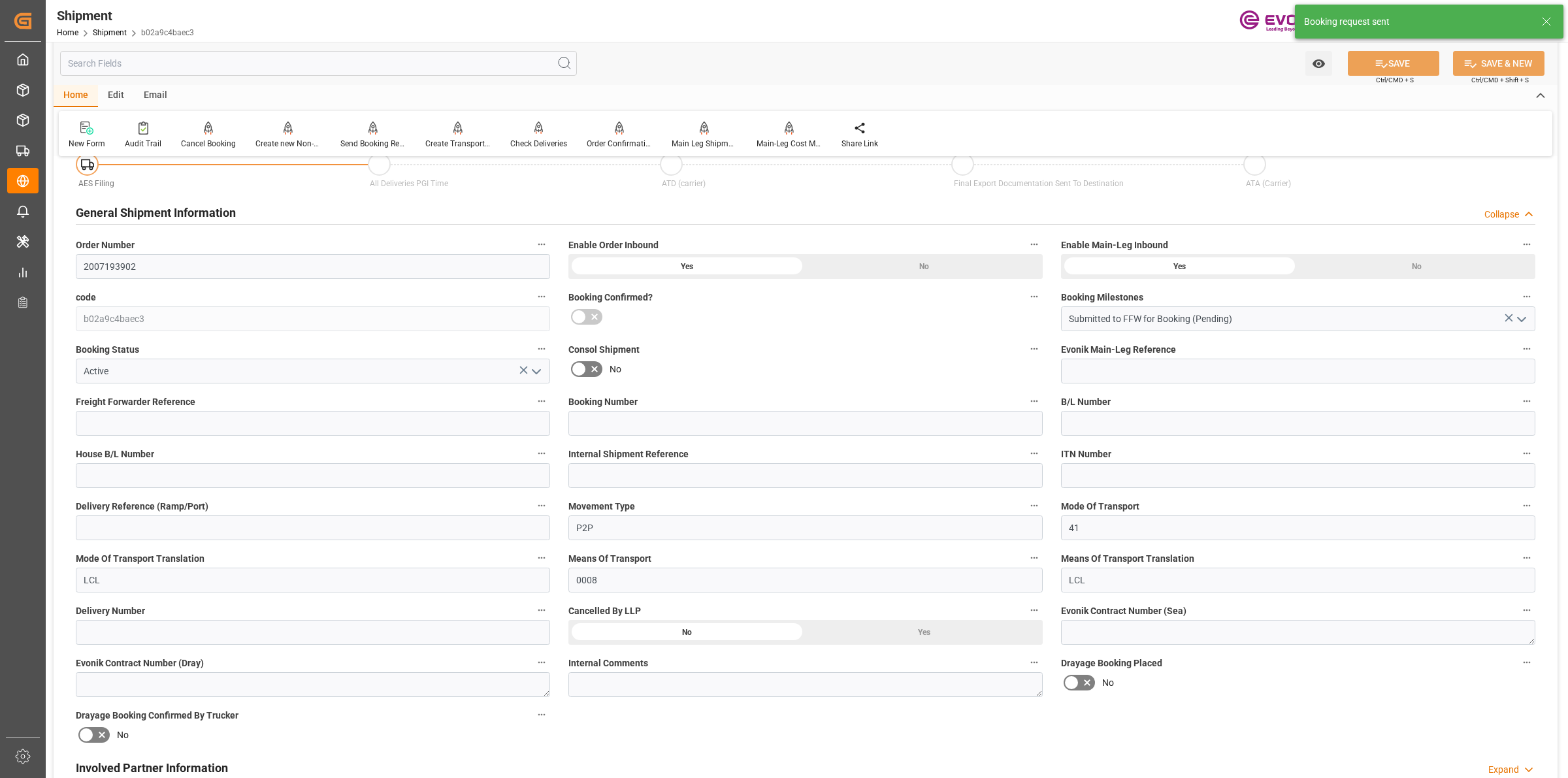
scroll to position [981, 0]
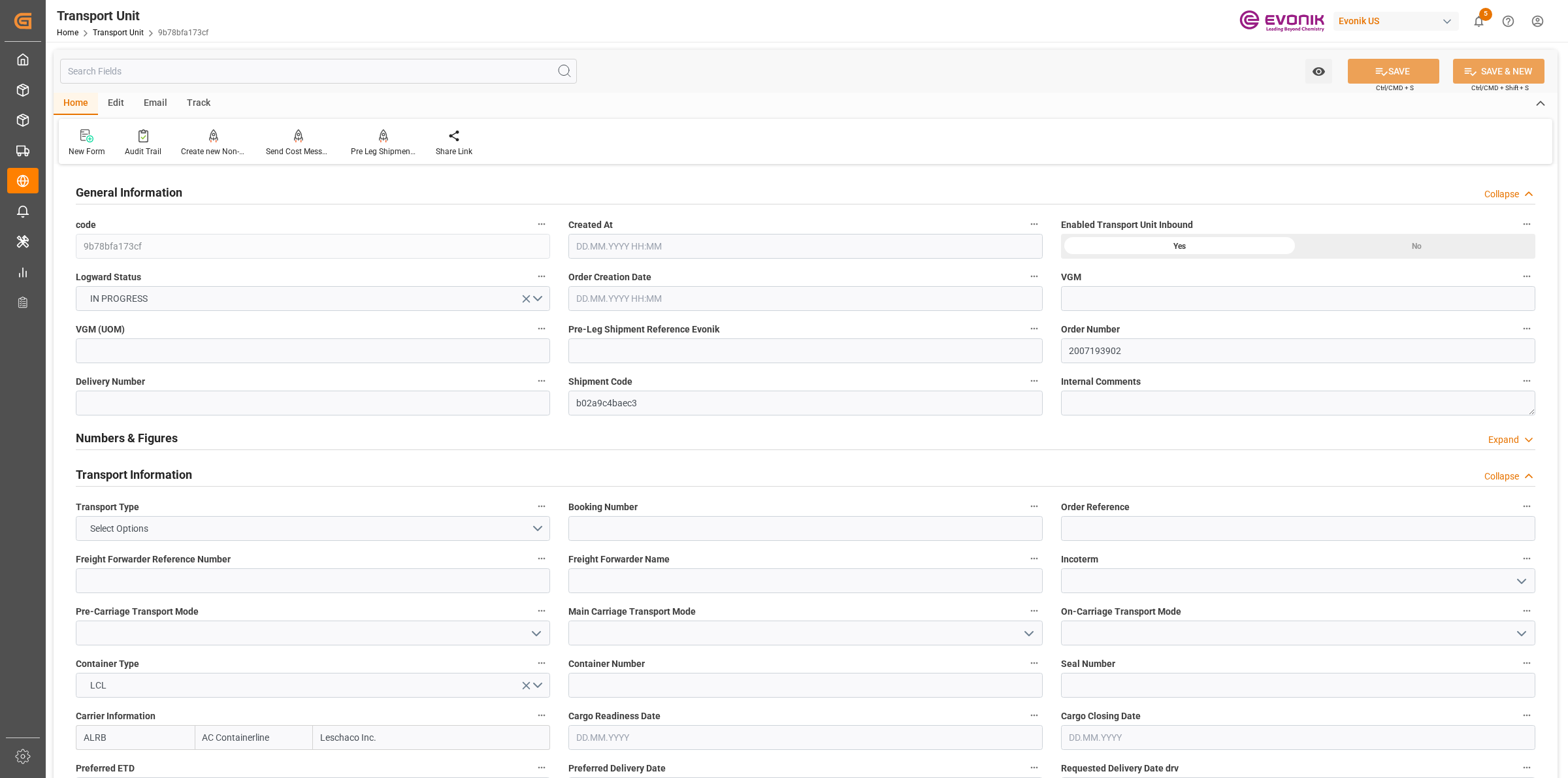
type input "AC Containerline"
type input "Leschaco Inc."
type input "USPEF"
type input "PAONX"
type input "2116"
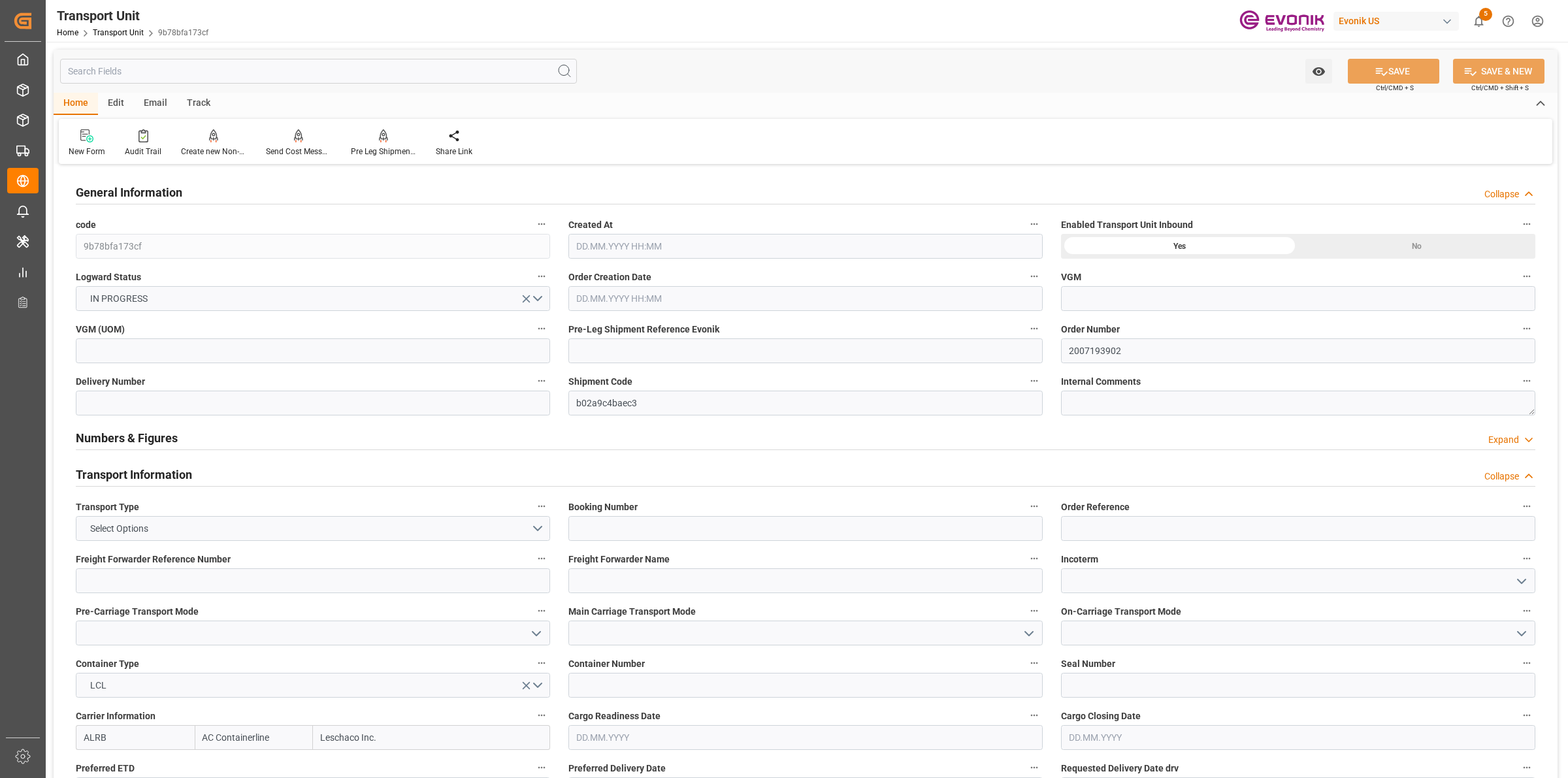
type input "24.09.2025 06:43"
type input "20.11.2025"
type input "23.10.2025 00:00"
type input "01.11.2025 00:00"
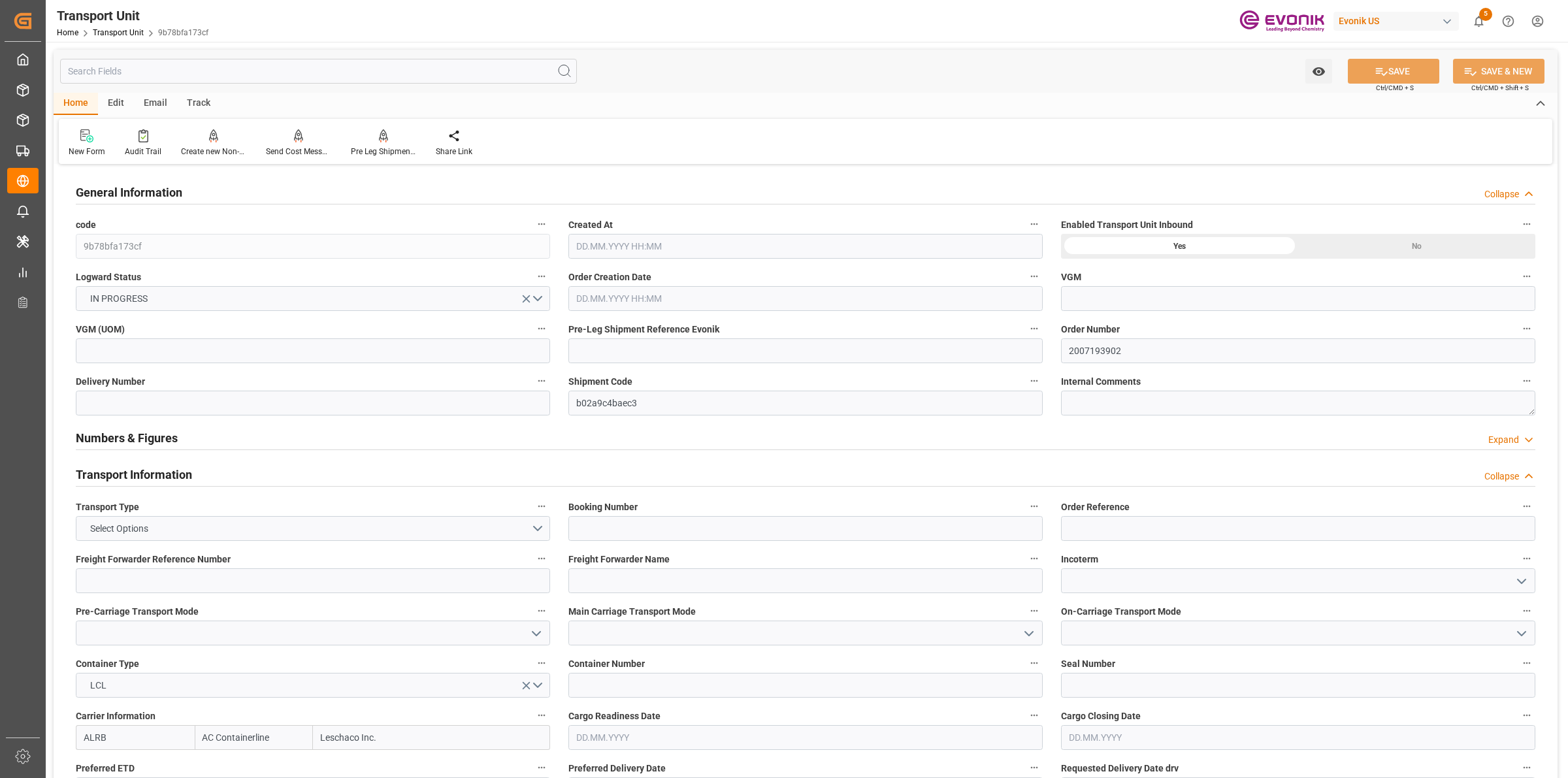
type input "01.11.2025 00:00"
type input "06.10.2025 00:00"
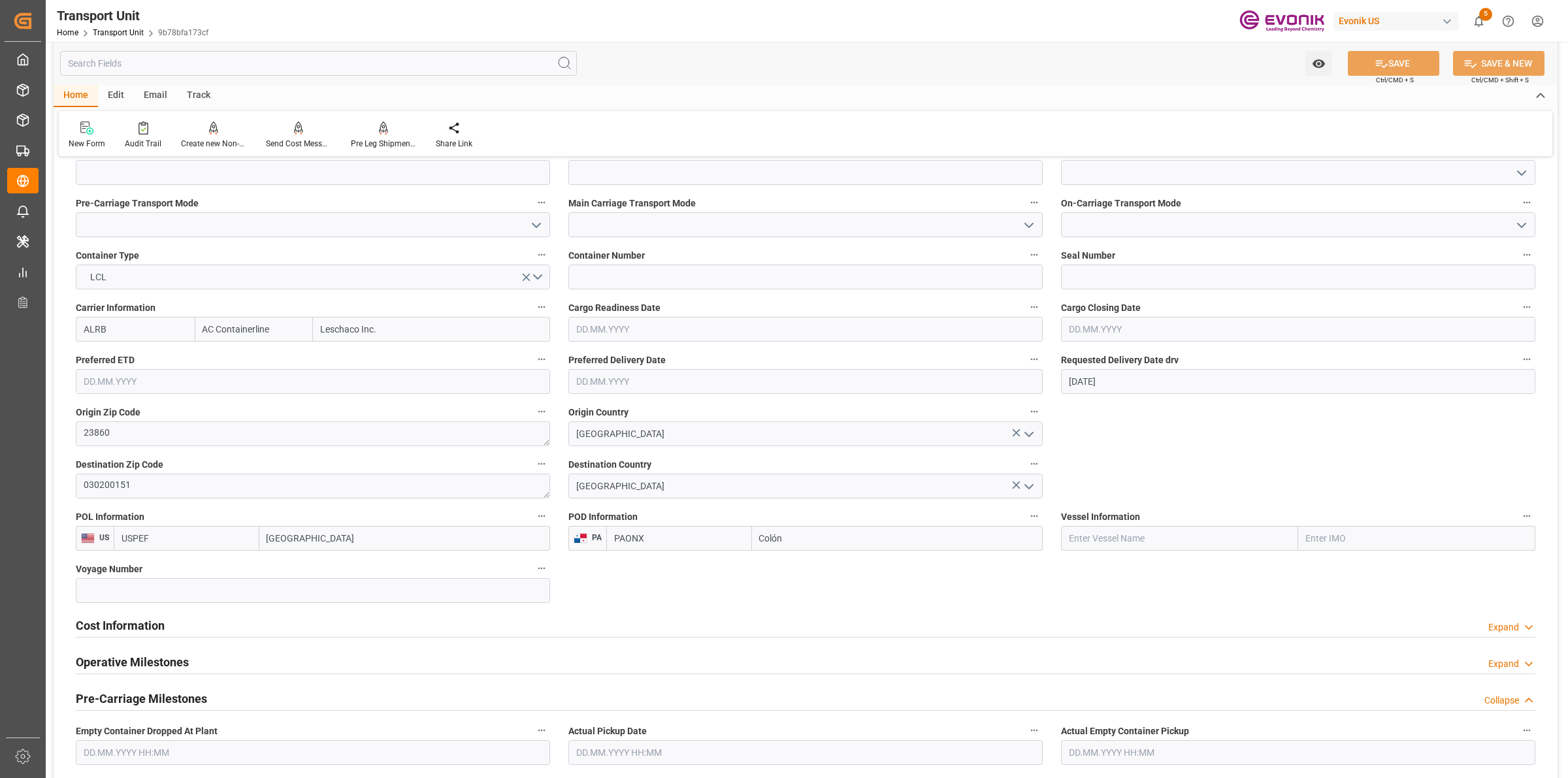
scroll to position [654, 0]
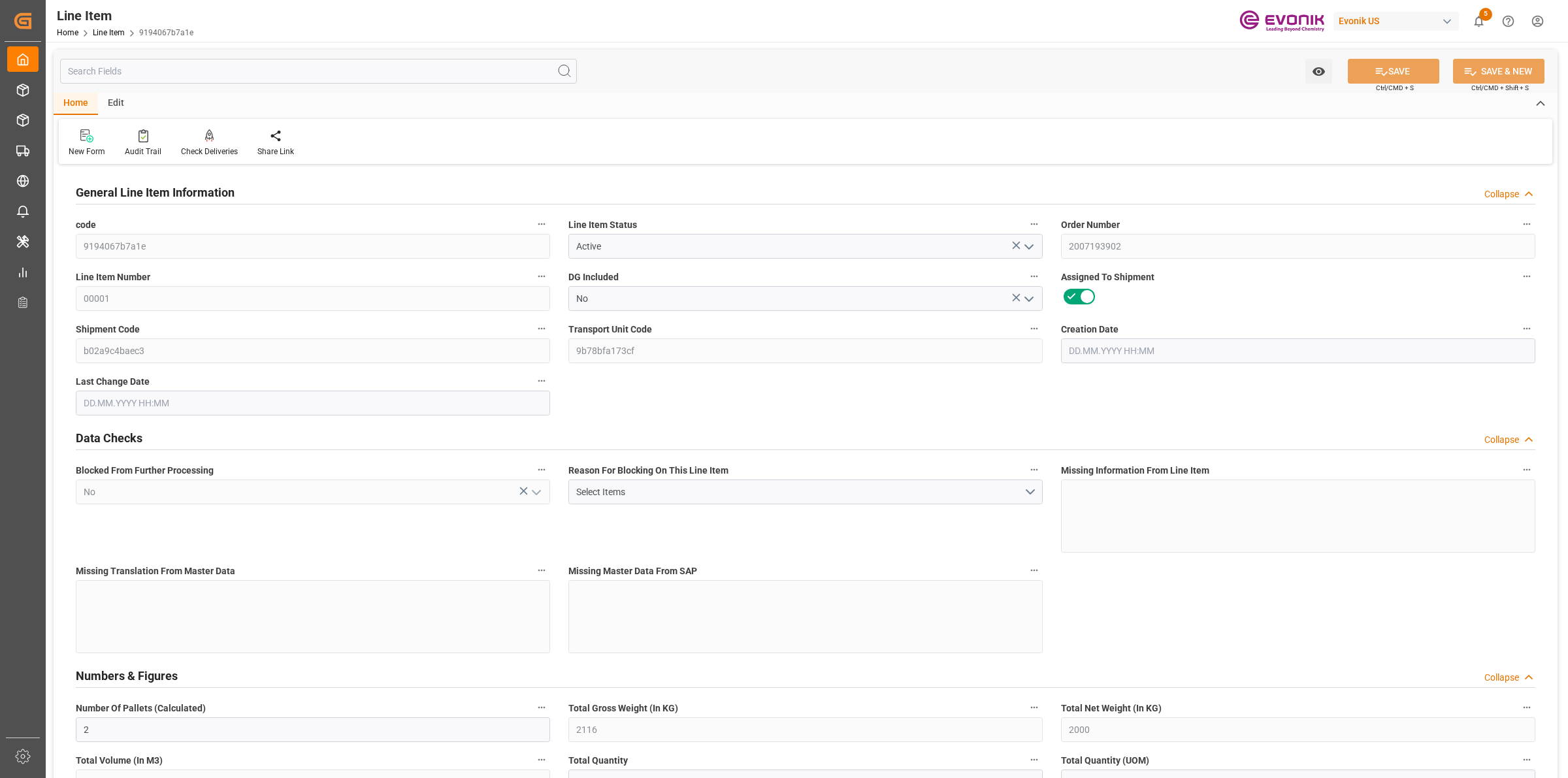
type input "2"
type input "2116"
type input "2000"
type input "2.8931"
type input "2"
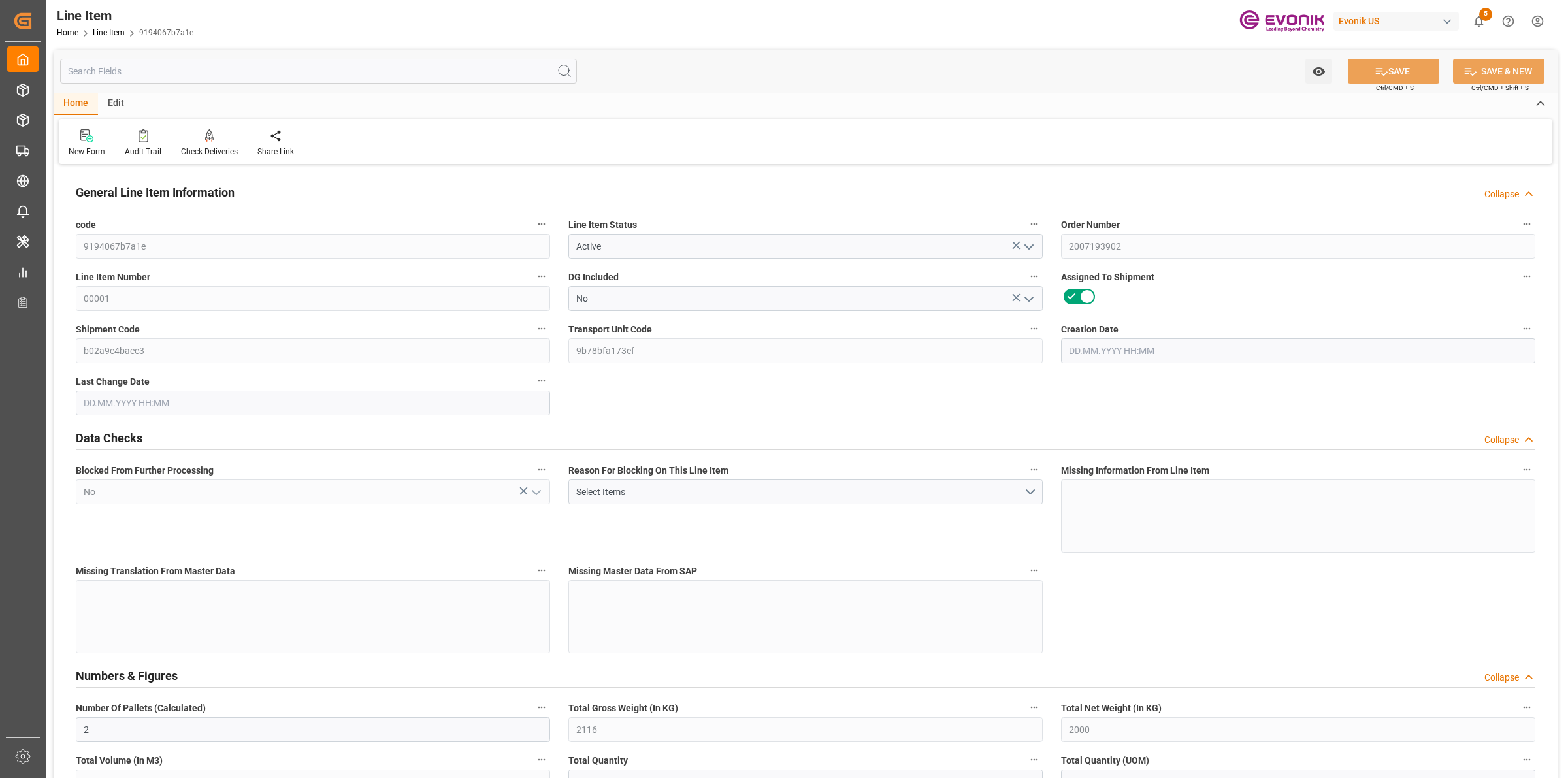
type input "24160"
type input "2"
type input "2116"
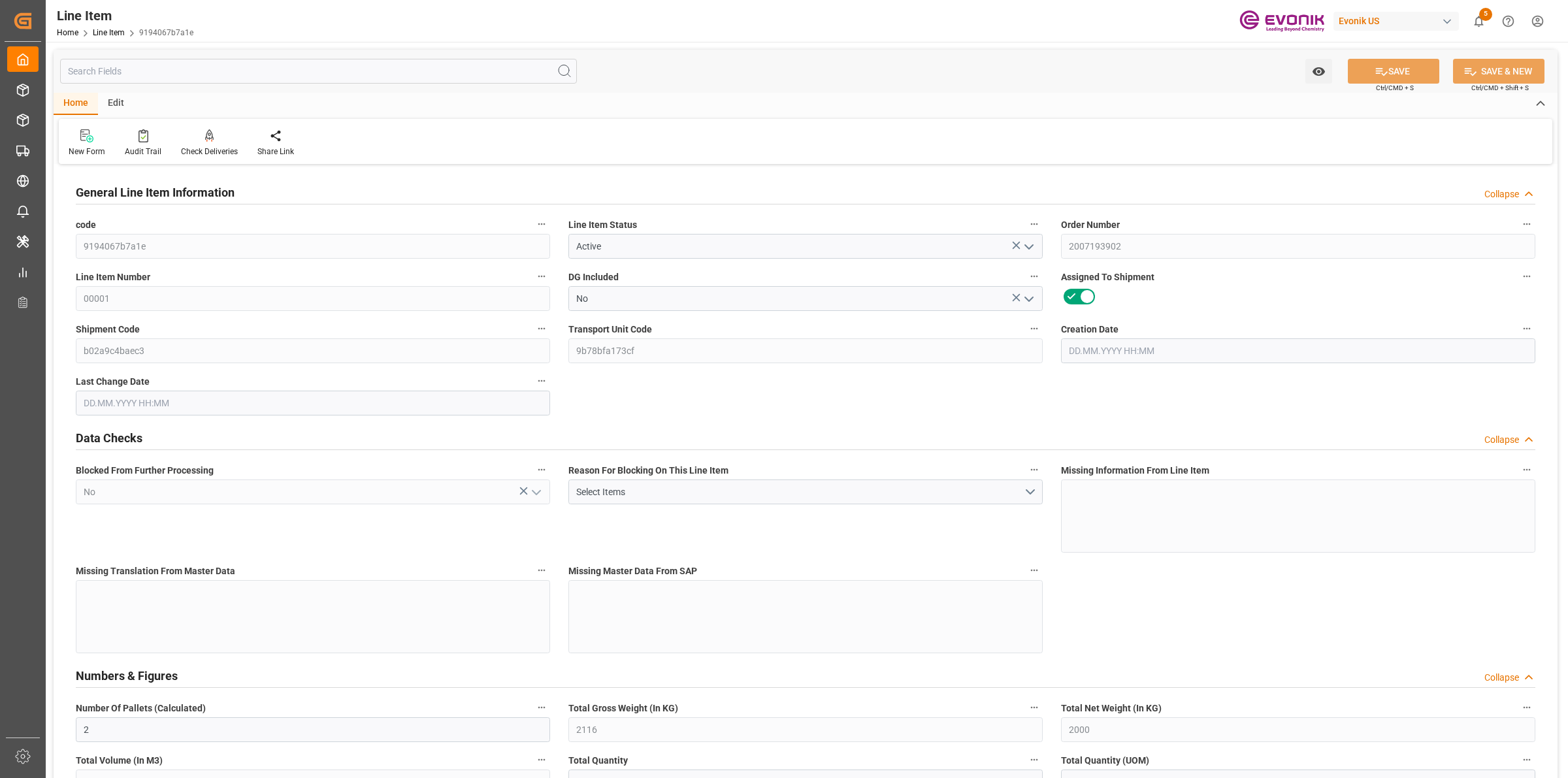
type input "2116"
type input "2000"
type input "2.8931"
type input "2893.146"
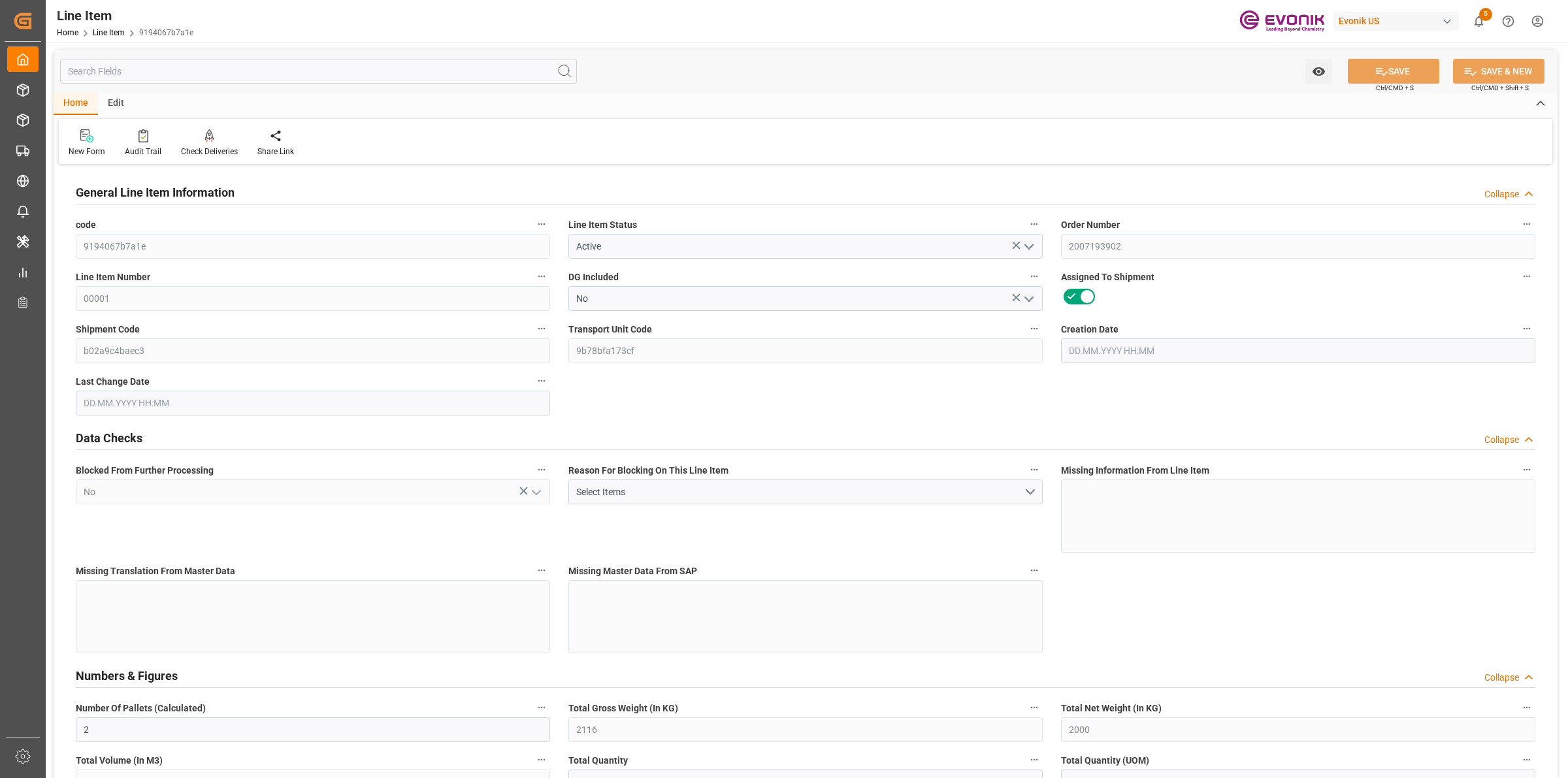
type input "0"
type input "22.09.2025 17:46"
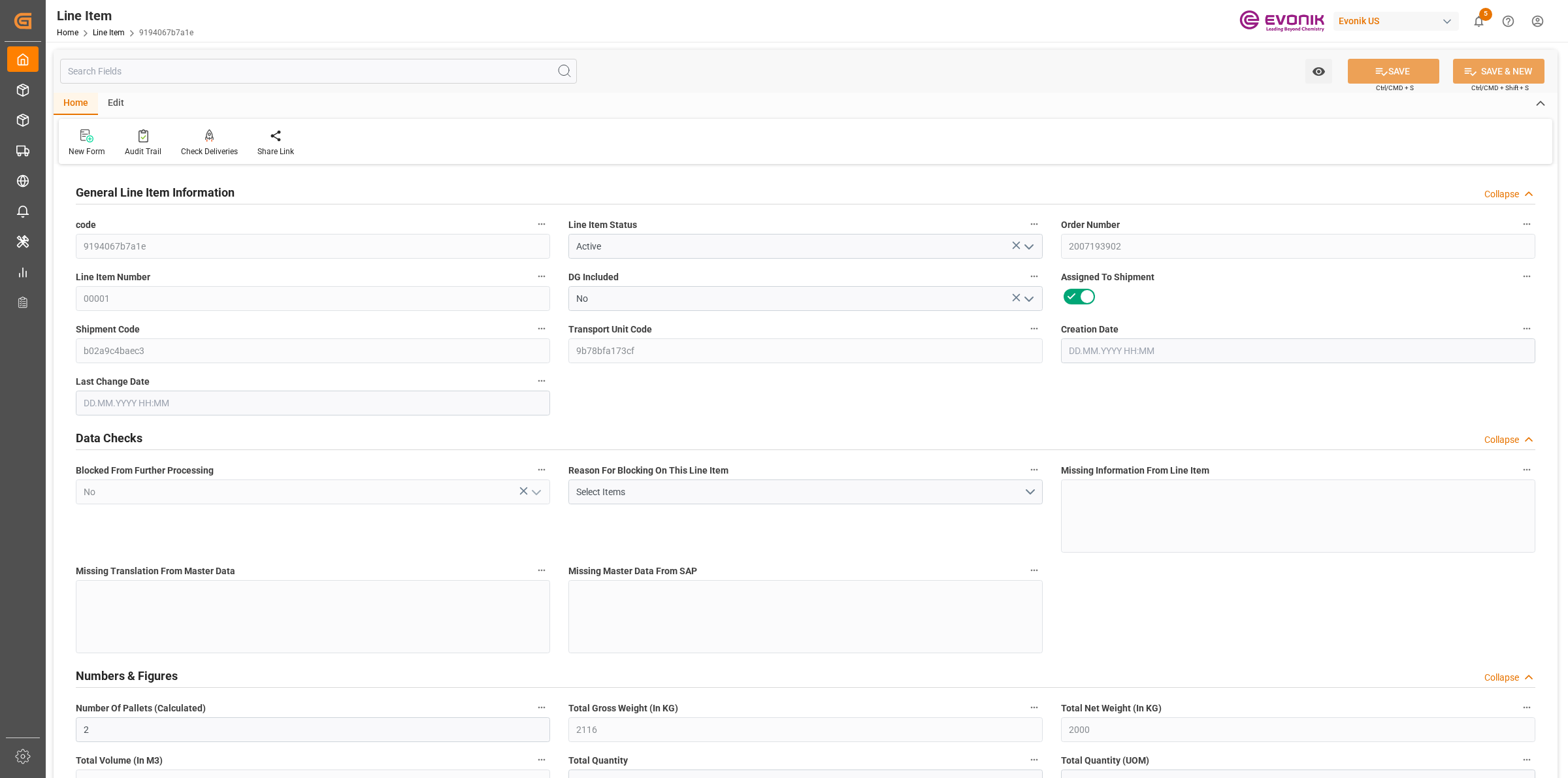
type input "[DATE] 06:43"
type input "[DATE]"
type input "01.10.2025"
type input "24.09.2025"
click at [377, 69] on input "text" at bounding box center [318, 71] width 517 height 25
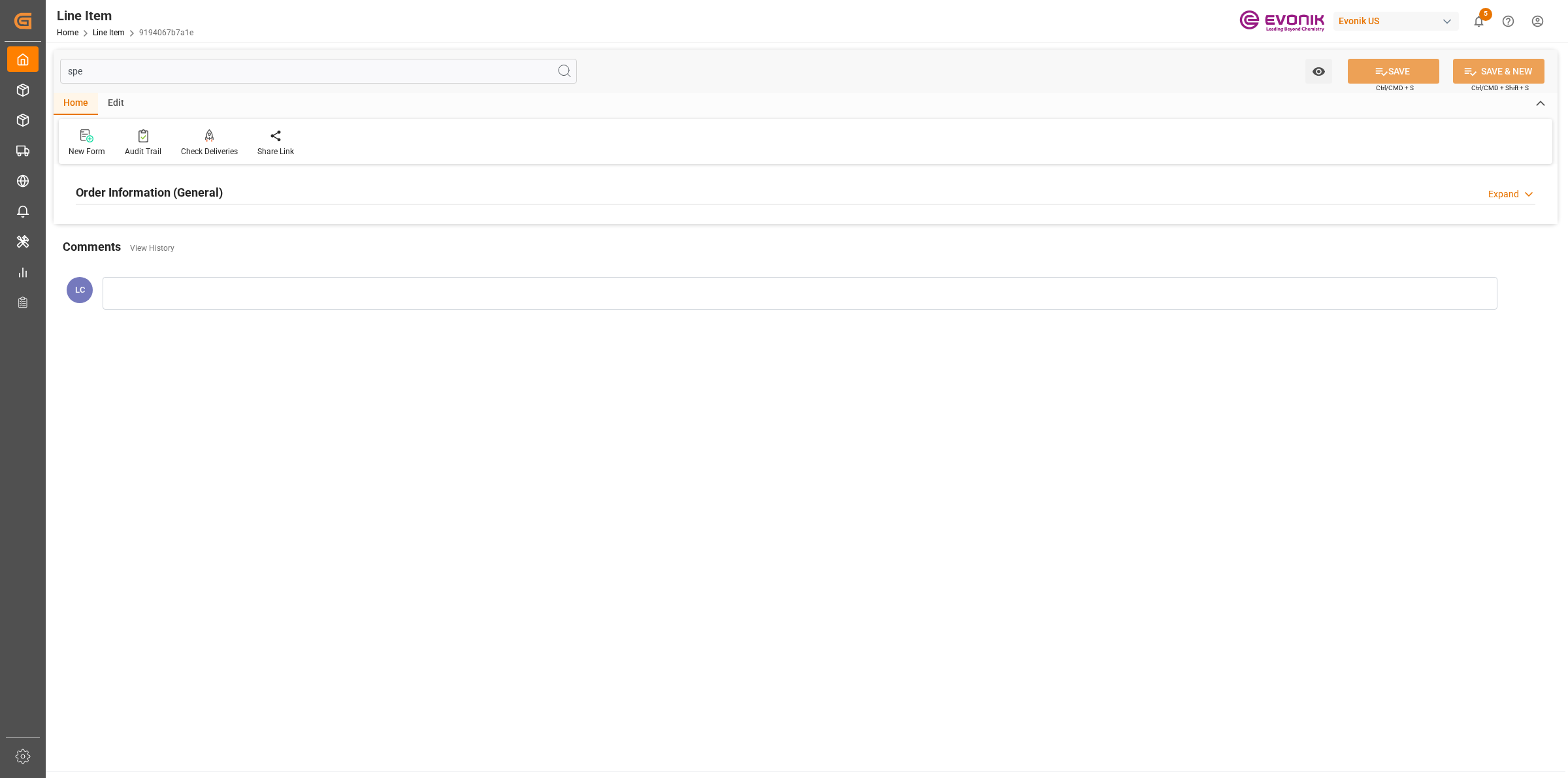
type input "spe"
click at [305, 200] on div "Order Information (General) Expand" at bounding box center [805, 192] width 1460 height 25
click at [300, 267] on div at bounding box center [313, 269] width 475 height 73
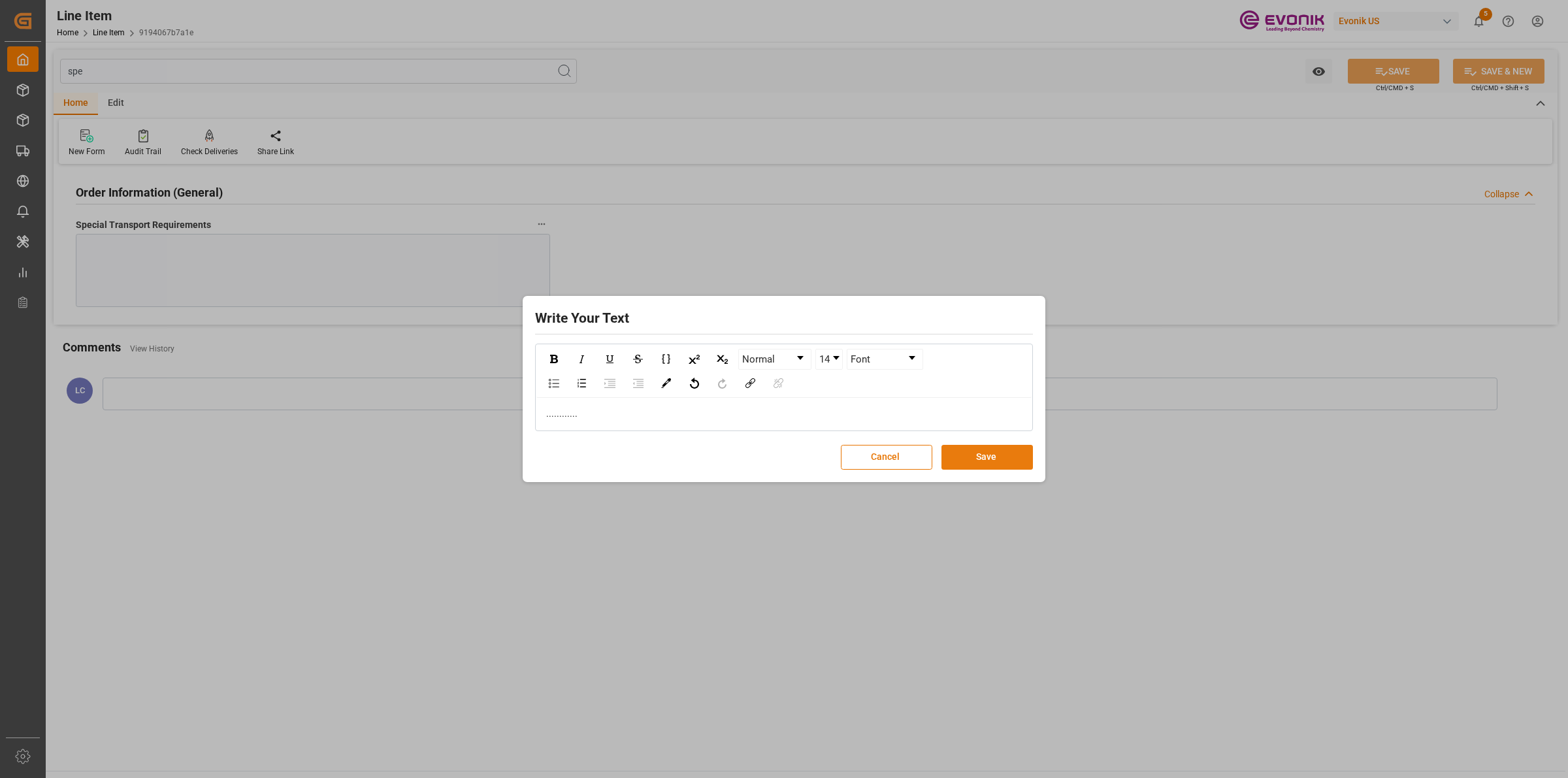
click at [978, 461] on button "Save" at bounding box center [987, 457] width 91 height 25
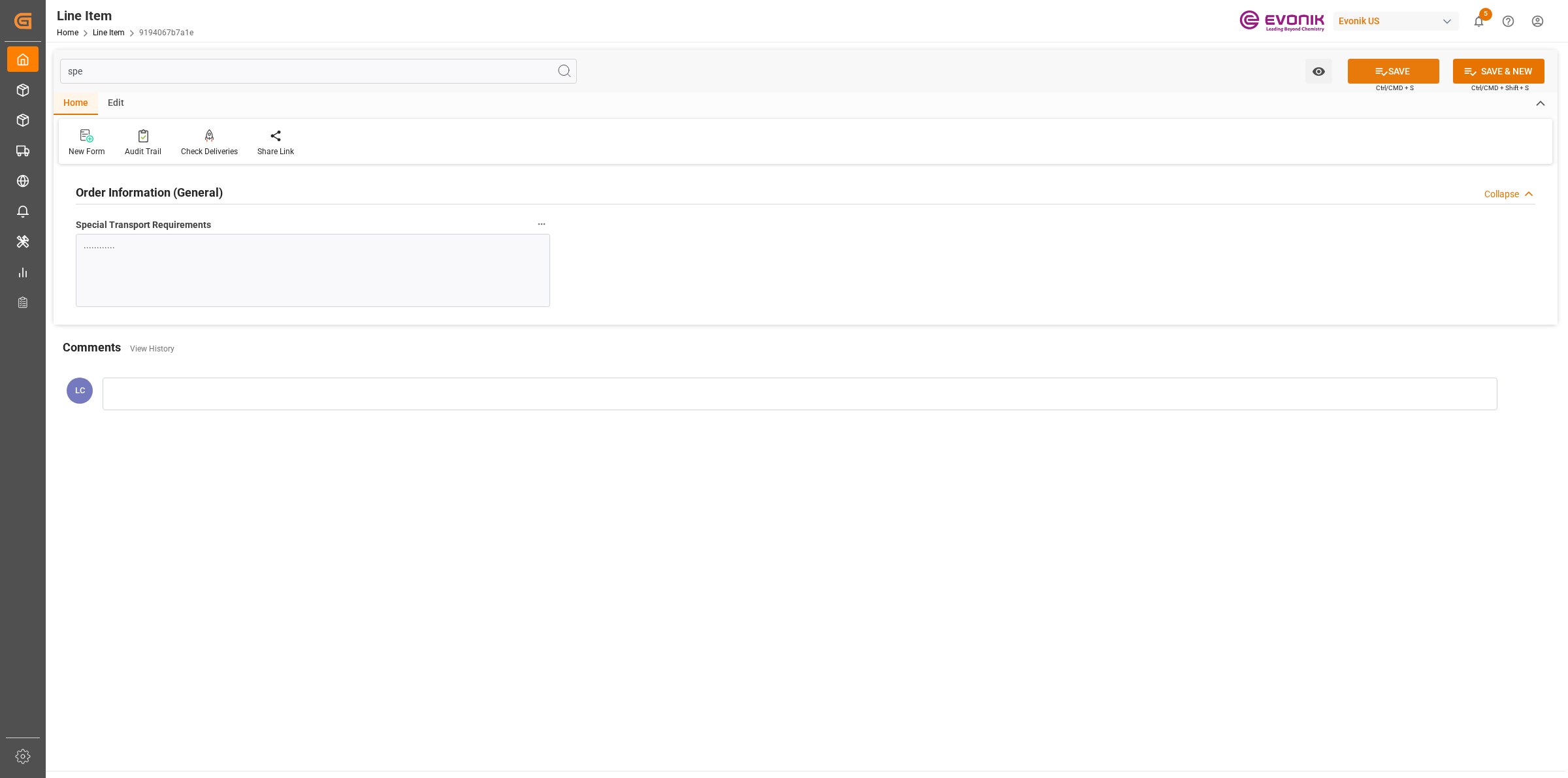
click at [1378, 65] on icon at bounding box center [1381, 72] width 14 height 14
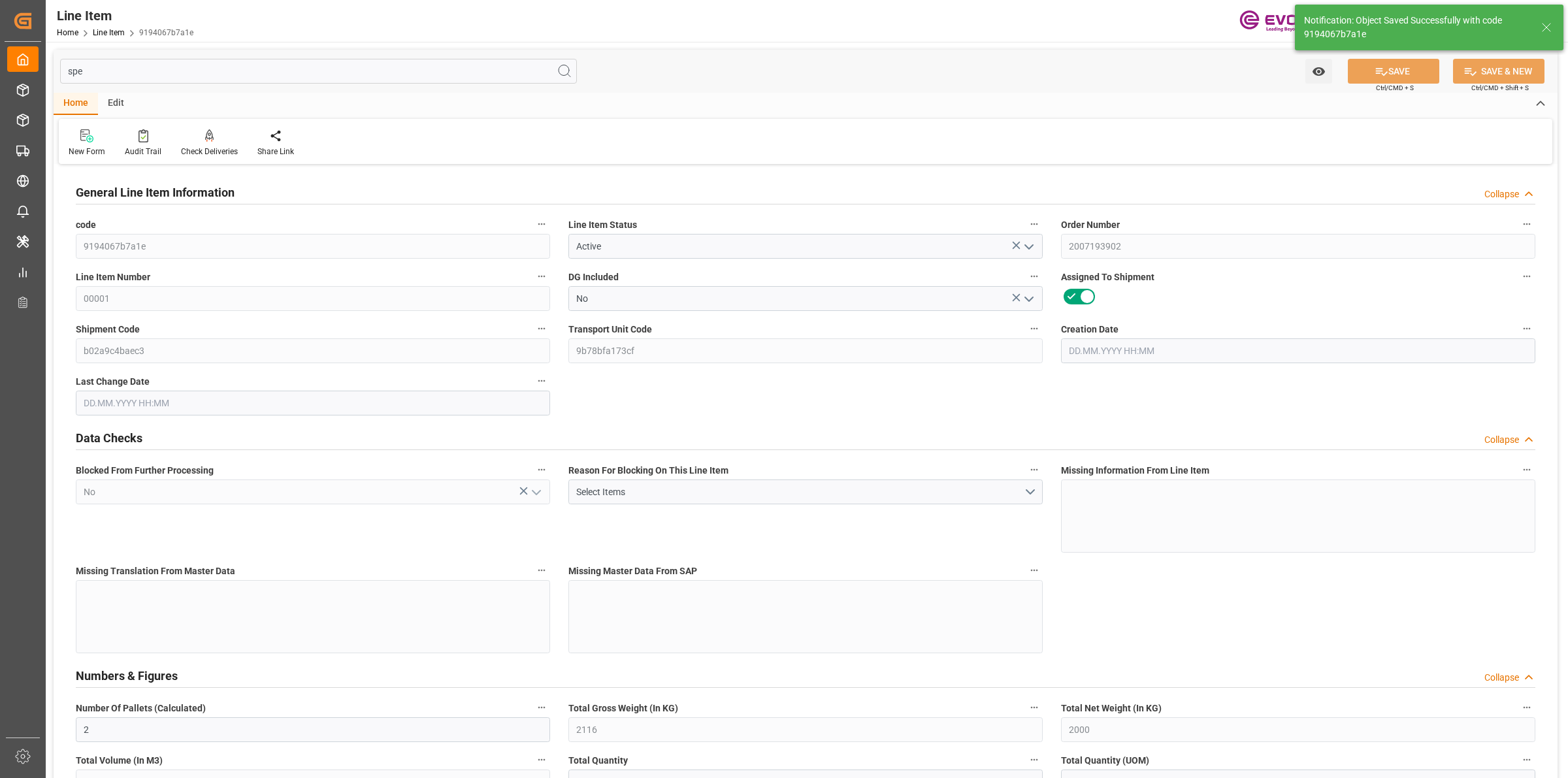
type input "2"
type input "2116"
type input "2000"
type input "2.8931"
type input "2"
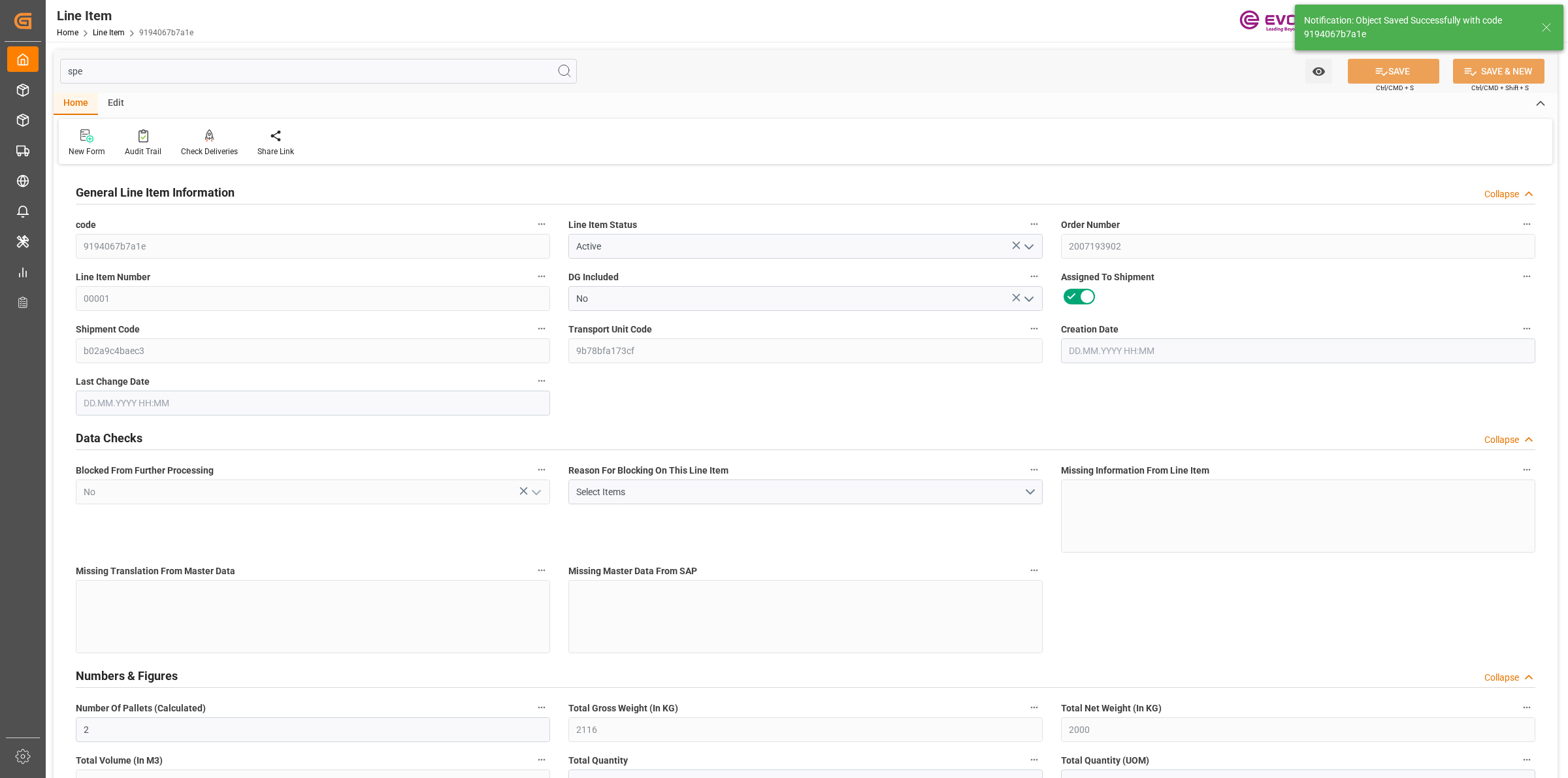
type input "24160"
type input "2"
type input "2116"
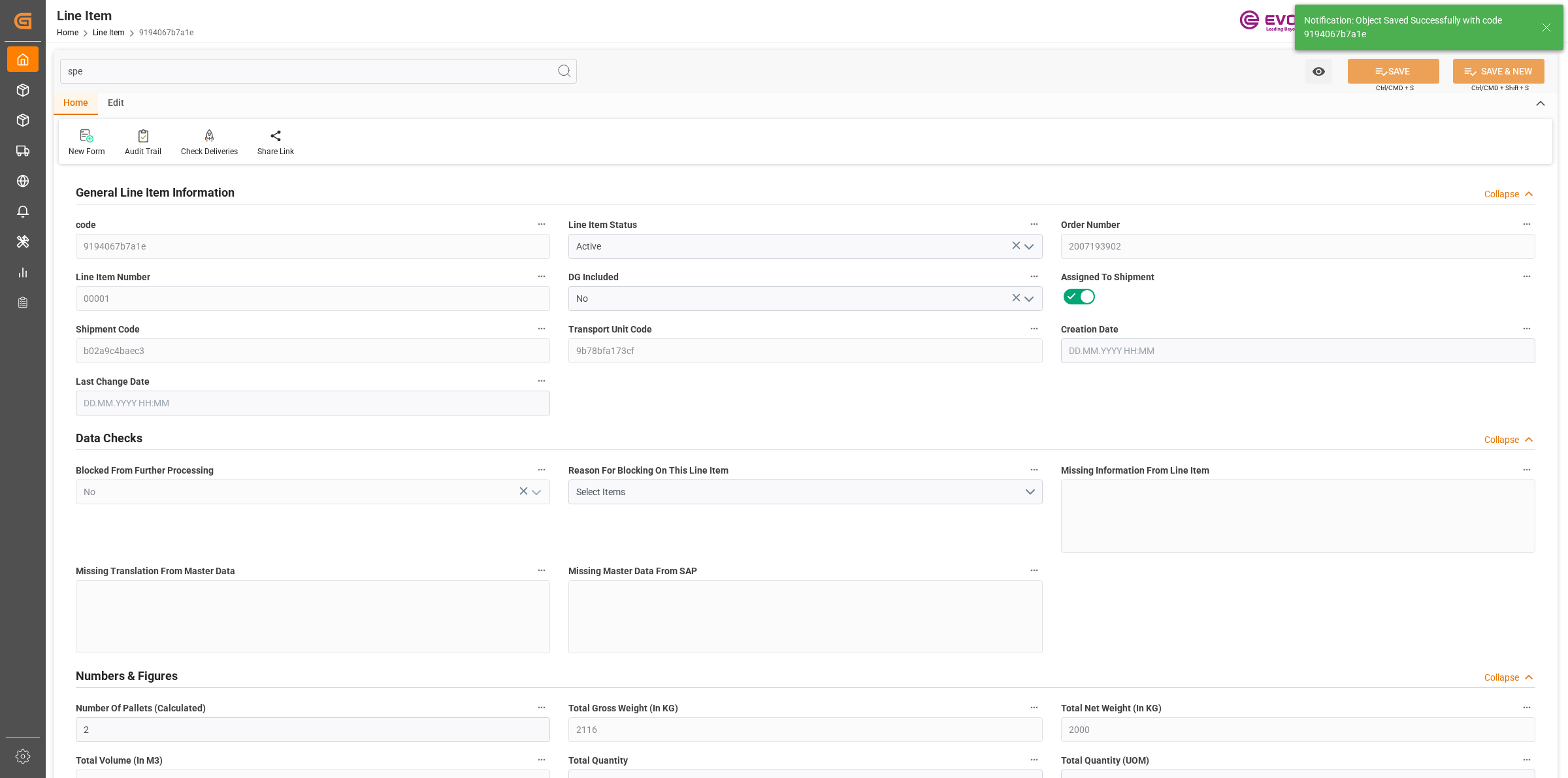
type input "2116"
type input "2000"
type input "2.8931"
type input "2893.146"
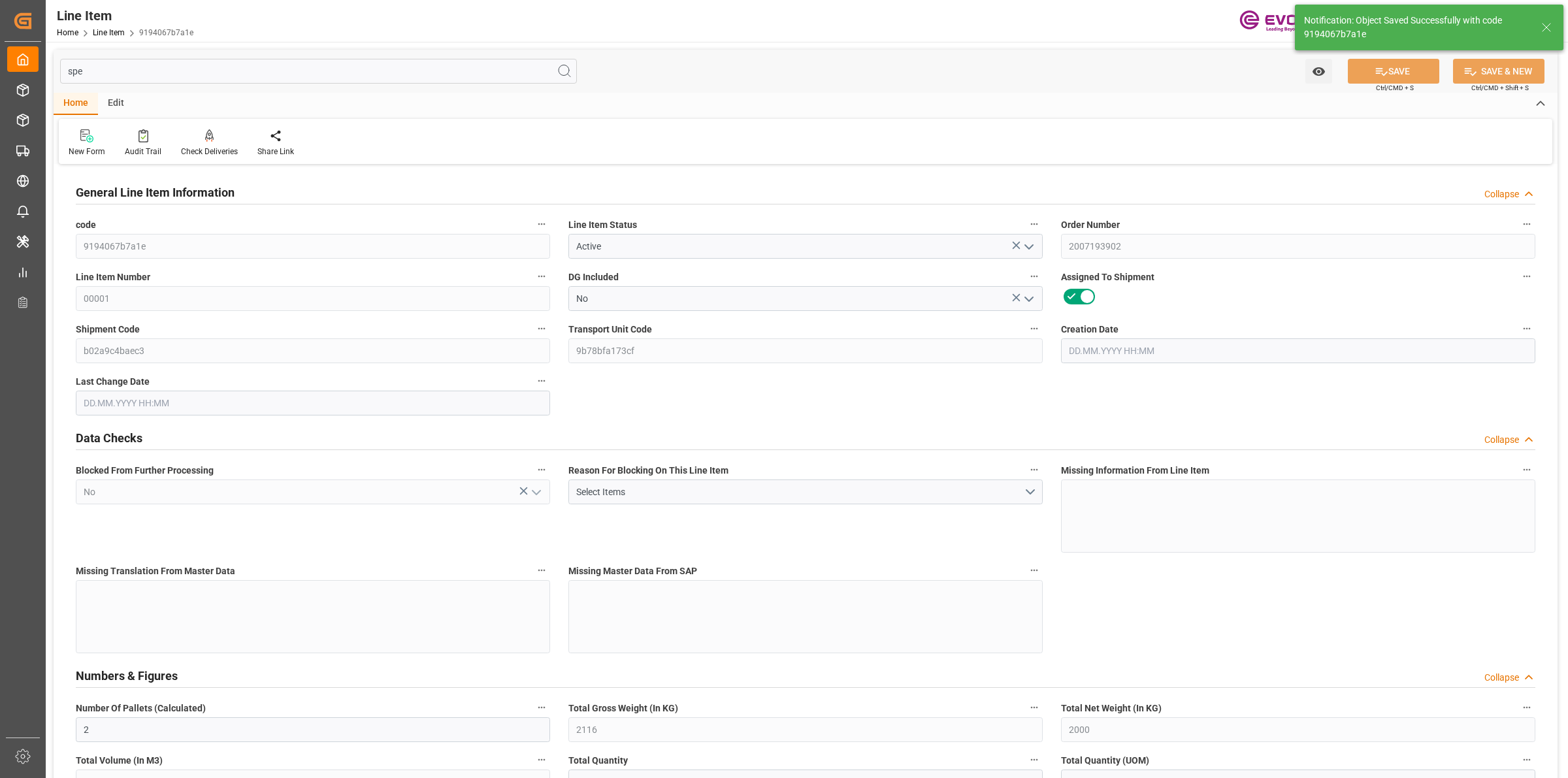
type input "0"
type input "22.09.2025 17:46"
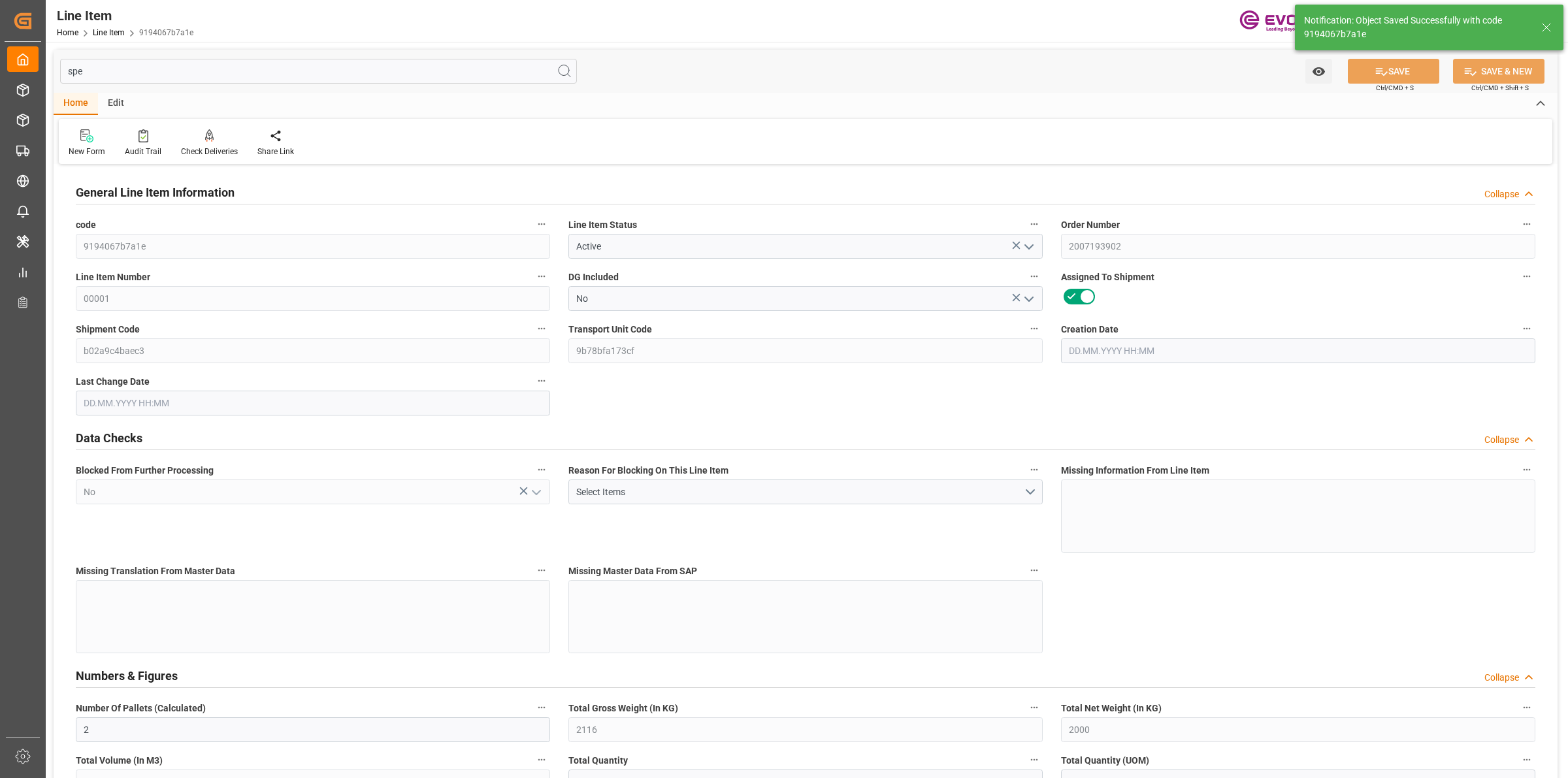
type input "24.09.2025 06:51"
type input "[DATE]"
type input "01.10.2025"
type input "24.09.2025"
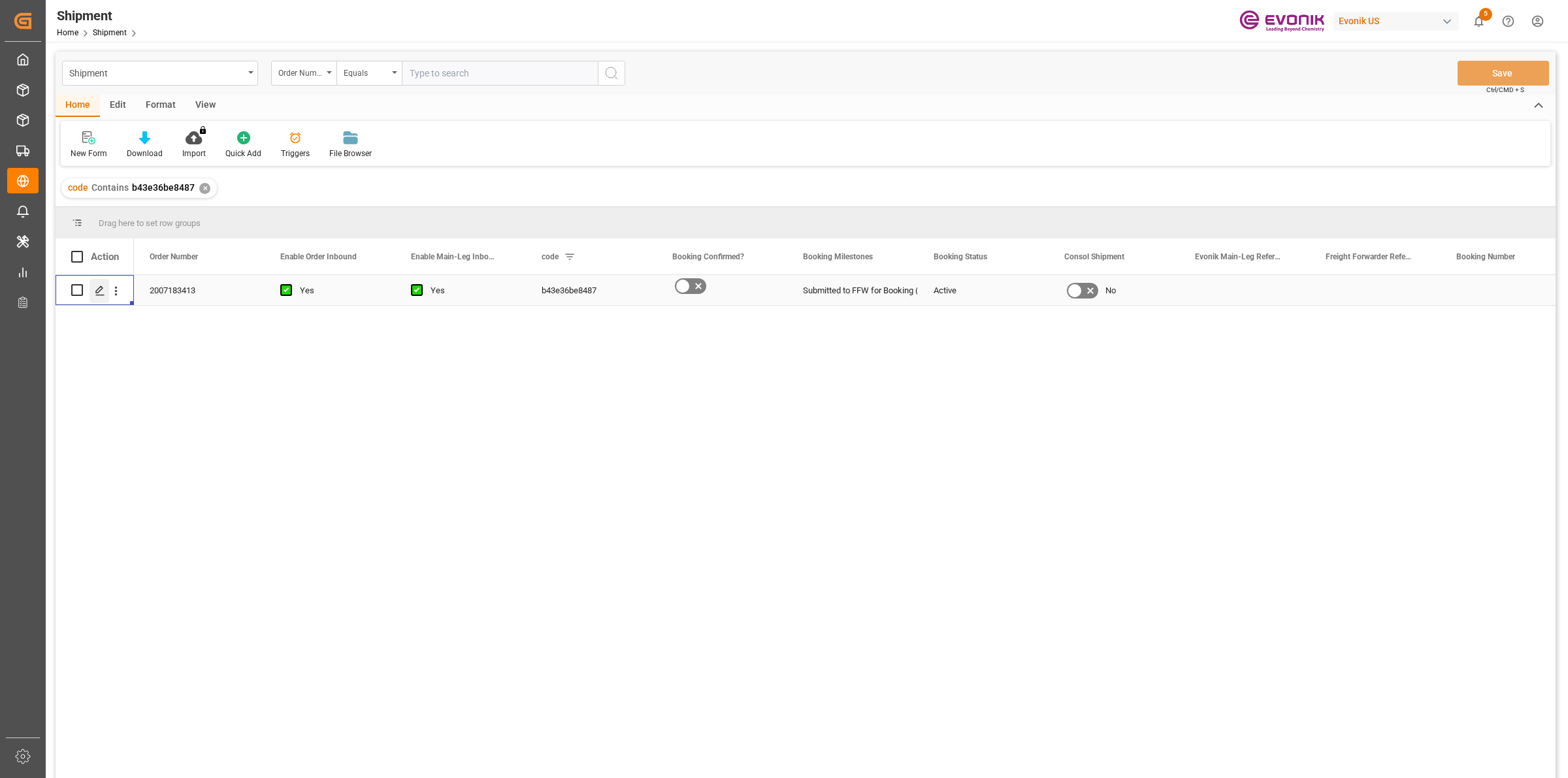
click at [104, 292] on icon "Press SPACE to select this row." at bounding box center [99, 291] width 11 height 11
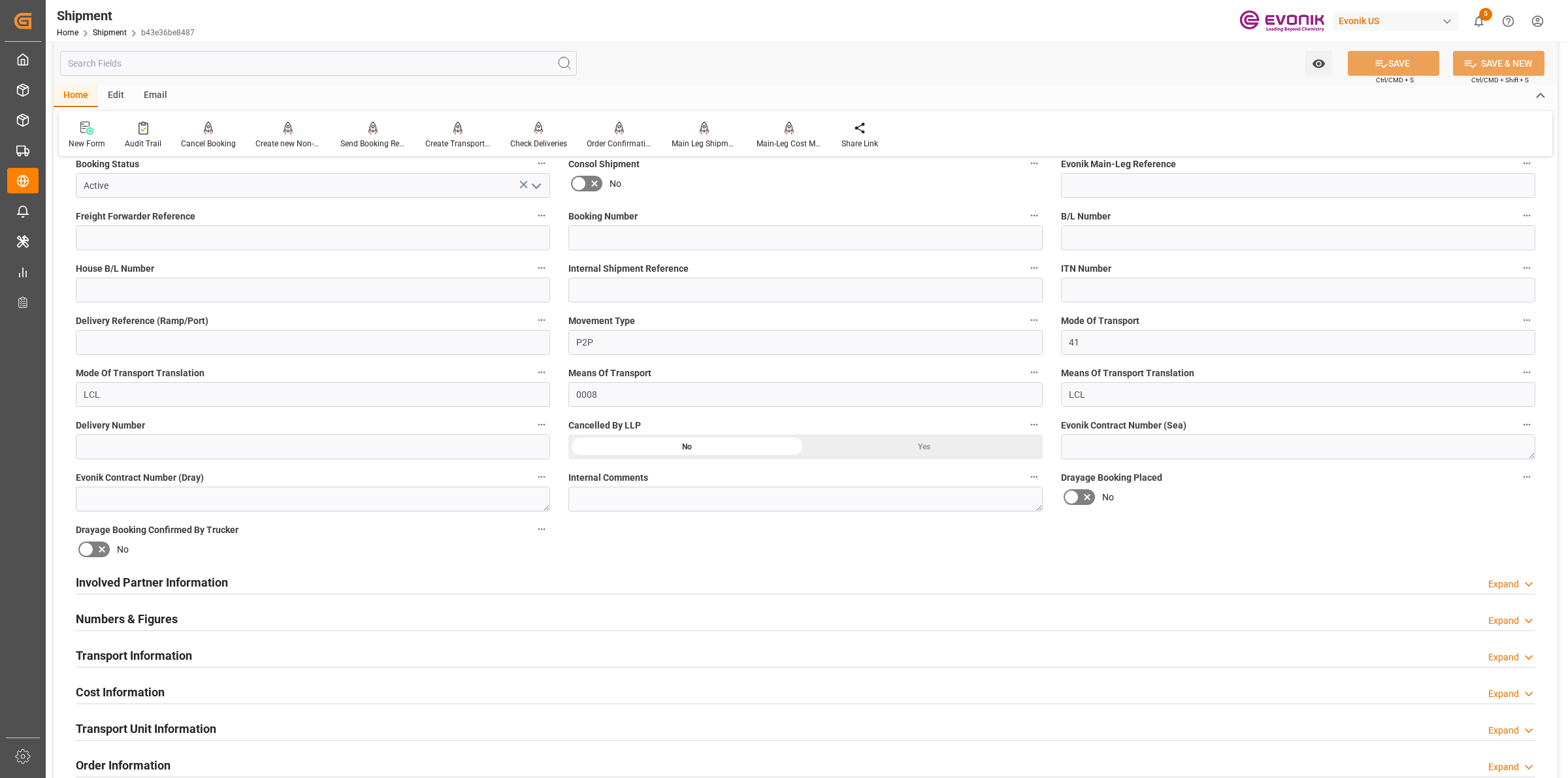
scroll to position [654, 0]
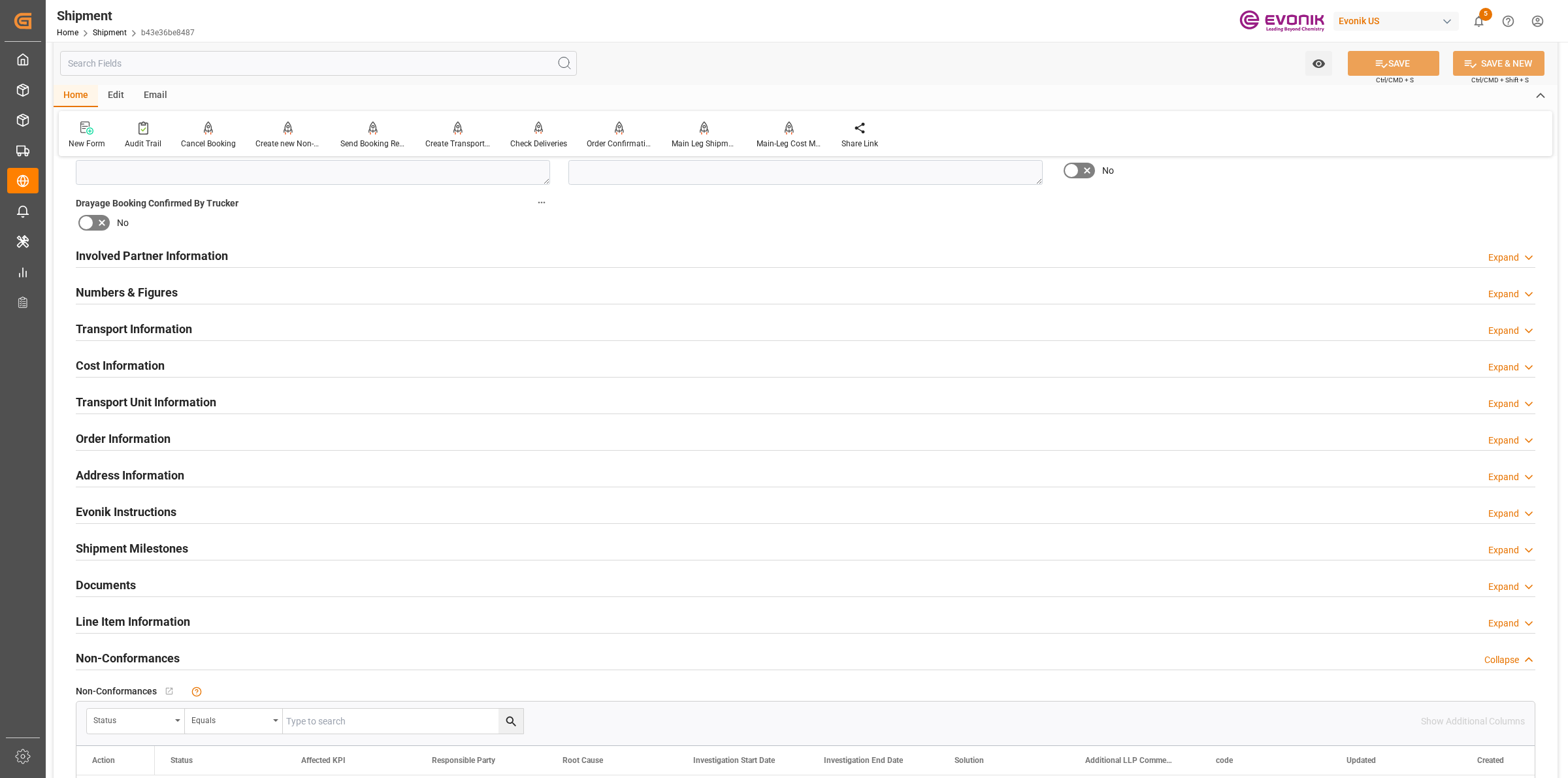
click at [203, 259] on h2 "Involved Partner Information" at bounding box center [152, 256] width 153 height 18
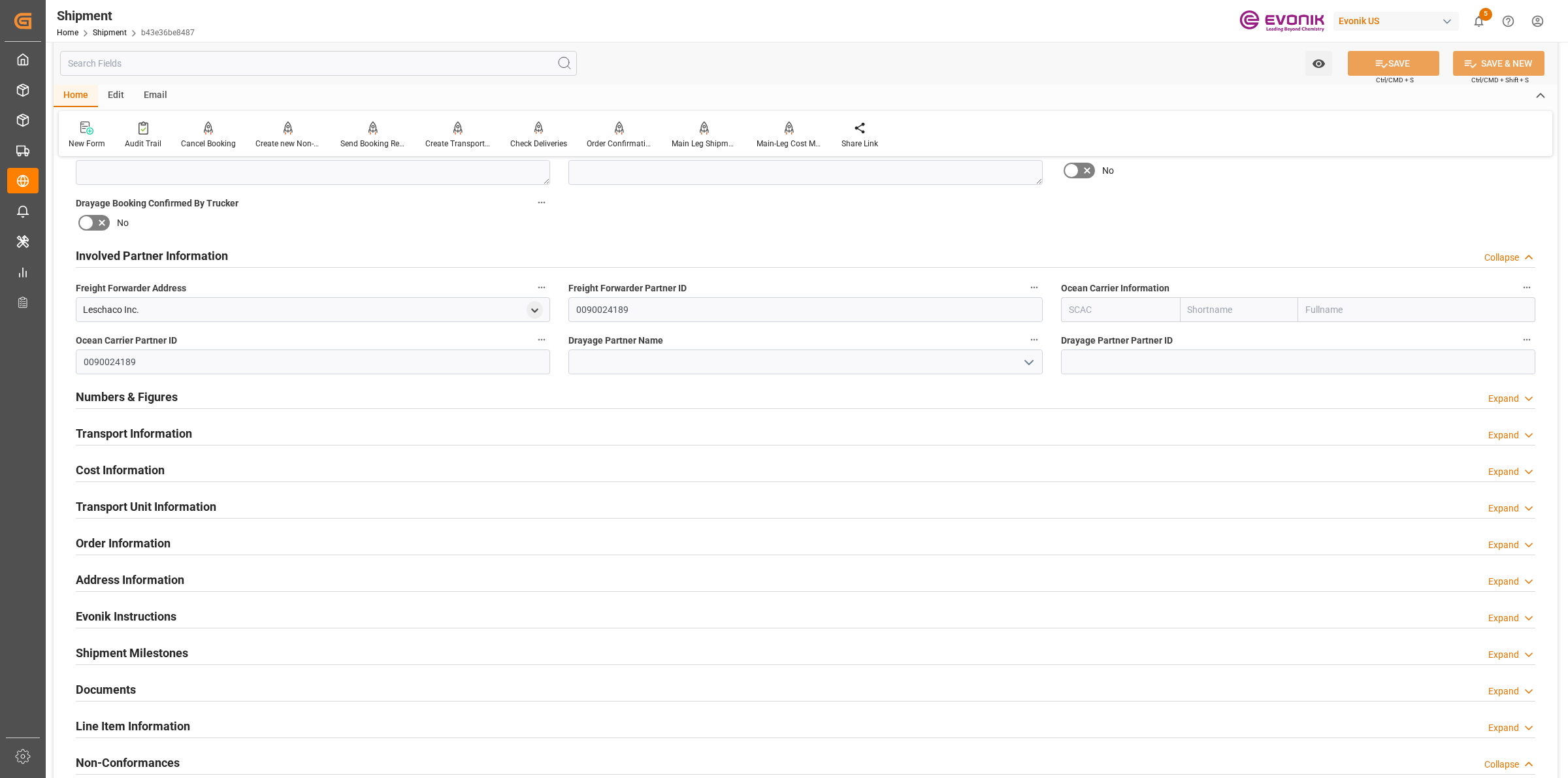
click at [1079, 301] on input "text" at bounding box center [1121, 310] width 119 height 25
click at [1082, 344] on div "ALRB" at bounding box center [1082, 338] width 39 height 29
type input "ALRB"
type input "AC Containerline"
type input "AC Containerline GmbH"
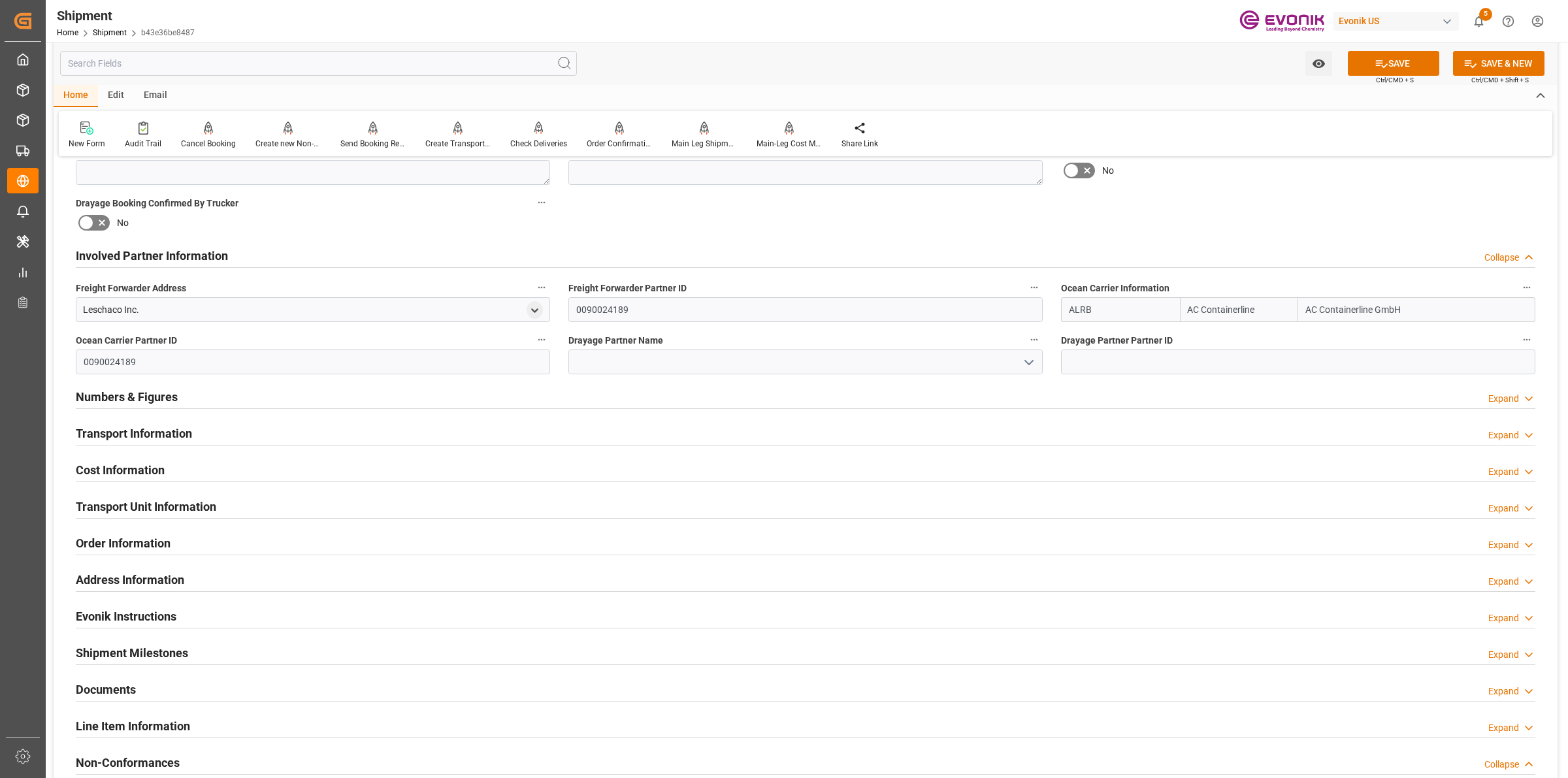
type input "ALRB"
click at [858, 350] on input at bounding box center [805, 362] width 475 height 25
paste input "[PERSON_NAME]"
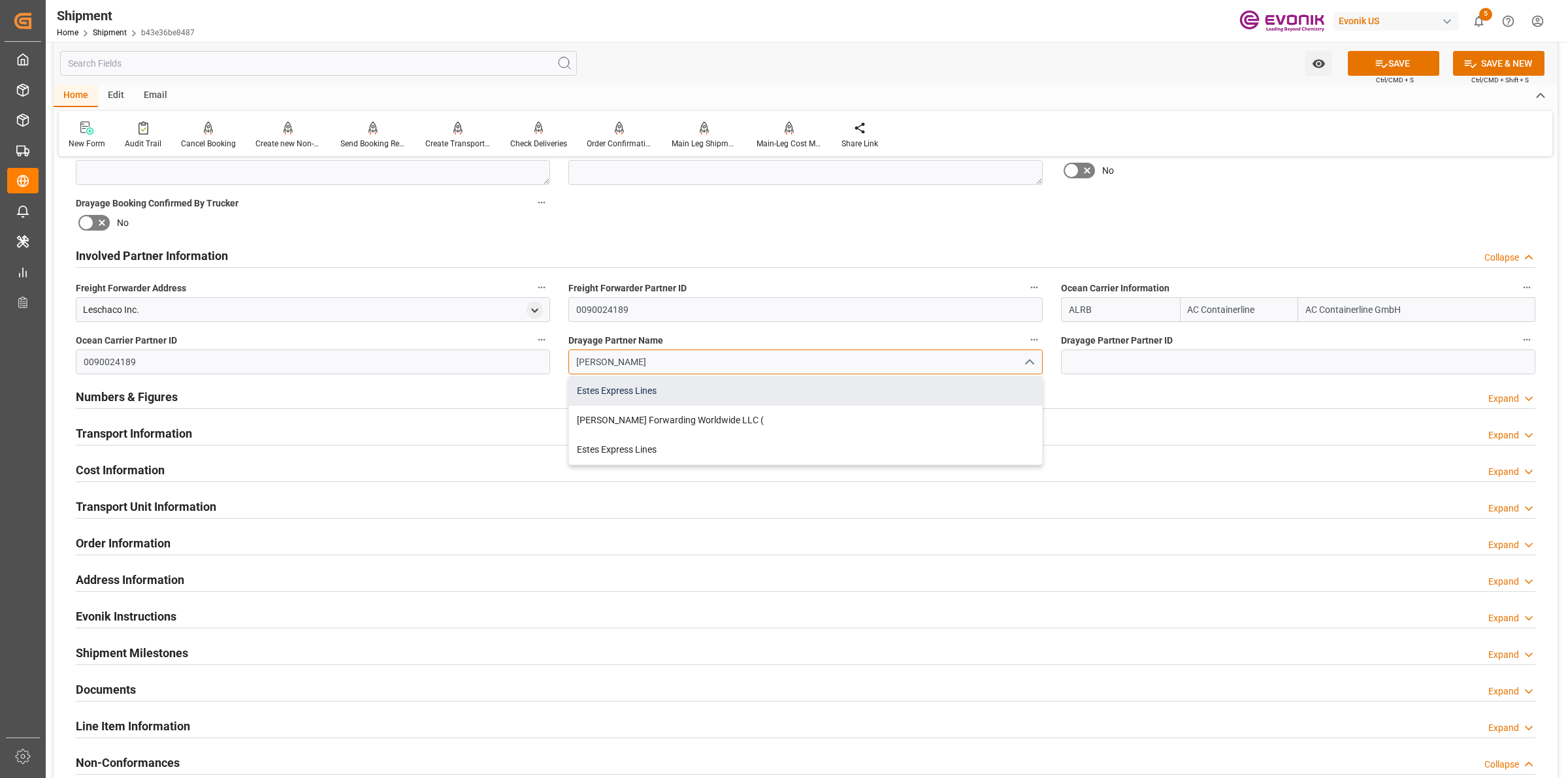
click at [652, 389] on div "Estes Express Lines" at bounding box center [805, 391] width 473 height 29
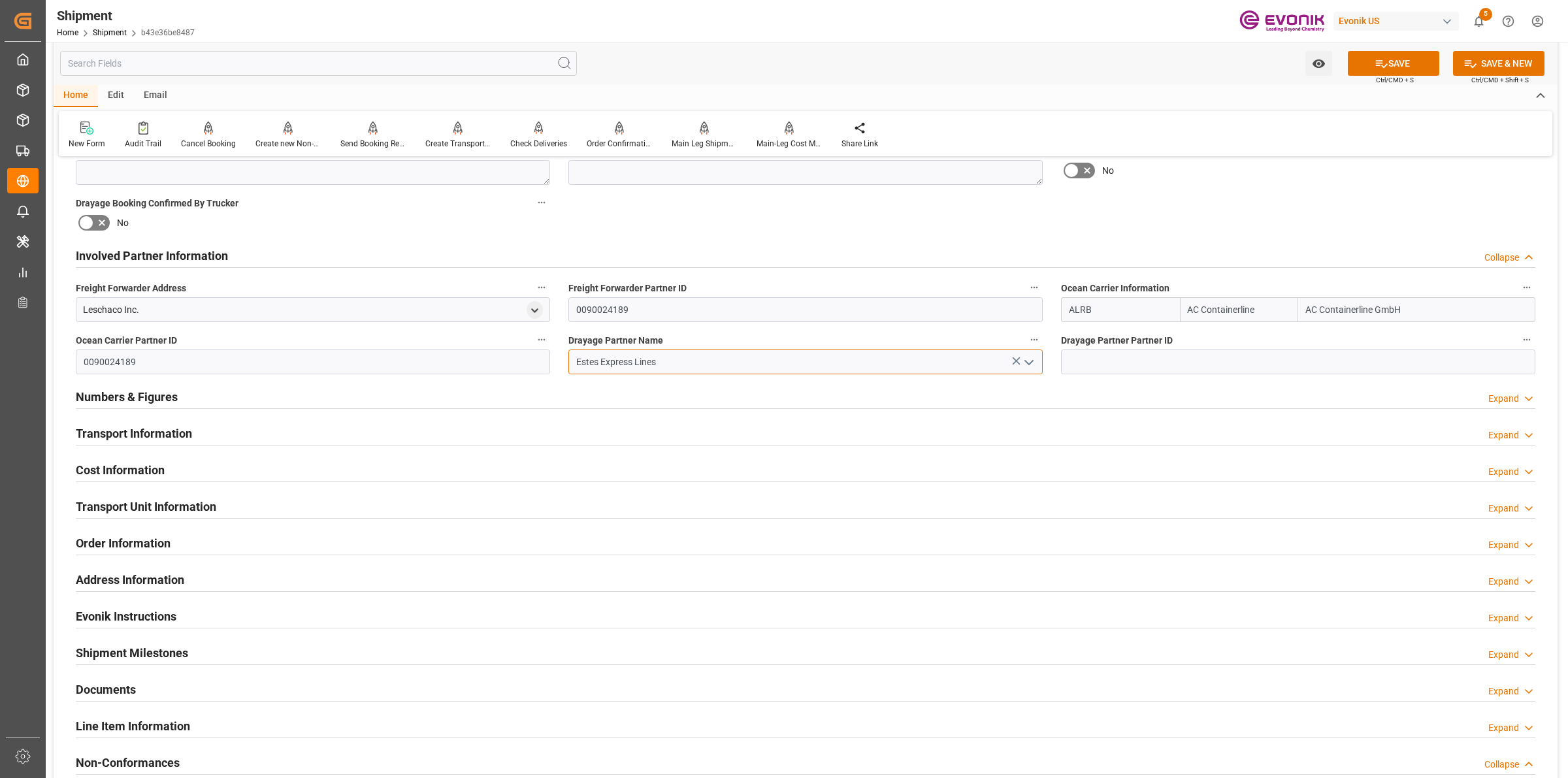
type input "Estes Express Lines"
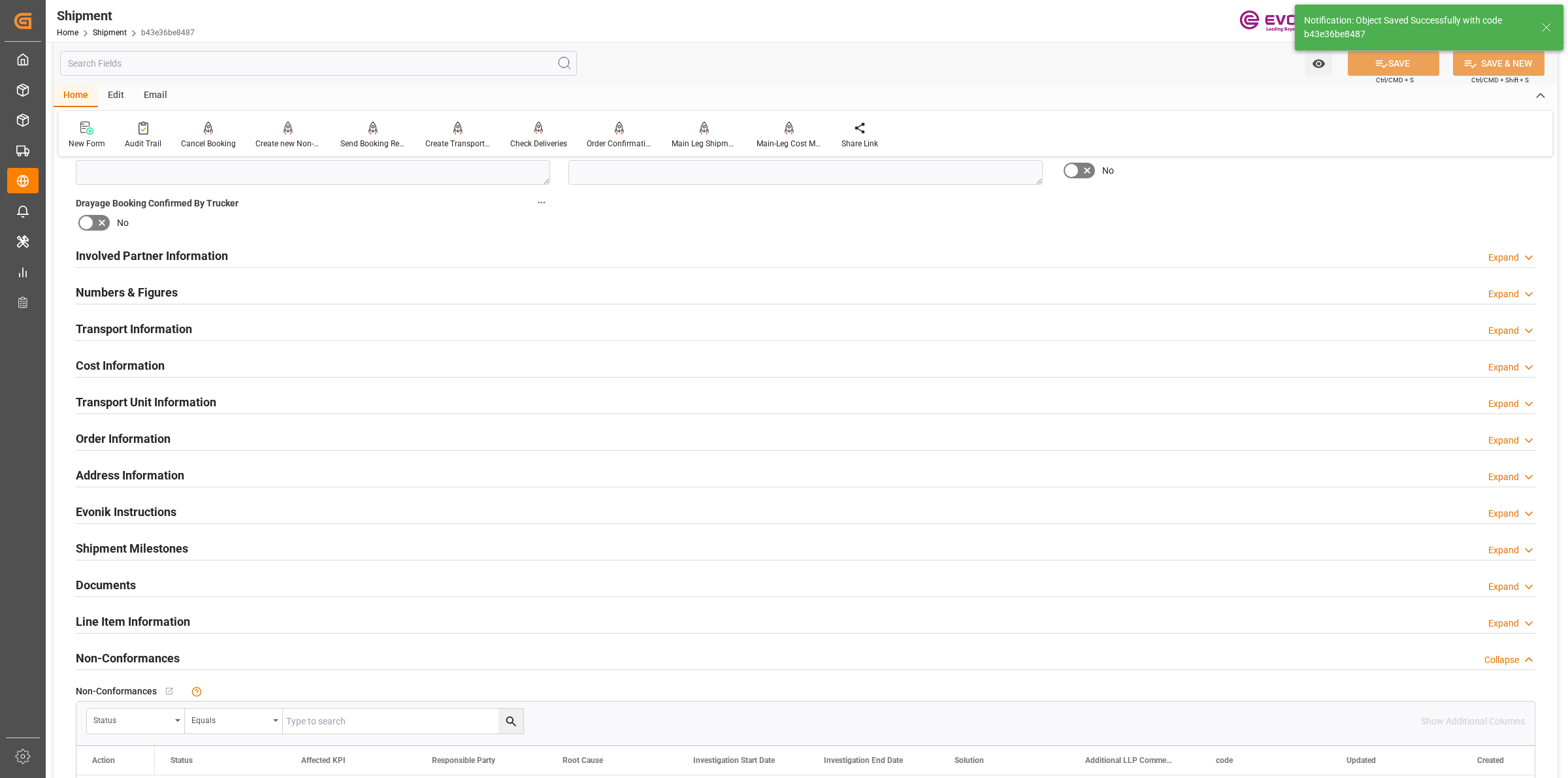
click at [447, 250] on div "Involved Partner Information Expand" at bounding box center [805, 255] width 1460 height 25
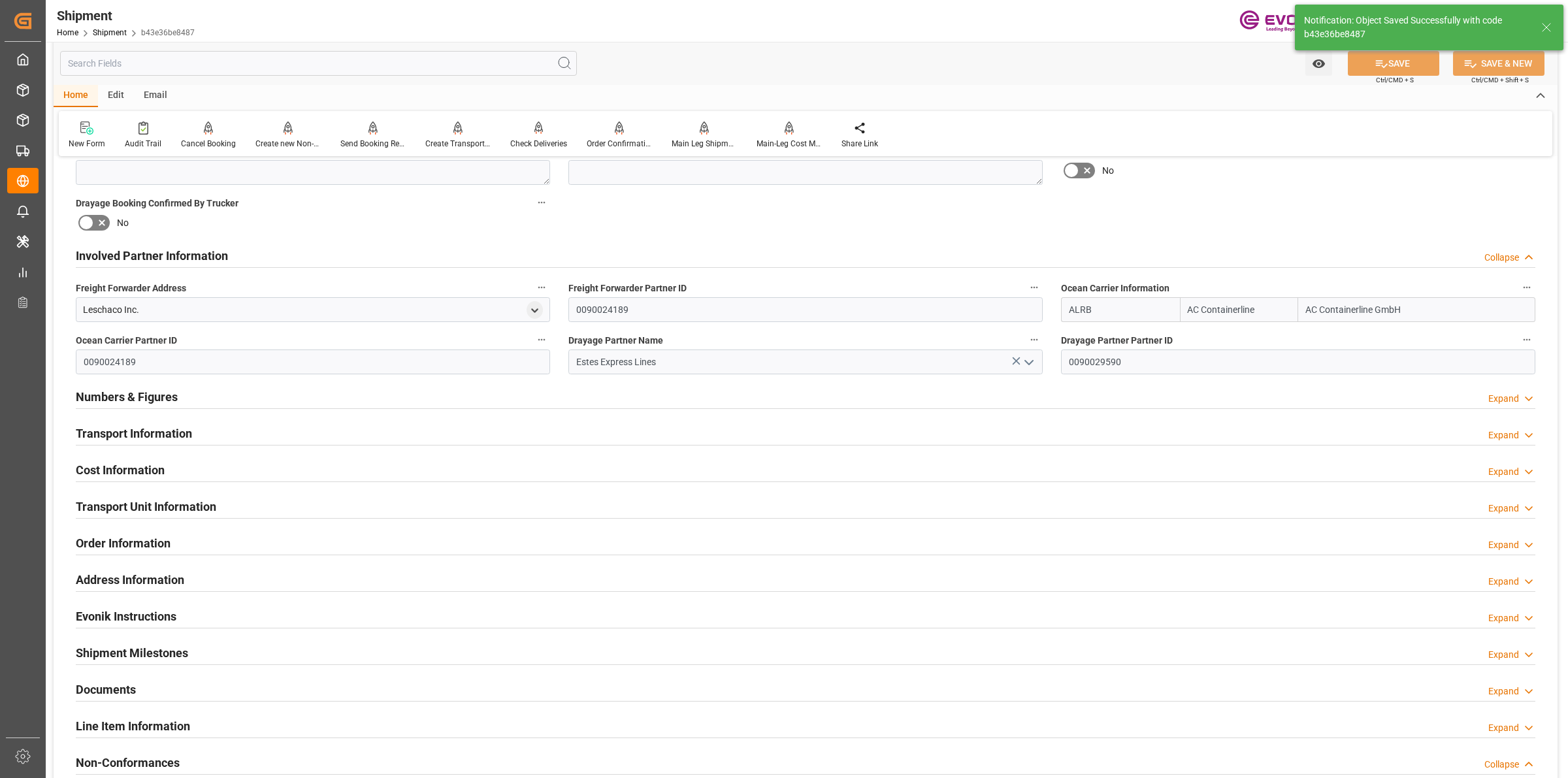
click at [443, 257] on div "Involved Partner Information Collapse" at bounding box center [805, 255] width 1460 height 25
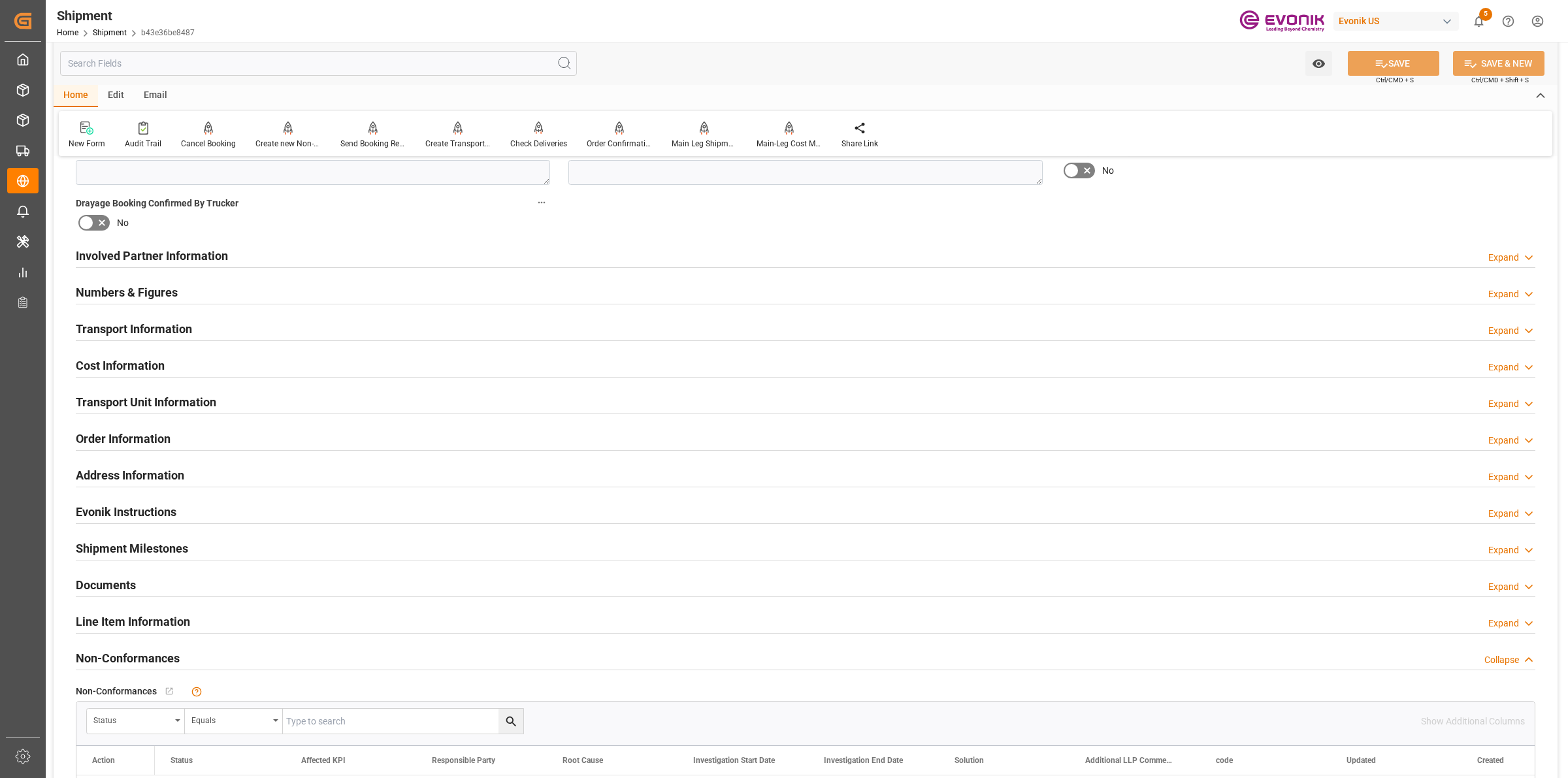
click at [277, 288] on div "Numbers & Figures Expand" at bounding box center [805, 292] width 1460 height 25
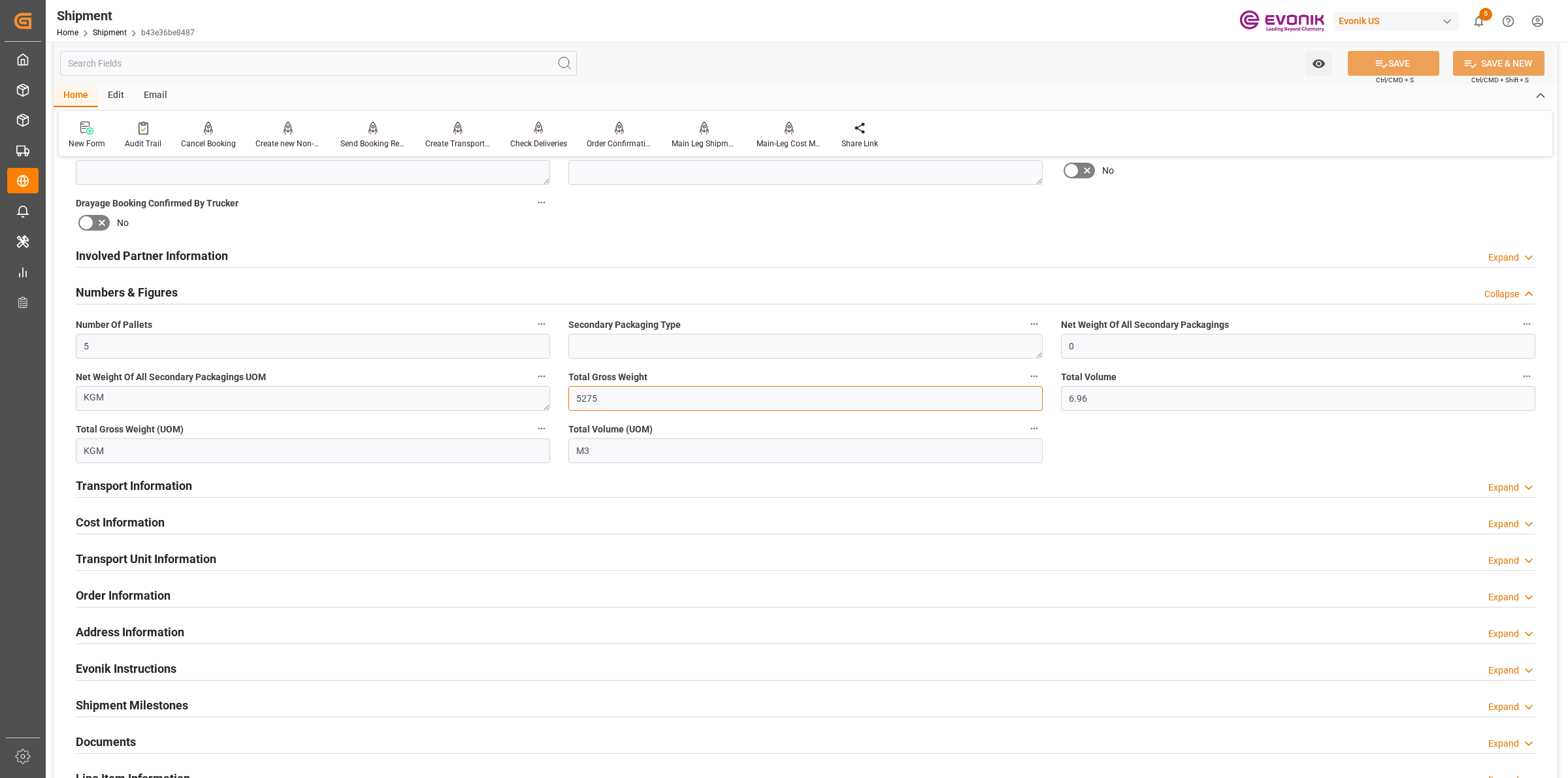
drag, startPoint x: 598, startPoint y: 397, endPoint x: 555, endPoint y: 387, distance: 44.1
click at [493, 387] on div "Booking Confirmation Milestone Bar Collapse Submitted to FFW for Booking (Pendi…" at bounding box center [805, 268] width 1504 height 1507
click at [278, 295] on div "Numbers & Figures Collapse" at bounding box center [805, 292] width 1460 height 25
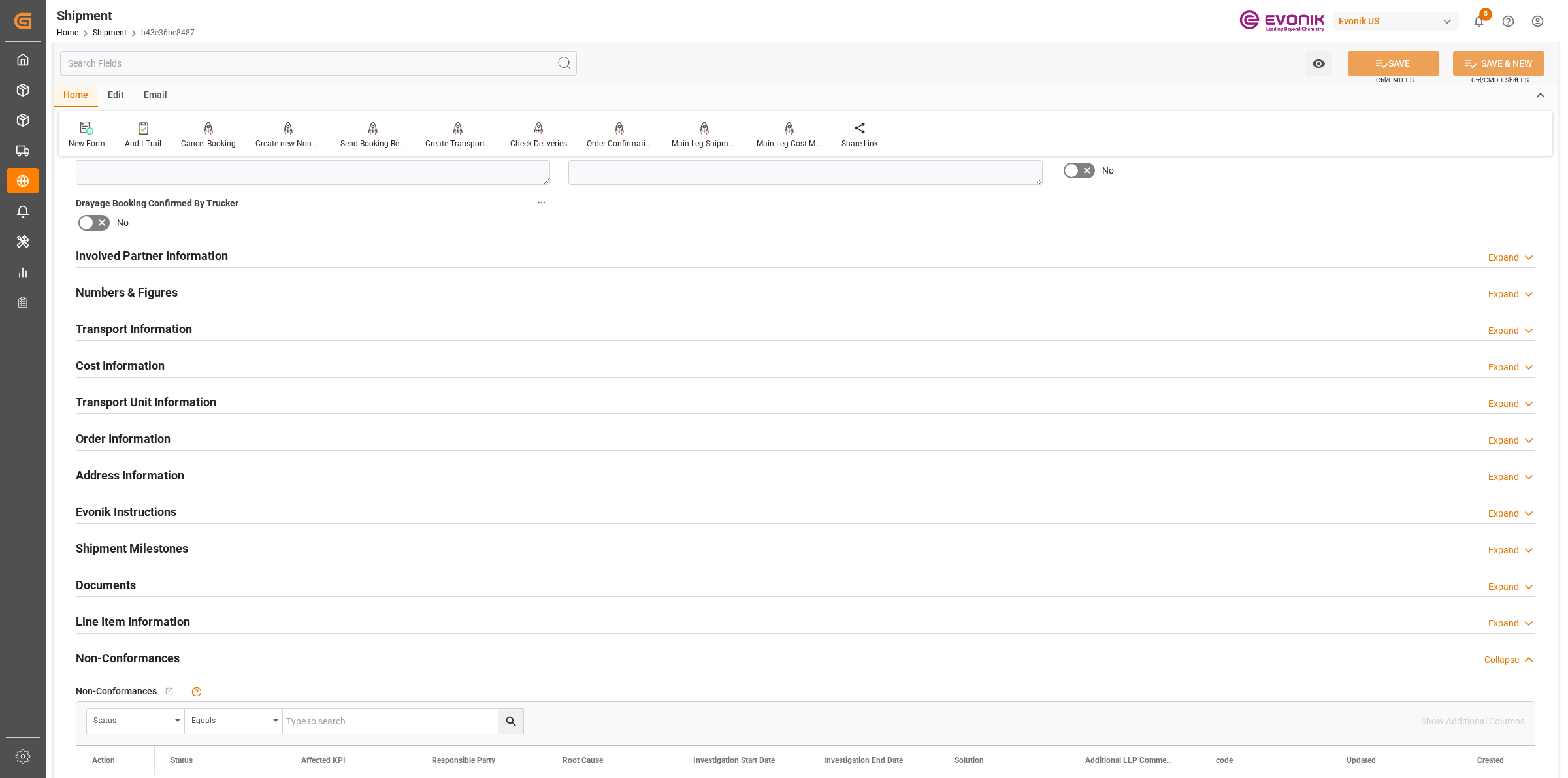
click at [198, 331] on div "Transport Information Expand" at bounding box center [805, 328] width 1460 height 25
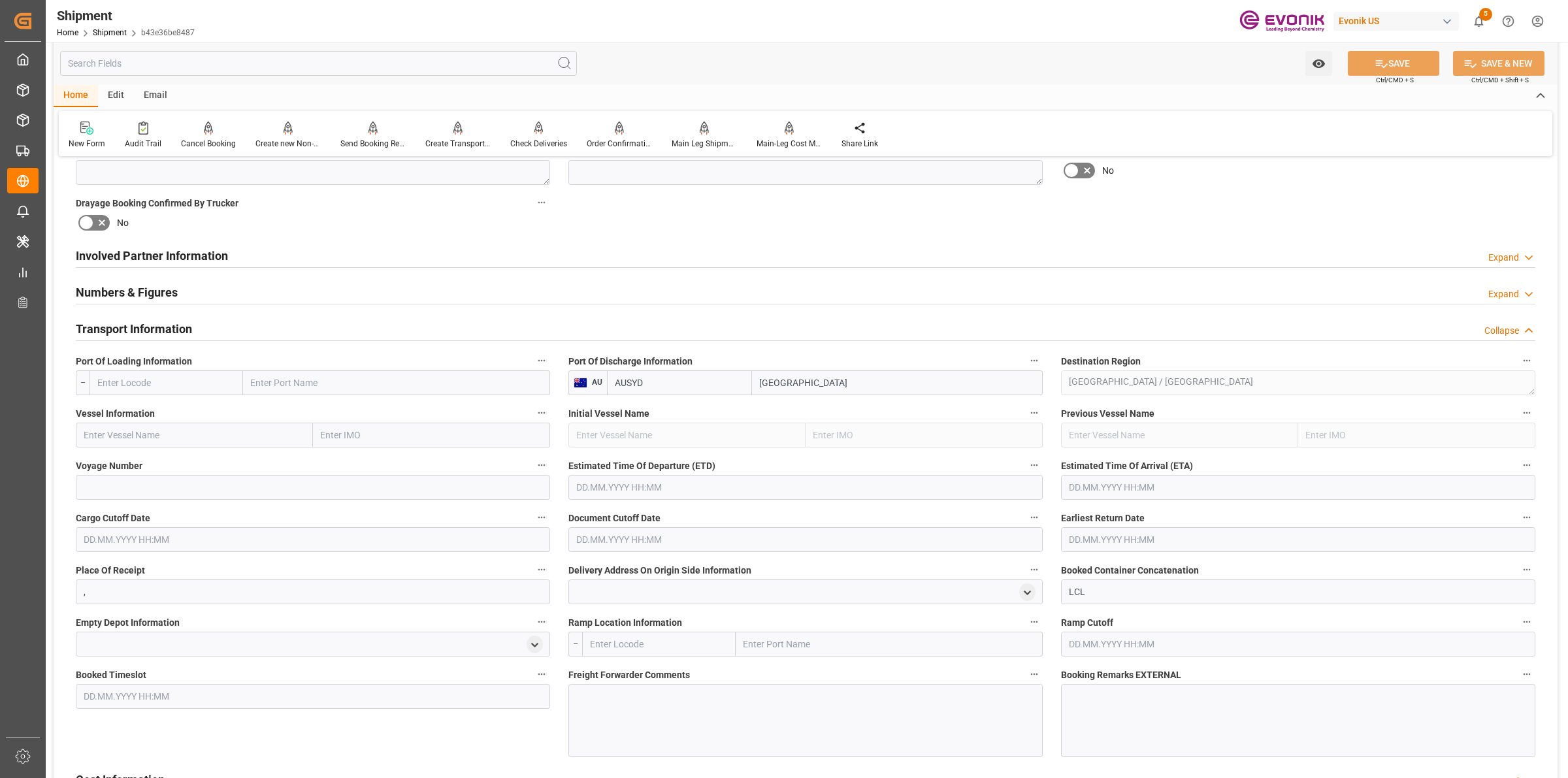
click at [196, 296] on div "Numbers & Figures Expand" at bounding box center [805, 292] width 1460 height 25
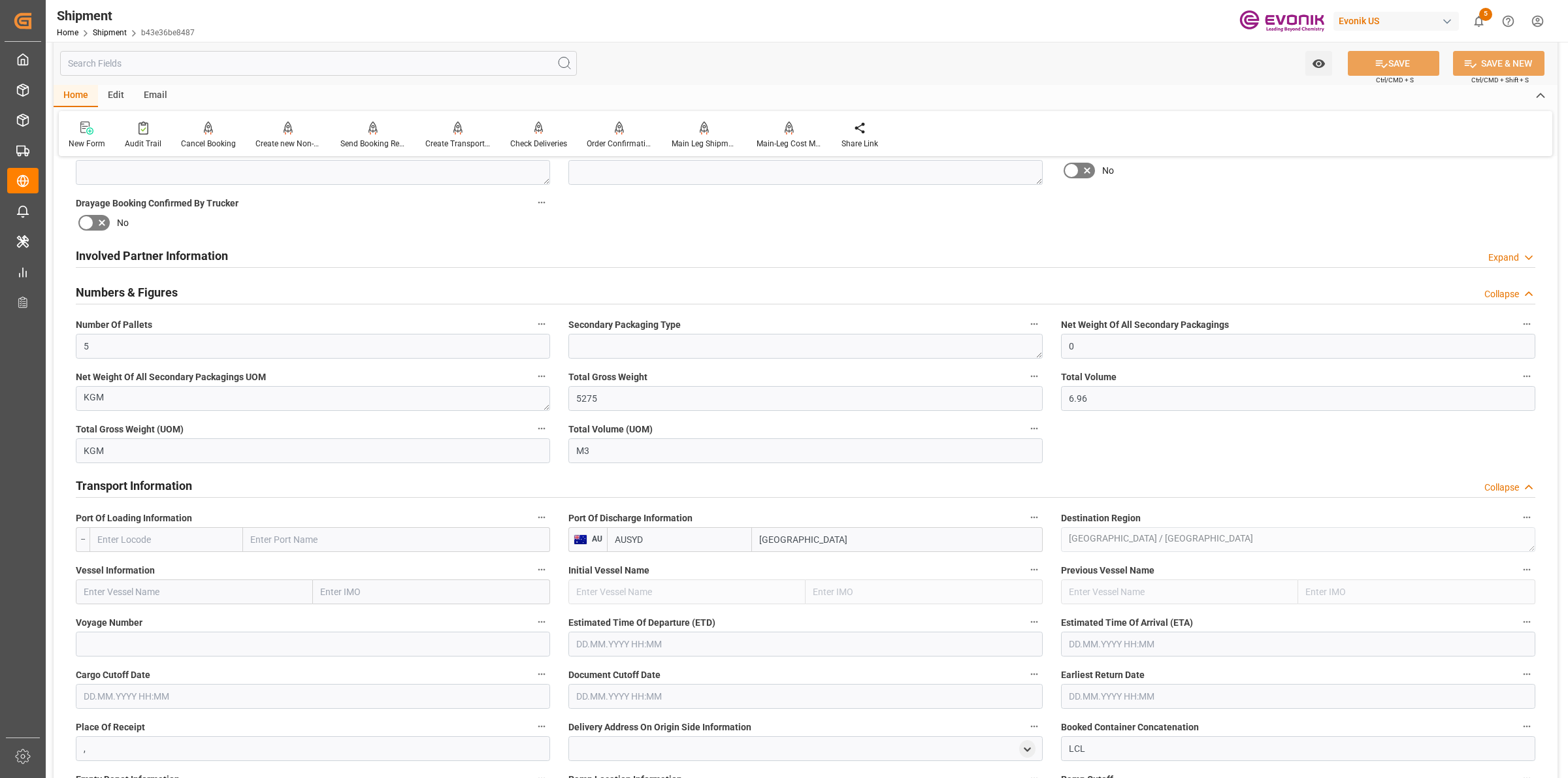
click at [197, 295] on div "Numbers & Figures Collapse" at bounding box center [805, 292] width 1460 height 25
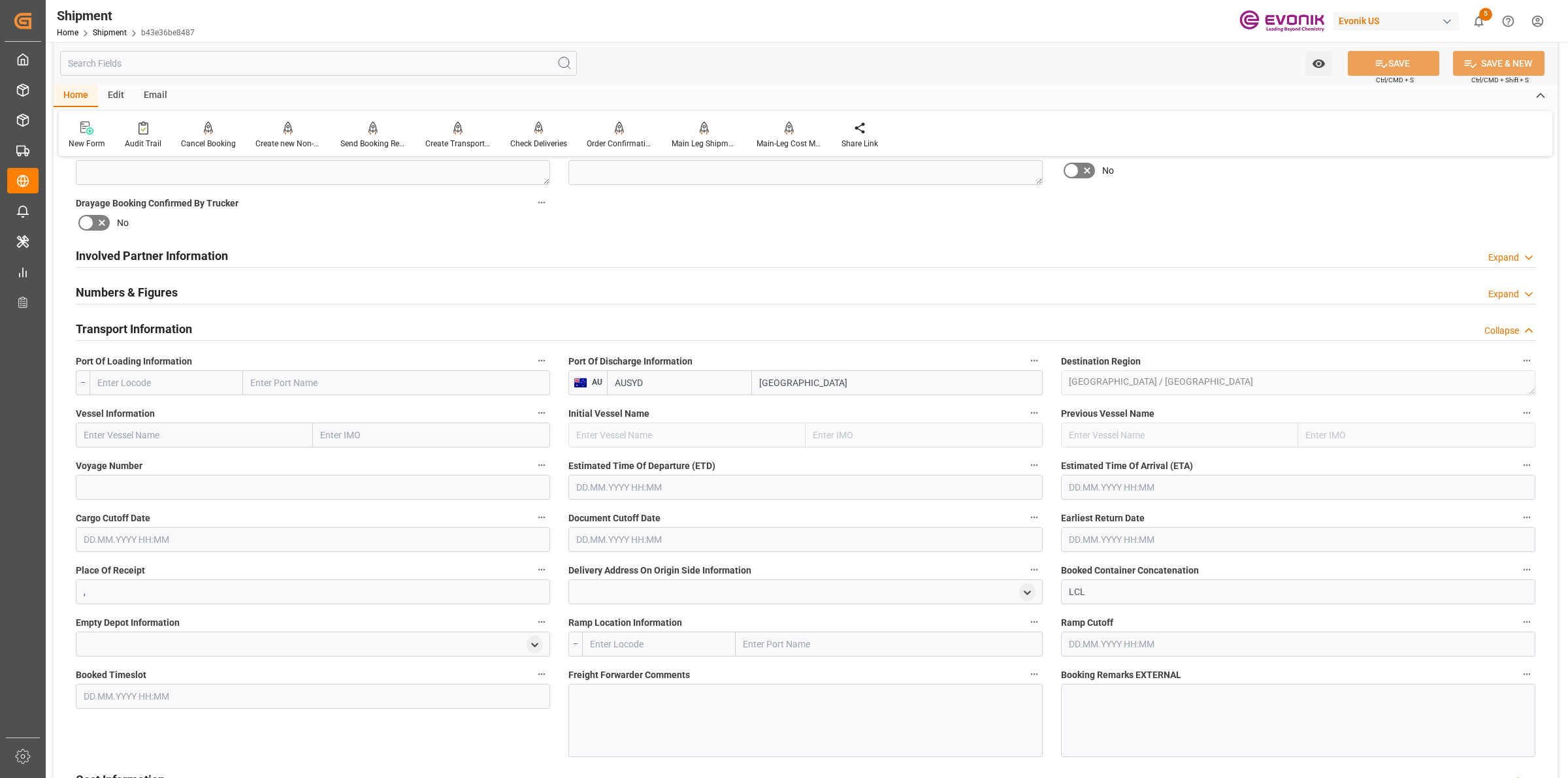
click at [152, 385] on input "text" at bounding box center [166, 383] width 154 height 25
paste input "USLGB"
type input "USLGB"
click at [138, 407] on span "USLGB - [GEOGRAPHIC_DATA]" at bounding box center [159, 411] width 121 height 11
type input "[GEOGRAPHIC_DATA]"
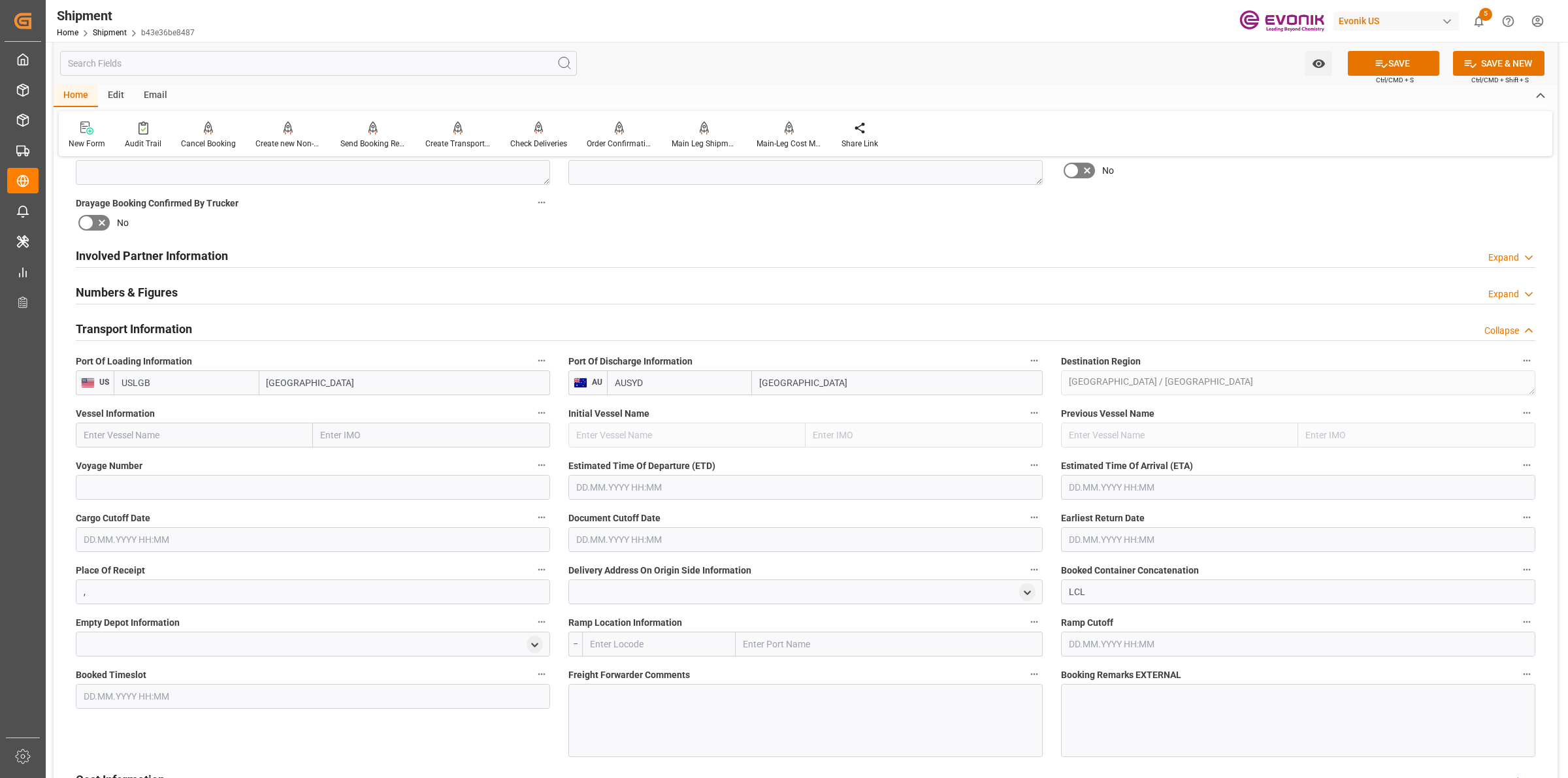
type input "USLGB"
click at [257, 433] on input "text" at bounding box center [195, 436] width 237 height 25
paste input "MAERSK BISCAYNE"
click at [164, 462] on b "MAERSK BISCAYNE" at bounding box center [125, 464] width 82 height 11
type input "MAERSK BISCAYNE"
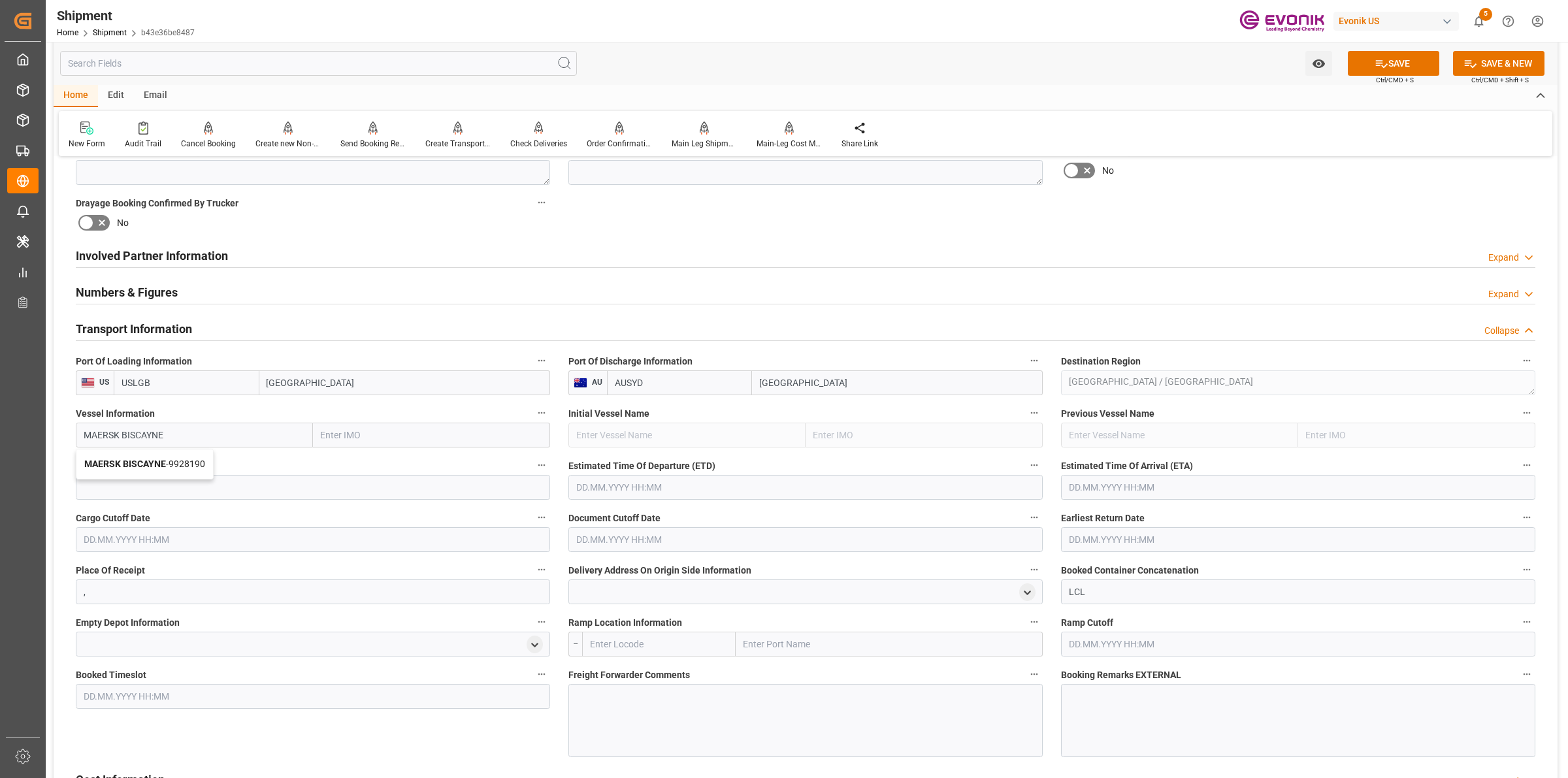
type input "9928190"
type input "MAERSK BISCAYNE"
click at [286, 480] on input at bounding box center [313, 487] width 475 height 25
paste input "543S"
type input "543S"
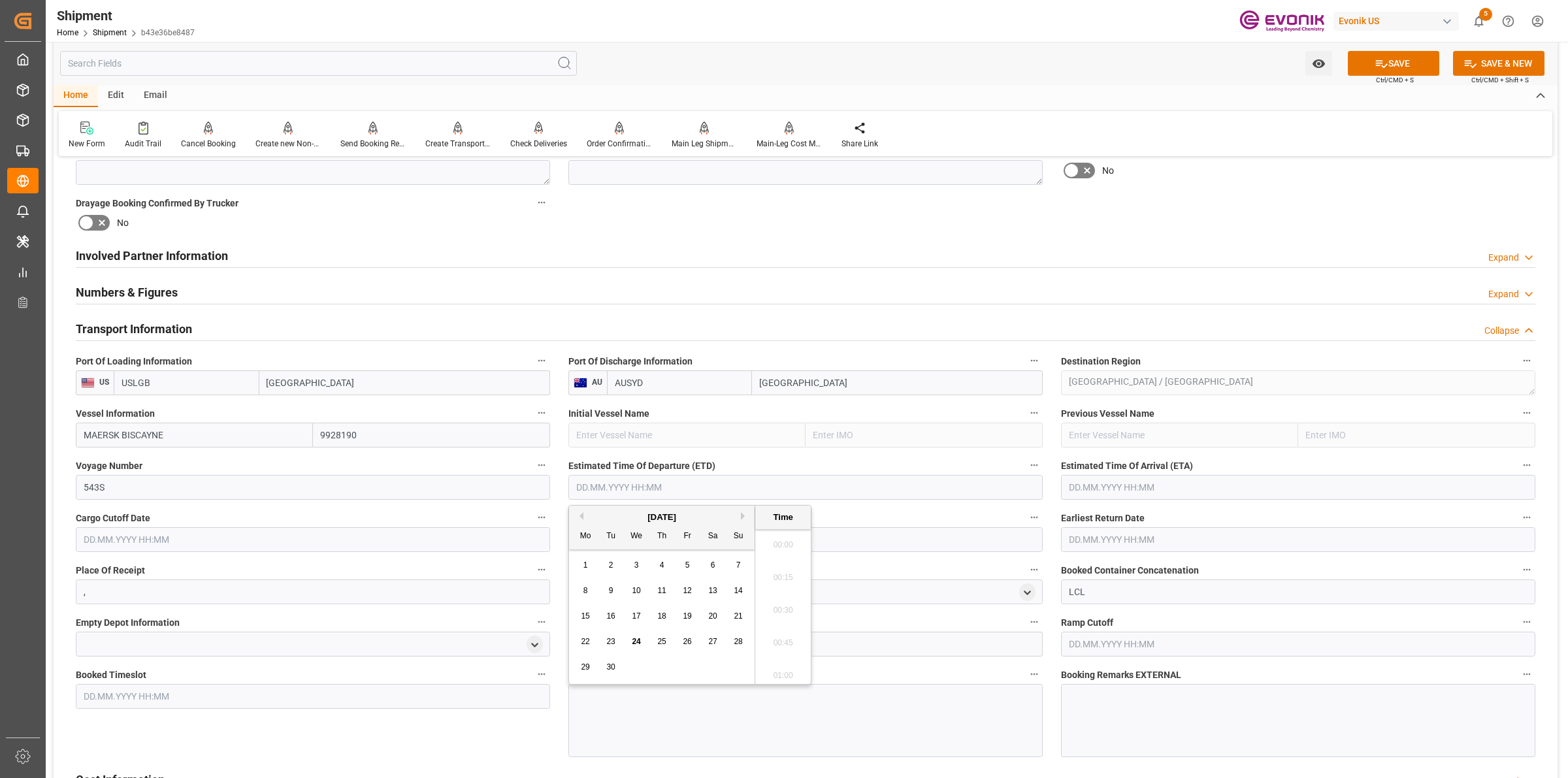
scroll to position [200, 0]
type input "[DATE] 00:00"
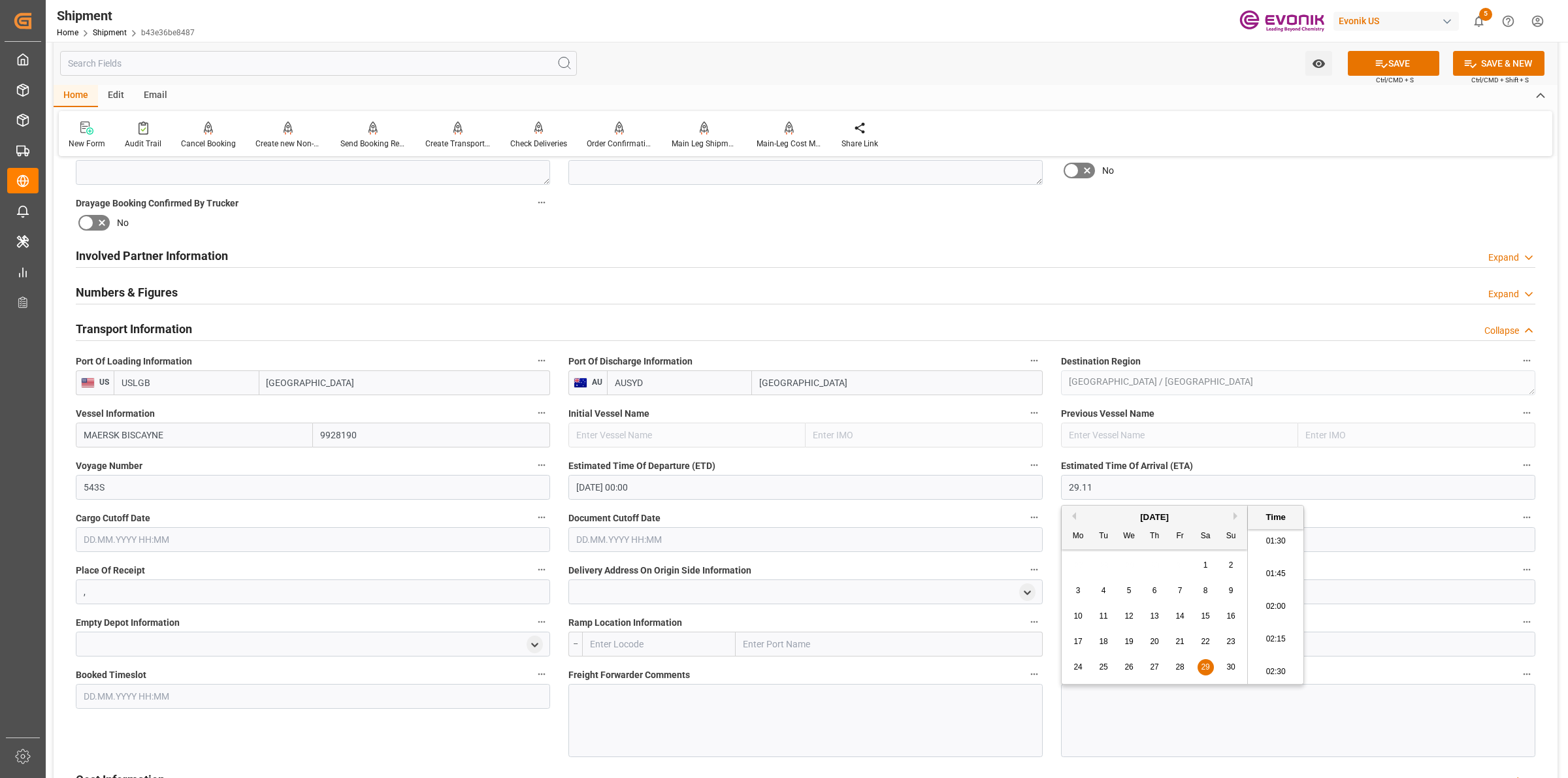
type input "[DATE] 00:00"
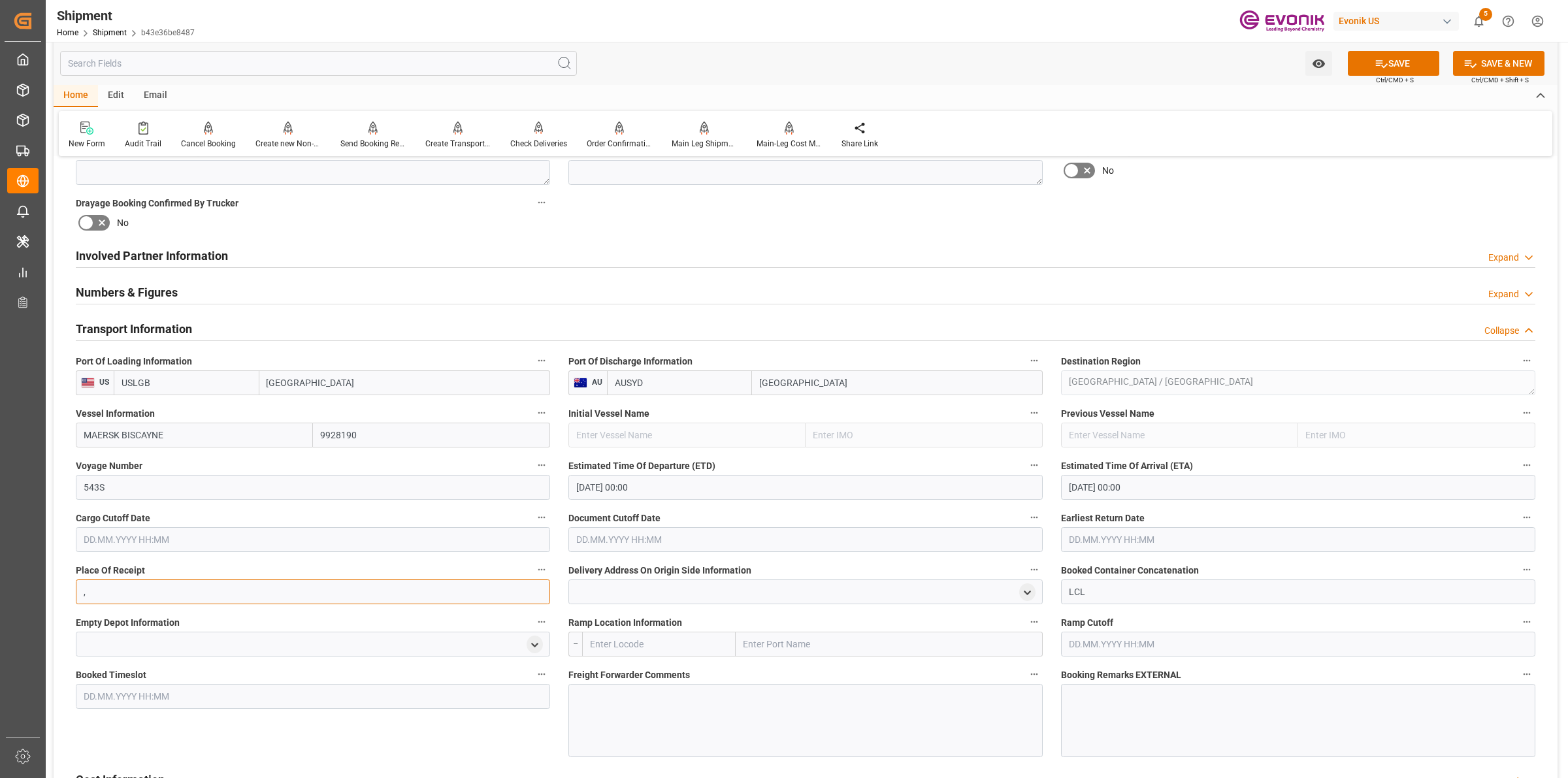
click at [204, 592] on input "," at bounding box center [313, 592] width 475 height 25
click at [188, 536] on input "text" at bounding box center [313, 540] width 475 height 25
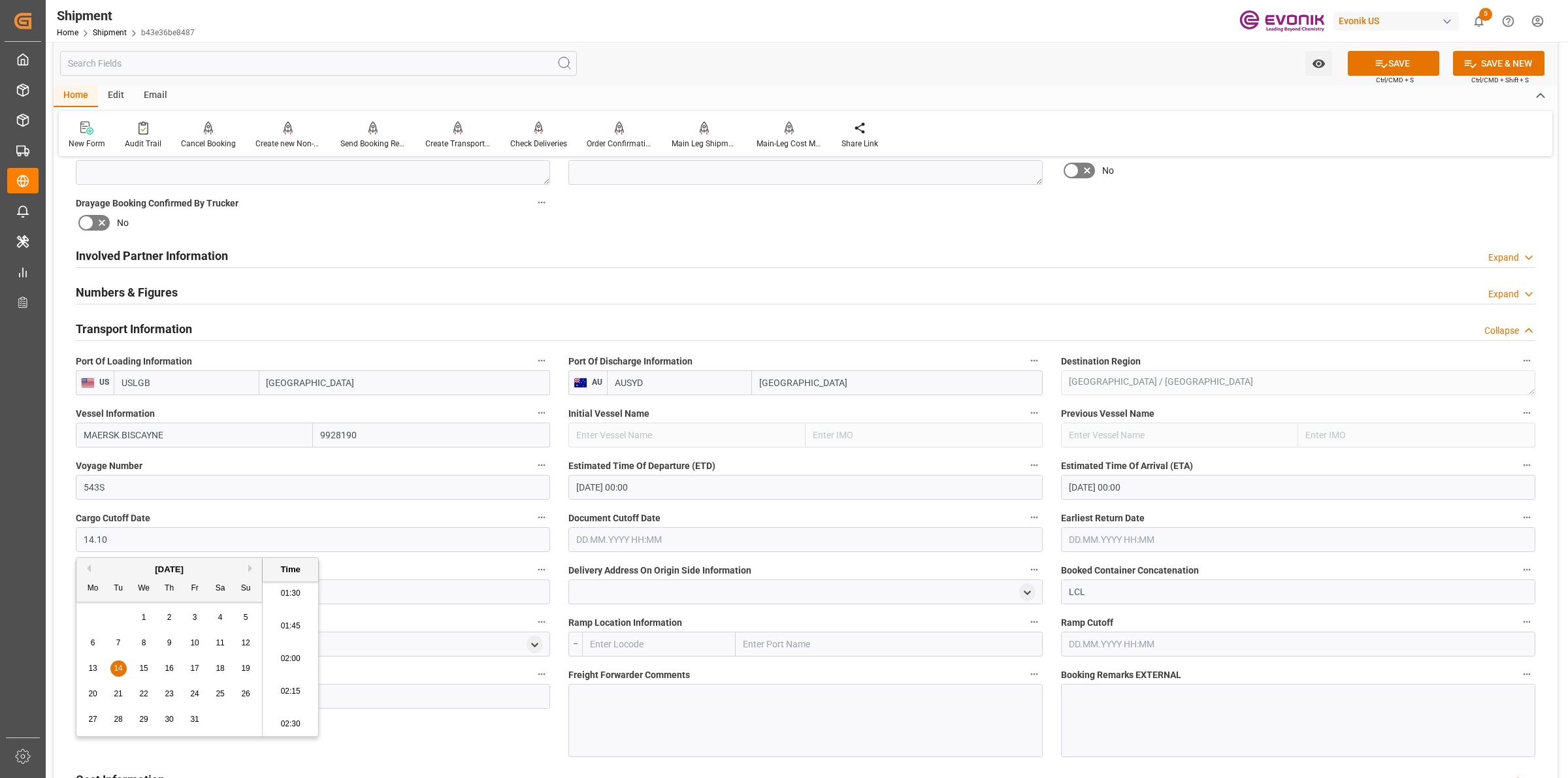
type input "[DATE] 00:00"
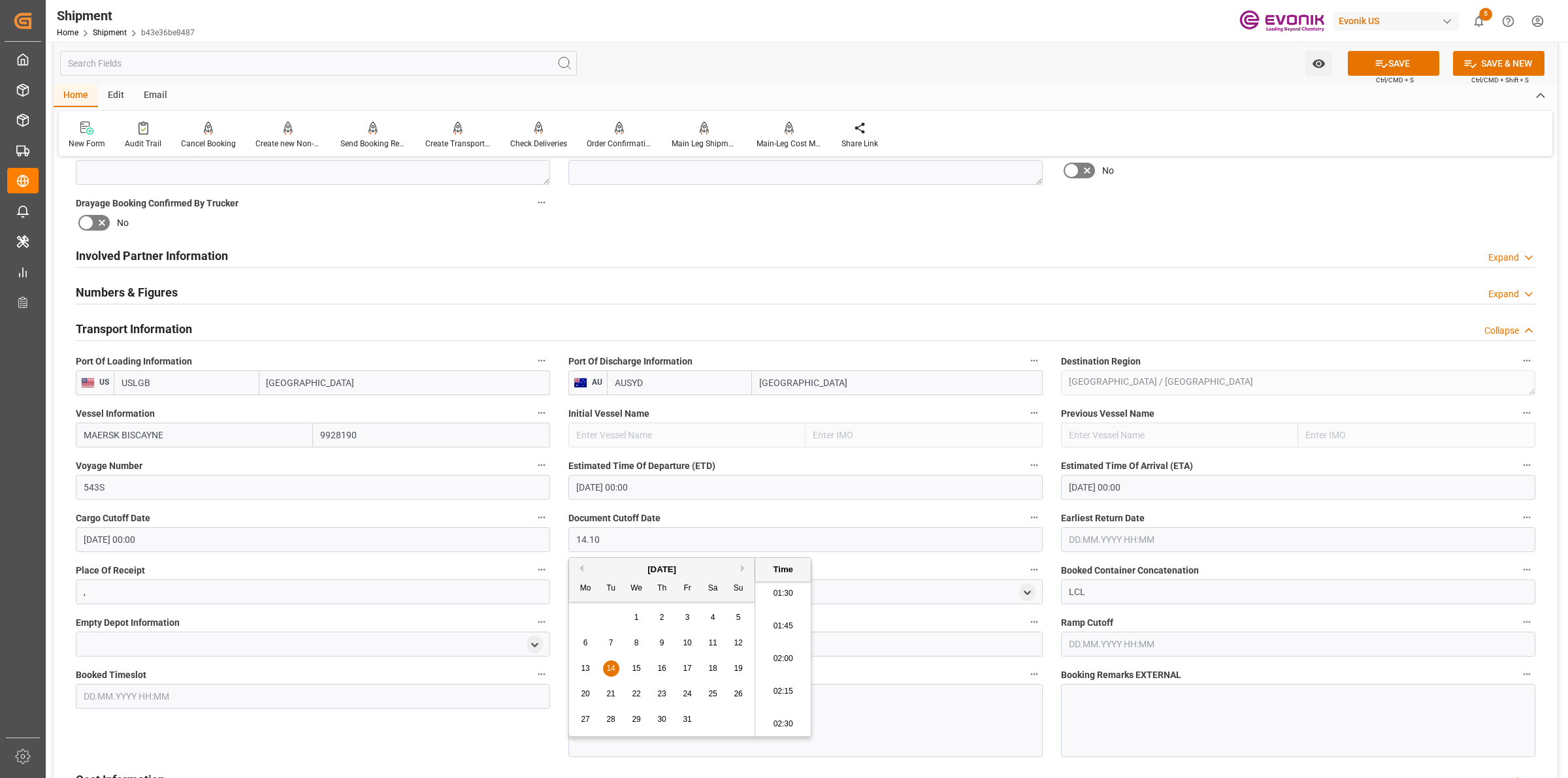
type input "[DATE] 00:00"
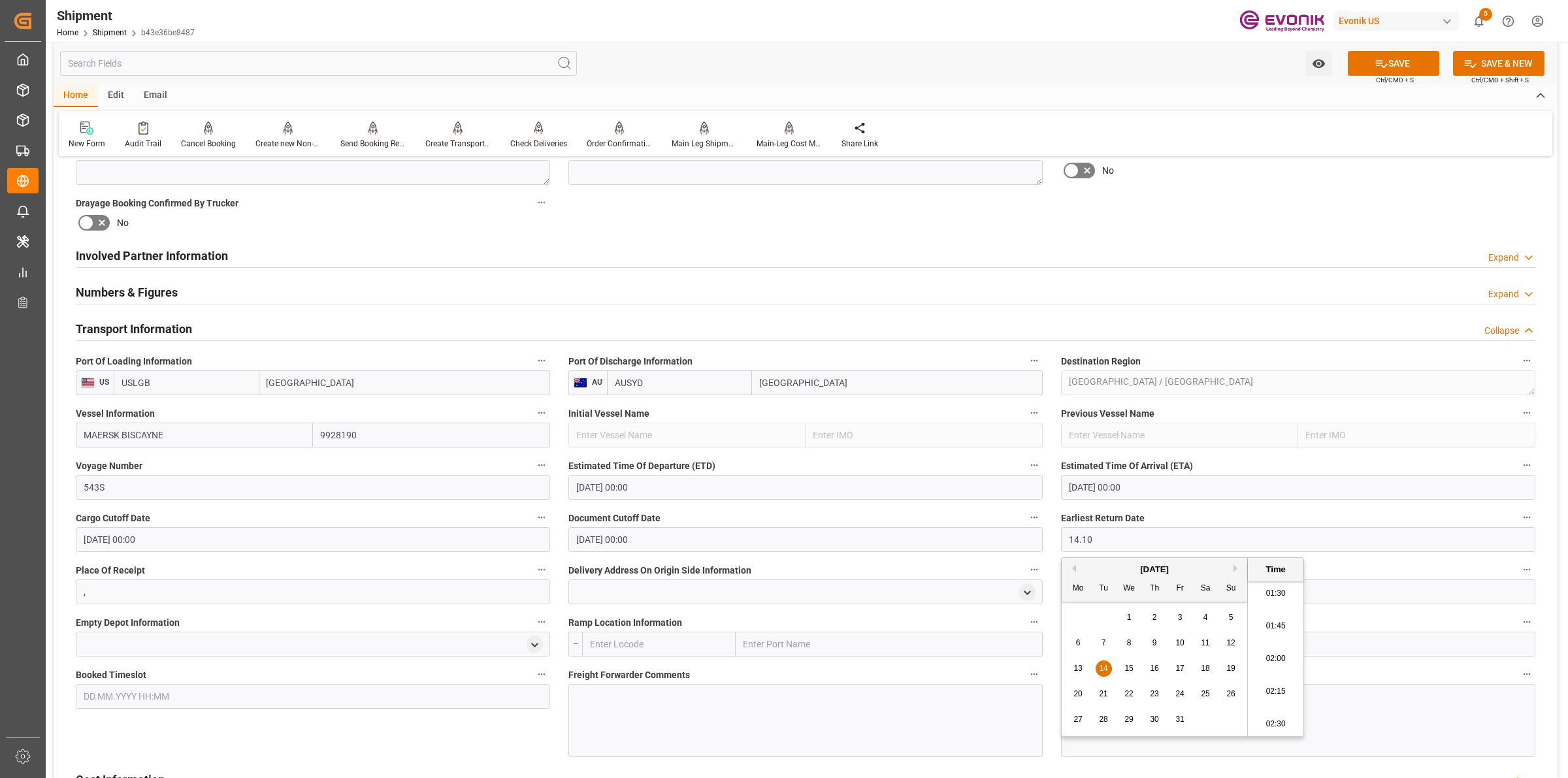
type input "[DATE] 00:00"
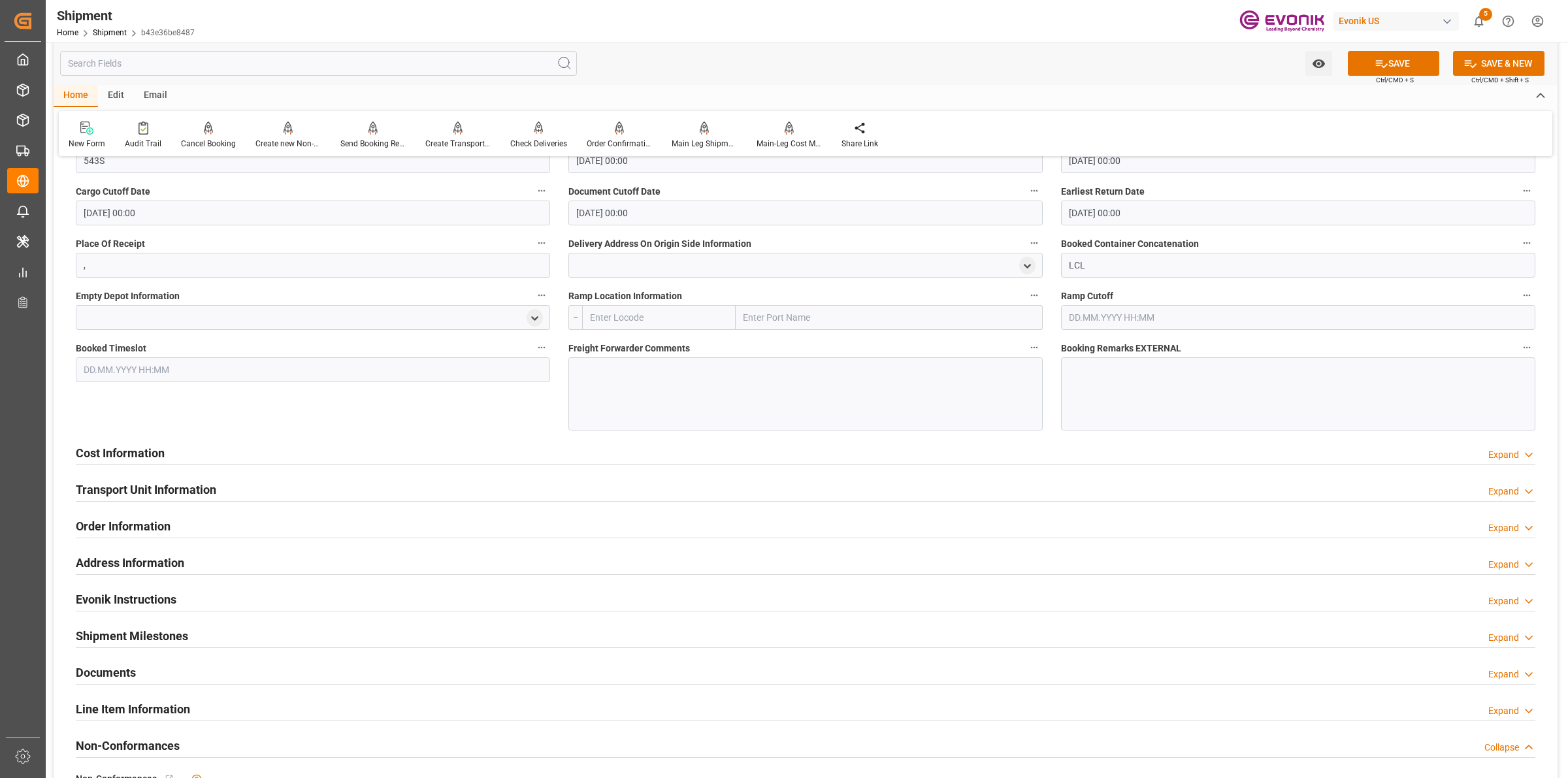
click at [602, 298] on span "Ramp Location Information" at bounding box center [624, 297] width 114 height 14
click at [1026, 298] on button "Ramp Location Information" at bounding box center [1034, 295] width 17 height 17
click at [630, 320] on div at bounding box center [784, 389] width 1568 height 778
click at [665, 287] on label "Ramp Location Information" at bounding box center [805, 296] width 475 height 18
click at [1026, 287] on button "Ramp Location Information" at bounding box center [1034, 295] width 17 height 17
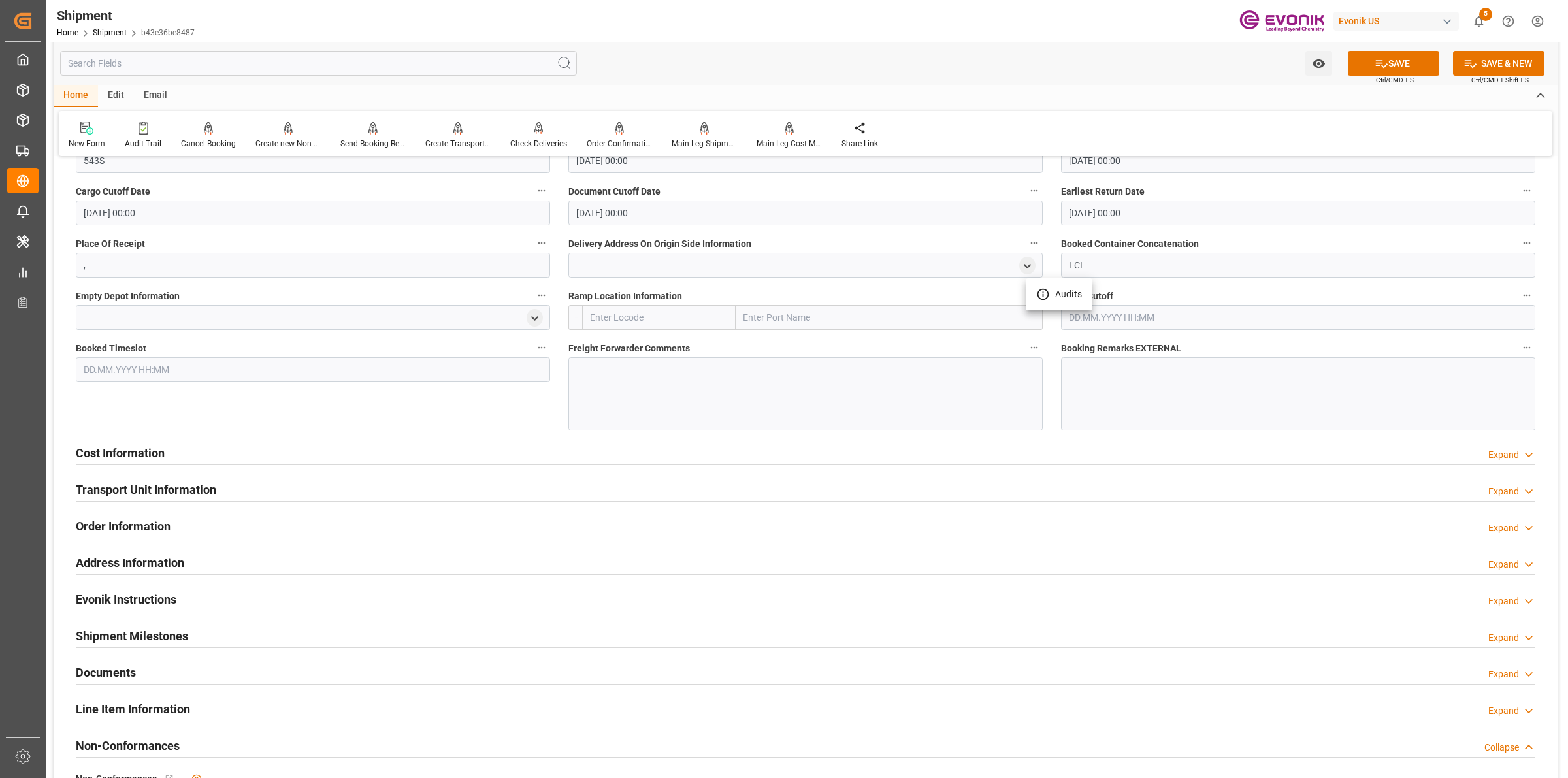
click at [650, 307] on div at bounding box center [784, 389] width 1568 height 778
click at [670, 322] on input "text" at bounding box center [659, 318] width 154 height 25
paste input "[GEOGRAPHIC_DATA]"
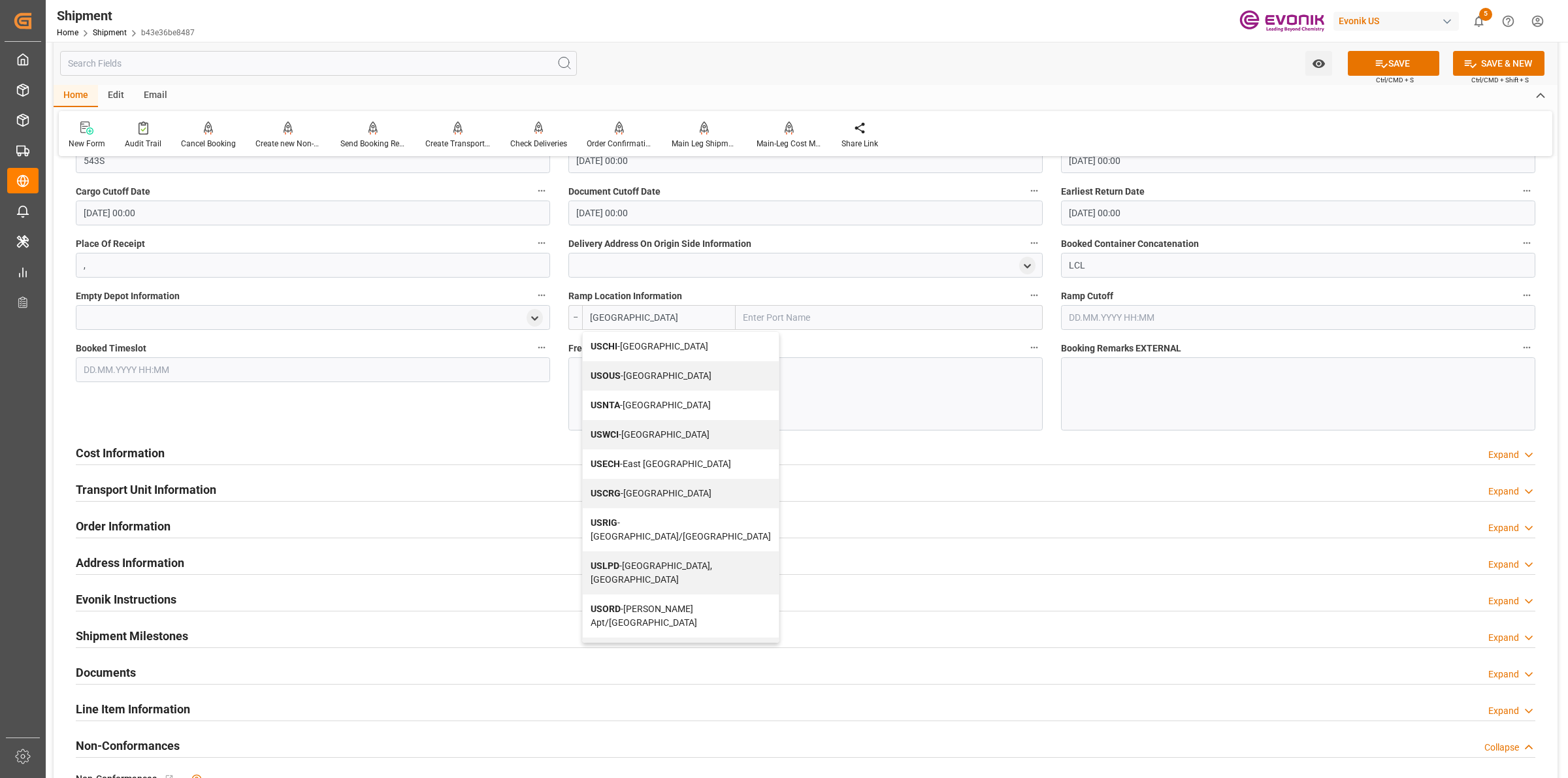
click at [649, 341] on span "USCHI - [GEOGRAPHIC_DATA]" at bounding box center [649, 346] width 118 height 11
type input "USCHI"
type input "[GEOGRAPHIC_DATA]"
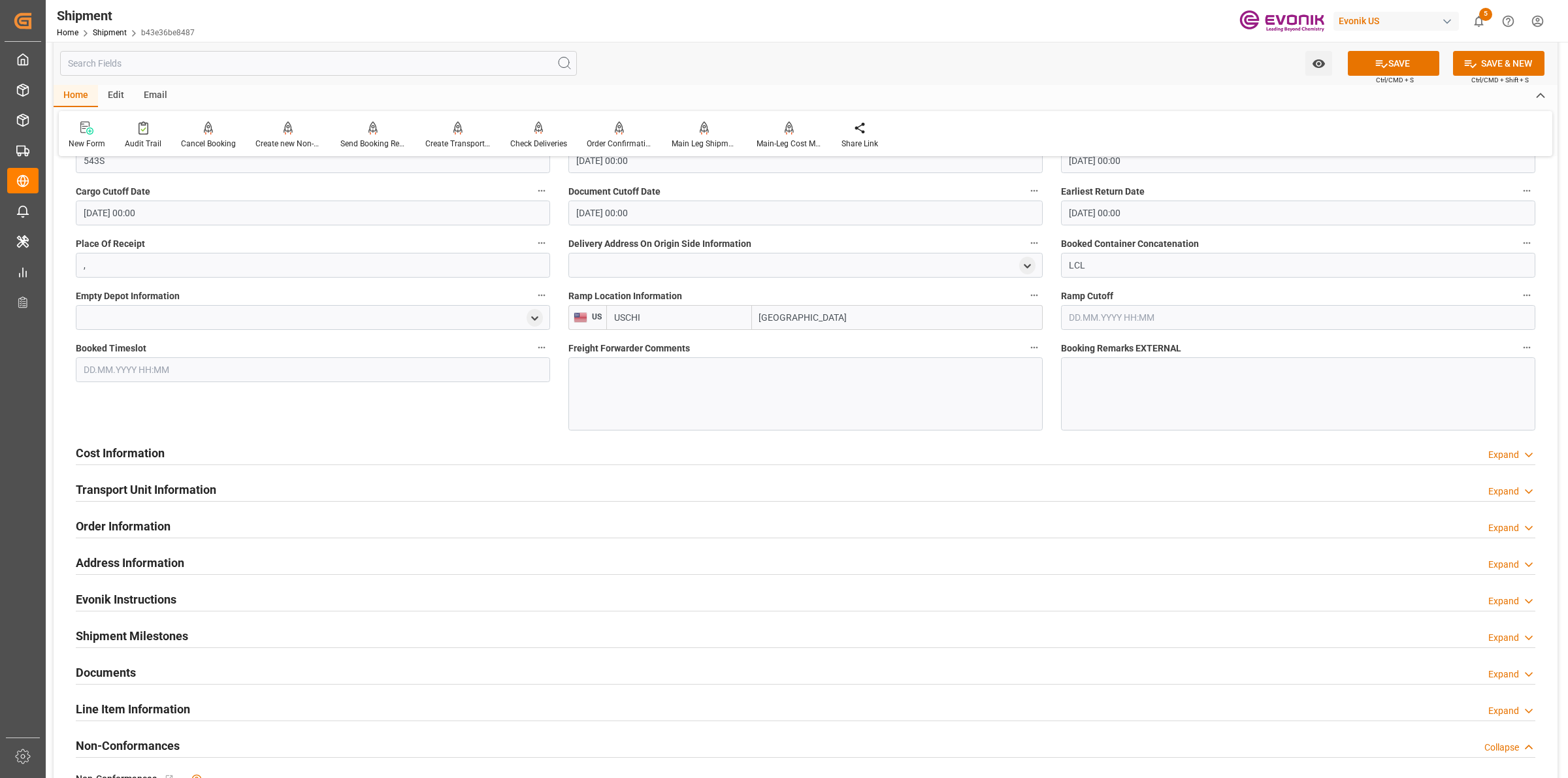
type input "USCHI"
click at [811, 387] on div at bounding box center [805, 393] width 475 height 73
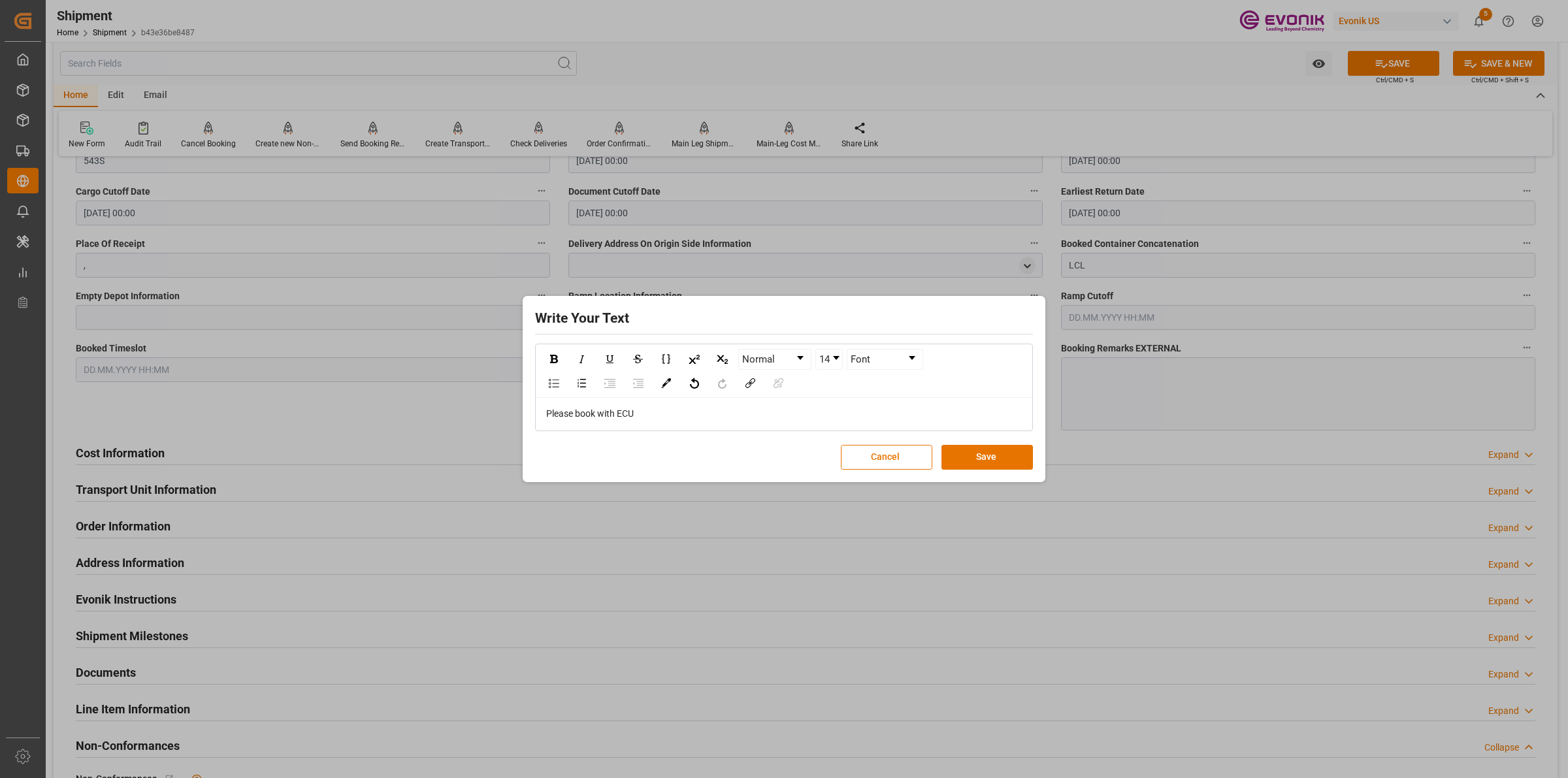
drag, startPoint x: 982, startPoint y: 452, endPoint x: 1146, endPoint y: 339, distance: 199.2
click at [982, 454] on button "Save" at bounding box center [987, 457] width 91 height 25
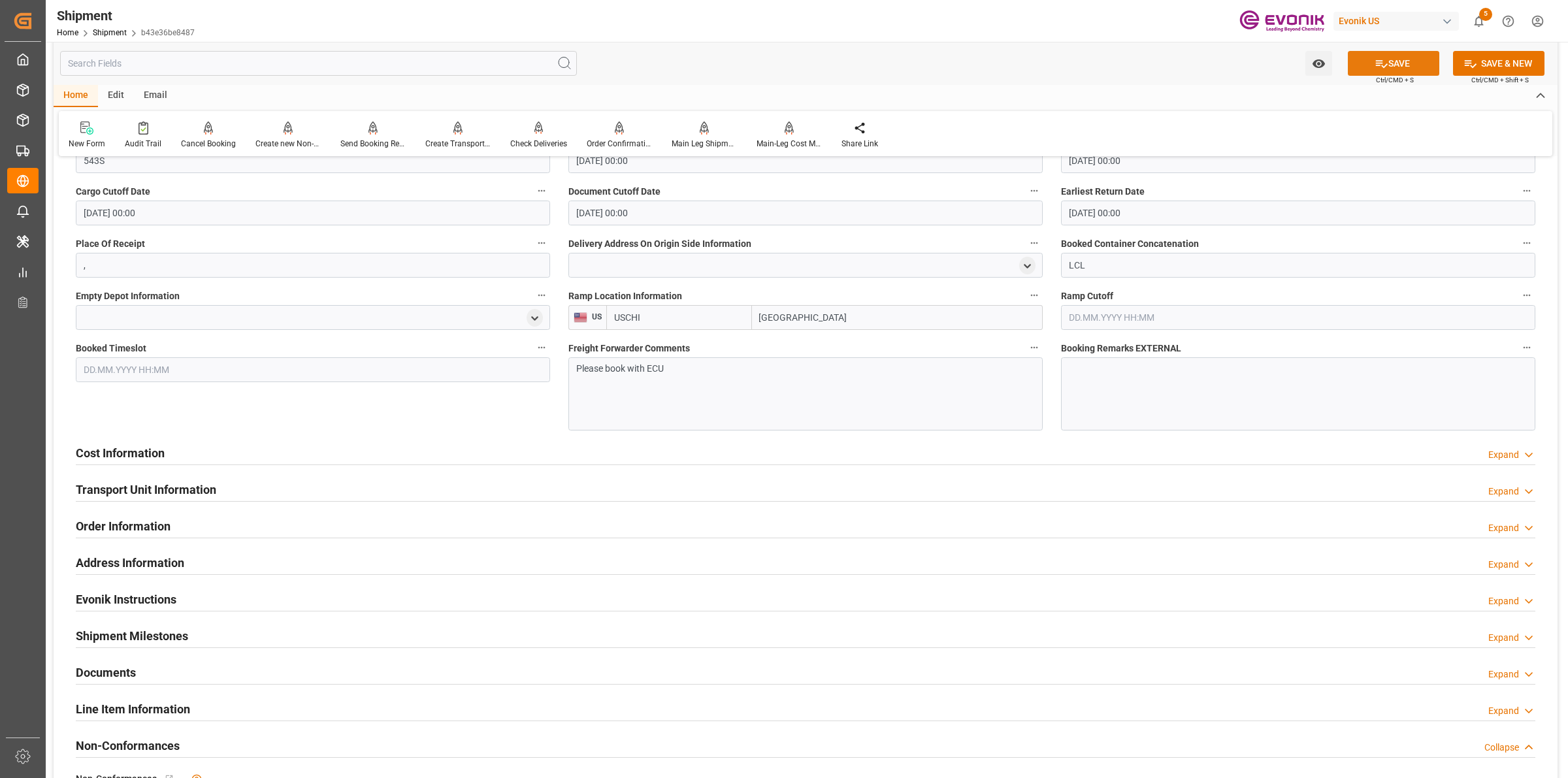
click at [1401, 60] on button "SAVE" at bounding box center [1394, 63] width 91 height 25
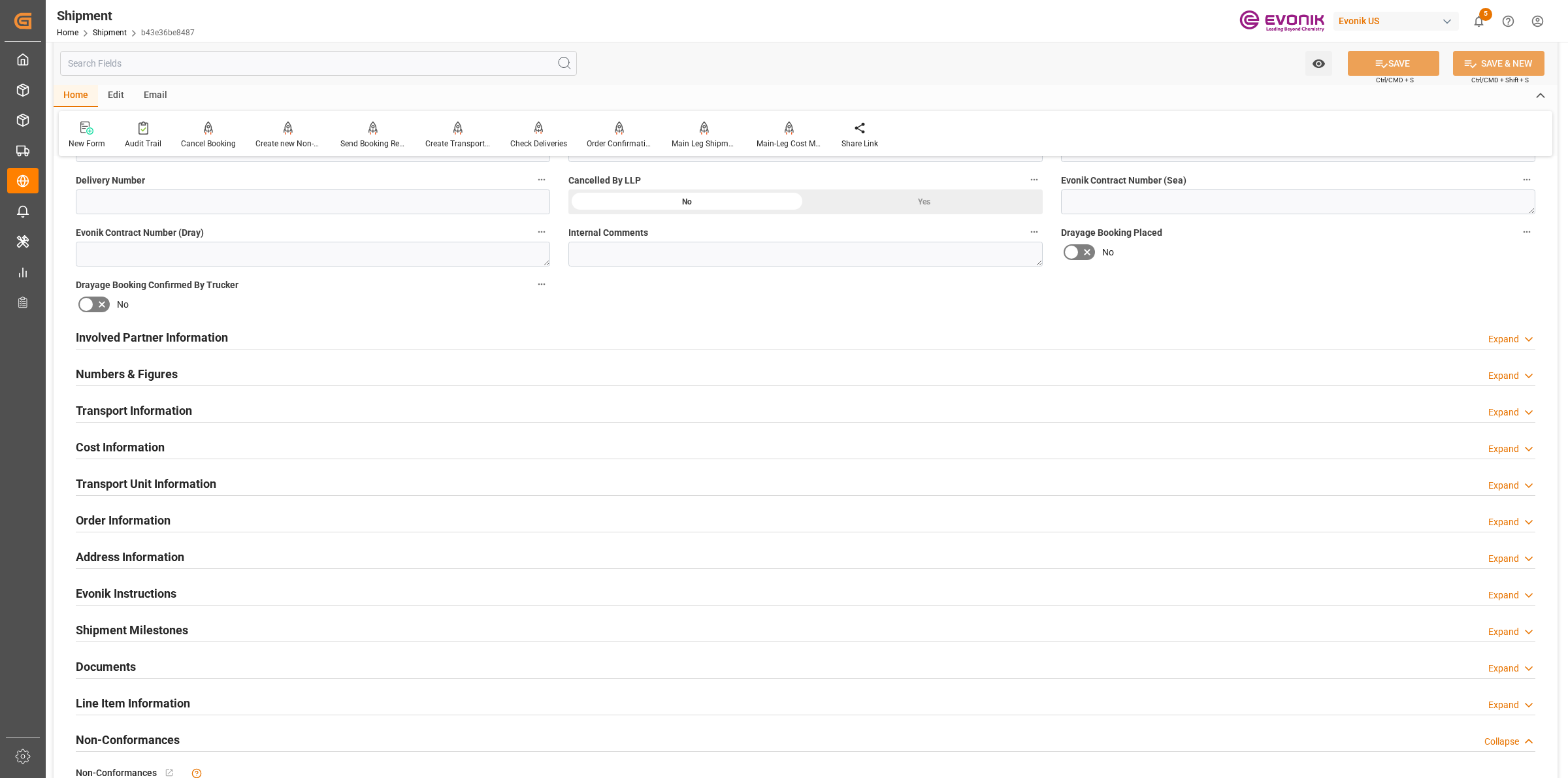
scroll to position [654, 0]
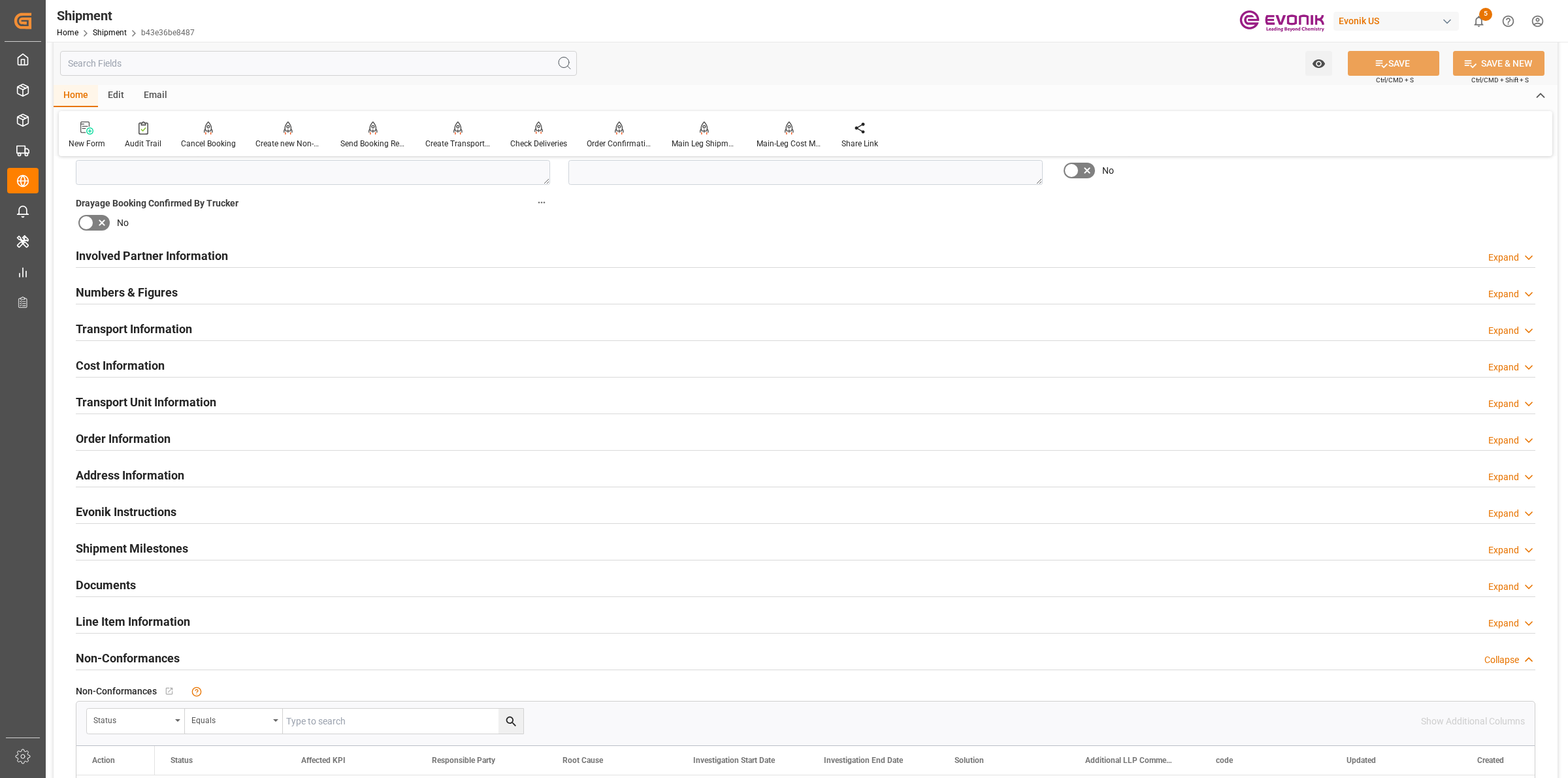
click at [151, 327] on h2 "Transport Information" at bounding box center [134, 329] width 117 height 18
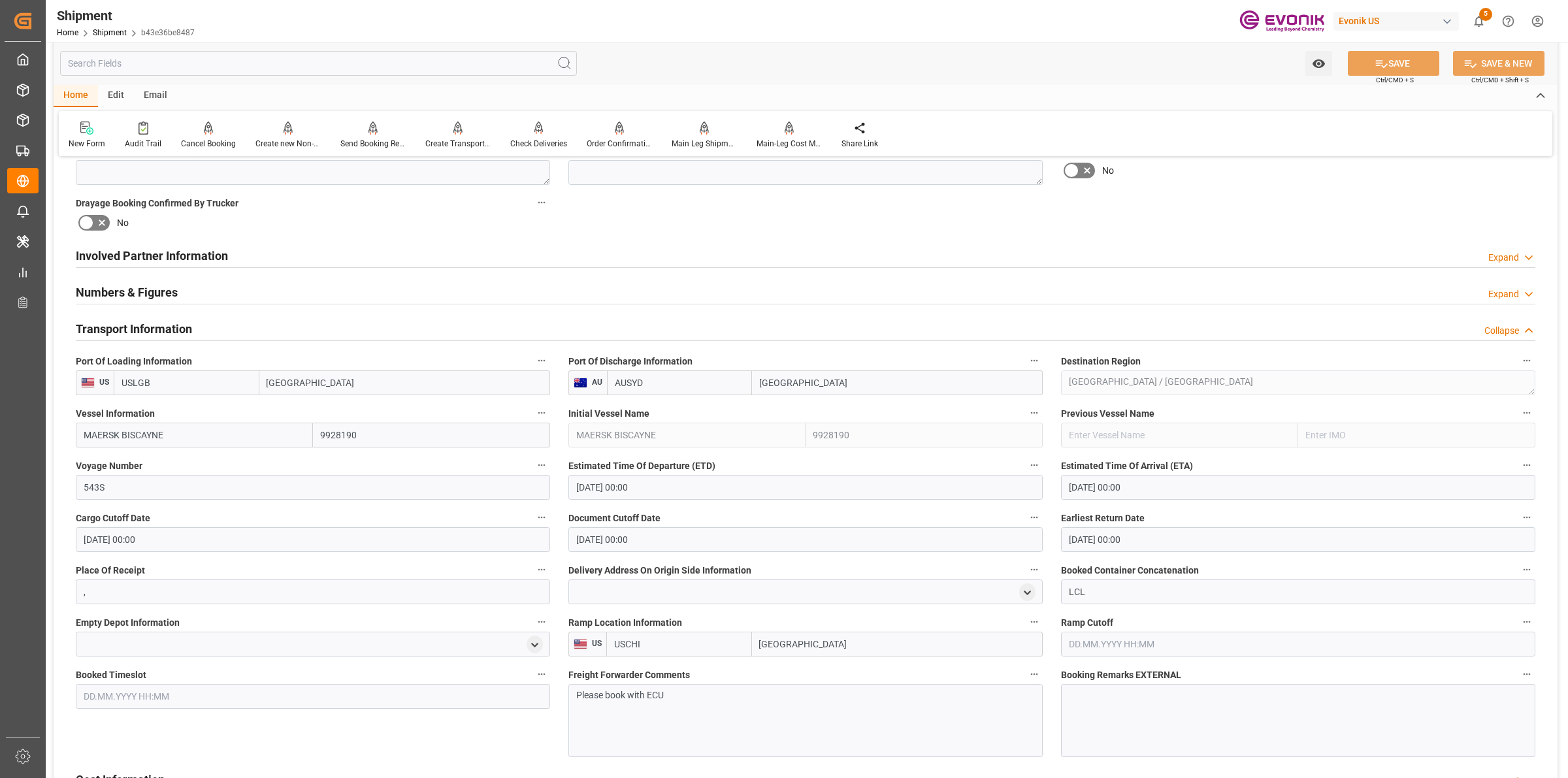
click at [167, 327] on h2 "Transport Information" at bounding box center [134, 329] width 117 height 18
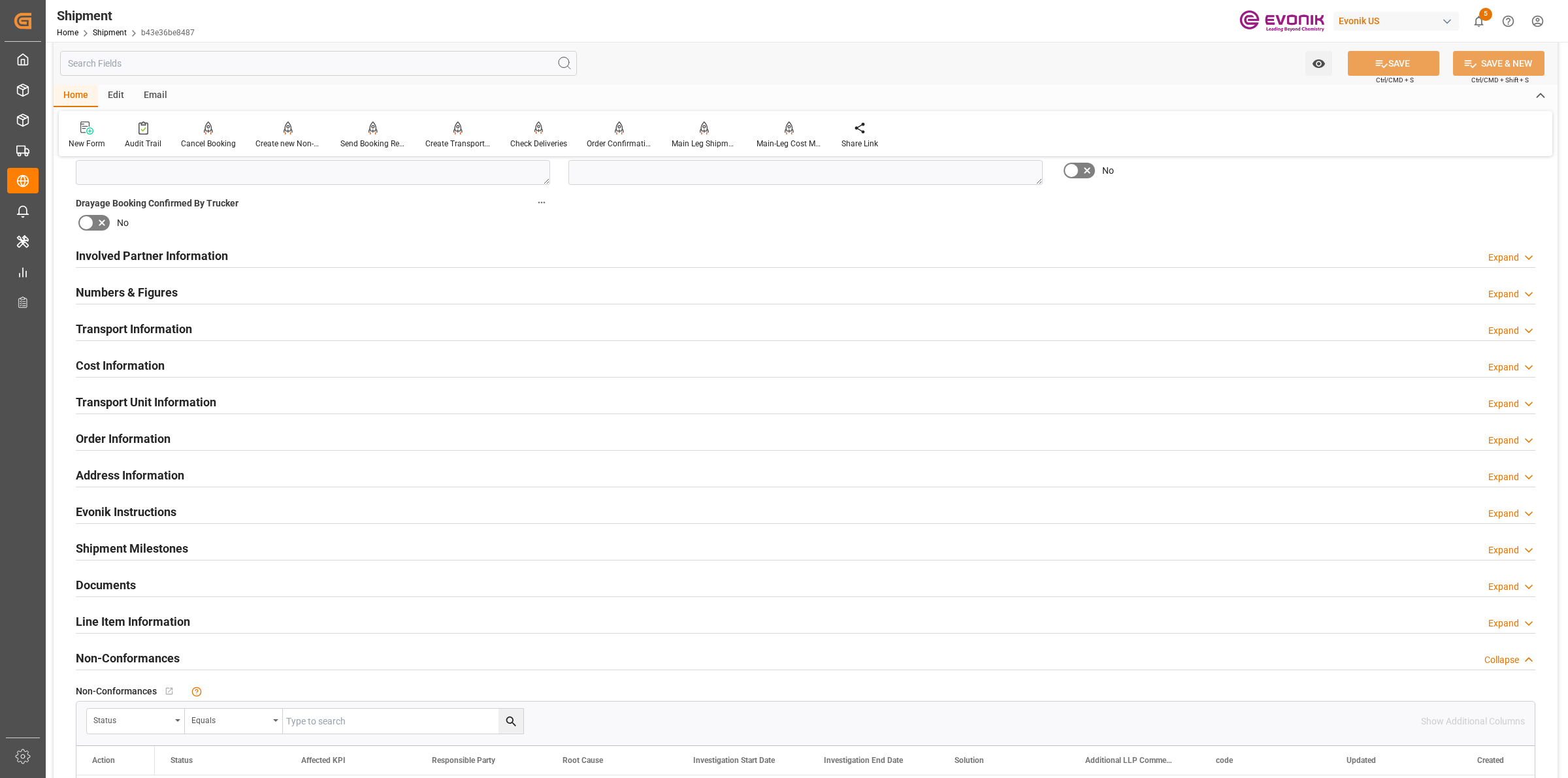
click at [209, 368] on div "Cost Information Expand" at bounding box center [805, 365] width 1460 height 25
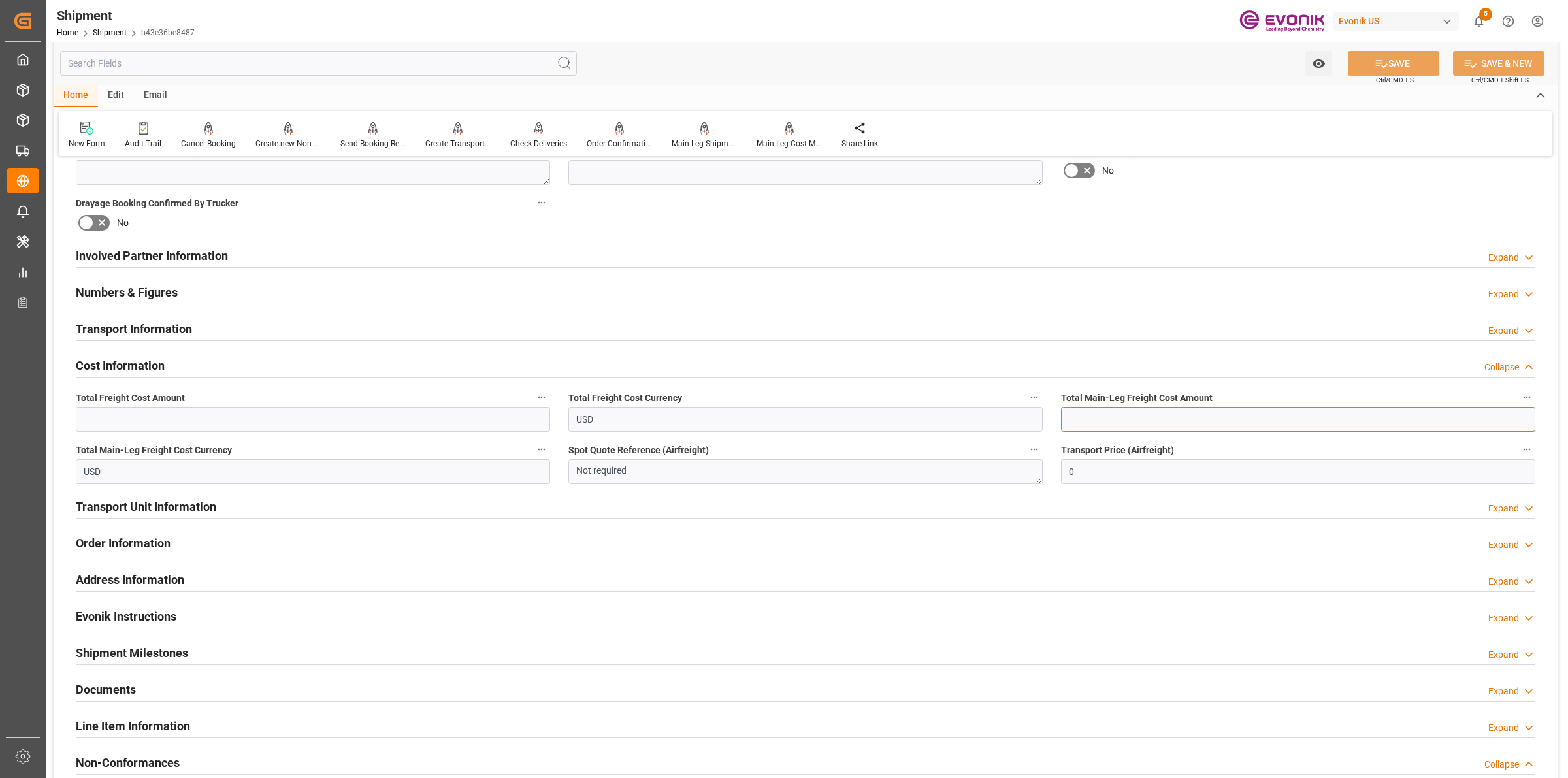
click at [1080, 407] on input "text" at bounding box center [1299, 419] width 475 height 25
paste input "1017"
type input "1017"
click at [459, 420] on input "text" at bounding box center [313, 419] width 475 height 25
click at [212, 415] on input "1636" at bounding box center [313, 419] width 475 height 25
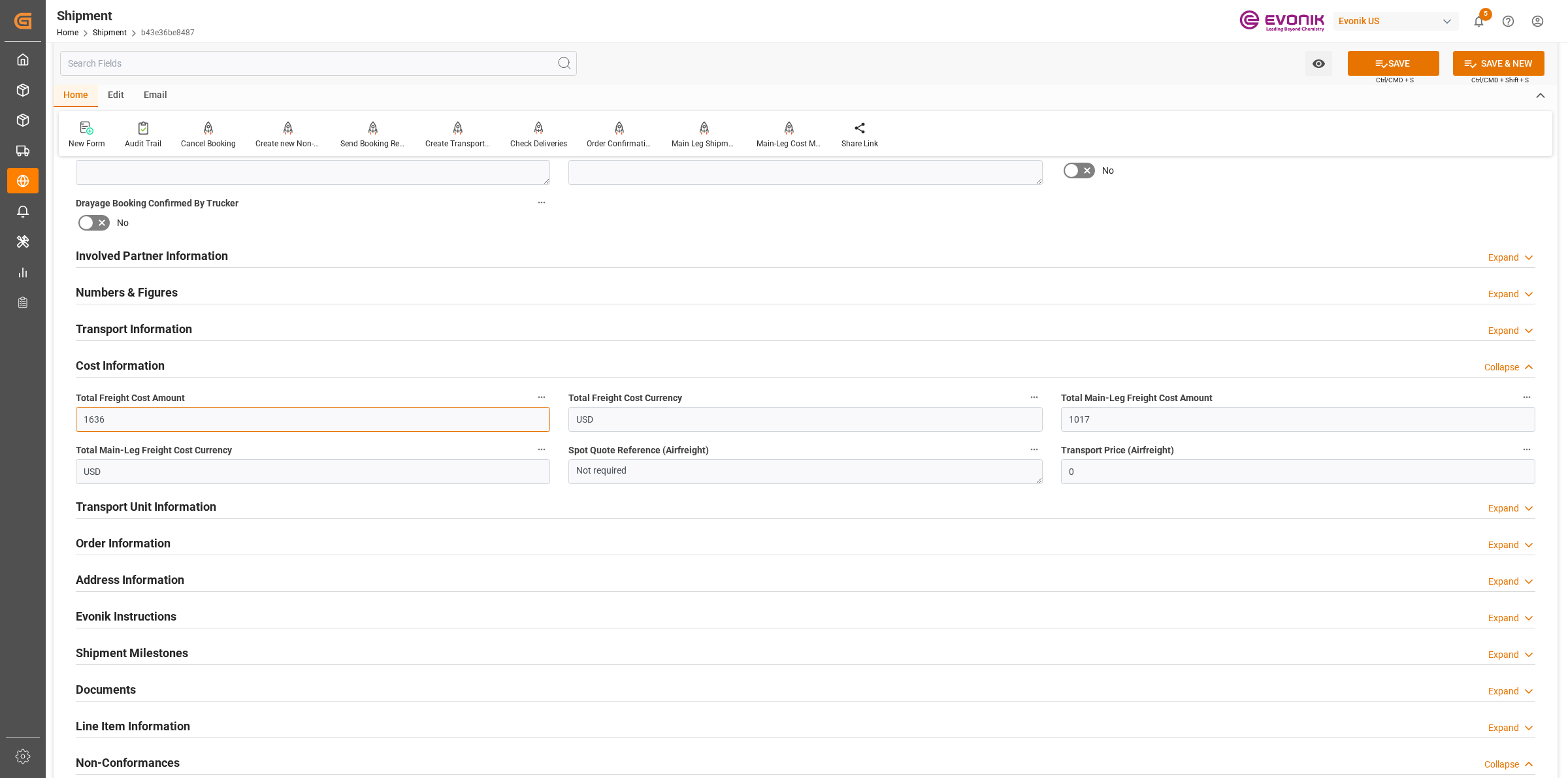
drag, startPoint x: 146, startPoint y: 415, endPoint x: 48, endPoint y: 399, distance: 99.3
click at [41, 399] on div "Created by potrace 1.15, written by Peter Selinger 2001-2017 Created by potrace…" at bounding box center [784, 389] width 1568 height 778
type input "1363"
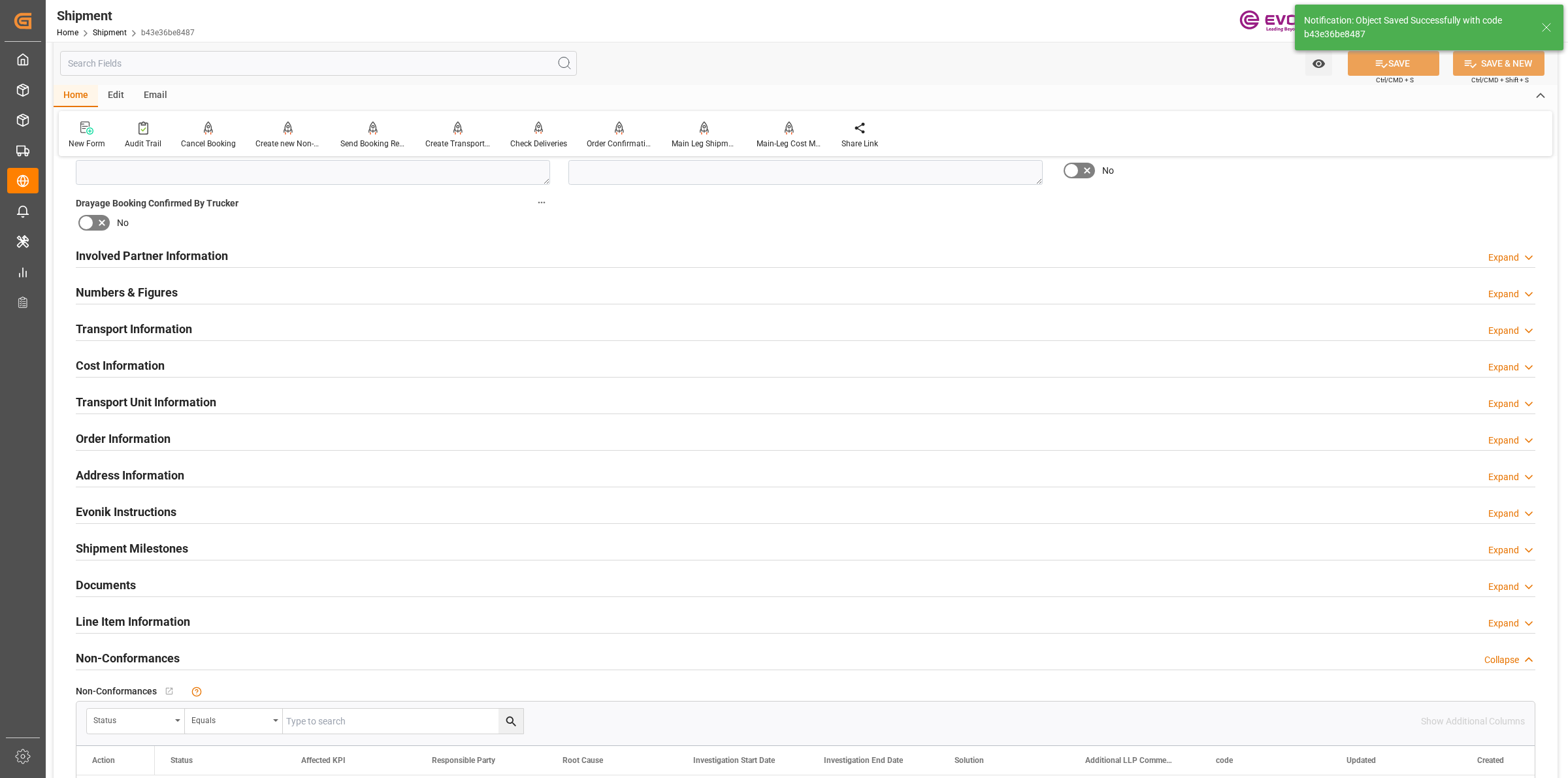
click at [178, 406] on h2 "Transport Unit Information" at bounding box center [146, 402] width 140 height 18
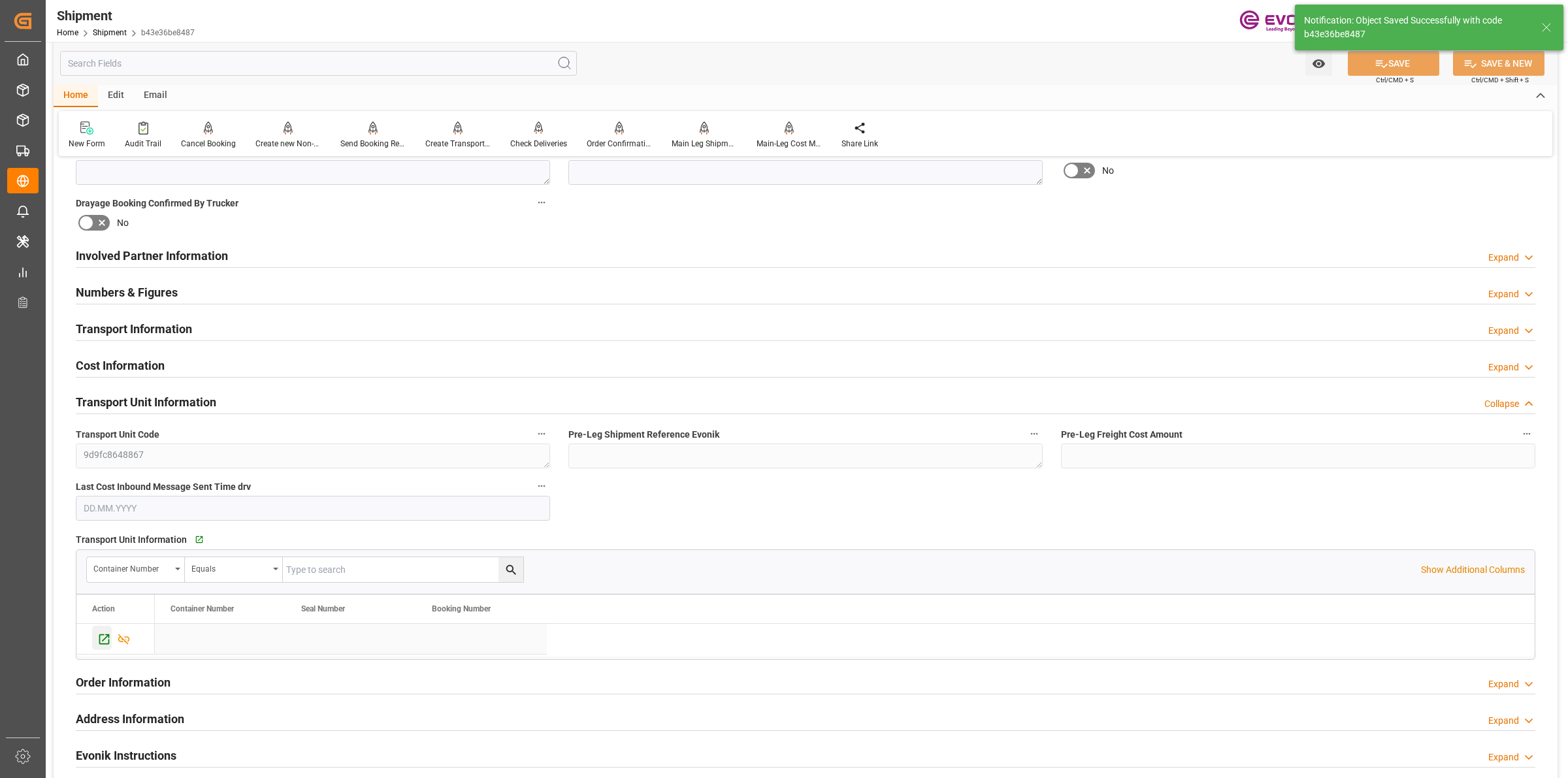
click at [104, 637] on icon "Press SPACE to select this row." at bounding box center [104, 639] width 14 height 14
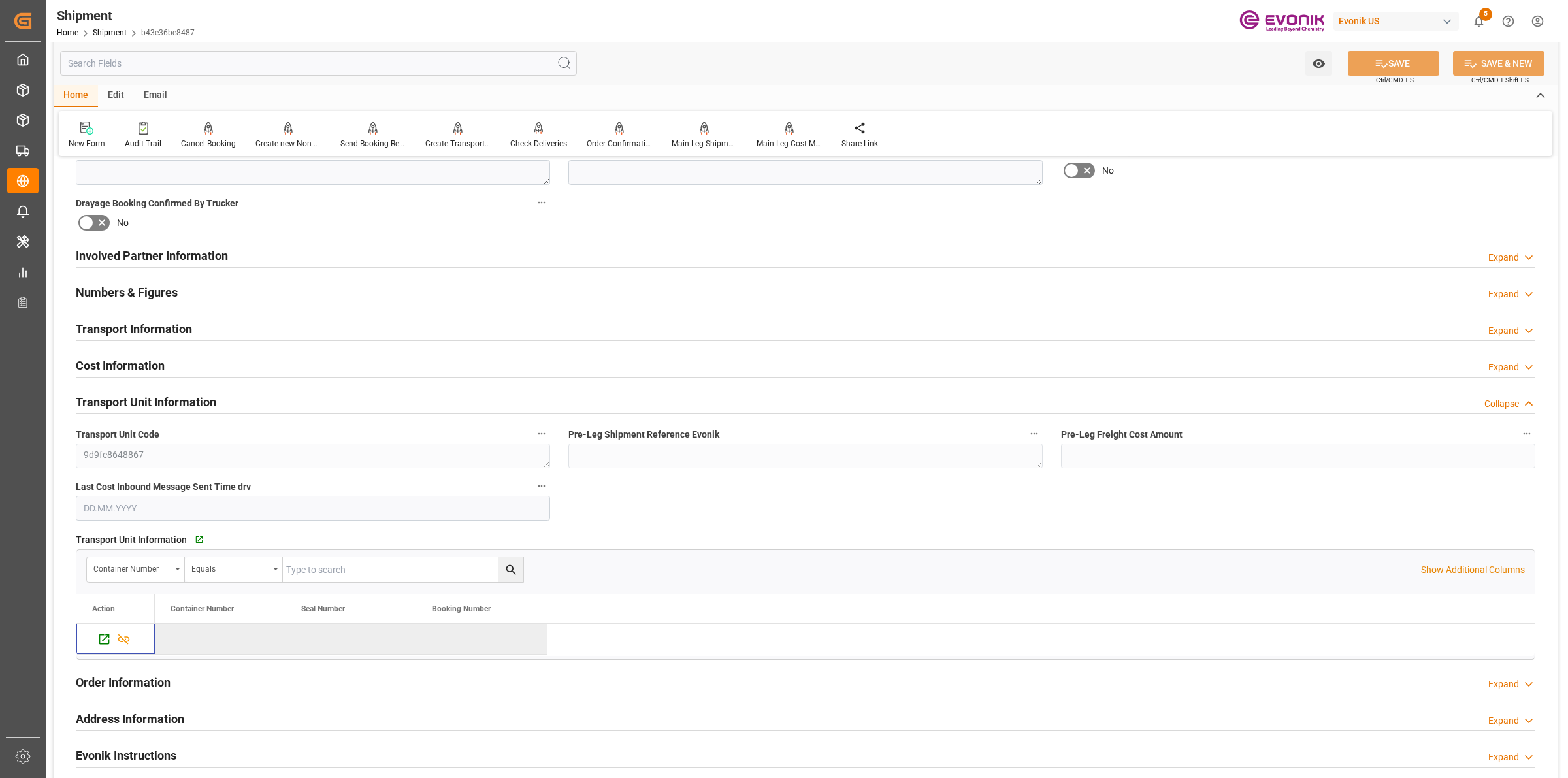
click at [269, 74] on input "text" at bounding box center [318, 63] width 517 height 25
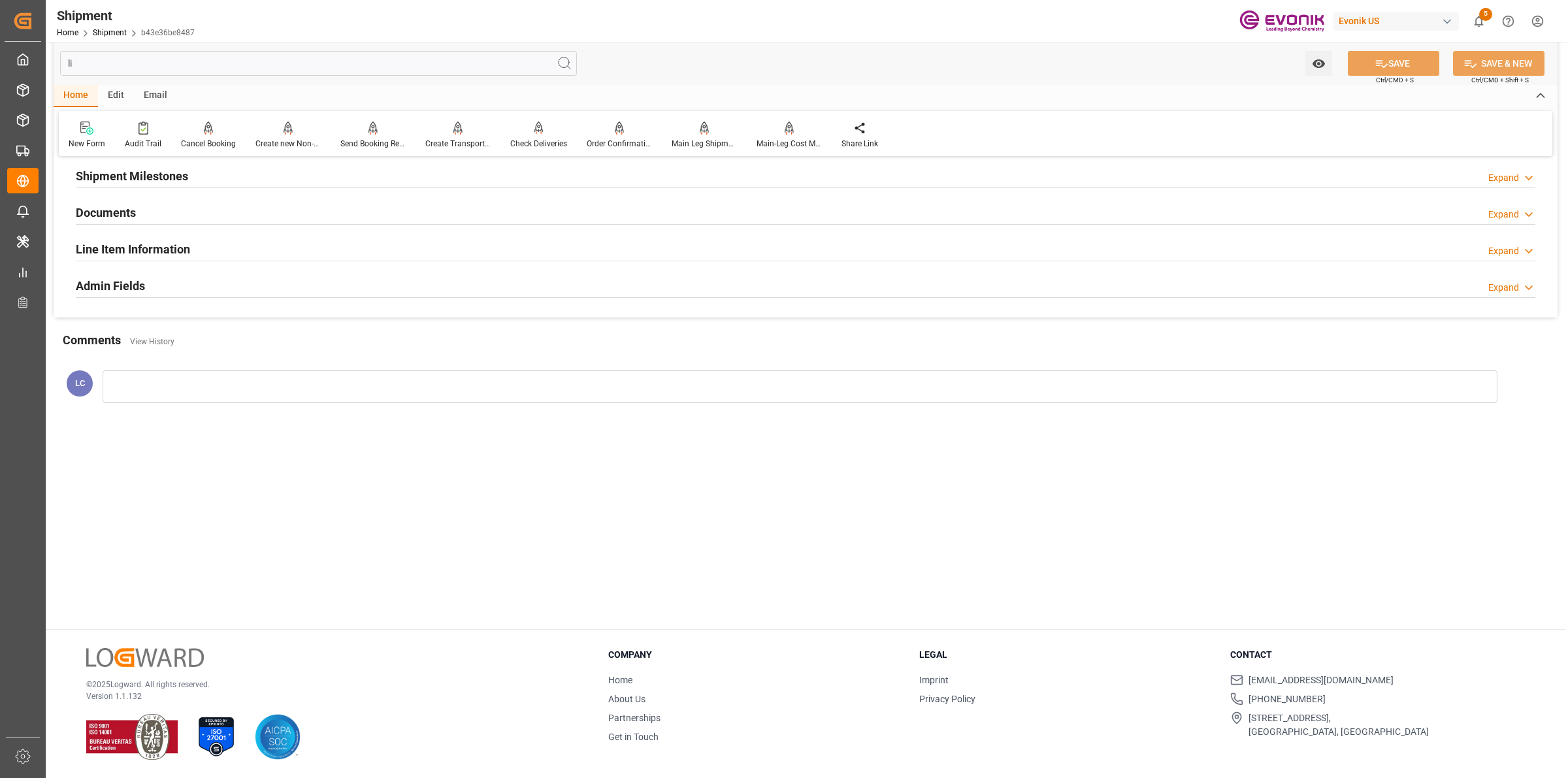
scroll to position [53, 0]
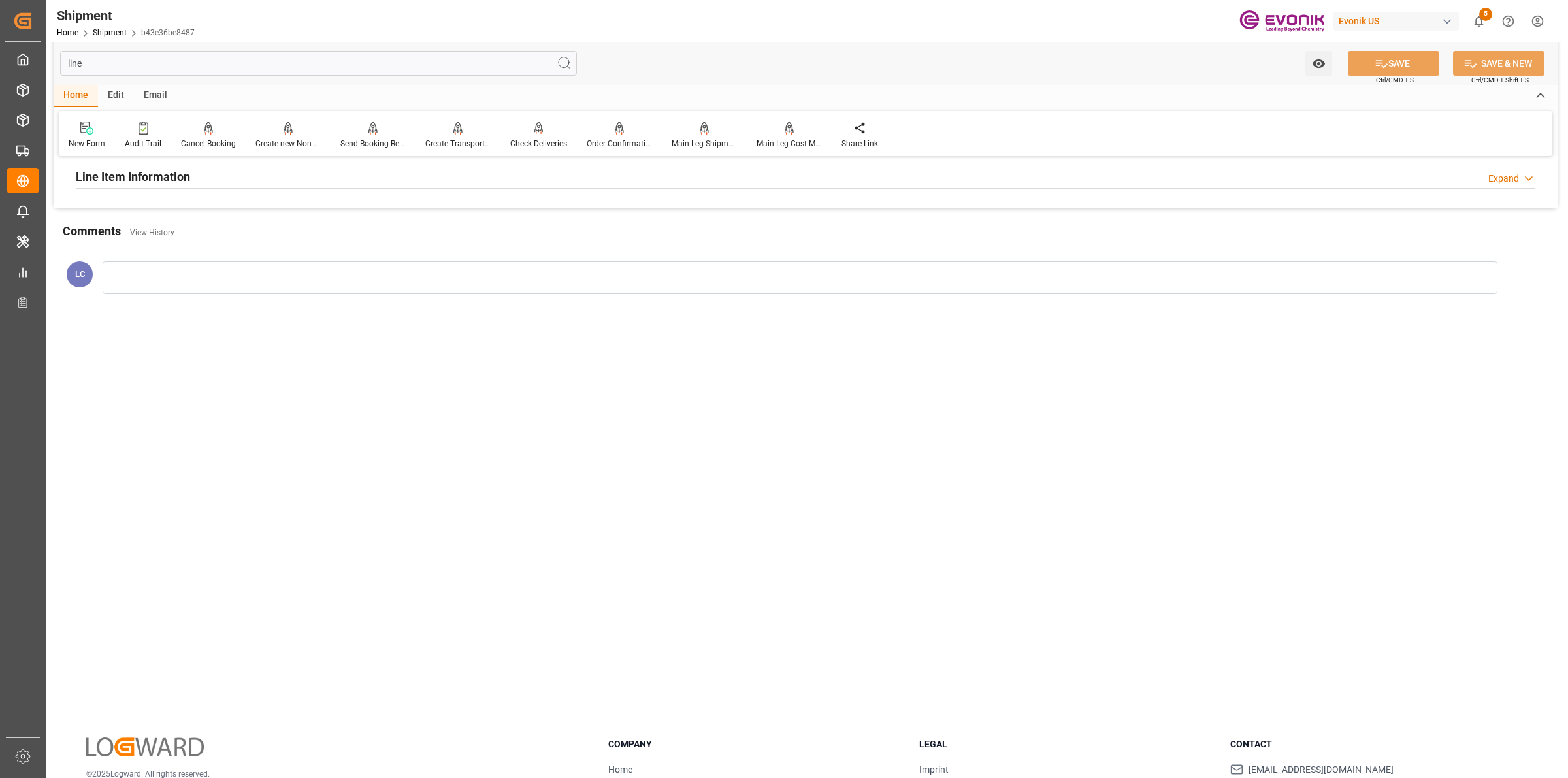
type input "line"
click at [170, 190] on div "Line Item Information Expand" at bounding box center [805, 177] width 1478 height 37
click at [174, 180] on h2 "Line Item Information" at bounding box center [133, 177] width 115 height 18
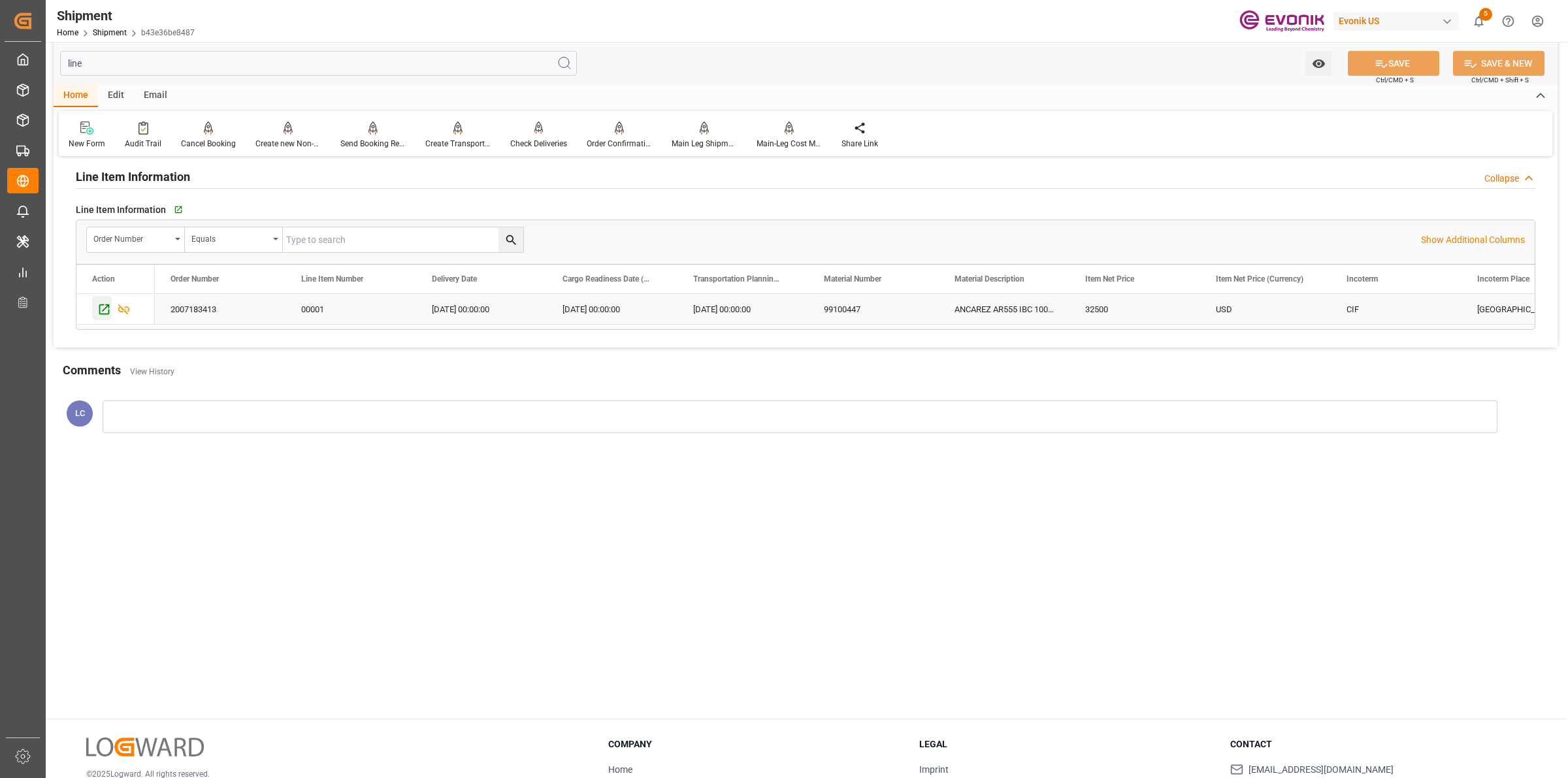
click at [105, 308] on icon "Press SPACE to select this row." at bounding box center [104, 309] width 14 height 14
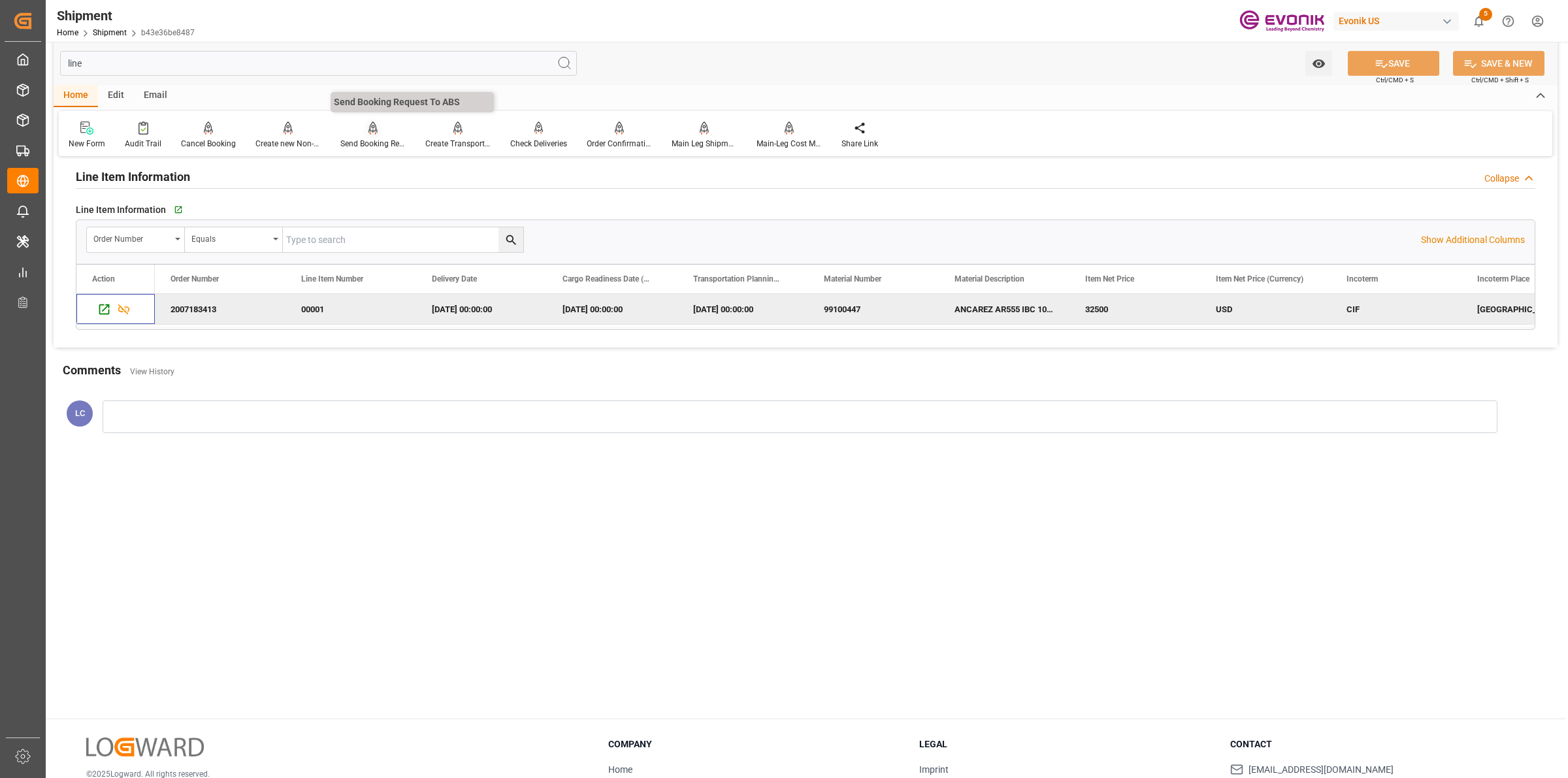
click at [370, 132] on icon at bounding box center [373, 126] width 9 height 11
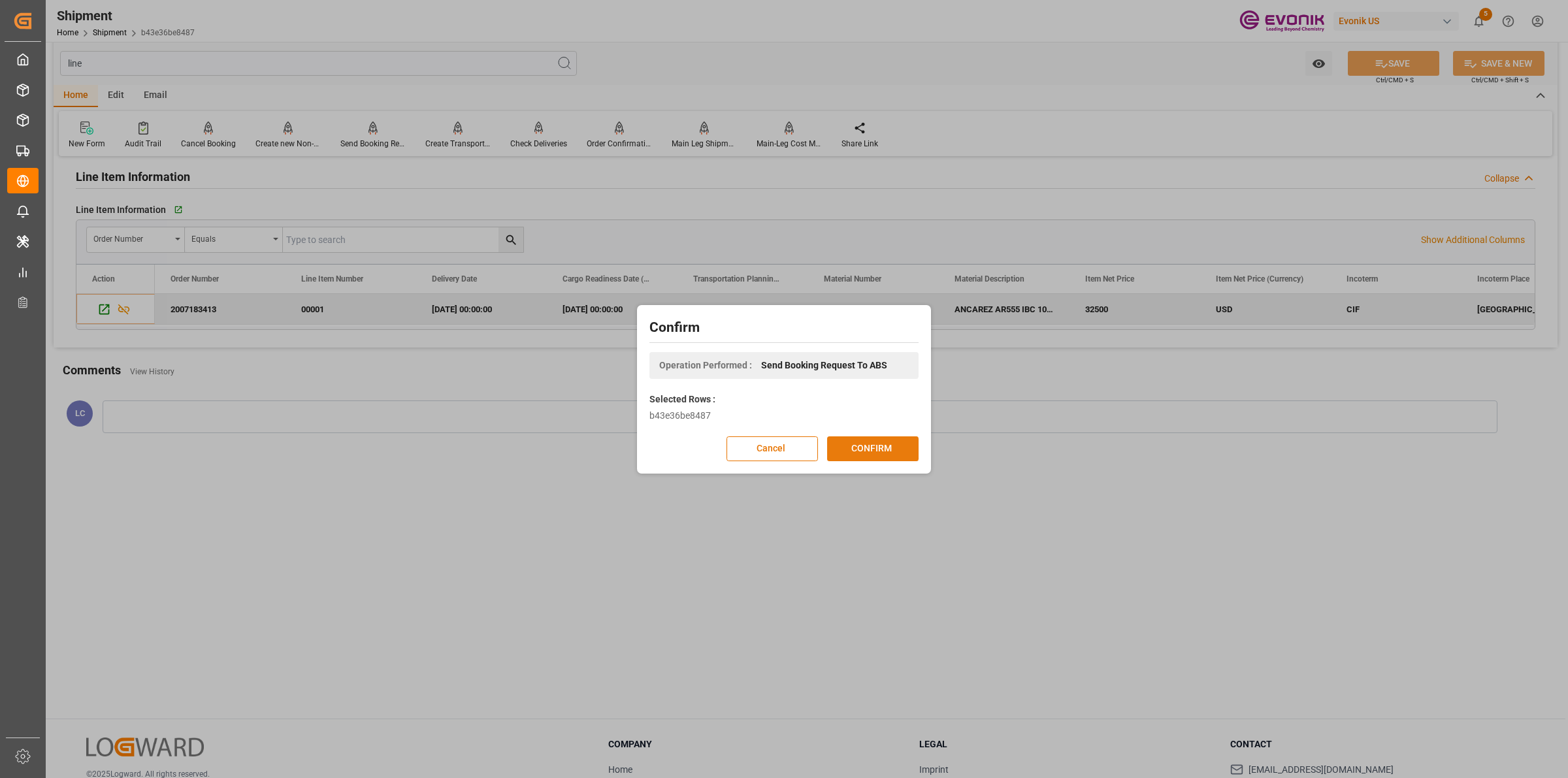
click at [868, 444] on button "CONFIRM" at bounding box center [873, 449] width 91 height 25
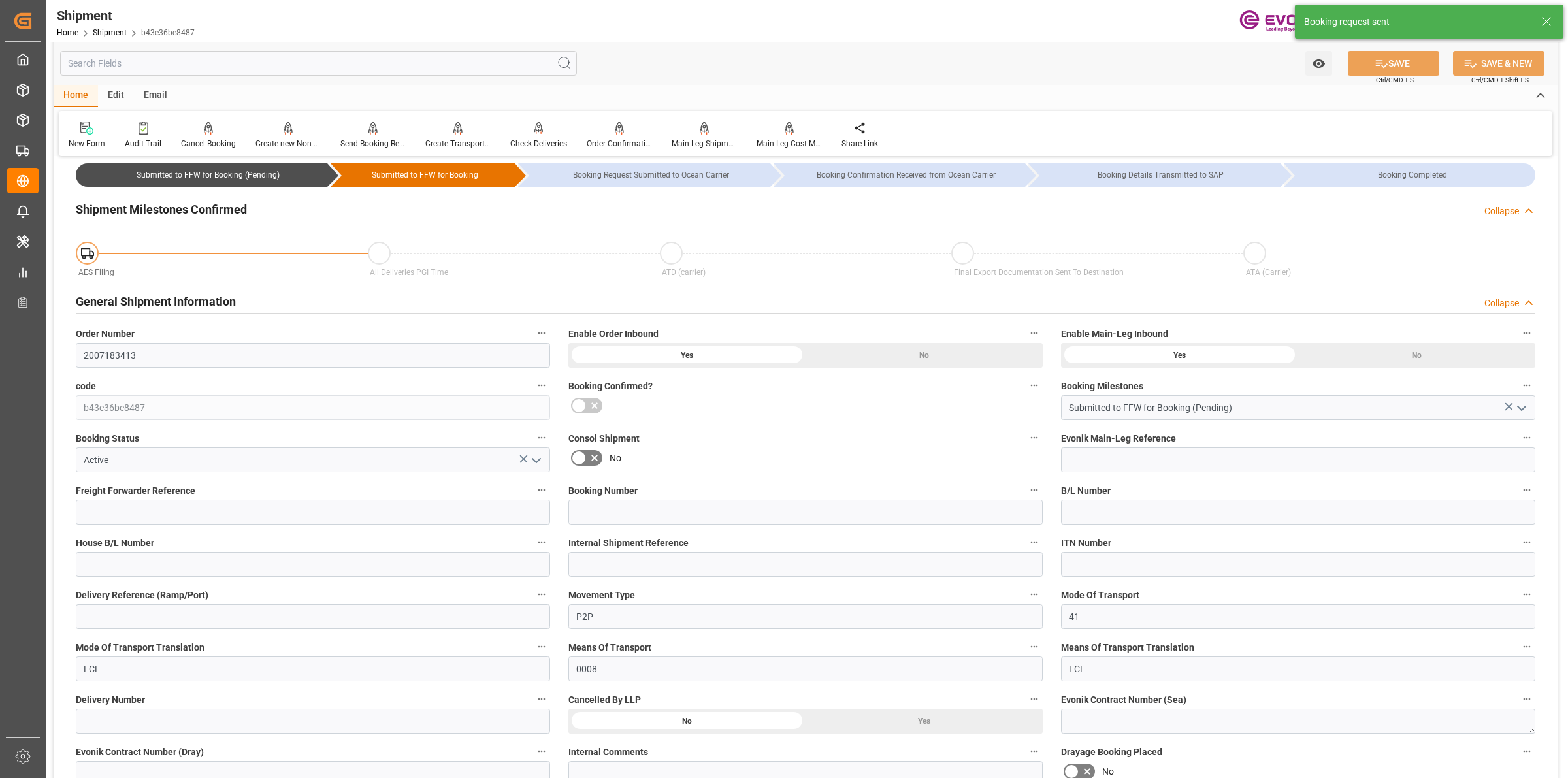
type input "AC Containerline"
type input "Leschaco Inc."
type input "5"
type input "0"
type input "5275"
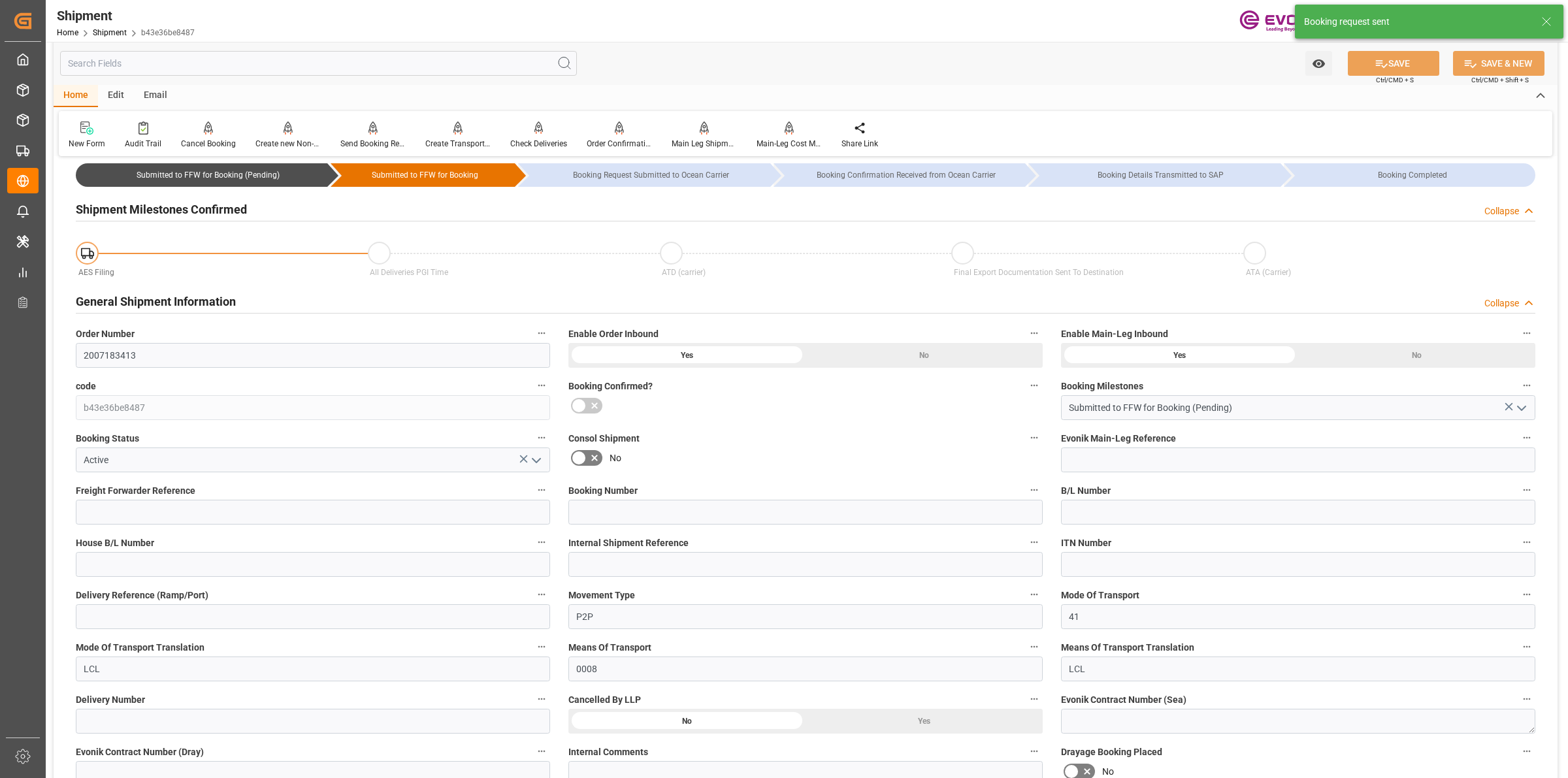
type input "6.96"
type input "USLGB"
type input "AUSYD"
type input "9928190"
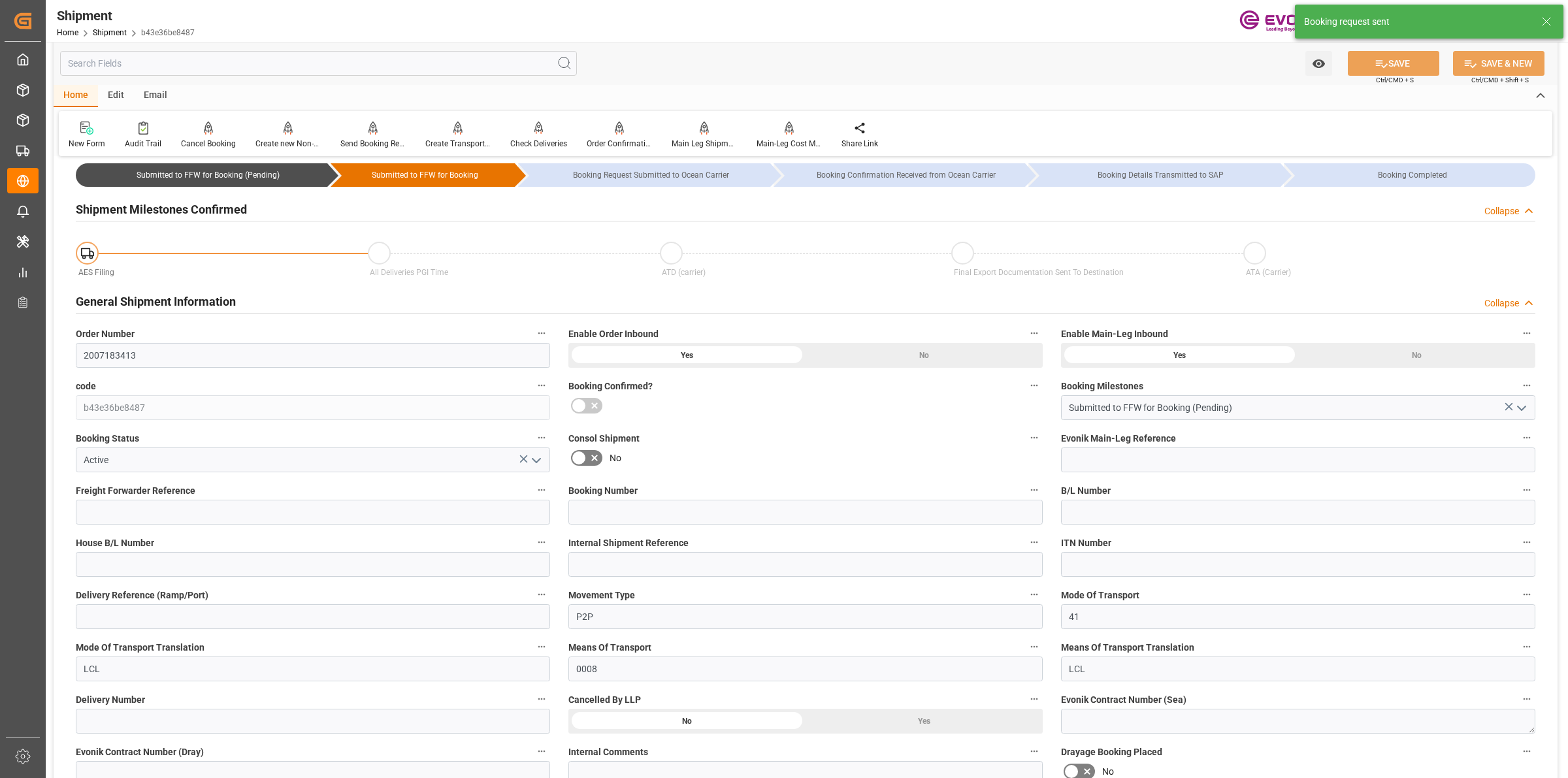
type input "USCHI"
type input "1363"
type input "1017"
type input "0"
type input "346"
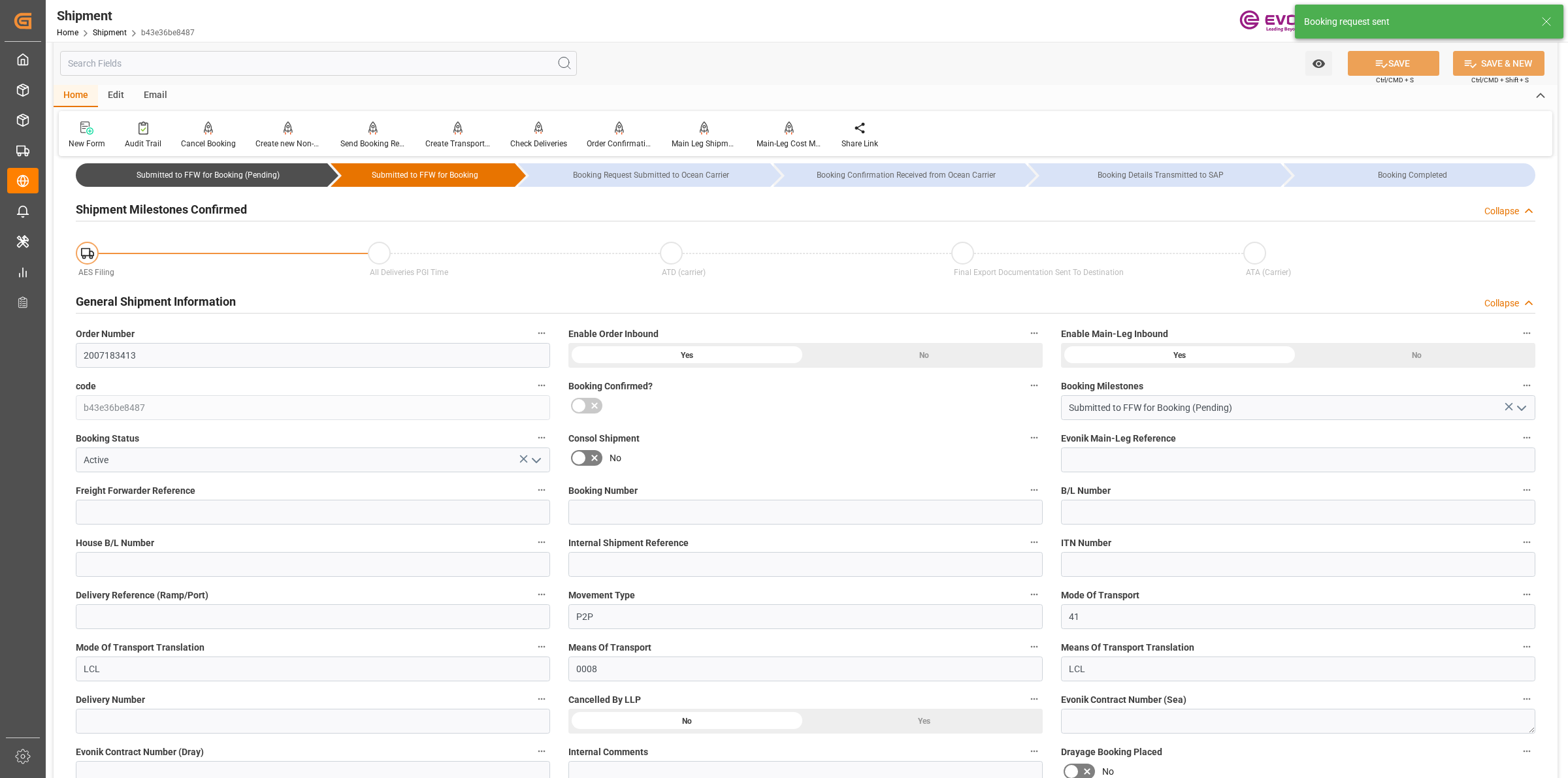
type input "5"
type input "IBC"
type input "0"
type input "AC Containerline"
type input "Leschaco Inc."
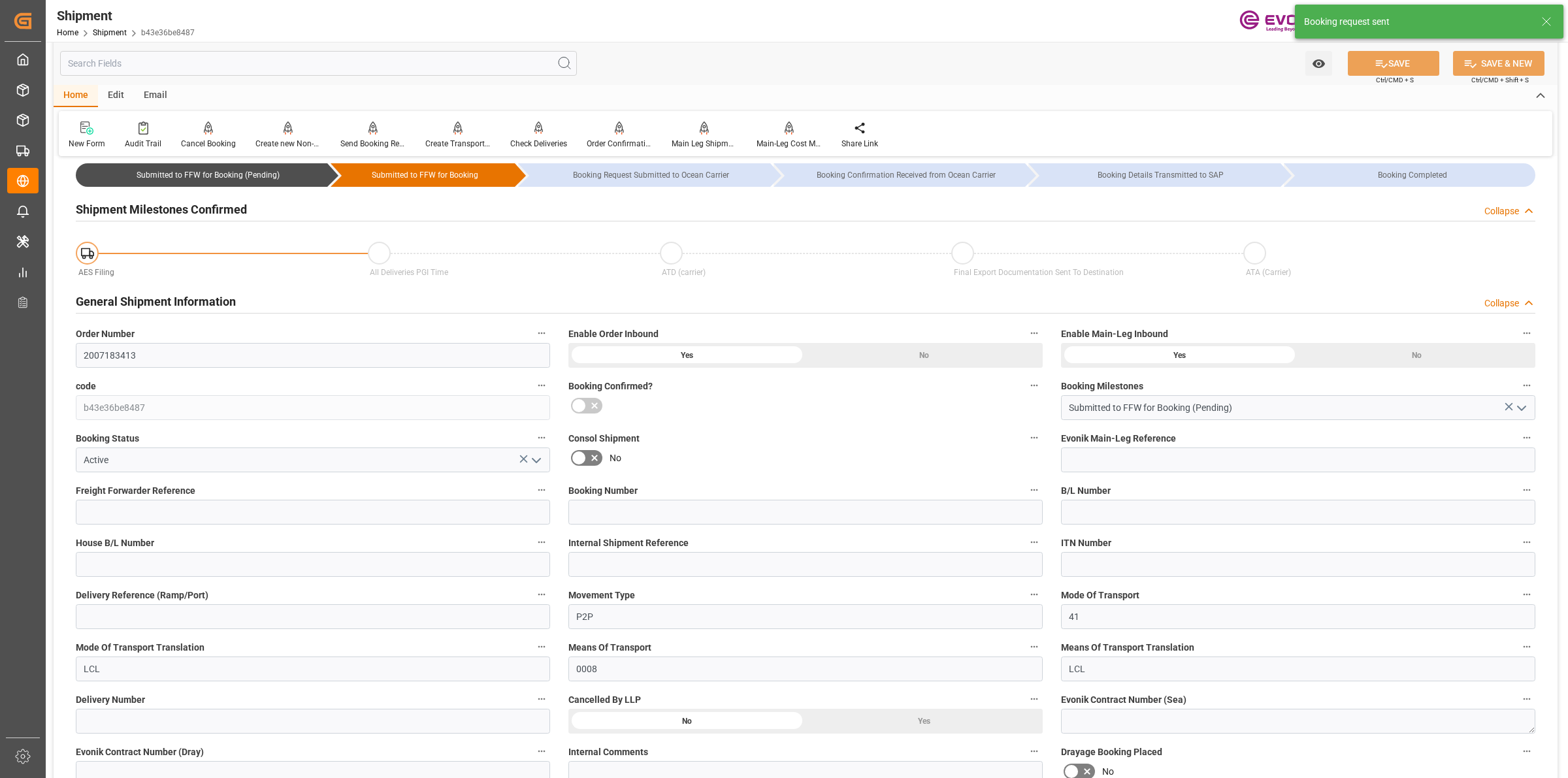
type input "03.11.2025 00:00"
type input "29.11.2025 00:00"
type input "14.10.2025 00:00"
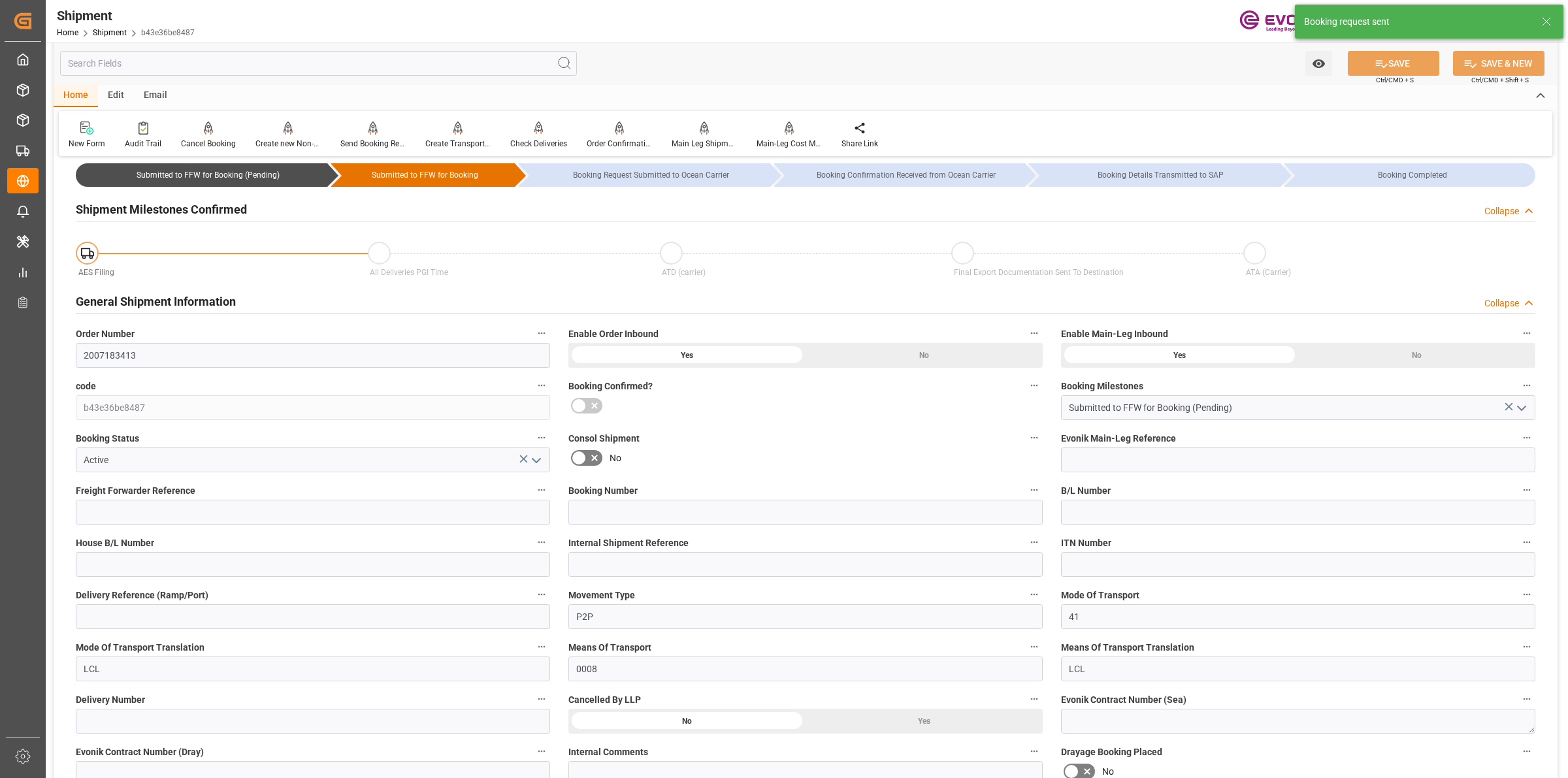
type input "[DATE]"
type input "24.09.2025 07:10"
type input "[DATE] 07:00"
type input "24.09.2025 07:10"
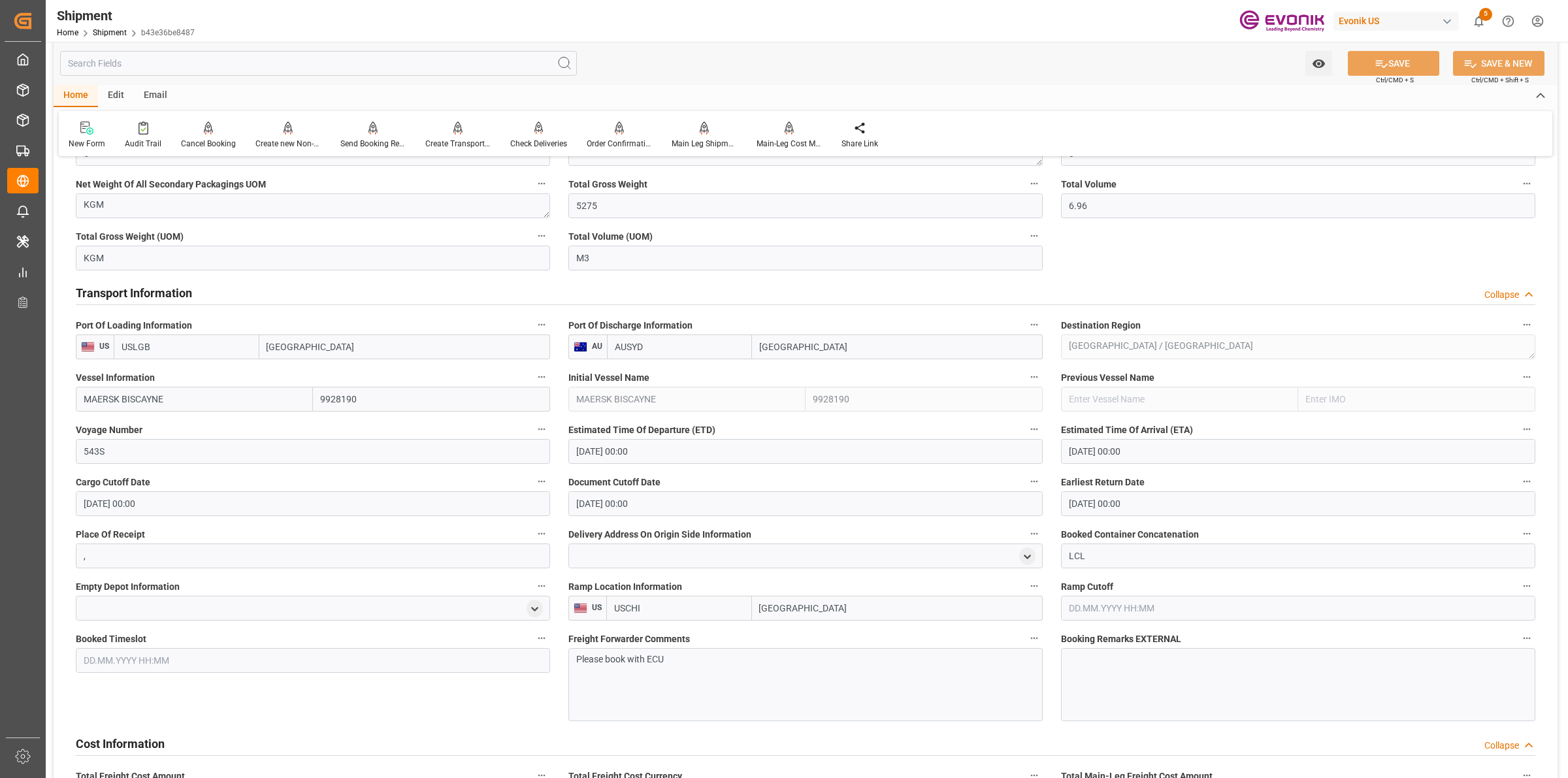
scroll to position [1032, 0]
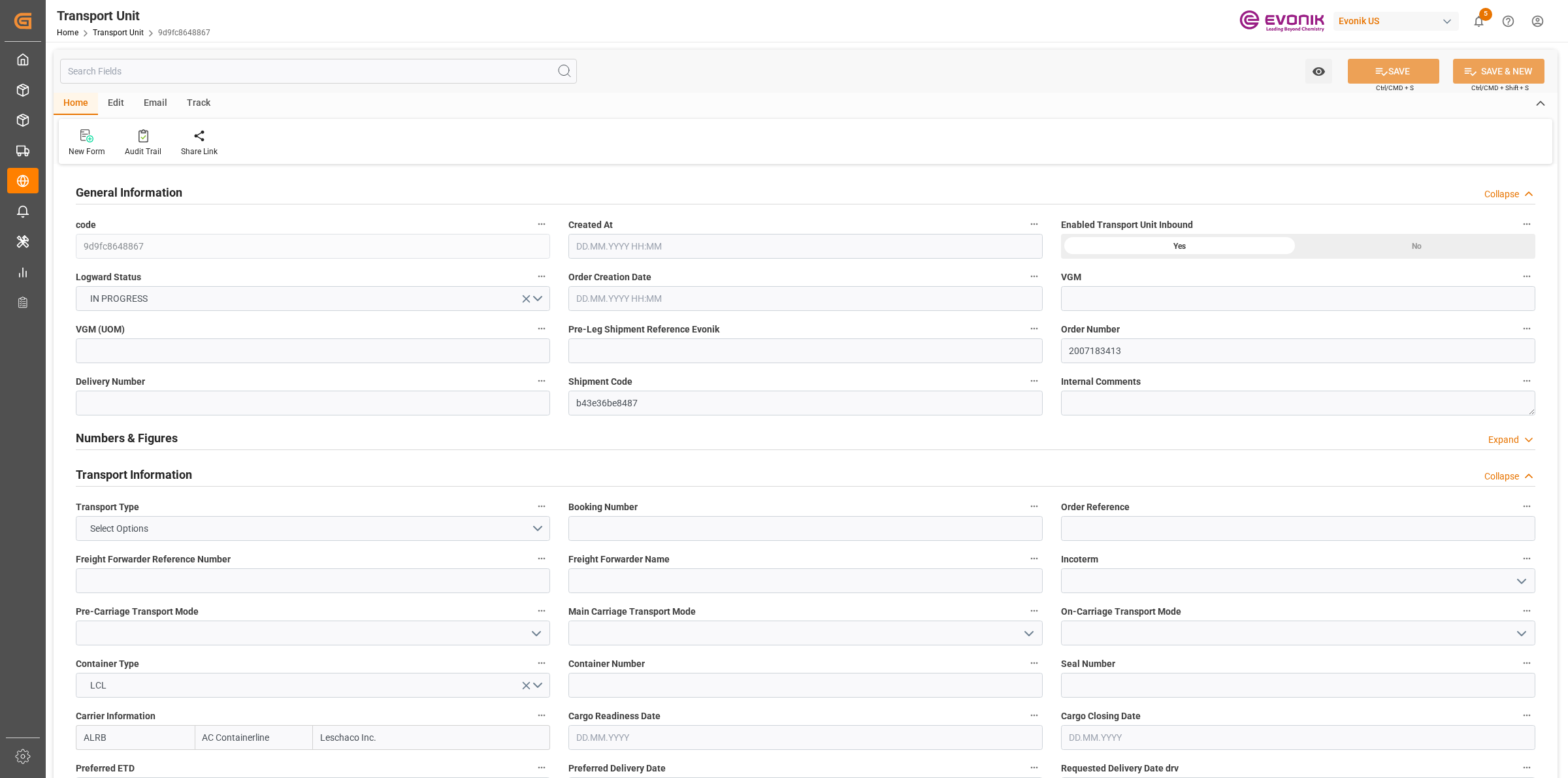
type input "AC Containerline"
type input "Leschaco Inc."
type input "USLGB"
type input "AUSYD"
type input "5275"
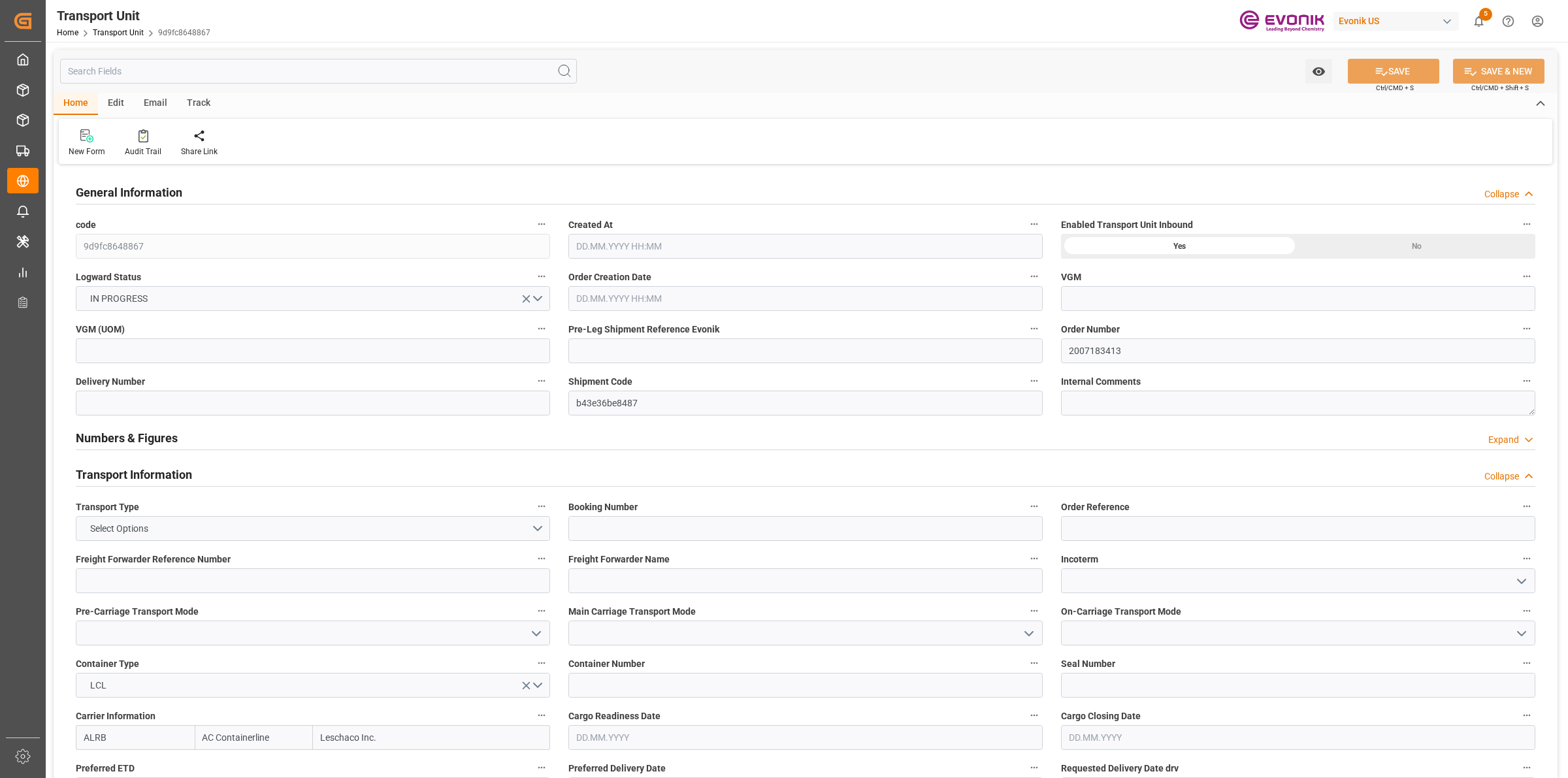
type input "[DATE] 07:00"
type input "[DATE]"
type input "[DATE] 00:00"
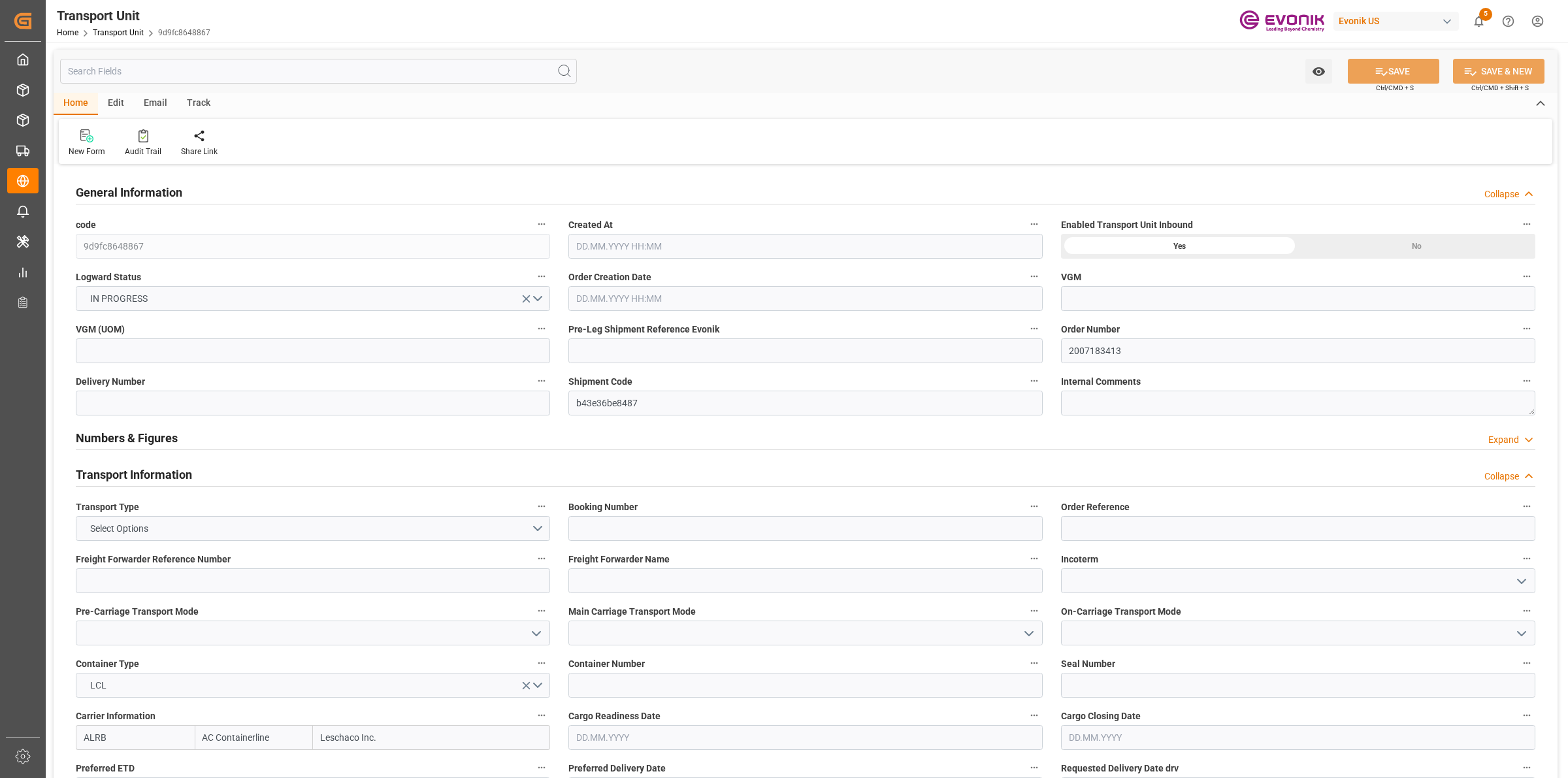
type input "[DATE] 00:00"
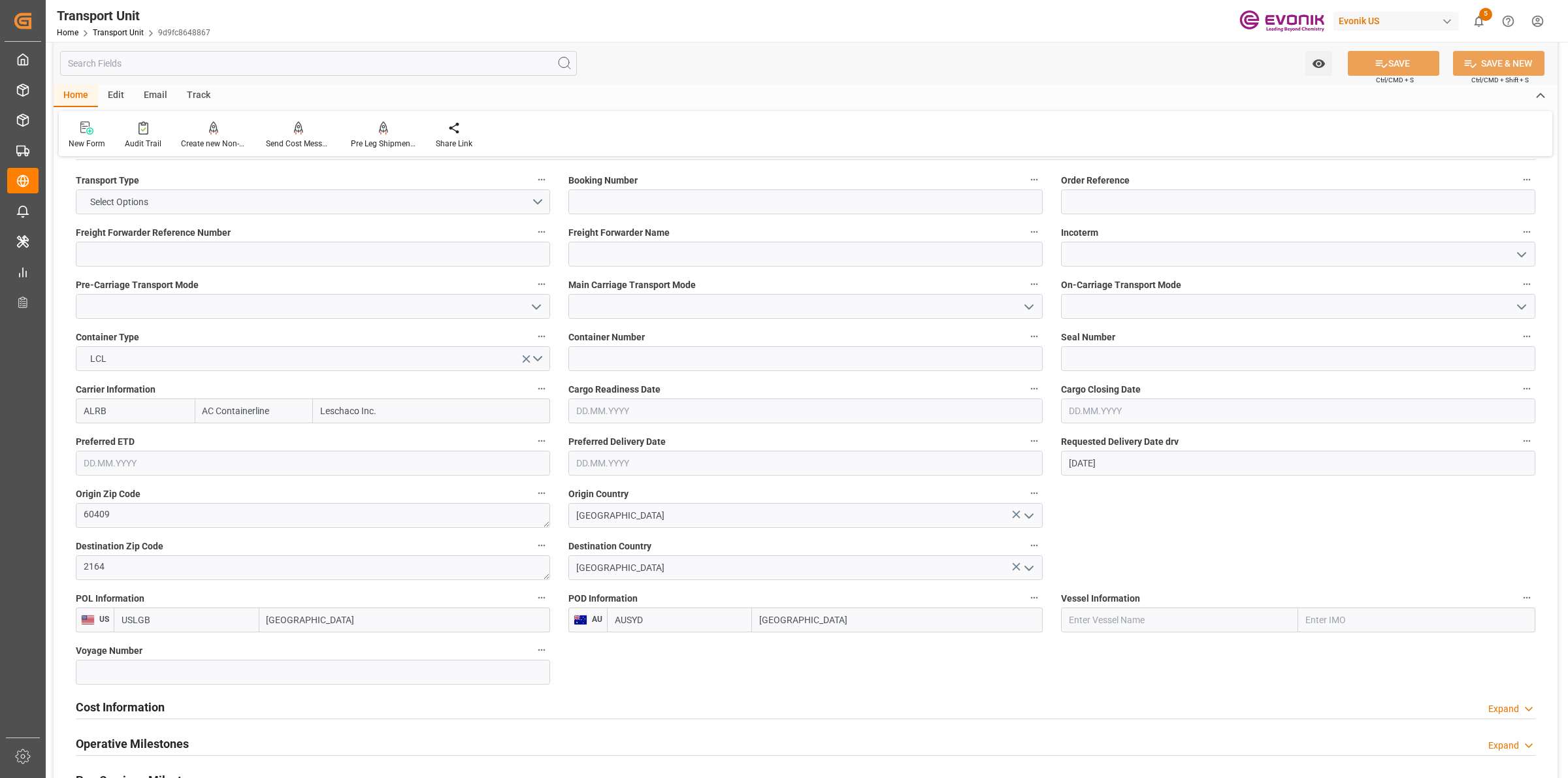
scroll to position [654, 0]
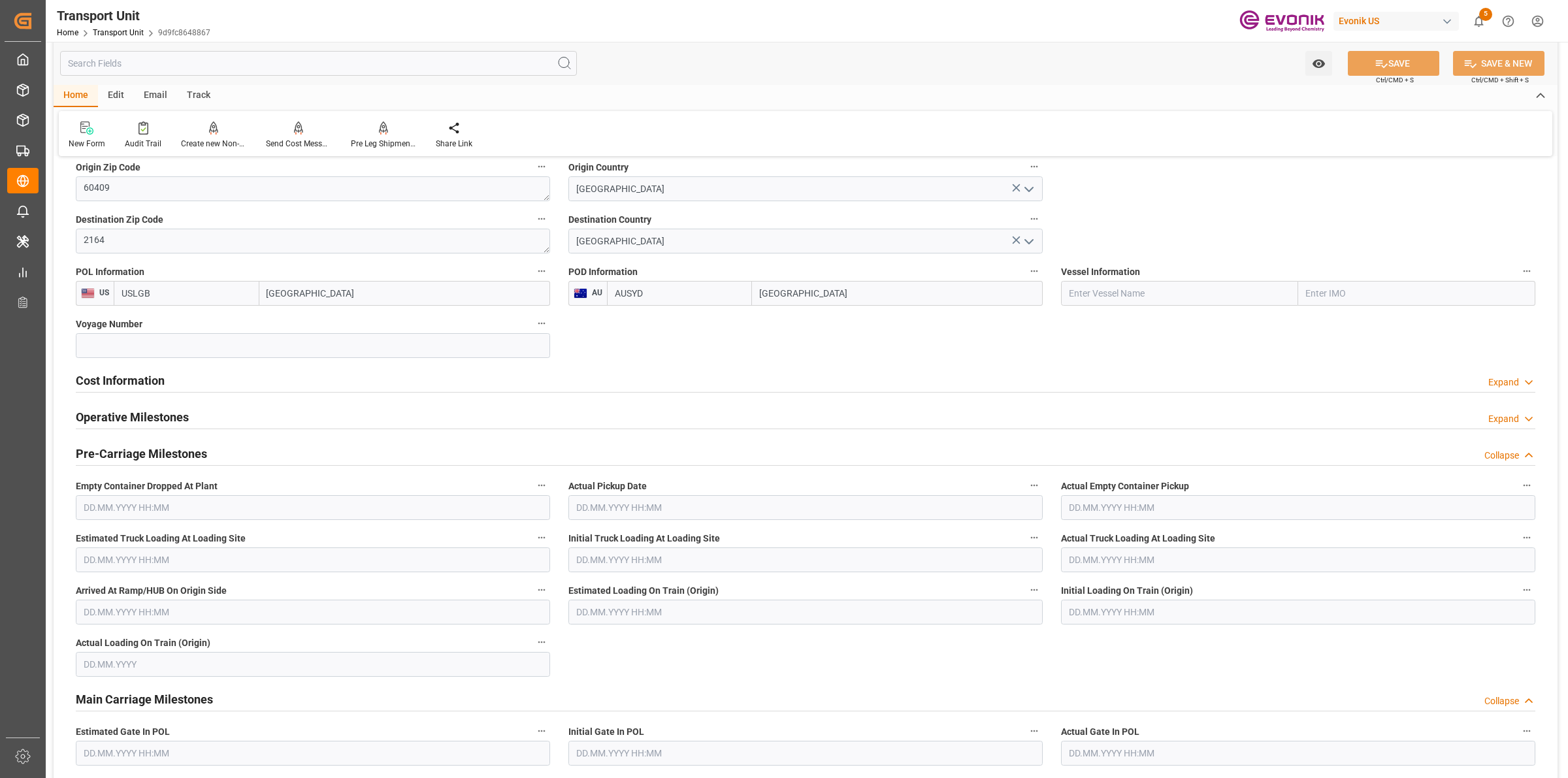
click at [142, 382] on h2 "Cost Information" at bounding box center [120, 380] width 89 height 18
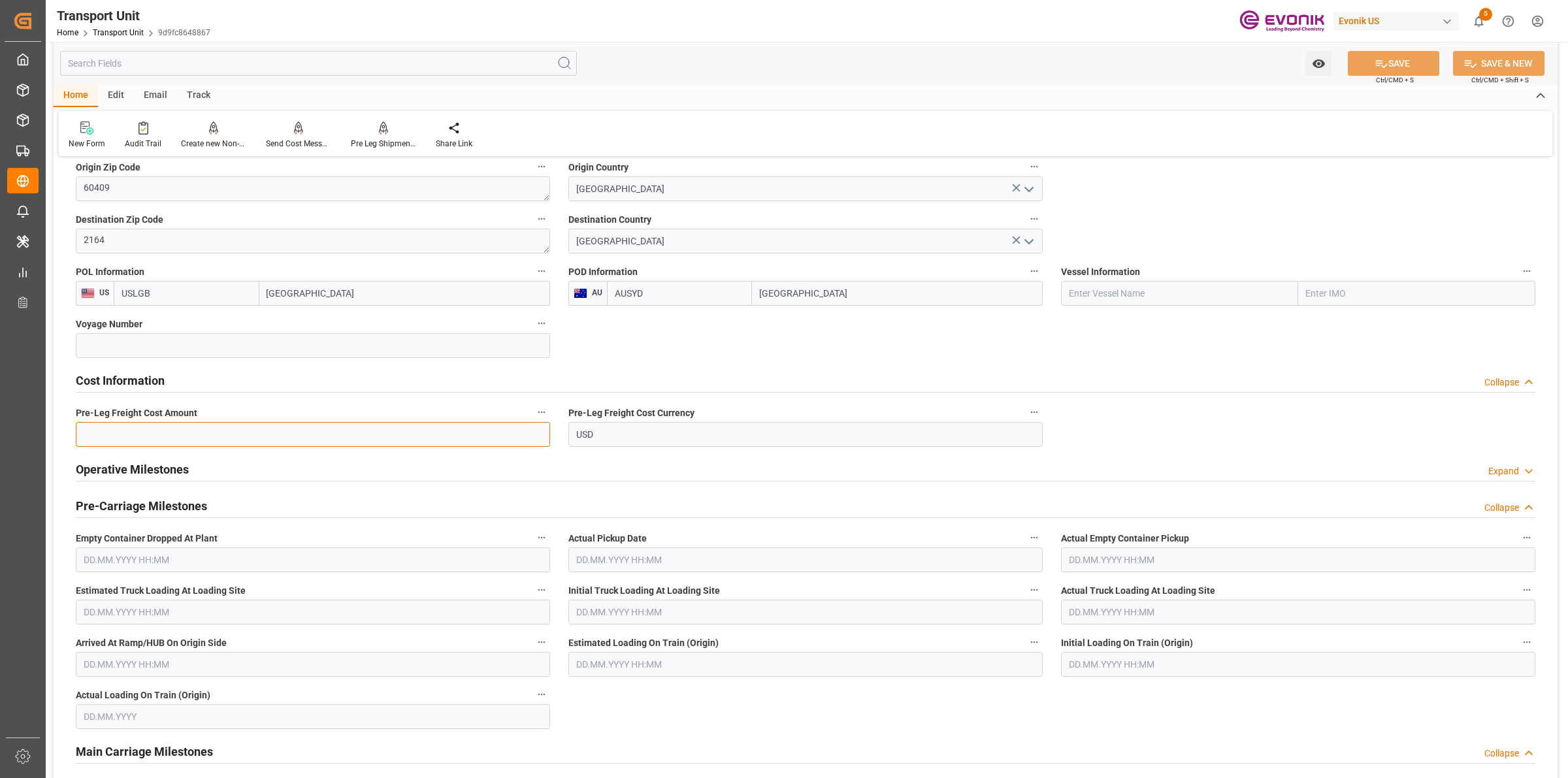
click at [269, 442] on input "text" at bounding box center [313, 435] width 475 height 25
paste input "346"
type input "346"
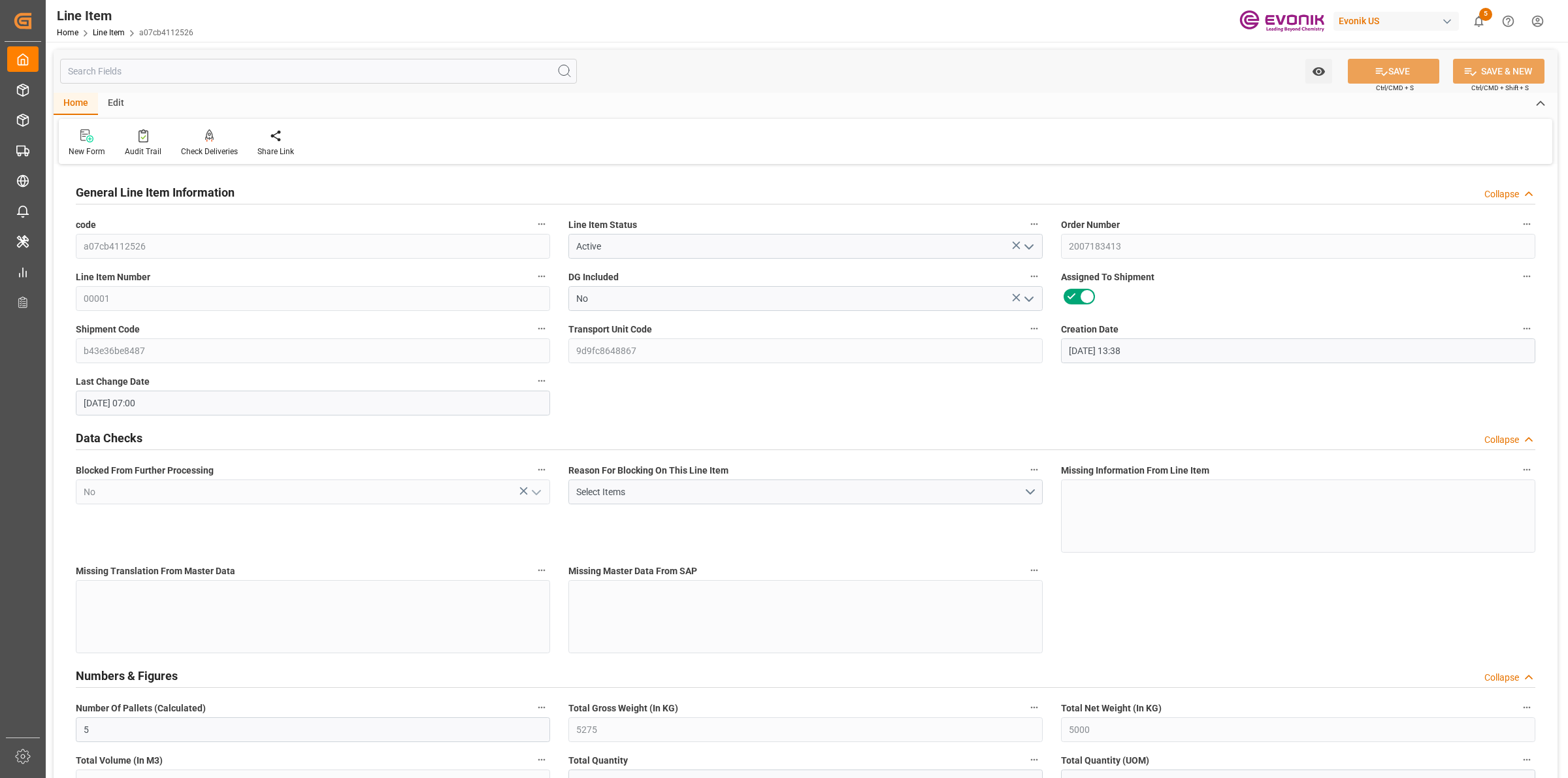
click at [214, 73] on input "text" at bounding box center [318, 71] width 517 height 25
click at [221, 67] on input "spe" at bounding box center [318, 71] width 517 height 25
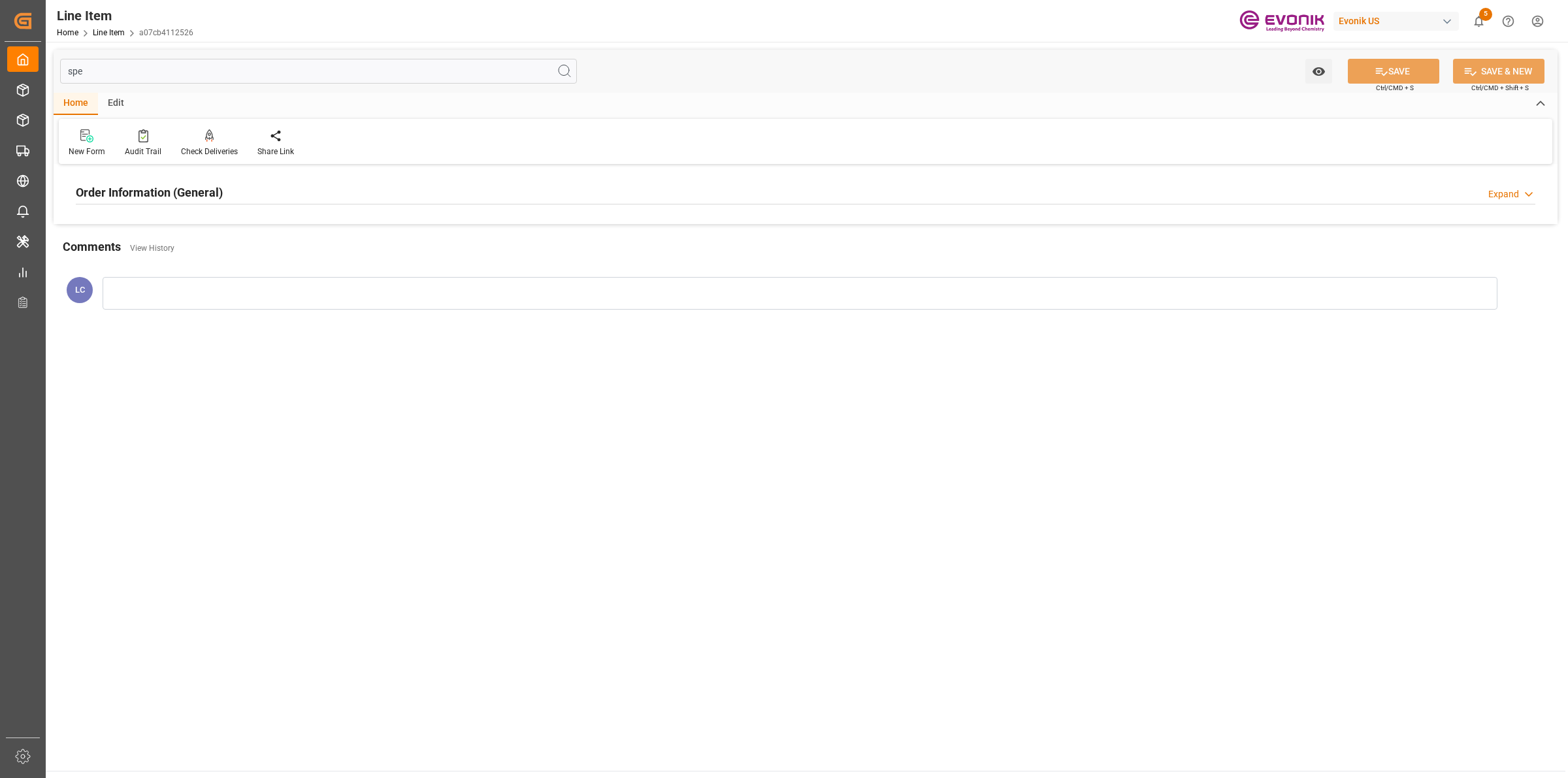
type input "spe"
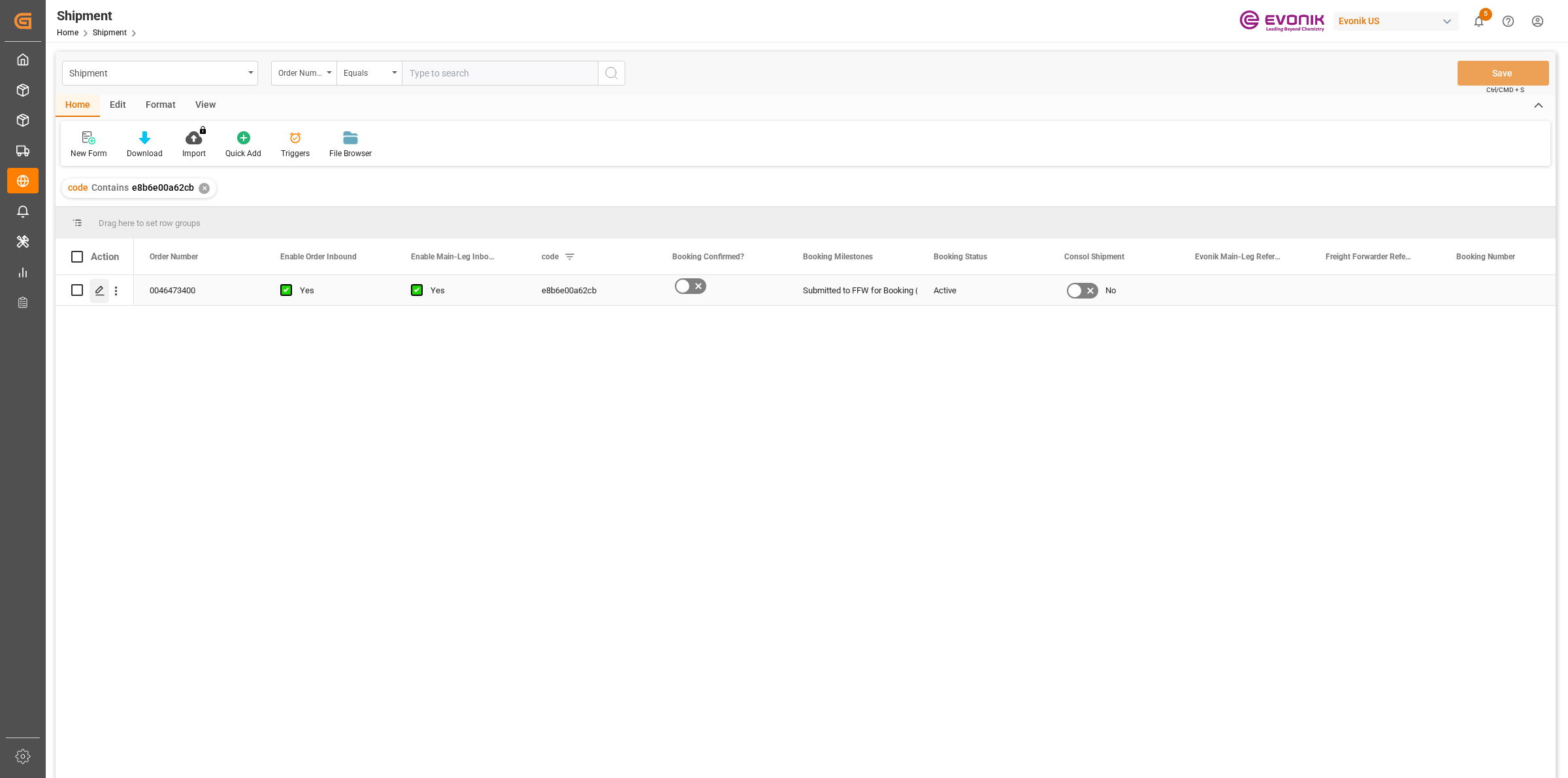
click at [89, 291] on div "Press SPACE to select this row." at bounding box center [99, 291] width 19 height 24
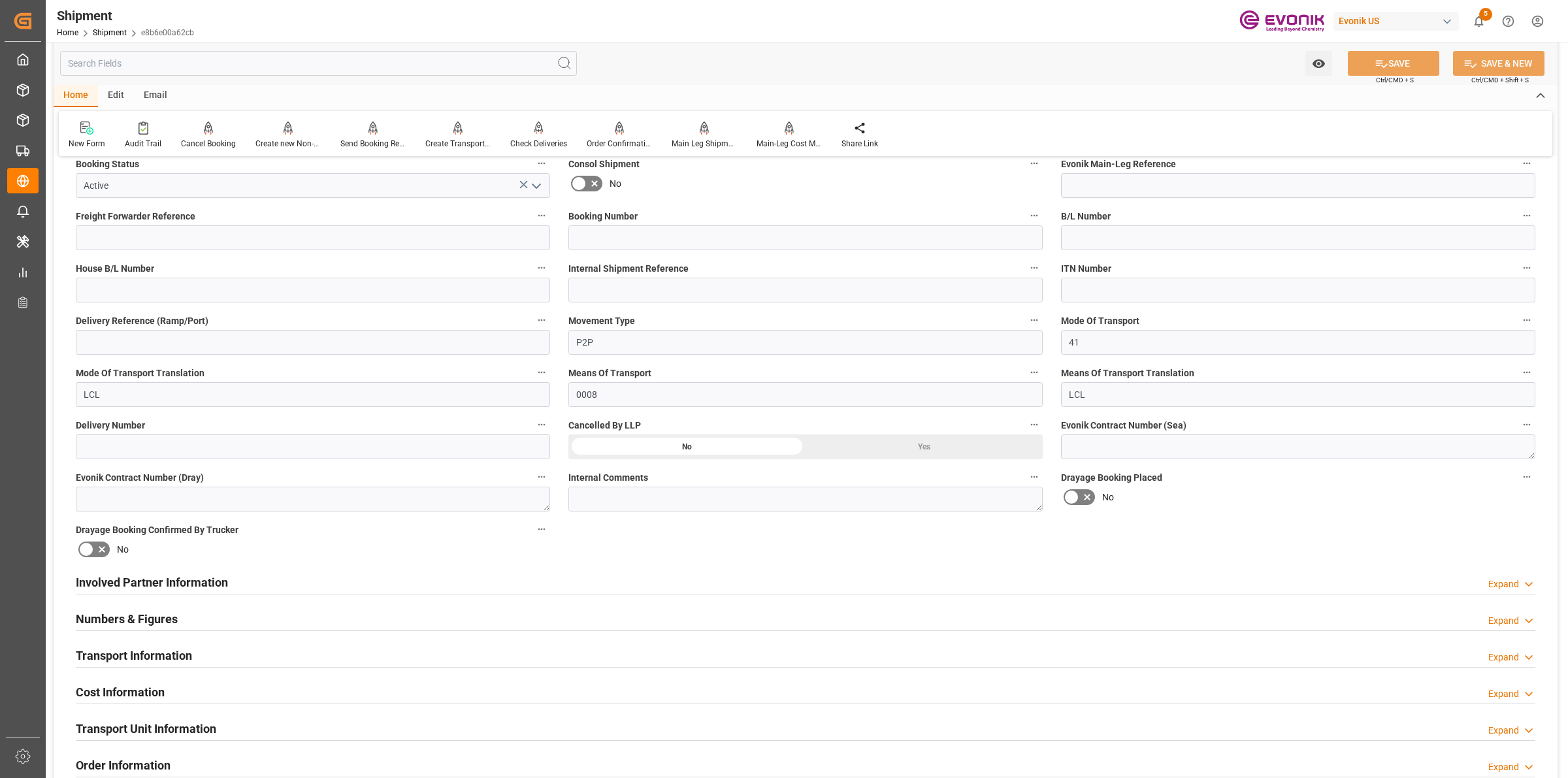
scroll to position [654, 0]
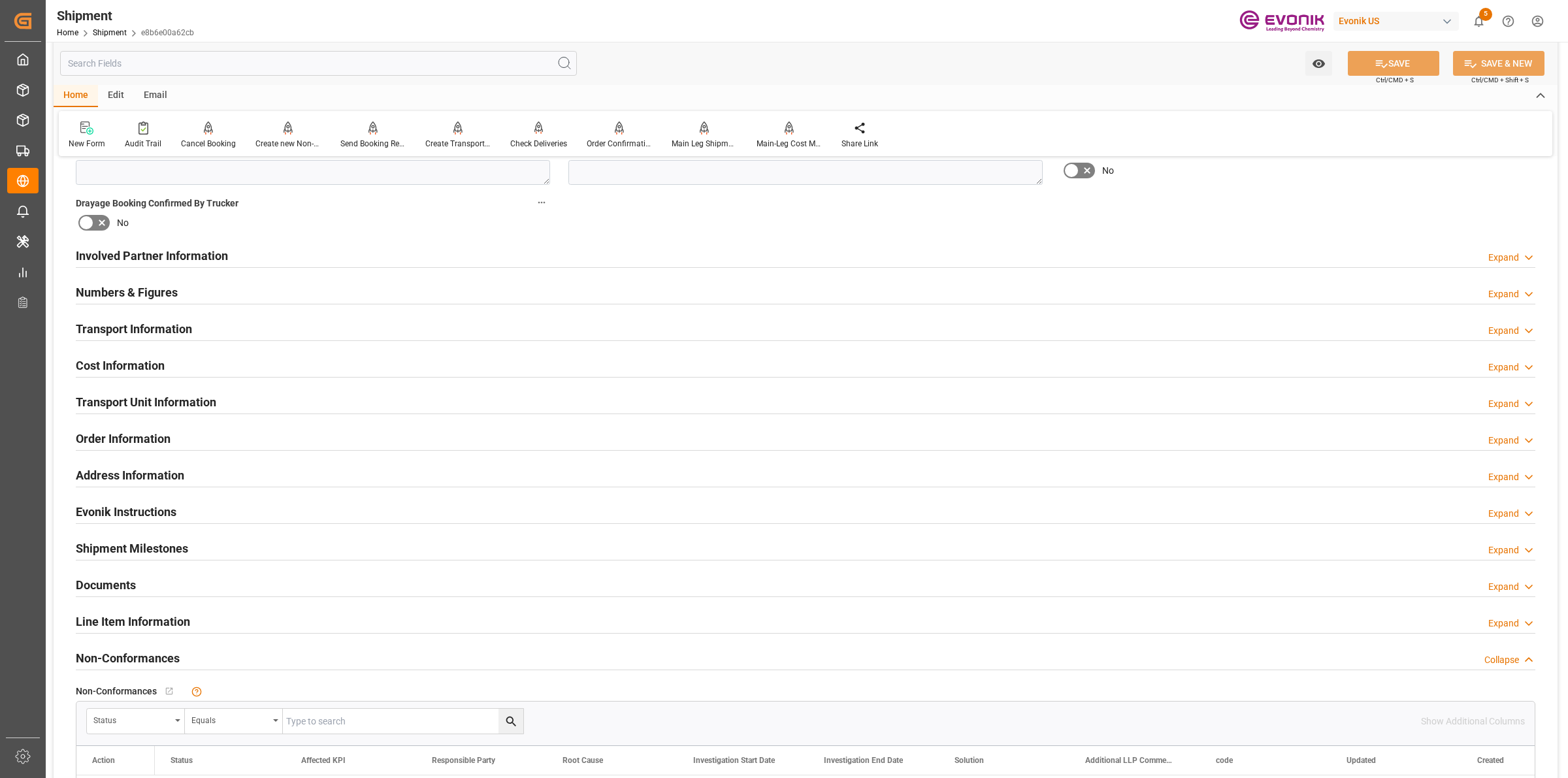
click at [260, 252] on div "Involved Partner Information Expand" at bounding box center [805, 255] width 1460 height 25
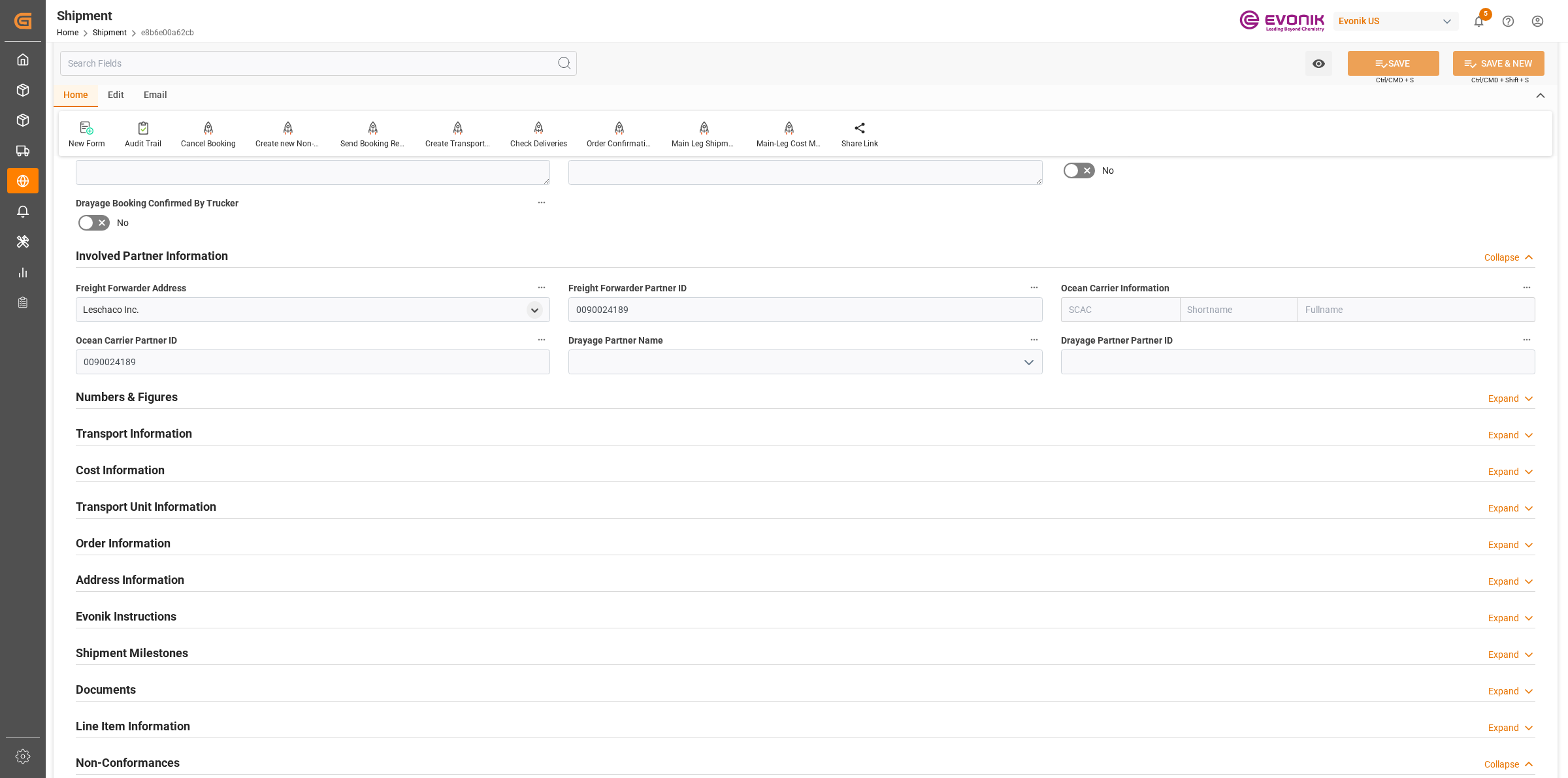
click at [1105, 311] on input "text" at bounding box center [1121, 310] width 119 height 25
click at [1089, 334] on b "ALRB" at bounding box center [1082, 338] width 23 height 11
type input "ALRB"
type input "AC Containerline"
type input "AC Containerline GmbH"
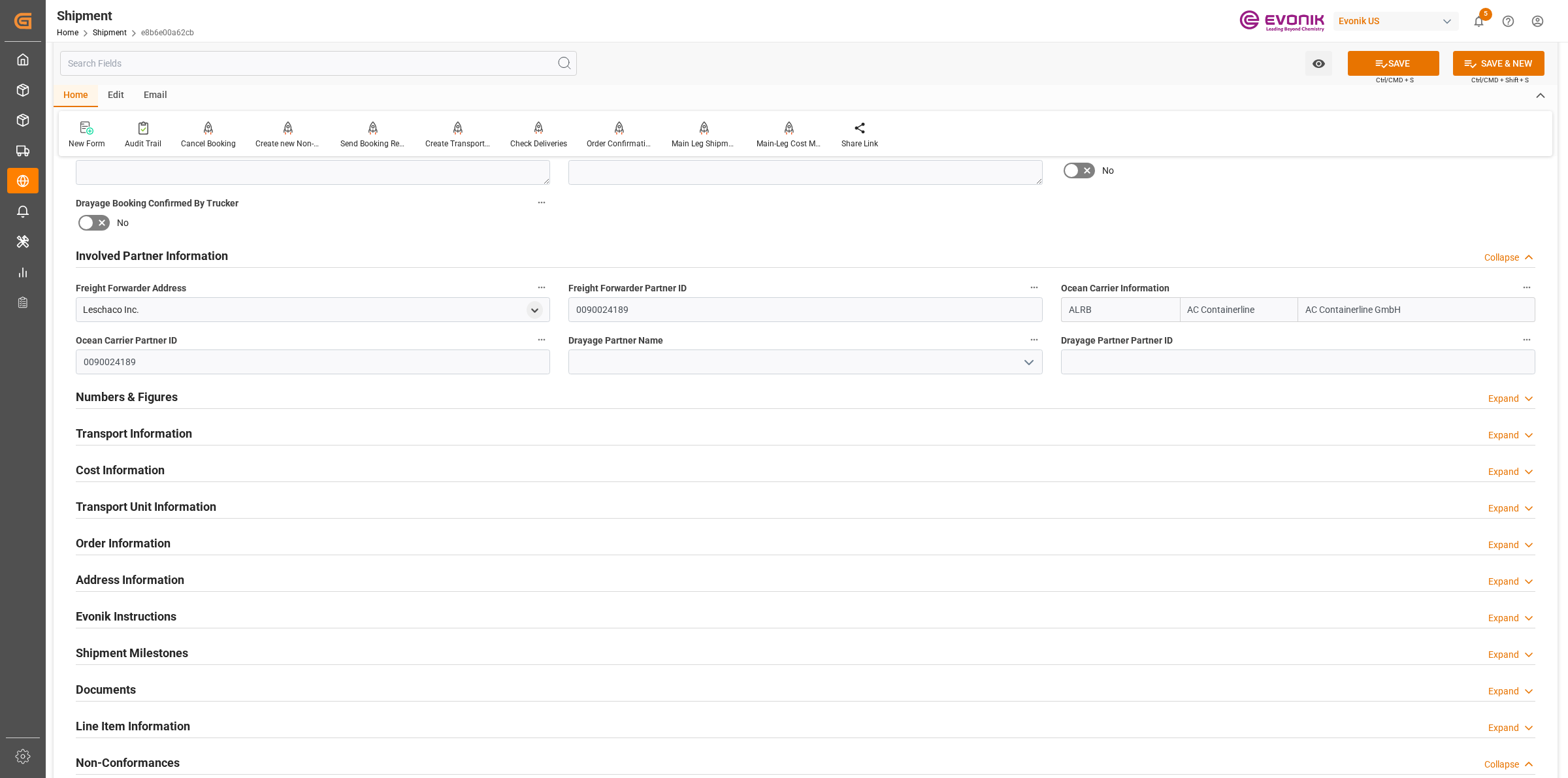
type input "ALRB"
click at [736, 365] on input at bounding box center [805, 362] width 475 height 25
paste input "[PERSON_NAME]"
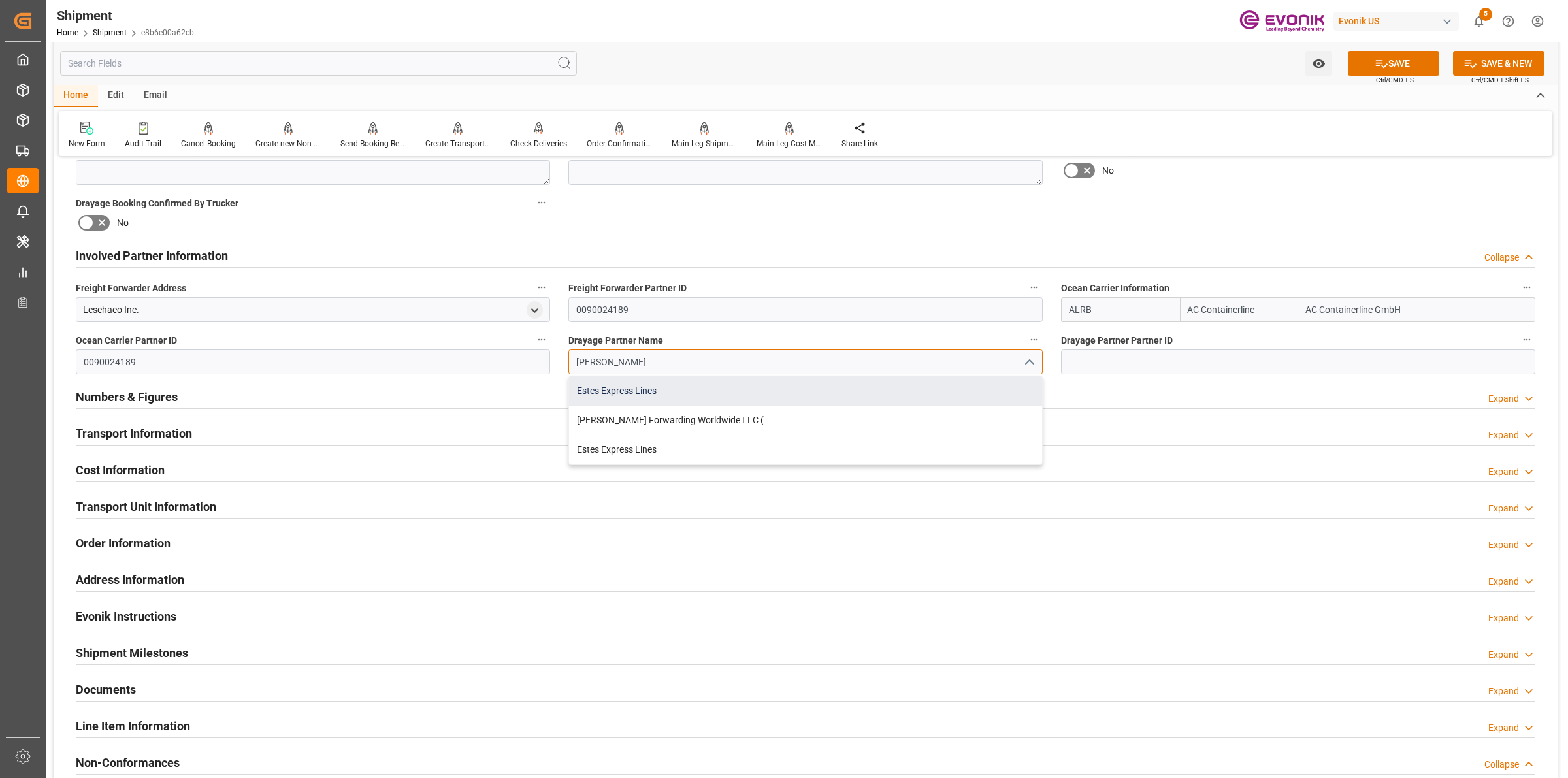
click at [646, 383] on div "Estes Express Lines" at bounding box center [805, 391] width 473 height 29
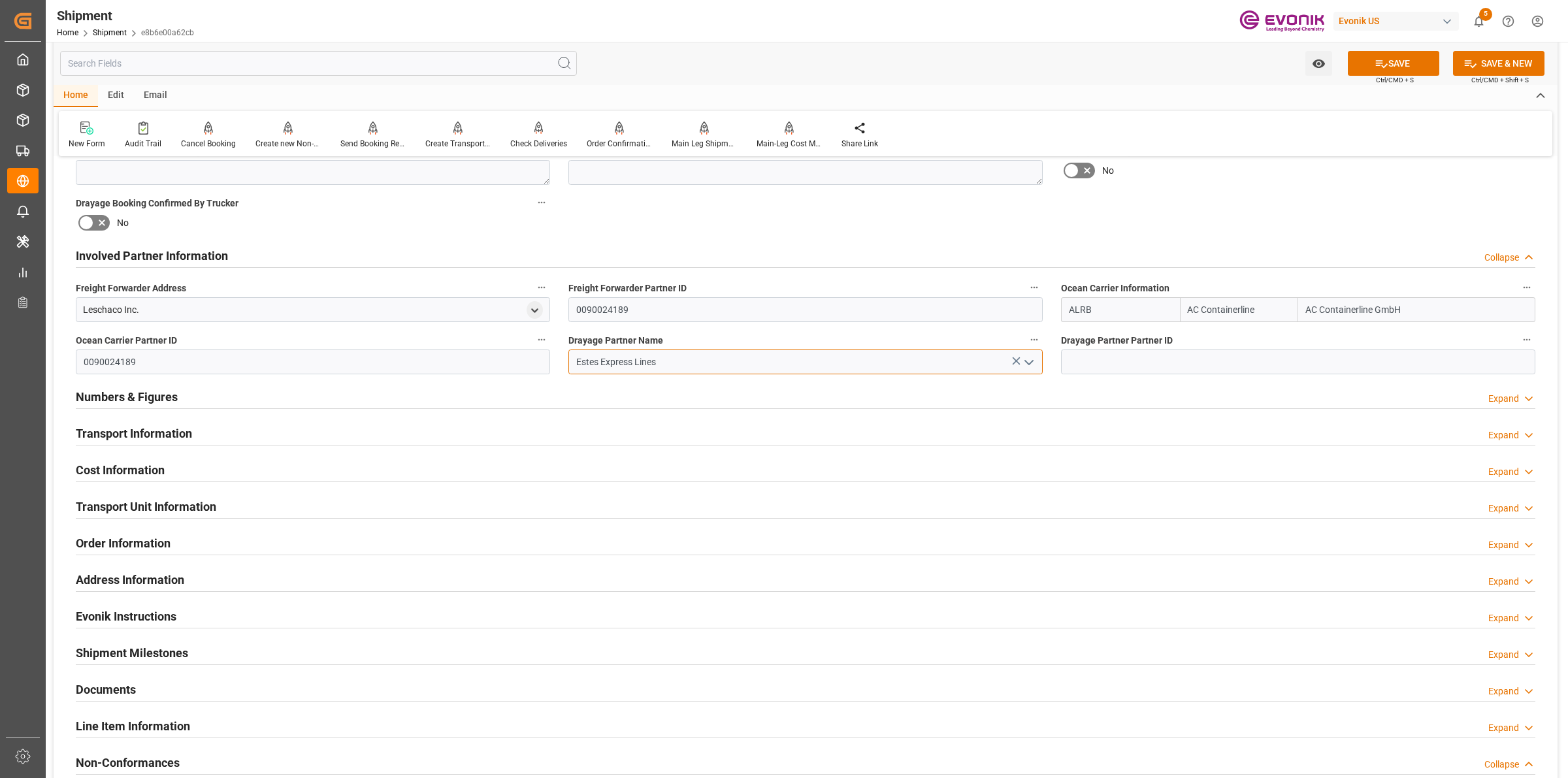
type input "Estes Express Lines"
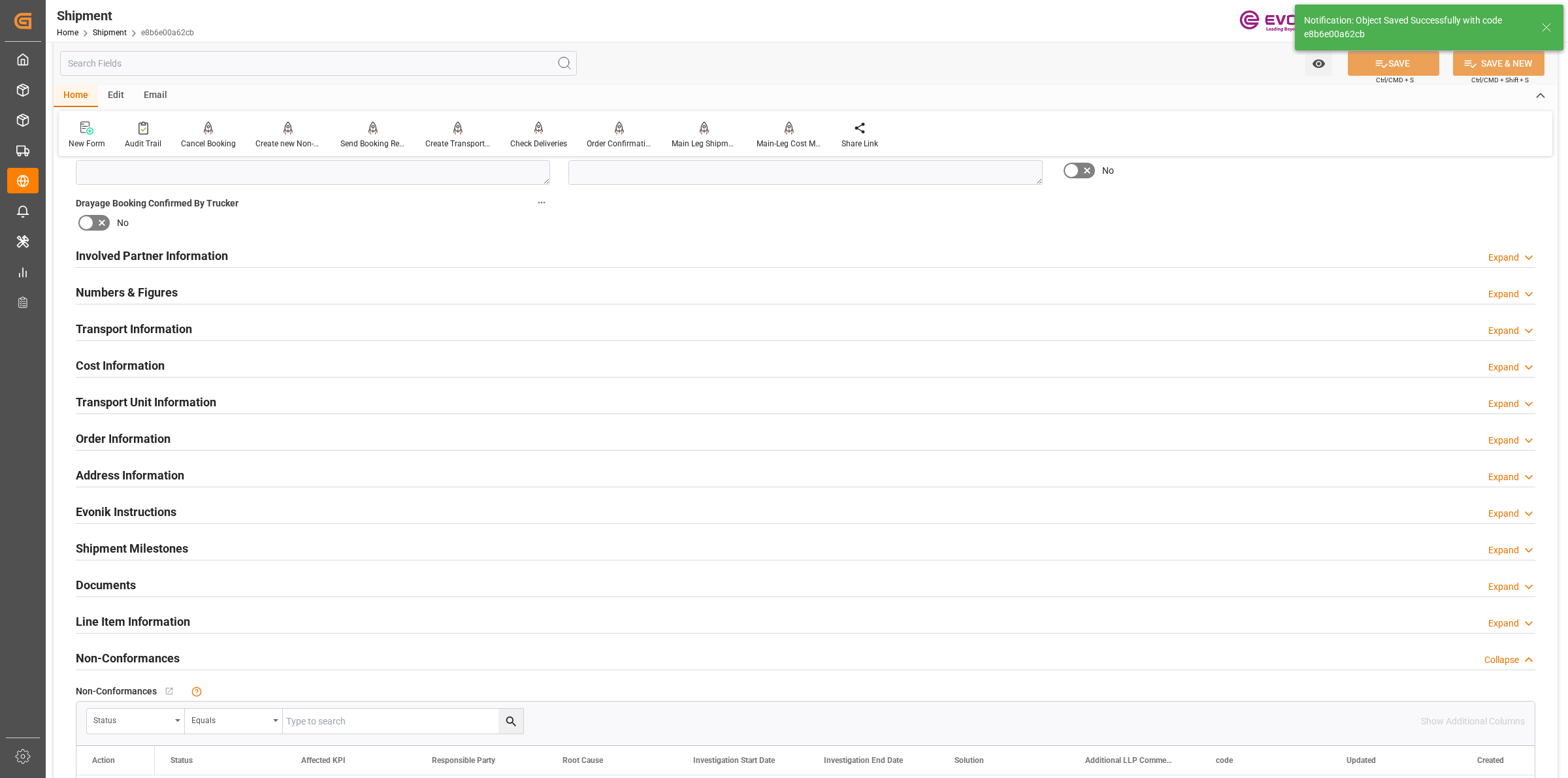
type input "0090029590"
click at [283, 263] on div "Involved Partner Information Expand" at bounding box center [805, 255] width 1460 height 25
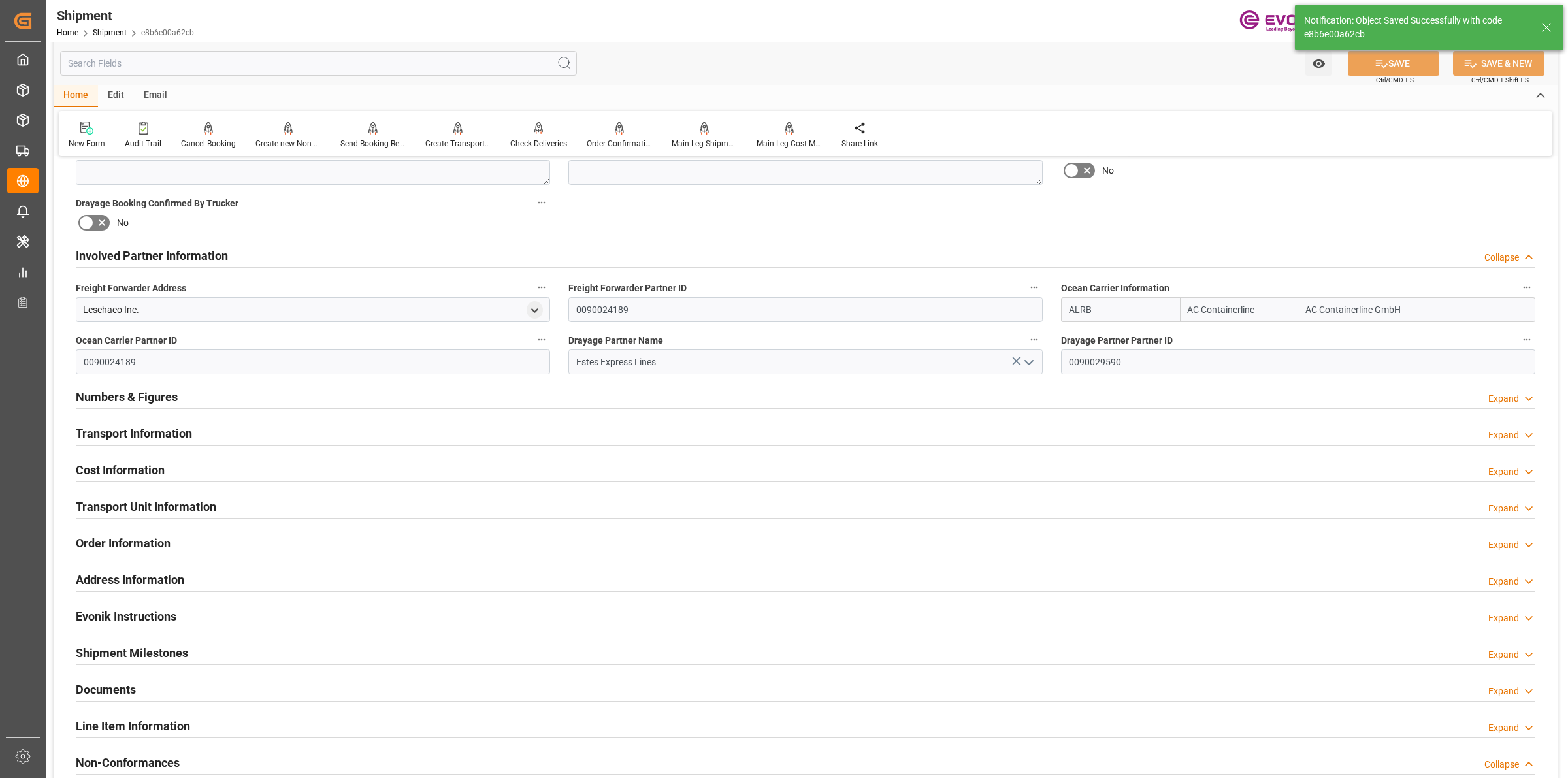
click at [283, 263] on div "Involved Partner Information Collapse" at bounding box center [805, 255] width 1460 height 25
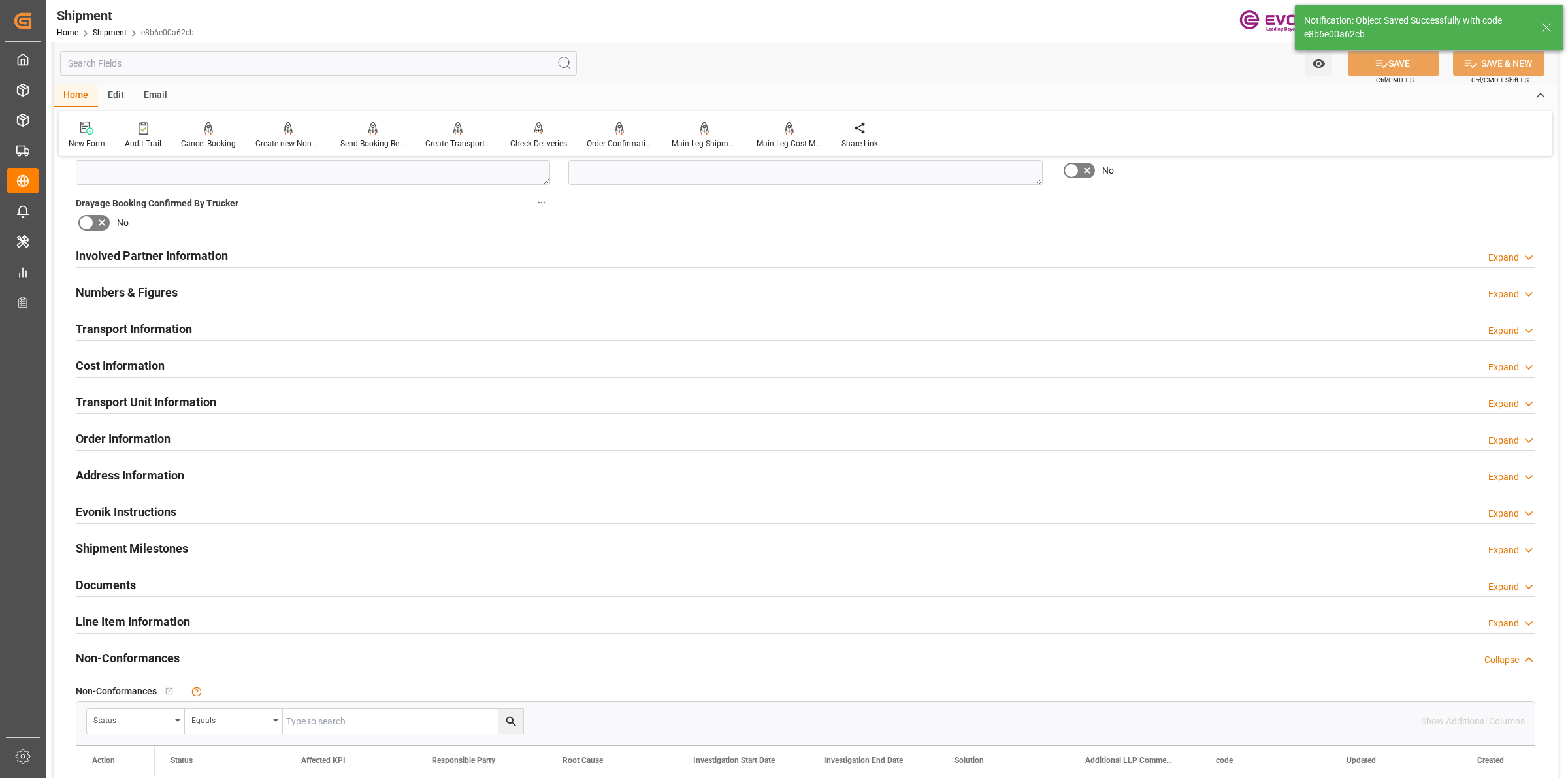
click at [235, 299] on div "Numbers & Figures Expand" at bounding box center [805, 292] width 1460 height 25
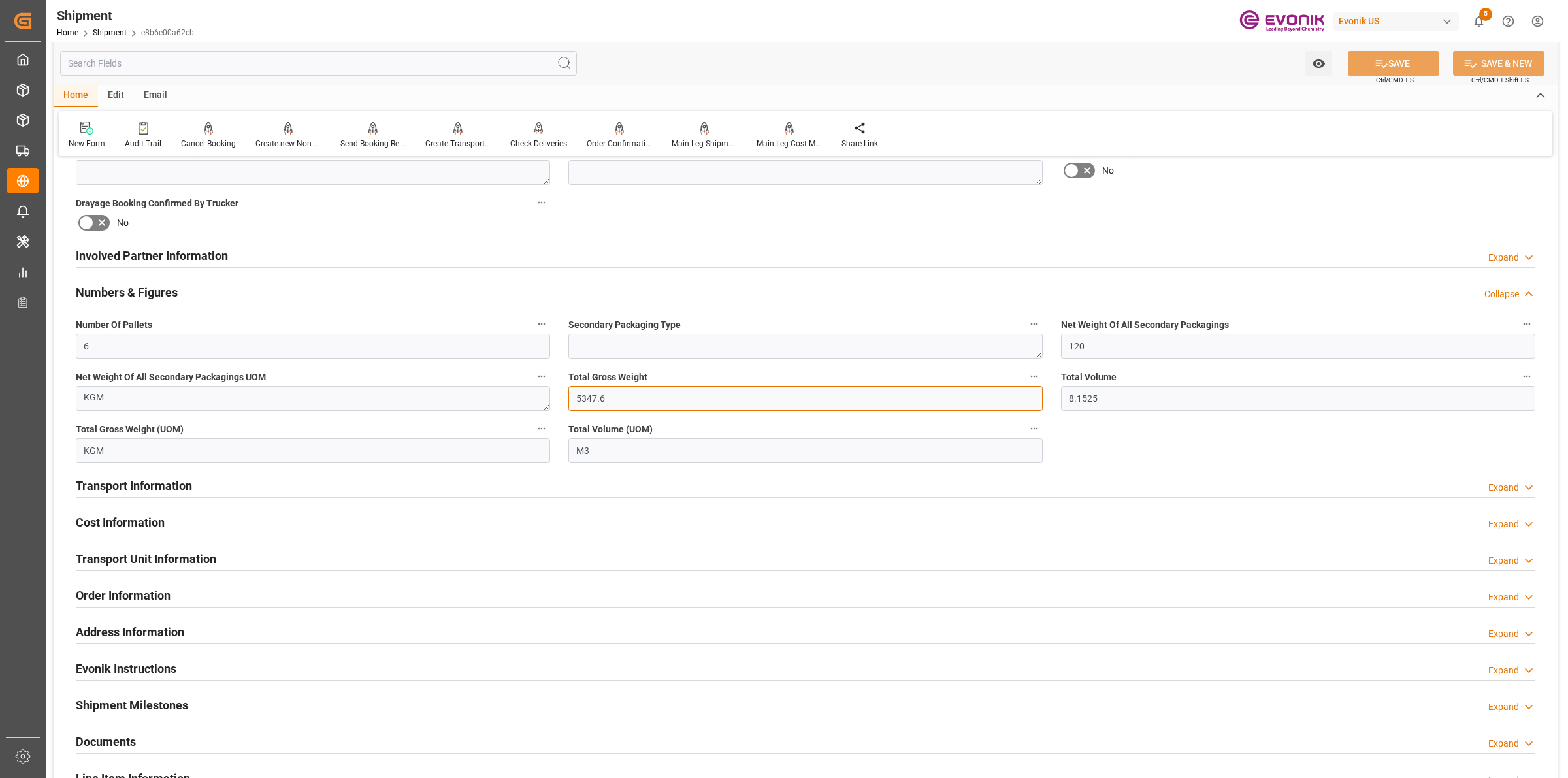
click at [616, 387] on input "5347.6" at bounding box center [805, 399] width 475 height 25
drag, startPoint x: 616, startPoint y: 387, endPoint x: 545, endPoint y: 377, distance: 71.7
click at [545, 377] on div "Booking Confirmation Milestone Bar Collapse Submitted to FFW for Booking (Pendi…" at bounding box center [805, 268] width 1504 height 1507
drag, startPoint x: 1128, startPoint y: 400, endPoint x: 968, endPoint y: 391, distance: 160.3
click at [968, 391] on div "Booking Confirmation Milestone Bar Collapse Submitted to FFW for Booking (Pendi…" at bounding box center [805, 268] width 1504 height 1507
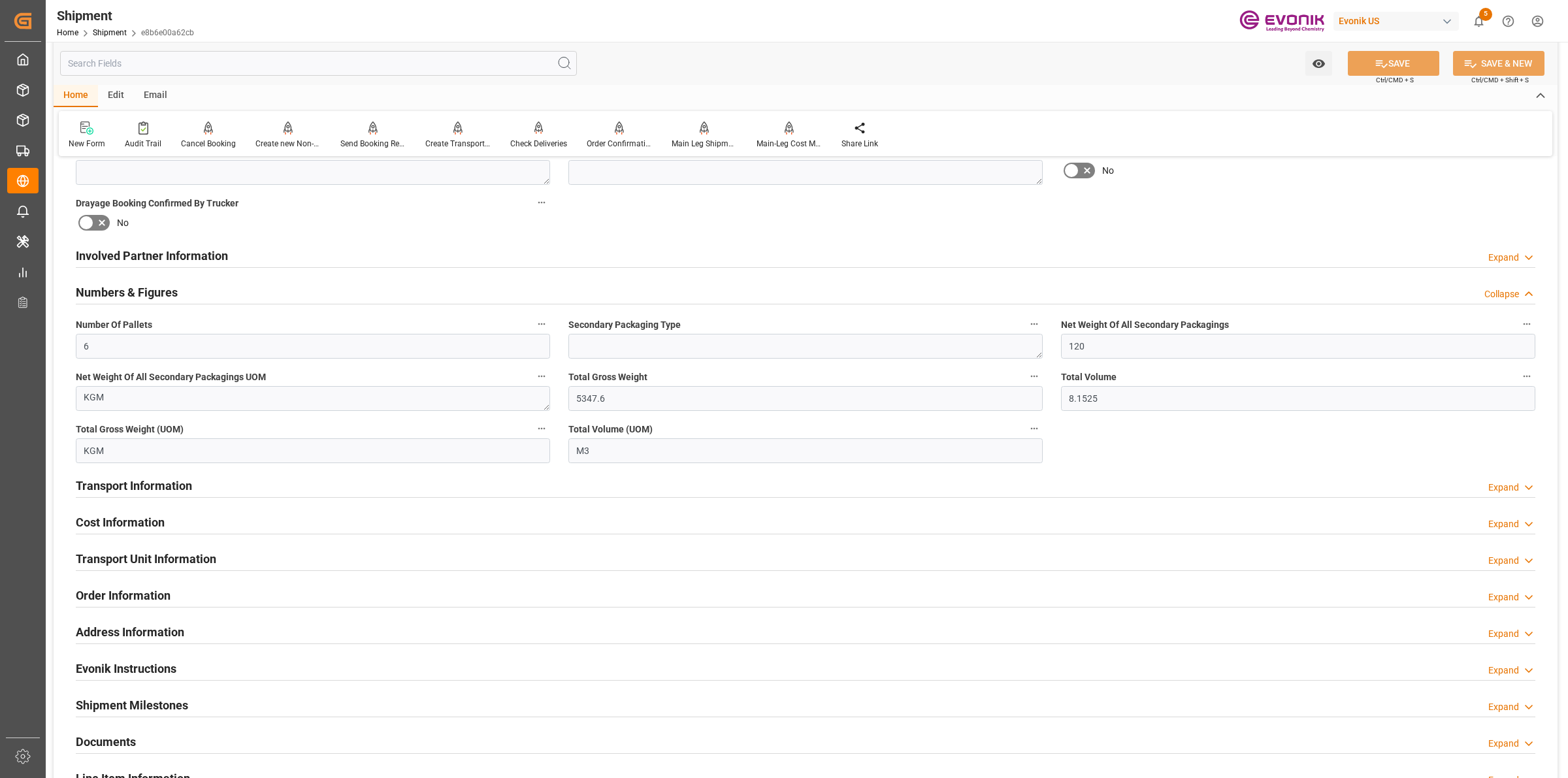
click at [160, 296] on h2 "Numbers & Figures" at bounding box center [126, 293] width 102 height 18
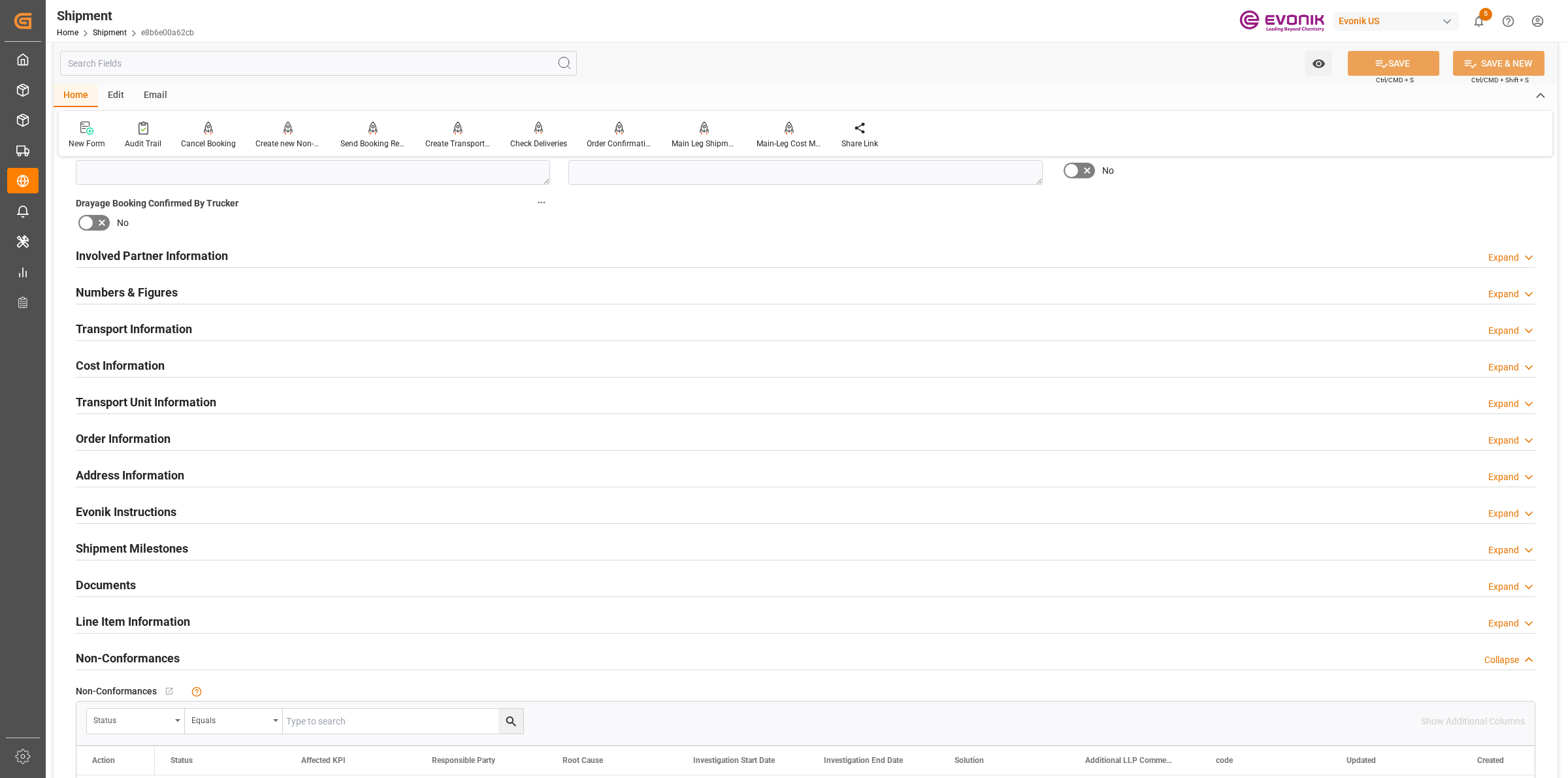
click at [210, 248] on h2 "Involved Partner Information" at bounding box center [152, 256] width 153 height 18
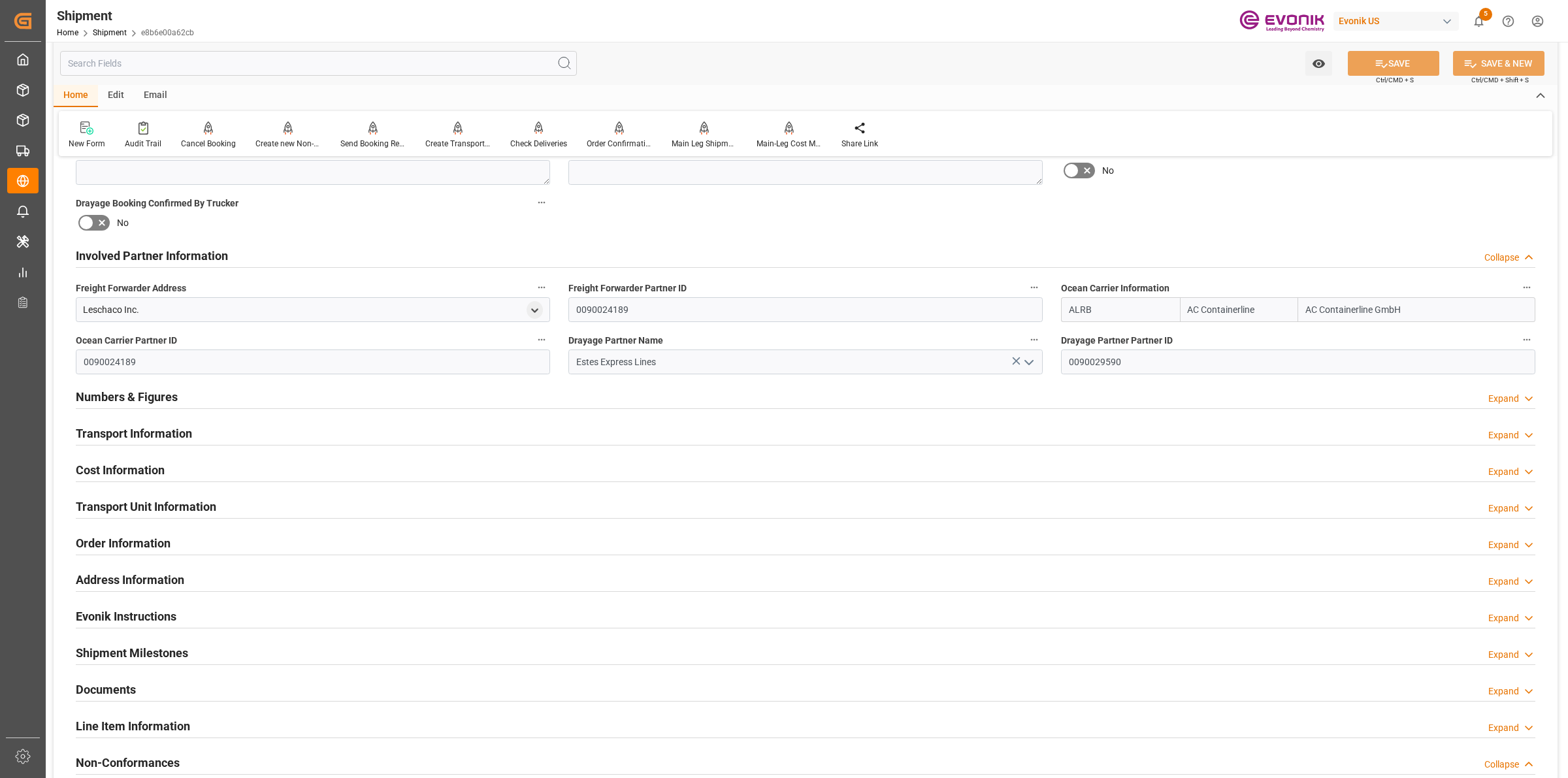
click at [210, 255] on h2 "Involved Partner Information" at bounding box center [152, 256] width 153 height 18
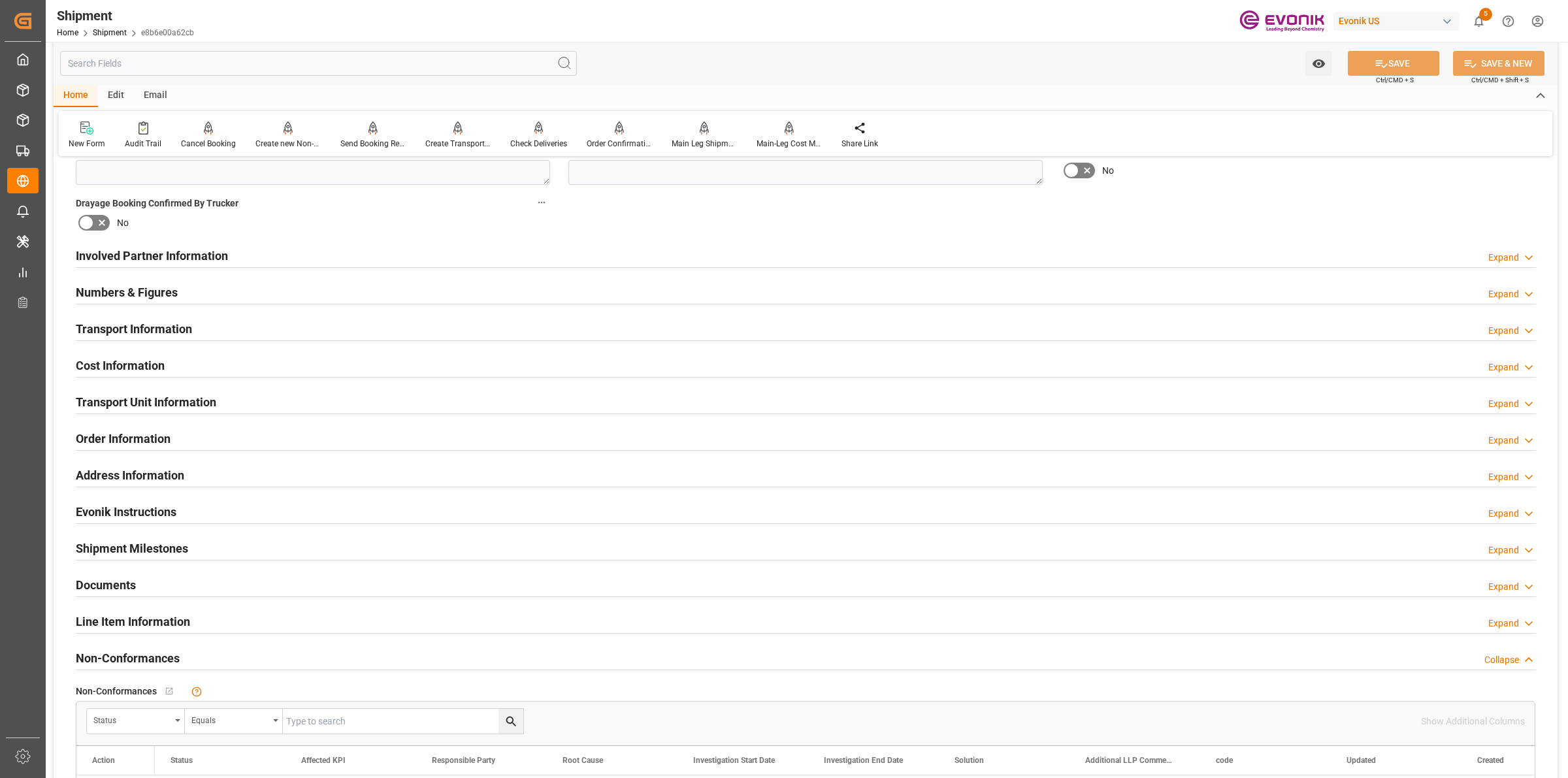
click at [167, 293] on h2 "Numbers & Figures" at bounding box center [126, 293] width 102 height 18
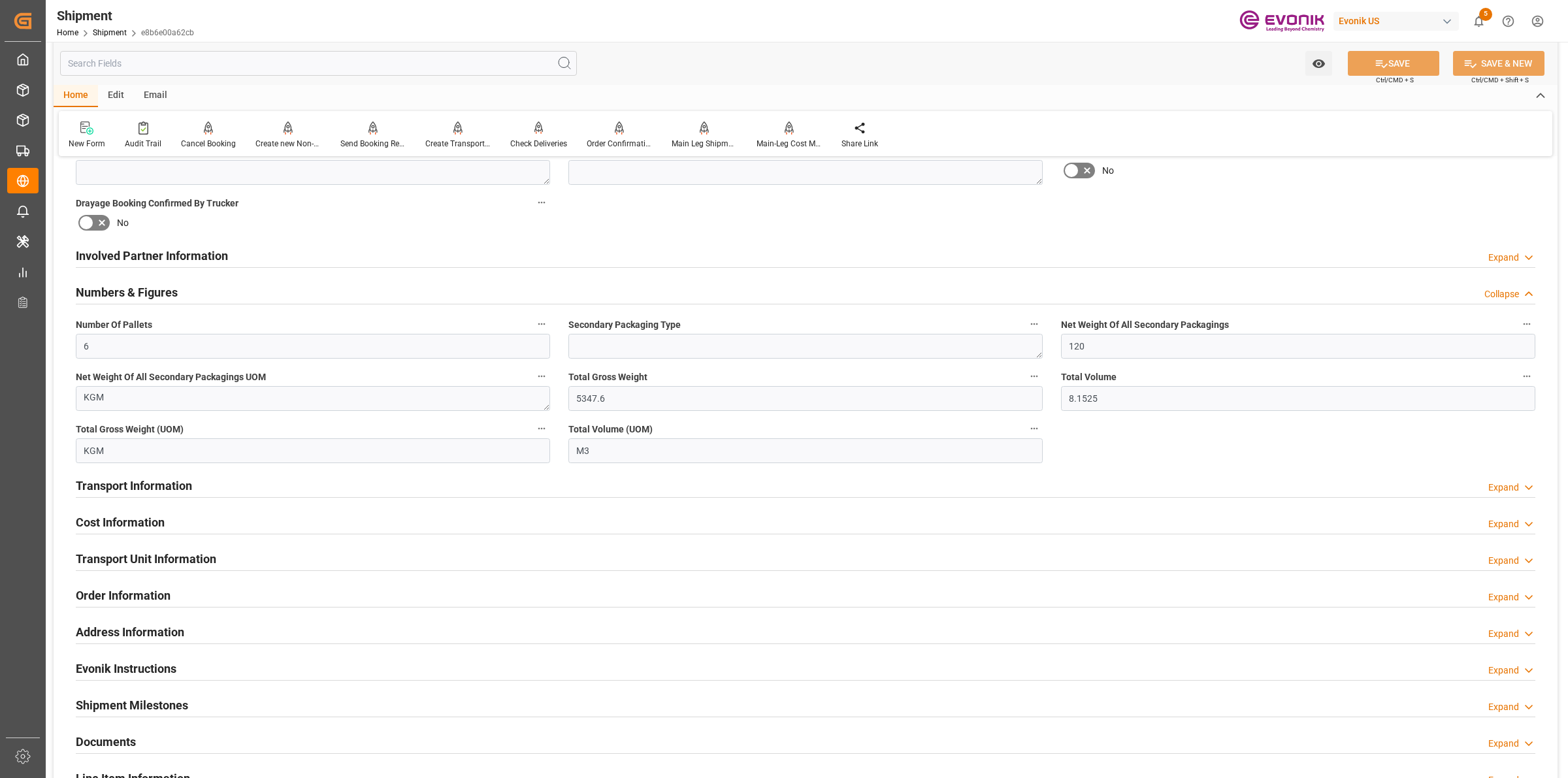
click at [167, 293] on h2 "Numbers & Figures" at bounding box center [126, 293] width 102 height 18
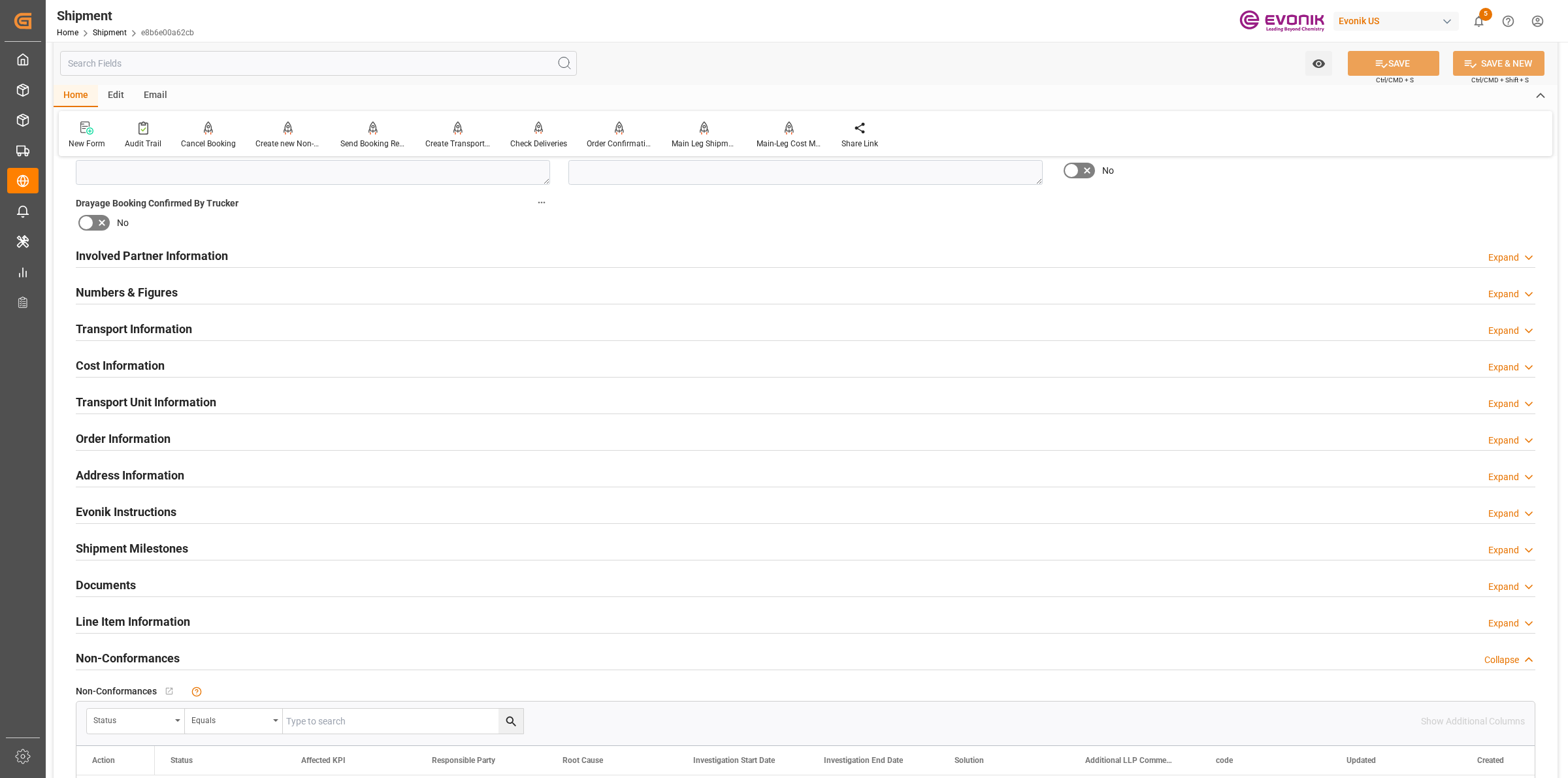
click at [187, 331] on h2 "Transport Information" at bounding box center [134, 329] width 117 height 18
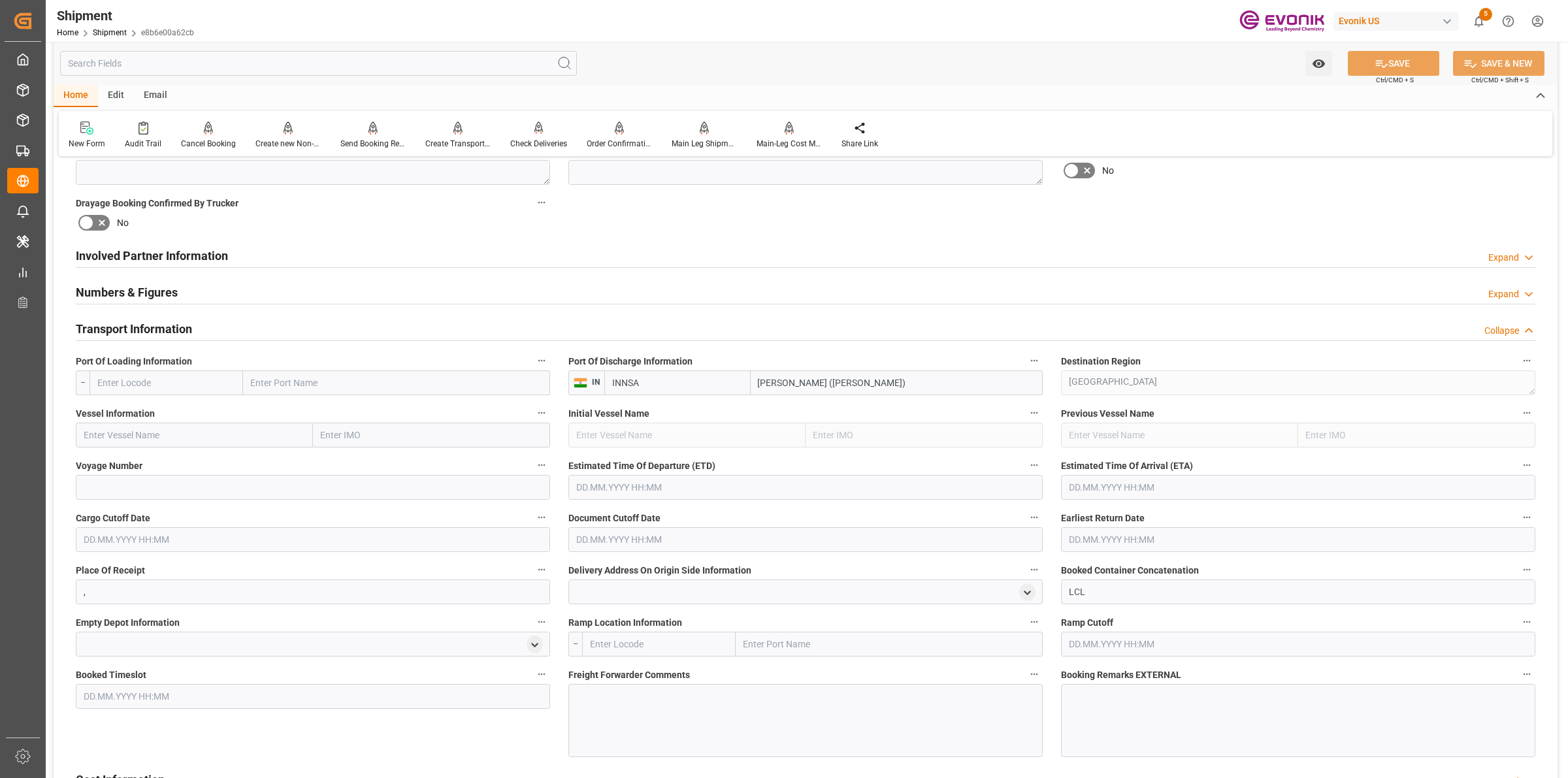
click at [206, 387] on input "text" at bounding box center [166, 383] width 154 height 25
paste input "USORF"
type input "USORF"
click at [138, 408] on span "USORF - [GEOGRAPHIC_DATA]" at bounding box center [159, 411] width 121 height 11
type input "[GEOGRAPHIC_DATA]"
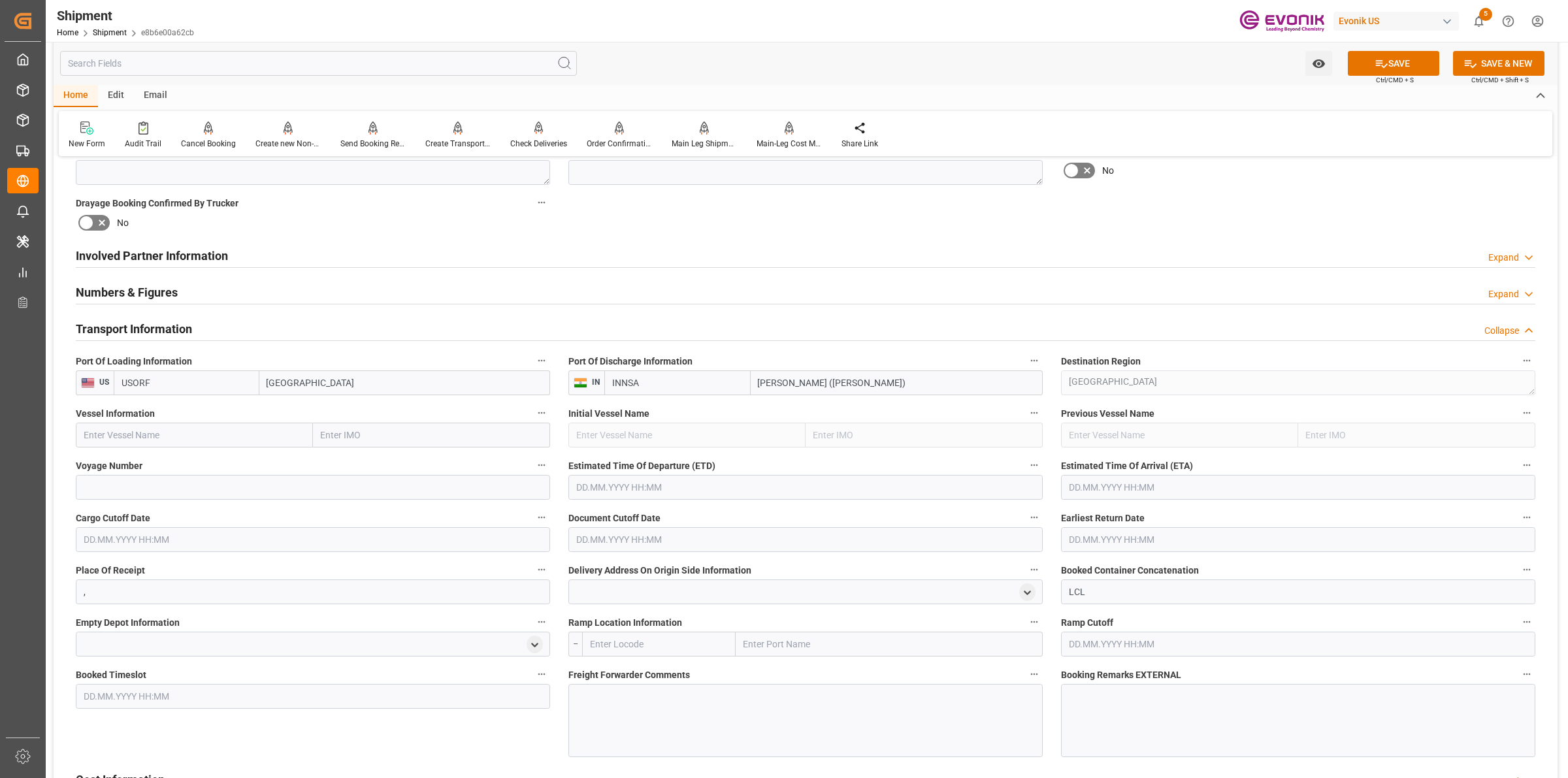
type input "USORF"
click at [250, 432] on input "text" at bounding box center [195, 436] width 237 height 25
paste input "TORRENTE"
type input "TORRENTE"
click at [162, 459] on span "TORRENTE - 9447914" at bounding box center [127, 464] width 87 height 11
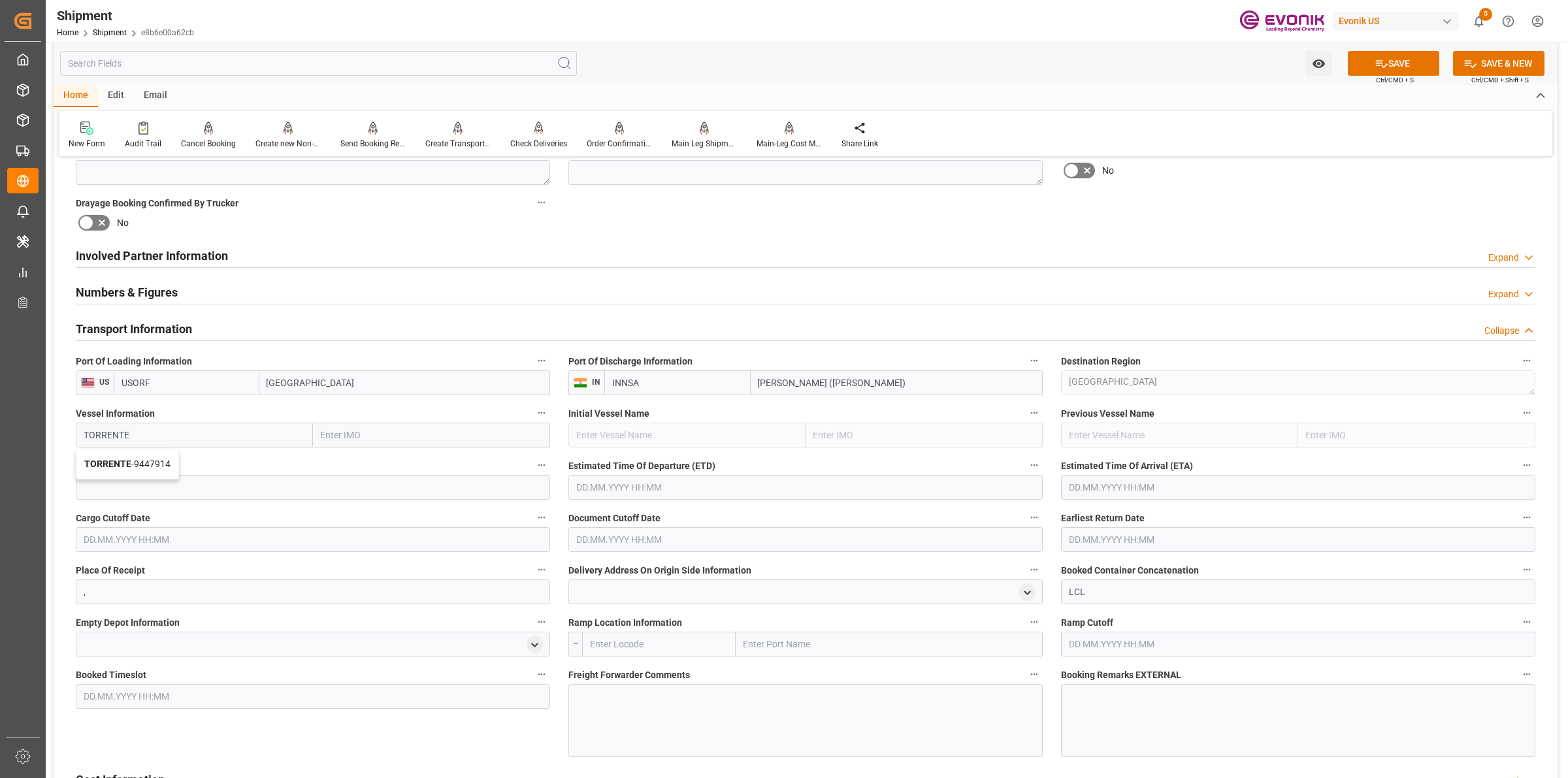
type input "9447914"
type input "TORRENTE"
click at [272, 478] on input at bounding box center [313, 487] width 475 height 25
click at [634, 480] on input "text" at bounding box center [805, 487] width 475 height 25
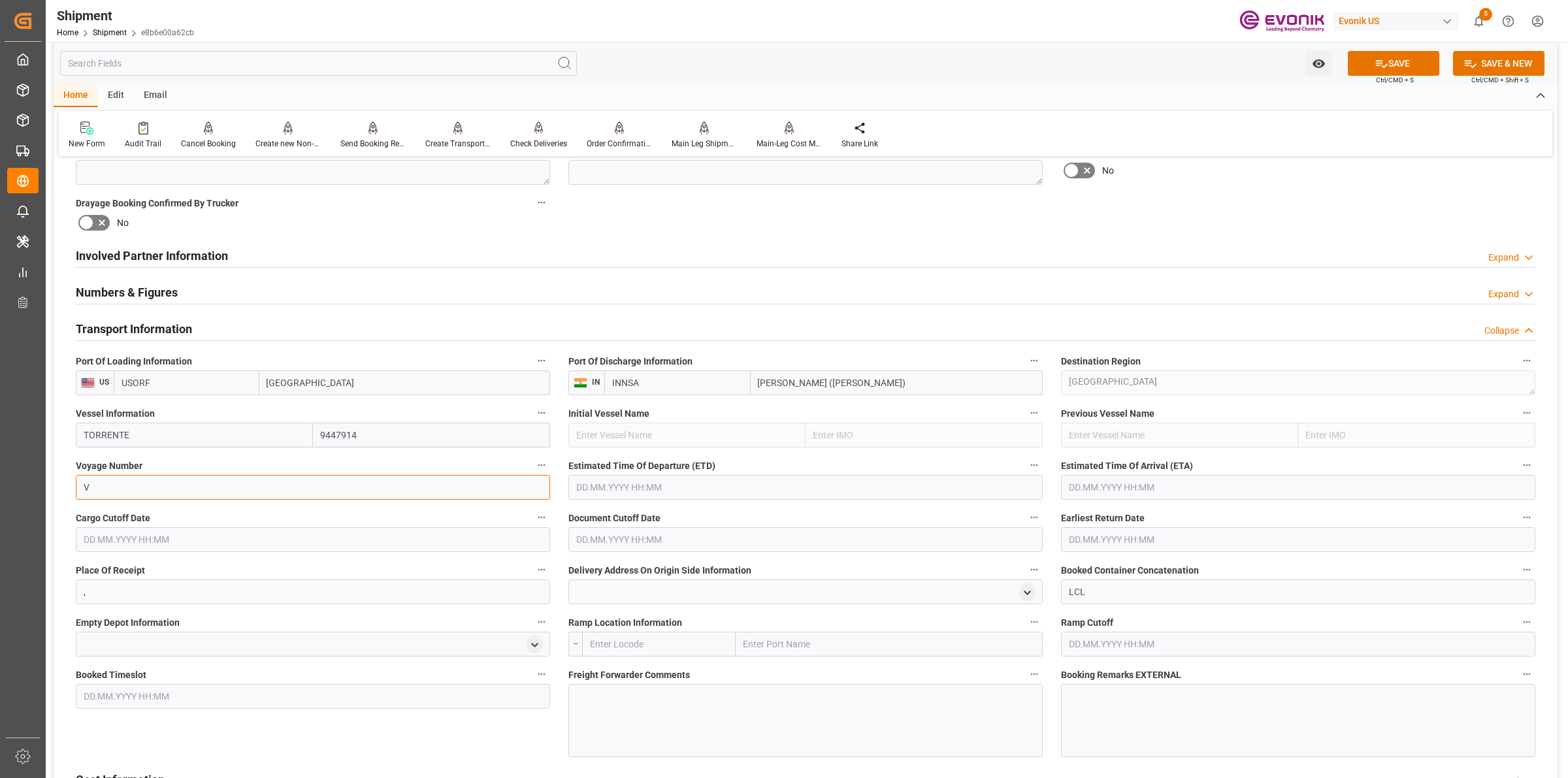
drag, startPoint x: 102, startPoint y: 484, endPoint x: 148, endPoint y: 464, distance: 50.2
click at [80, 481] on input "V" at bounding box center [313, 487] width 475 height 25
paste input "5237"
type input "5237"
click at [598, 477] on input "text" at bounding box center [805, 487] width 475 height 25
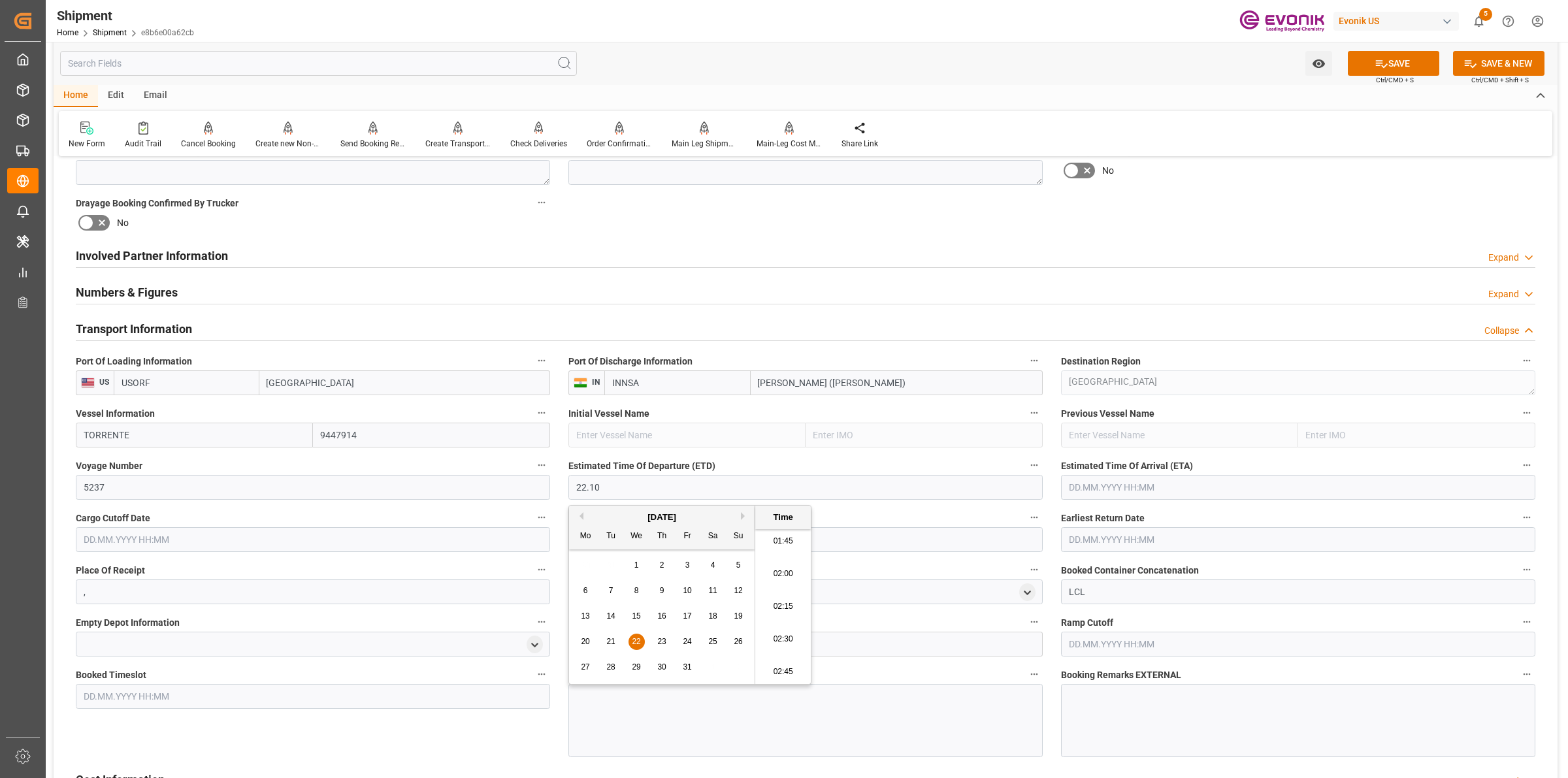
type input "[DATE] 00:00"
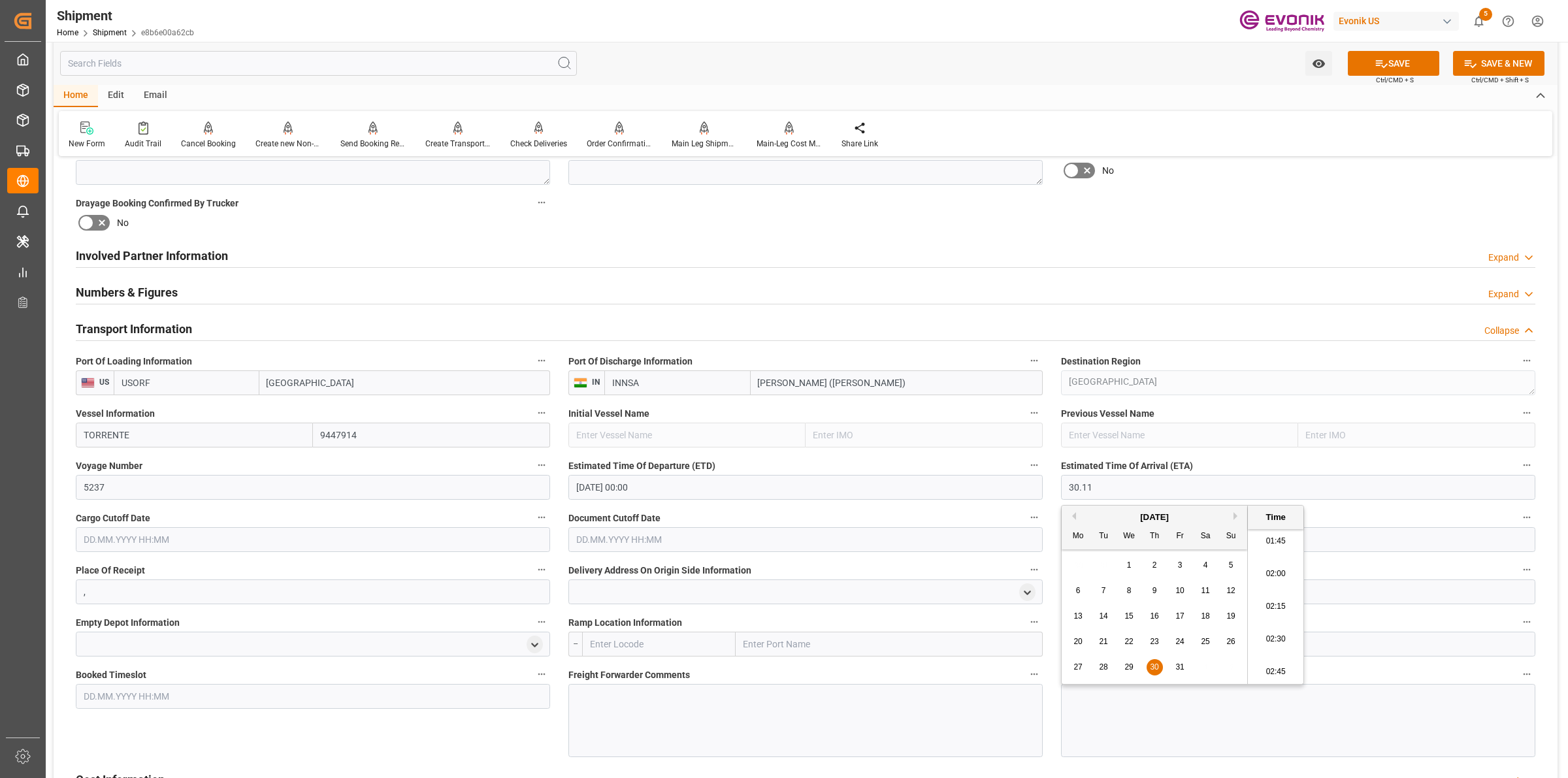
type input "[DATE] 00:00"
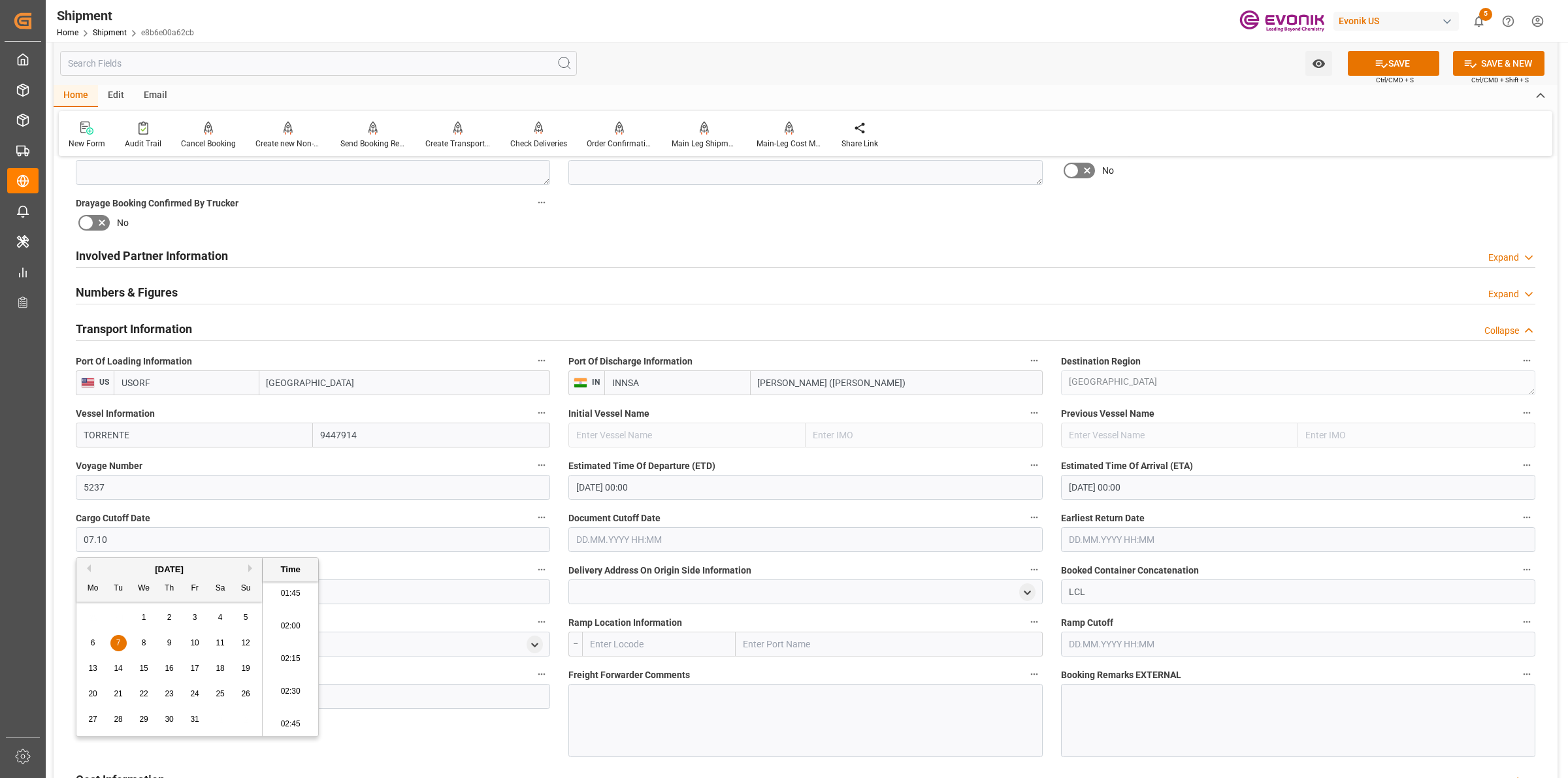
type input "[DATE] 00:00"
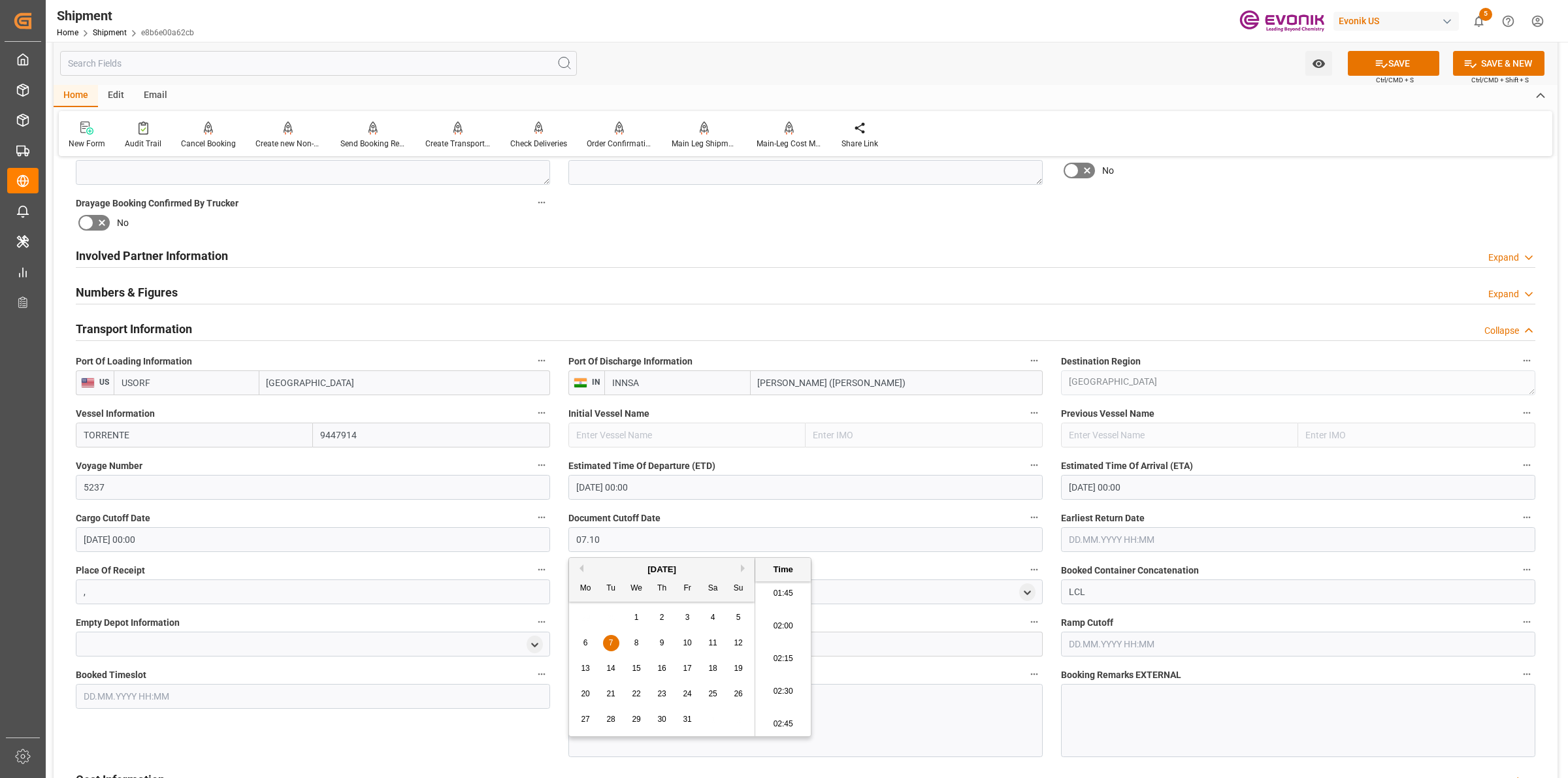
type input "[DATE] 00:00"
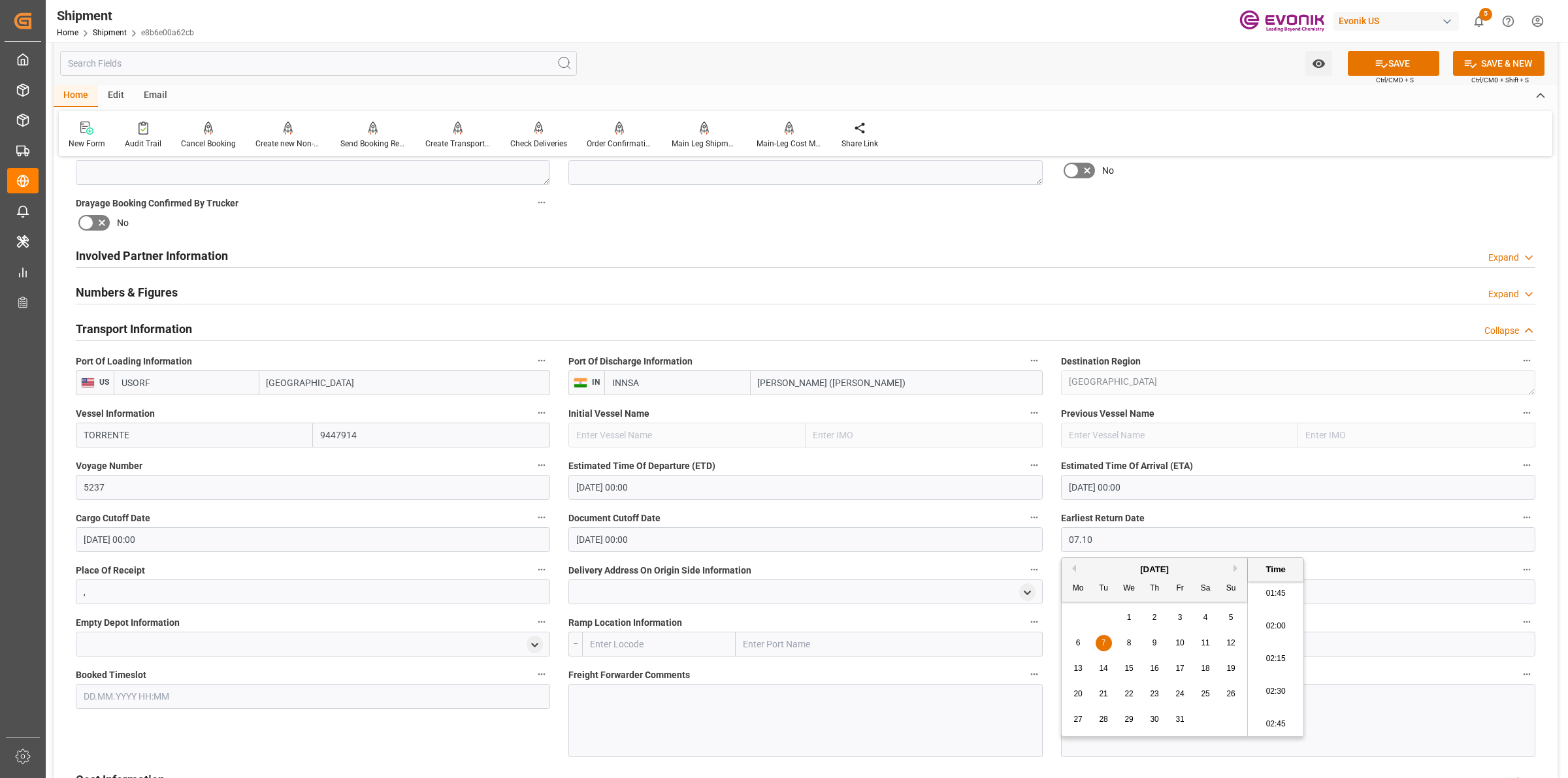
type input "[DATE] 00:00"
click at [636, 647] on input "text" at bounding box center [659, 645] width 154 height 25
paste input "[GEOGRAPHIC_DATA]"
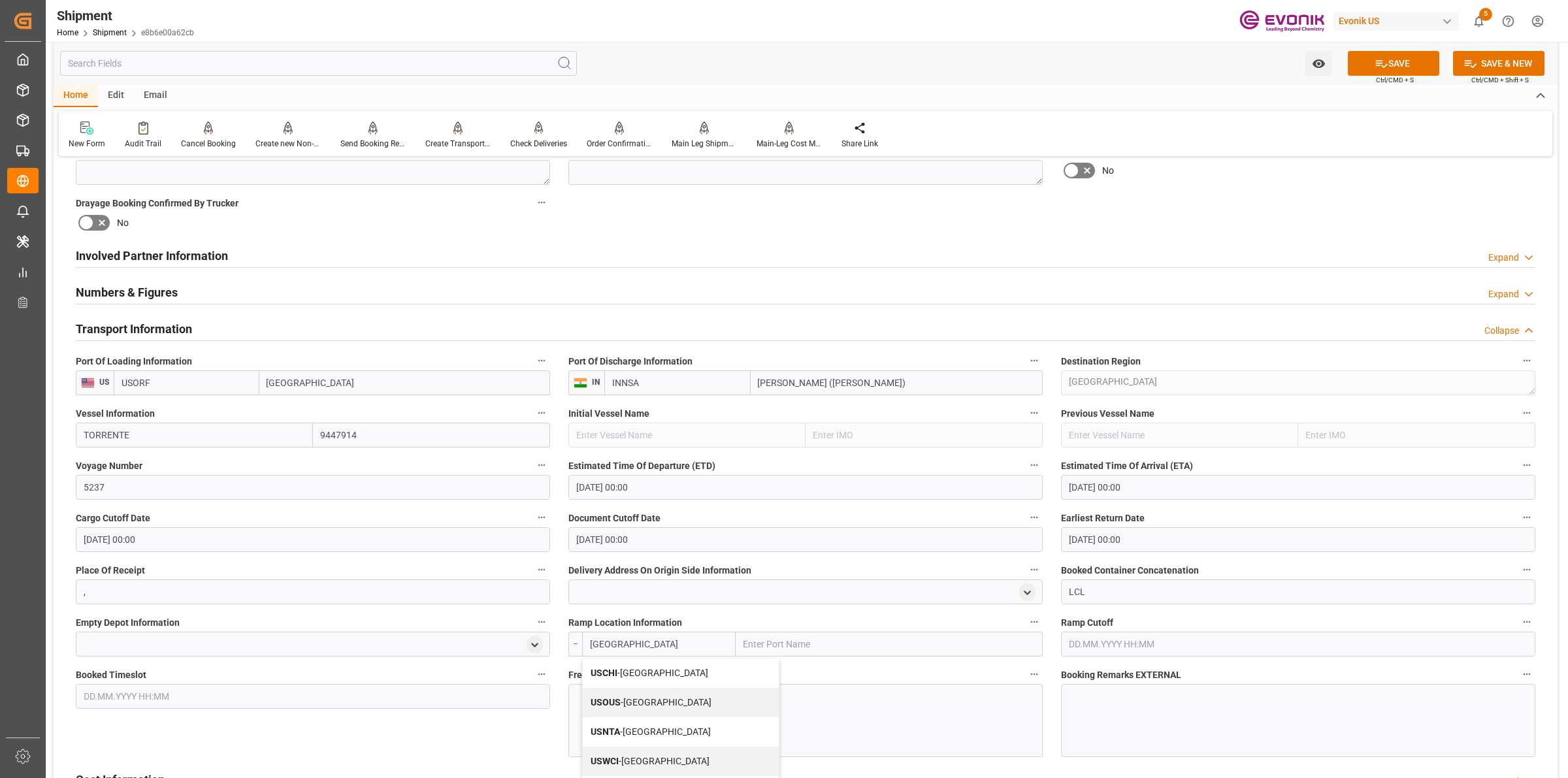
click at [636, 673] on span "USCHI - [GEOGRAPHIC_DATA]" at bounding box center [649, 673] width 118 height 11
type input "USCHI"
type input "[GEOGRAPHIC_DATA]"
type input "USCHI"
click at [879, 706] on div at bounding box center [805, 720] width 475 height 73
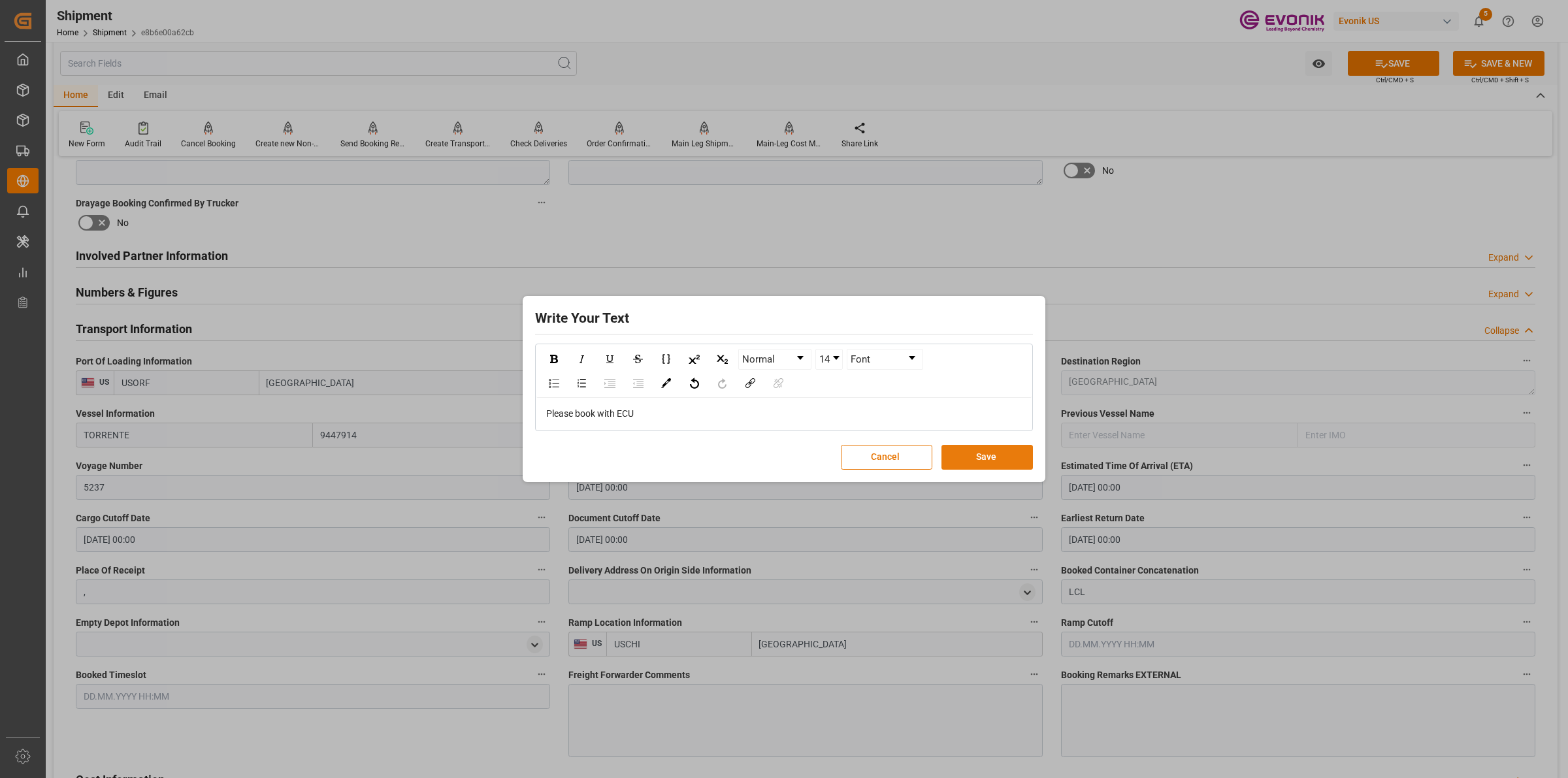
click at [977, 459] on button "Save" at bounding box center [987, 457] width 91 height 25
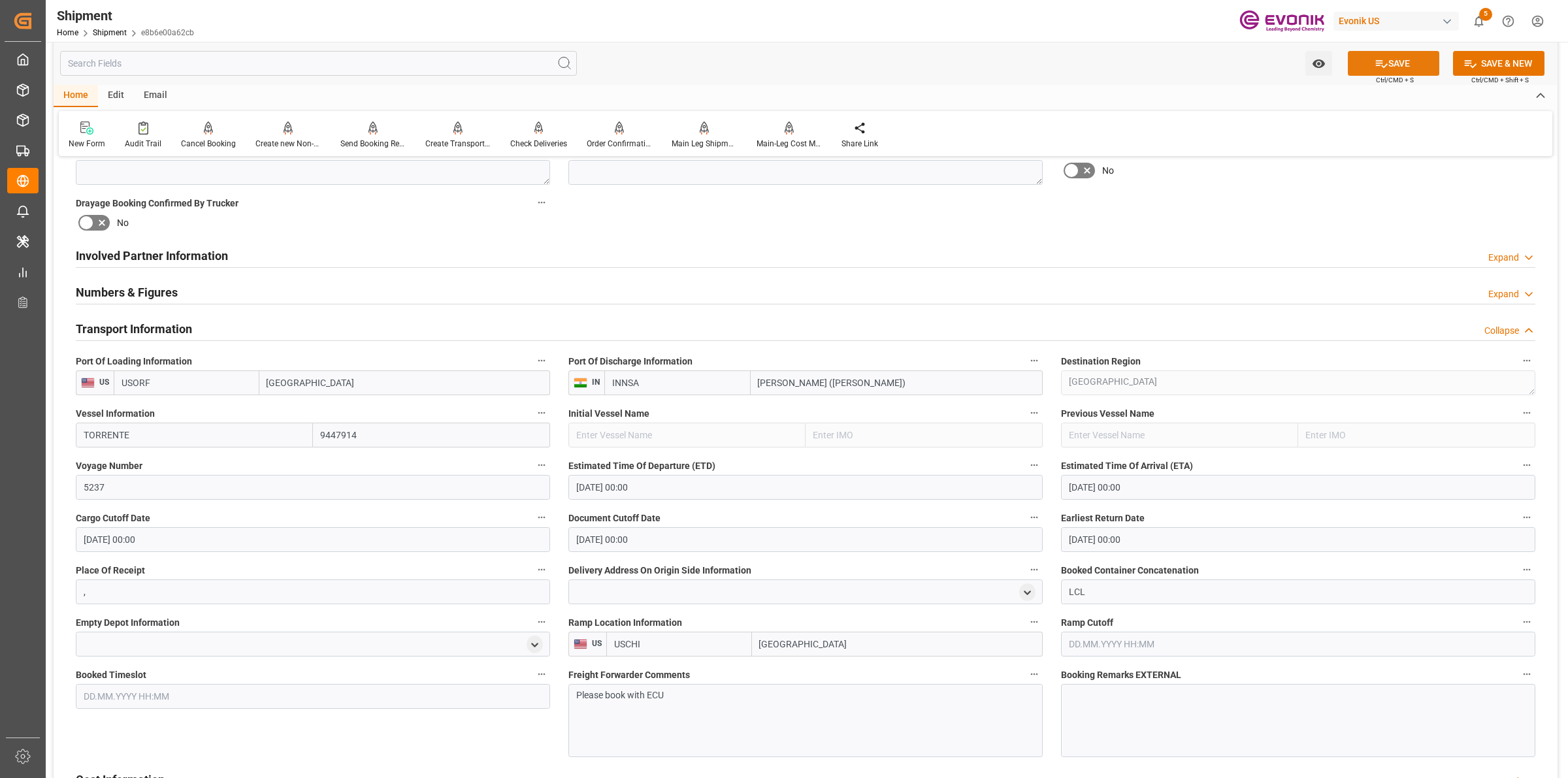
click at [1375, 63] on icon at bounding box center [1381, 63] width 14 height 14
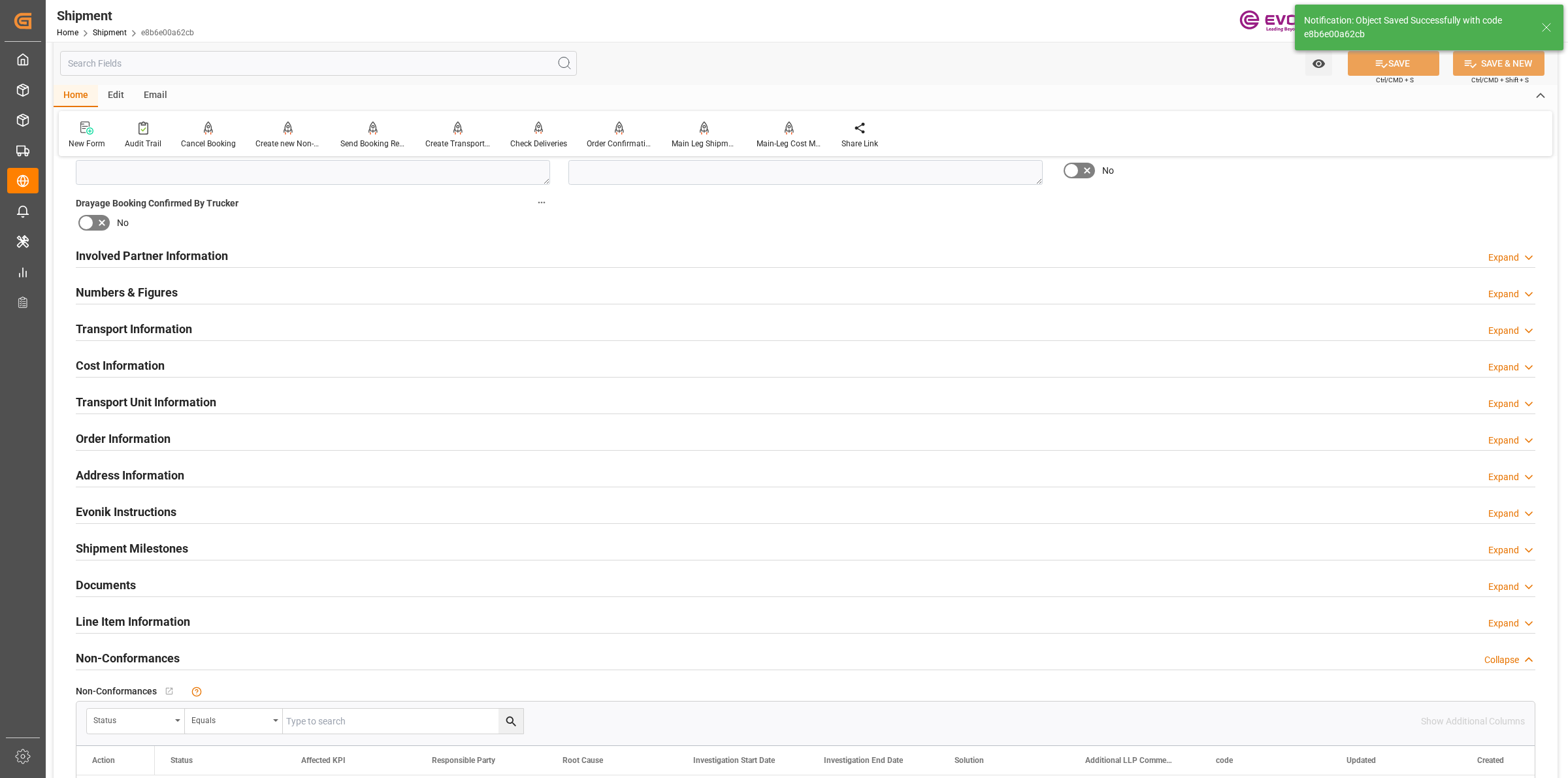
click at [137, 334] on h2 "Transport Information" at bounding box center [134, 329] width 117 height 18
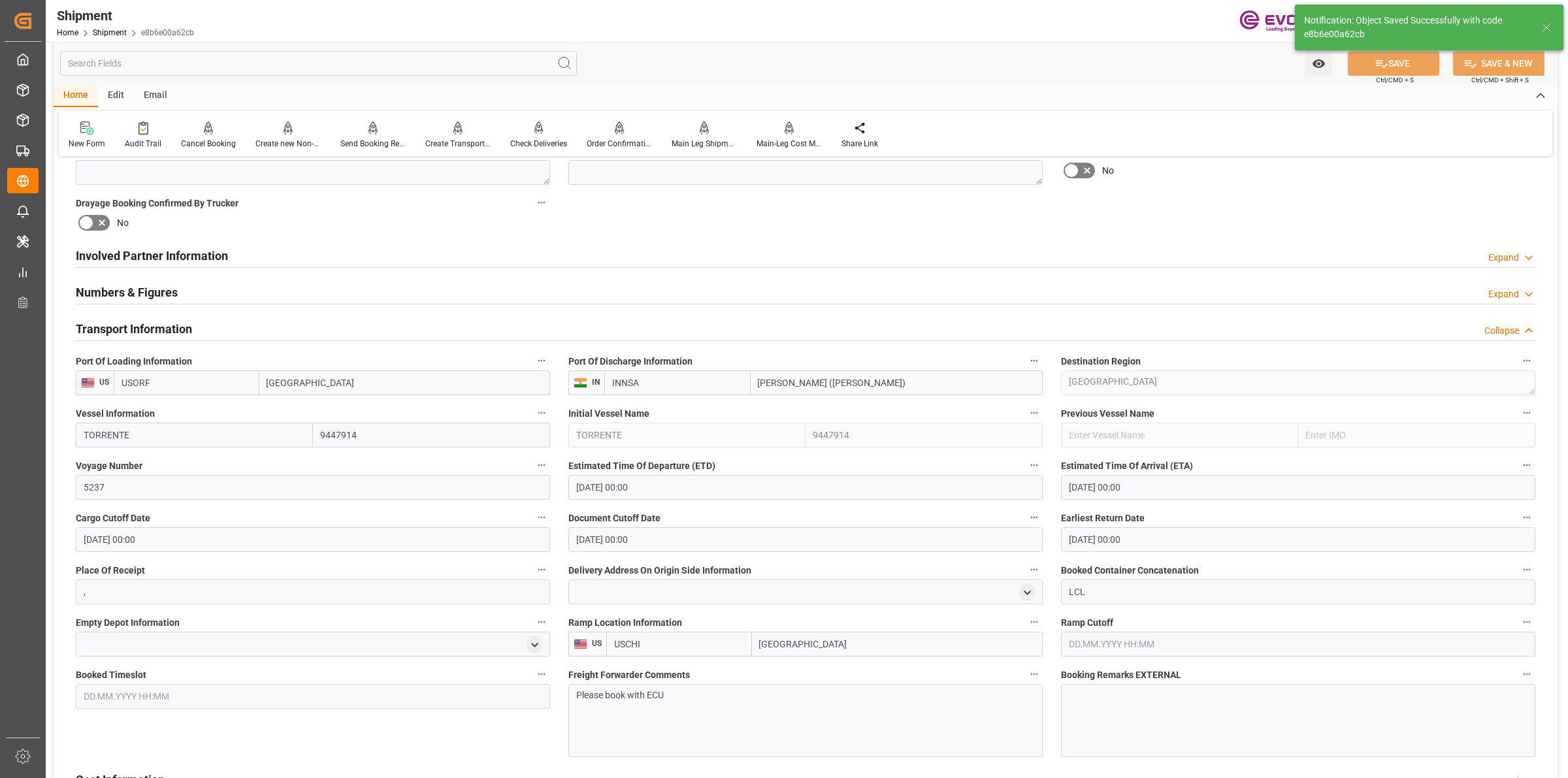
click at [138, 332] on h2 "Transport Information" at bounding box center [134, 329] width 117 height 18
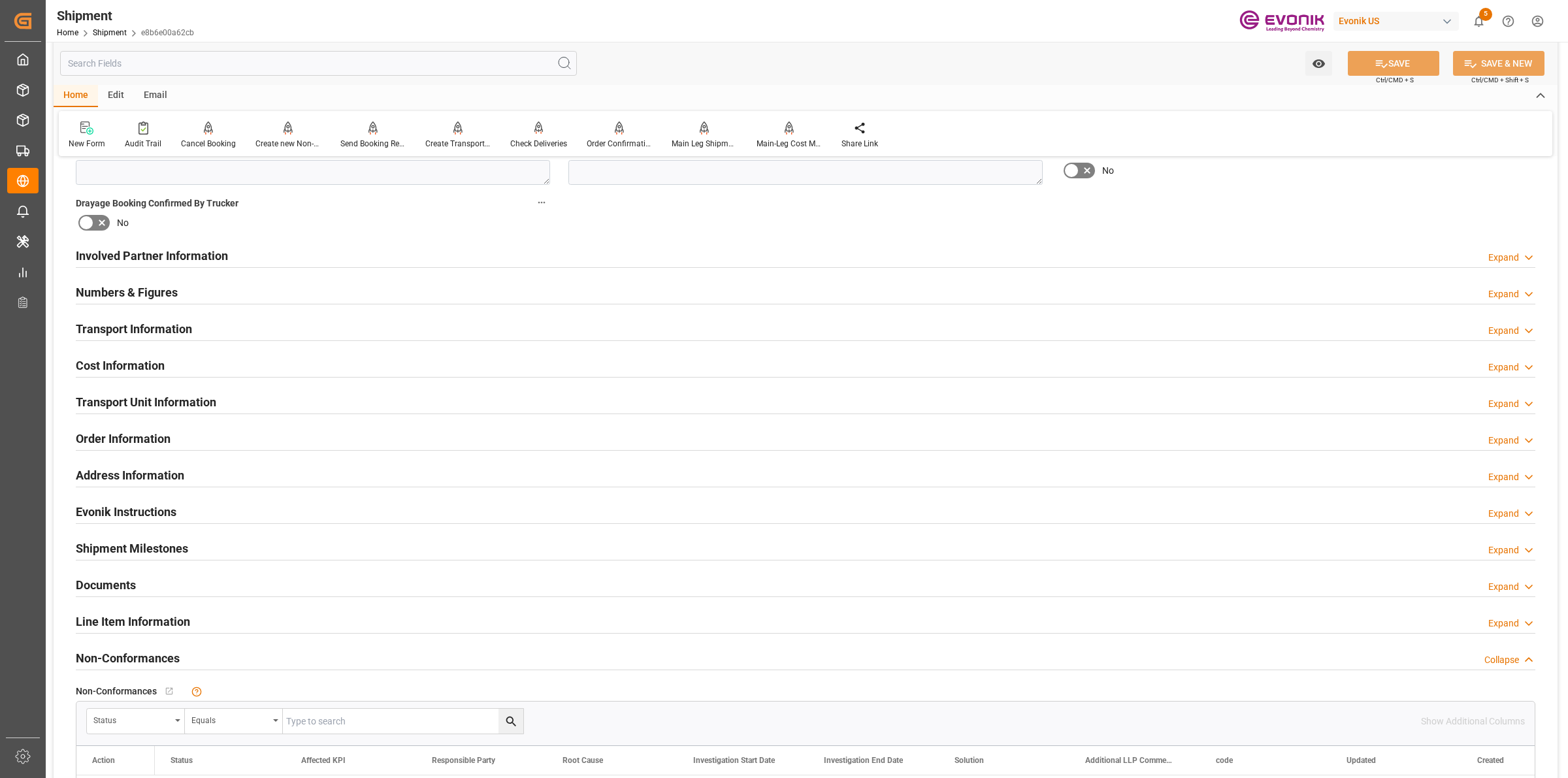
click at [135, 363] on h2 "Cost Information" at bounding box center [120, 366] width 89 height 18
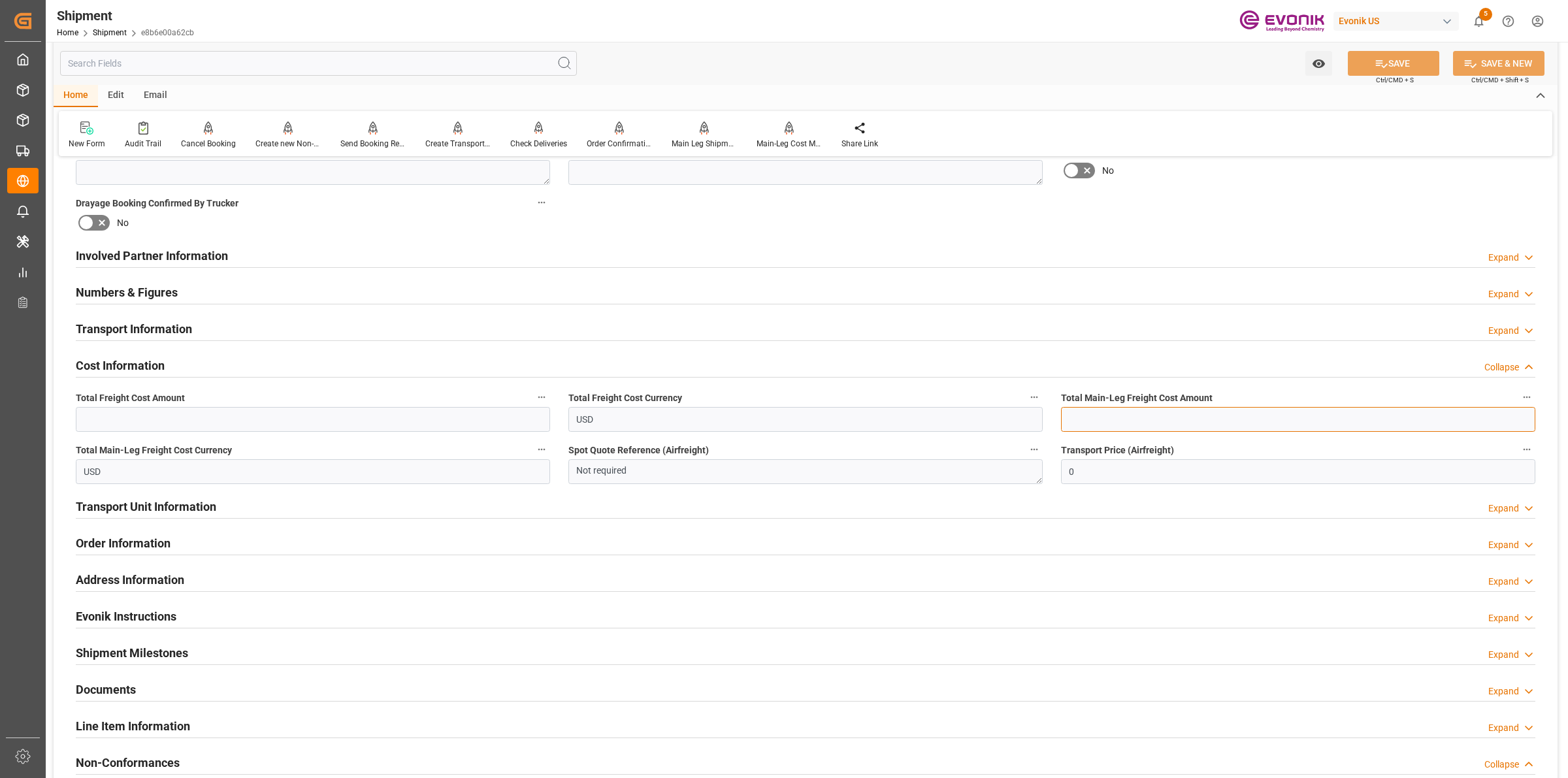
click at [1212, 426] on input "text" at bounding box center [1299, 419] width 475 height 25
paste input "747.6"
type input "747.6"
drag, startPoint x: 355, startPoint y: 421, endPoint x: 360, endPoint y: 413, distance: 9.4
click at [355, 421] on input "text" at bounding box center [313, 419] width 475 height 25
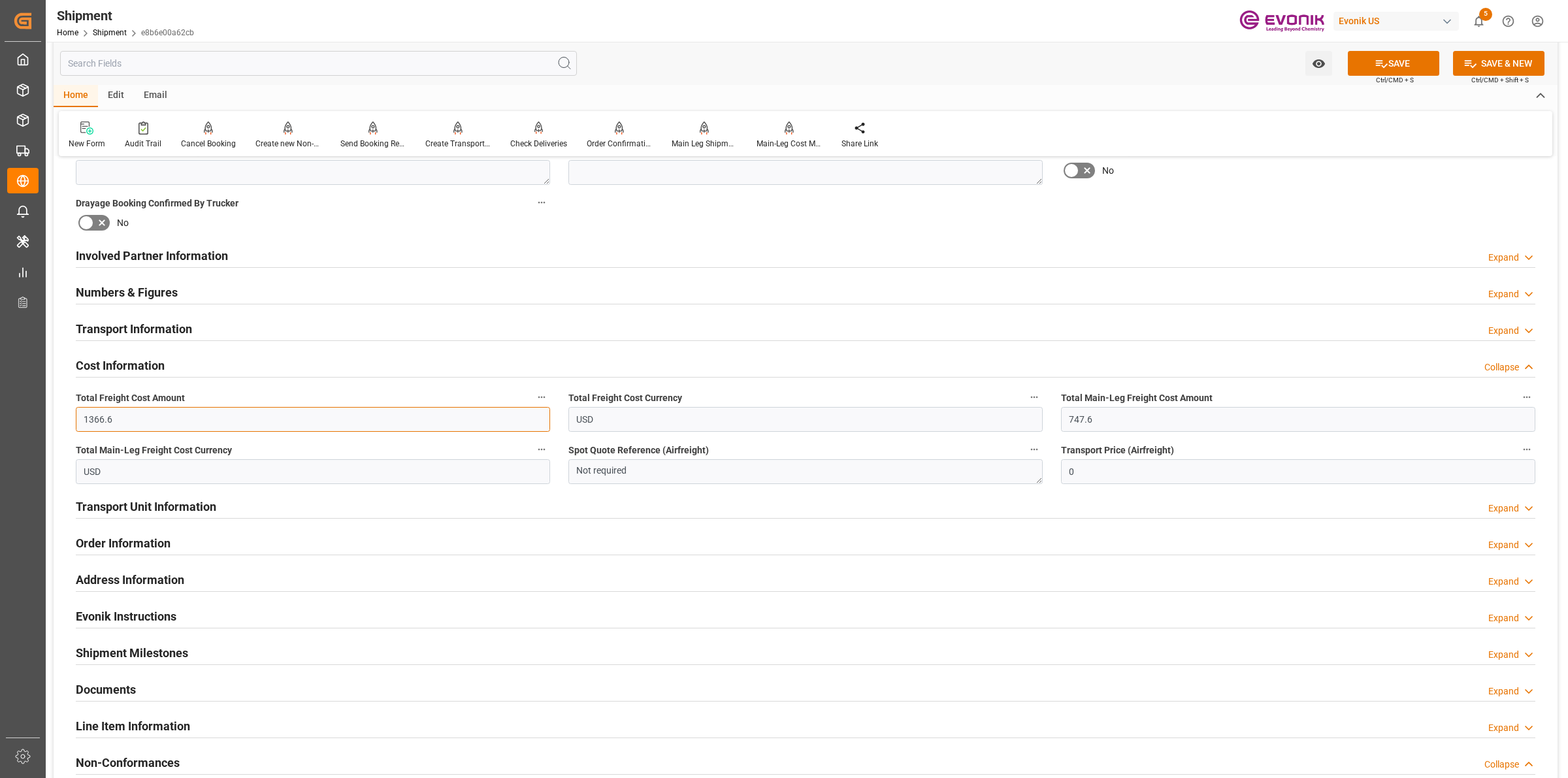
type input "1366.6"
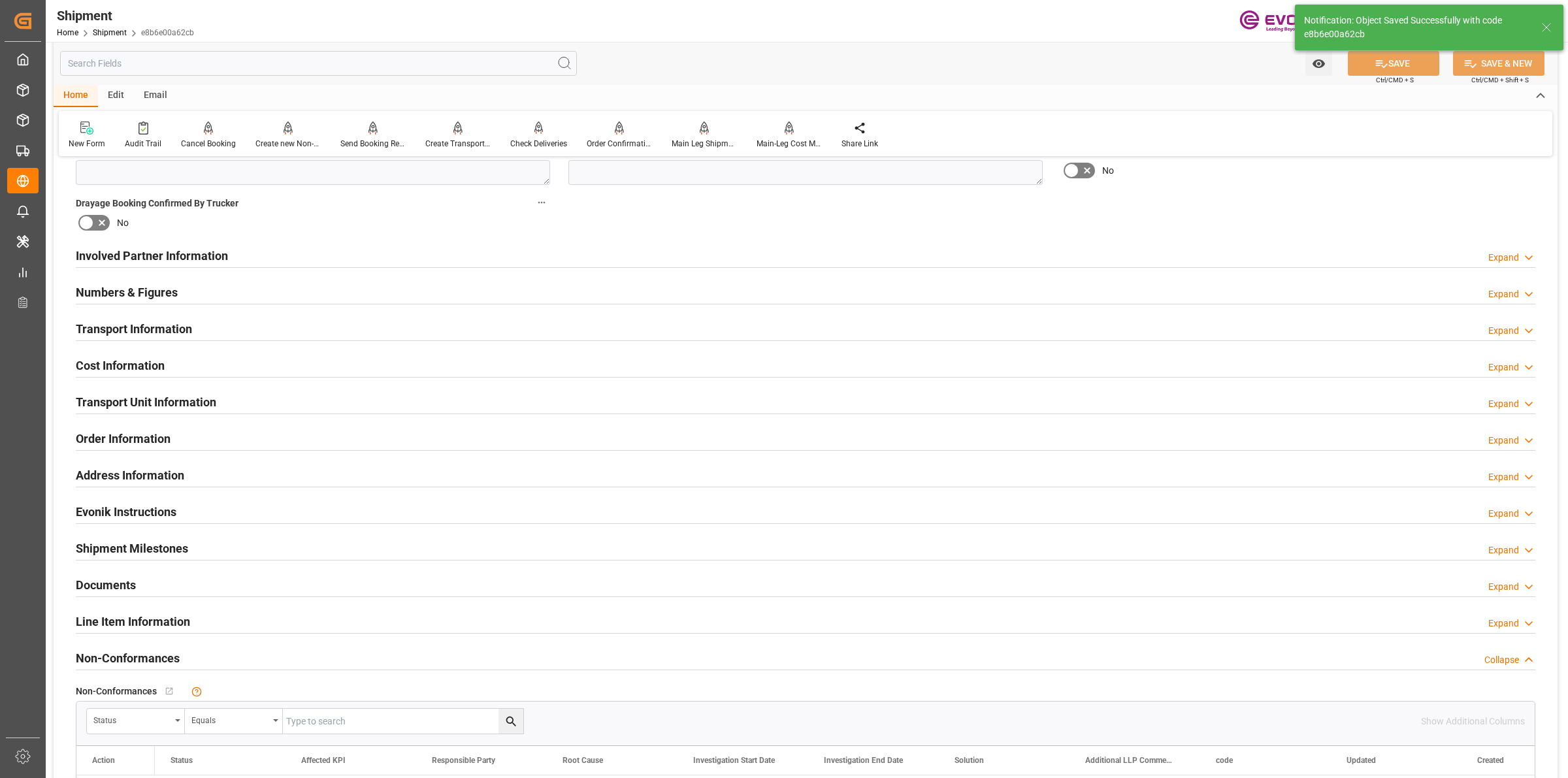
click at [224, 368] on div "Cost Information Expand" at bounding box center [805, 365] width 1460 height 25
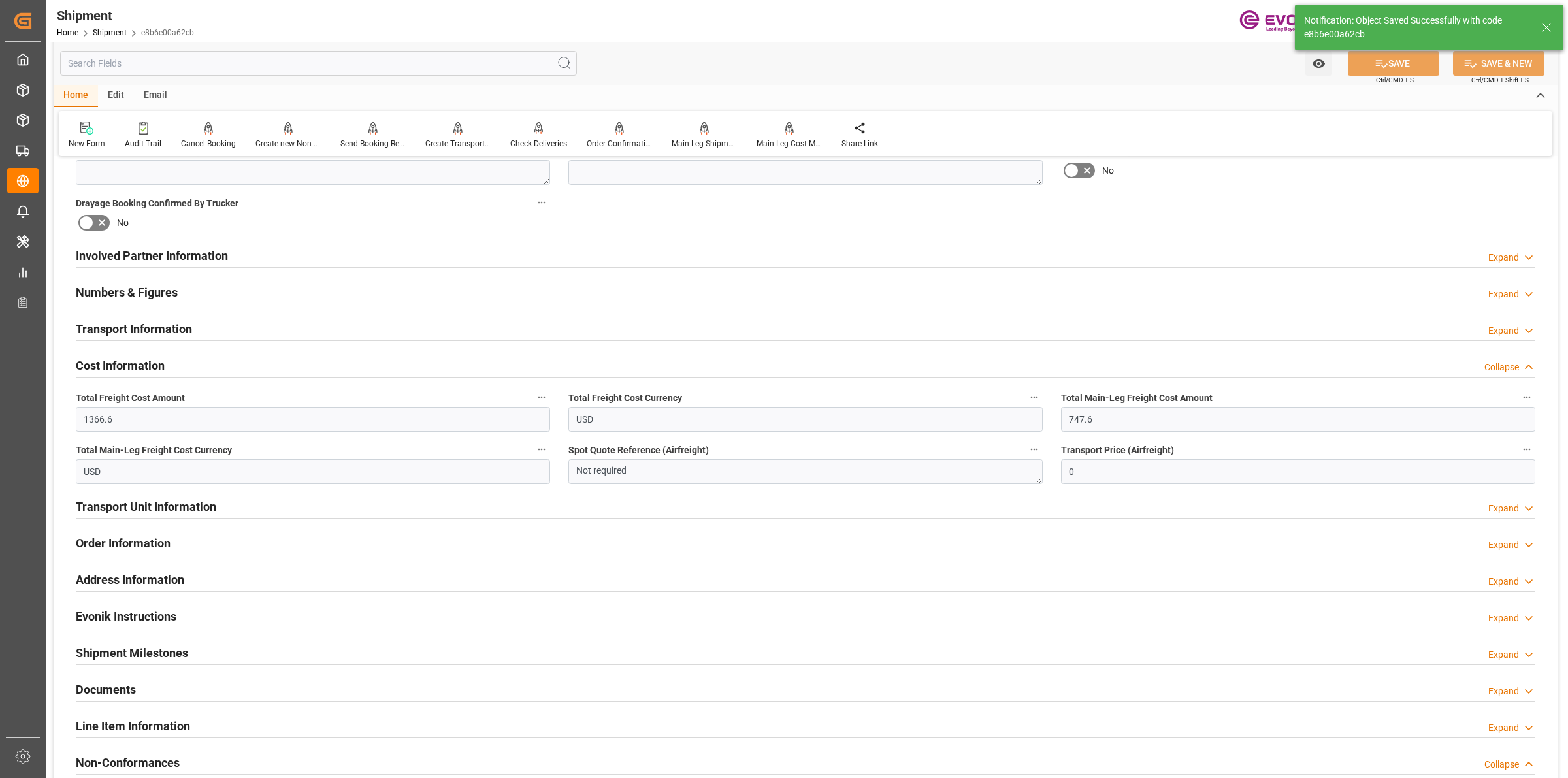
click at [224, 368] on div "Cost Information Collapse" at bounding box center [805, 365] width 1460 height 25
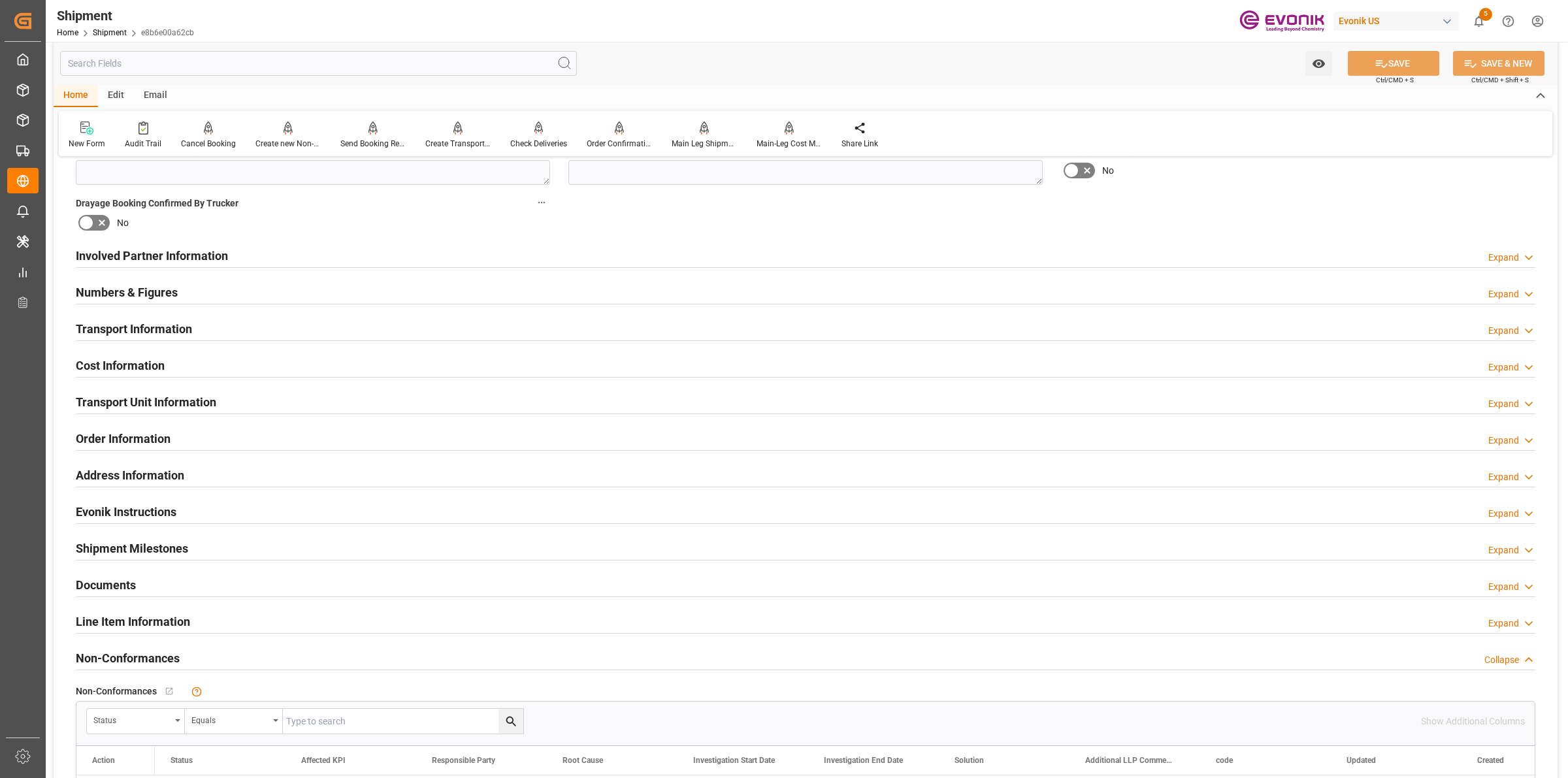
click at [192, 408] on h2 "Transport Unit Information" at bounding box center [146, 402] width 140 height 18
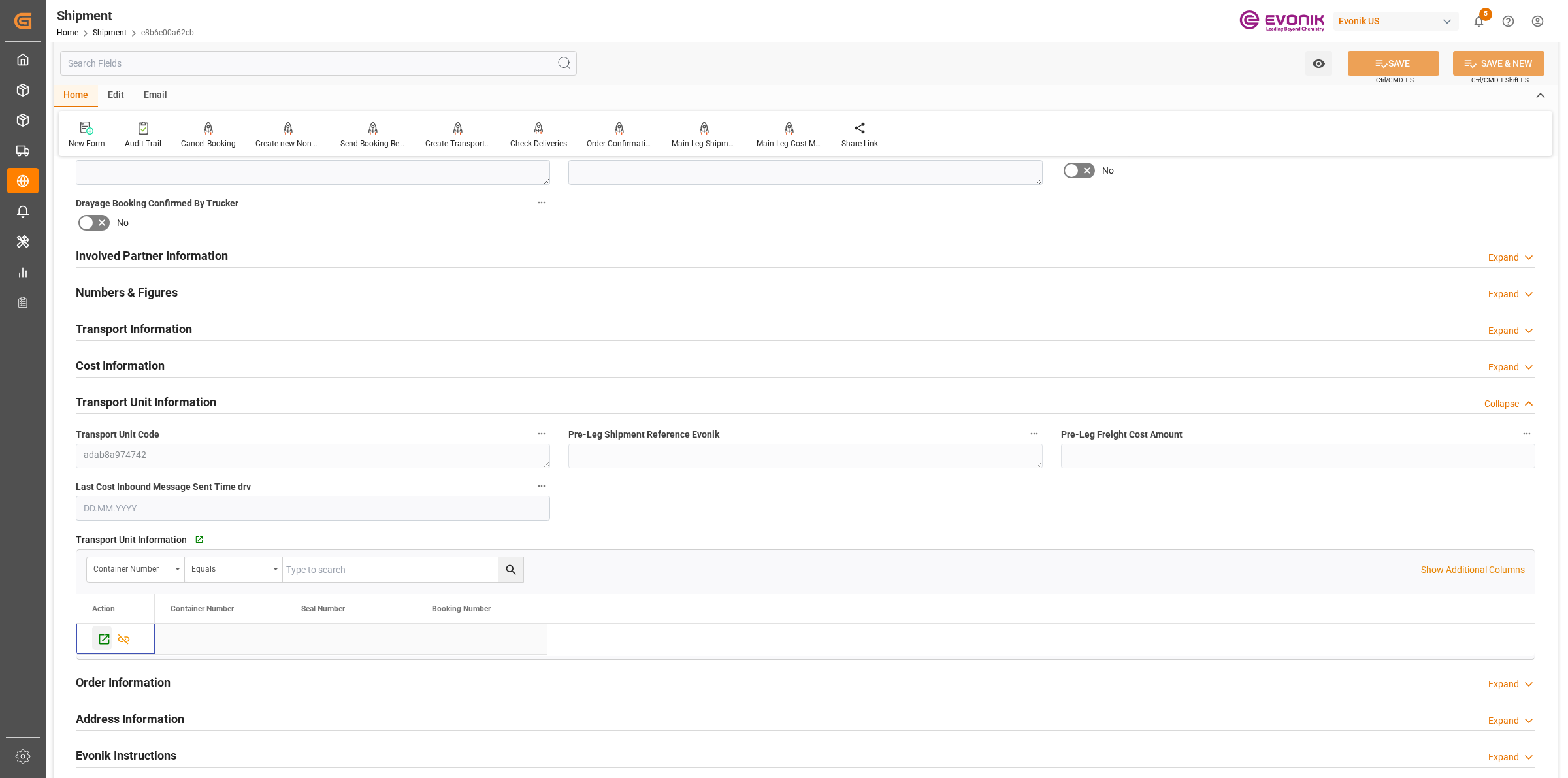
click at [105, 641] on icon "Press SPACE to select this row." at bounding box center [104, 639] width 14 height 14
click at [384, 134] on div at bounding box center [373, 127] width 65 height 14
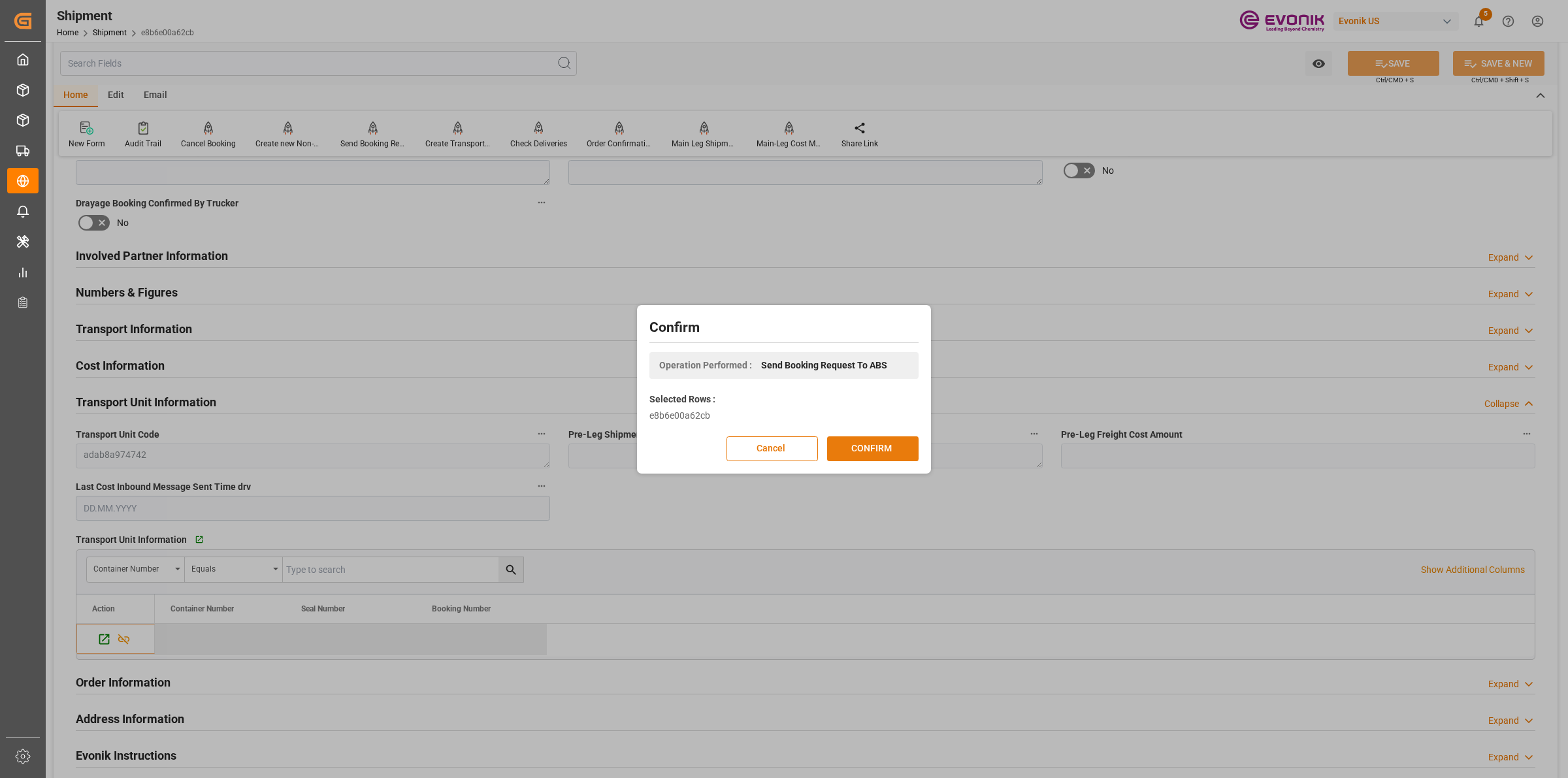
click at [863, 452] on button "CONFIRM" at bounding box center [873, 449] width 91 height 25
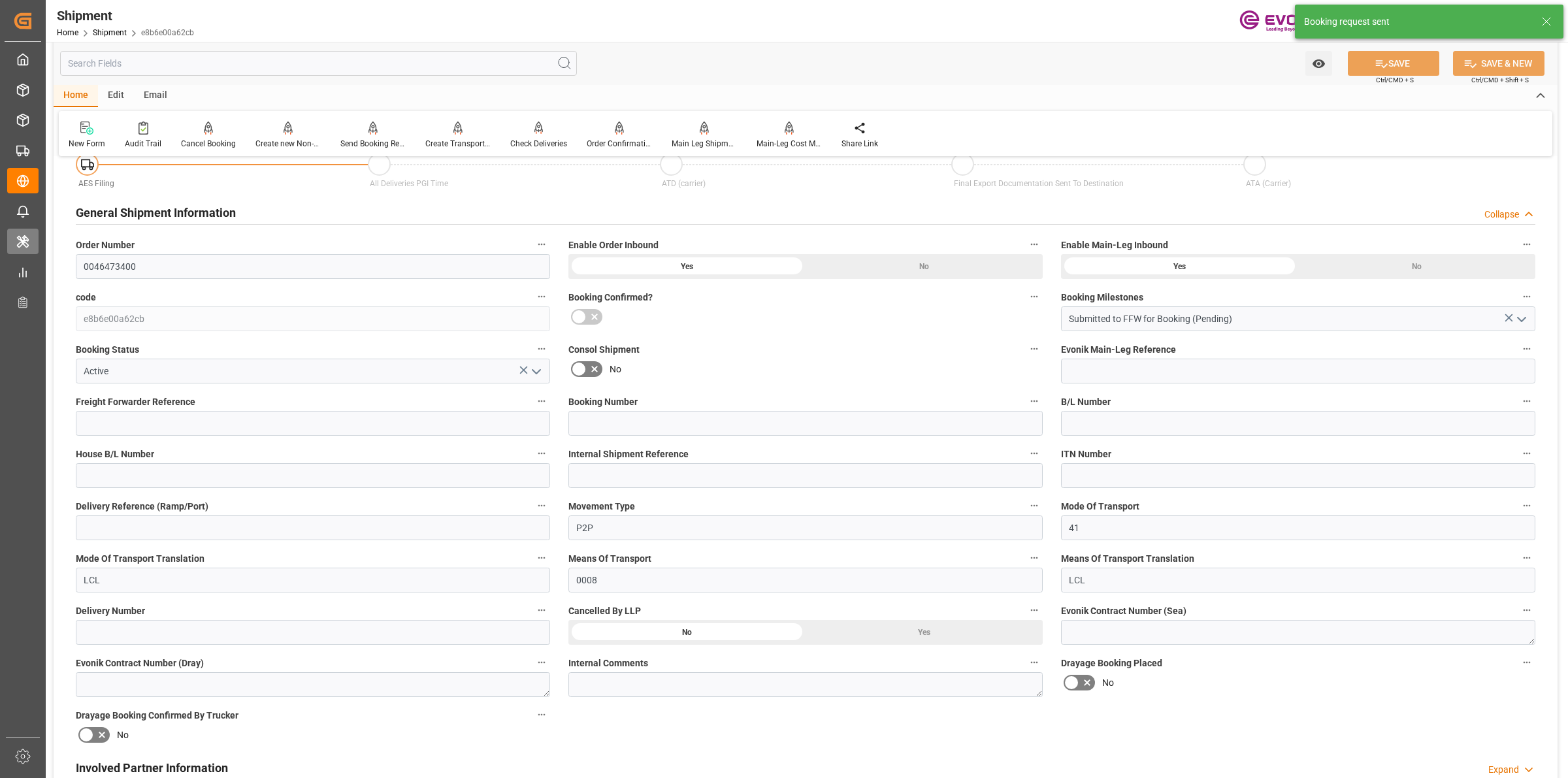
scroll to position [654, 0]
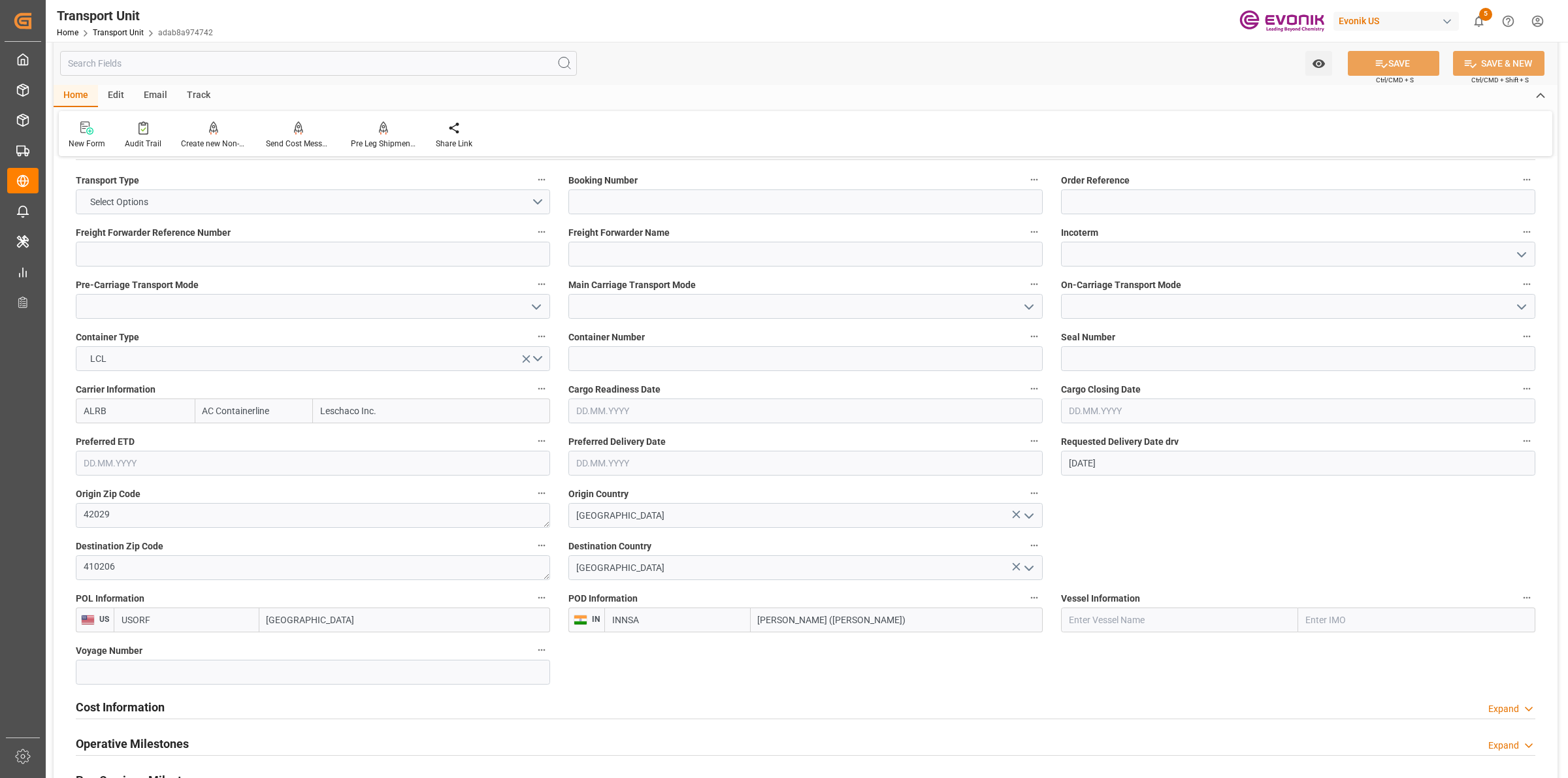
scroll to position [654, 0]
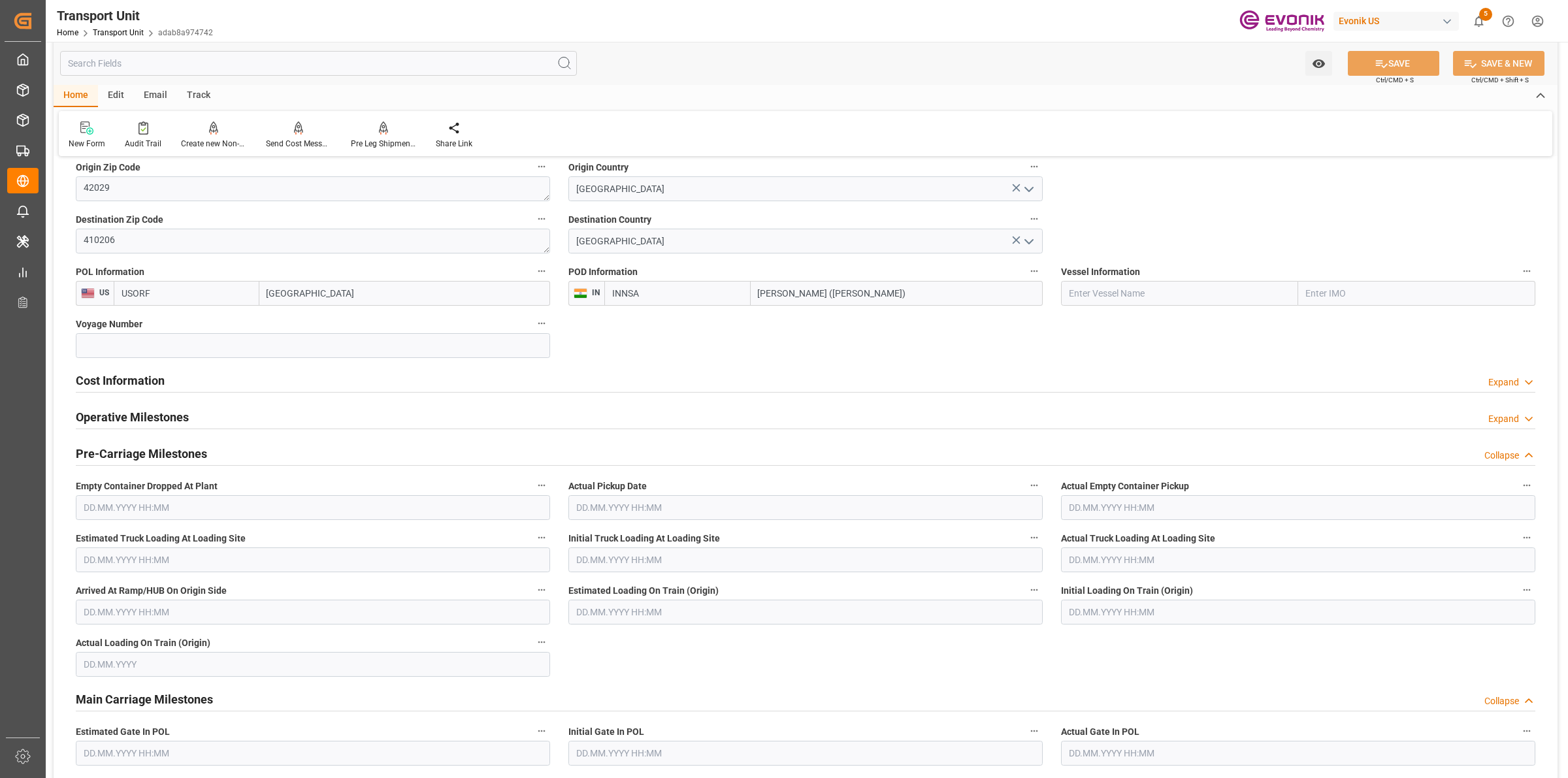
click at [144, 377] on h2 "Cost Information" at bounding box center [120, 380] width 89 height 18
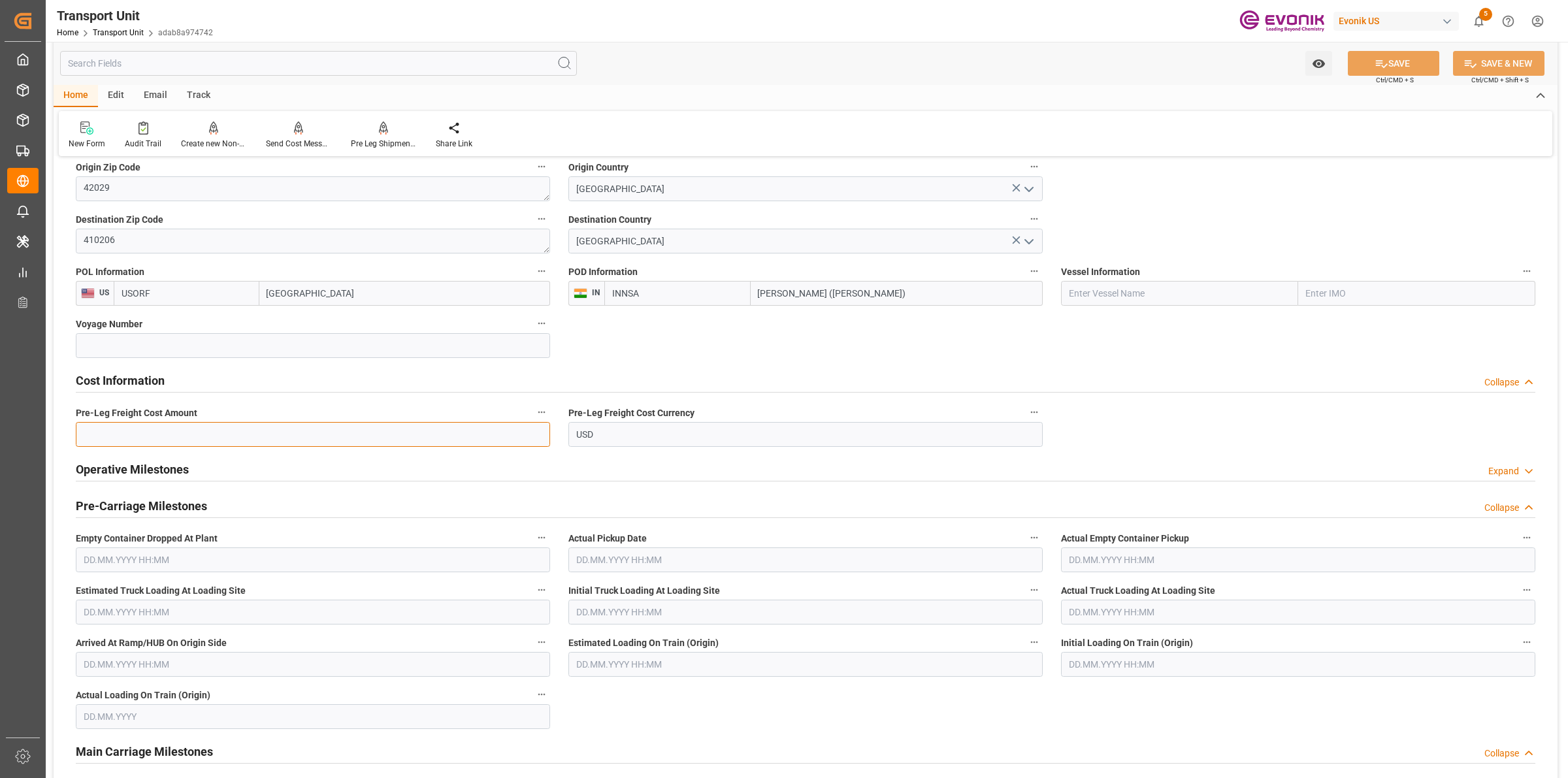
click at [255, 435] on input "text" at bounding box center [313, 435] width 475 height 25
paste input "619"
type input "619"
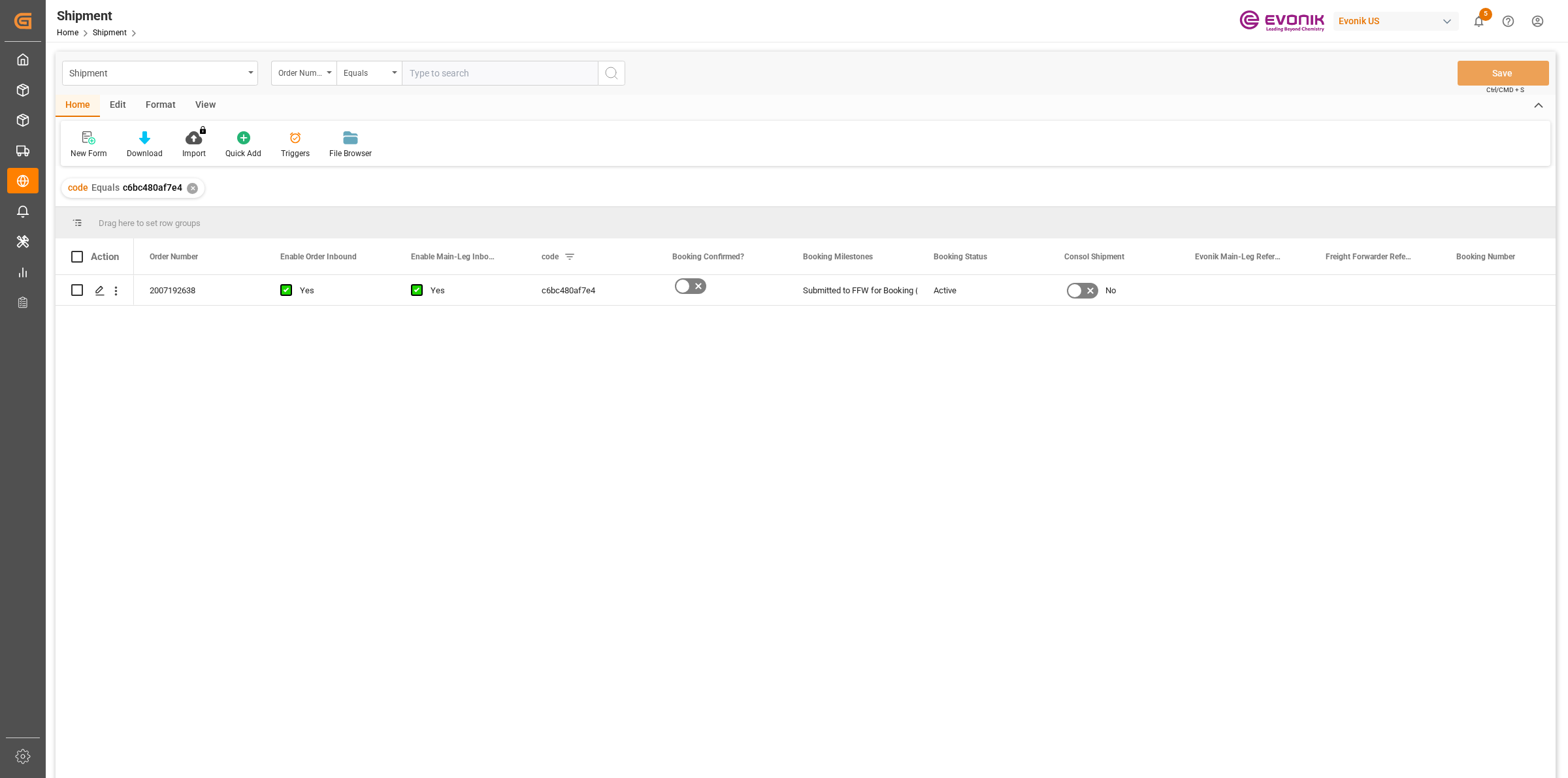
click at [317, 456] on div "2007192638 Yes Yes c6bc480af7e4 Submitted to FFW for Booking (Pending) Active No" at bounding box center [845, 531] width 1422 height 512
click at [100, 292] on icon "Press SPACE to select this row." at bounding box center [99, 291] width 11 height 11
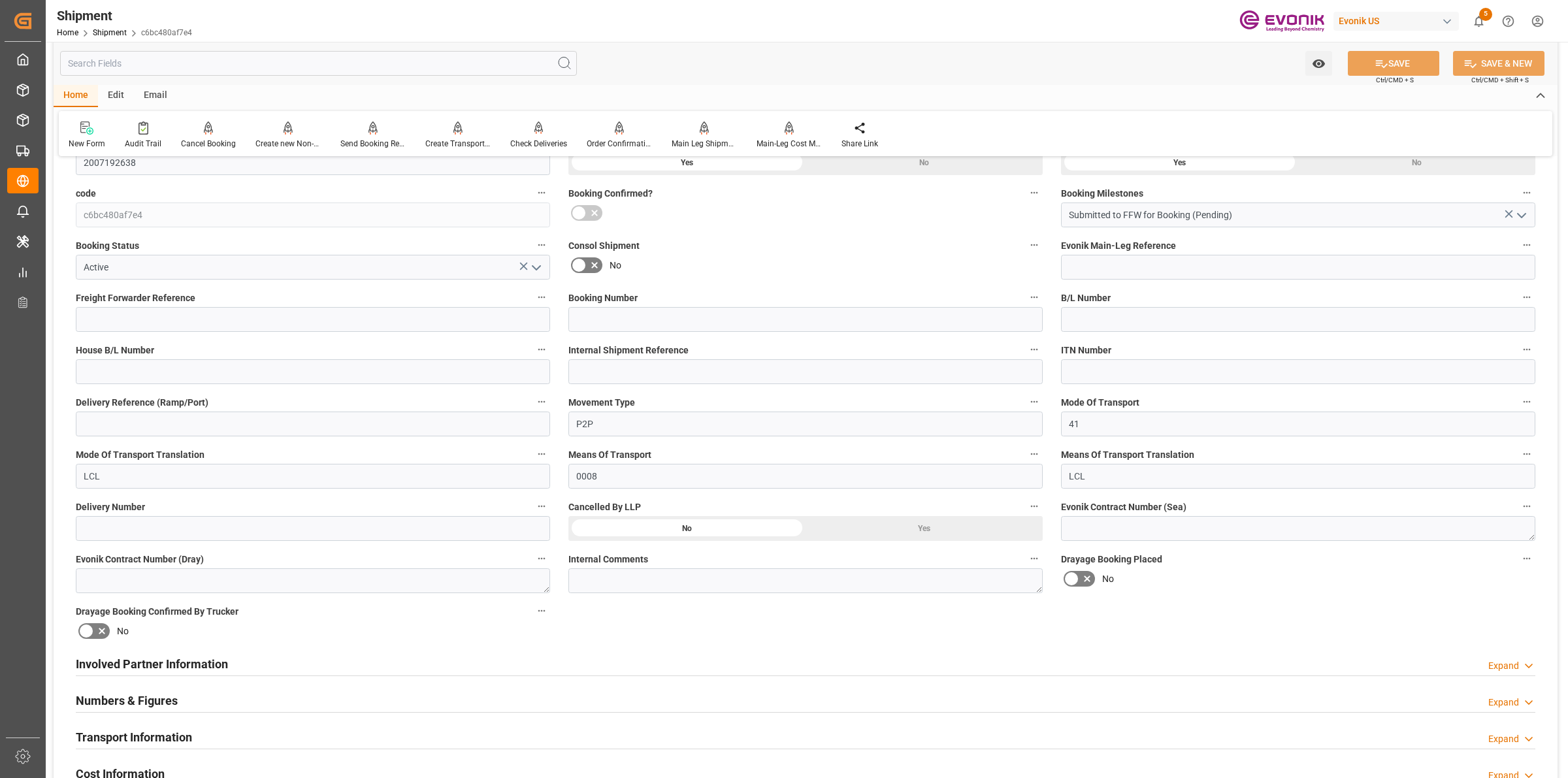
scroll to position [572, 0]
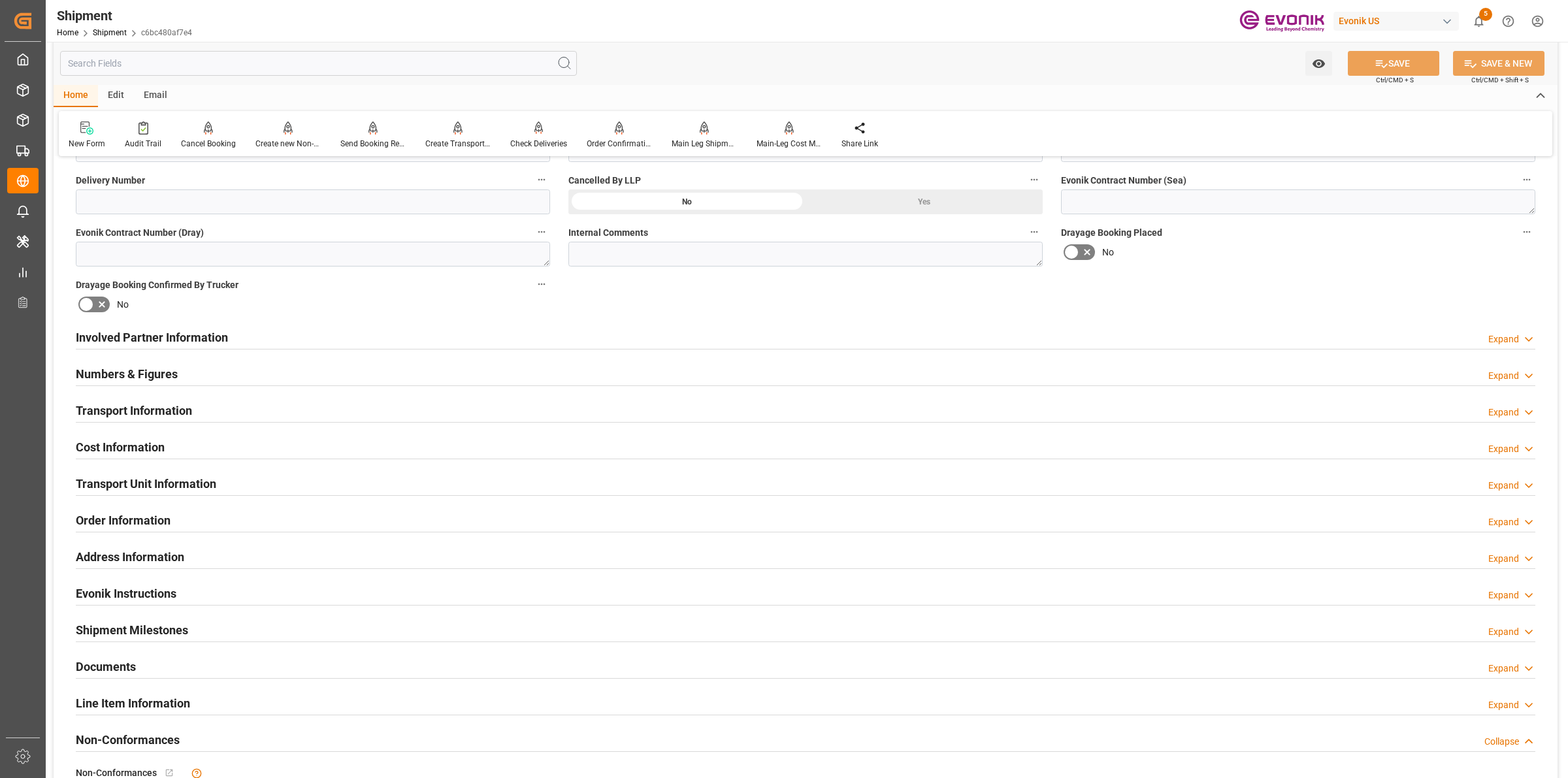
click at [213, 329] on h2 "Involved Partner Information" at bounding box center [152, 337] width 153 height 18
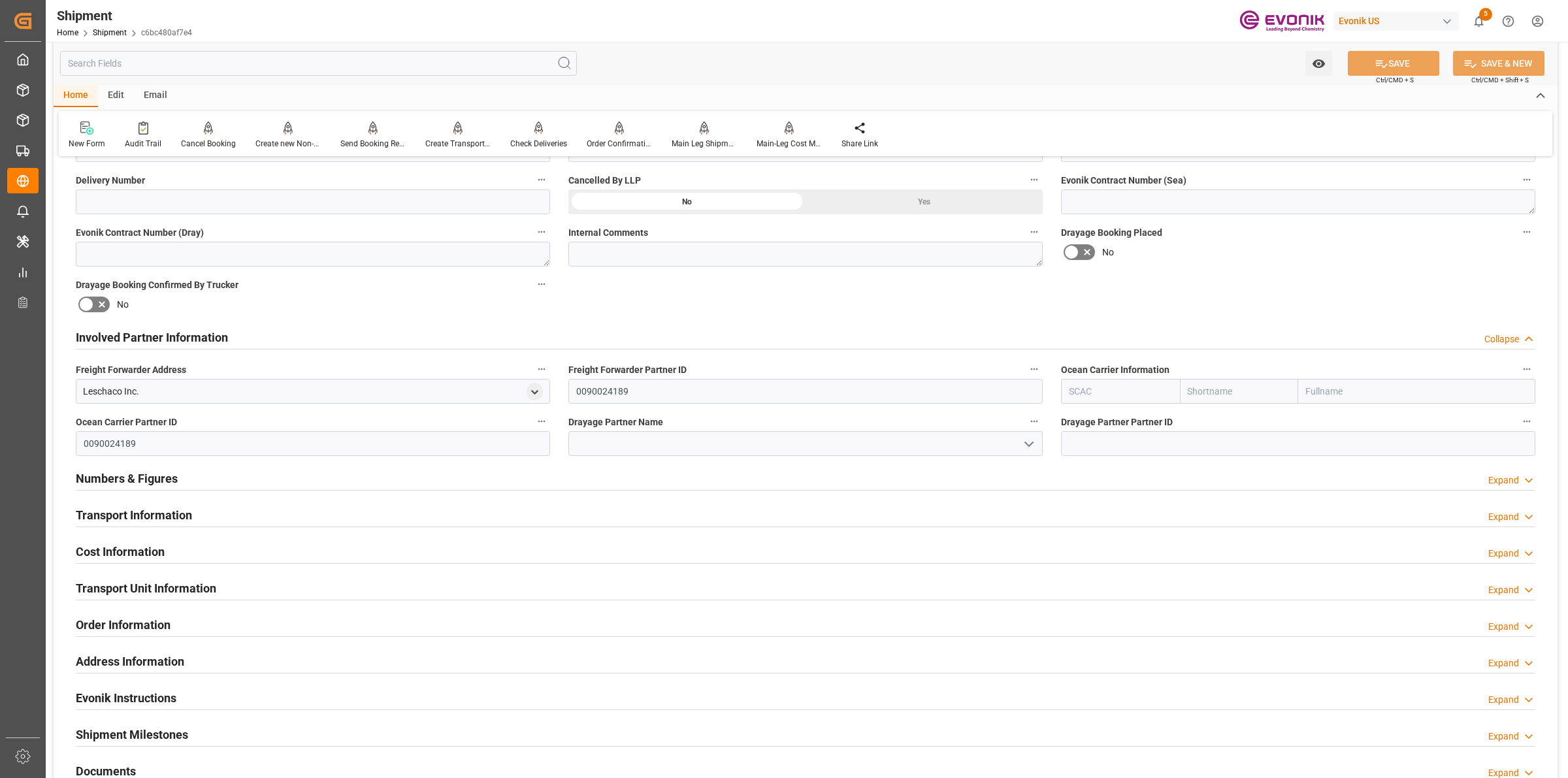
click at [1131, 381] on input "text" at bounding box center [1121, 392] width 119 height 25
click at [1085, 423] on b "ALRB" at bounding box center [1082, 420] width 23 height 11
type input "ALRB"
type input "AC Containerline"
type input "AC Containerline GmbH"
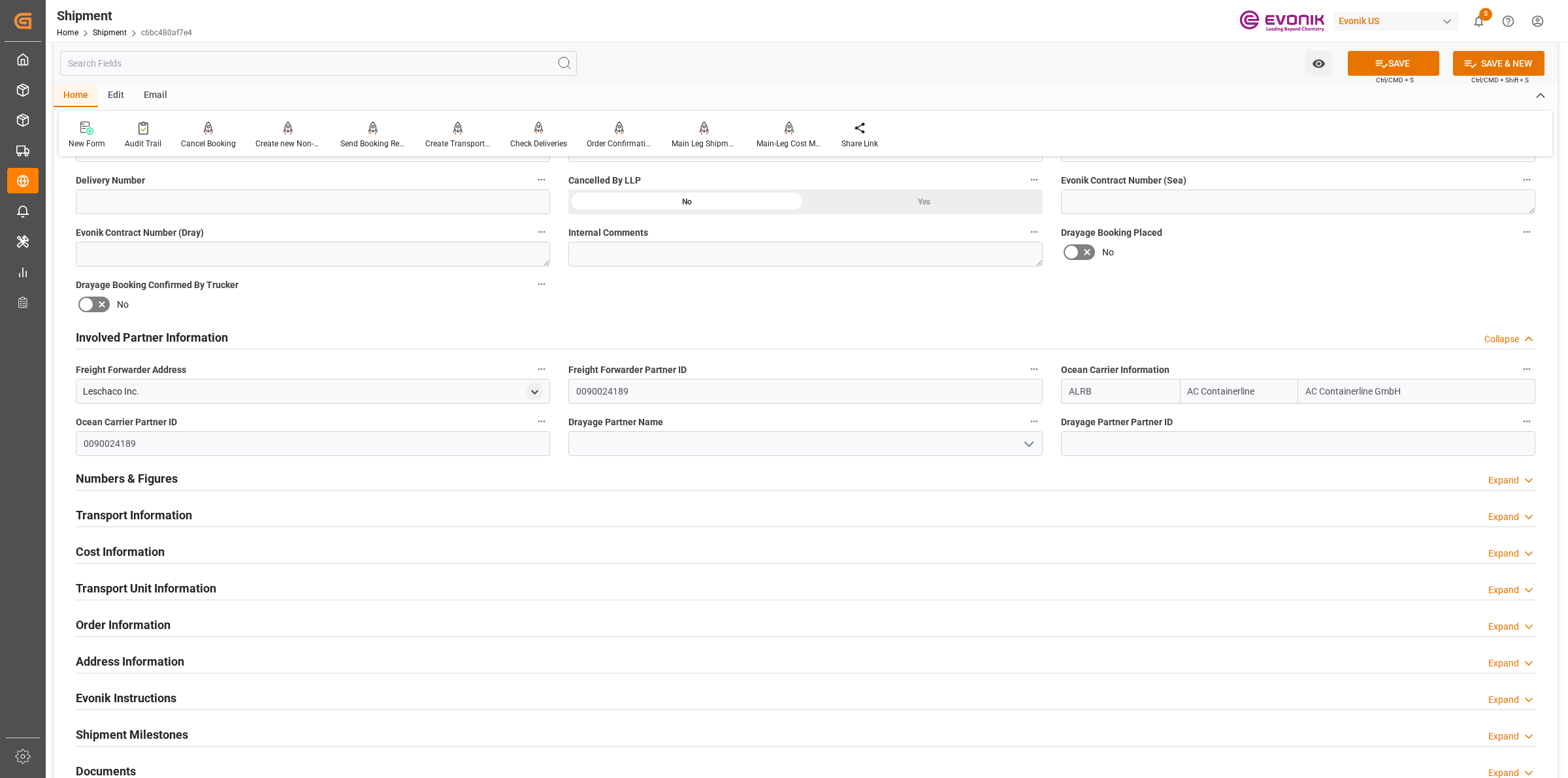
type input "ALRB"
click at [705, 447] on input at bounding box center [805, 443] width 475 height 25
paste input "[PERSON_NAME]"
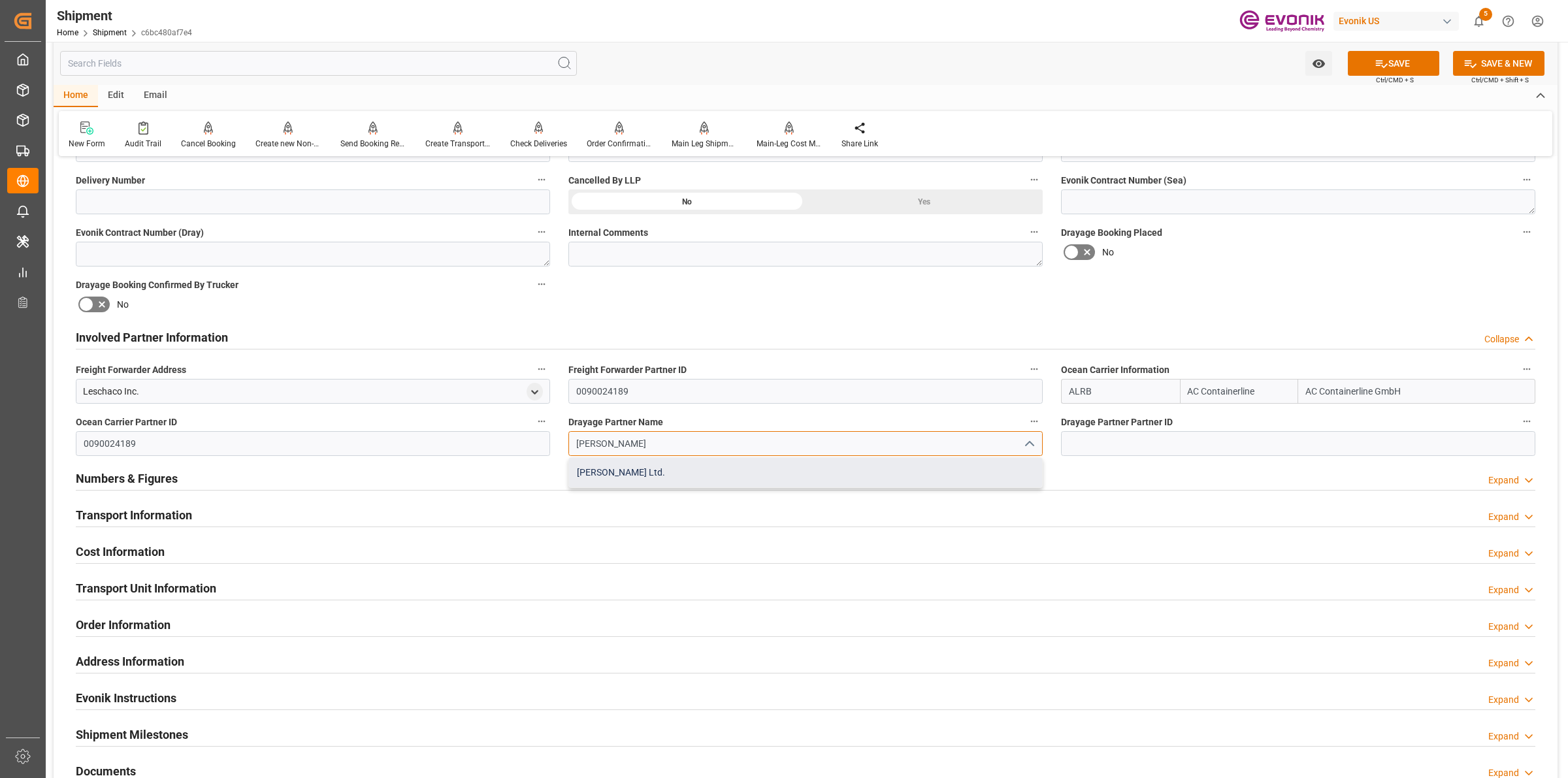
click at [668, 472] on div "[PERSON_NAME] Ltd." at bounding box center [805, 473] width 473 height 29
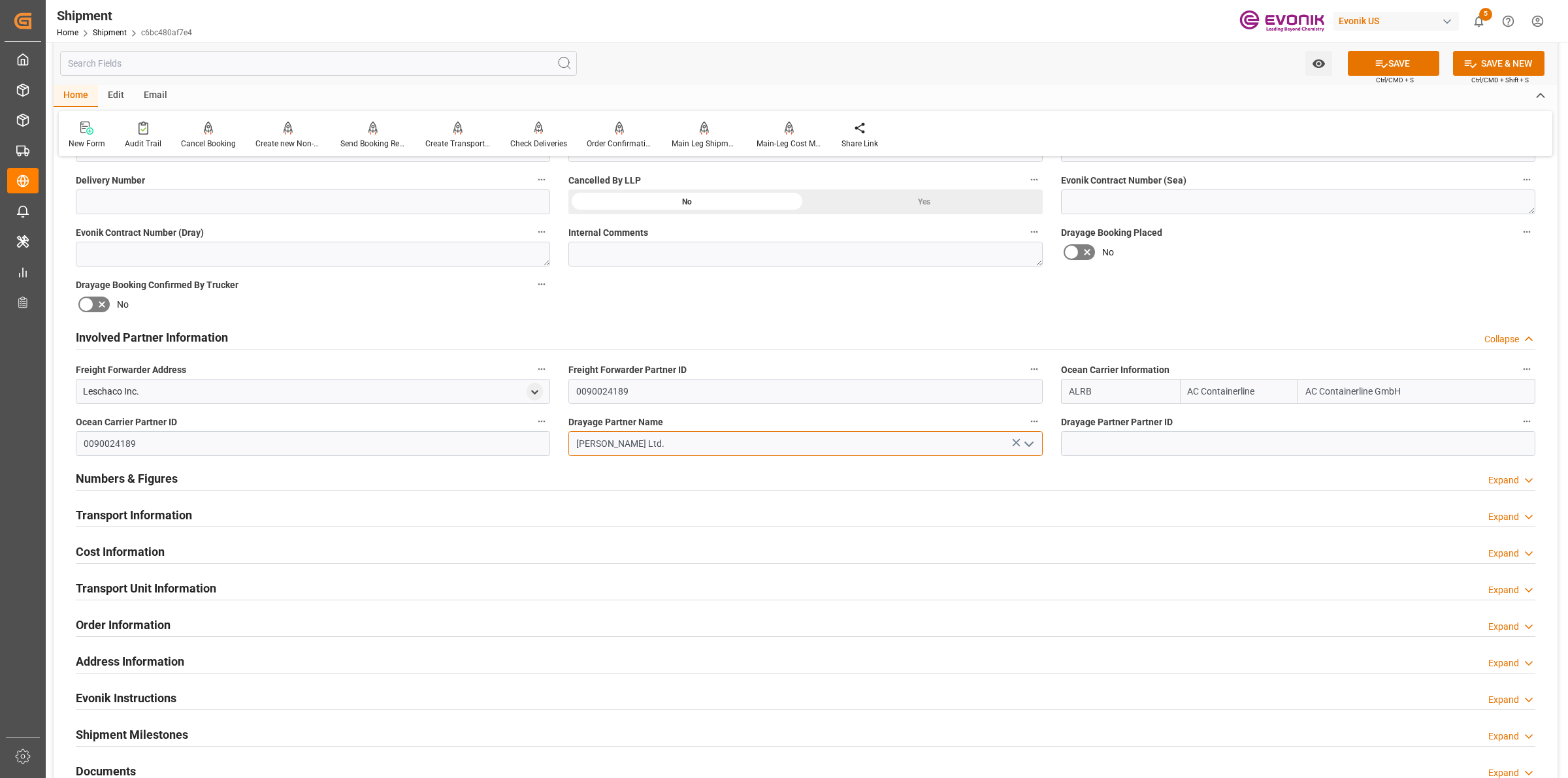
type input "[PERSON_NAME] Ltd."
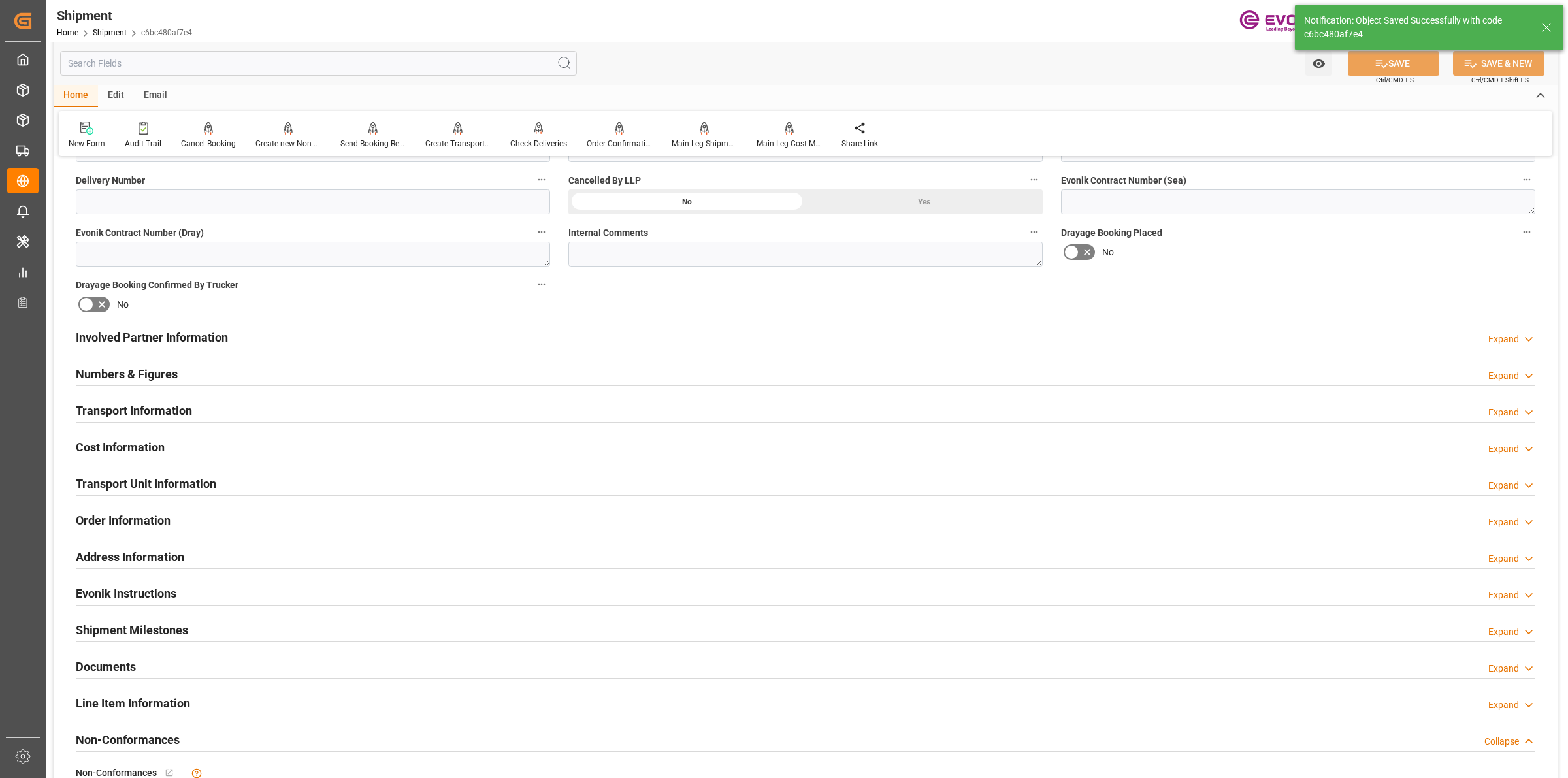
click at [262, 331] on div "Involved Partner Information Expand" at bounding box center [805, 336] width 1460 height 25
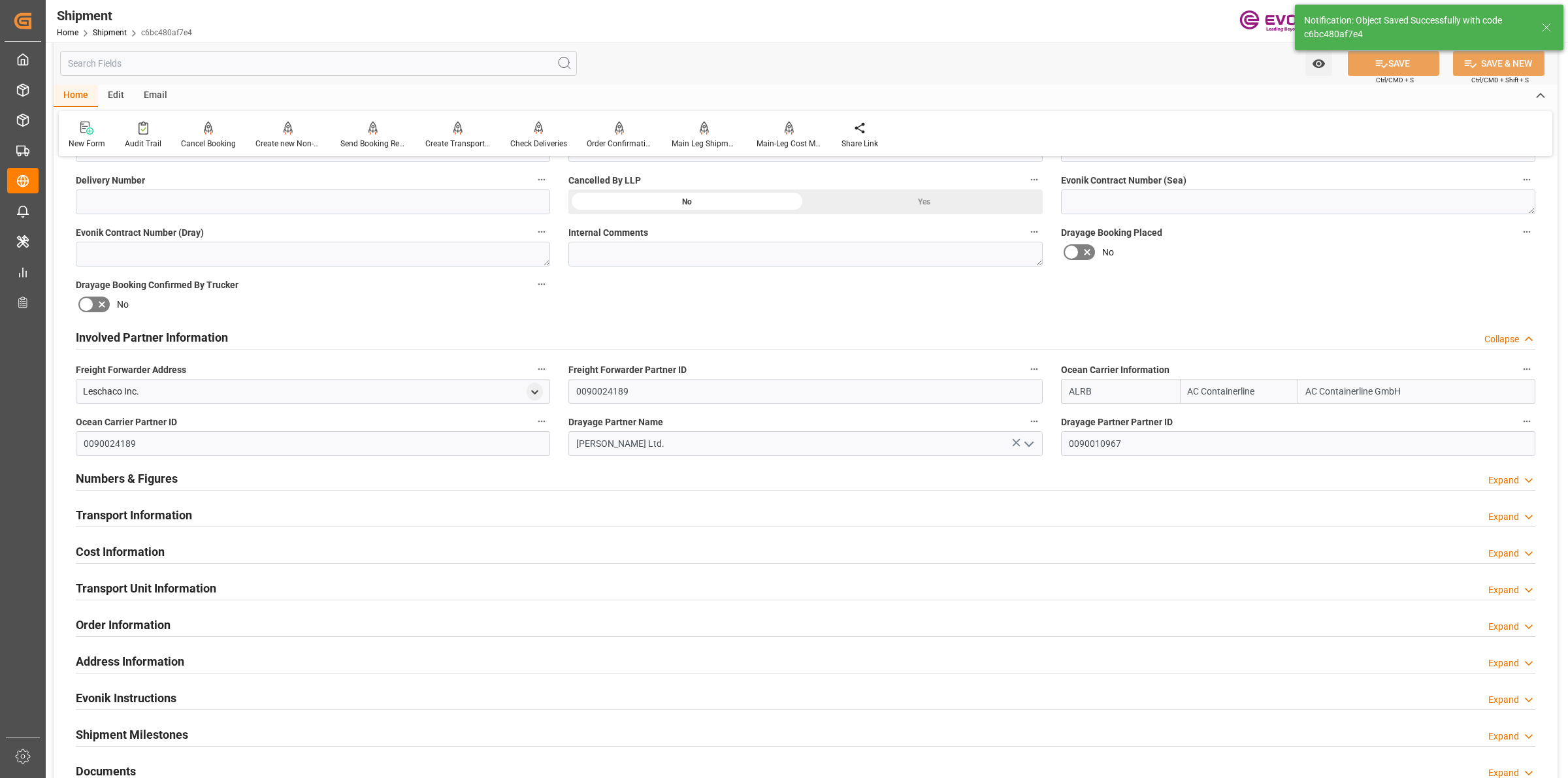
click at [262, 331] on div "Involved Partner Information Collapse" at bounding box center [805, 336] width 1460 height 25
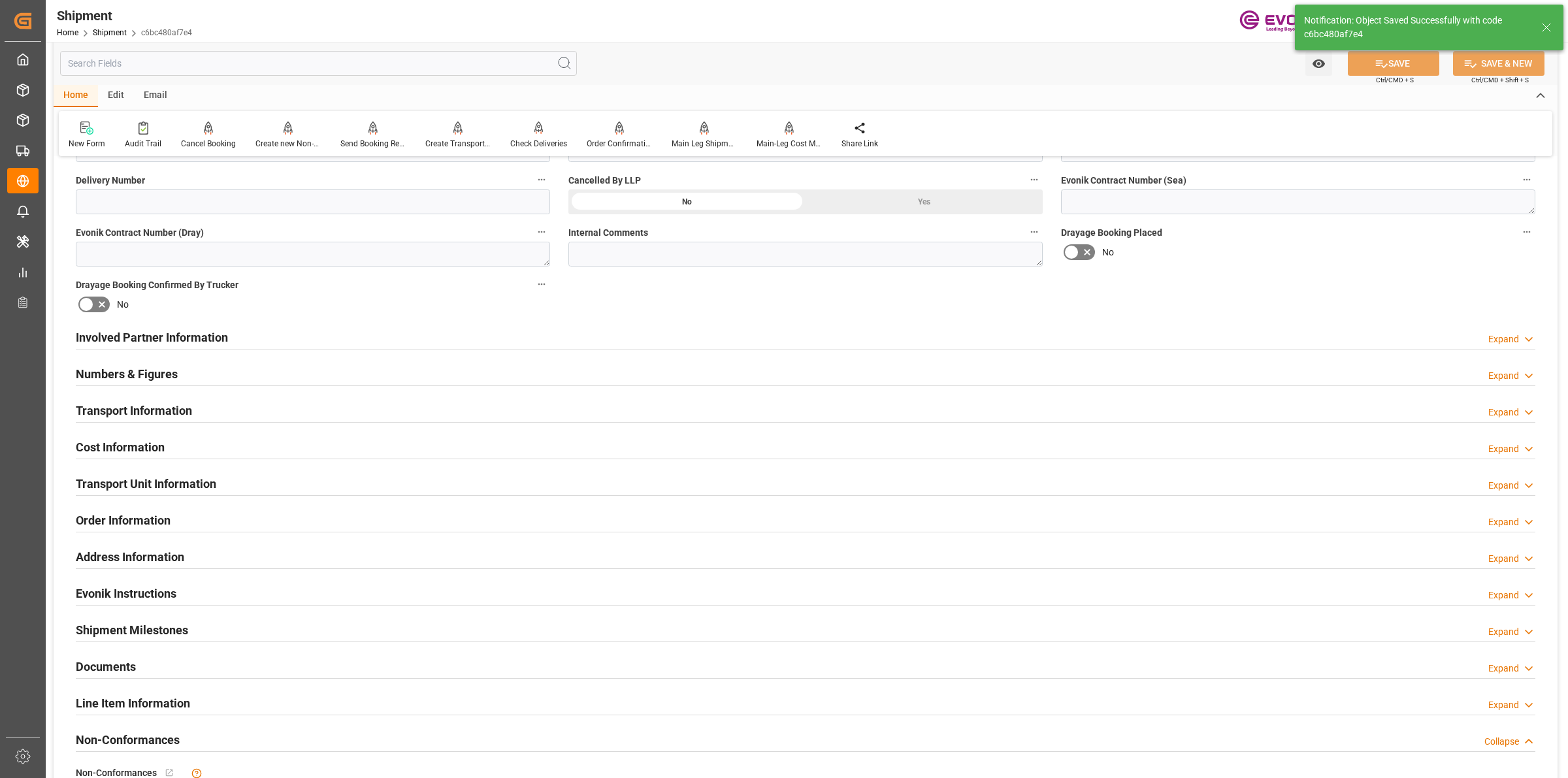
click at [188, 385] on div "Numbers & Figures Expand" at bounding box center [805, 374] width 1478 height 37
click at [194, 379] on div "Numbers & Figures Expand" at bounding box center [805, 373] width 1460 height 25
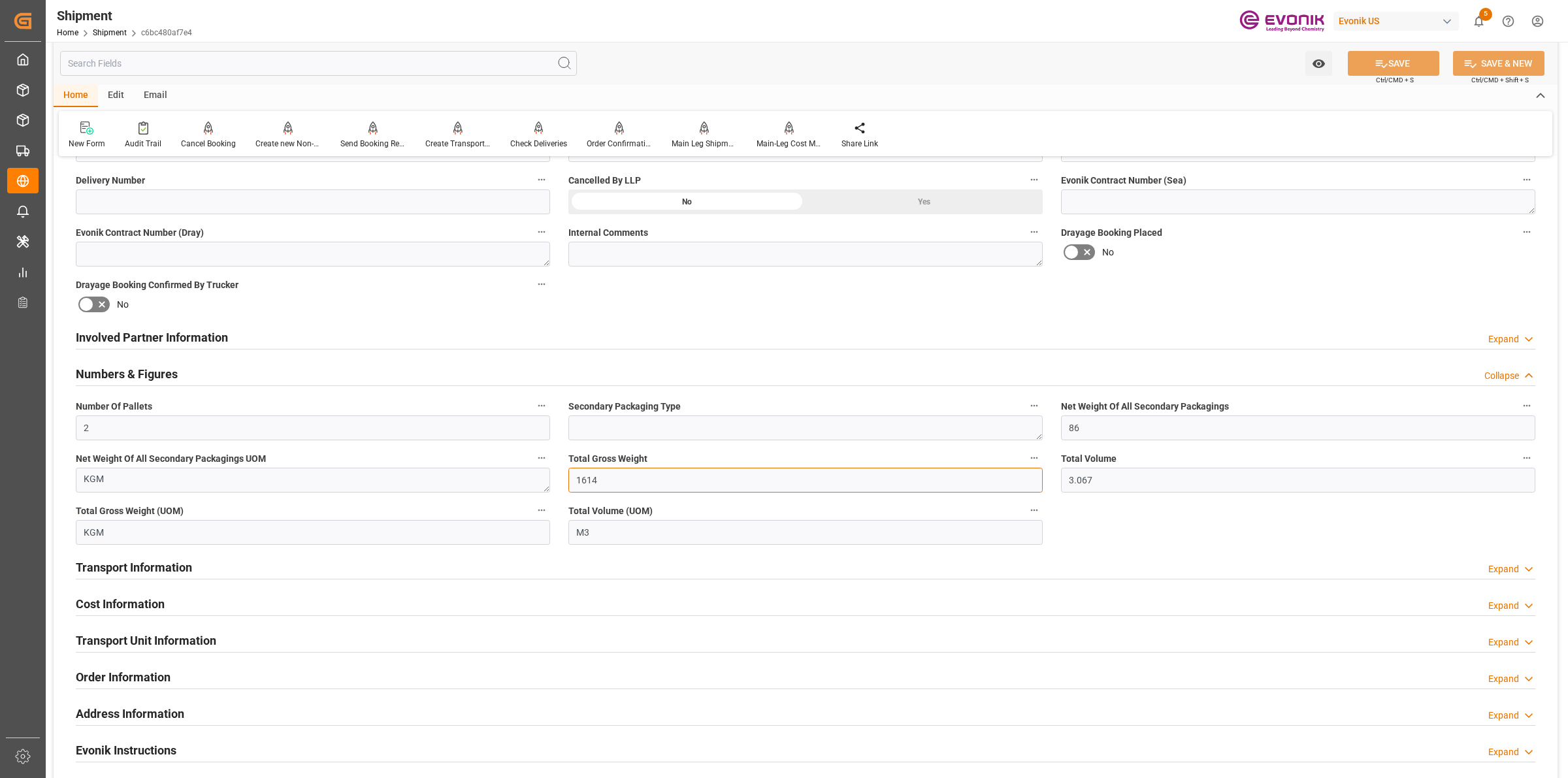
drag, startPoint x: 611, startPoint y: 478, endPoint x: 541, endPoint y: 473, distance: 70.2
click at [514, 478] on div "Booking Confirmation Milestone Bar Collapse Submitted to FFW for Booking (Pendi…" at bounding box center [805, 350] width 1504 height 1507
click at [1068, 486] on input "3.067" at bounding box center [1299, 480] width 475 height 25
drag, startPoint x: 1135, startPoint y: 477, endPoint x: 1044, endPoint y: 476, distance: 91.0
click at [1044, 477] on div "Booking Confirmation Milestone Bar Collapse Submitted to FFW for Booking (Pendi…" at bounding box center [805, 350] width 1504 height 1507
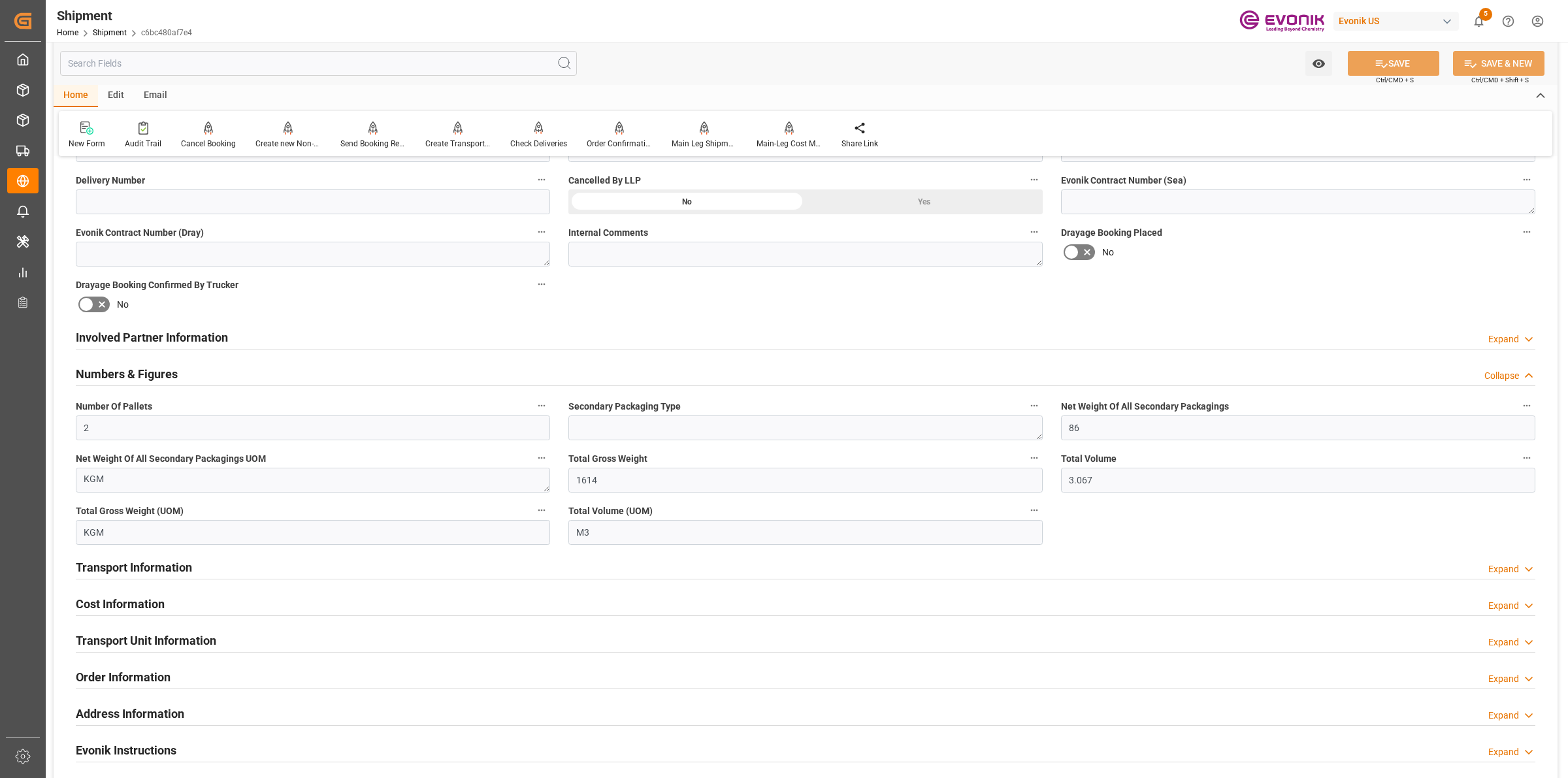
click at [207, 368] on div "Numbers & Figures Collapse" at bounding box center [805, 373] width 1460 height 25
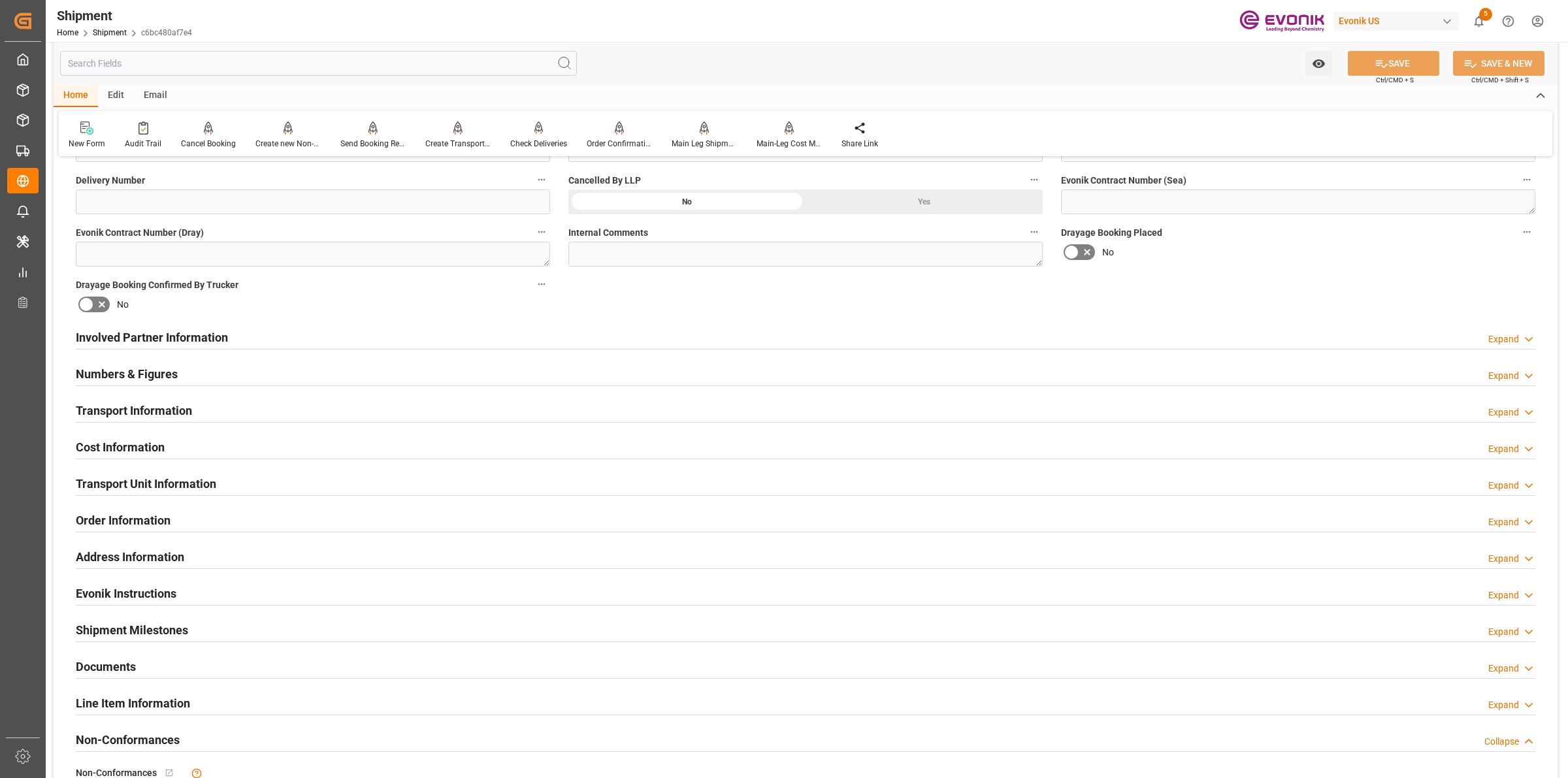
click at [186, 415] on h2 "Transport Information" at bounding box center [134, 410] width 117 height 18
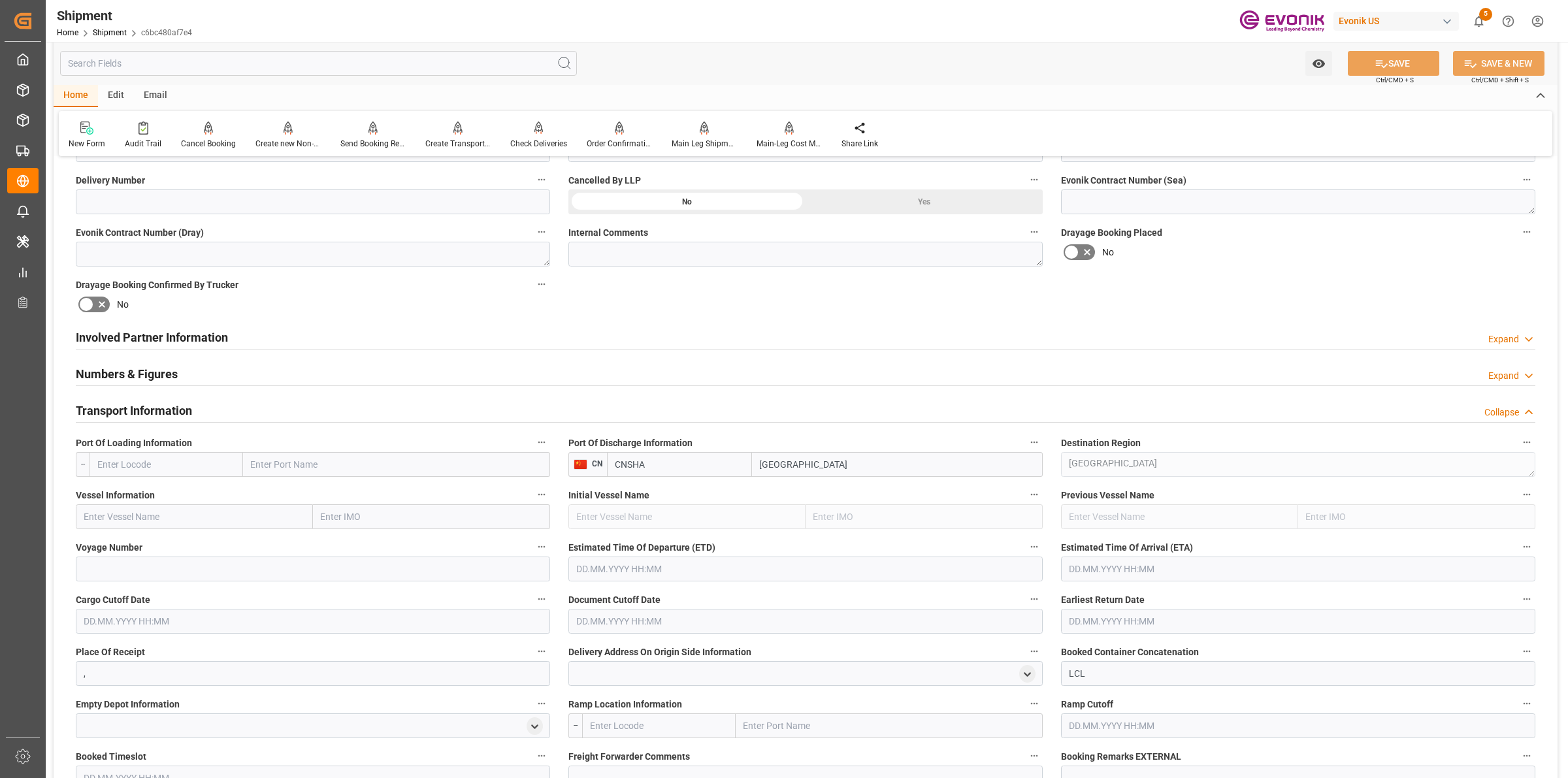
click at [204, 467] on input "text" at bounding box center [166, 465] width 154 height 25
click at [130, 520] on span "CAMTR - Montreal" at bounding box center [160, 522] width 123 height 11
type input "CAMTR"
type input "Montreal"
type input "CAMTR"
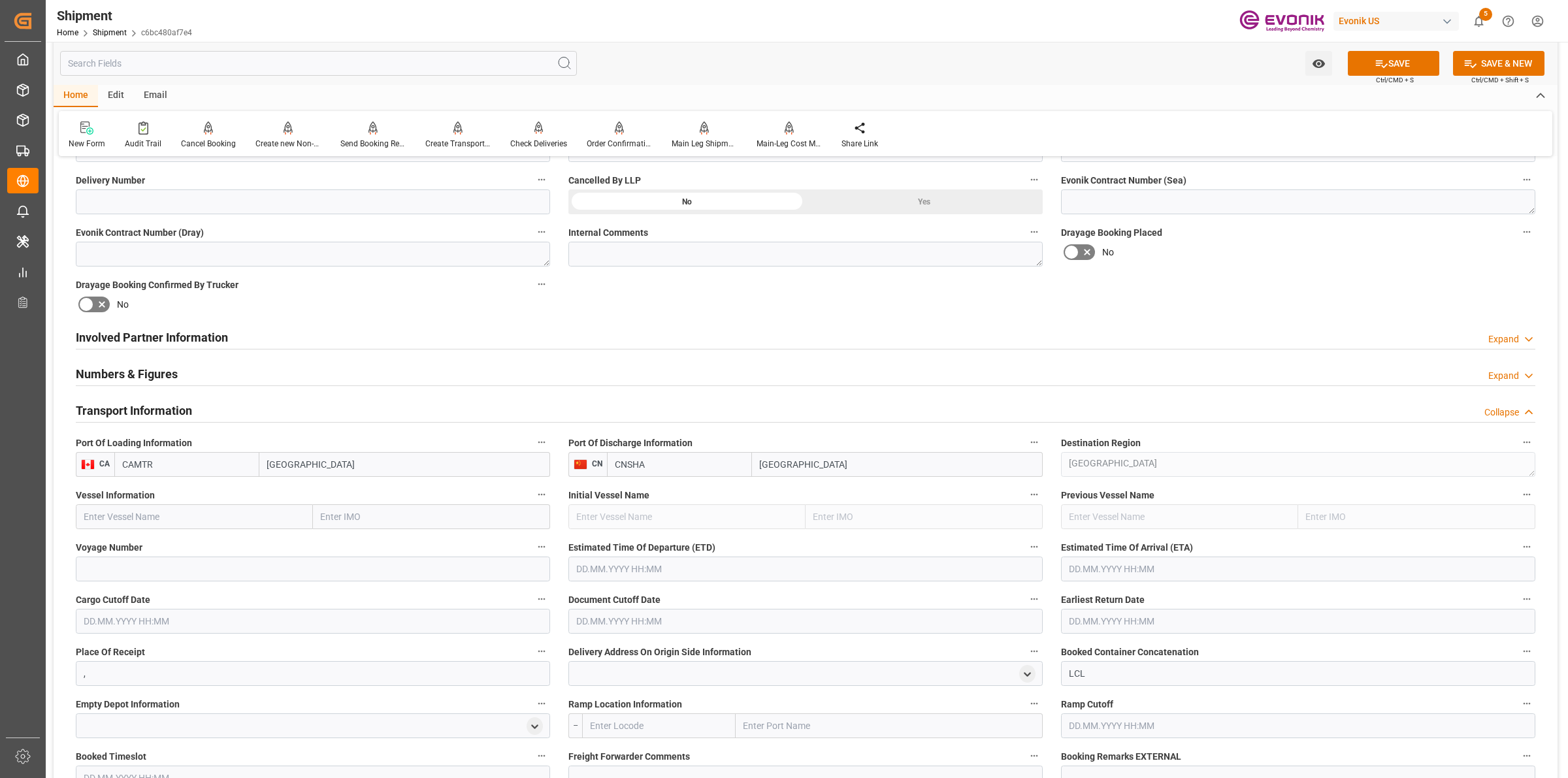
click at [167, 520] on input "text" at bounding box center [195, 517] width 237 height 25
paste input "YM WEALTH"
type input "YM WEALTH"
click at [132, 546] on b "YM WEALTH" at bounding box center [110, 546] width 51 height 11
type input "9278088"
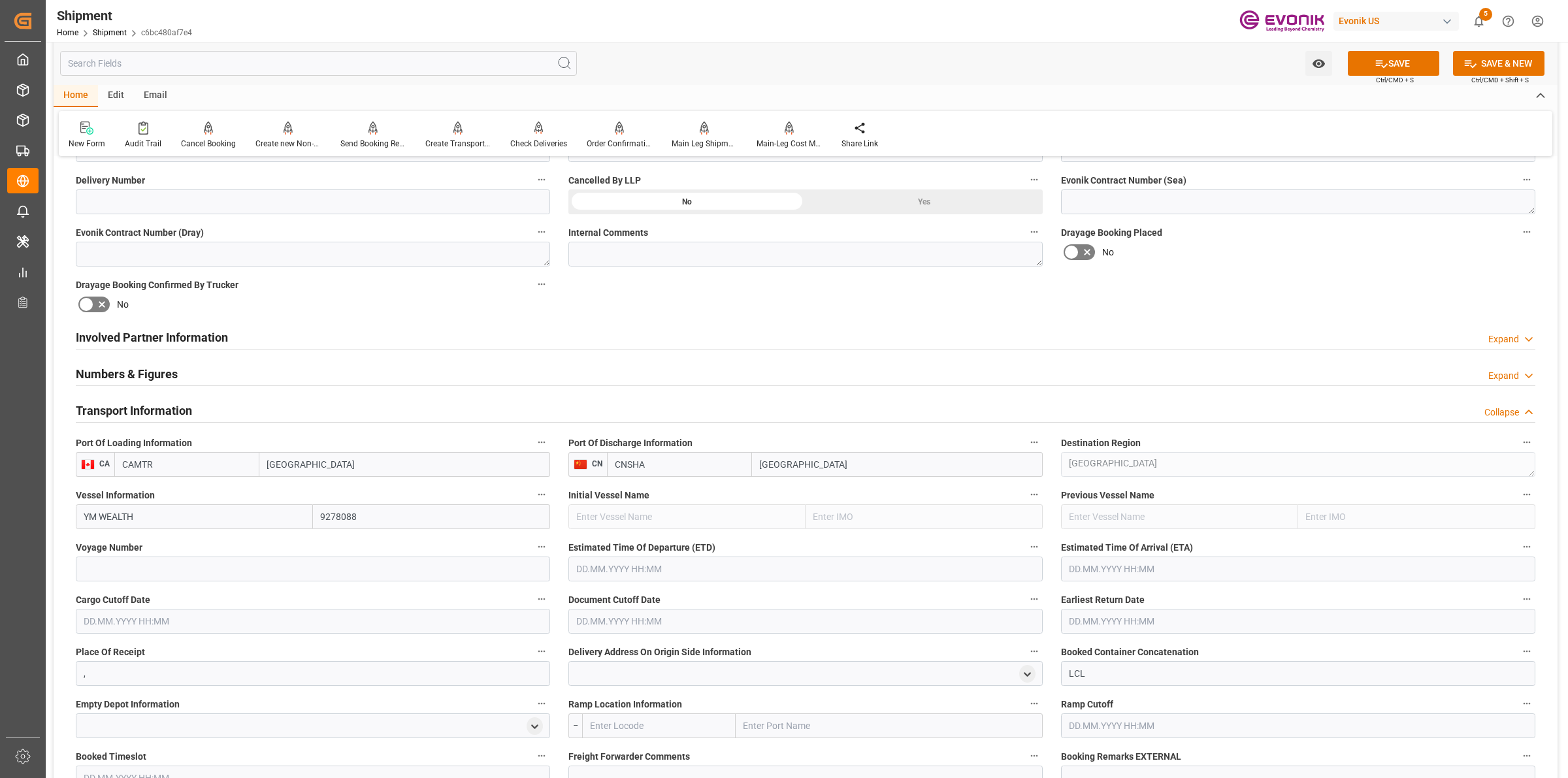
type input "YM WEALTH"
click at [214, 568] on input at bounding box center [313, 569] width 475 height 25
paste input "187W"
type input "187W"
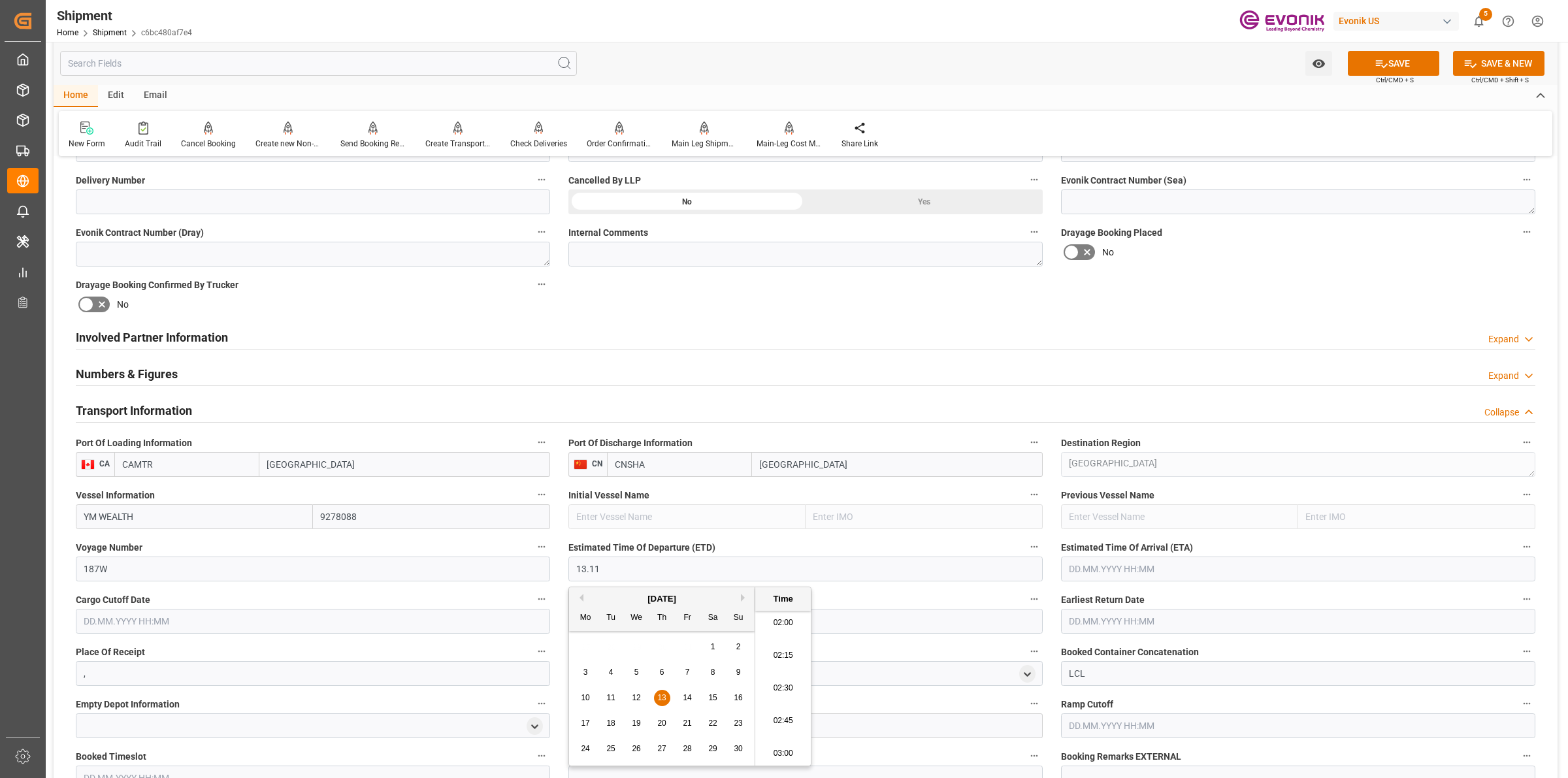
type input "13.11.2025 00:00"
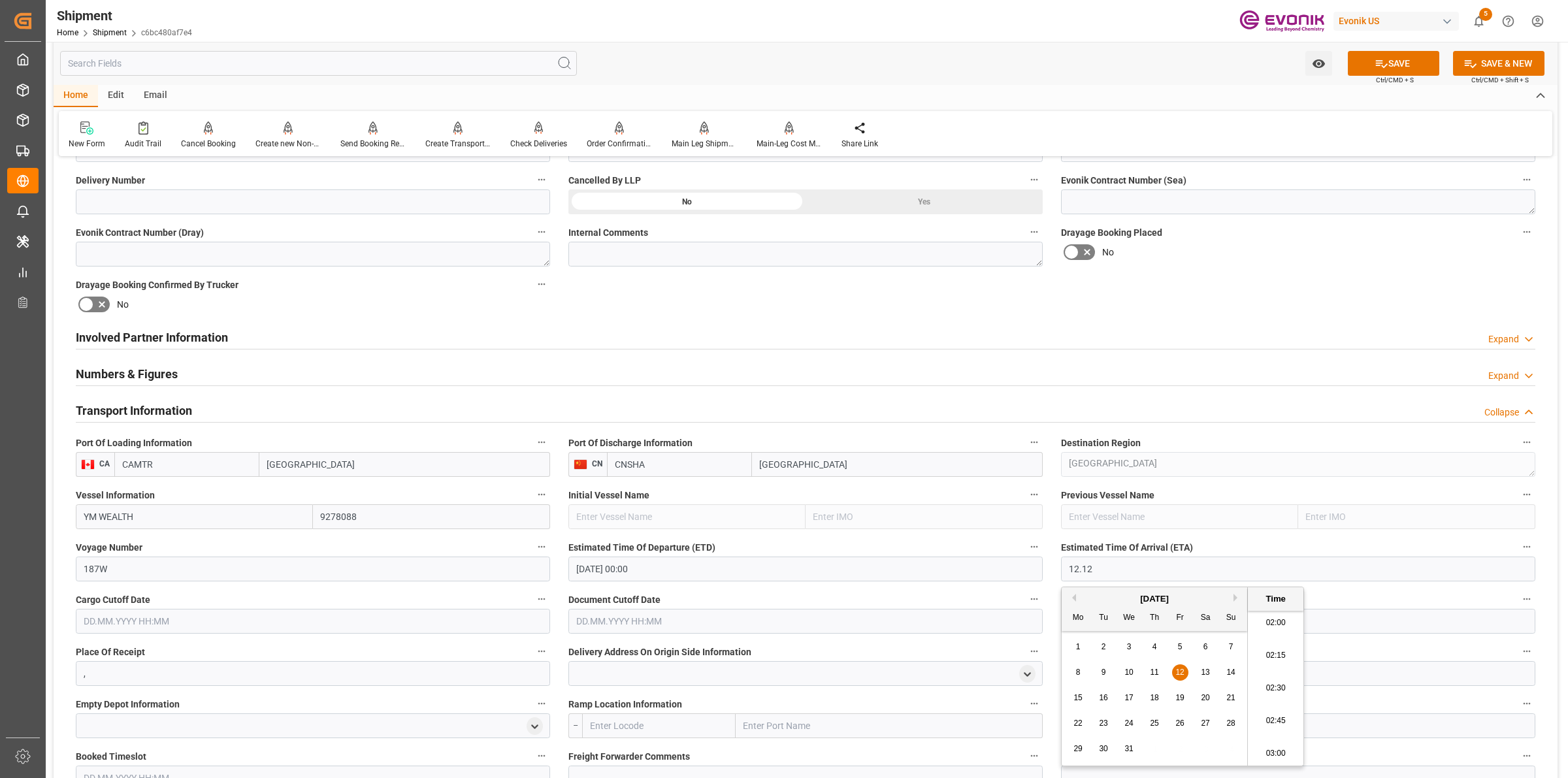
type input "12.12.2025 00:00"
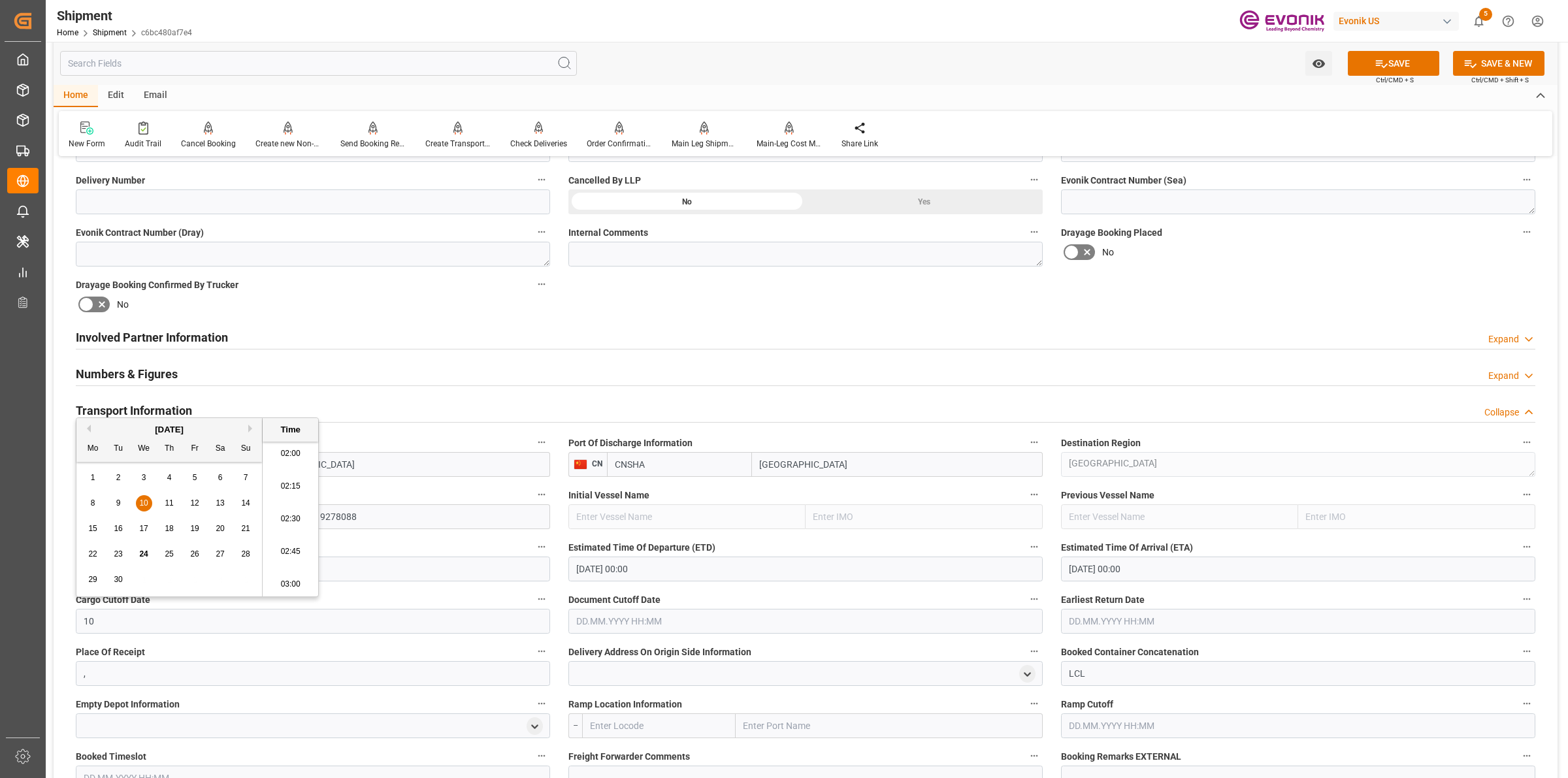
type input "1"
type input "0"
type input "[DATE] 00:00"
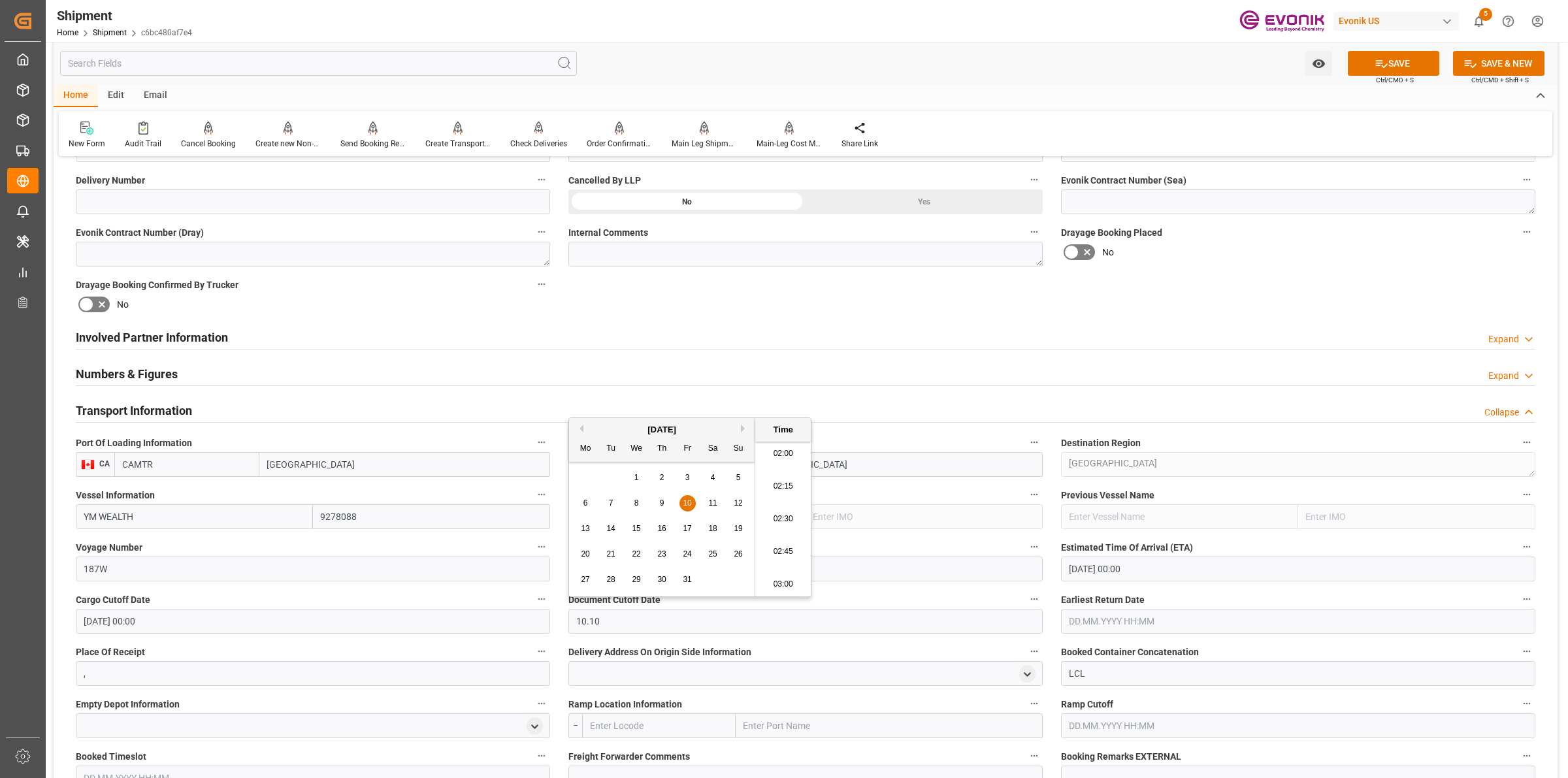
type input "[DATE] 00:00"
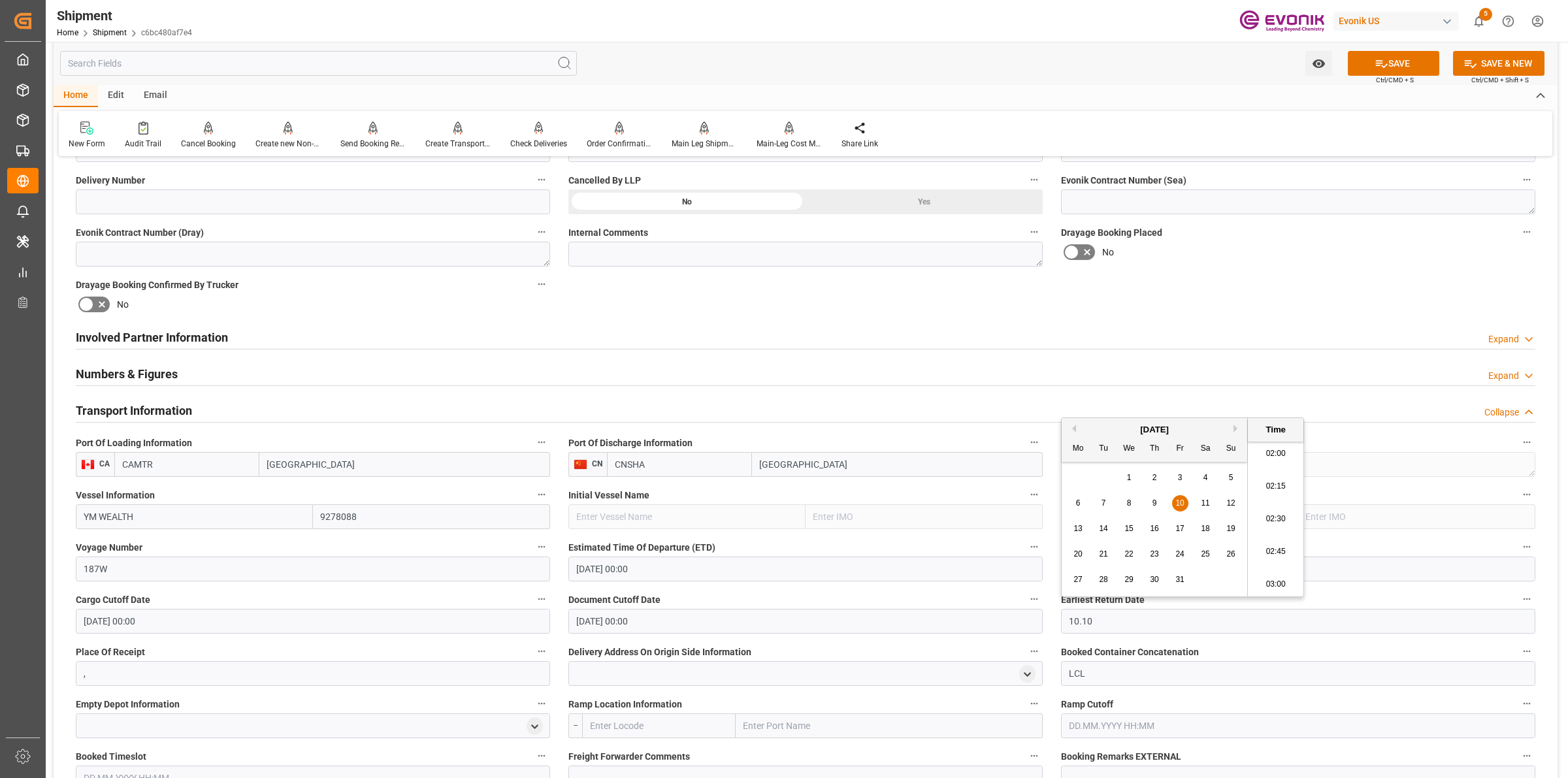
type input "[DATE] 00:00"
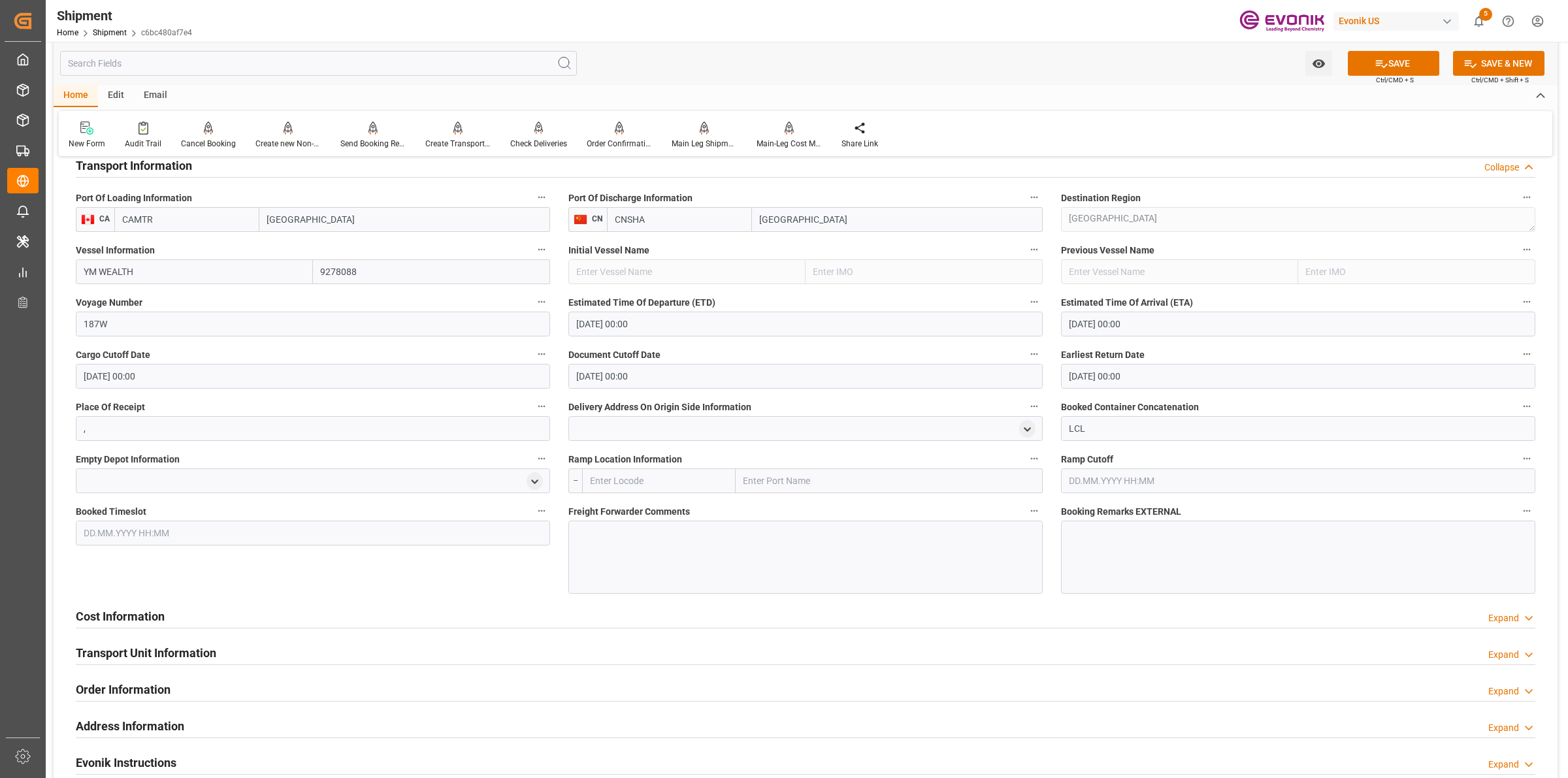
click at [652, 475] on input "text" at bounding box center [659, 481] width 154 height 25
click at [158, 217] on input "CAMTR" at bounding box center [187, 220] width 145 height 25
drag, startPoint x: 172, startPoint y: 213, endPoint x: 93, endPoint y: 208, distance: 79.2
click at [93, 208] on div "CA CAMTR Montreal" at bounding box center [313, 220] width 475 height 25
type input "CAVAN"
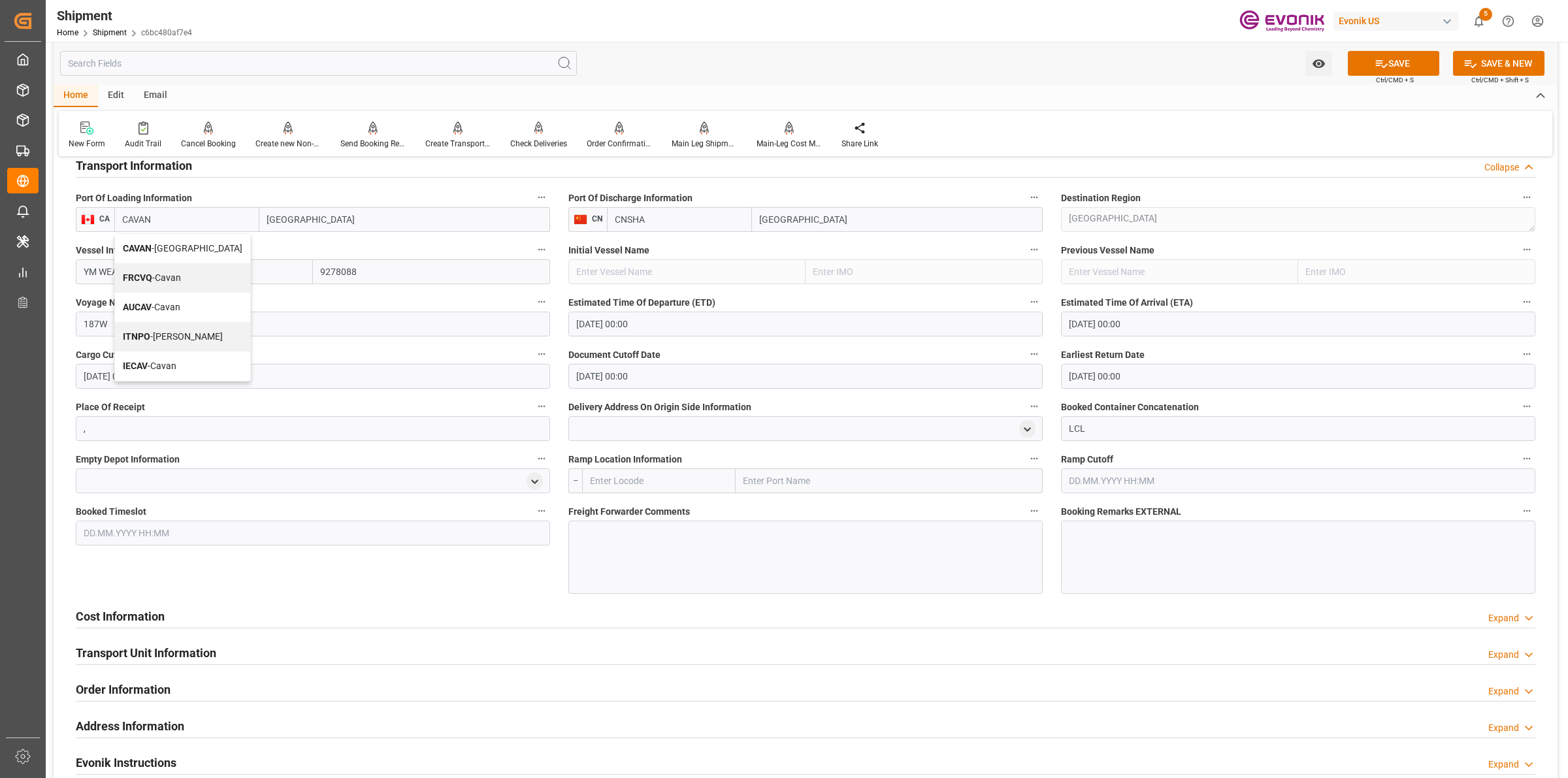
click at [165, 256] on div "CAVAN - Vancouver" at bounding box center [182, 248] width 135 height 29
type input "[GEOGRAPHIC_DATA]"
type input "CAVAN"
click at [631, 494] on div "Ramp Location Information --" at bounding box center [805, 472] width 492 height 53
click at [632, 483] on input "text" at bounding box center [659, 481] width 154 height 25
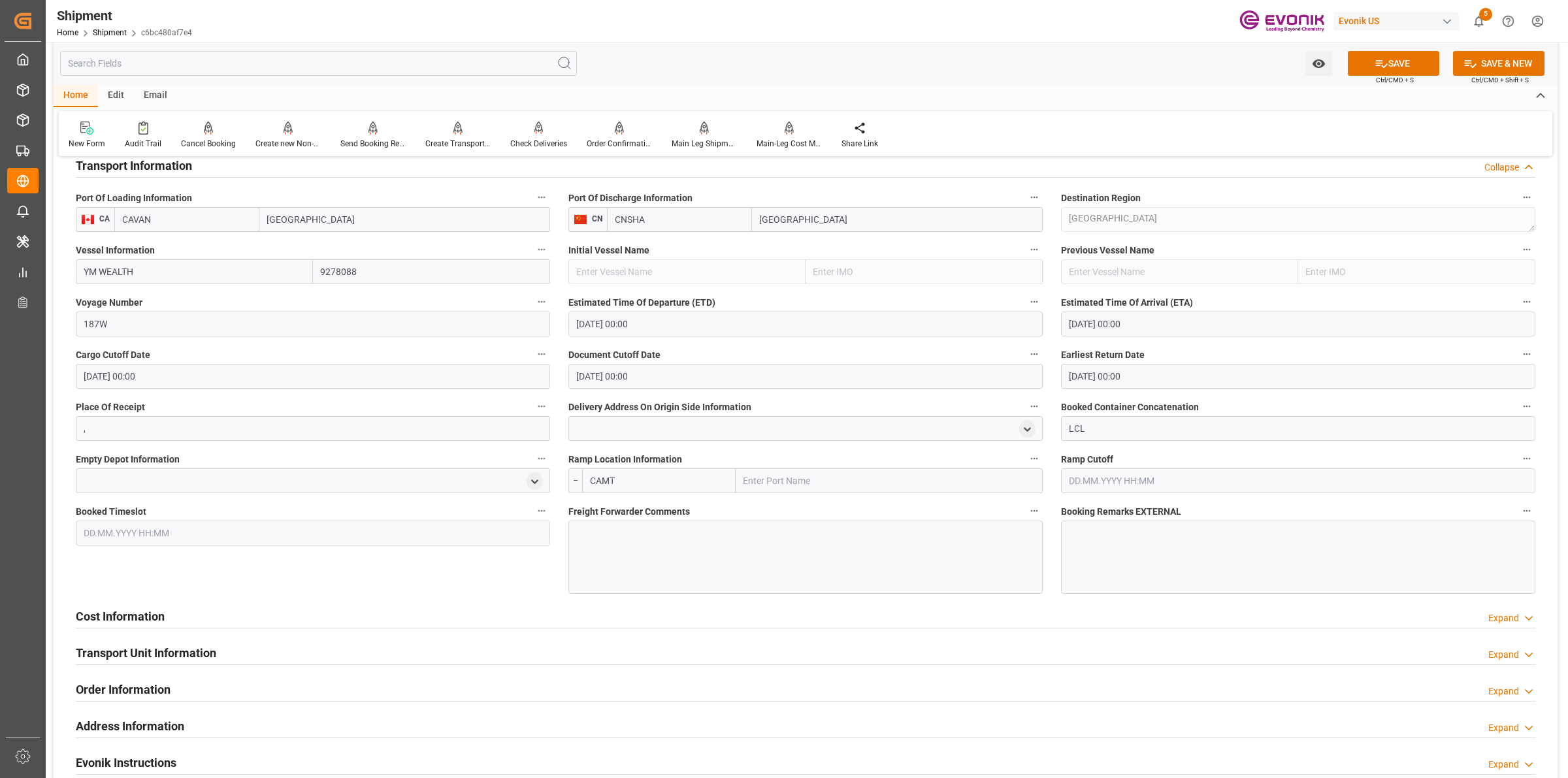
type input "CAMTR"
click at [638, 511] on span "CAMTR - Montreal" at bounding box center [652, 510] width 123 height 11
type input "Montreal"
type input "CAMTR"
click at [676, 537] on div at bounding box center [805, 556] width 475 height 73
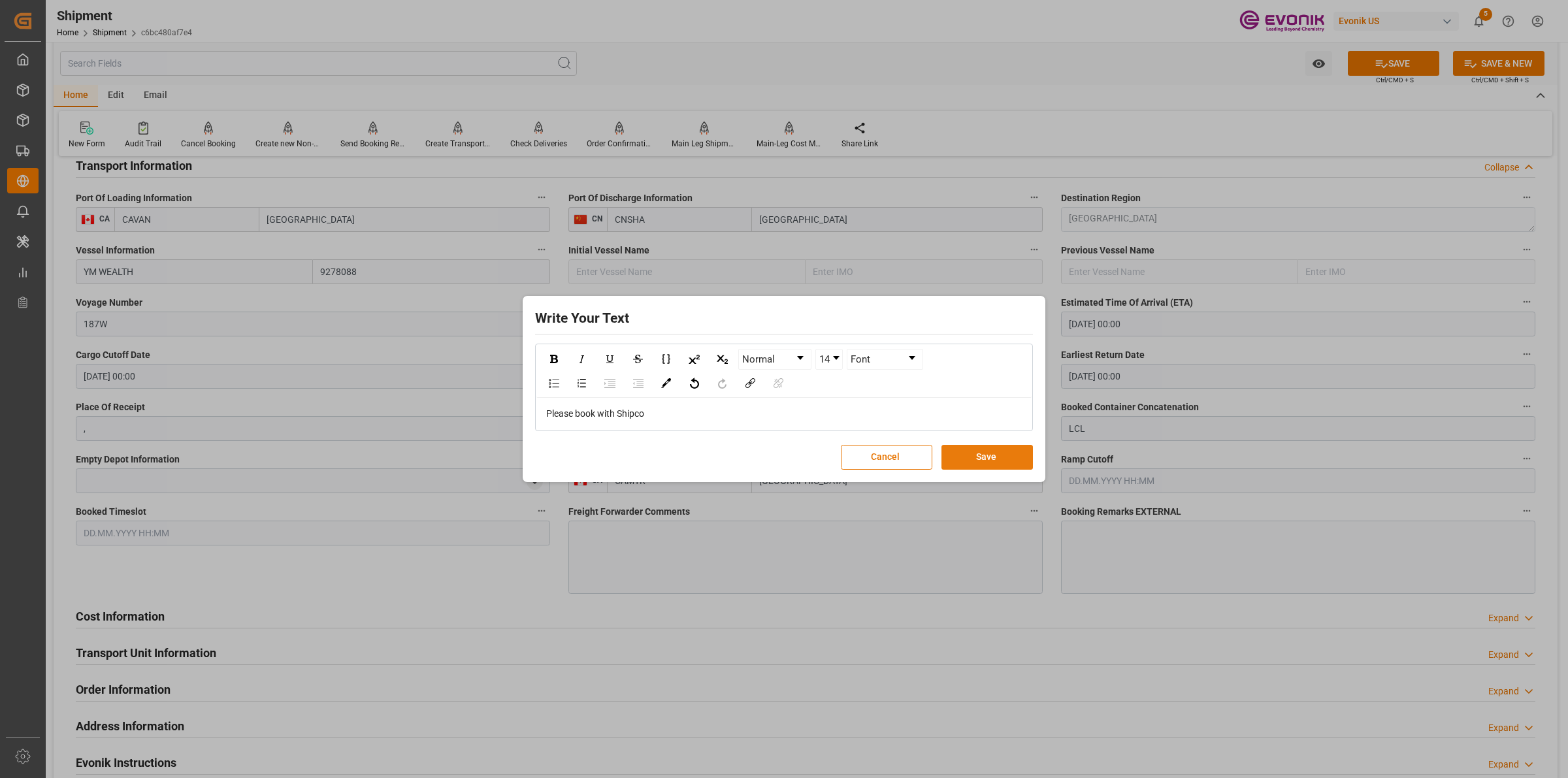
click at [980, 457] on button "Save" at bounding box center [987, 457] width 91 height 25
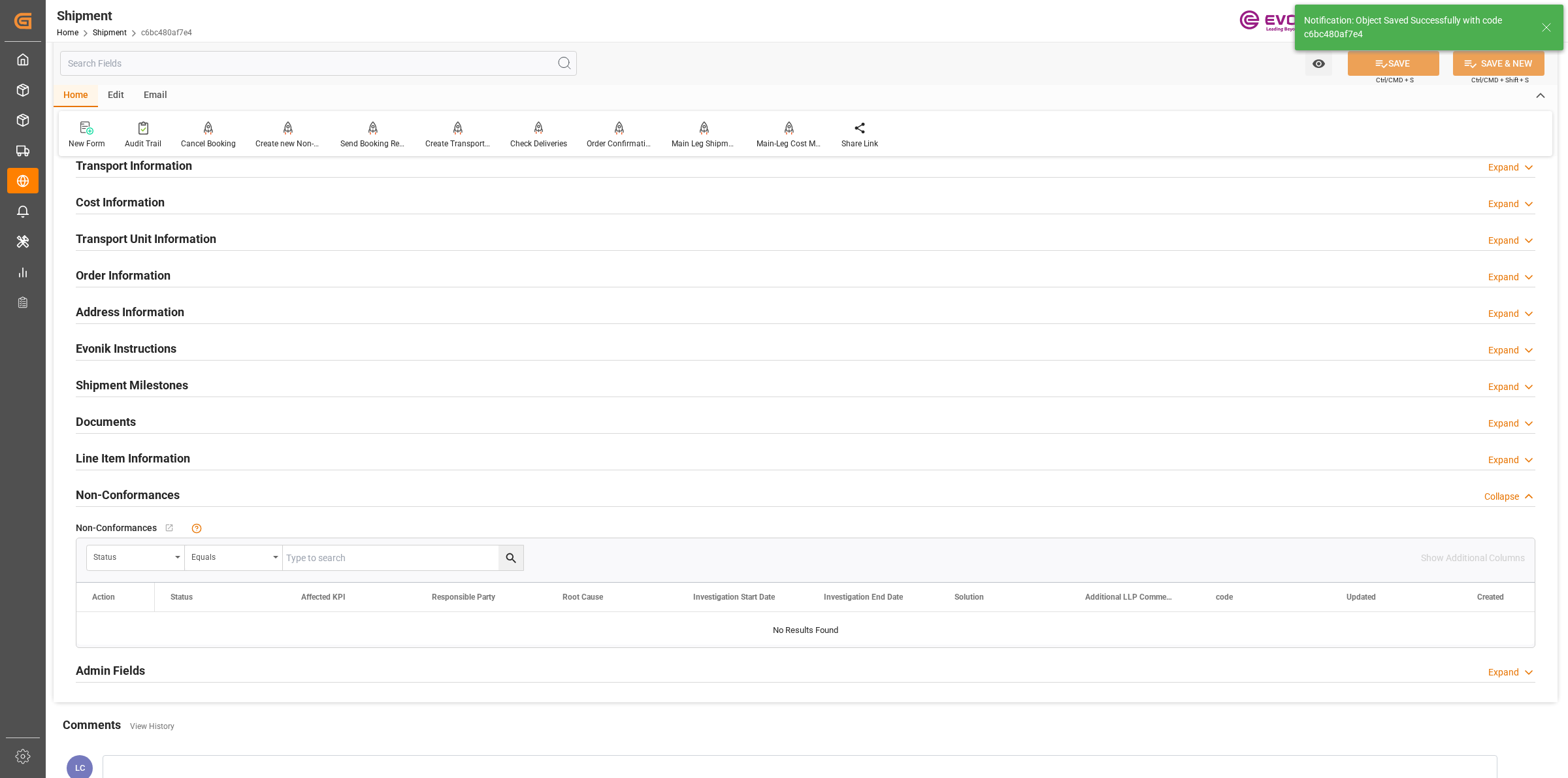
click at [178, 196] on div "Cost Information Expand" at bounding box center [805, 201] width 1460 height 25
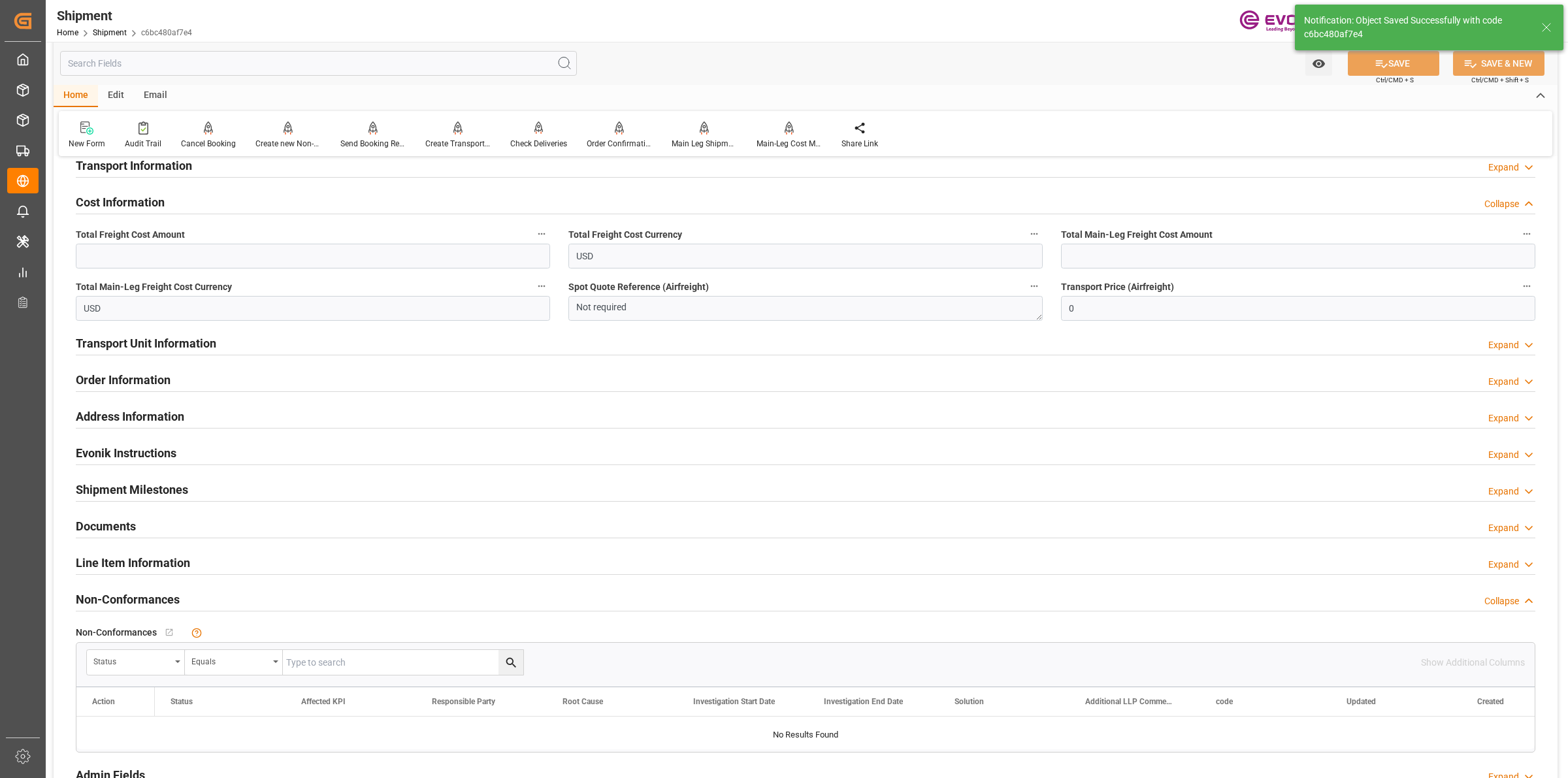
click at [207, 168] on div "Transport Information Expand" at bounding box center [805, 165] width 1460 height 25
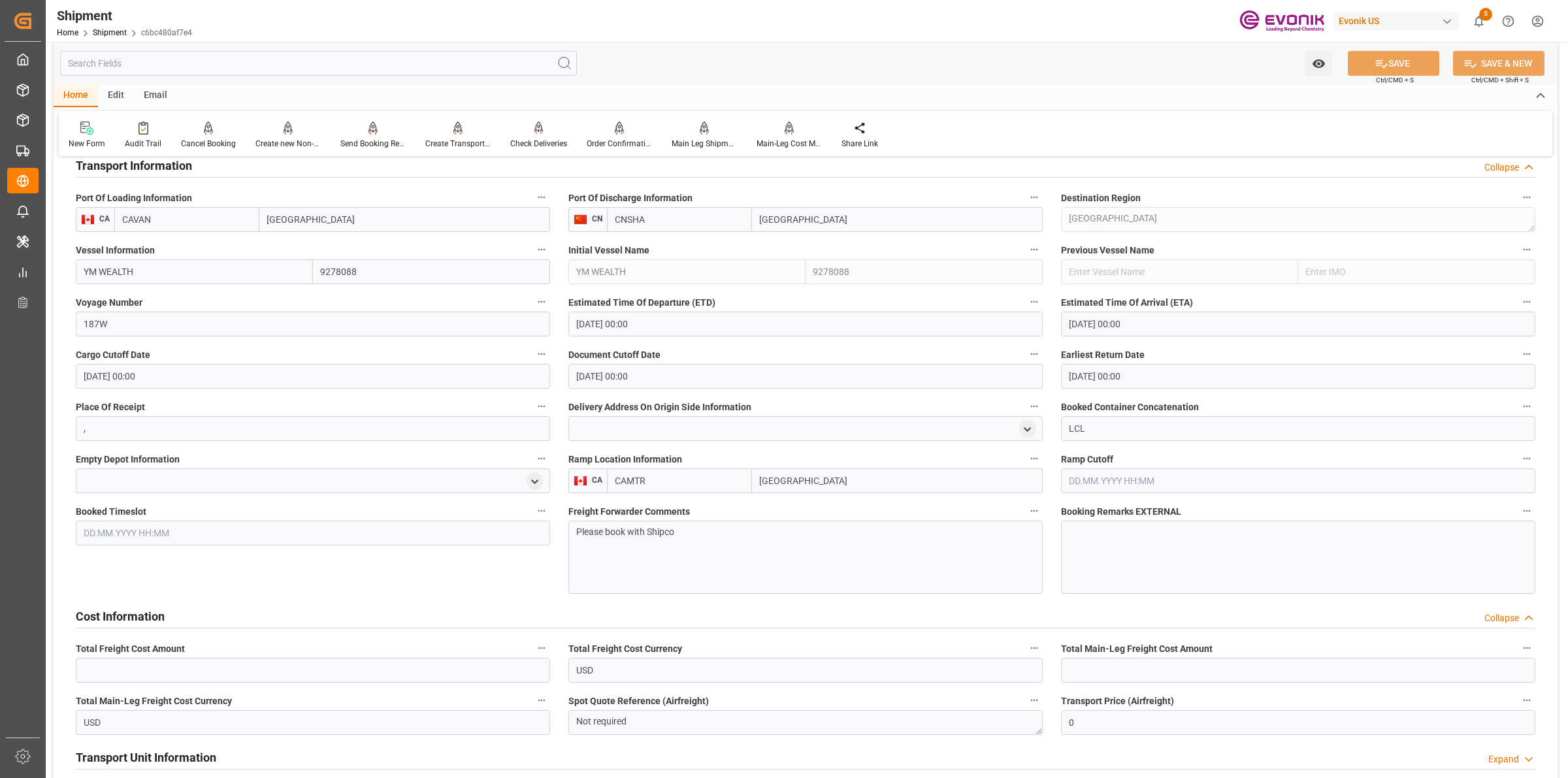
click at [207, 168] on div "Transport Information Collapse" at bounding box center [805, 165] width 1460 height 25
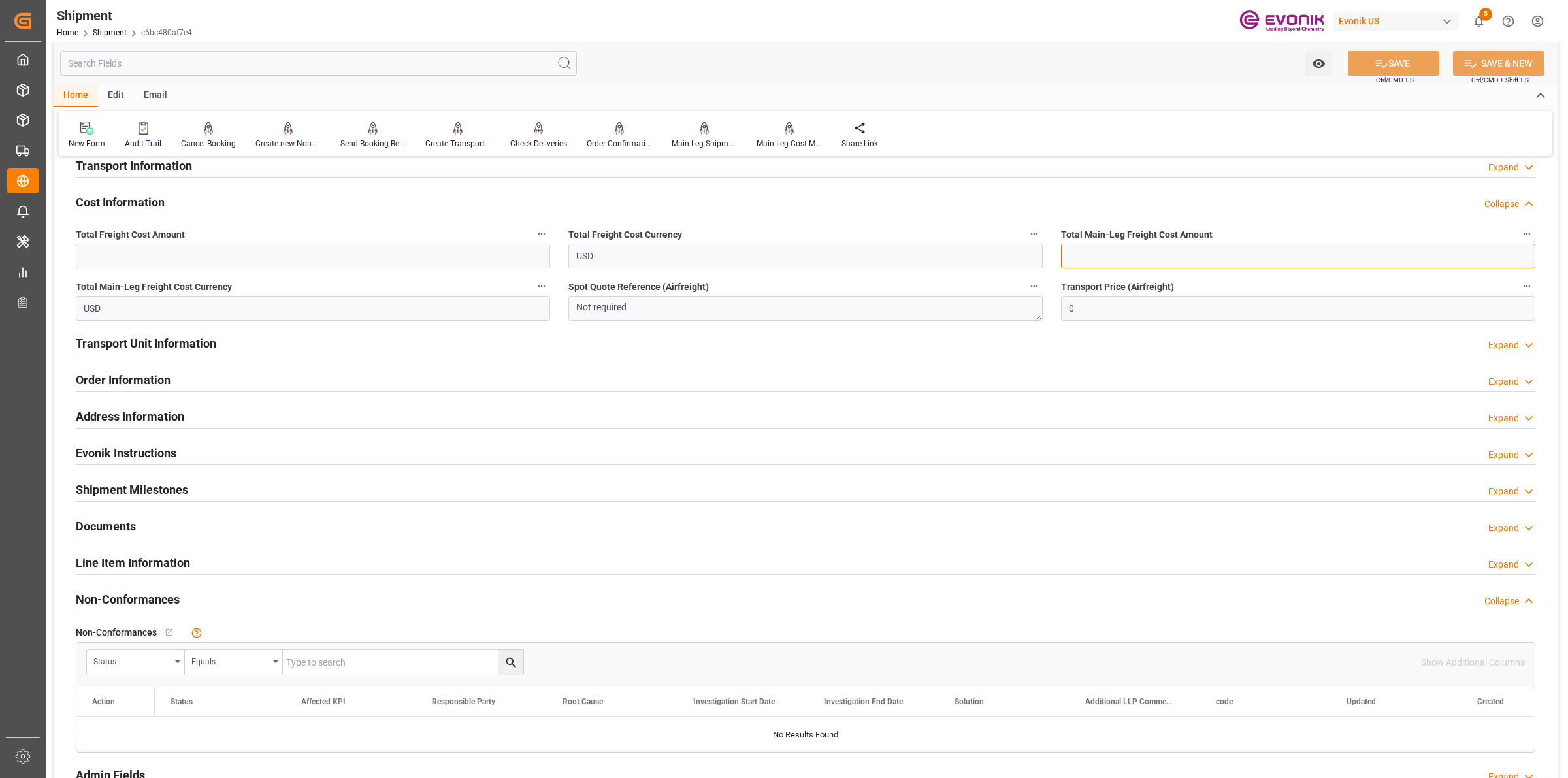
click at [1103, 246] on input "text" at bounding box center [1299, 257] width 475 height 25
paste input "381.5"
type input "381.5"
click at [359, 253] on input "text" at bounding box center [313, 257] width 475 height 25
type input "505.5"
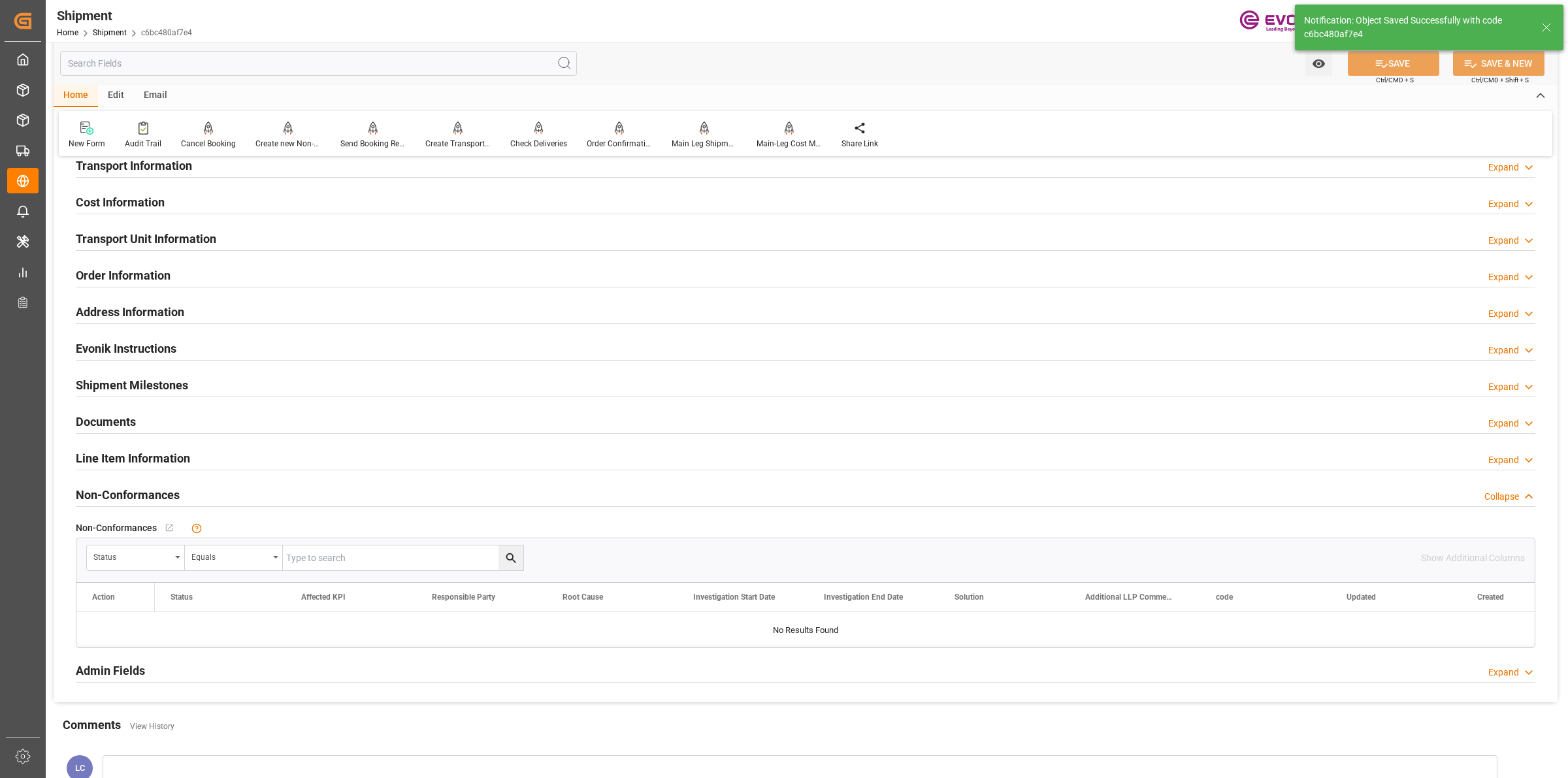
click at [212, 203] on div "Cost Information Expand" at bounding box center [805, 201] width 1460 height 25
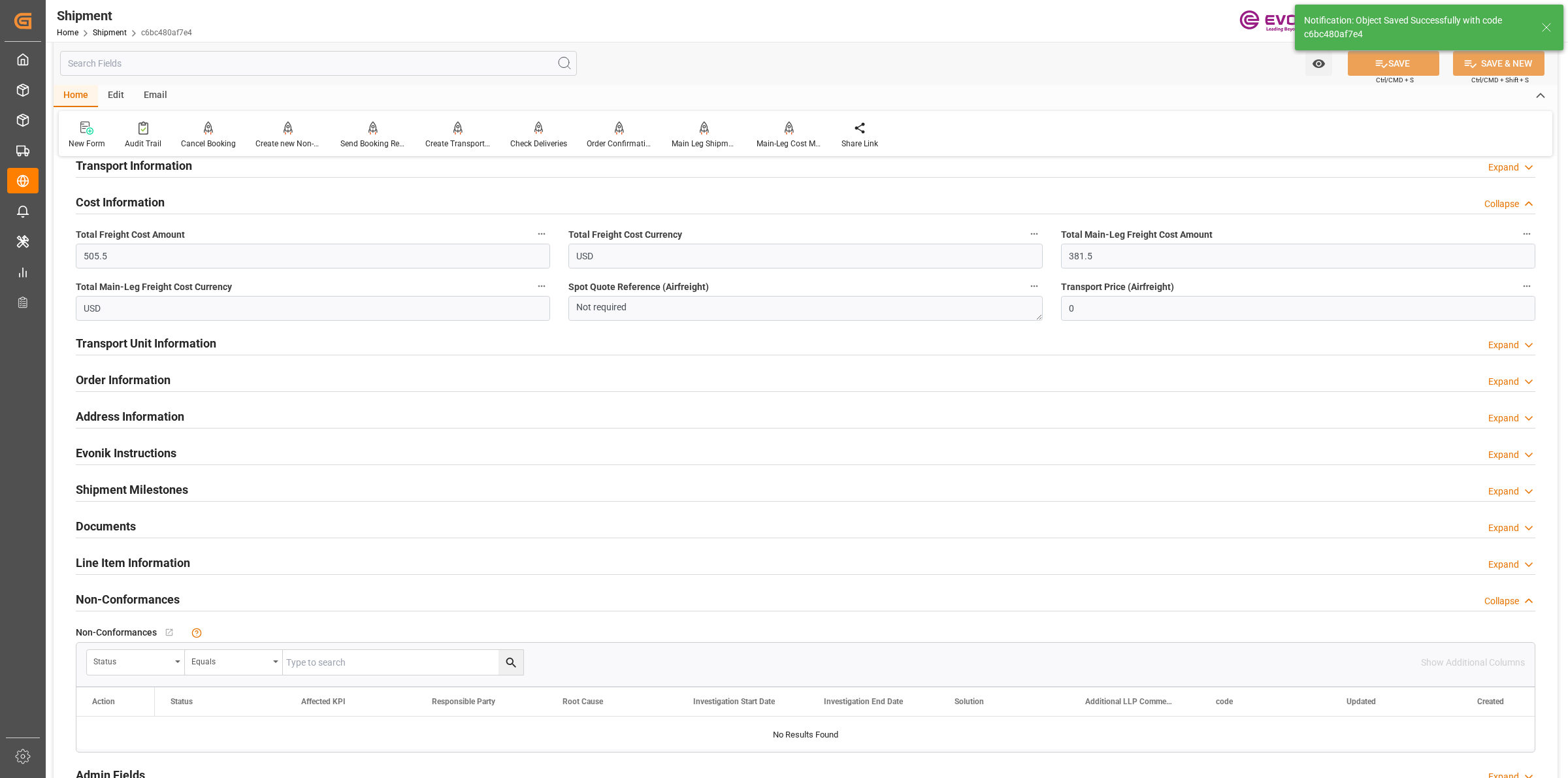
click at [212, 203] on div "Cost Information Collapse" at bounding box center [805, 201] width 1460 height 25
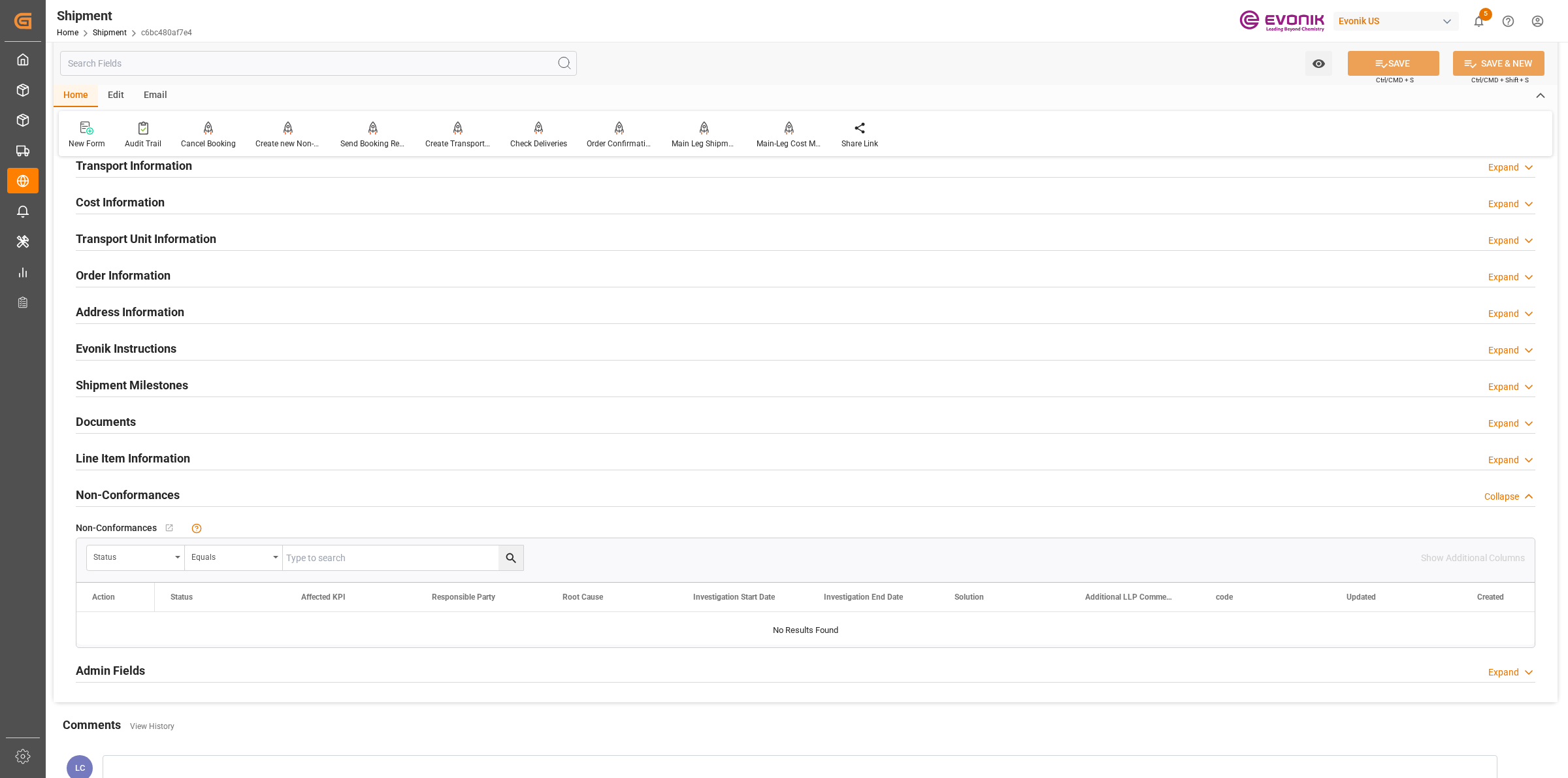
click at [196, 235] on h2 "Transport Unit Information" at bounding box center [146, 238] width 140 height 18
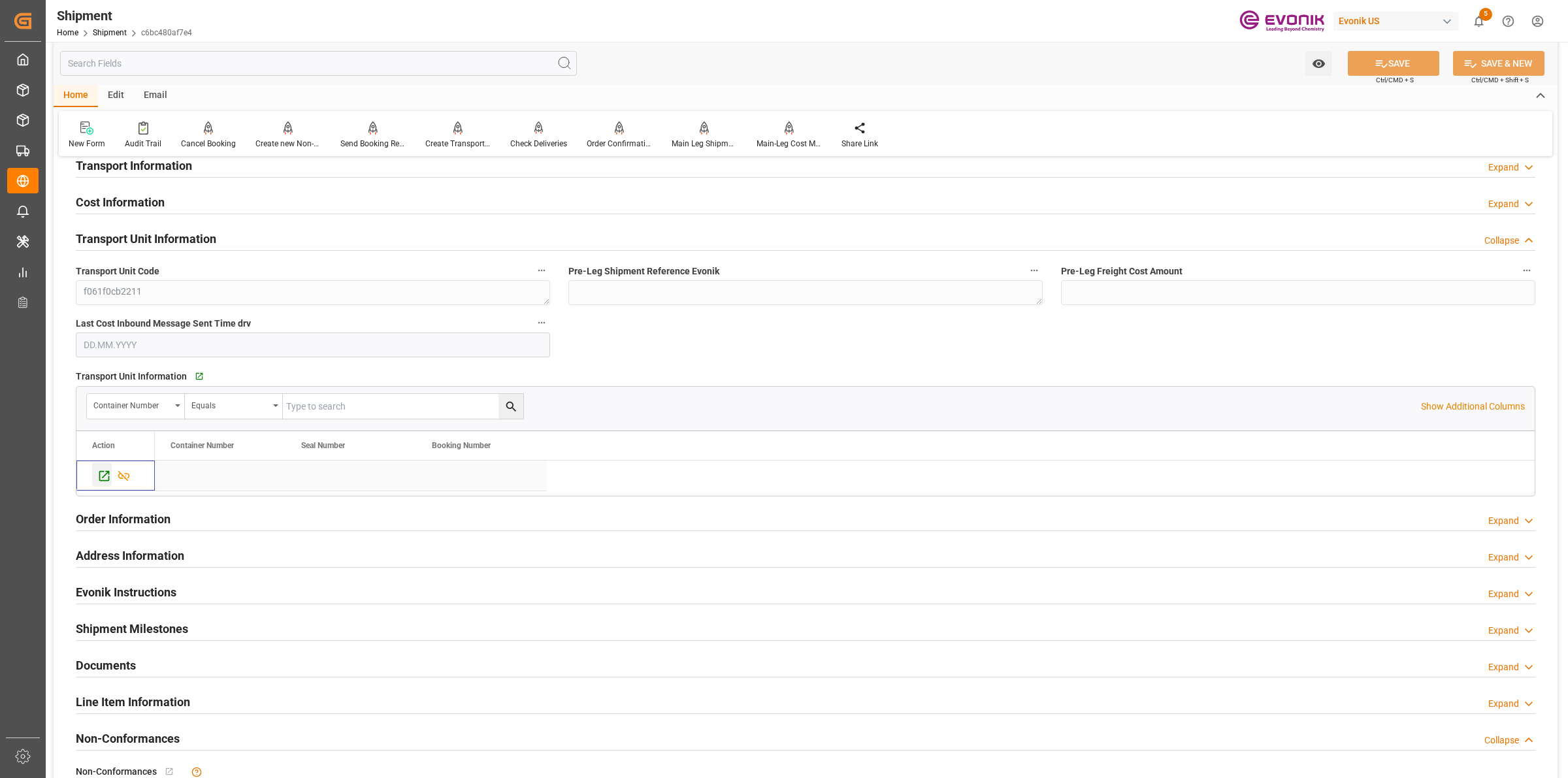
click at [105, 475] on icon "Press SPACE to select this row." at bounding box center [104, 476] width 11 height 11
click at [180, 161] on h2 "Transport Information" at bounding box center [134, 165] width 117 height 18
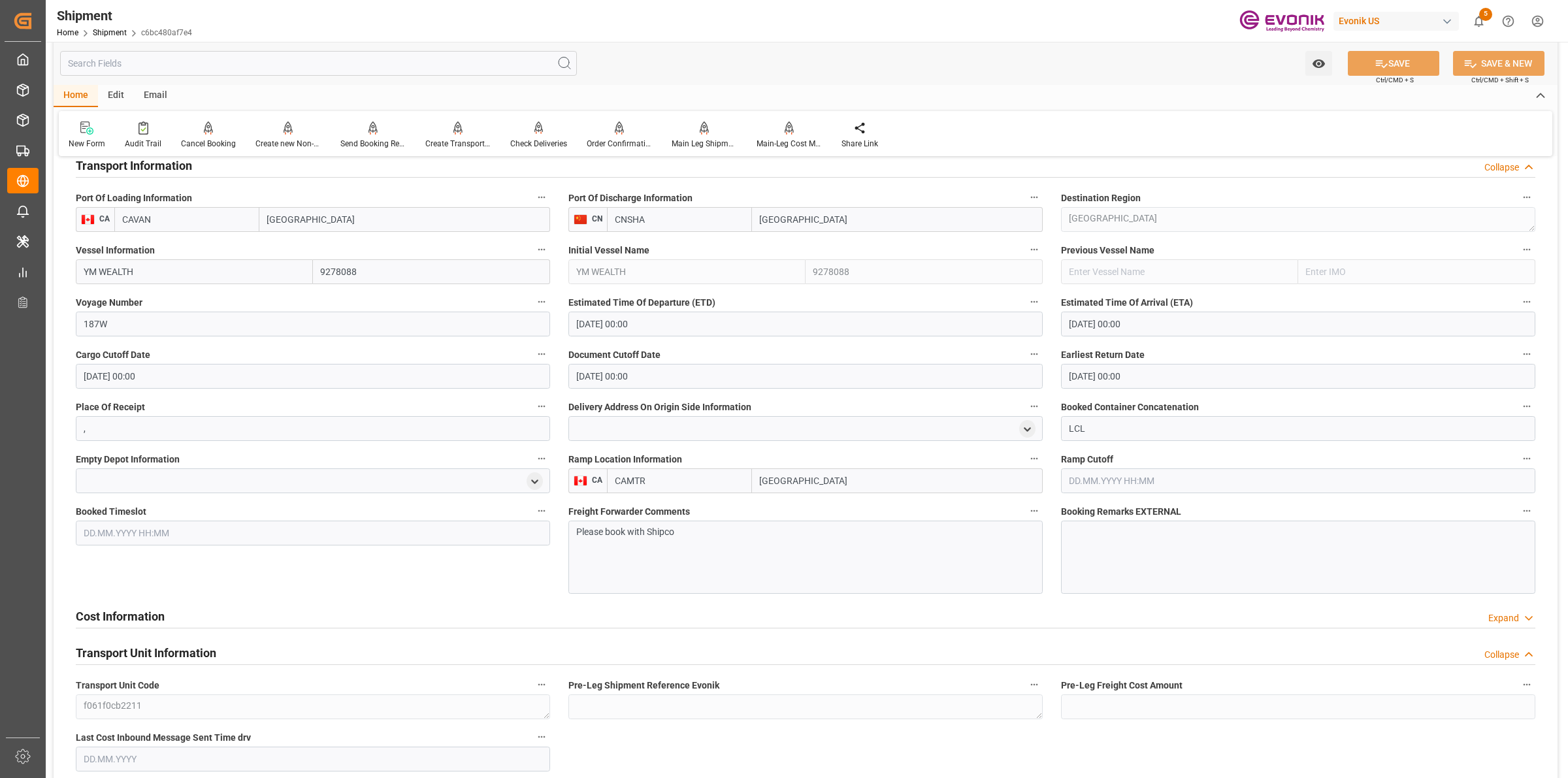
click at [745, 543] on div "Please book with Shipco" at bounding box center [805, 556] width 475 height 73
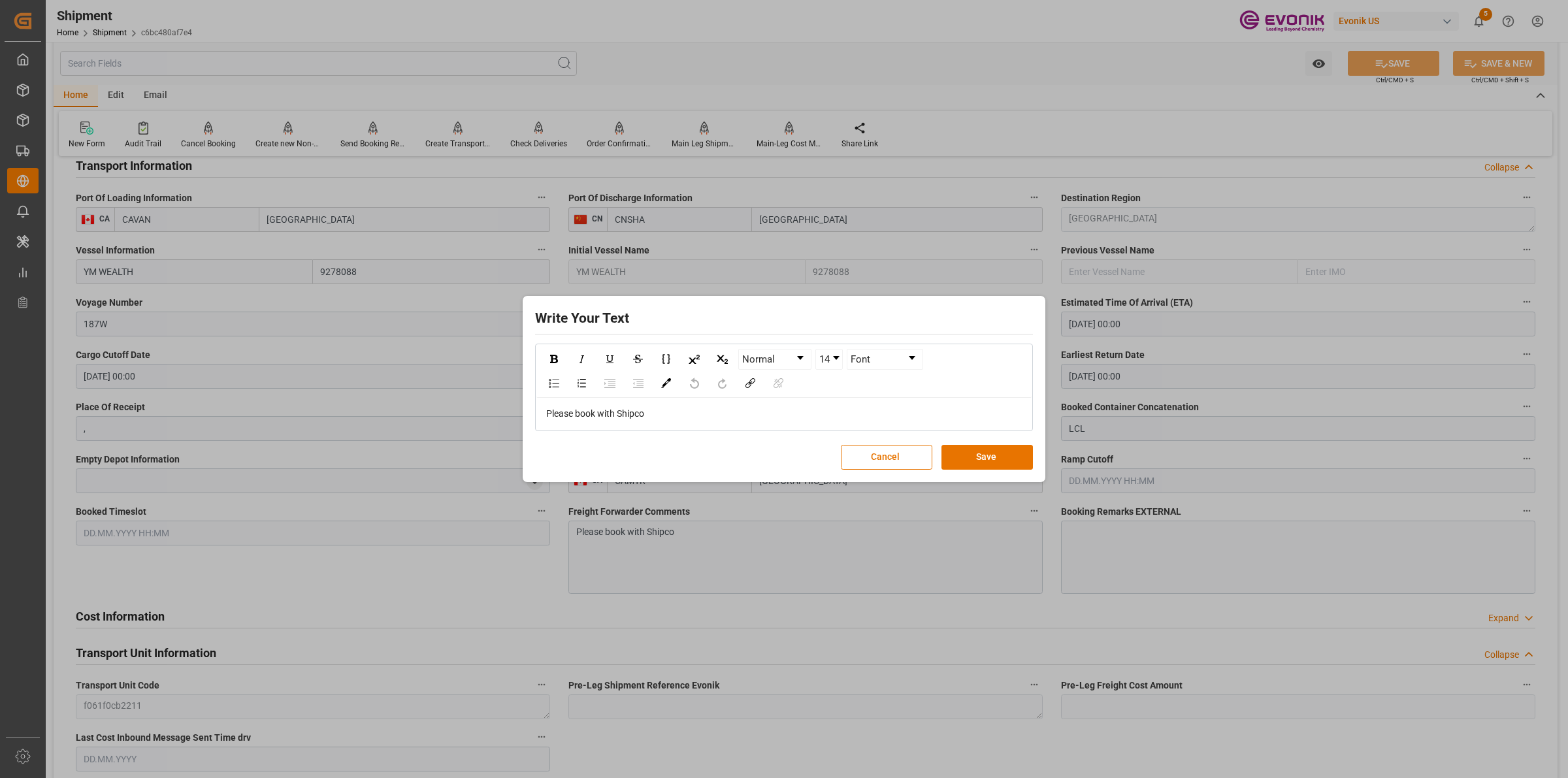
click at [684, 415] on div "Please book with Shipco" at bounding box center [785, 413] width 477 height 14
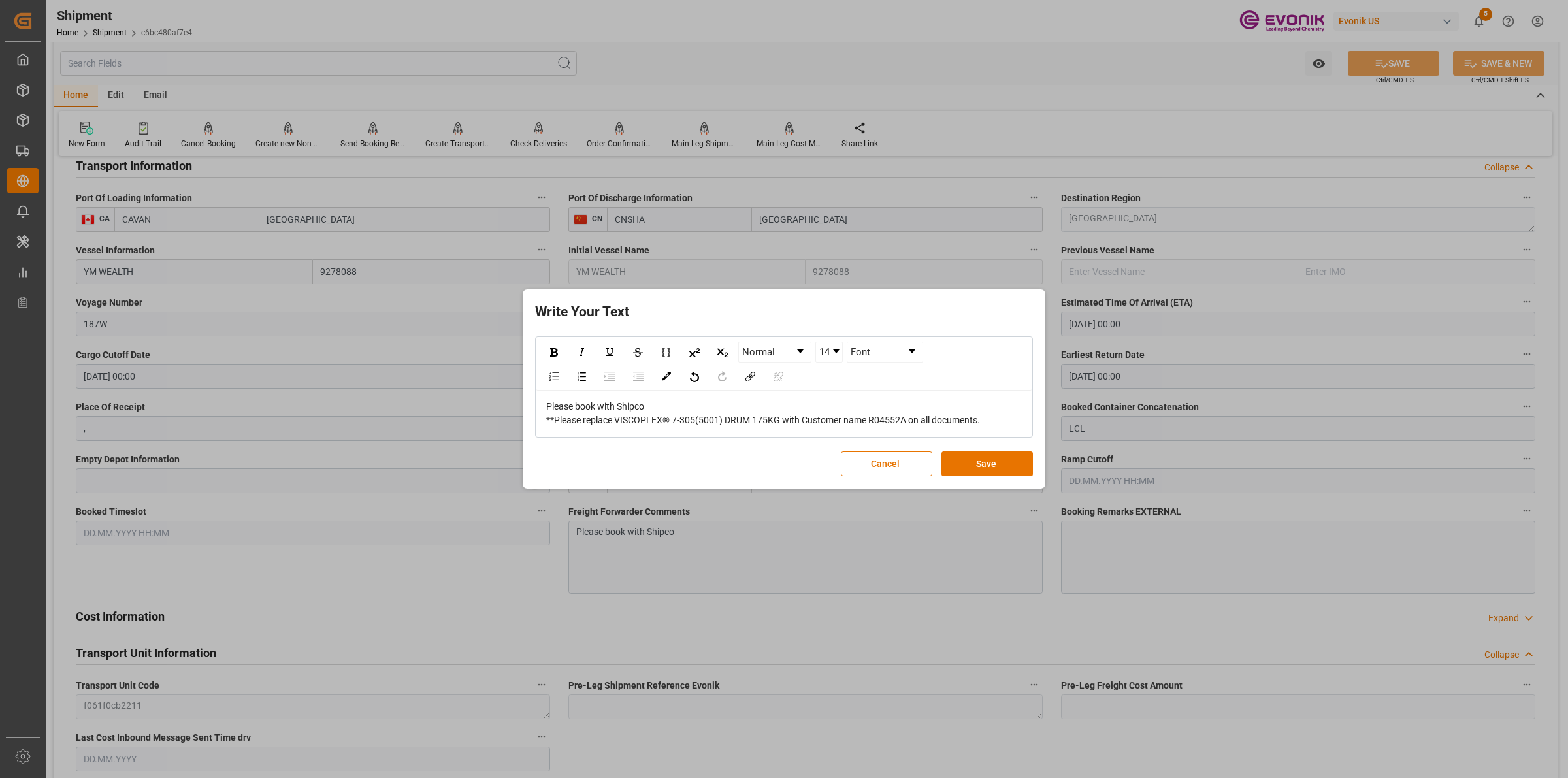
click at [554, 419] on span "**Please replace VISCOPLEX® 7-305(5001) DRUM 175KG with Customer name R04552A o…" at bounding box center [764, 420] width 434 height 11
click at [1006, 420] on div "** Please replace VISCOPLEX® 7-305(5001) DRUM 175KG with Customer name R04552A …" at bounding box center [785, 420] width 477 height 14
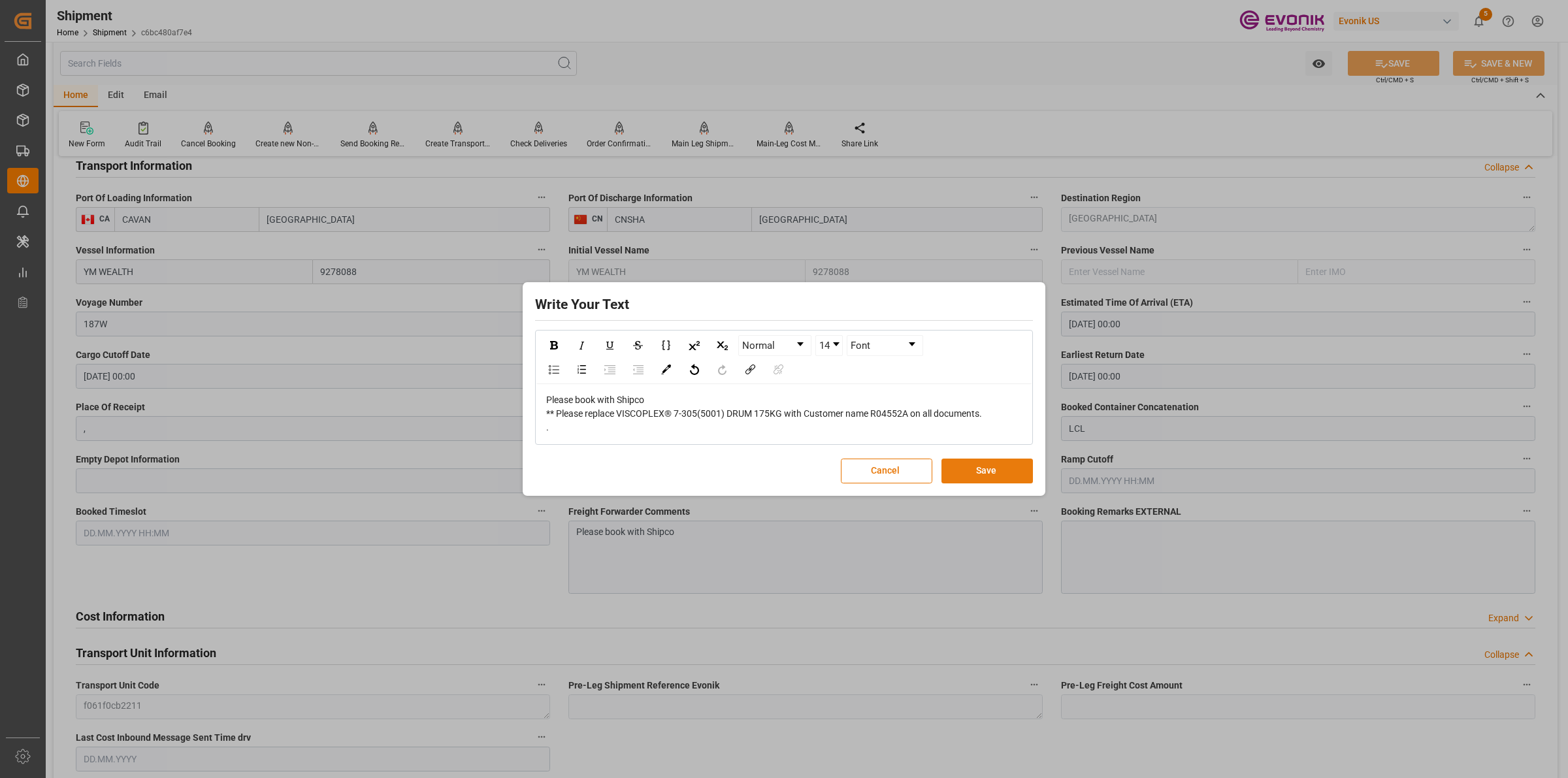
click at [1010, 469] on button "Save" at bounding box center [987, 472] width 91 height 25
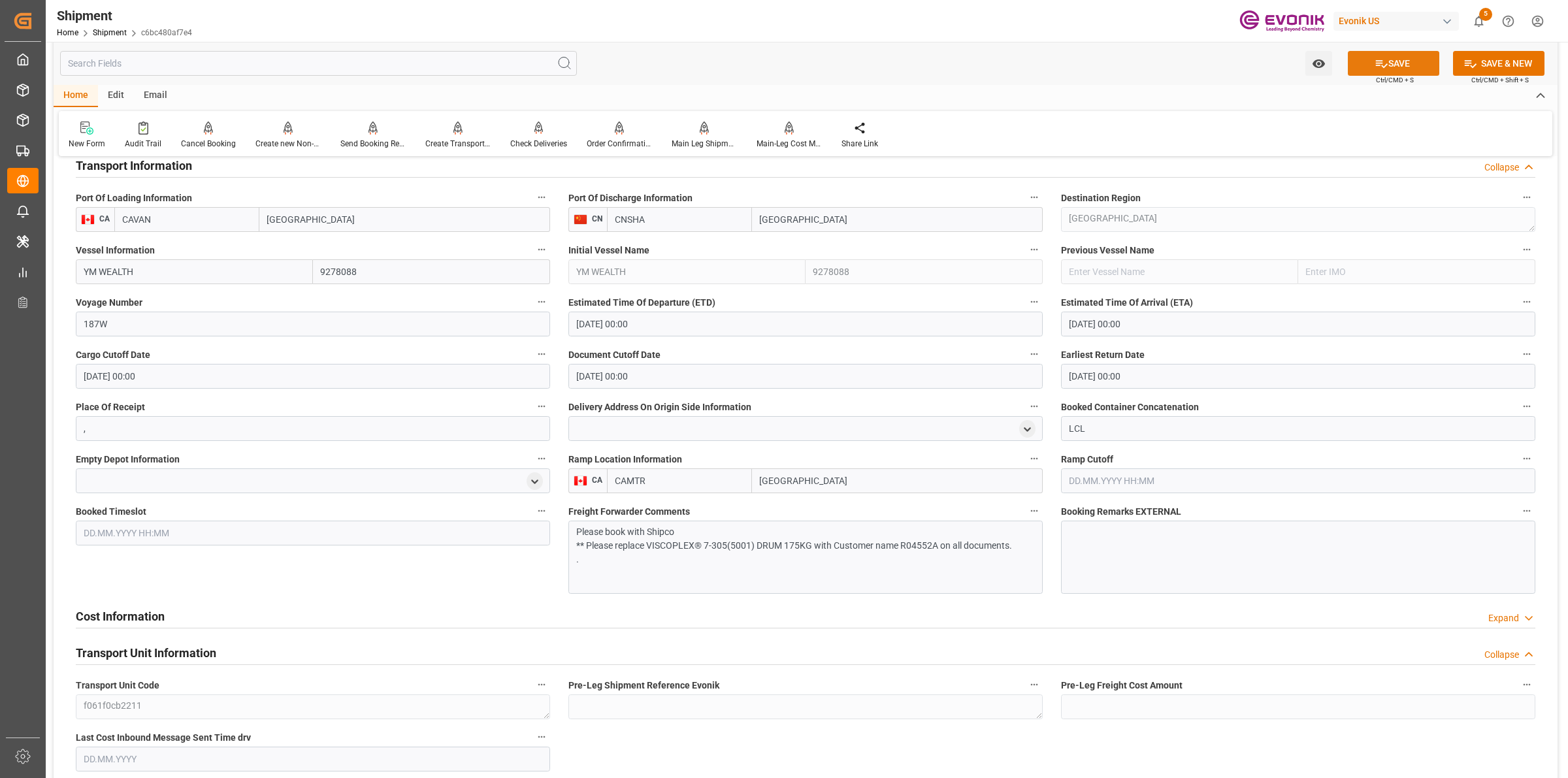
click at [1387, 72] on button "SAVE" at bounding box center [1394, 63] width 91 height 25
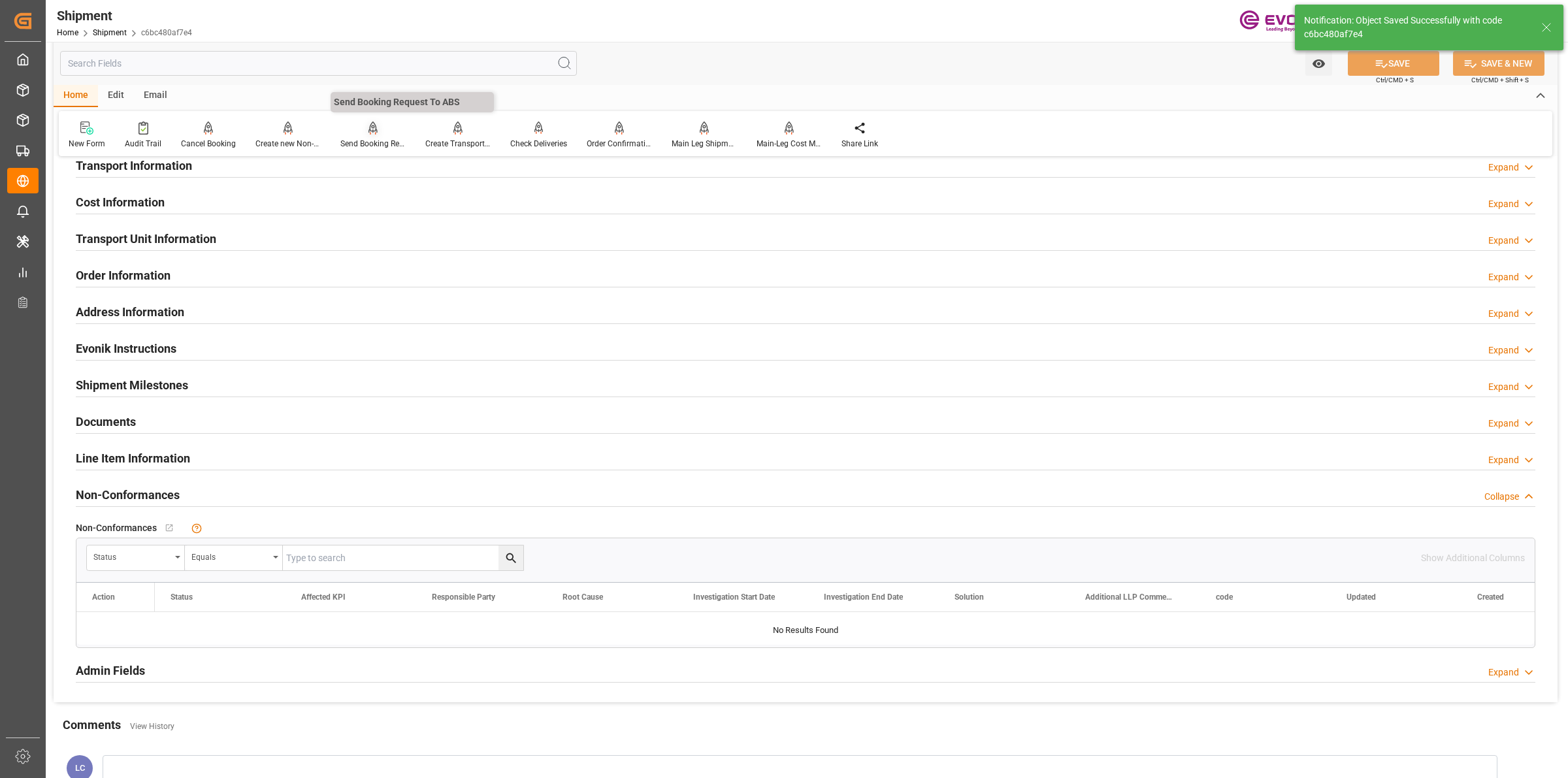
click at [357, 134] on div at bounding box center [373, 127] width 65 height 14
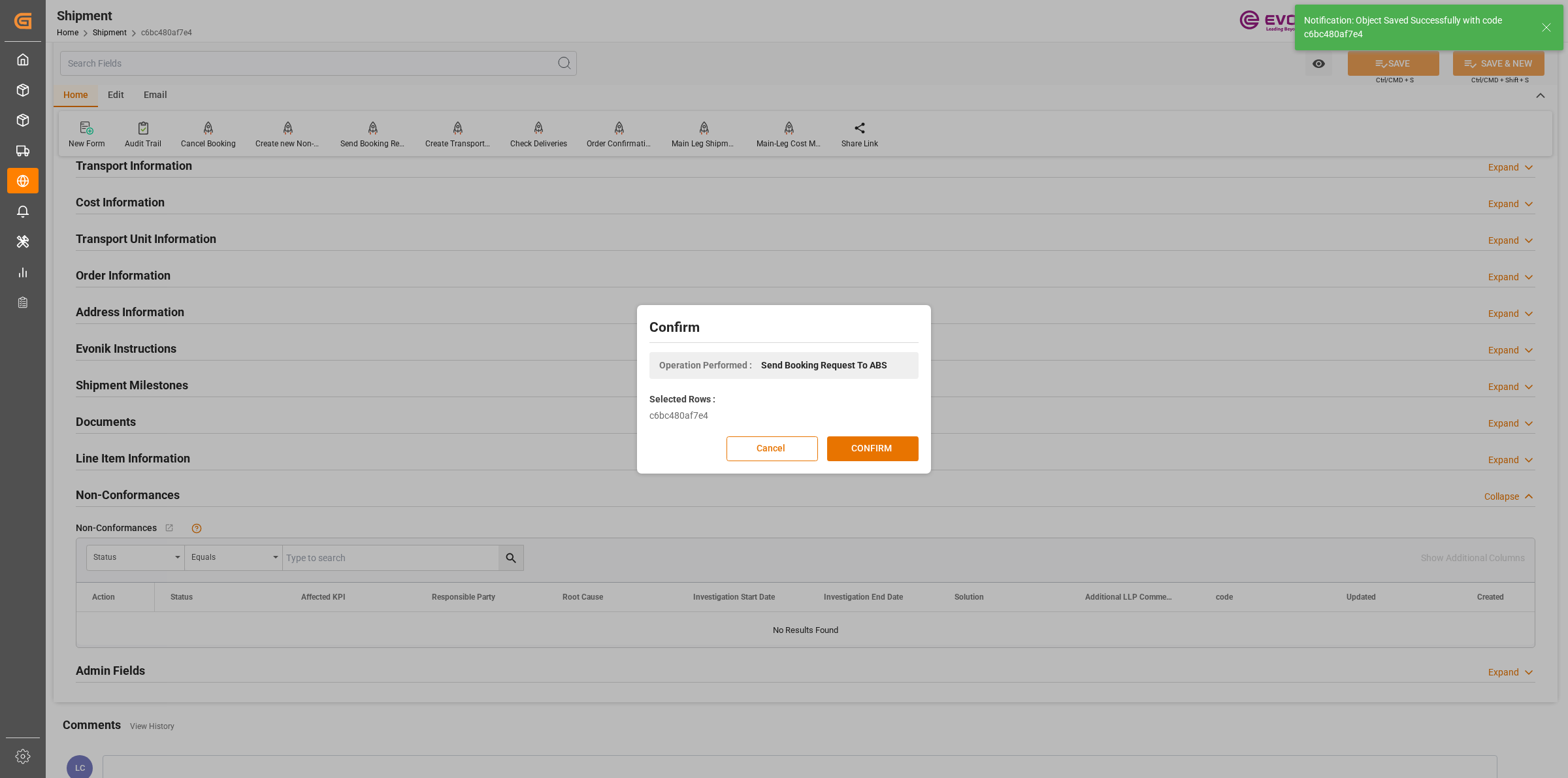
click at [855, 435] on div "Confirm Operation Performed : Send Booking Request To ABS Selected Rows : c6bc4…" at bounding box center [784, 389] width 288 height 162
click at [854, 445] on button "CONFIRM" at bounding box center [873, 449] width 91 height 25
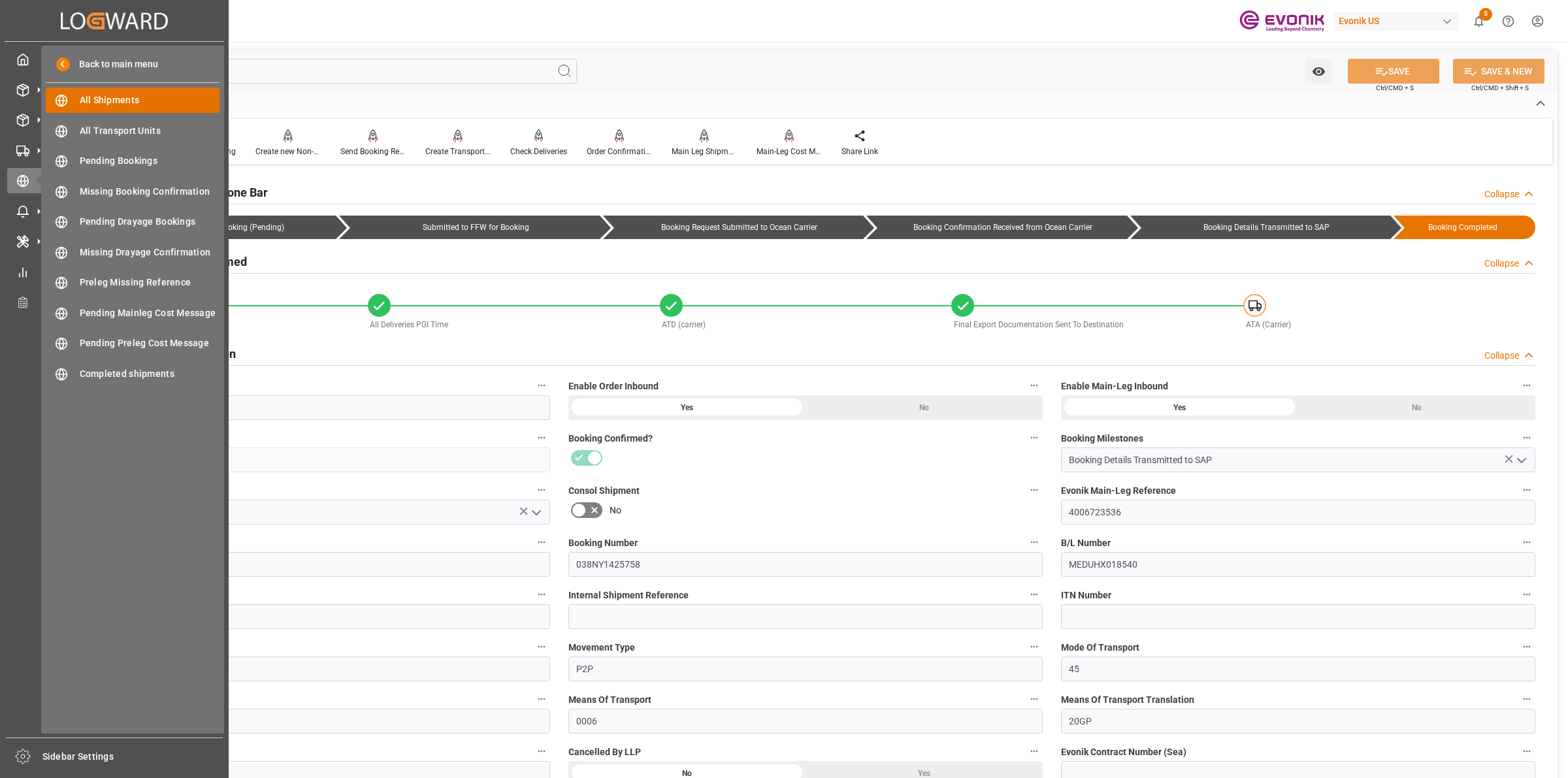
click at [102, 104] on span "All Shipments" at bounding box center [150, 100] width 140 height 14
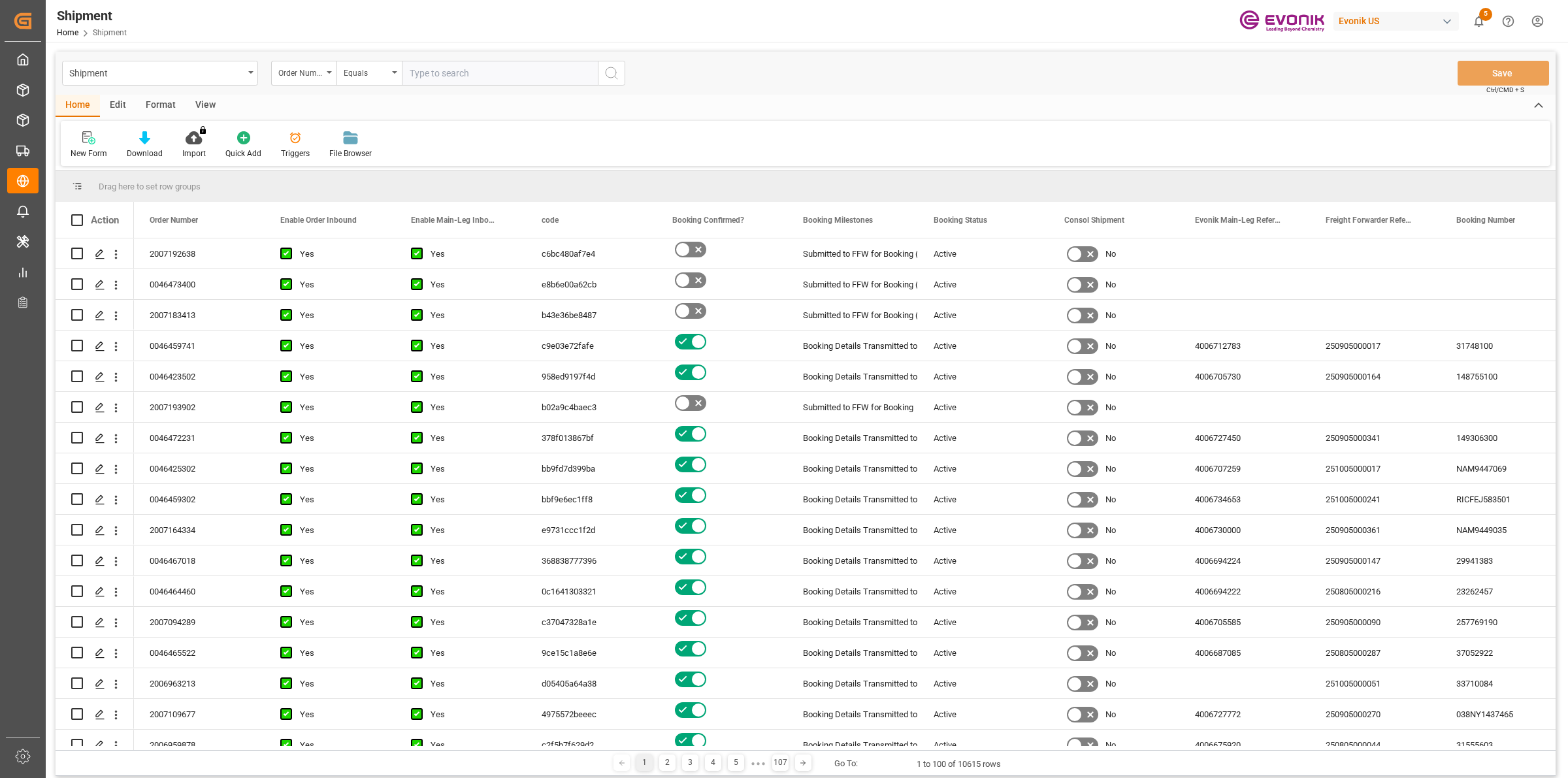
click at [458, 73] on input "text" at bounding box center [500, 73] width 196 height 25
type input "0046473400"
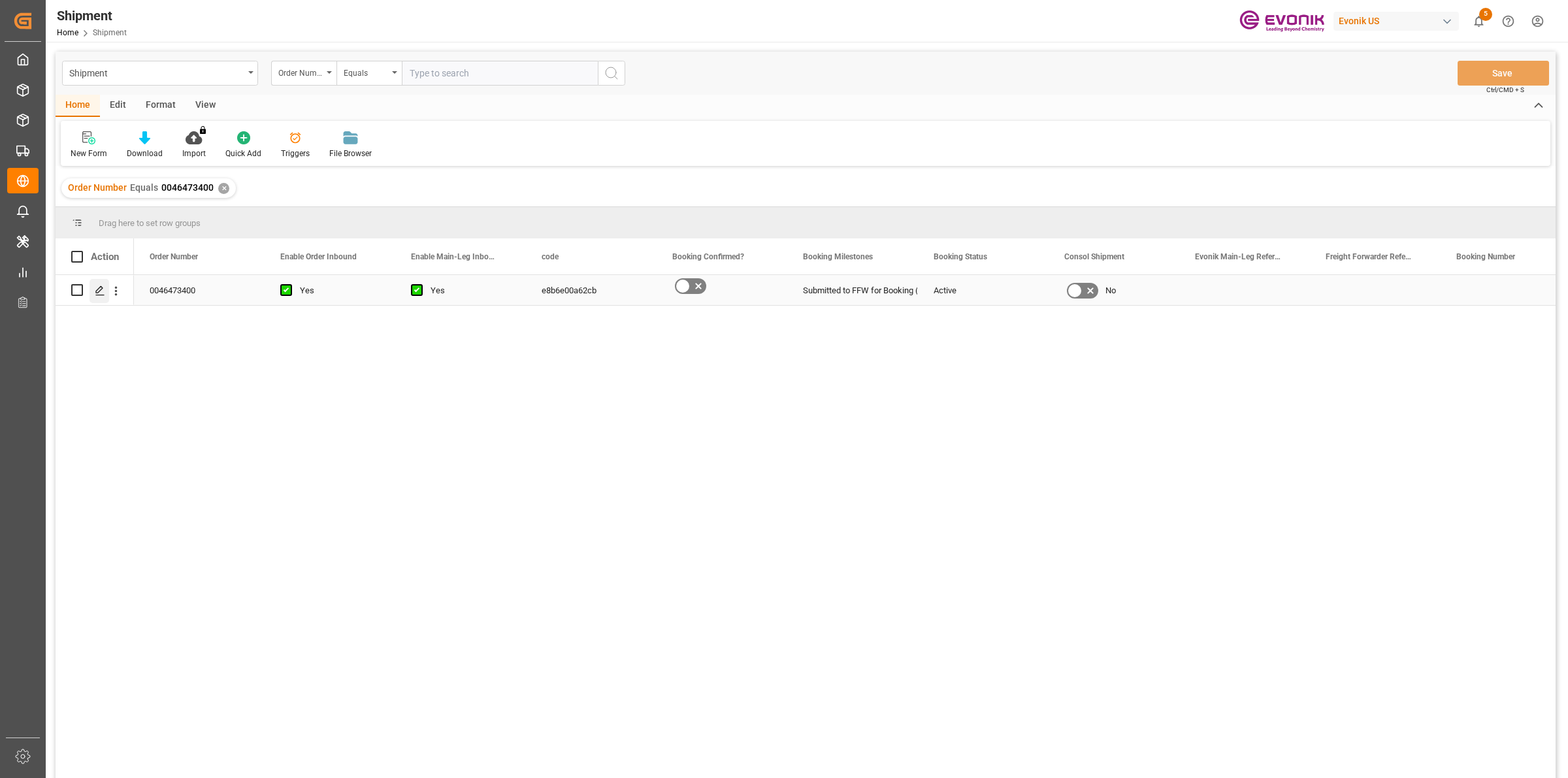
click at [99, 292] on polygon "Press SPACE to select this row." at bounding box center [99, 289] width 7 height 7
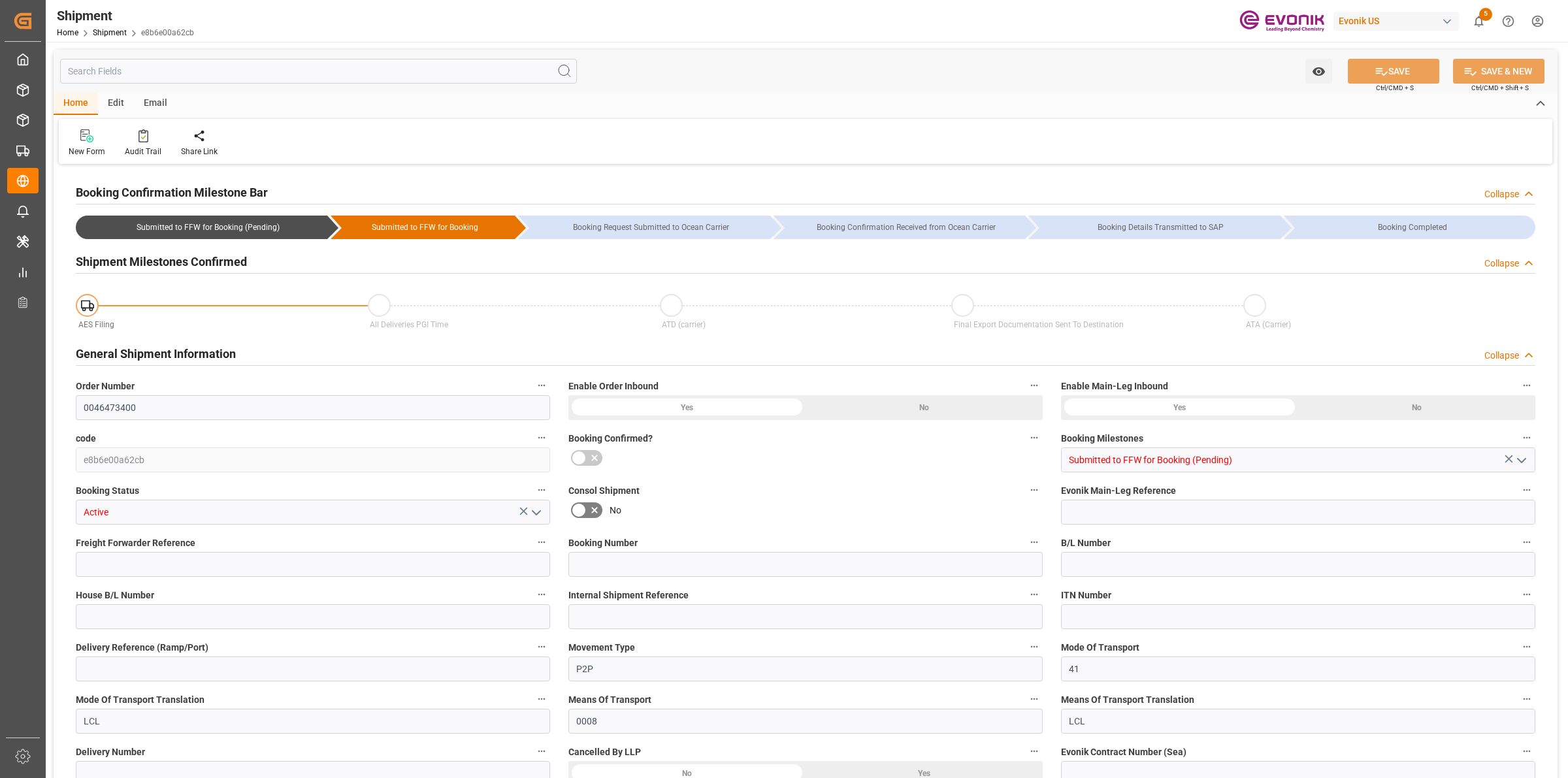
type input "USORF"
type input "INNSA"
type input "9447914"
type input "USCHI"
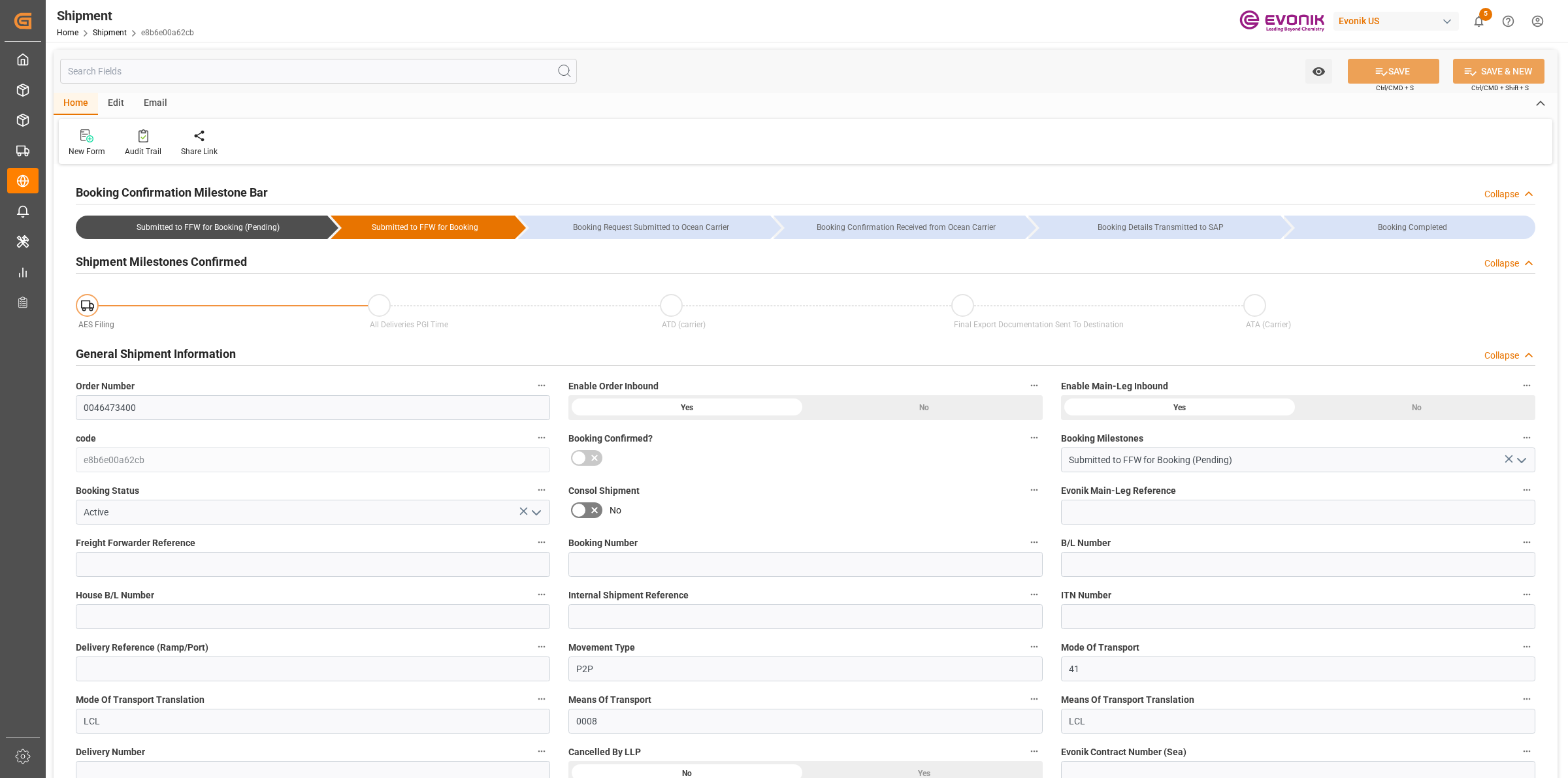
type input "[DATE] 00:00"
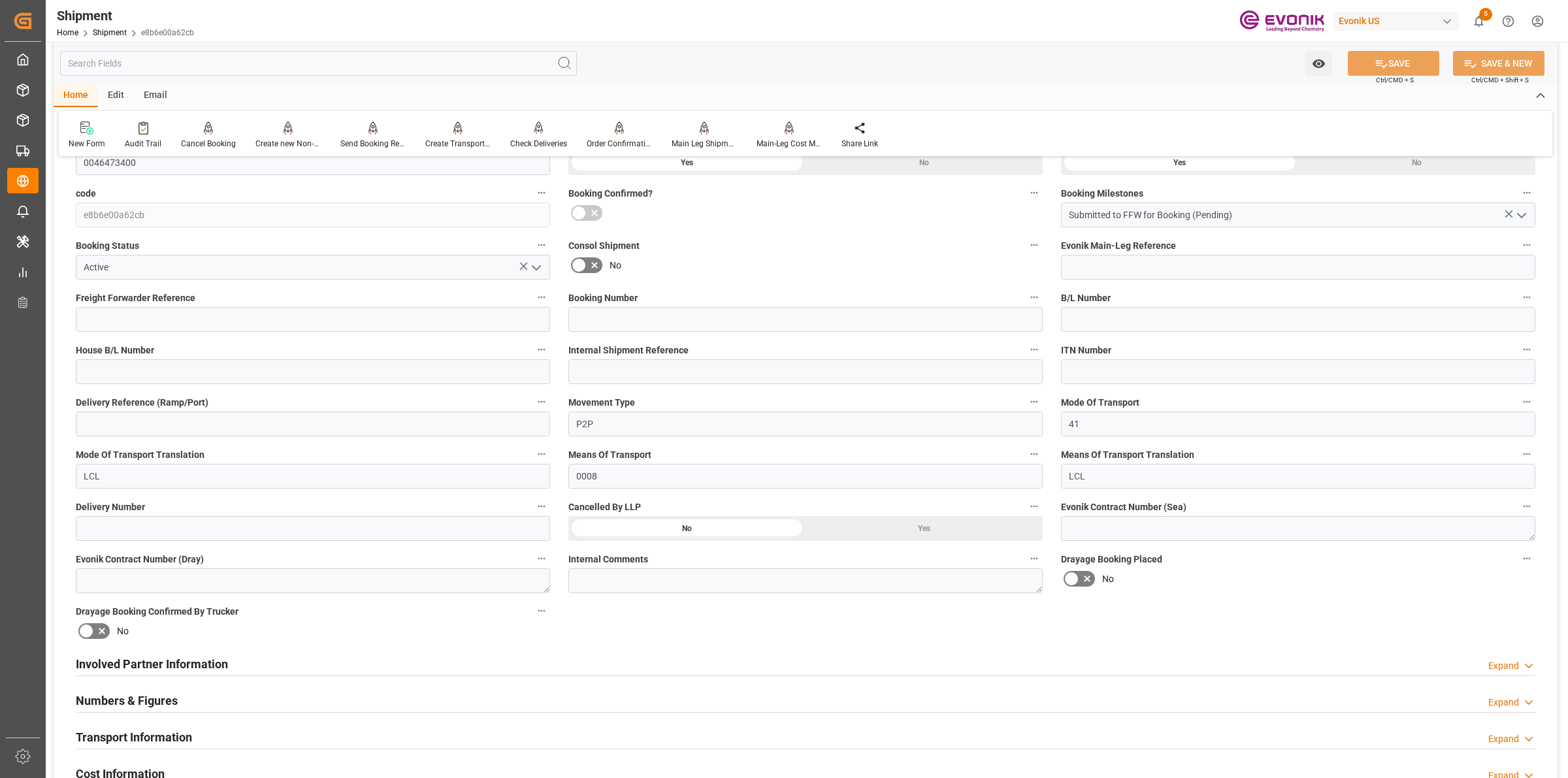
scroll to position [572, 0]
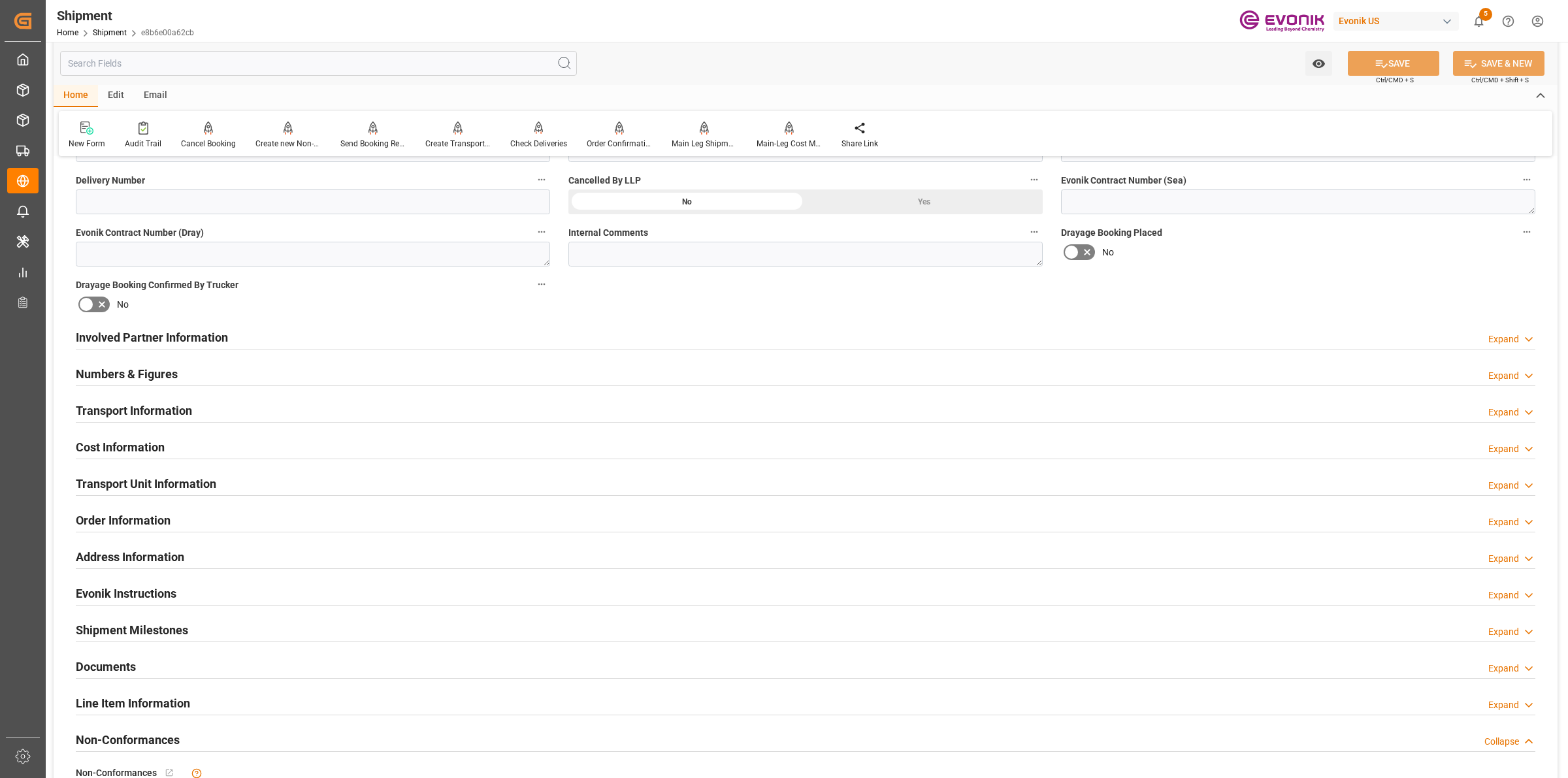
click at [186, 409] on h2 "Transport Information" at bounding box center [134, 410] width 117 height 18
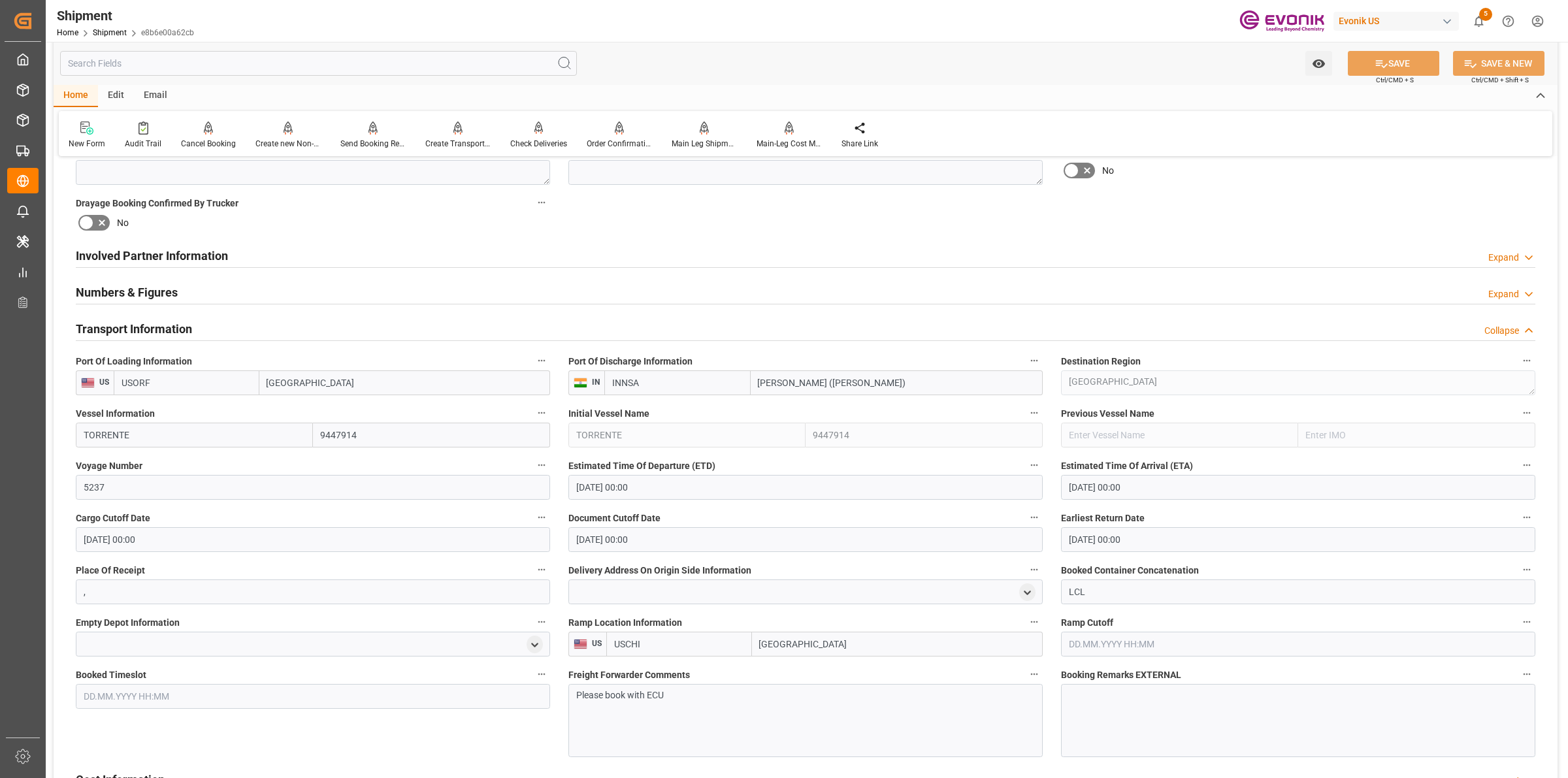
scroll to position [899, 0]
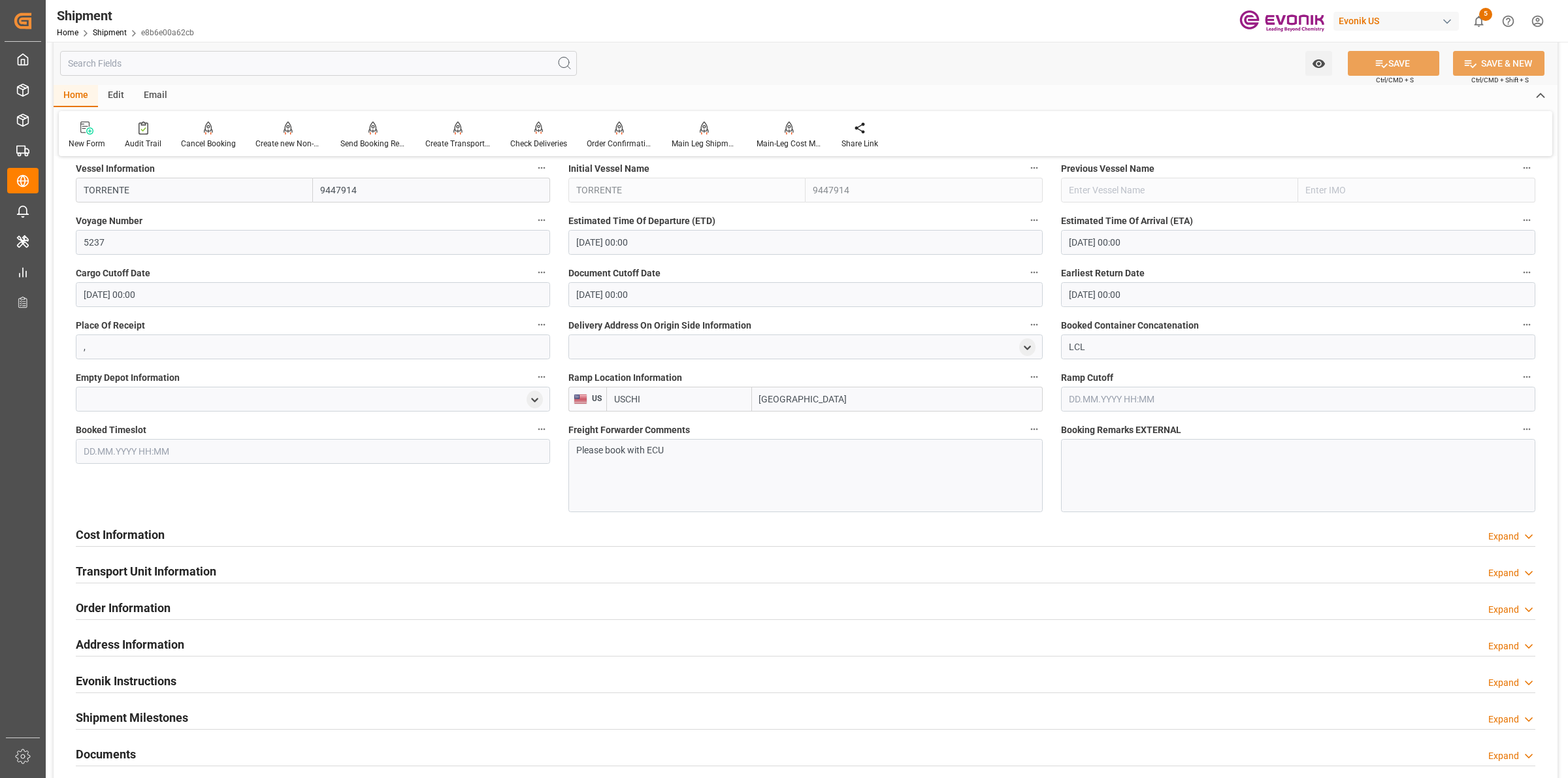
click at [714, 471] on div "Please book with ECU" at bounding box center [805, 475] width 475 height 73
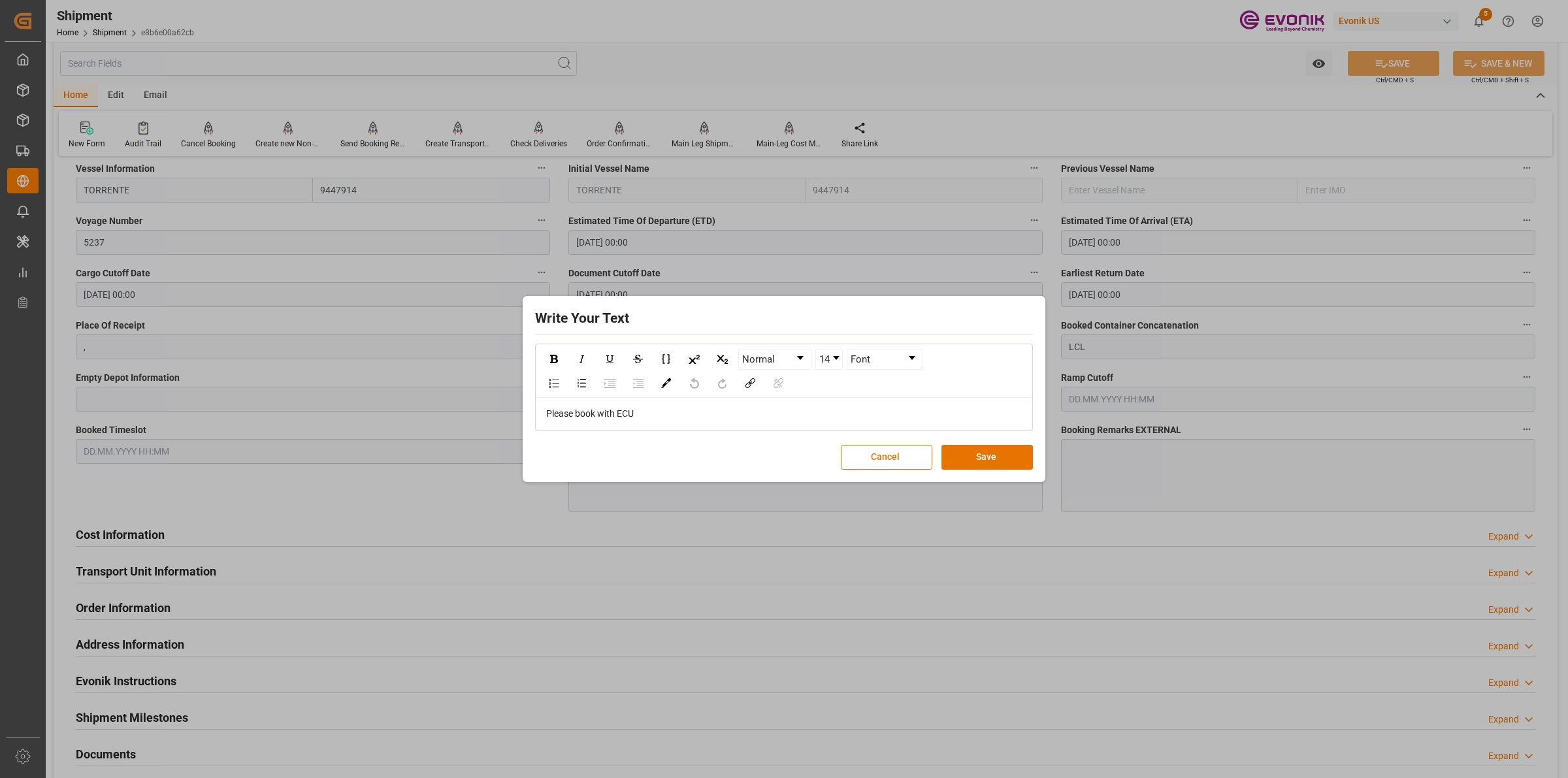
click at [660, 410] on div "Please book with ECU" at bounding box center [785, 413] width 477 height 14
click at [1005, 447] on button "Save" at bounding box center [987, 457] width 91 height 25
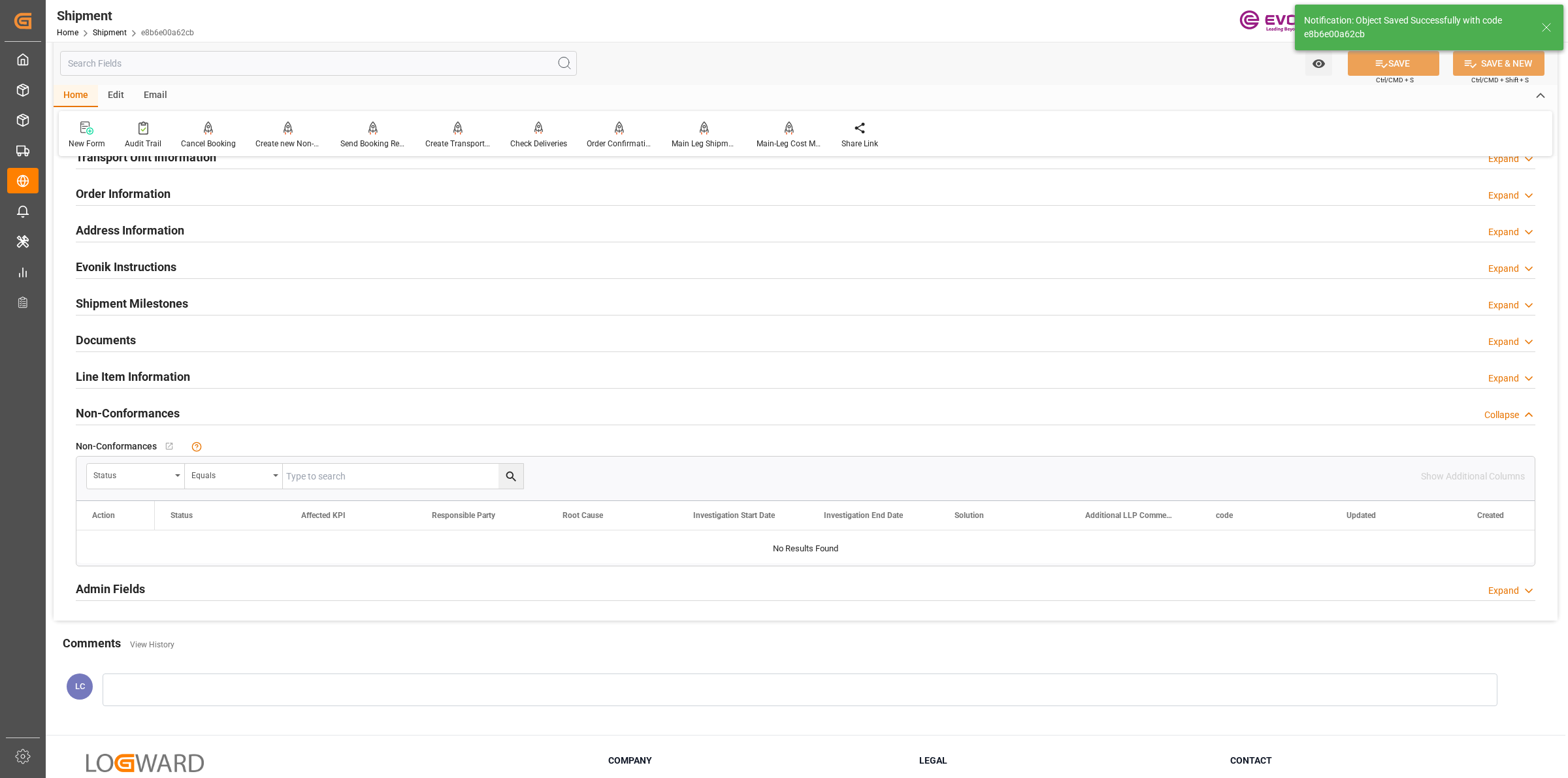
type input "Submitted to FFW for Booking"
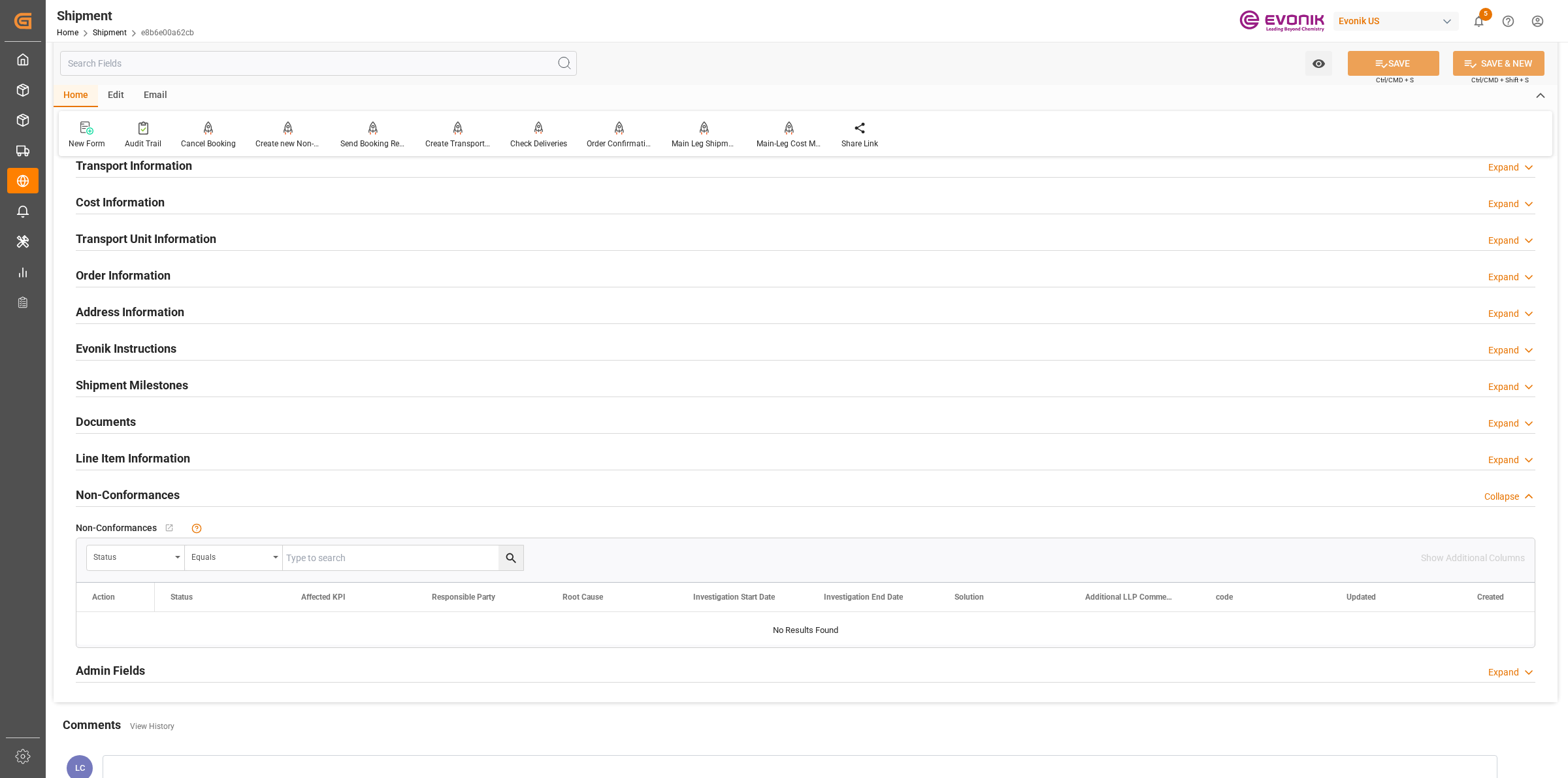
scroll to position [735, 0]
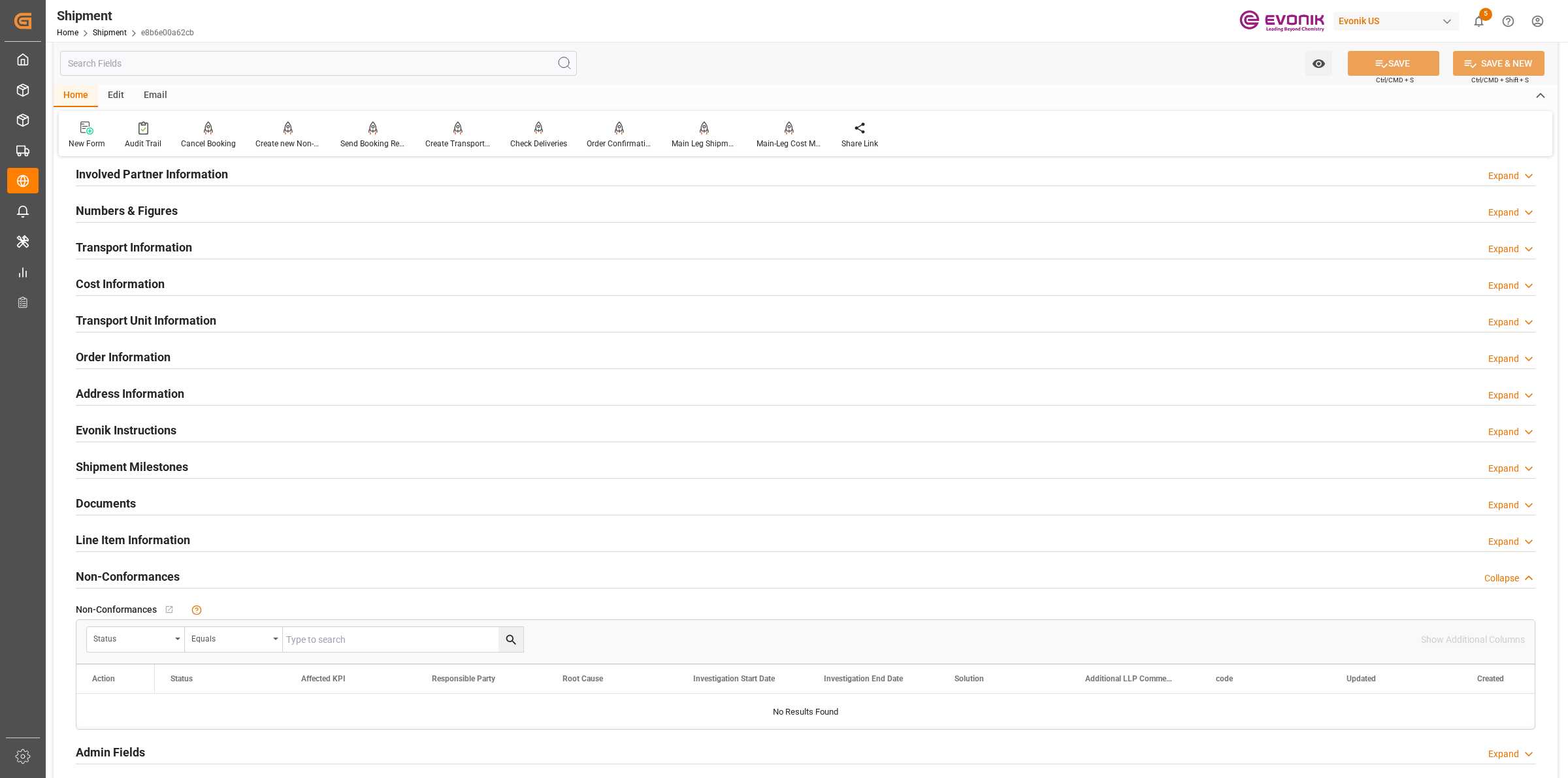
click at [141, 248] on h2 "Transport Information" at bounding box center [134, 247] width 117 height 18
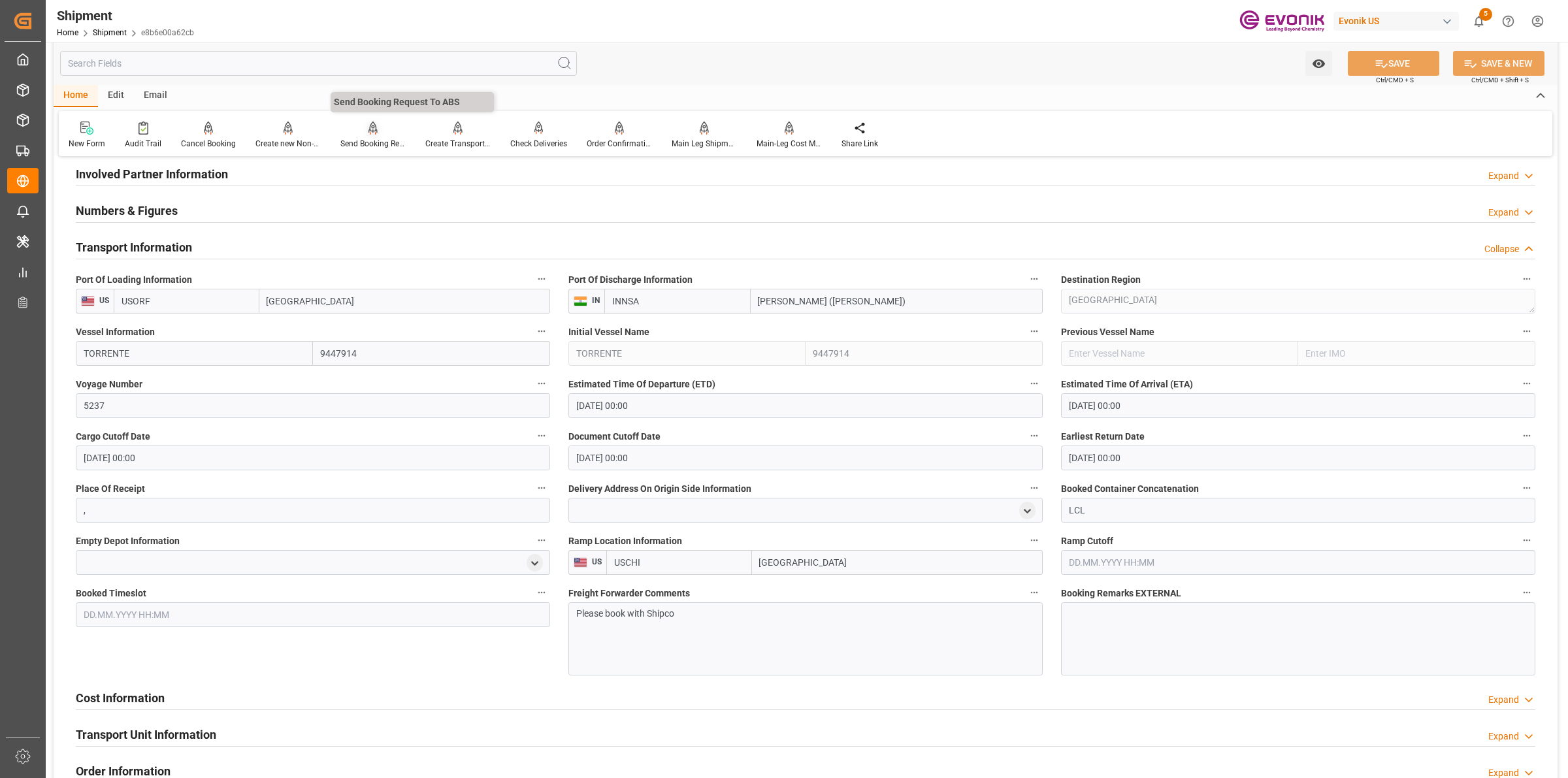
click at [370, 127] on icon at bounding box center [373, 127] width 9 height 13
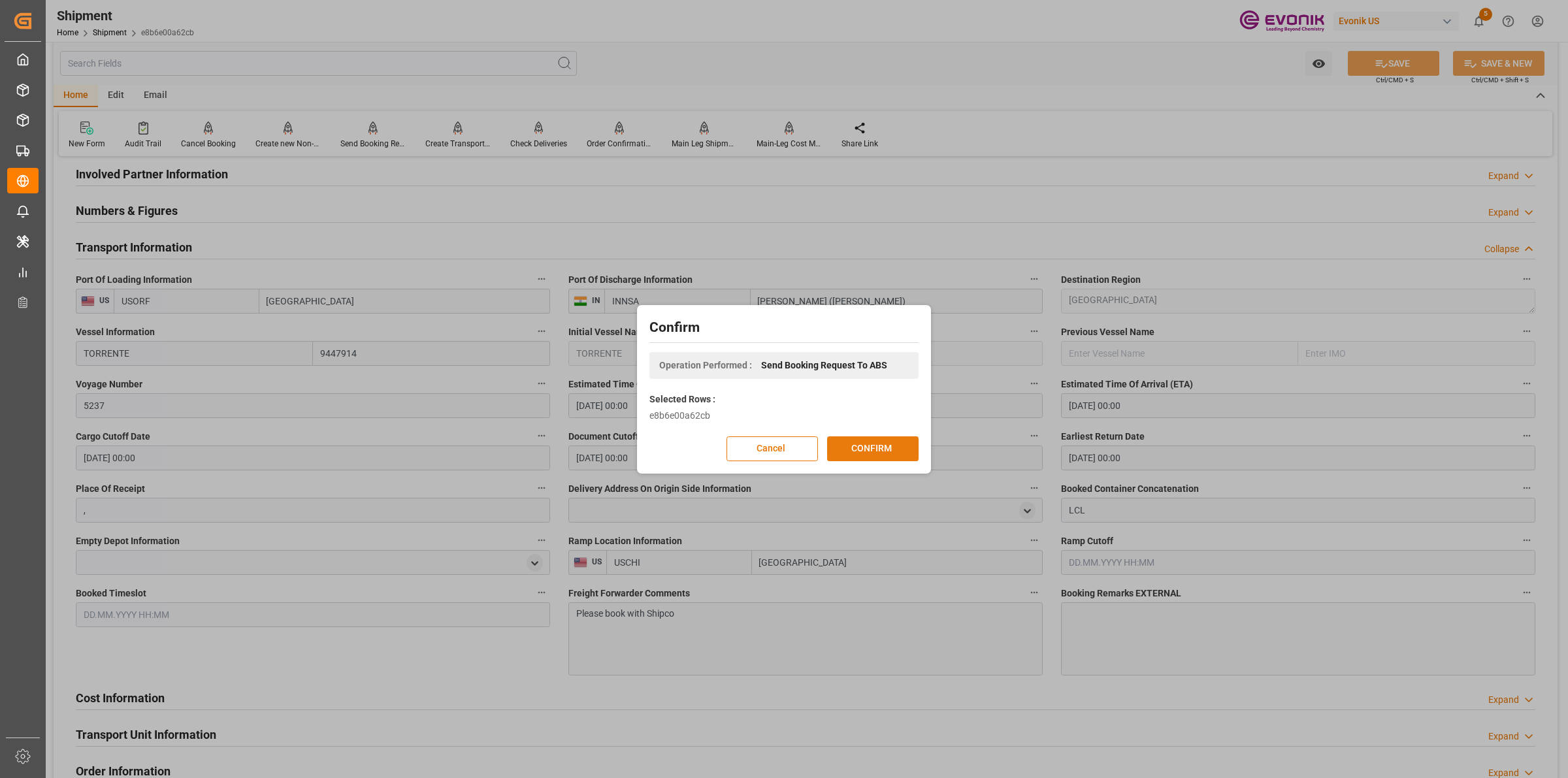
click at [885, 453] on button "CONFIRM" at bounding box center [873, 449] width 91 height 25
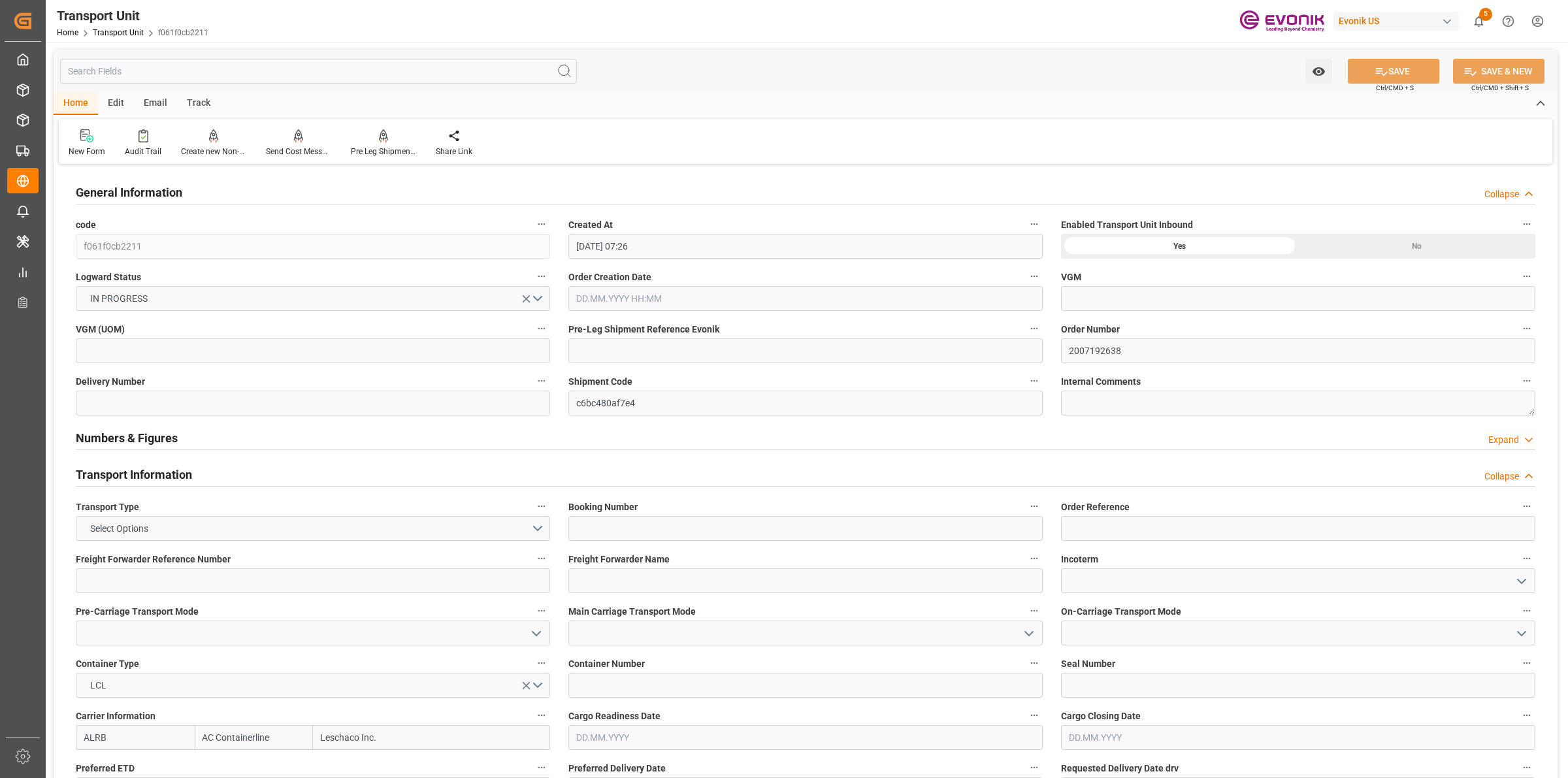
type input "[DATE] 07:26"
type input "[DATE]"
type input "[DATE] 00:00"
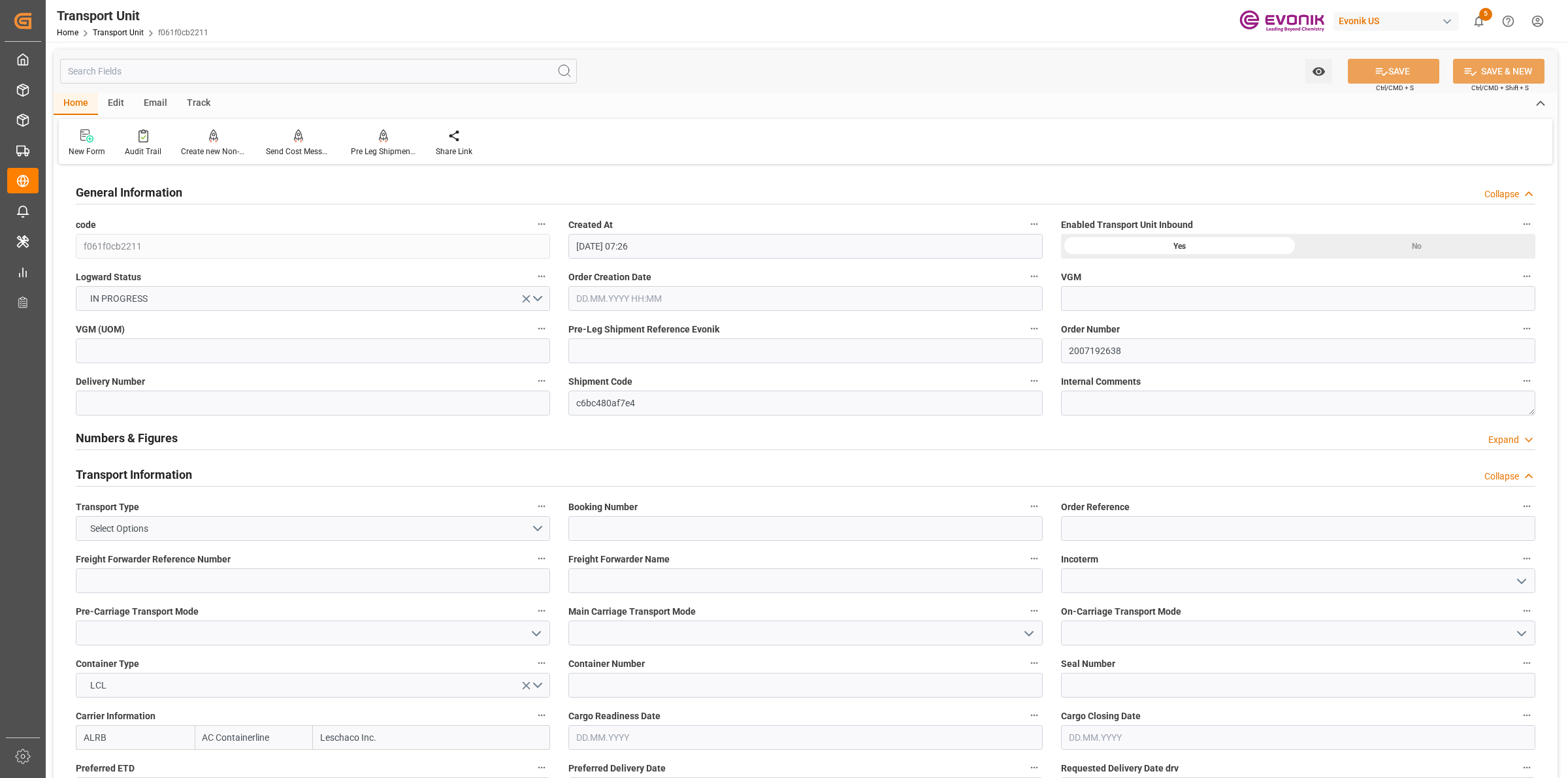
type input "[DATE] 00:00"
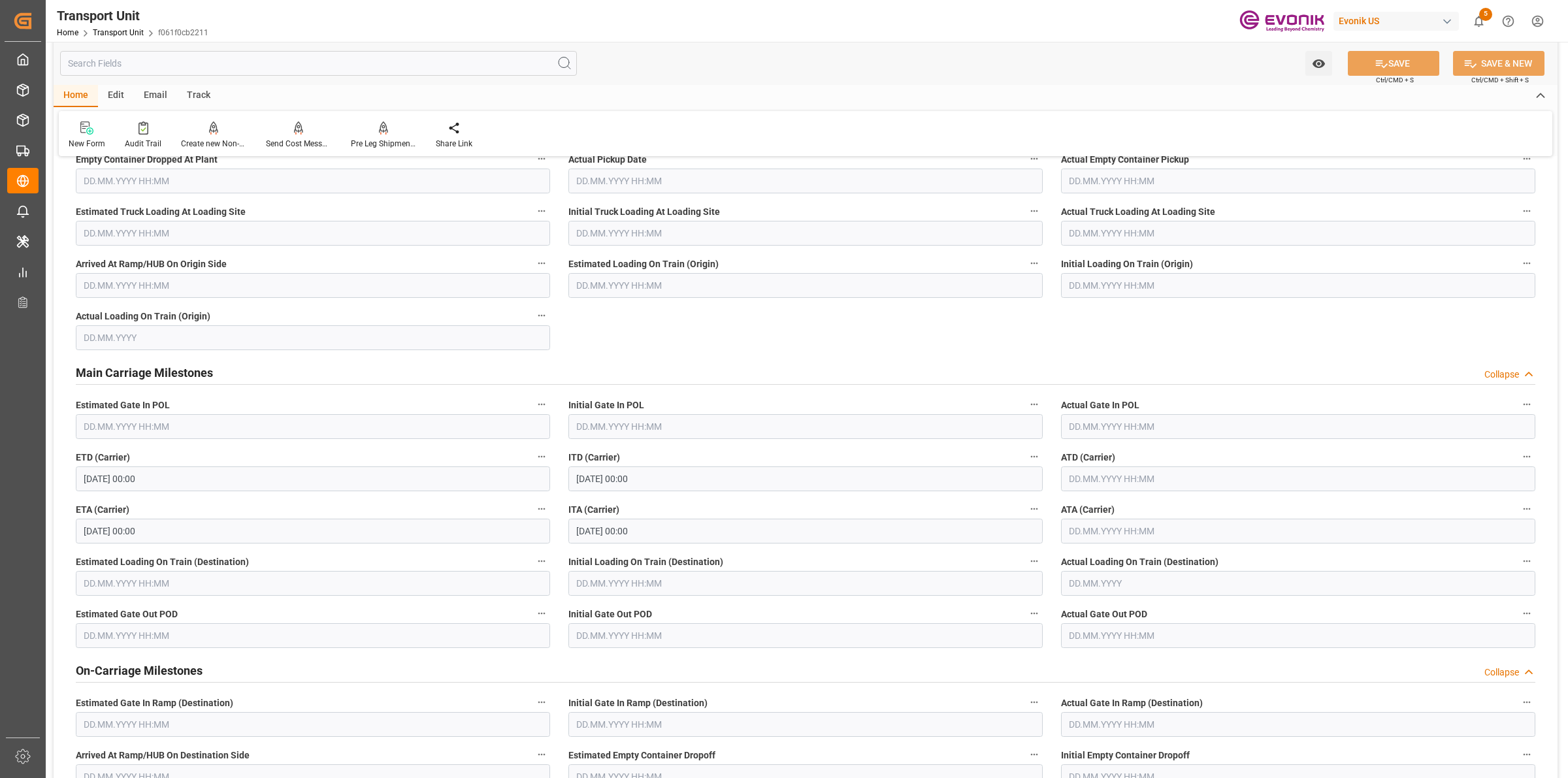
scroll to position [817, 0]
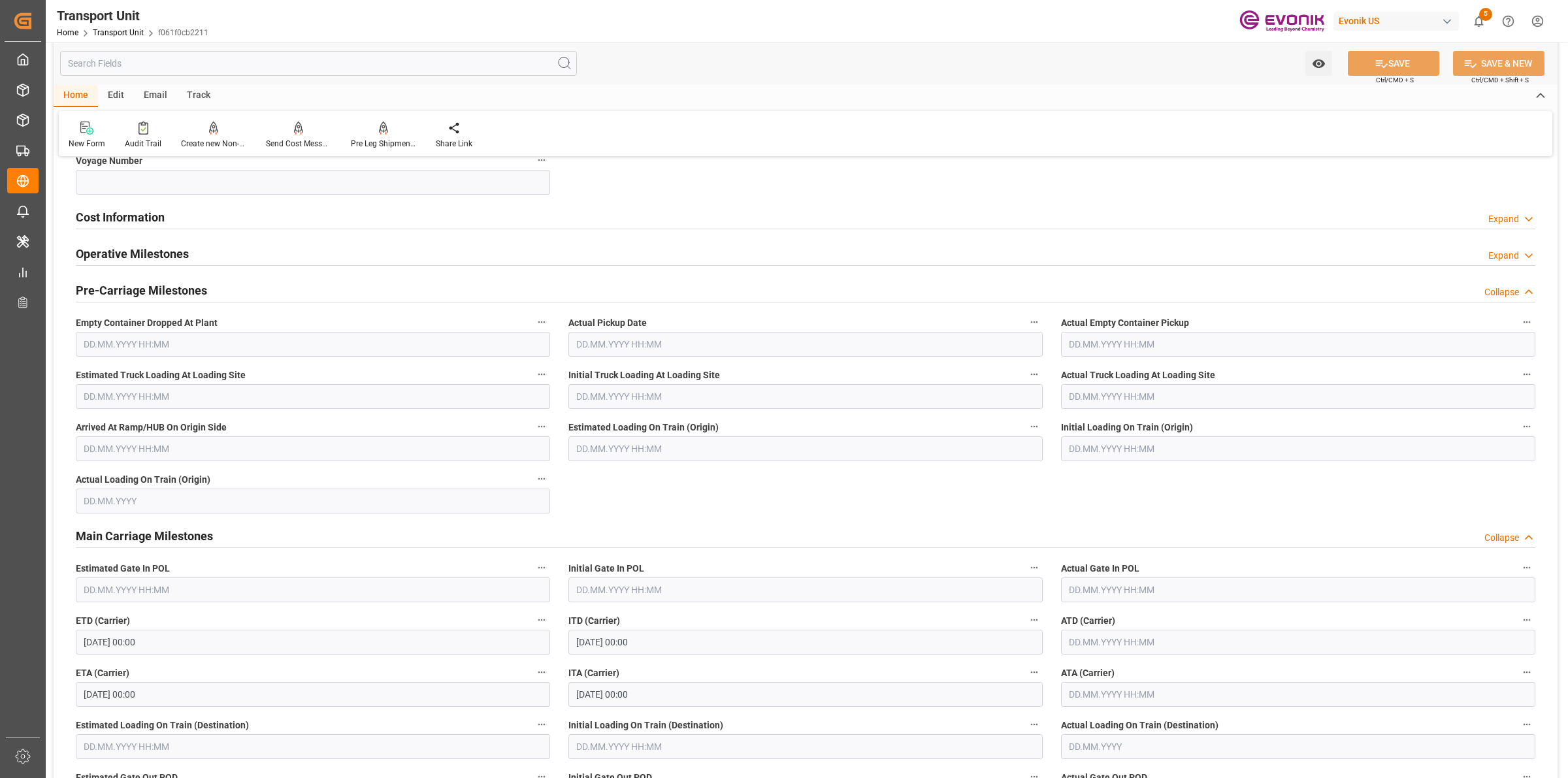
click at [195, 214] on div "Cost Information Expand" at bounding box center [805, 217] width 1460 height 25
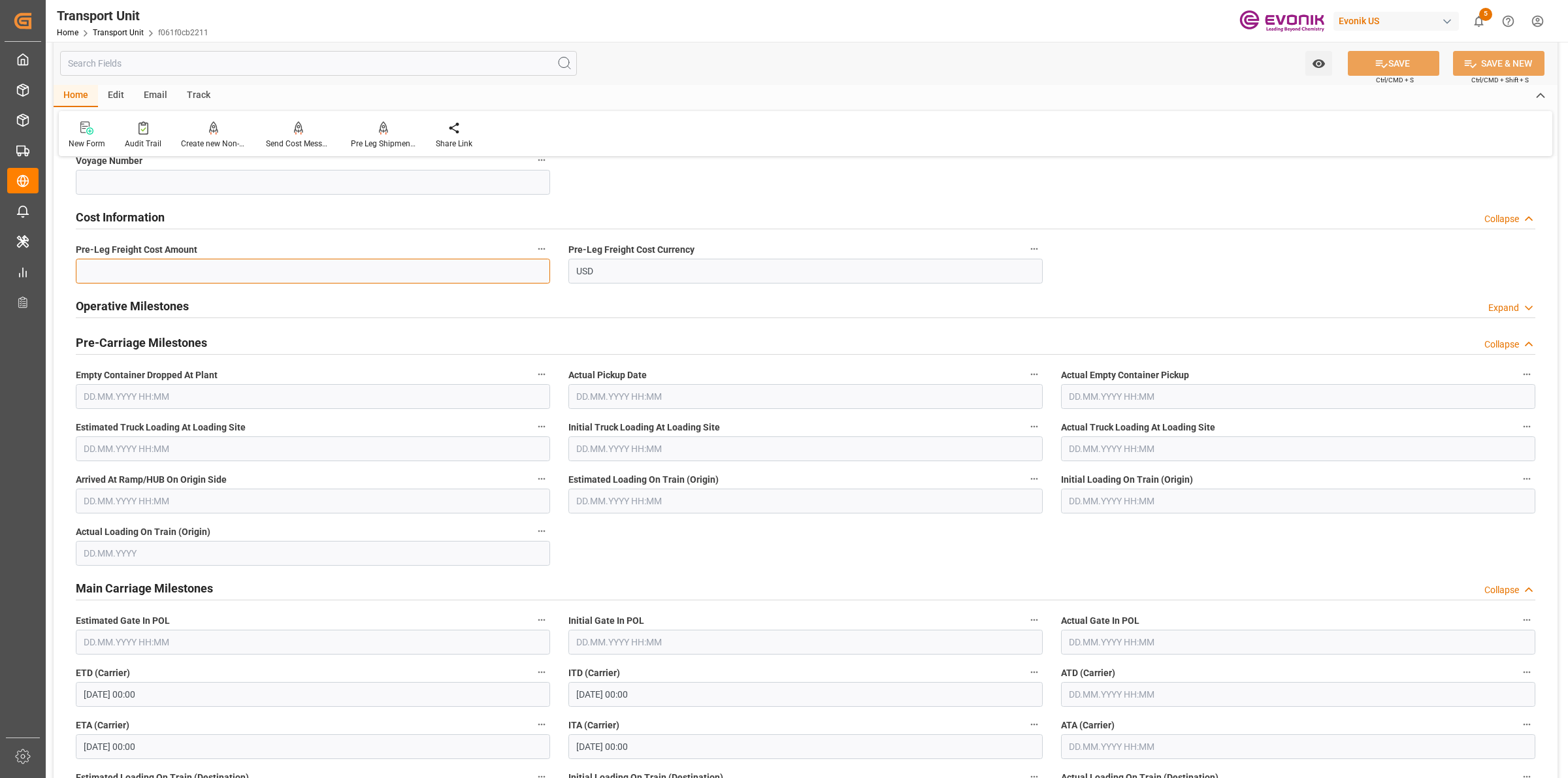
click at [311, 271] on input "text" at bounding box center [313, 271] width 475 height 25
paste input "124"
type input "124"
